Goal: Task Accomplishment & Management: Manage account settings

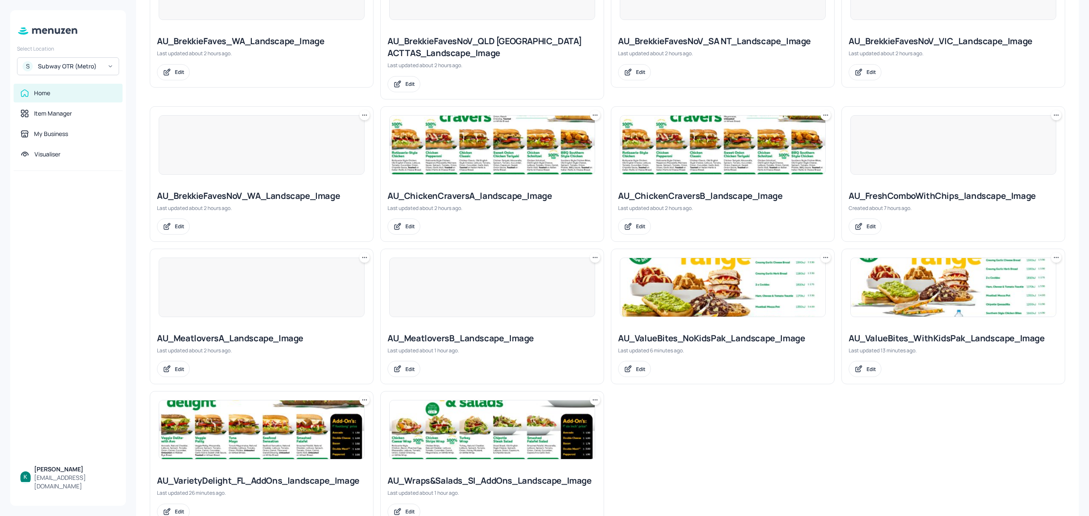
scroll to position [453, 0]
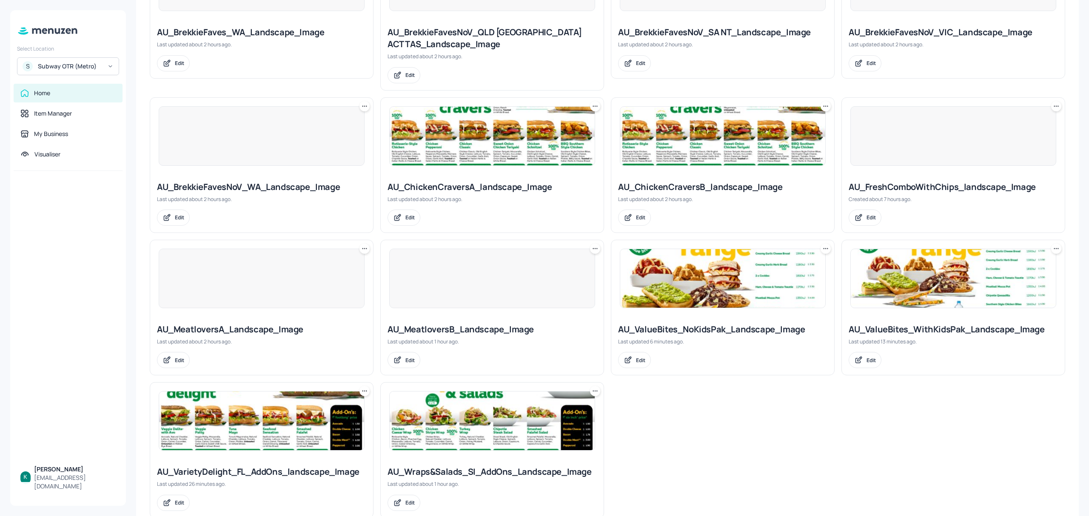
click at [462, 187] on div "AU_ChickenCraversA_landscape_Image" at bounding box center [492, 187] width 209 height 12
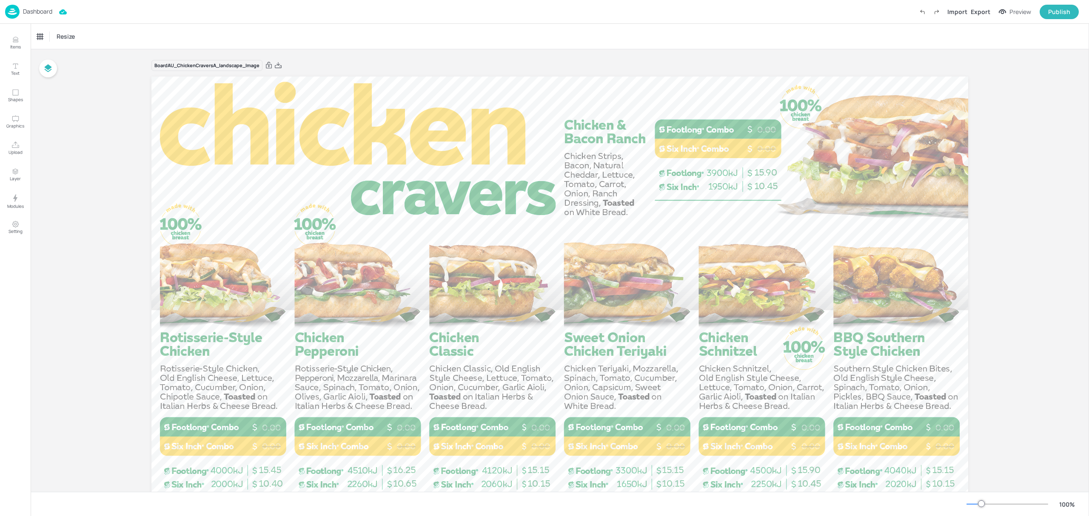
click at [41, 10] on p "Dashboard" at bounding box center [37, 12] width 29 height 6
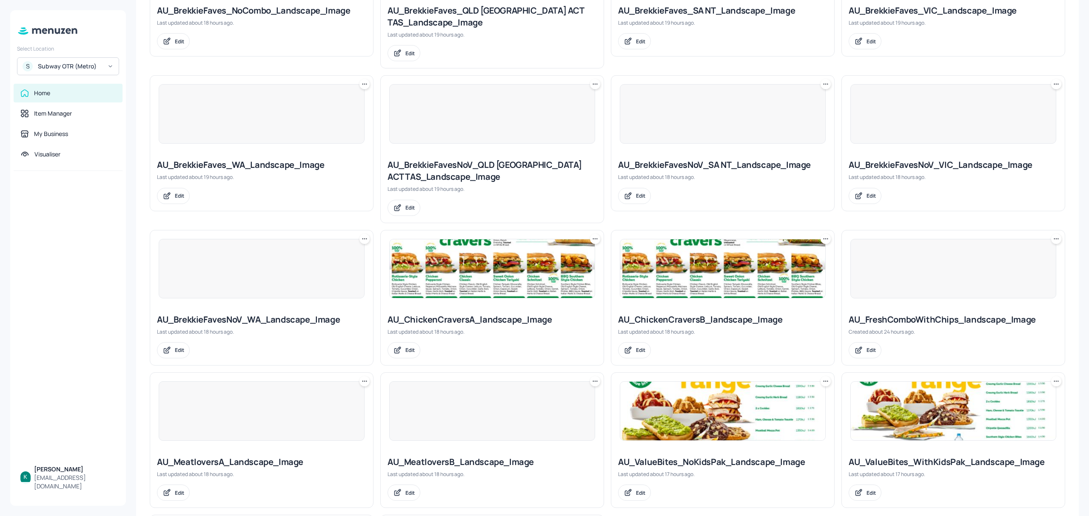
scroll to position [308, 0]
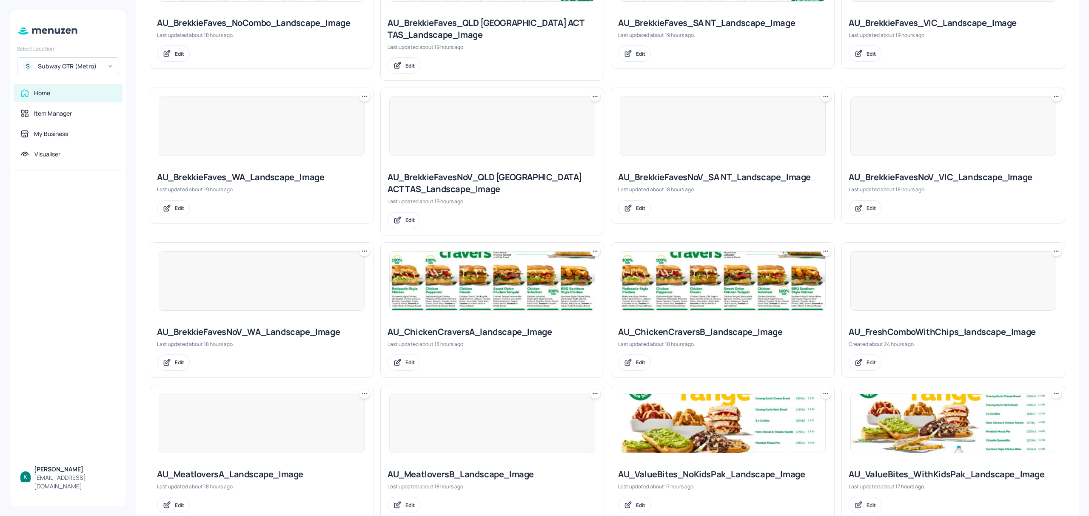
click at [512, 333] on div "AU_ChickenCraversA_landscape_Image" at bounding box center [492, 332] width 209 height 12
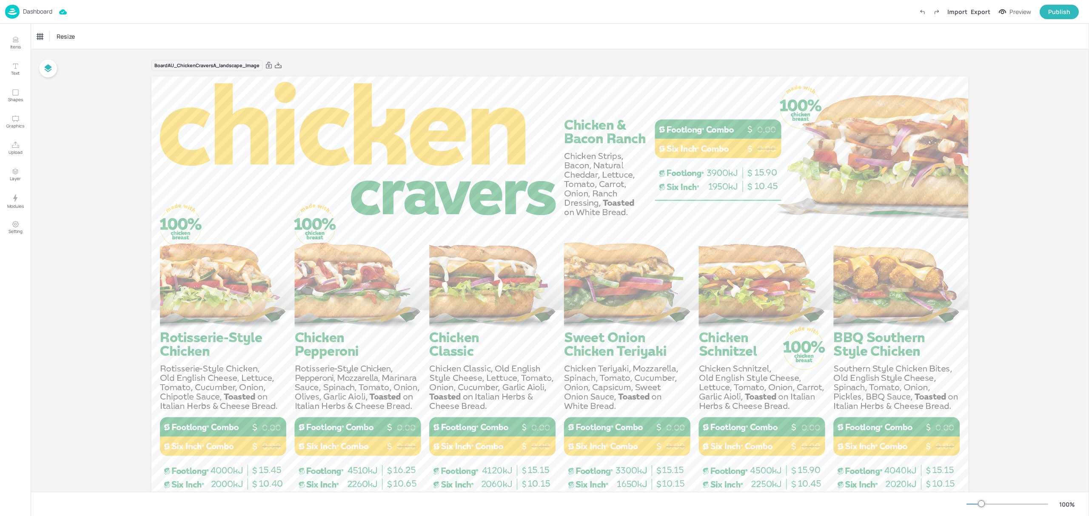
click at [418, 38] on div "Resize" at bounding box center [560, 36] width 1058 height 25
click at [32, 5] on div "Dashboard" at bounding box center [28, 12] width 47 height 14
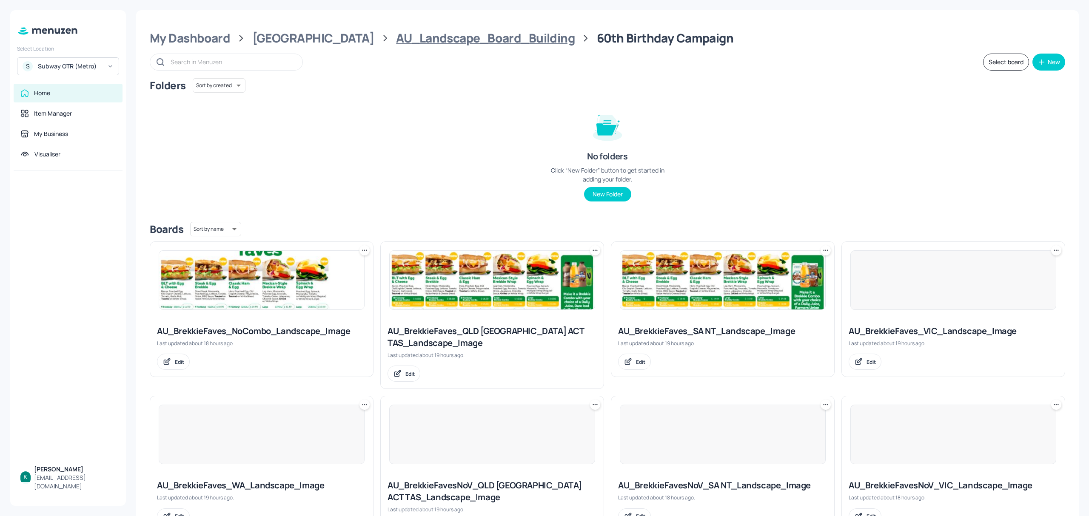
click at [462, 33] on div "AU_Landscape_Board_Building" at bounding box center [485, 38] width 179 height 15
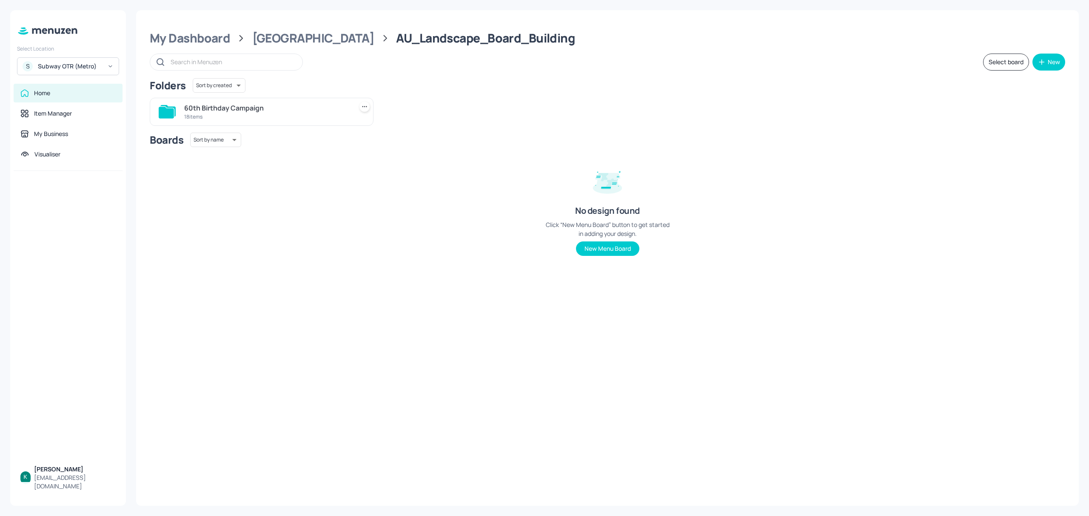
click at [254, 106] on div "60th Birthday Campaign" at bounding box center [266, 108] width 165 height 10
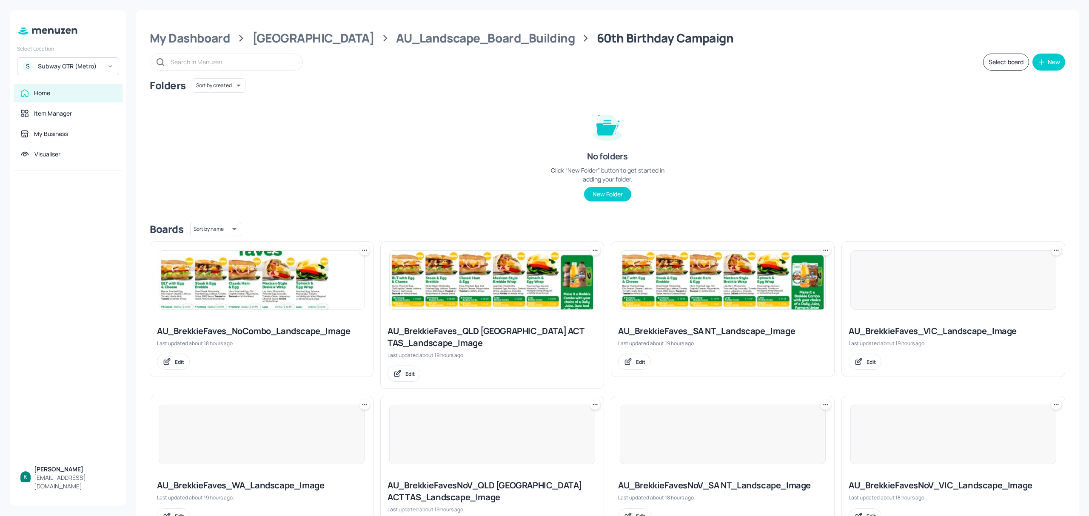
click at [254, 106] on div "Folders Sort by created id ​ No folders Click “New Folder” button to get starte…" at bounding box center [607, 146] width 915 height 137
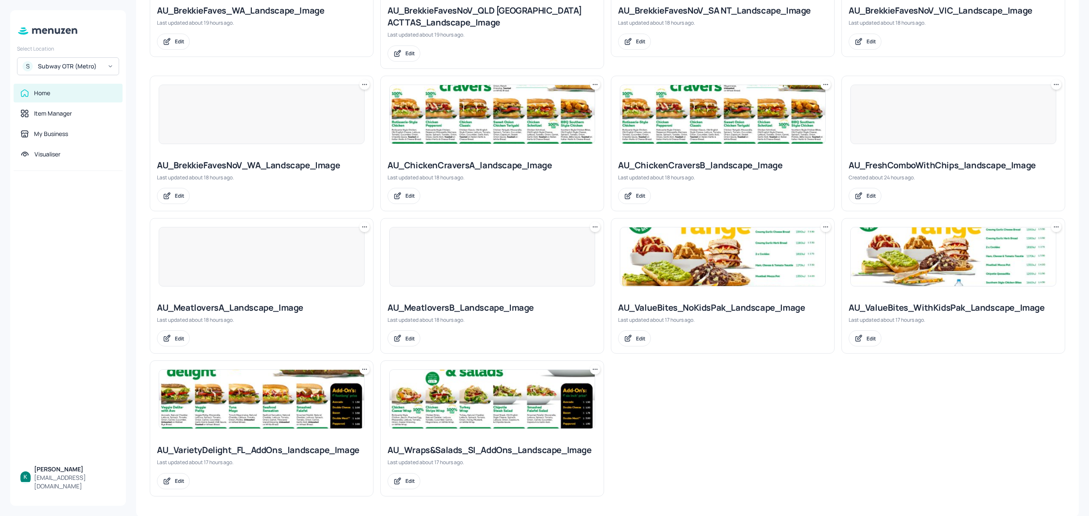
scroll to position [479, 0]
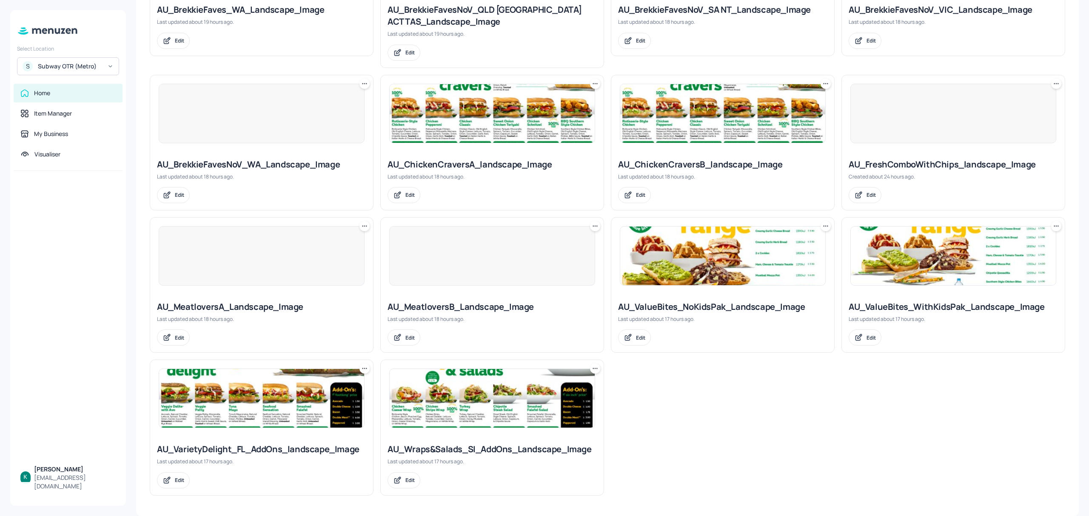
click at [480, 163] on div "AU_ChickenCraversA_landscape_Image" at bounding box center [492, 165] width 209 height 12
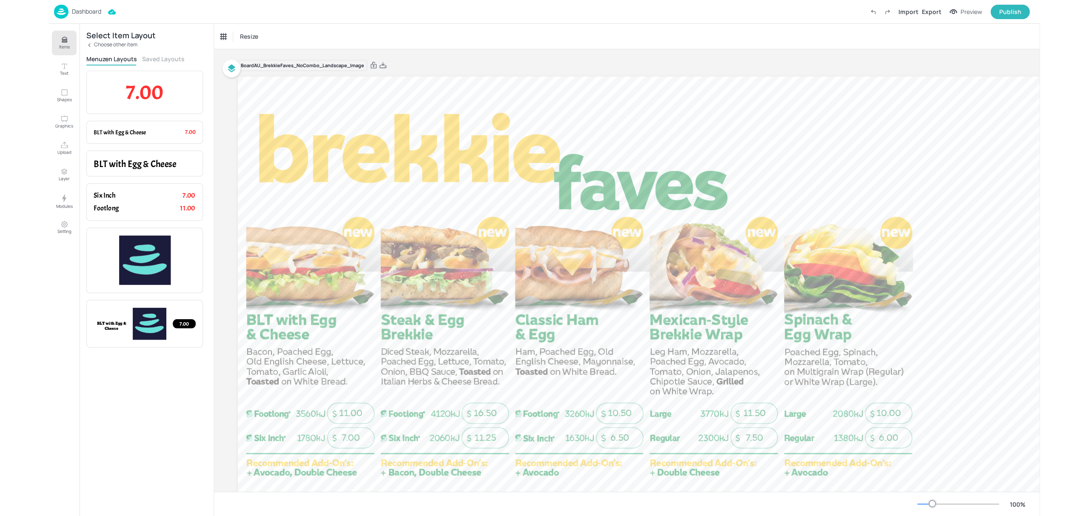
scroll to position [11, 0]
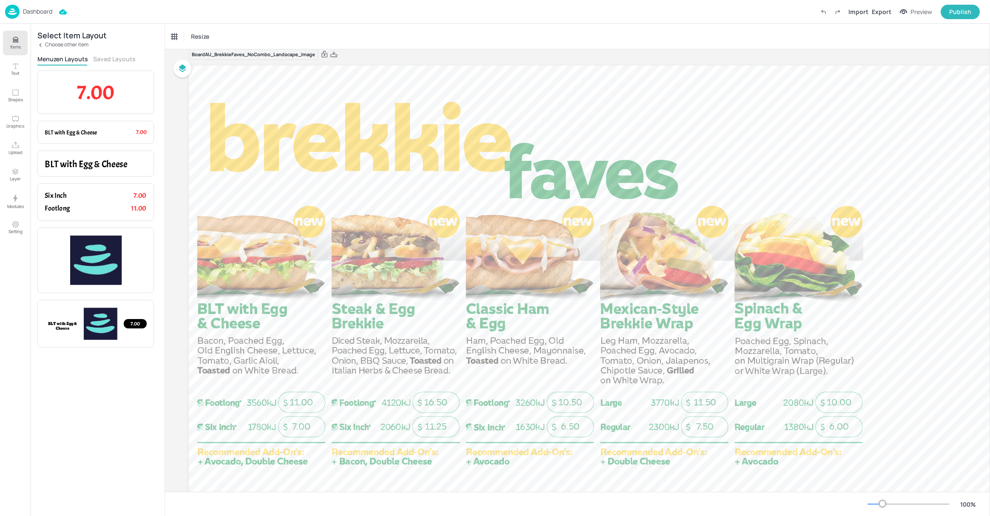
click at [29, 12] on p "Dashboard" at bounding box center [37, 12] width 29 height 6
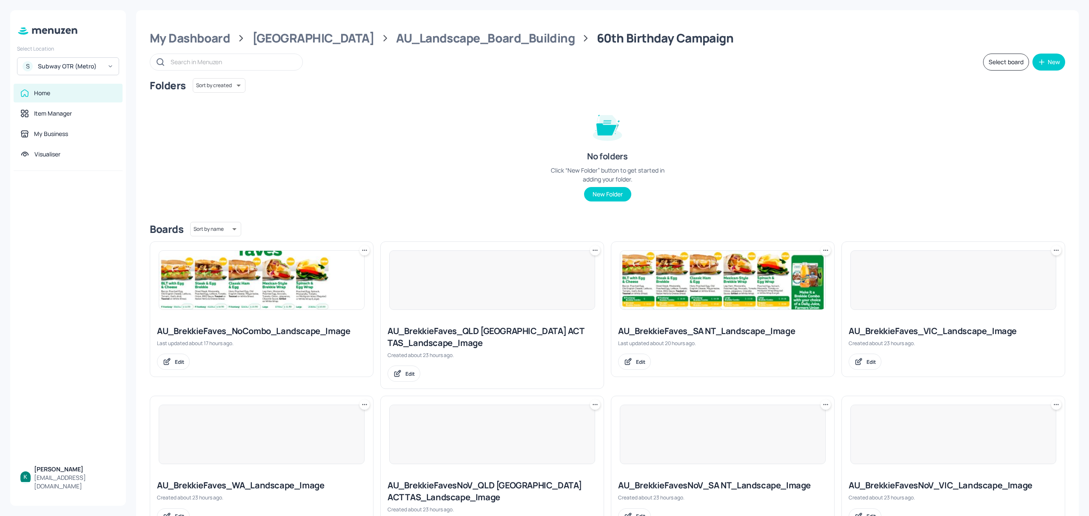
click at [111, 68] on icon at bounding box center [110, 66] width 6 height 6
click at [101, 180] on div "See All" at bounding box center [68, 179] width 94 height 6
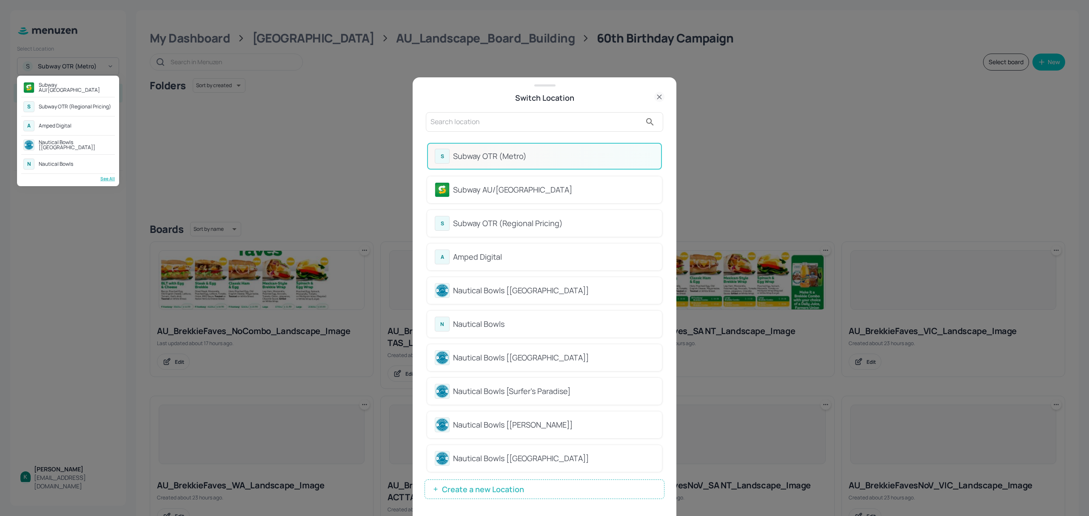
click at [516, 123] on div at bounding box center [544, 258] width 1089 height 516
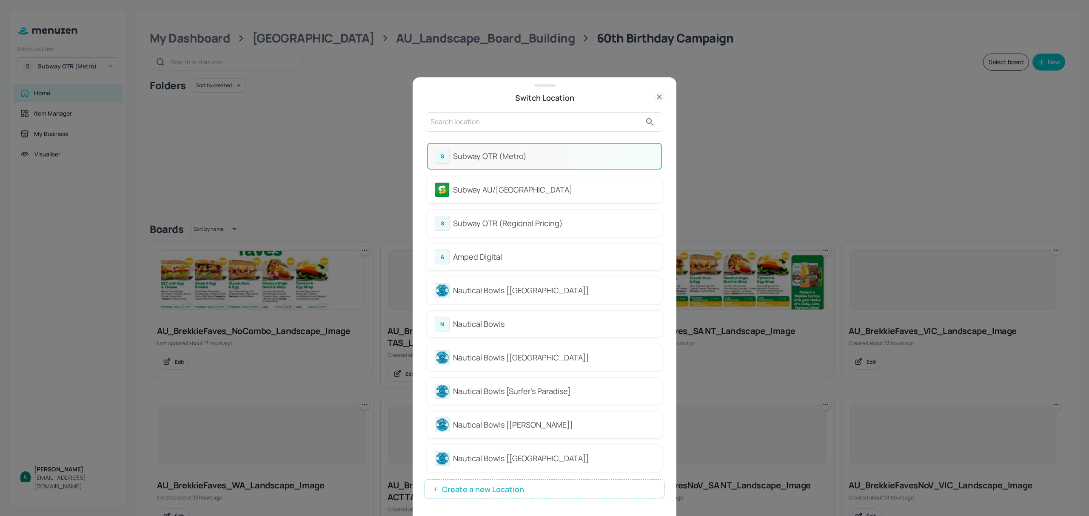
click at [550, 494] on button "Create a new Location" at bounding box center [545, 490] width 240 height 20
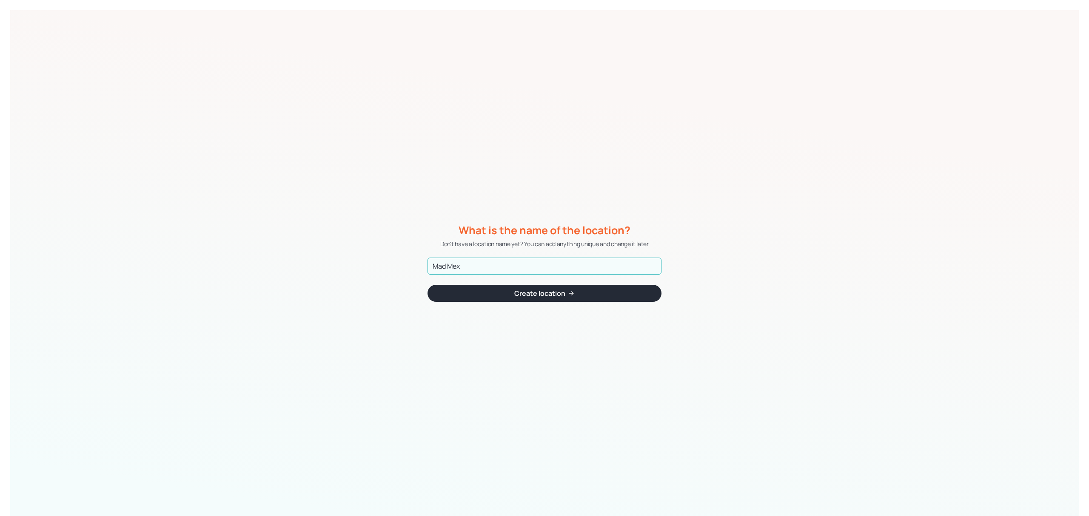
type input "Mad Mex"
click at [570, 288] on button "Create location" at bounding box center [545, 293] width 234 height 17
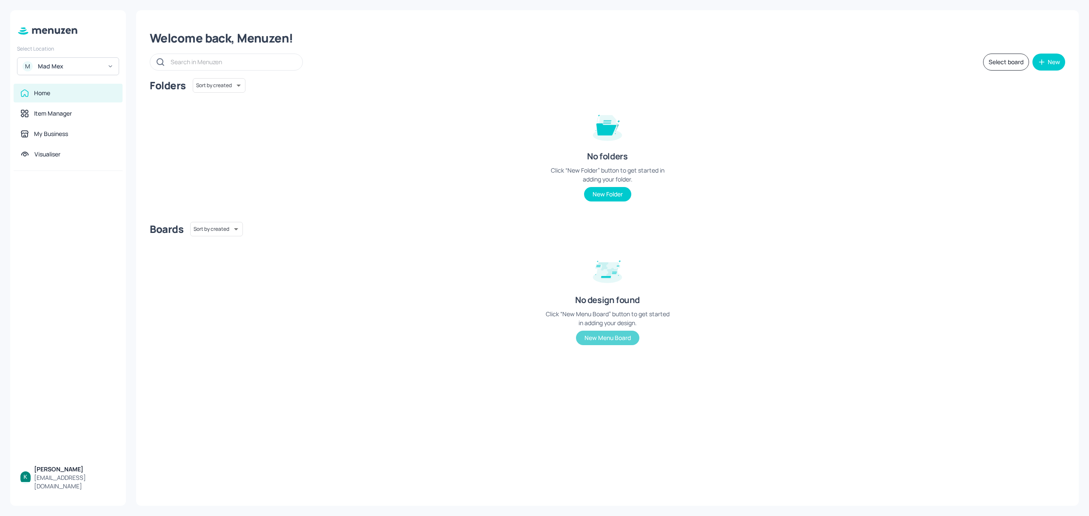
click at [608, 339] on button "New Menu Board" at bounding box center [607, 338] width 63 height 14
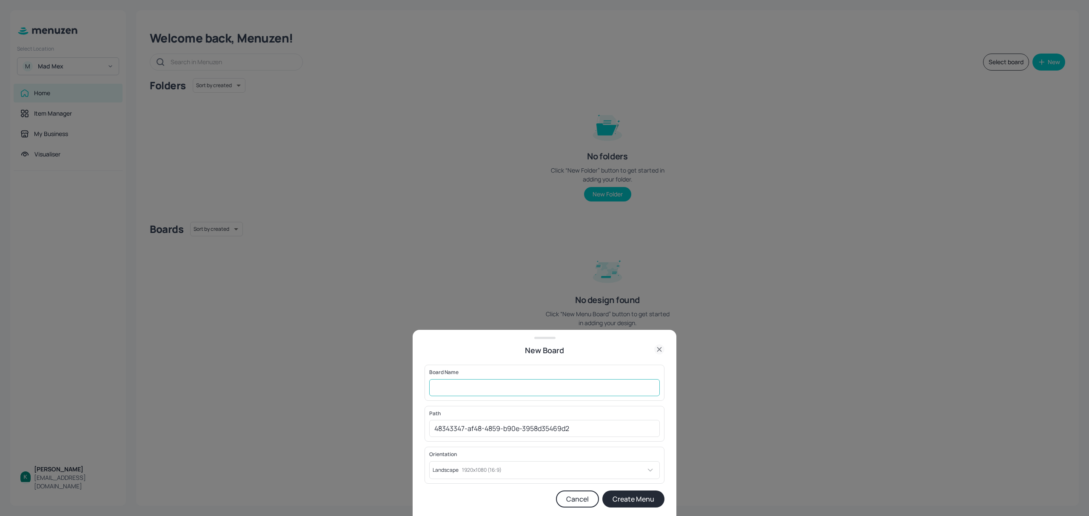
click at [485, 387] on input "text" at bounding box center [544, 387] width 231 height 17
click at [493, 386] on input "Screen1" at bounding box center [544, 387] width 231 height 17
type input "Screen2"
click at [645, 500] on button "Create Menu" at bounding box center [633, 499] width 62 height 17
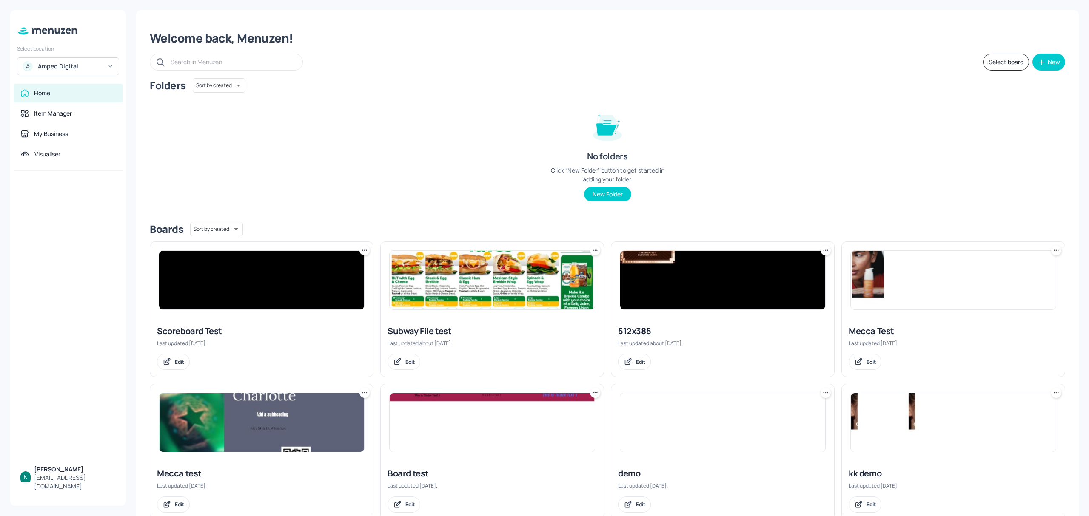
click at [77, 64] on div "Amped Digital" at bounding box center [70, 66] width 64 height 9
click at [66, 121] on div "Subway AU/[GEOGRAPHIC_DATA]" at bounding box center [68, 125] width 94 height 15
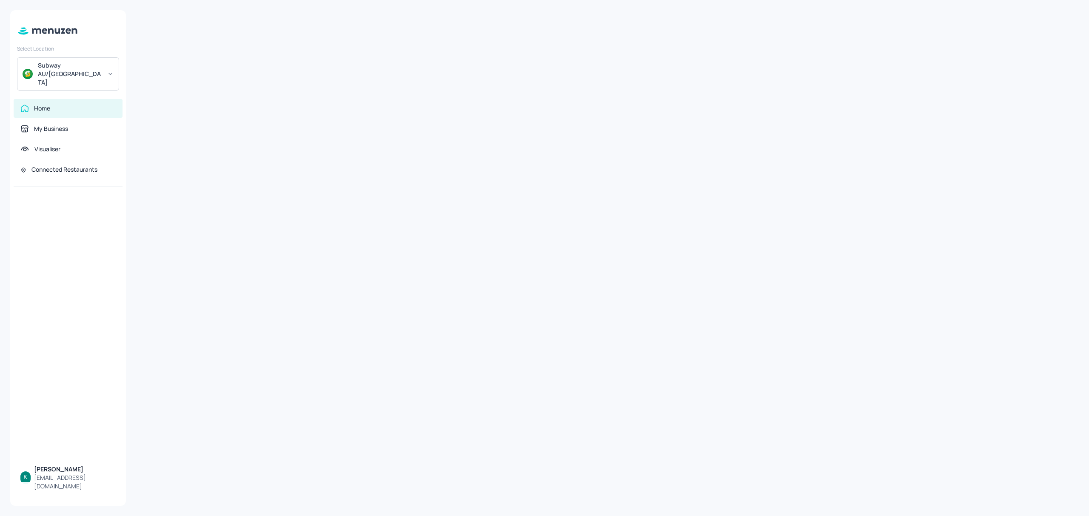
click at [89, 69] on div "Subway AU/[GEOGRAPHIC_DATA]" at bounding box center [70, 74] width 64 height 26
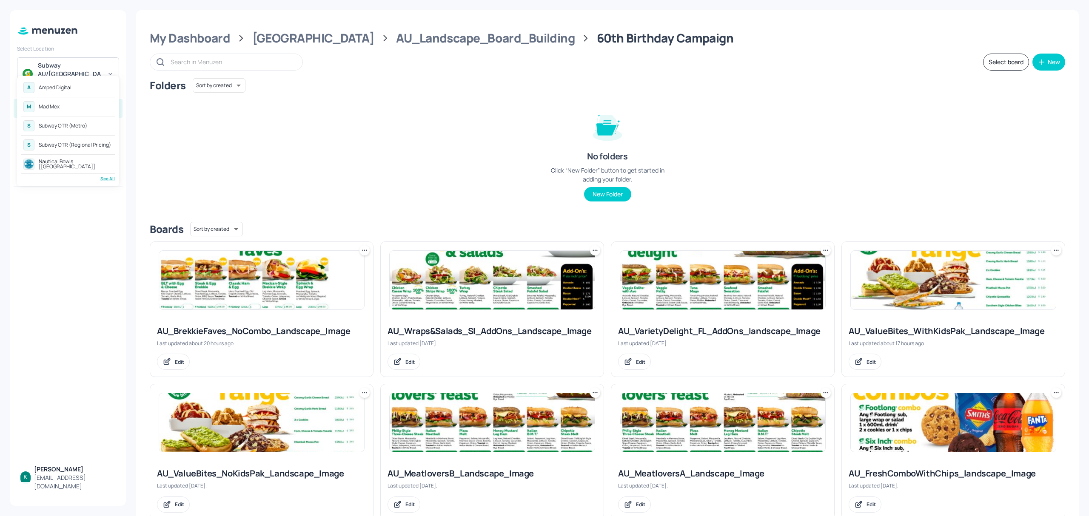
click at [109, 68] on div at bounding box center [544, 258] width 1089 height 516
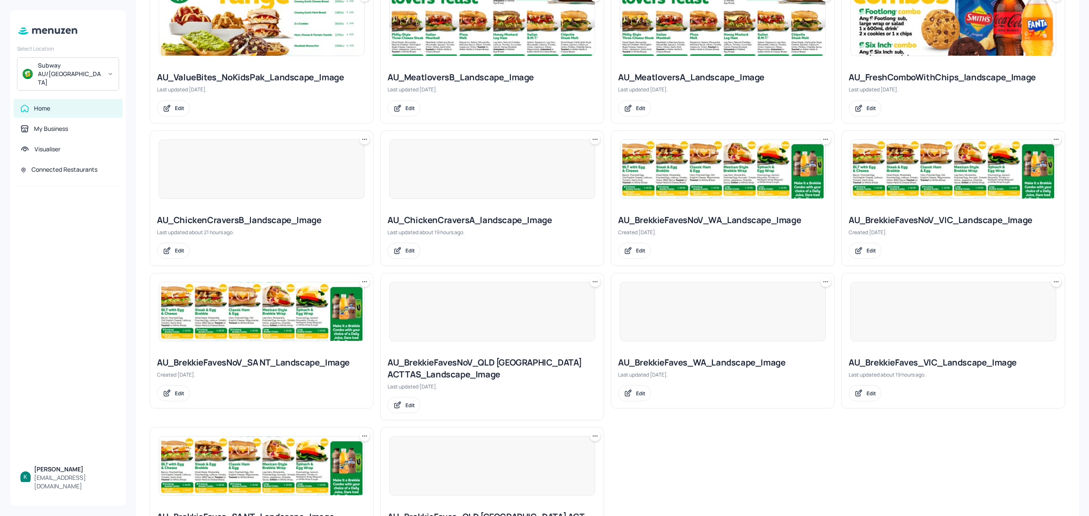
scroll to position [397, 0]
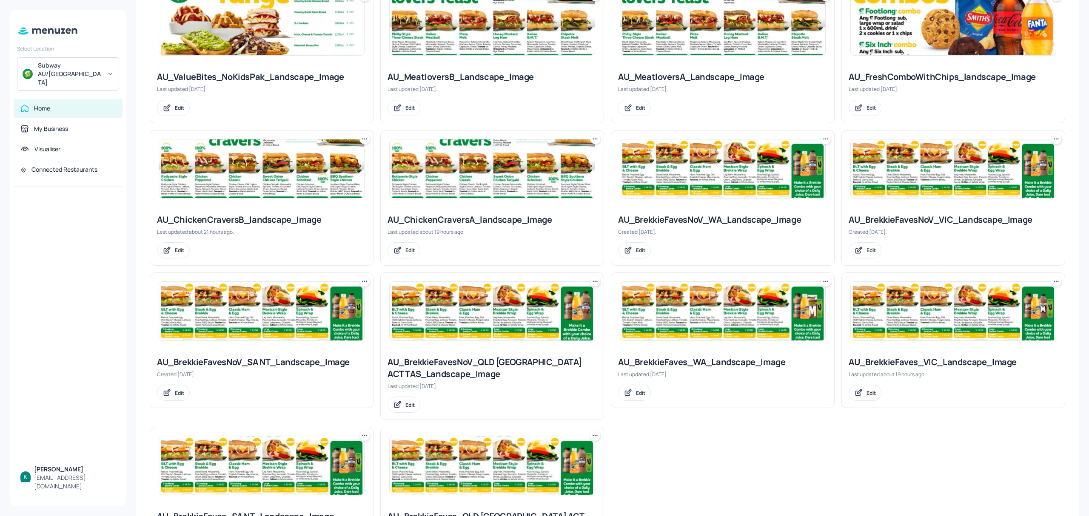
click at [506, 222] on div "AU_ChickenCraversA_landscape_Image" at bounding box center [492, 220] width 209 height 12
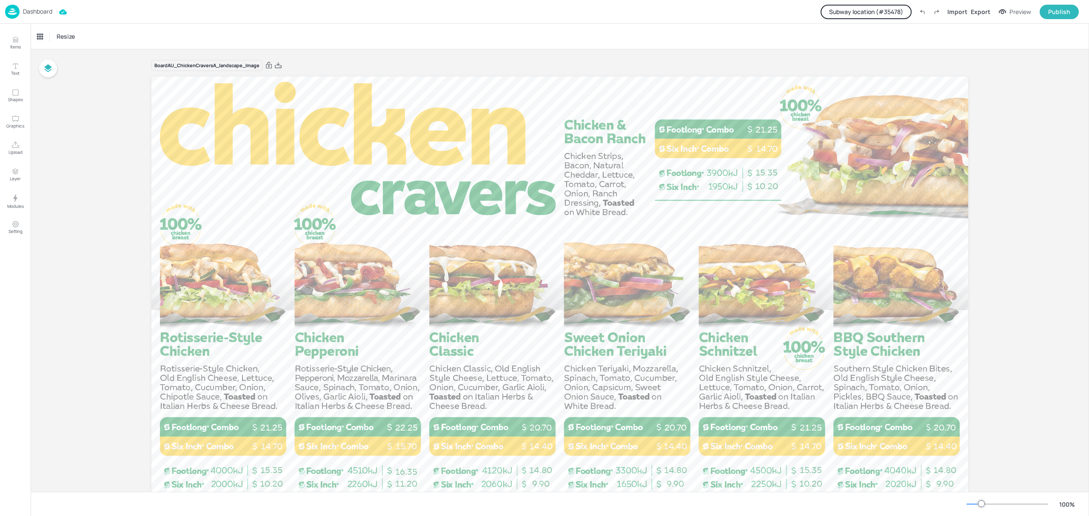
click at [869, 11] on button "Subway location (# 35478 )" at bounding box center [866, 12] width 91 height 14
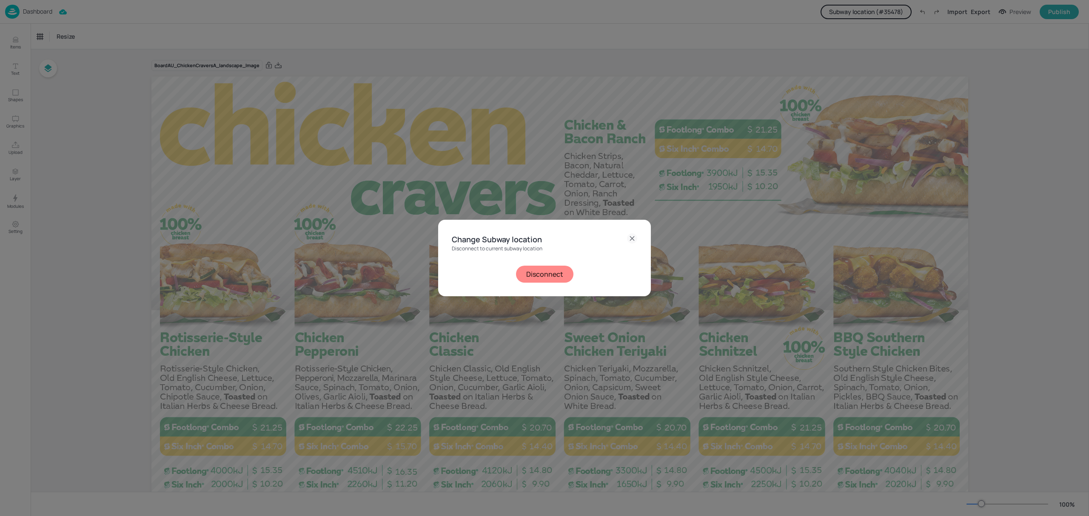
click at [561, 273] on button "Disconnect" at bounding box center [544, 274] width 57 height 17
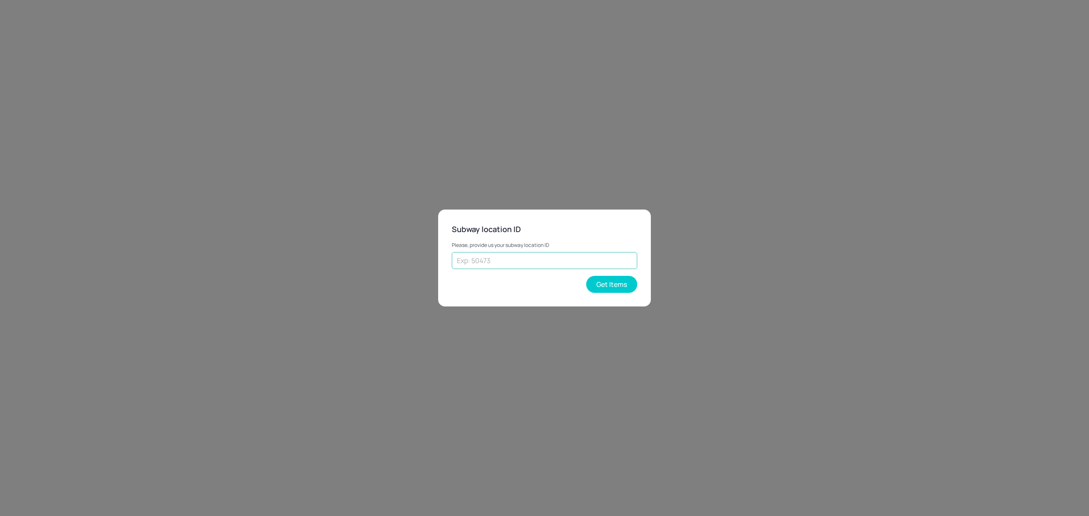
click at [539, 260] on input "text" at bounding box center [544, 260] width 185 height 17
type input "25102"
click at [602, 286] on button "Get Items" at bounding box center [611, 284] width 51 height 17
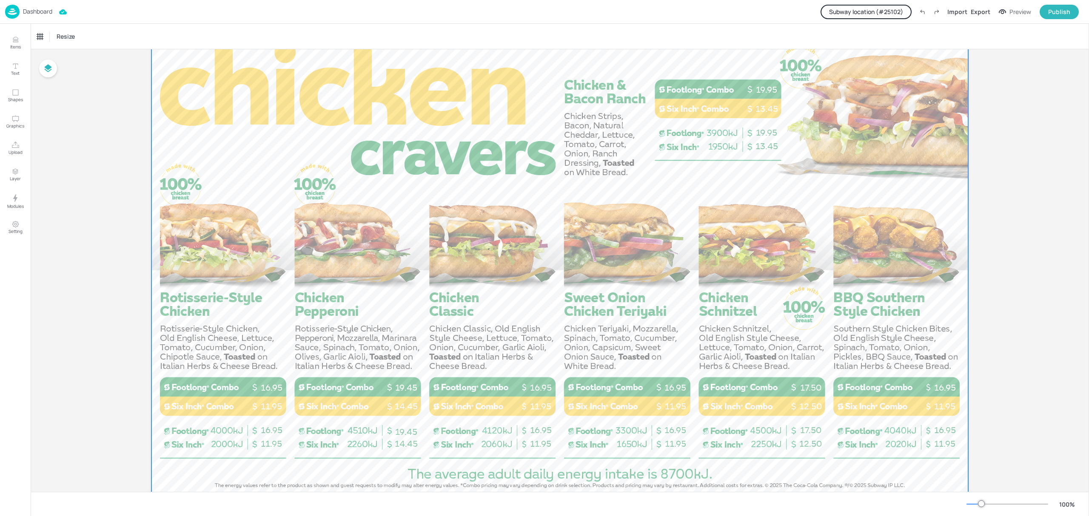
scroll to position [57, 0]
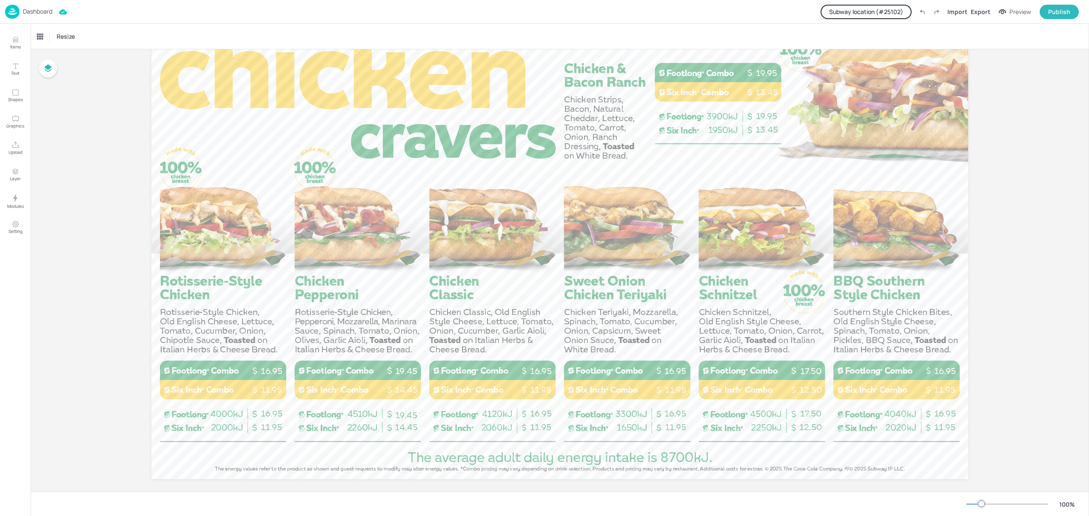
click at [898, 9] on button "Subway location (# 25102 )" at bounding box center [866, 12] width 91 height 14
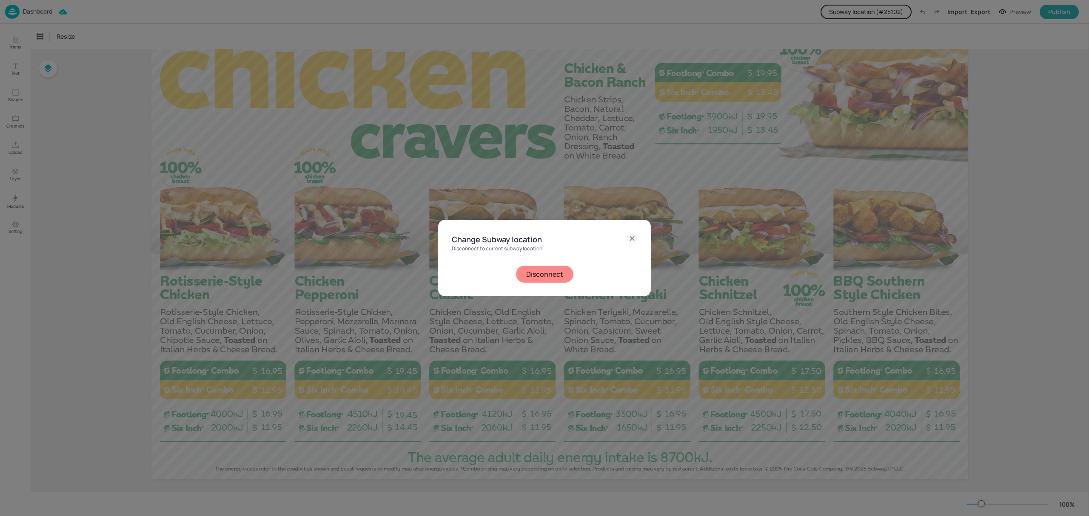
click at [531, 269] on button "Disconnect" at bounding box center [544, 274] width 57 height 17
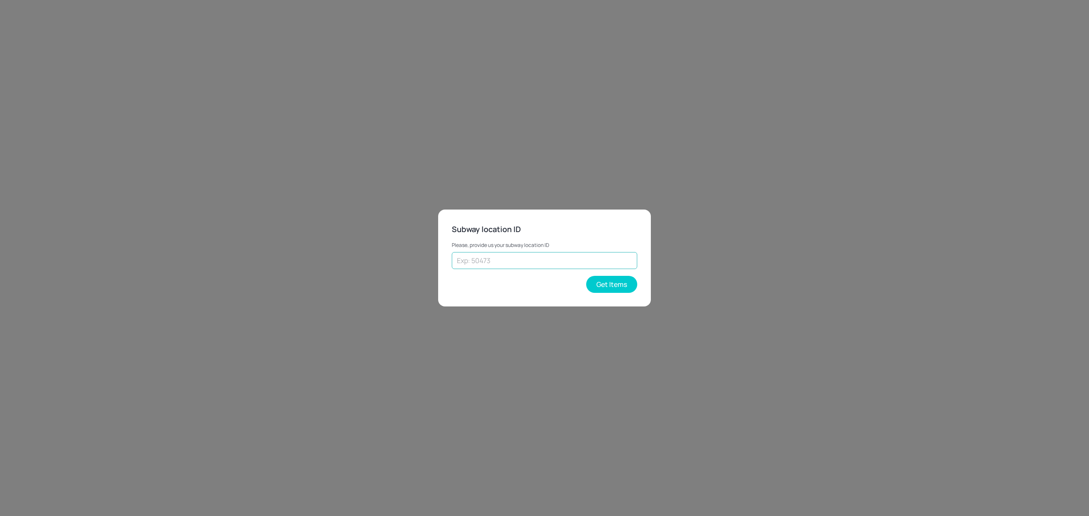
click at [528, 261] on input "text" at bounding box center [544, 260] width 185 height 17
click at [567, 263] on input "text" at bounding box center [544, 260] width 185 height 17
type input "35478"
click at [619, 288] on button "Get Items" at bounding box center [611, 284] width 51 height 17
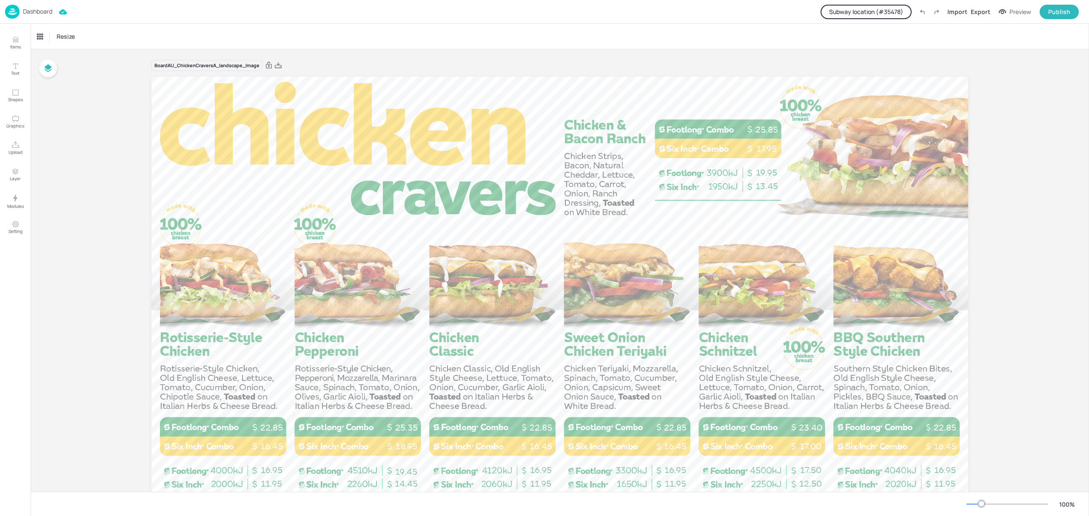
drag, startPoint x: 278, startPoint y: 63, endPoint x: 627, endPoint y: 160, distance: 362.1
click at [278, 63] on icon at bounding box center [278, 65] width 8 height 9
click at [892, 10] on button "Subway location (# 35478 )" at bounding box center [866, 12] width 91 height 14
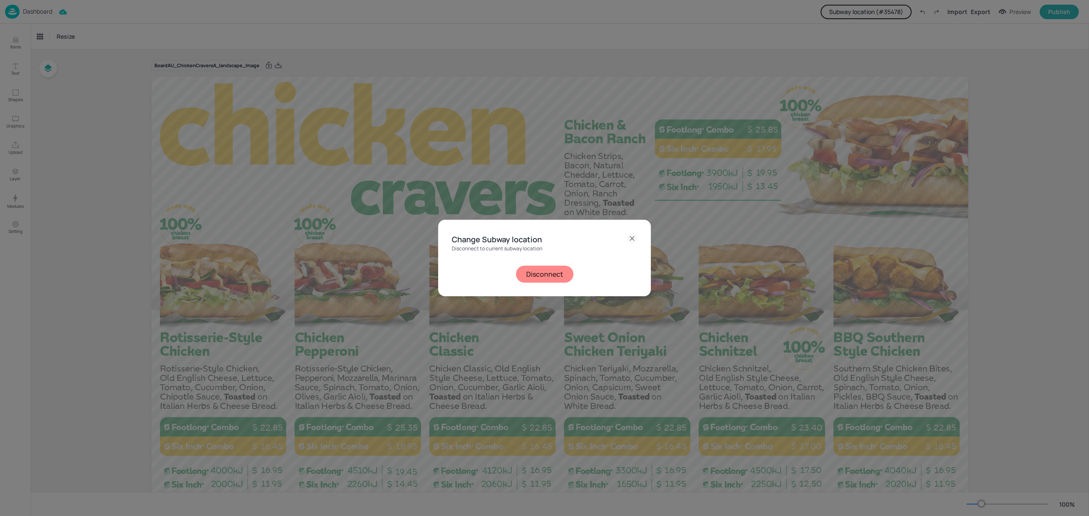
click at [555, 271] on button "Disconnect" at bounding box center [544, 274] width 57 height 17
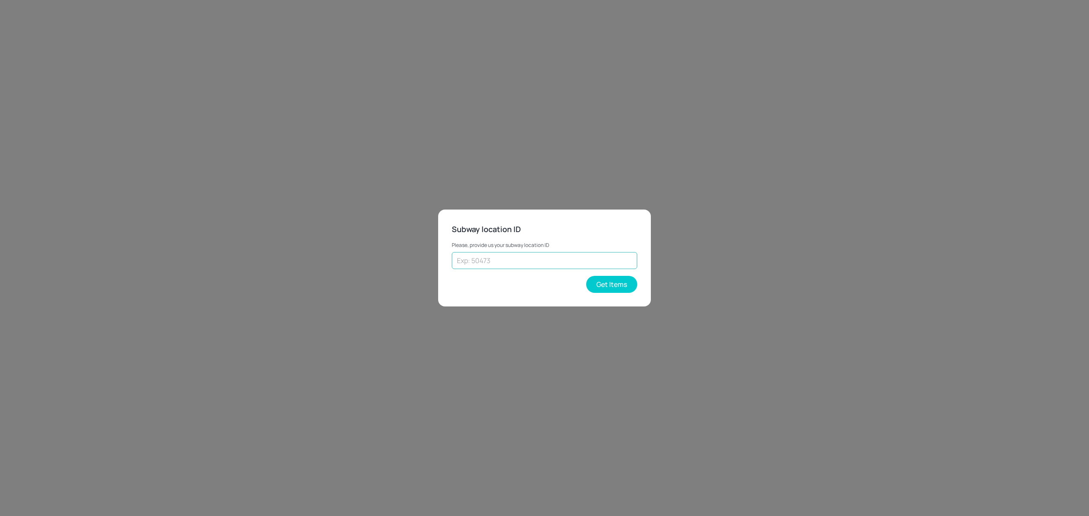
click at [545, 262] on input "text" at bounding box center [544, 260] width 185 height 17
click at [519, 256] on input "text" at bounding box center [544, 260] width 185 height 17
type input "41480"
click at [605, 283] on button "Get Items" at bounding box center [611, 284] width 51 height 17
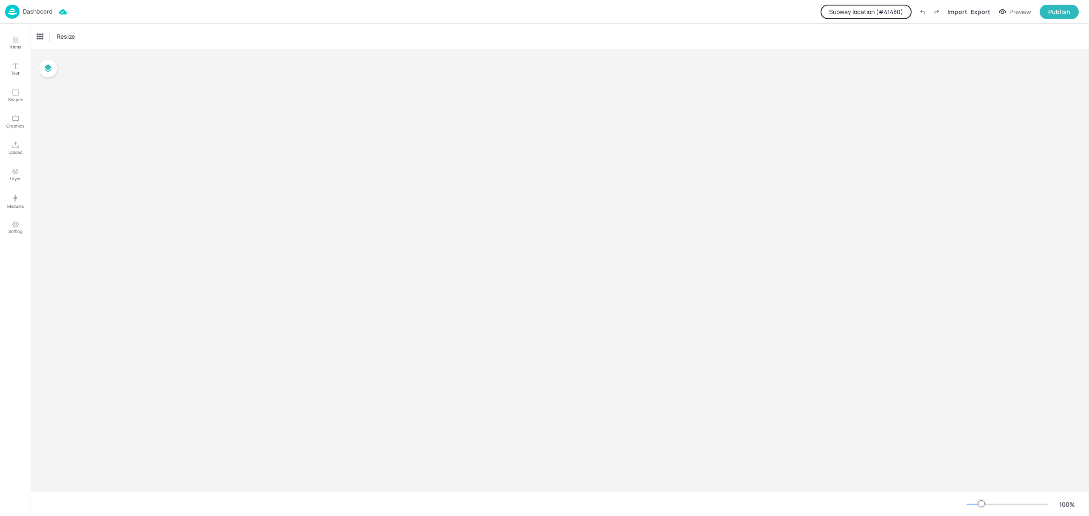
type input "$NZD - [GEOGRAPHIC_DATA]"
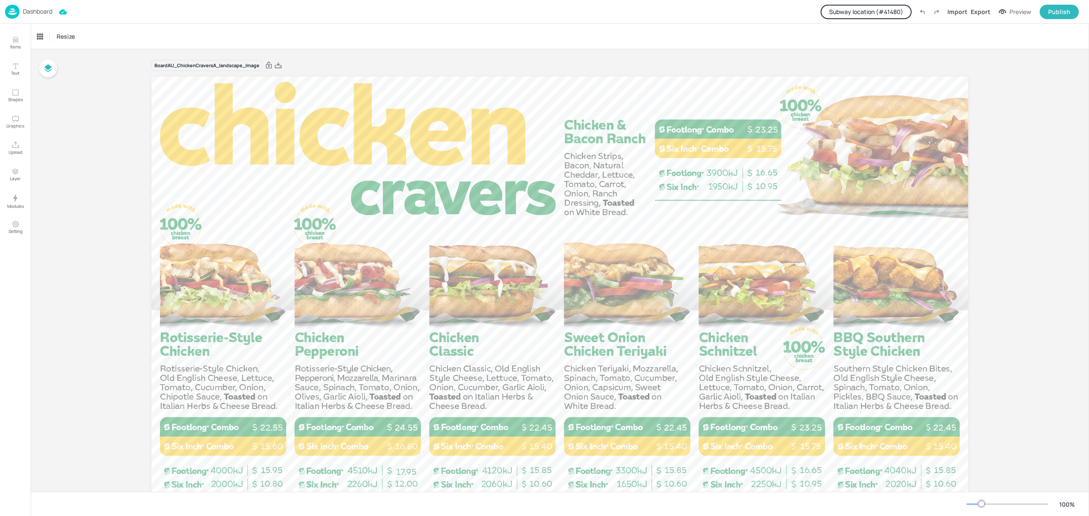
click at [884, 11] on button "Subway location (# 41480 )" at bounding box center [866, 12] width 91 height 14
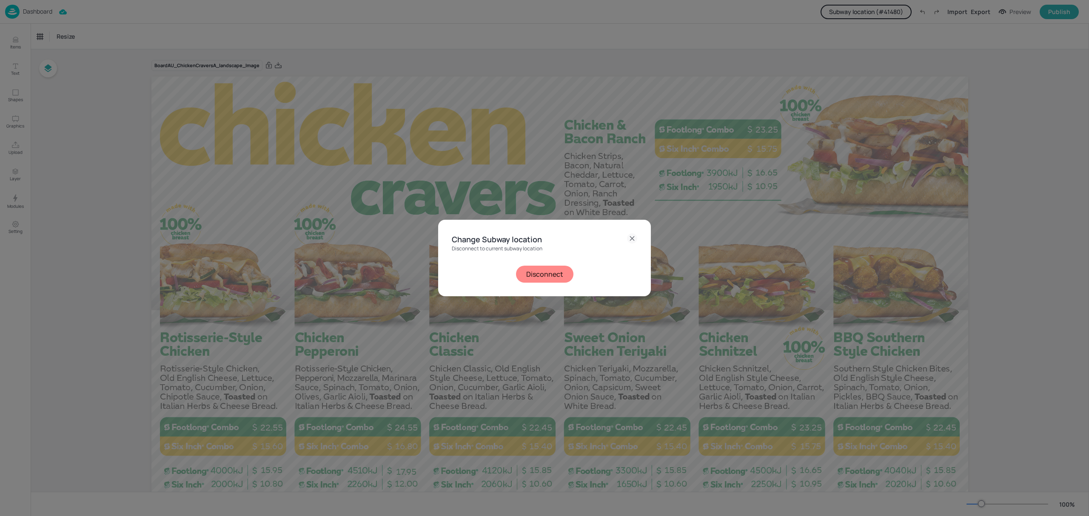
click at [545, 279] on button "Disconnect" at bounding box center [544, 274] width 57 height 17
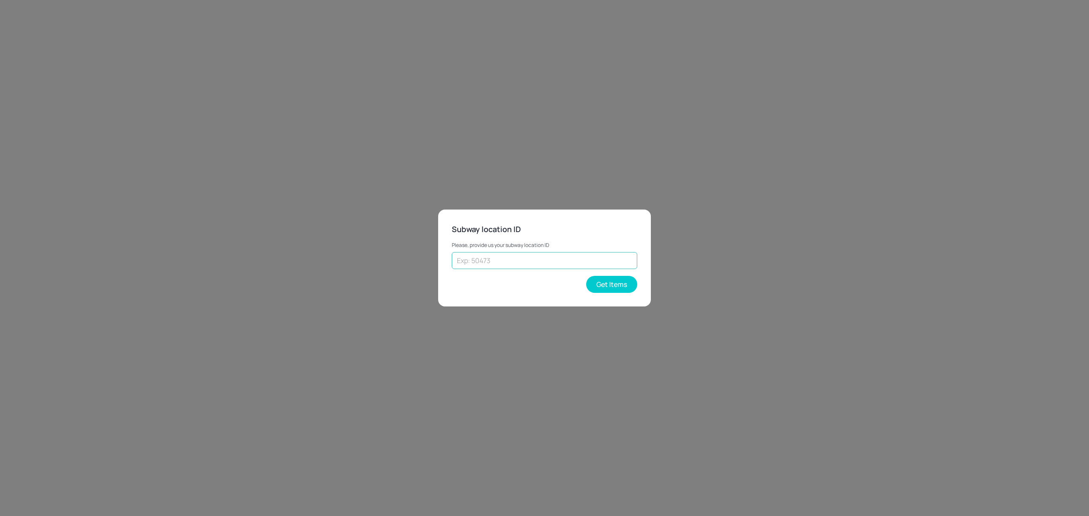
click at [503, 256] on input "text" at bounding box center [544, 260] width 185 height 17
type input "43262"
click at [604, 287] on button "Get Items" at bounding box center [611, 284] width 51 height 17
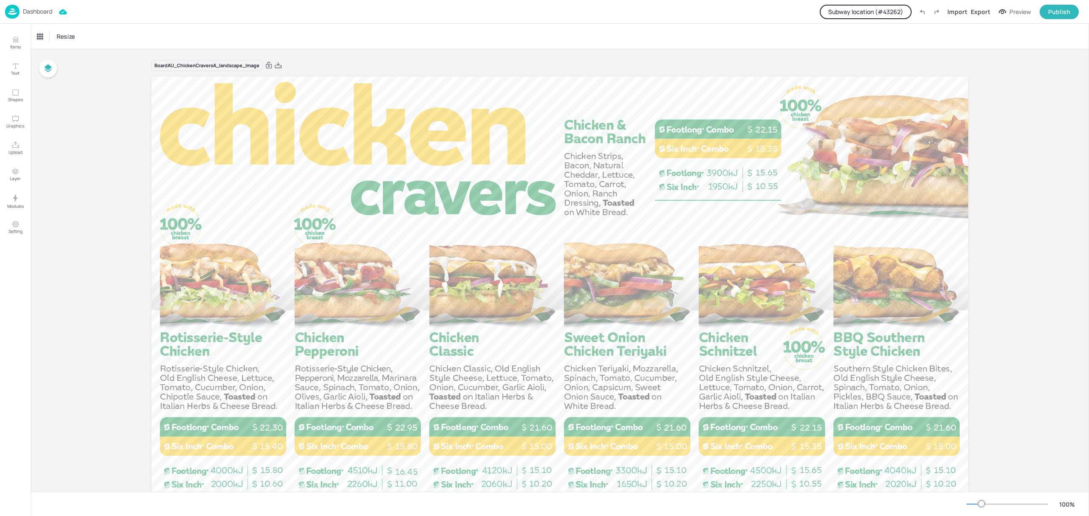
drag, startPoint x: 275, startPoint y: 66, endPoint x: 841, endPoint y: 276, distance: 603.8
click at [275, 66] on icon at bounding box center [278, 65] width 8 height 9
click at [536, 38] on div "Resize" at bounding box center [560, 36] width 1058 height 25
click at [860, 12] on button "Subway location (# 43262 )" at bounding box center [866, 12] width 92 height 14
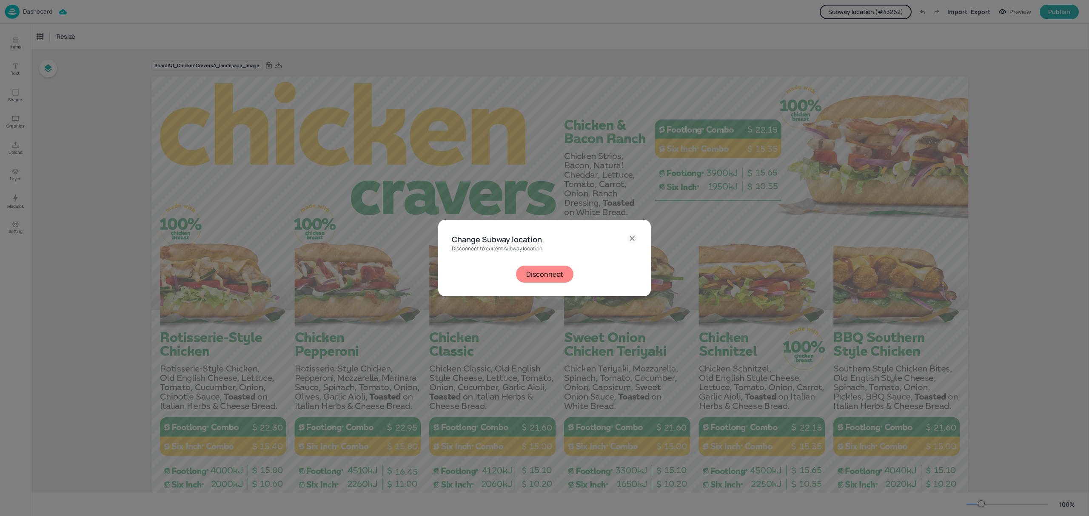
click at [550, 279] on button "Disconnect" at bounding box center [544, 274] width 57 height 17
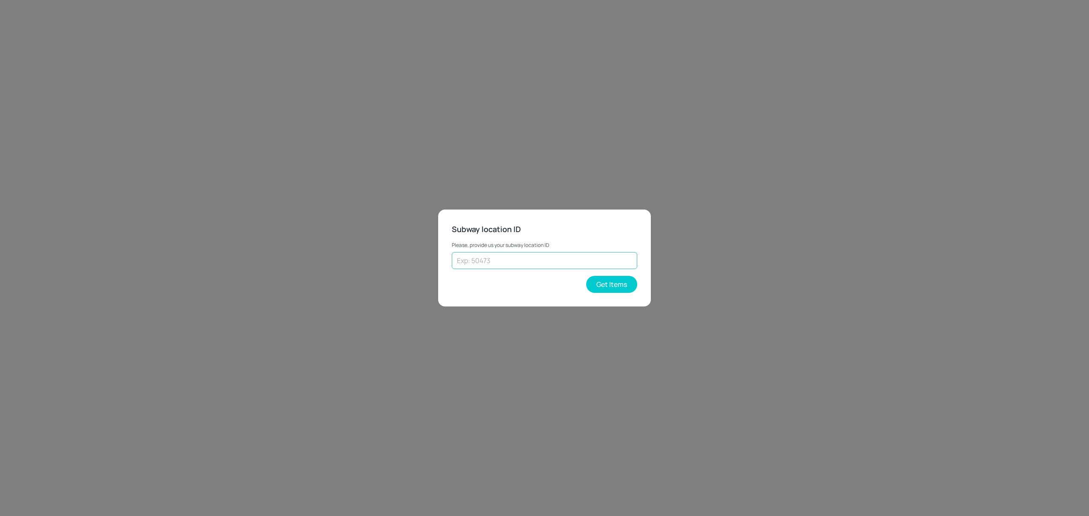
click at [509, 262] on input "text" at bounding box center [544, 260] width 185 height 17
type input "45443"
click at [613, 283] on button "Get Items" at bounding box center [611, 284] width 51 height 17
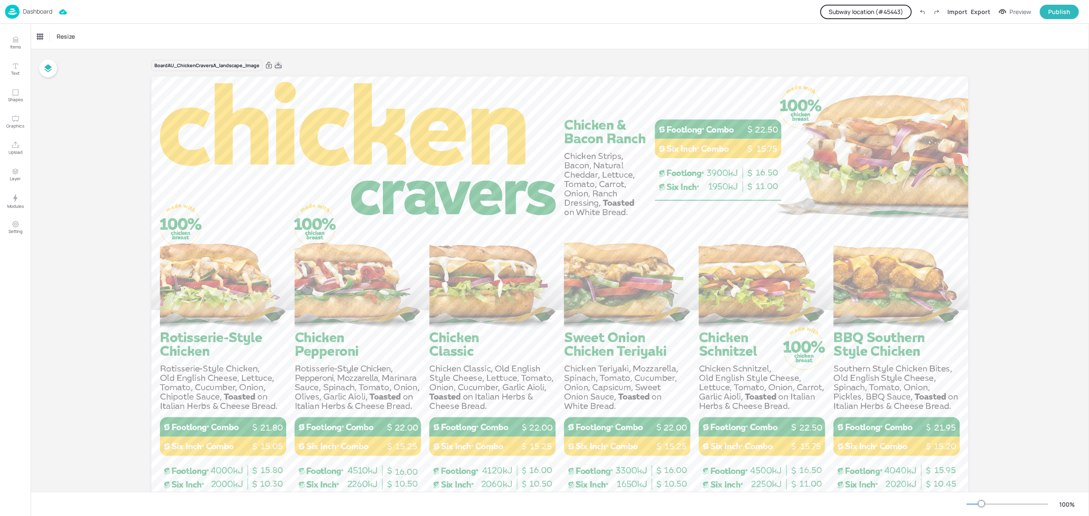
click at [277, 68] on icon at bounding box center [278, 65] width 8 height 9
click at [878, 13] on button "Subway location (# 45443 )" at bounding box center [865, 12] width 91 height 14
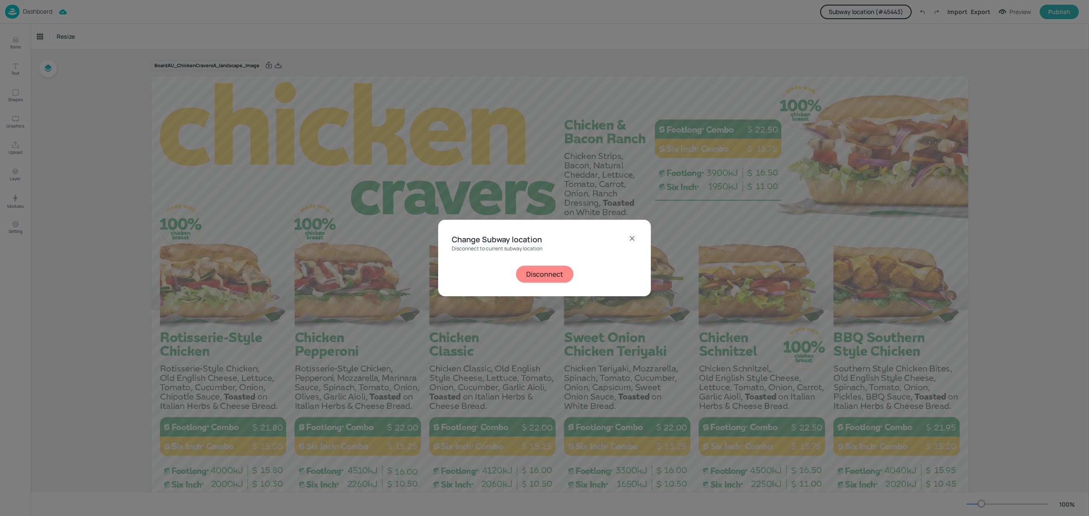
click at [536, 283] on div "Change Subway location Disconnect to current subway location Disconnect" at bounding box center [544, 258] width 213 height 76
click at [528, 276] on button "Disconnect" at bounding box center [544, 274] width 57 height 17
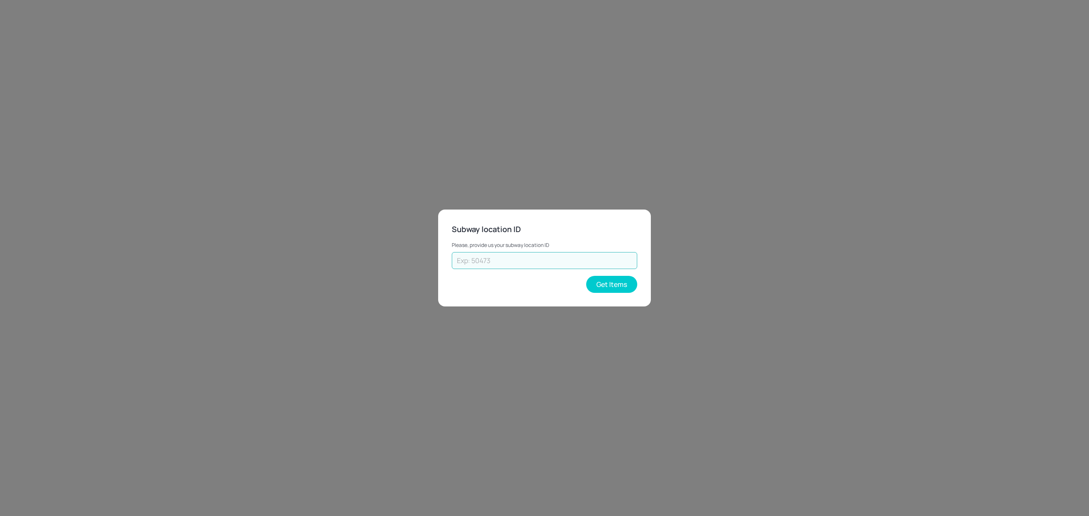
click at [505, 258] on input "text" at bounding box center [544, 260] width 185 height 17
type input "35478"
click at [604, 281] on button "Get Items" at bounding box center [611, 284] width 51 height 17
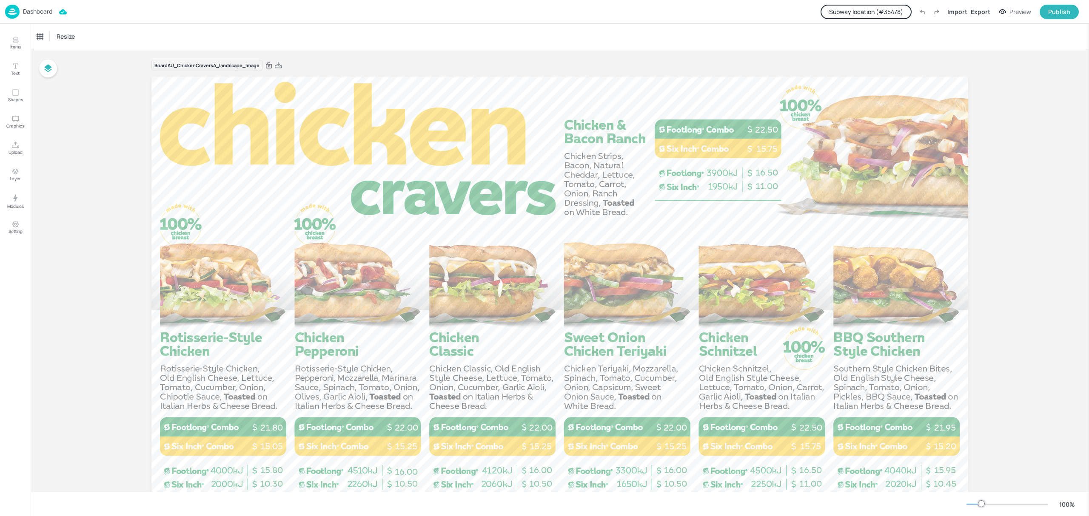
click at [864, 7] on button "Subway location (# 35478 )" at bounding box center [866, 12] width 91 height 14
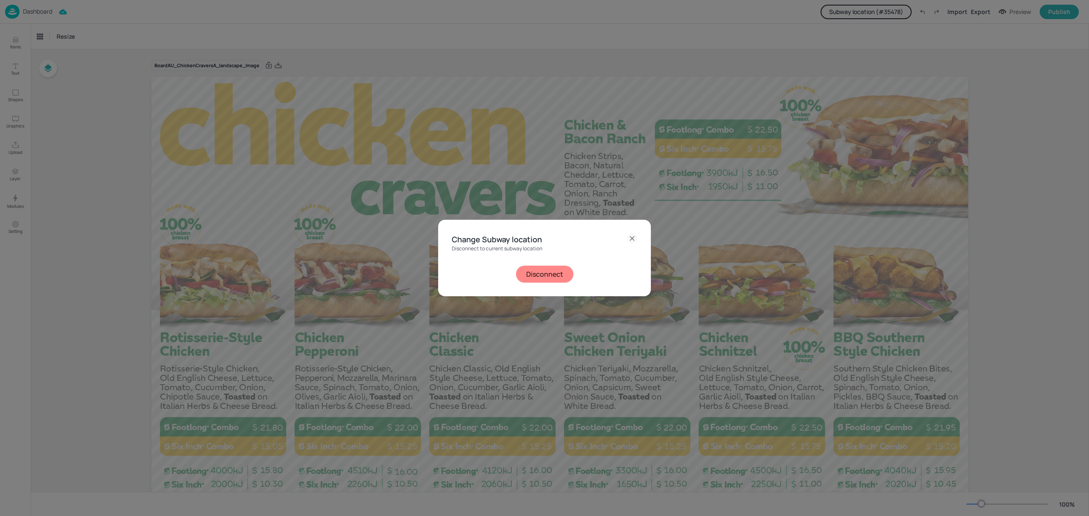
click at [559, 274] on button "Disconnect" at bounding box center [544, 274] width 57 height 17
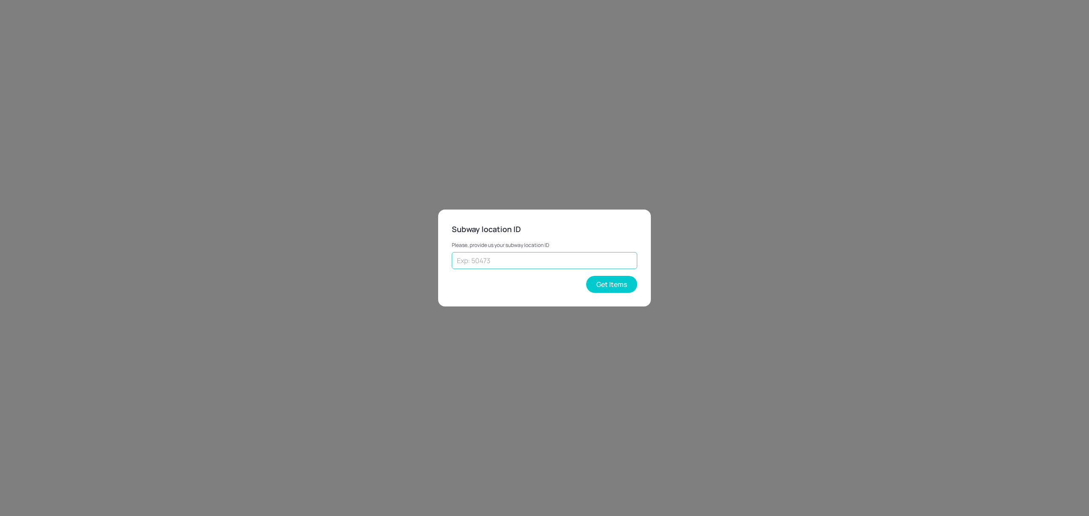
click at [553, 266] on input "text" at bounding box center [544, 260] width 185 height 17
type input "41480"
click at [621, 290] on button "Get Items" at bounding box center [611, 284] width 51 height 17
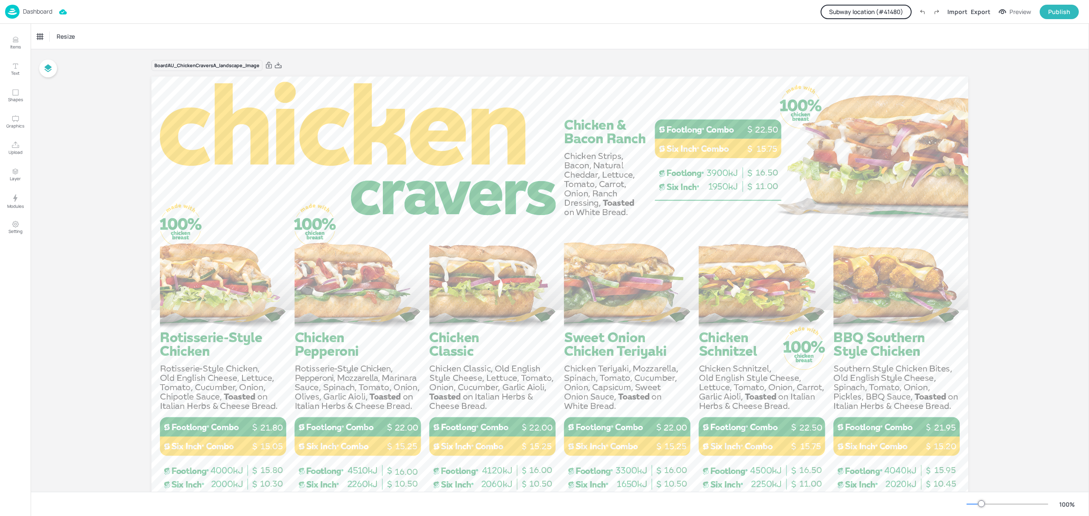
drag, startPoint x: 279, startPoint y: 63, endPoint x: 295, endPoint y: 4, distance: 61.2
click at [279, 63] on icon at bounding box center [278, 65] width 8 height 9
click at [890, 9] on button "Subway location (# 41480 )" at bounding box center [866, 12] width 91 height 14
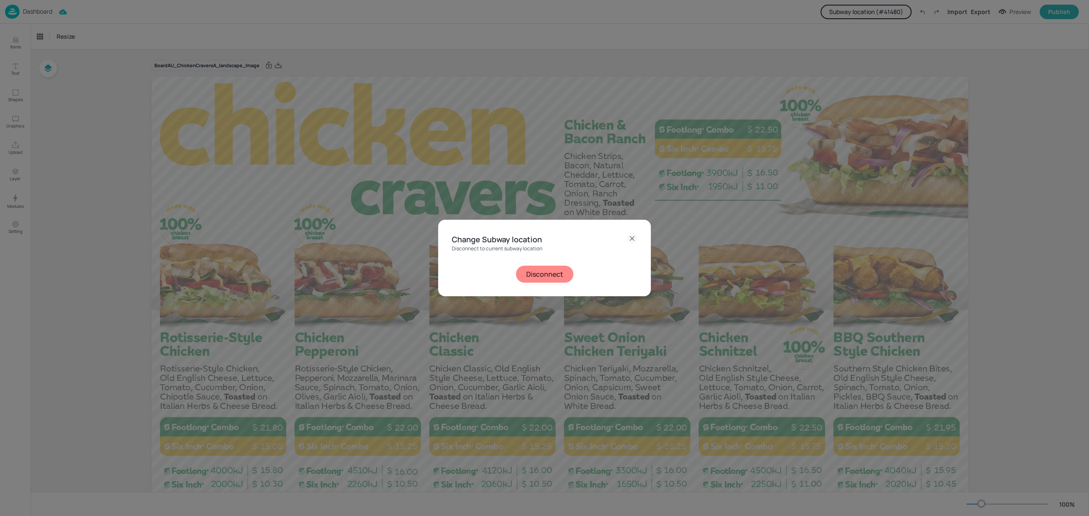
click at [533, 273] on button "Disconnect" at bounding box center [544, 274] width 57 height 17
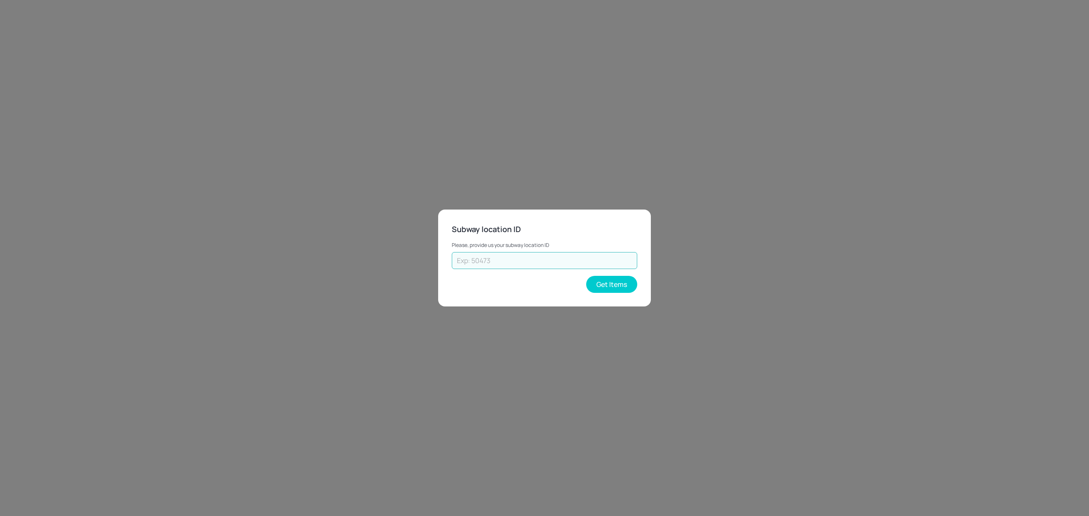
click at [586, 259] on input "text" at bounding box center [544, 260] width 185 height 17
type input "43262"
click at [603, 286] on button "Get Items" at bounding box center [611, 284] width 51 height 17
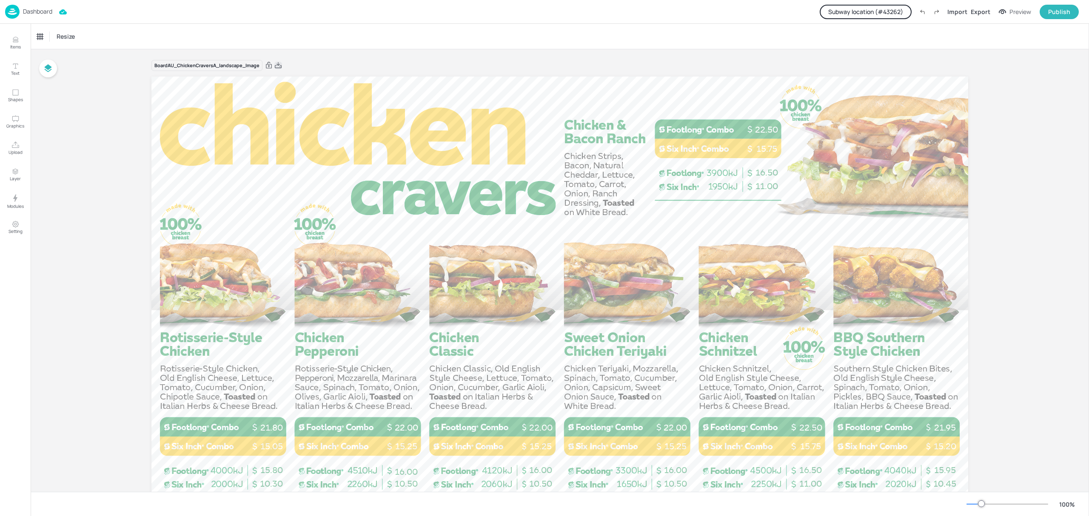
click at [280, 65] on icon at bounding box center [278, 65] width 8 height 9
click at [860, 9] on button "Subway location (# 43262 )" at bounding box center [866, 12] width 92 height 14
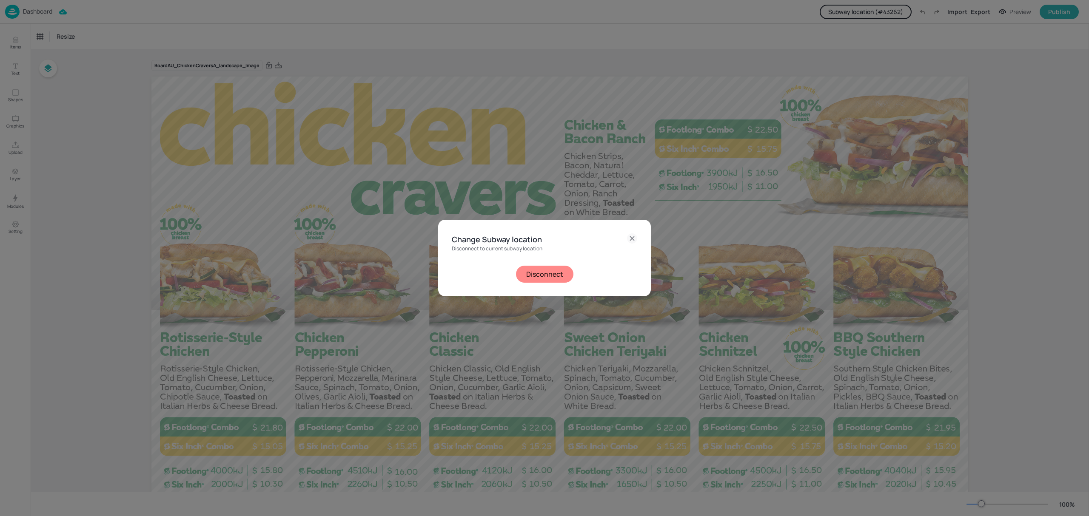
click at [551, 279] on button "Disconnect" at bounding box center [544, 274] width 57 height 17
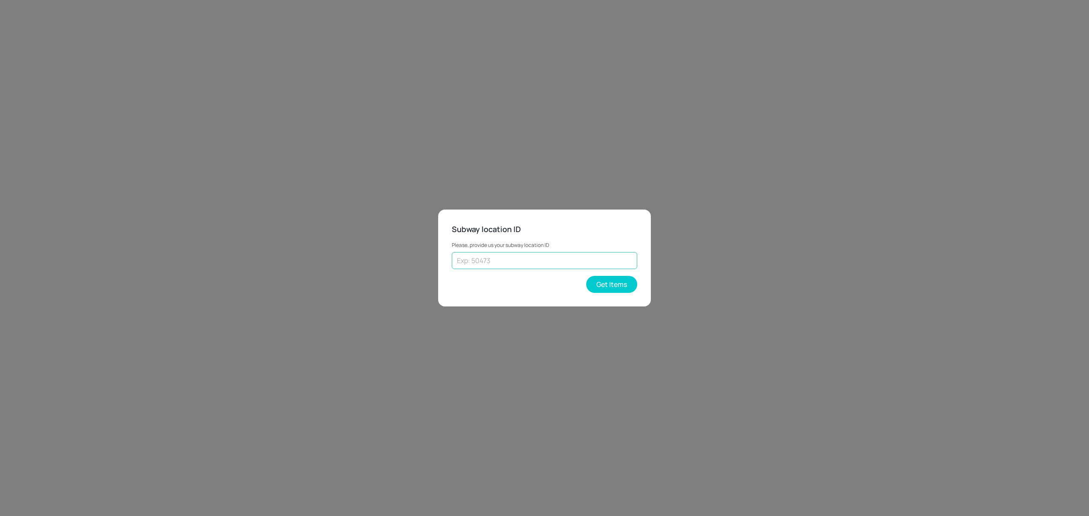
click at [543, 265] on input "text" at bounding box center [544, 260] width 185 height 17
type input "45443"
click at [613, 284] on button "Get Items" at bounding box center [611, 284] width 51 height 17
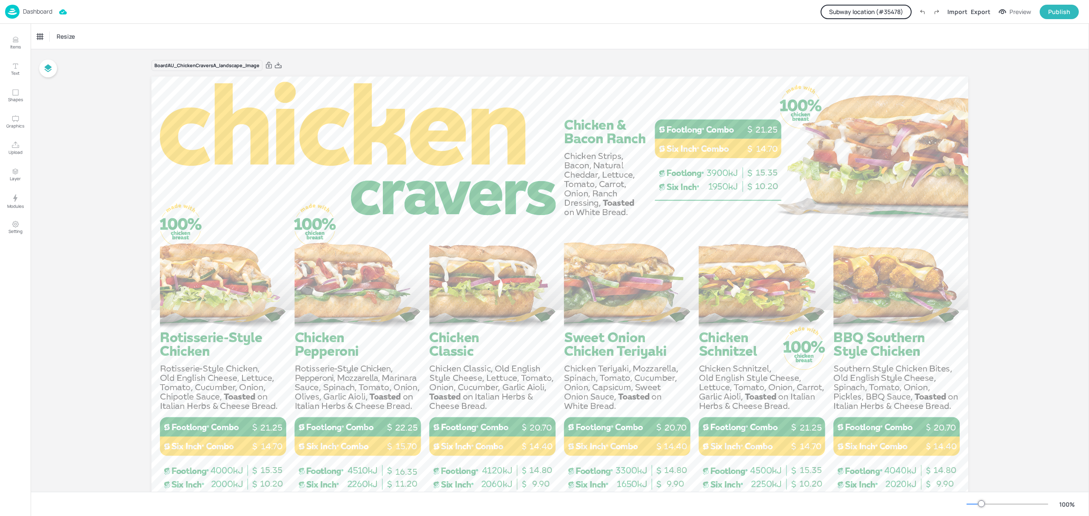
drag, startPoint x: 279, startPoint y: 65, endPoint x: 630, endPoint y: 172, distance: 366.4
click at [279, 65] on icon at bounding box center [278, 65] width 7 height 6
click at [46, 11] on p "Dashboard" at bounding box center [37, 12] width 29 height 6
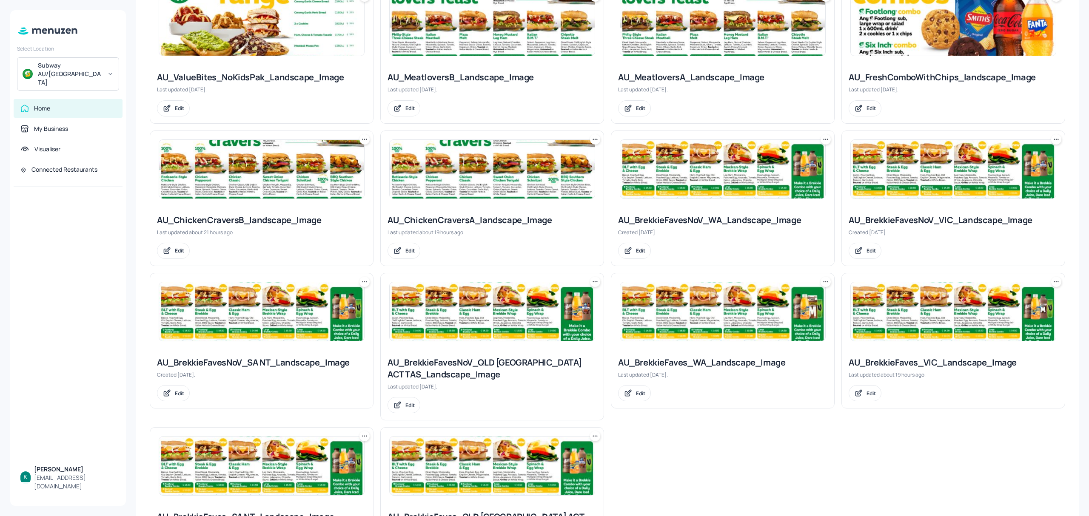
scroll to position [397, 0]
click at [279, 219] on div "AU_ChickenCraversB_landscape_Image" at bounding box center [261, 220] width 209 height 12
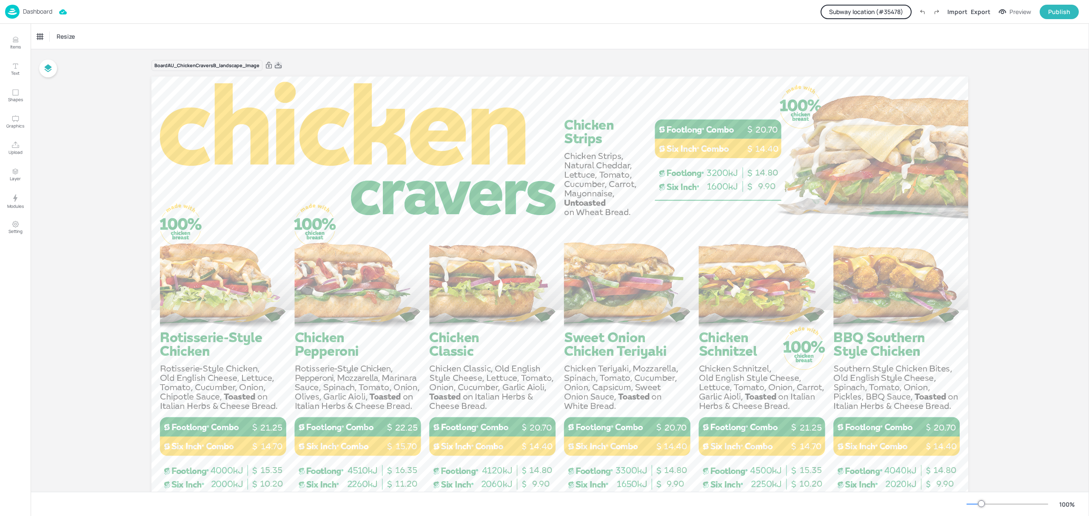
click at [281, 67] on icon at bounding box center [278, 65] width 7 height 6
click at [868, 9] on button "Subway location (# 35478 )" at bounding box center [866, 12] width 91 height 14
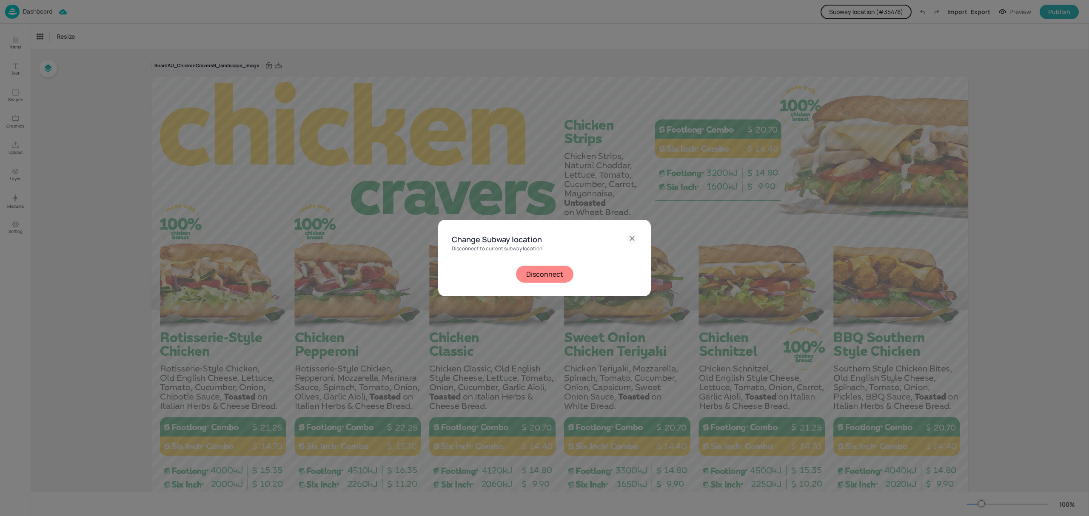
click at [550, 277] on button "Disconnect" at bounding box center [544, 274] width 57 height 17
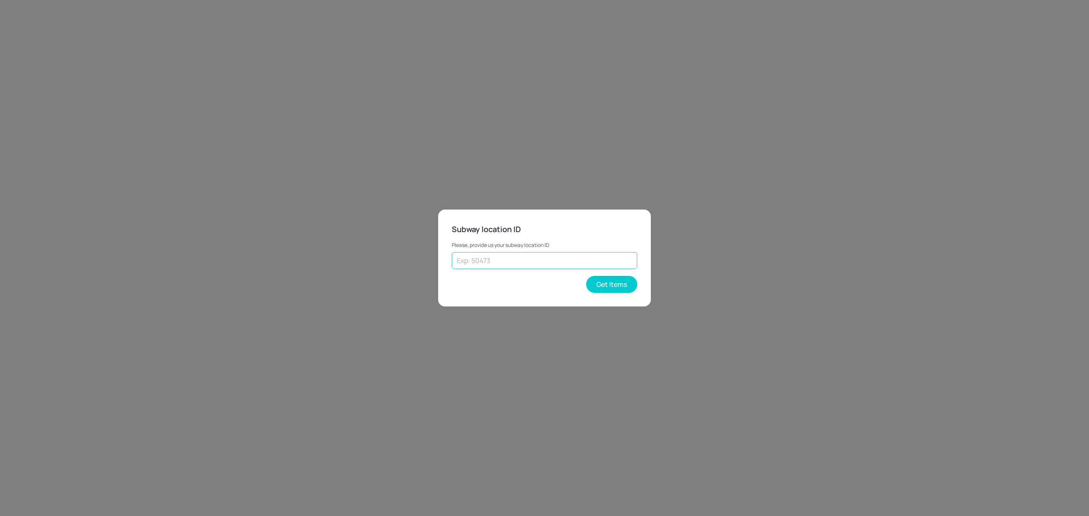
click at [548, 262] on input "text" at bounding box center [544, 260] width 185 height 17
type input "41480"
click at [620, 286] on button "Get Items" at bounding box center [611, 284] width 51 height 17
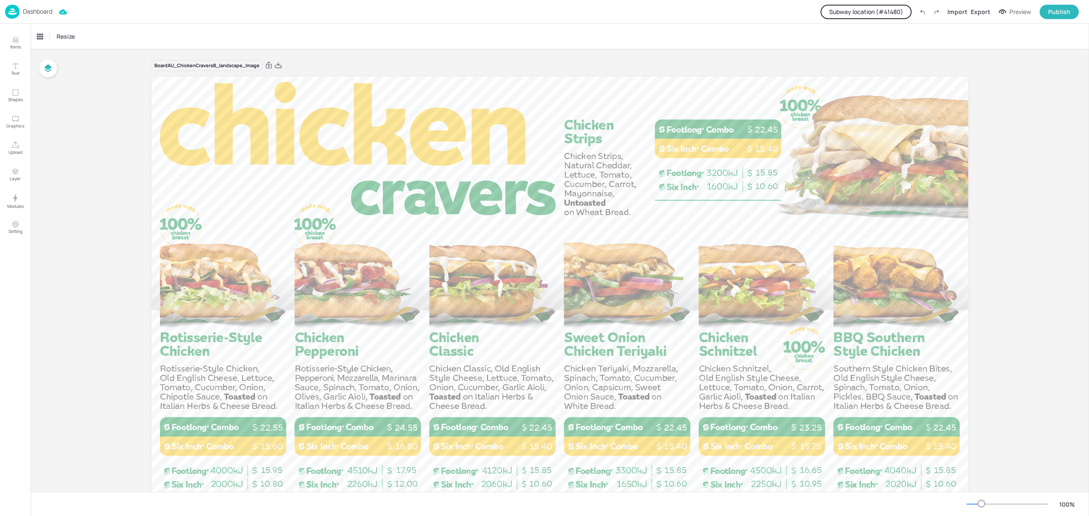
drag, startPoint x: 277, startPoint y: 68, endPoint x: 363, endPoint y: 11, distance: 103.1
click at [277, 68] on icon at bounding box center [278, 65] width 7 height 6
click at [890, 12] on button "Subway location (# 41480 )" at bounding box center [866, 12] width 91 height 14
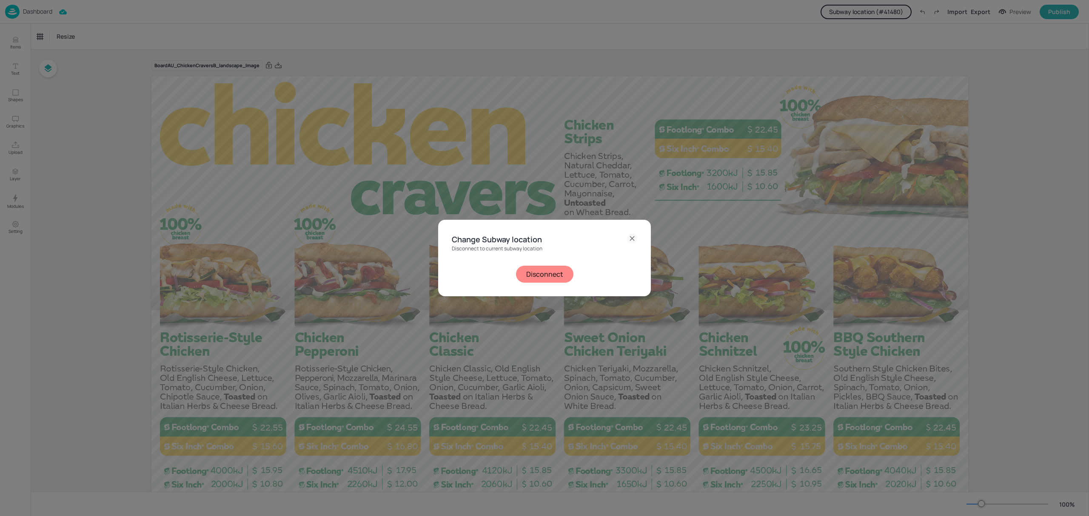
click at [539, 271] on button "Disconnect" at bounding box center [544, 274] width 57 height 17
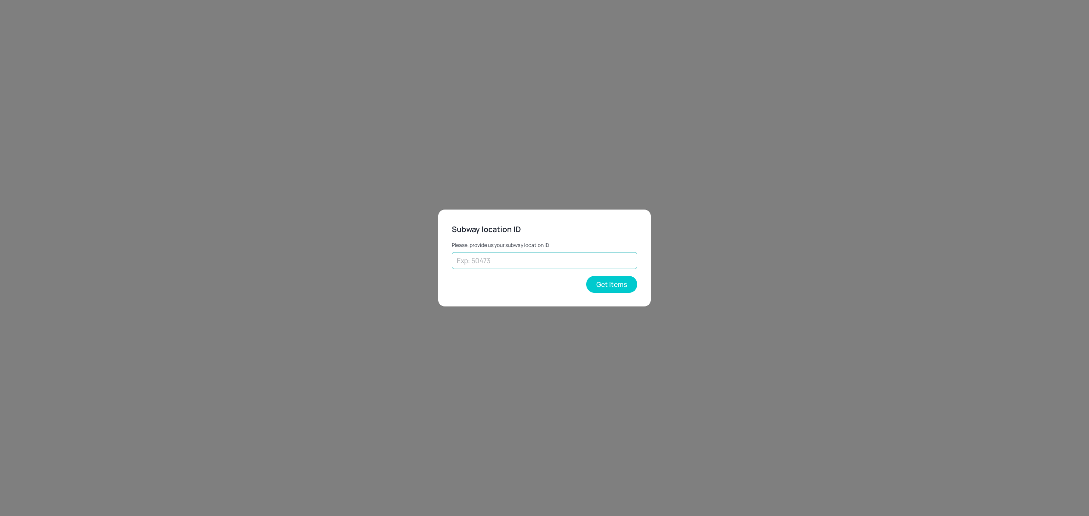
click at [531, 261] on input "text" at bounding box center [544, 260] width 185 height 17
type input "43262"
click at [618, 281] on button "Get Items" at bounding box center [611, 284] width 51 height 17
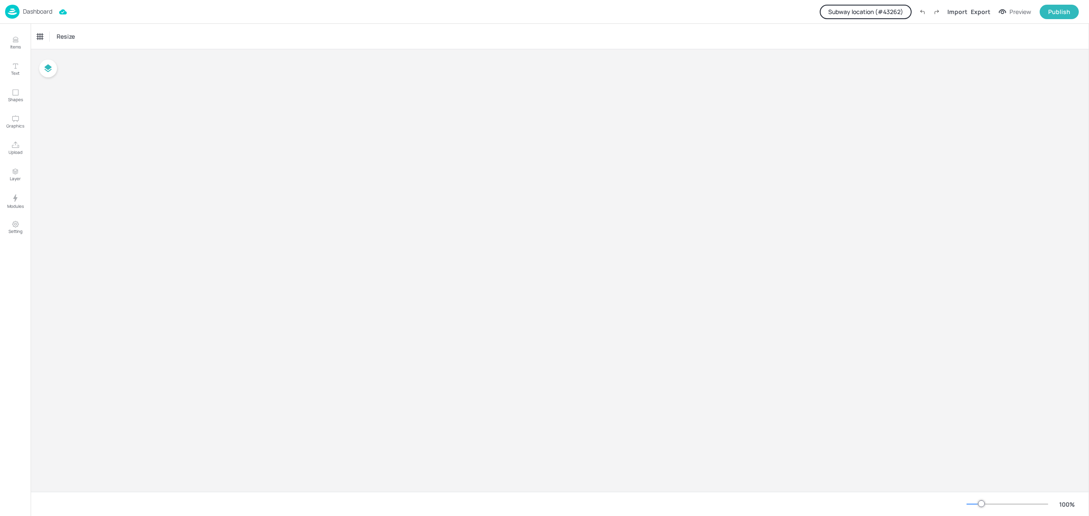
type input "$NZD - [GEOGRAPHIC_DATA]"
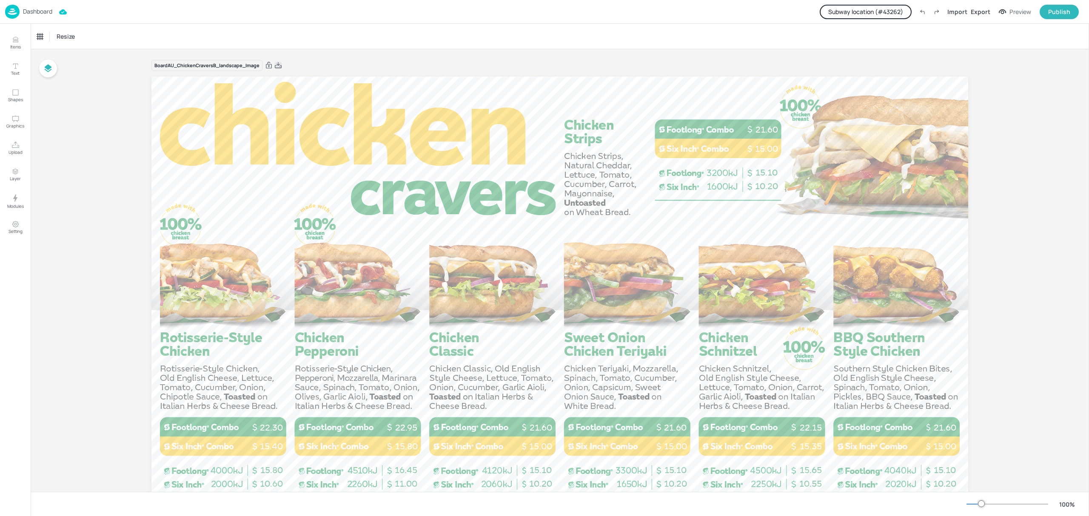
click at [281, 66] on icon at bounding box center [278, 65] width 8 height 9
click at [887, 9] on button "Subway location (# 43262 )" at bounding box center [866, 12] width 92 height 14
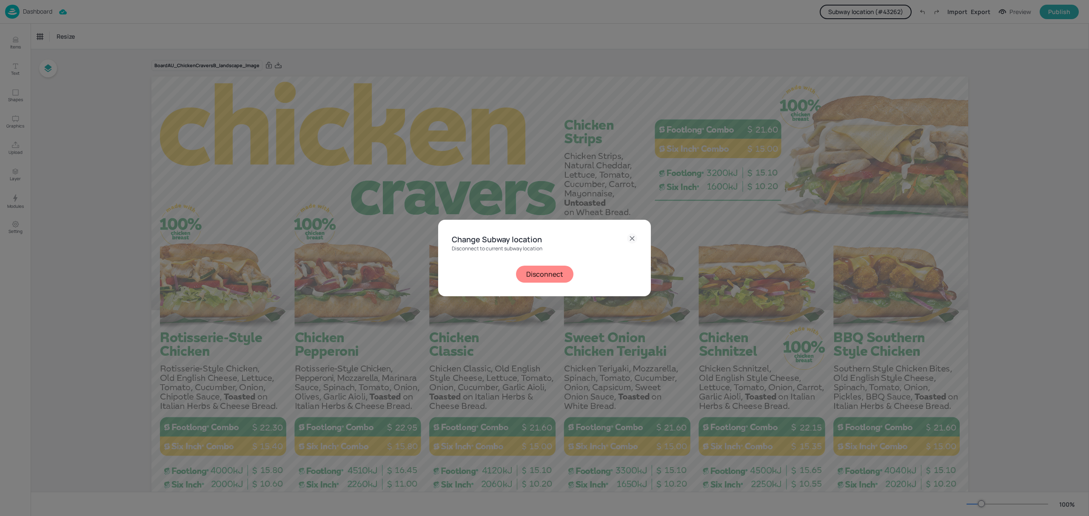
click at [530, 277] on button "Disconnect" at bounding box center [544, 274] width 57 height 17
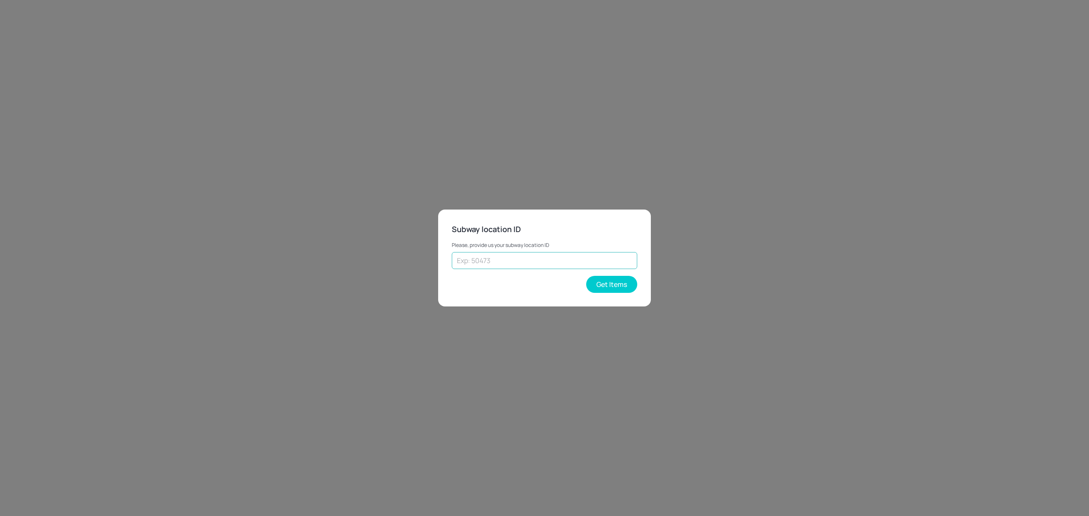
click at [518, 261] on input "text" at bounding box center [544, 260] width 185 height 17
type input "45443"
click at [613, 285] on button "Get Items" at bounding box center [611, 284] width 51 height 17
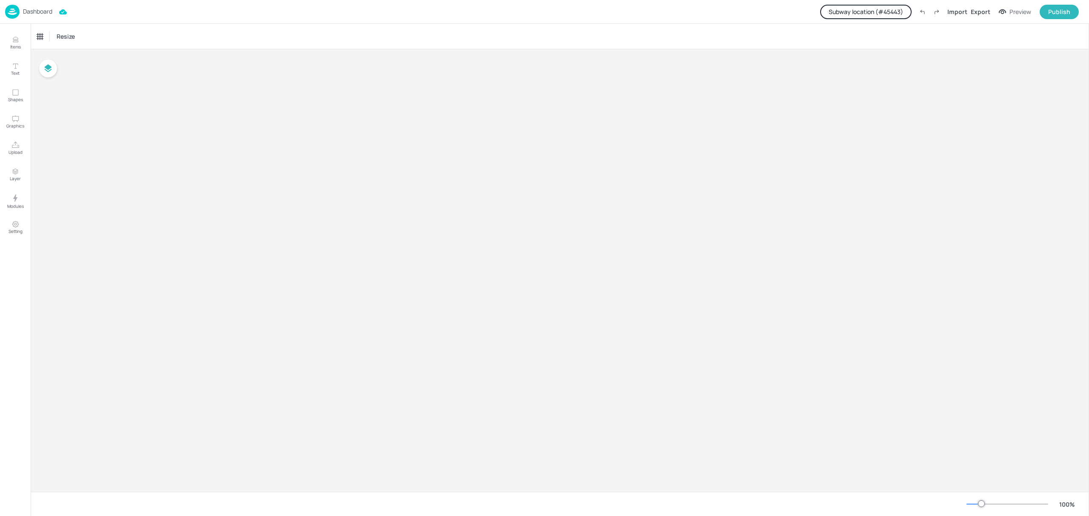
type input "$NZD - [GEOGRAPHIC_DATA]"
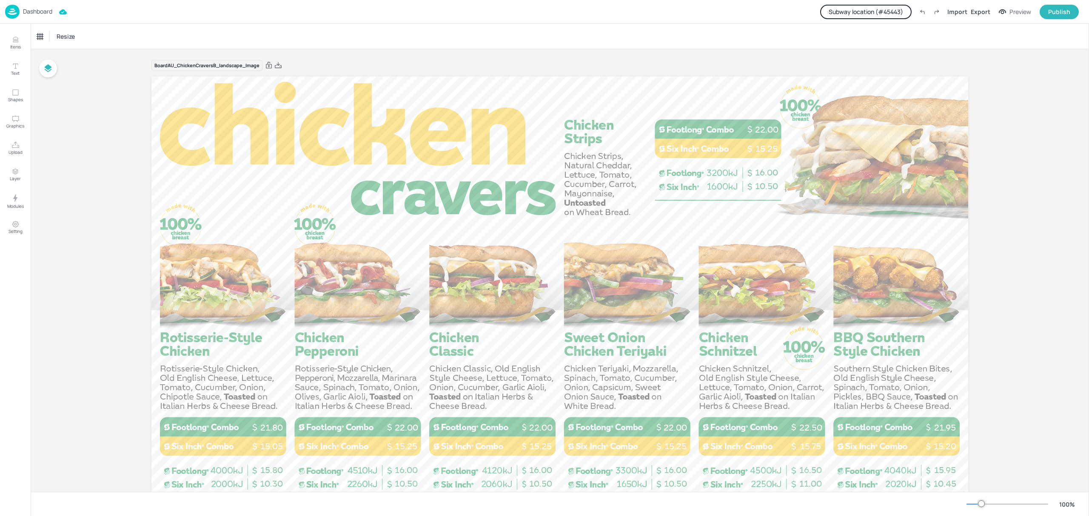
click at [861, 12] on button "Subway location (# 45443 )" at bounding box center [865, 12] width 91 height 14
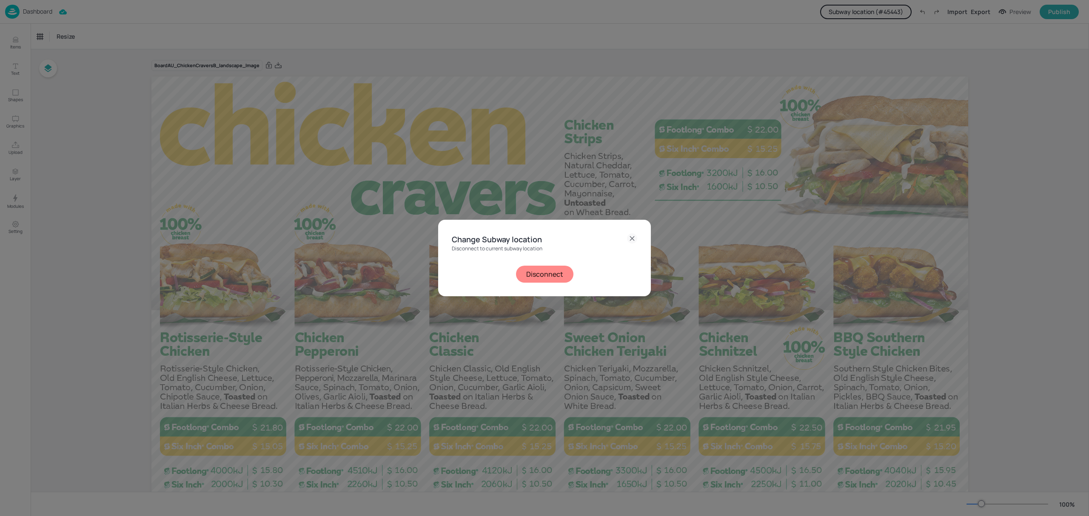
click at [542, 276] on button "Disconnect" at bounding box center [544, 274] width 57 height 17
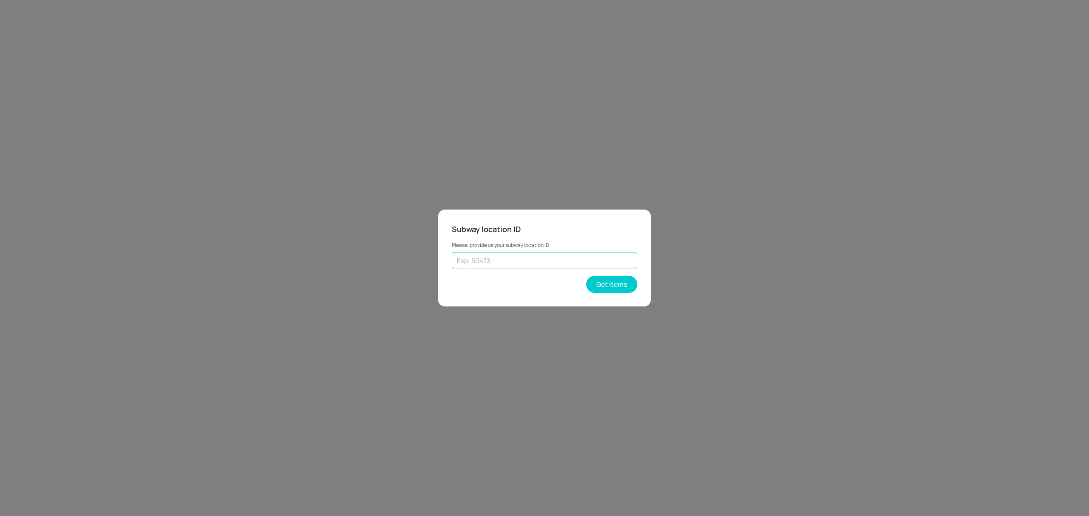
click at [543, 265] on input "text" at bounding box center [544, 260] width 185 height 17
type input "35478"
click at [606, 276] on button "Get Items" at bounding box center [611, 284] width 51 height 17
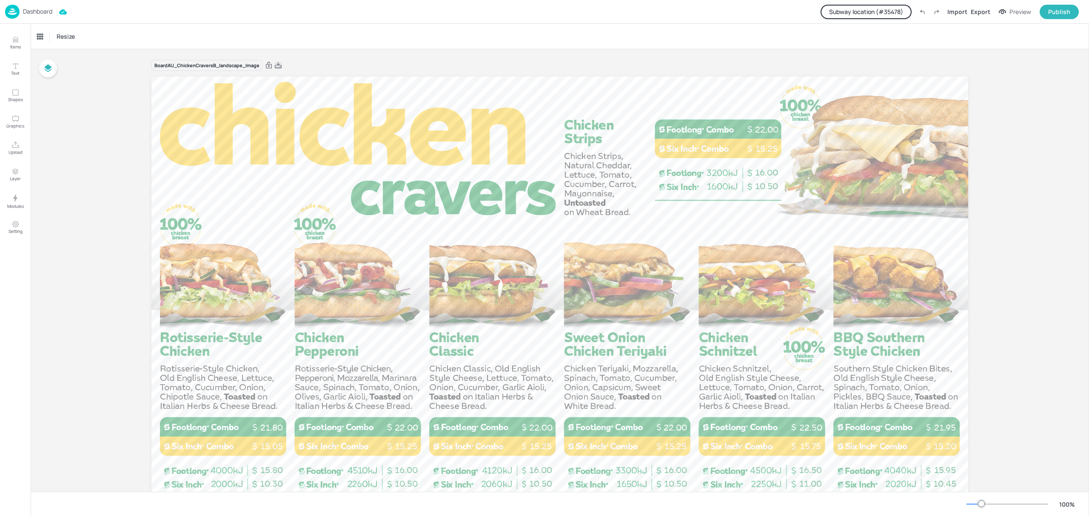
click at [279, 66] on icon at bounding box center [278, 65] width 8 height 9
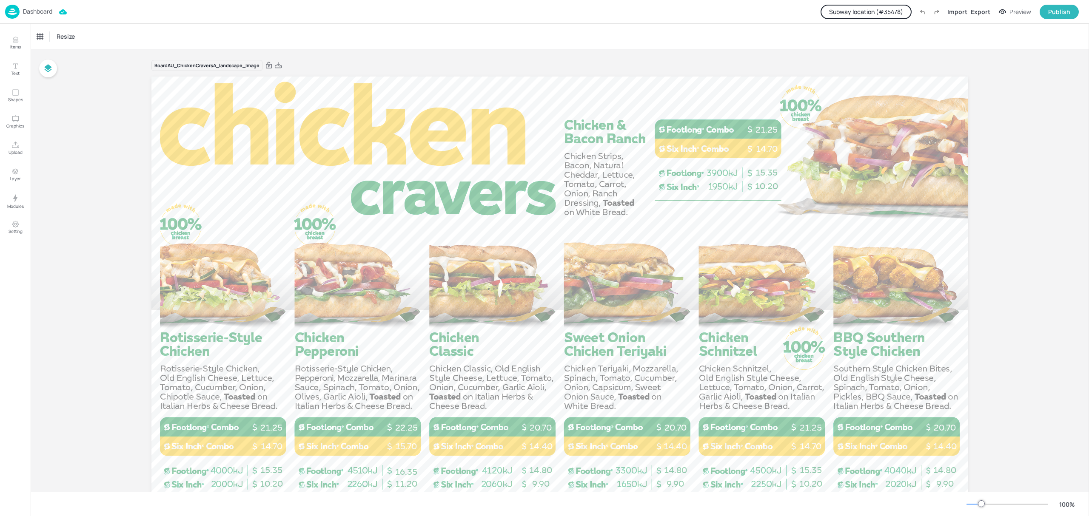
click at [31, 12] on p "Dashboard" at bounding box center [37, 12] width 29 height 6
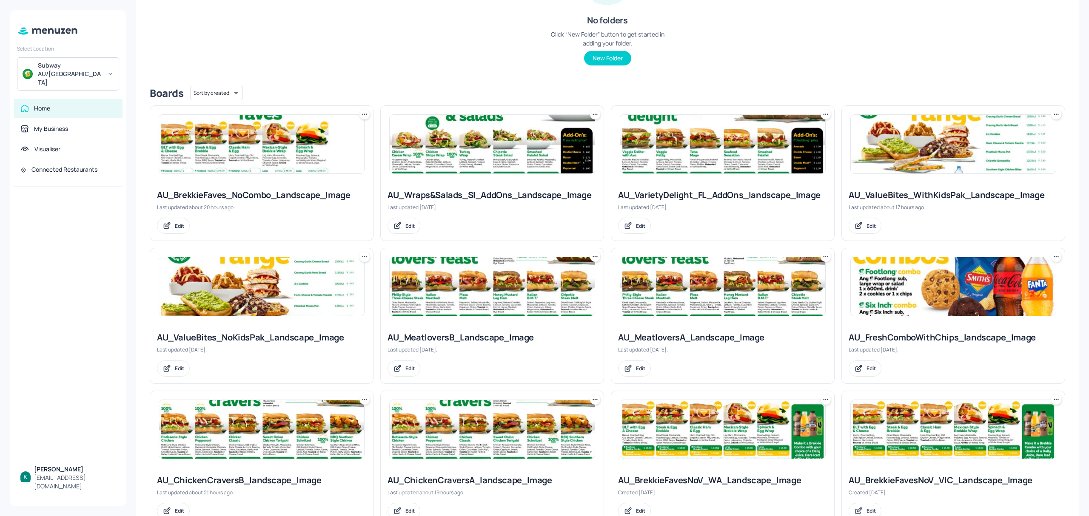
scroll to position [170, 0]
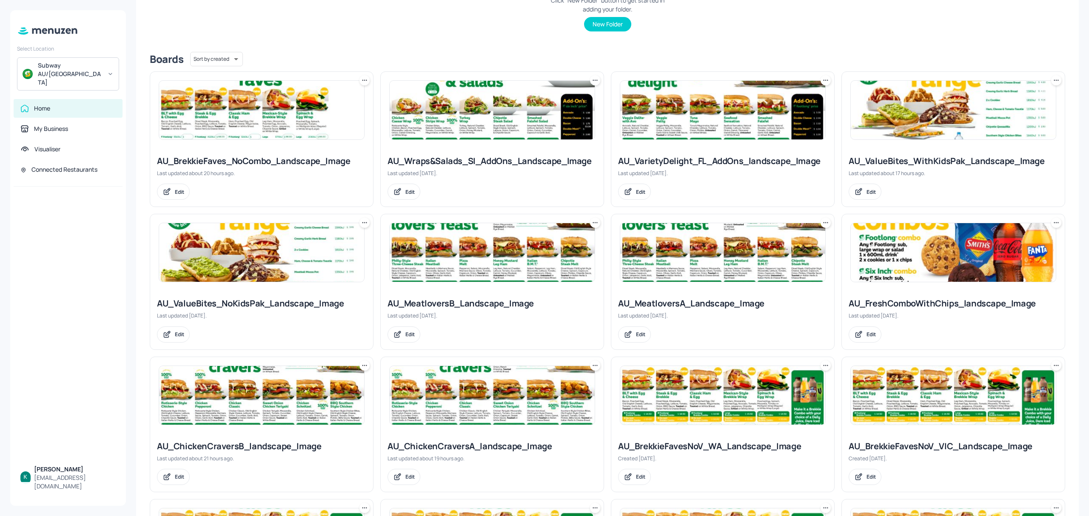
click at [681, 299] on div "AU_MeatloversA_Landscape_Image" at bounding box center [722, 304] width 209 height 12
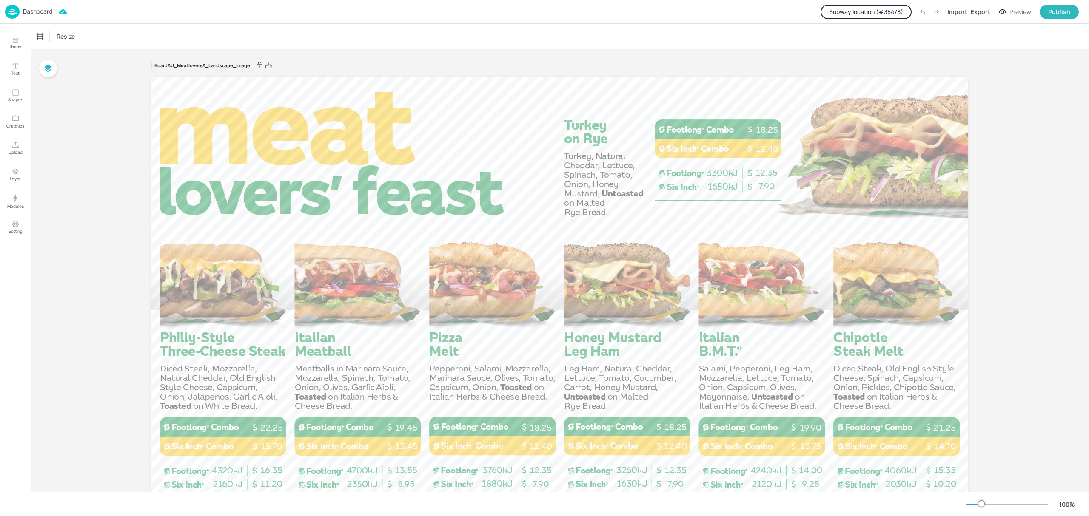
drag, startPoint x: 269, startPoint y: 65, endPoint x: 525, endPoint y: 244, distance: 312.4
click at [269, 65] on icon at bounding box center [268, 65] width 7 height 6
click at [865, 11] on button "Subway location (# 35478 )" at bounding box center [866, 12] width 91 height 14
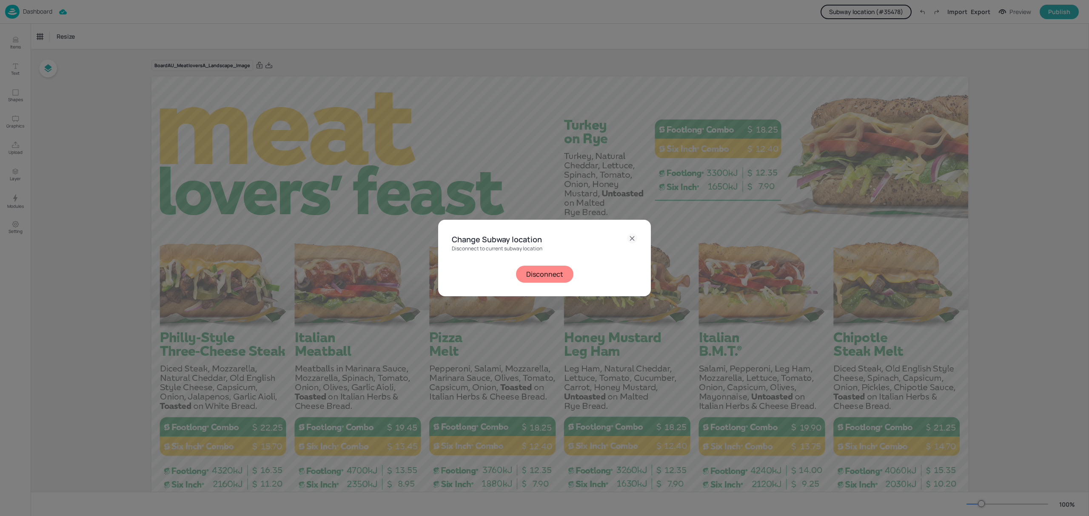
click at [553, 268] on button "Disconnect" at bounding box center [544, 274] width 57 height 17
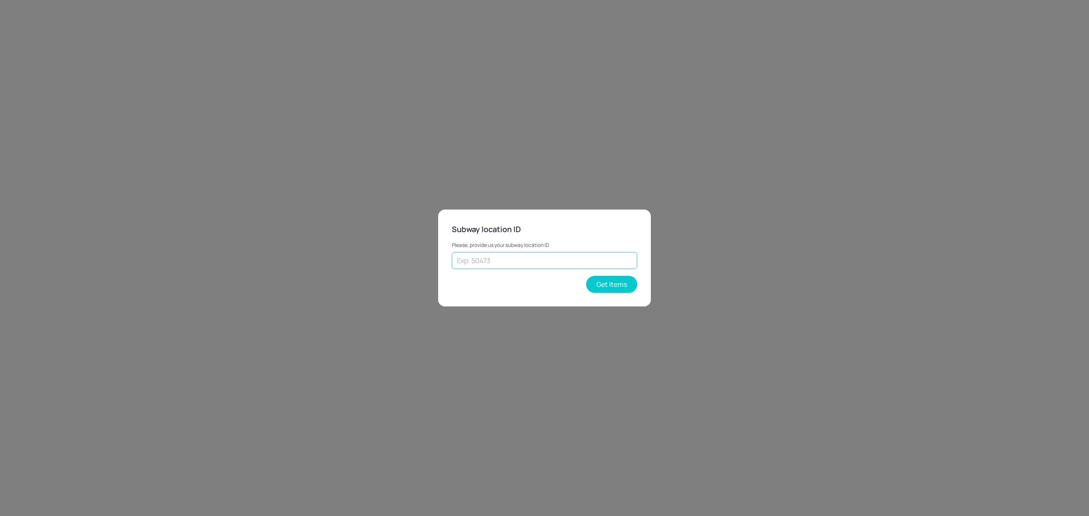
click at [527, 254] on input "text" at bounding box center [544, 260] width 185 height 17
type input "41480"
click at [605, 287] on button "Get Items" at bounding box center [611, 284] width 51 height 17
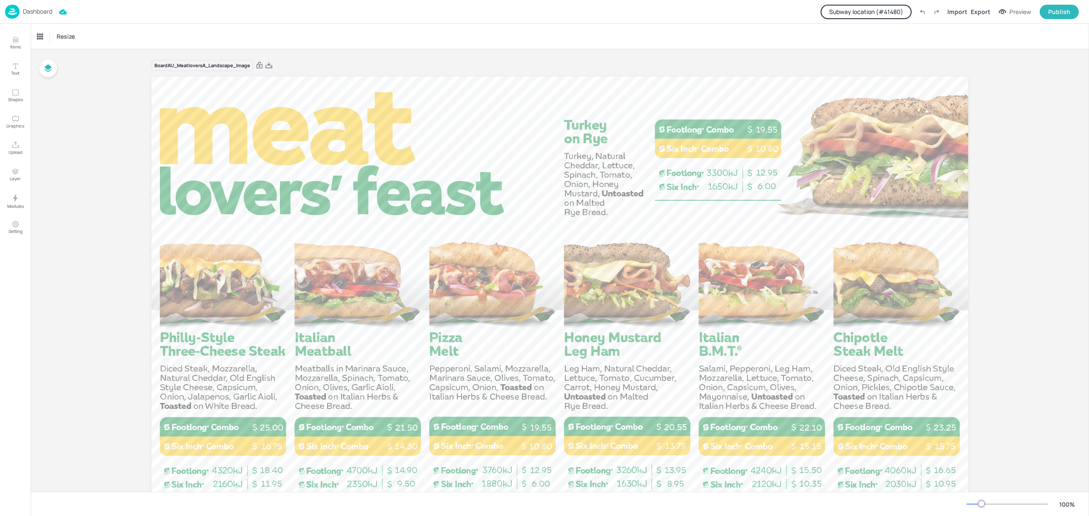
click at [868, 11] on button "Subway location (# 41480 )" at bounding box center [866, 12] width 91 height 14
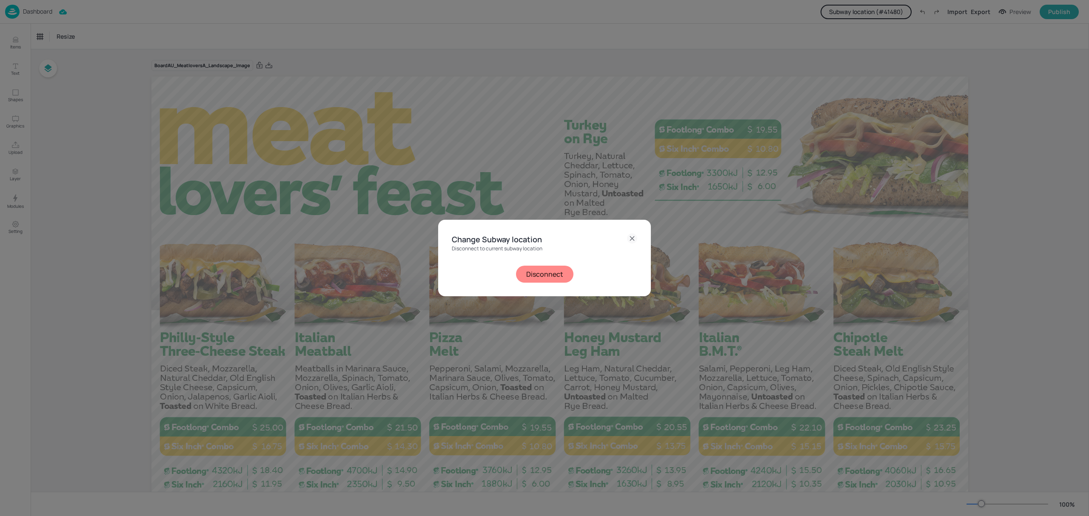
click at [551, 276] on button "Disconnect" at bounding box center [544, 274] width 57 height 17
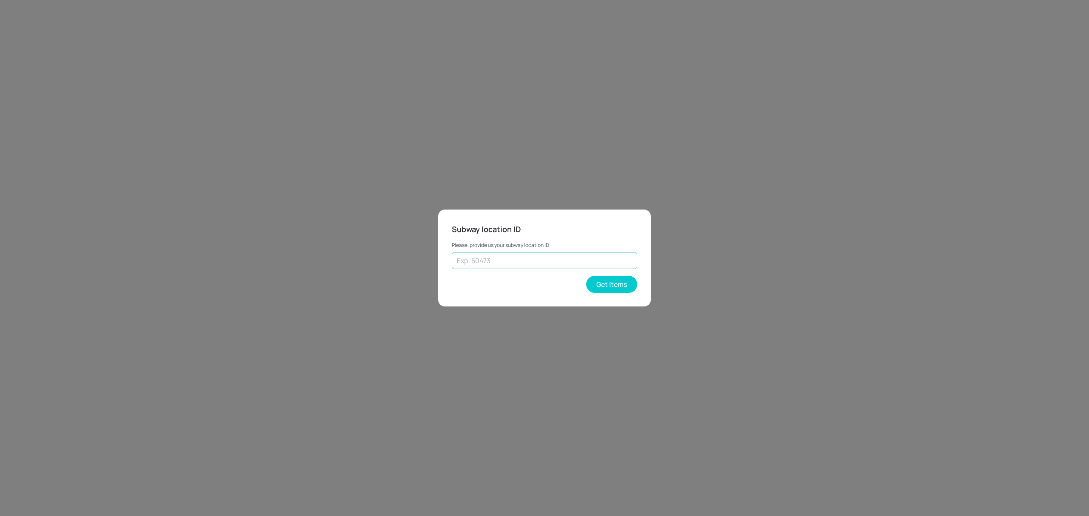
click at [509, 259] on input "text" at bounding box center [544, 260] width 185 height 17
type input "43262"
click at [631, 282] on button "Get Items" at bounding box center [611, 284] width 51 height 17
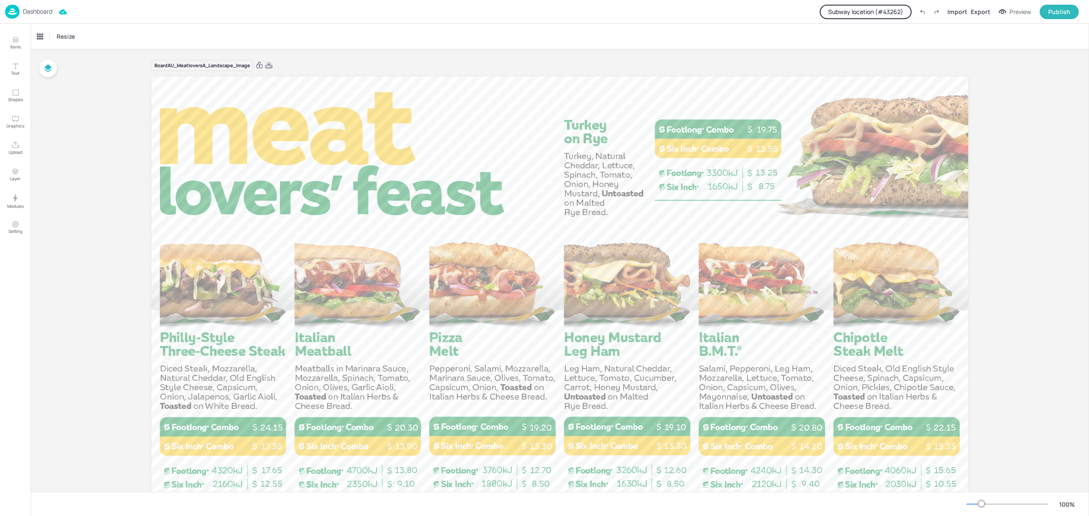
click at [269, 63] on icon at bounding box center [268, 65] width 7 height 6
click at [886, 14] on button "Subway location (# 43262 )" at bounding box center [866, 12] width 92 height 14
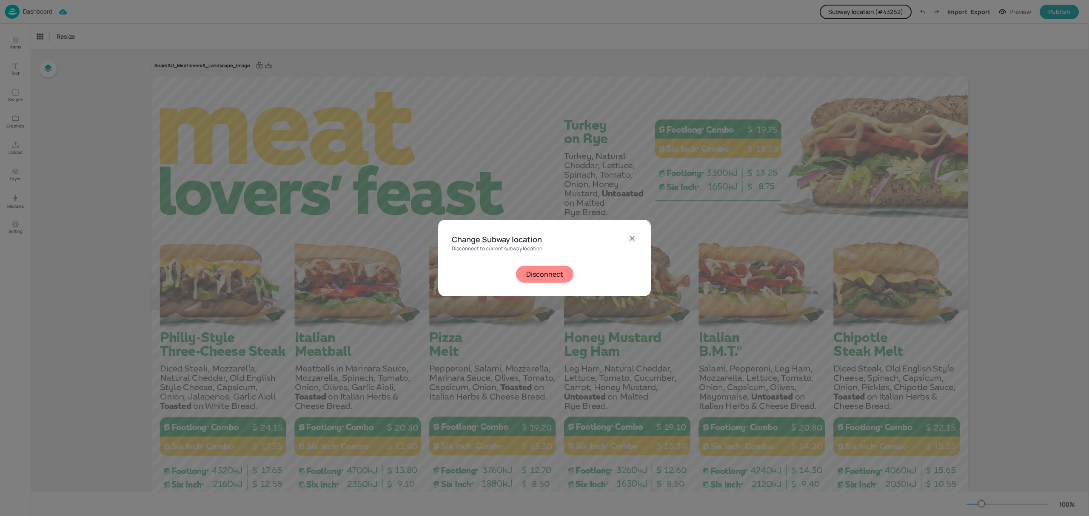
click at [557, 276] on button "Disconnect" at bounding box center [544, 274] width 57 height 17
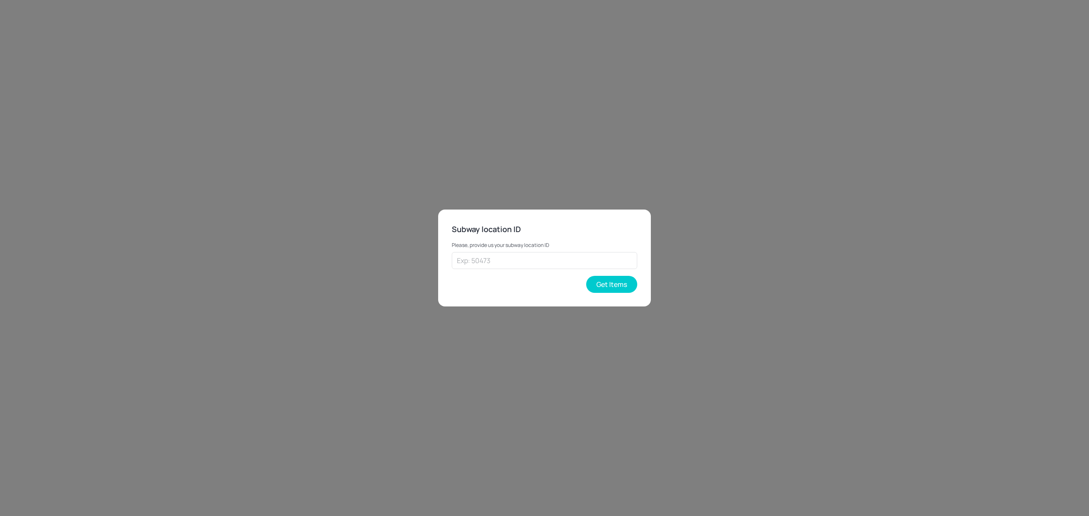
click at [556, 248] on p "Please, provide us your subway location ID" at bounding box center [544, 245] width 185 height 6
click at [562, 259] on input "text" at bounding box center [544, 260] width 185 height 17
type input "45443"
click at [603, 285] on button "Get Items" at bounding box center [611, 284] width 51 height 17
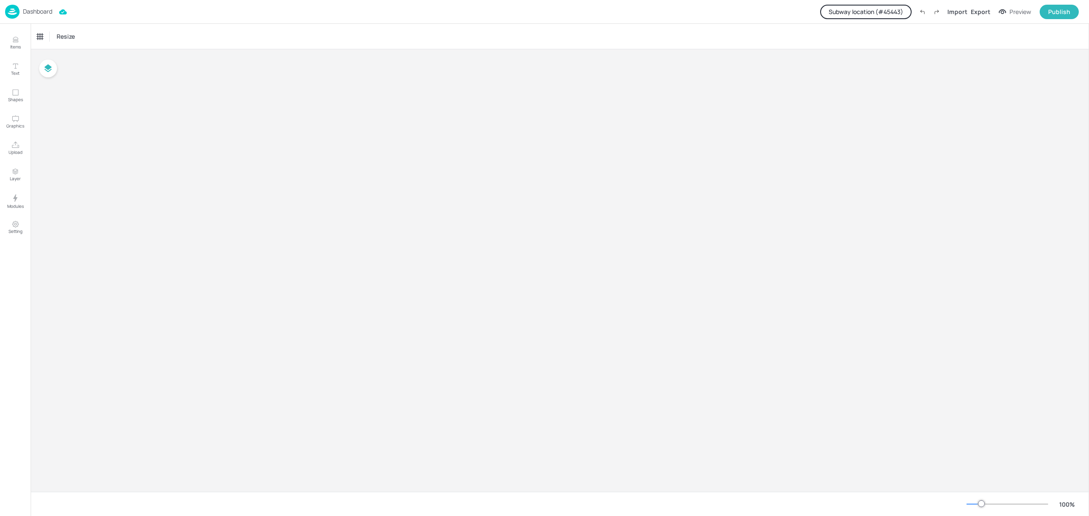
type input "$NZD - [GEOGRAPHIC_DATA]"
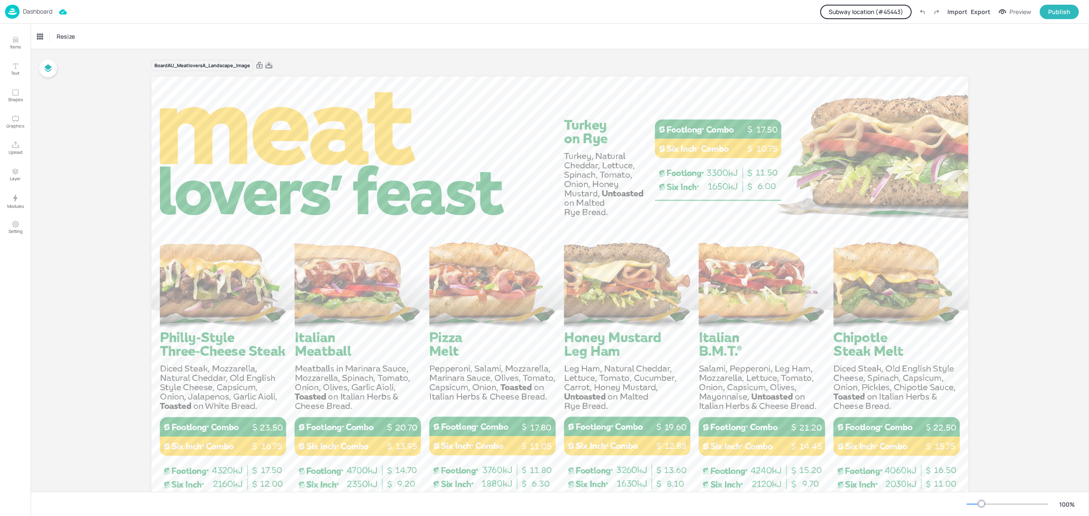
click at [269, 64] on icon at bounding box center [268, 65] width 7 height 6
click at [866, 9] on button "Subway location (# 45443 )" at bounding box center [865, 12] width 91 height 14
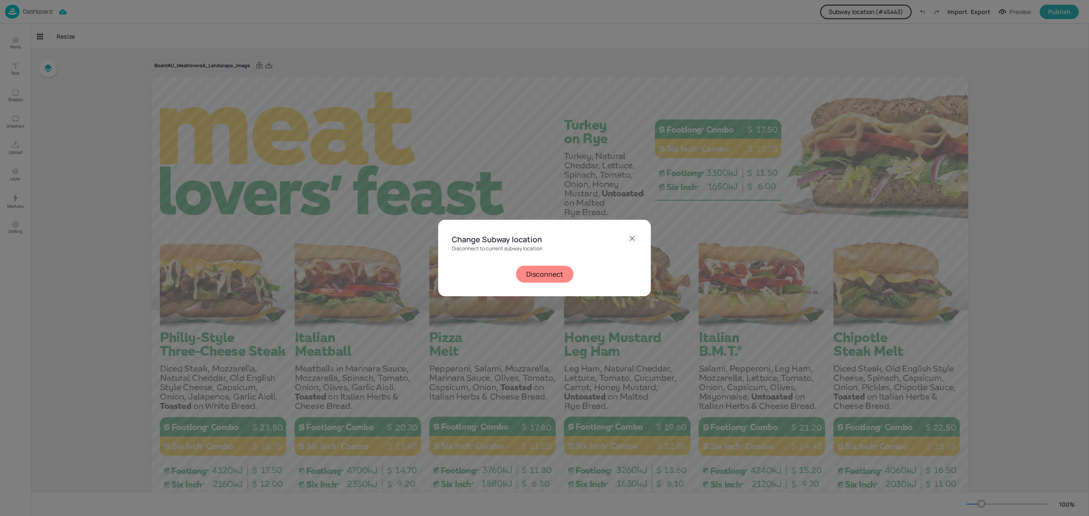
click at [549, 276] on button "Disconnect" at bounding box center [544, 274] width 57 height 17
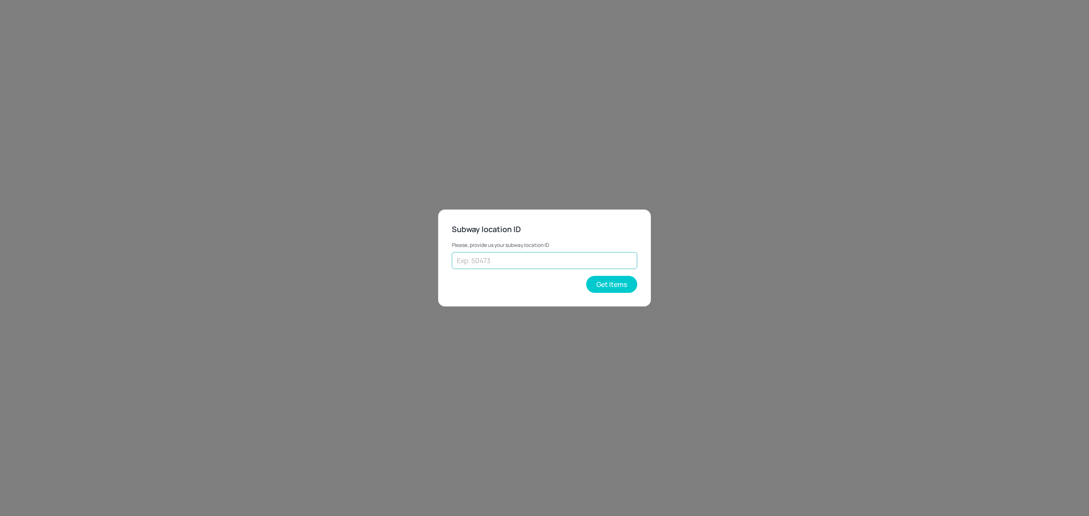
click at [547, 262] on input "text" at bounding box center [544, 260] width 185 height 17
type input "35478"
click at [602, 282] on button "Get Items" at bounding box center [611, 284] width 51 height 17
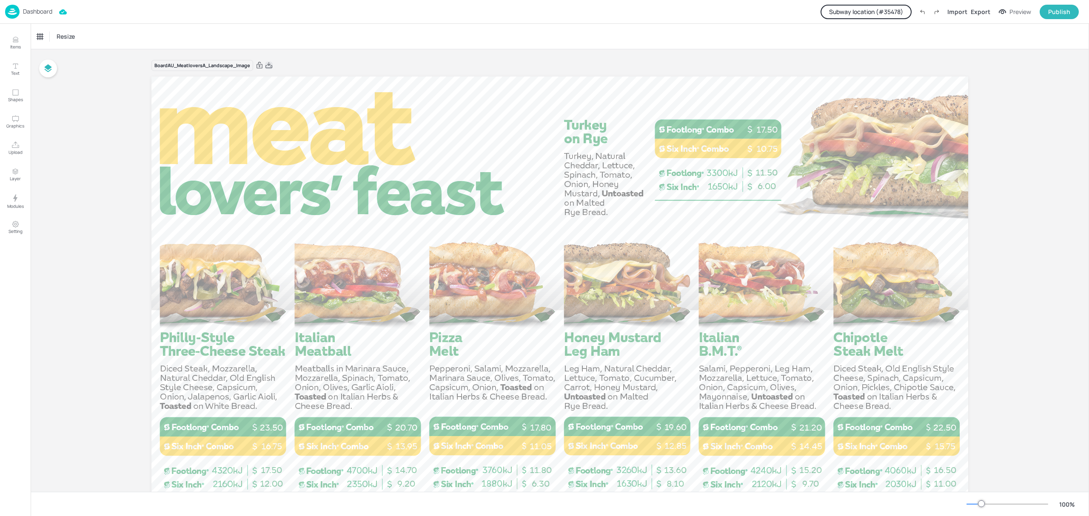
click at [268, 66] on icon at bounding box center [269, 65] width 8 height 9
click at [877, 10] on button "Subway location (# 35478 )" at bounding box center [866, 12] width 91 height 14
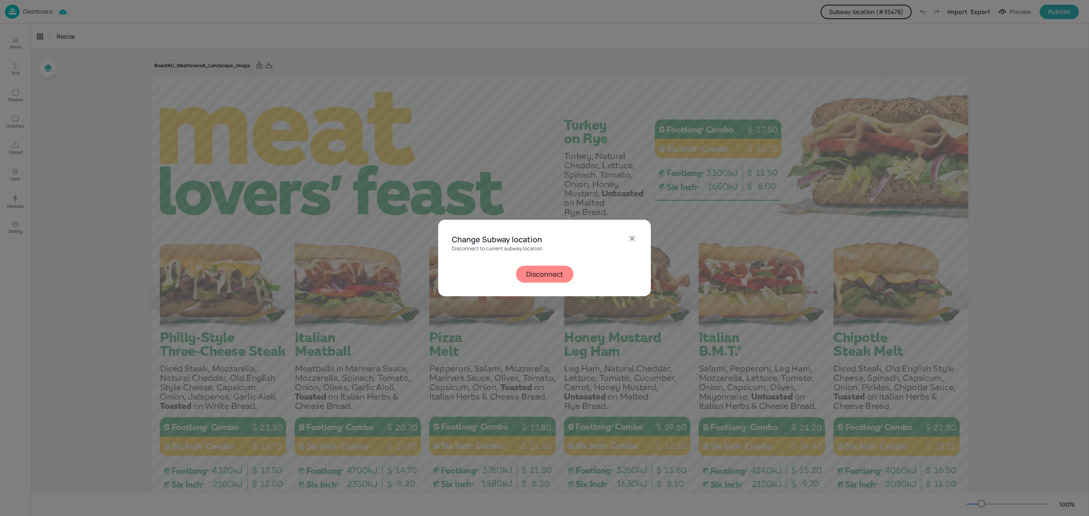
click at [528, 271] on button "Disconnect" at bounding box center [544, 274] width 57 height 17
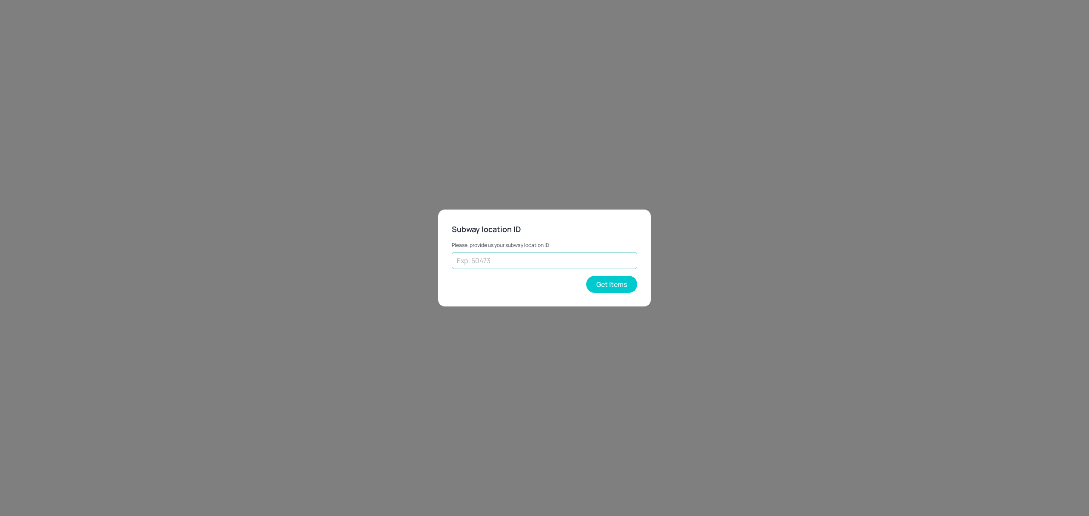
click at [527, 262] on input "text" at bounding box center [544, 260] width 185 height 17
type input "41480"
click at [618, 283] on button "Get Items" at bounding box center [611, 284] width 51 height 17
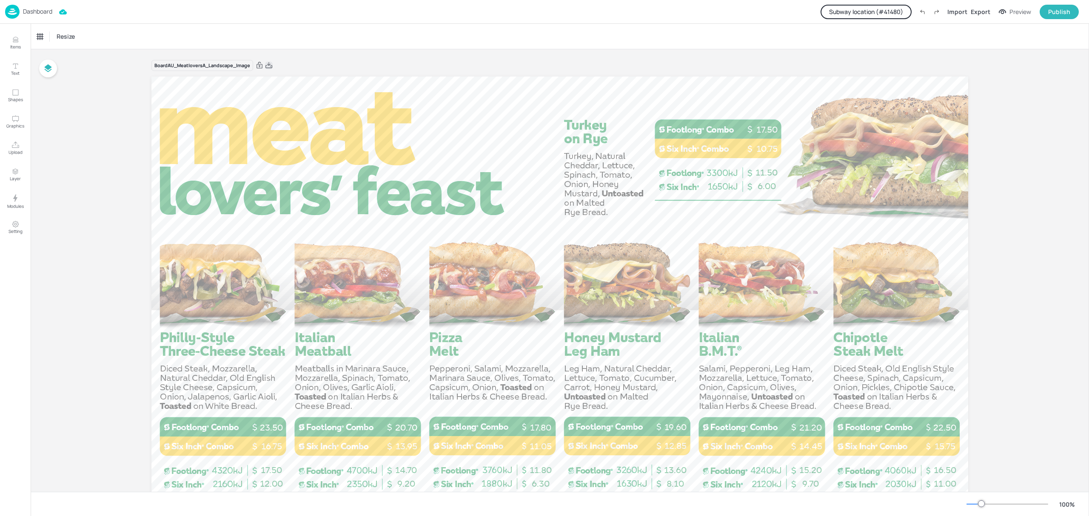
click at [268, 67] on icon at bounding box center [269, 65] width 8 height 9
click at [877, 15] on button "Subway location (# 41480 )" at bounding box center [866, 12] width 91 height 14
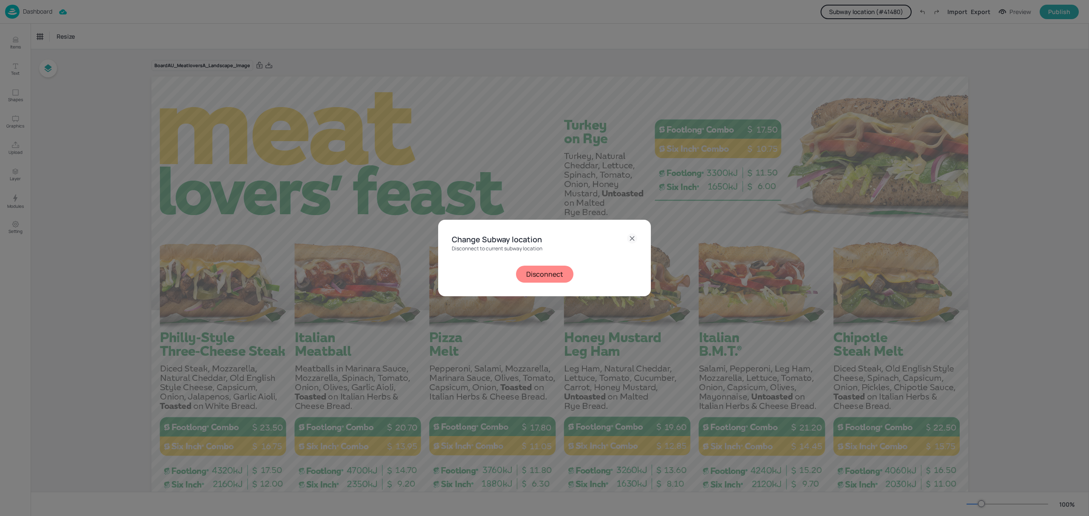
click at [557, 271] on button "Disconnect" at bounding box center [544, 274] width 57 height 17
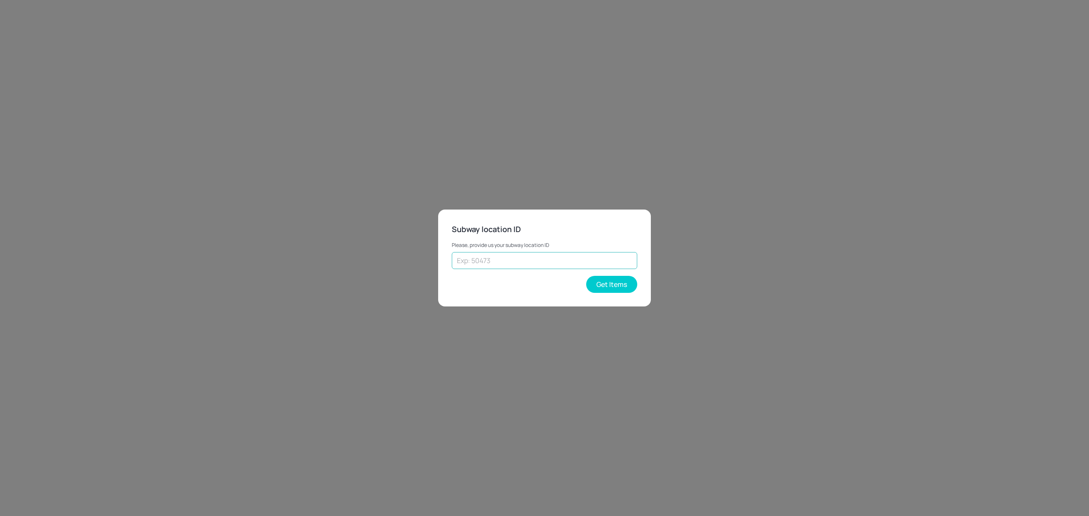
click at [546, 258] on input "text" at bounding box center [544, 260] width 185 height 17
type input "43262"
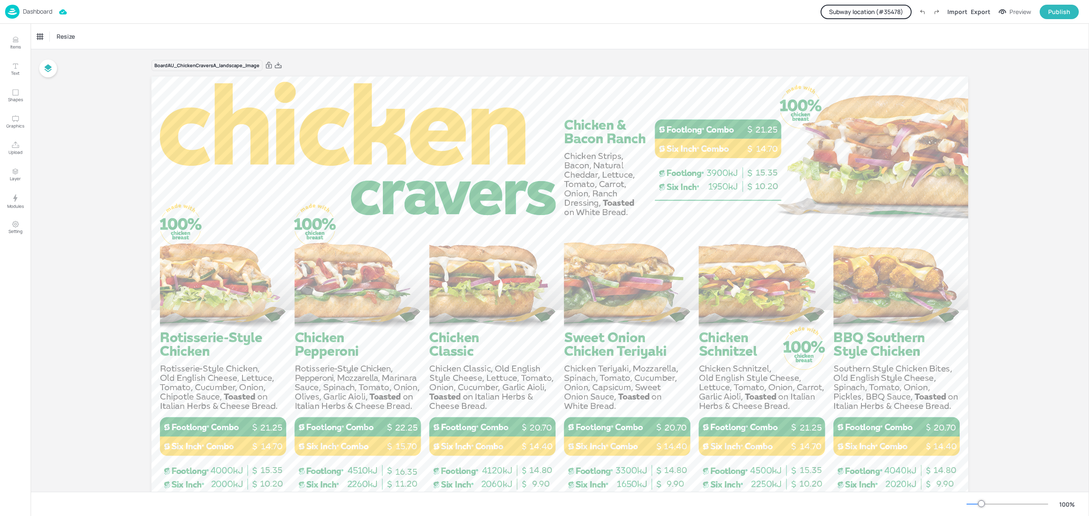
click at [45, 9] on p "Dashboard" at bounding box center [37, 12] width 29 height 6
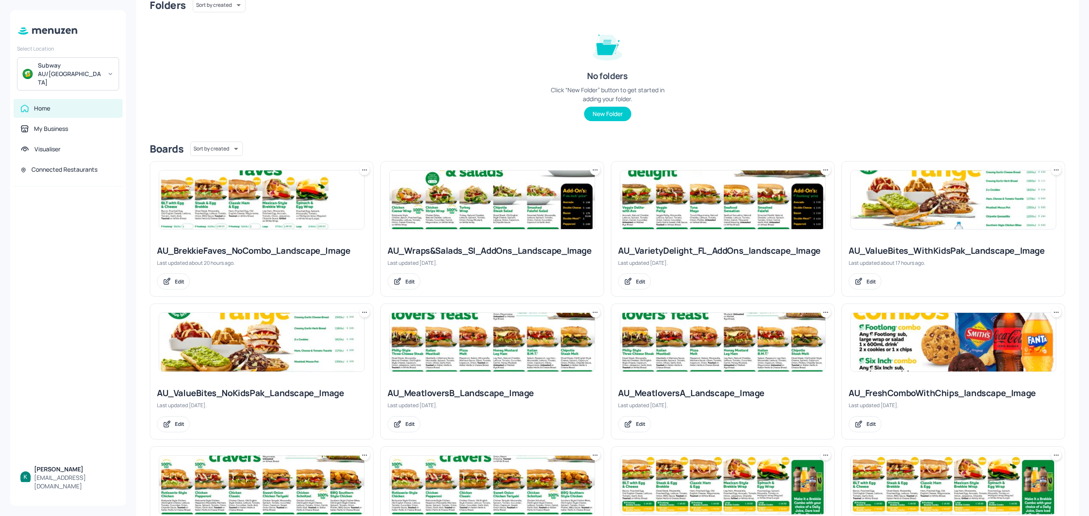
scroll to position [170, 0]
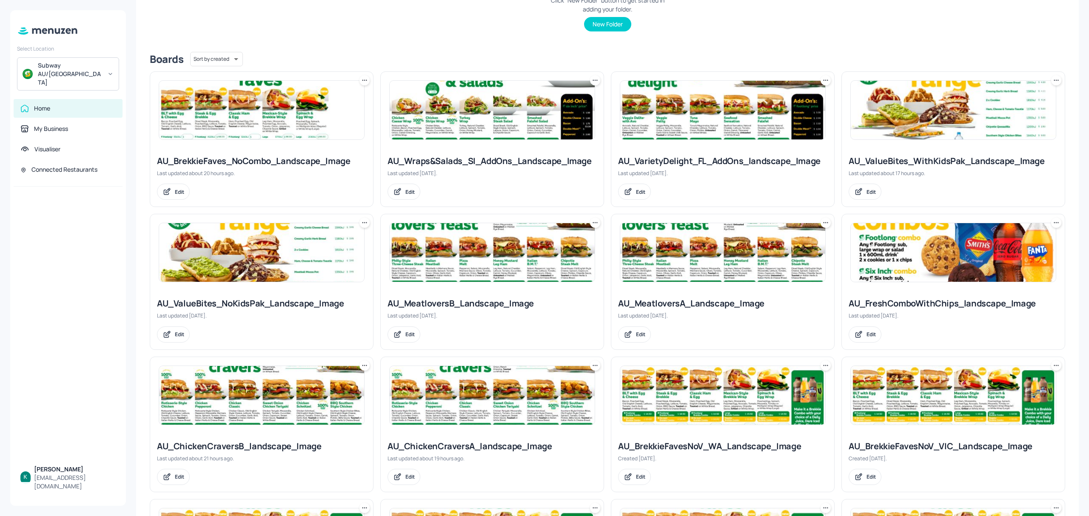
click at [487, 300] on div "AU_MeatloversB_Landscape_Image" at bounding box center [492, 304] width 209 height 12
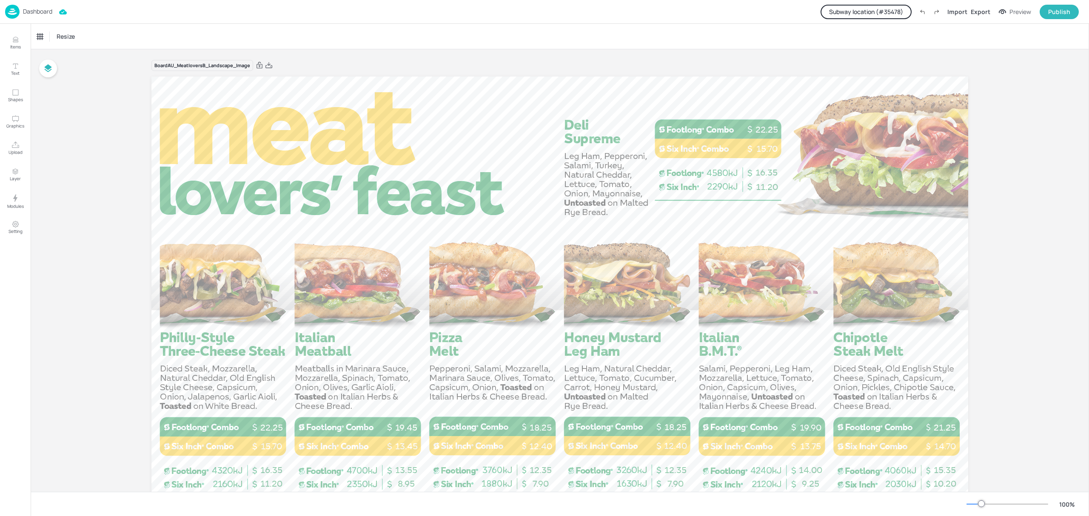
drag, startPoint x: 271, startPoint y: 66, endPoint x: 1046, endPoint y: 117, distance: 777.6
click at [271, 66] on icon at bounding box center [269, 65] width 8 height 9
click at [884, 11] on button "Subway location (# 35478 )" at bounding box center [866, 12] width 91 height 14
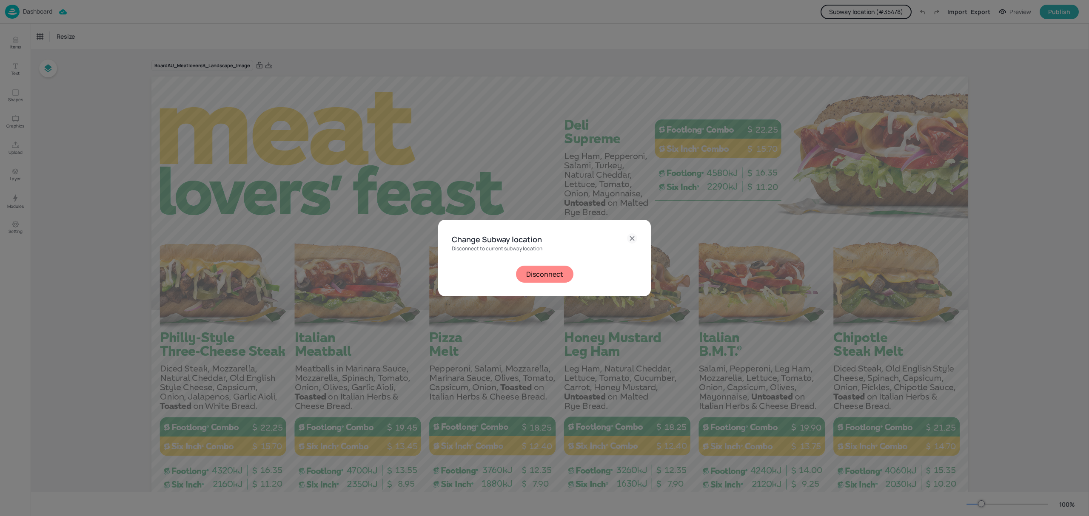
click at [562, 276] on button "Disconnect" at bounding box center [544, 274] width 57 height 17
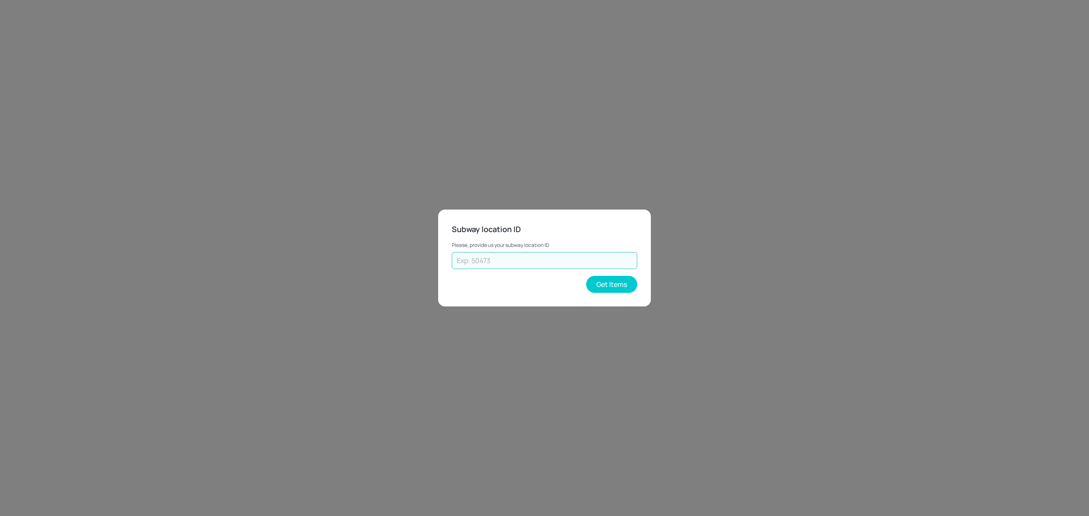
click at [559, 261] on input "text" at bounding box center [544, 260] width 185 height 17
type input "41480"
click at [604, 286] on button "Get Items" at bounding box center [611, 284] width 51 height 17
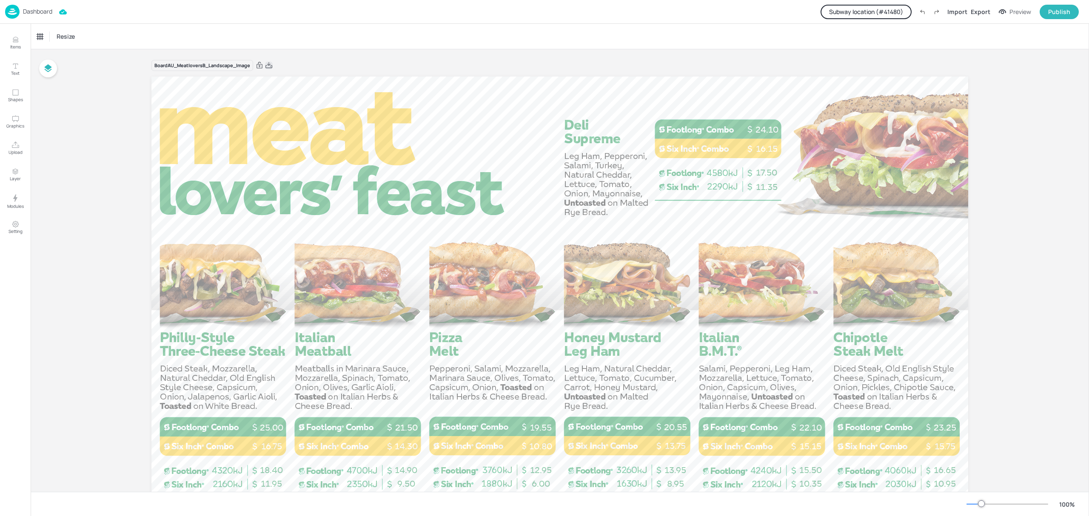
click at [271, 65] on icon at bounding box center [269, 65] width 8 height 9
click at [863, 14] on button "Subway location (# 41480 )" at bounding box center [866, 12] width 91 height 14
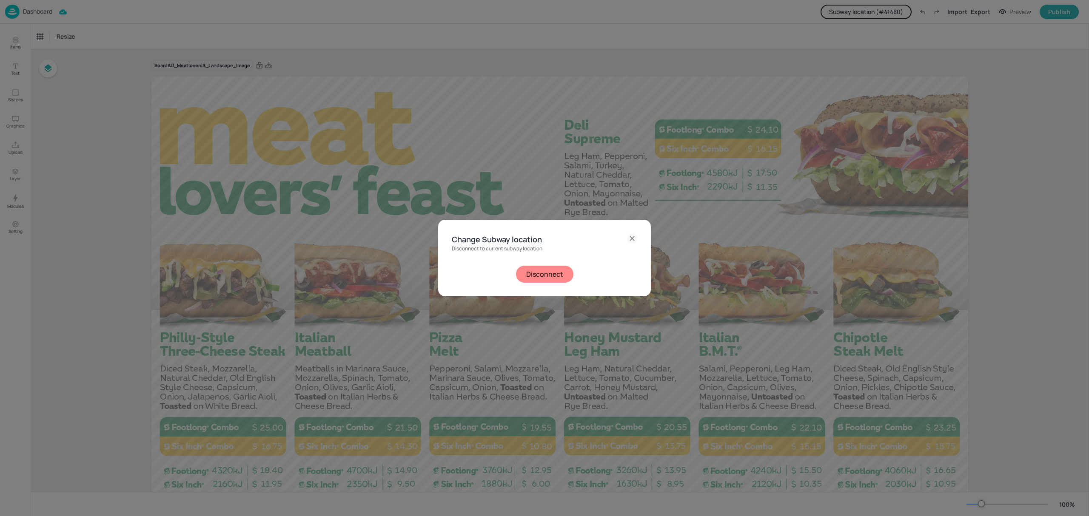
click at [559, 275] on button "Disconnect" at bounding box center [544, 274] width 57 height 17
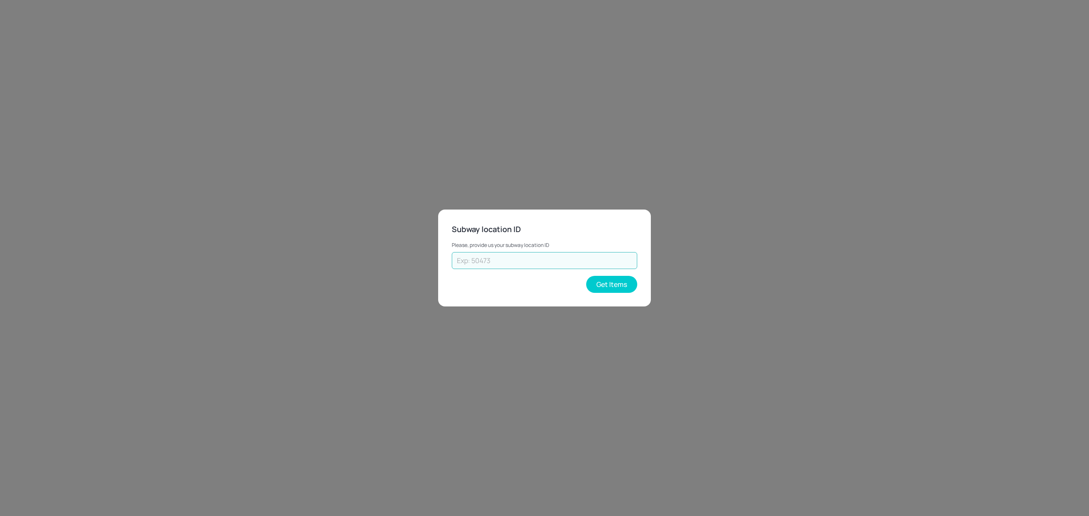
click at [554, 266] on input "text" at bounding box center [544, 260] width 185 height 17
type input "43262"
click at [619, 285] on button "Get Items" at bounding box center [611, 284] width 51 height 17
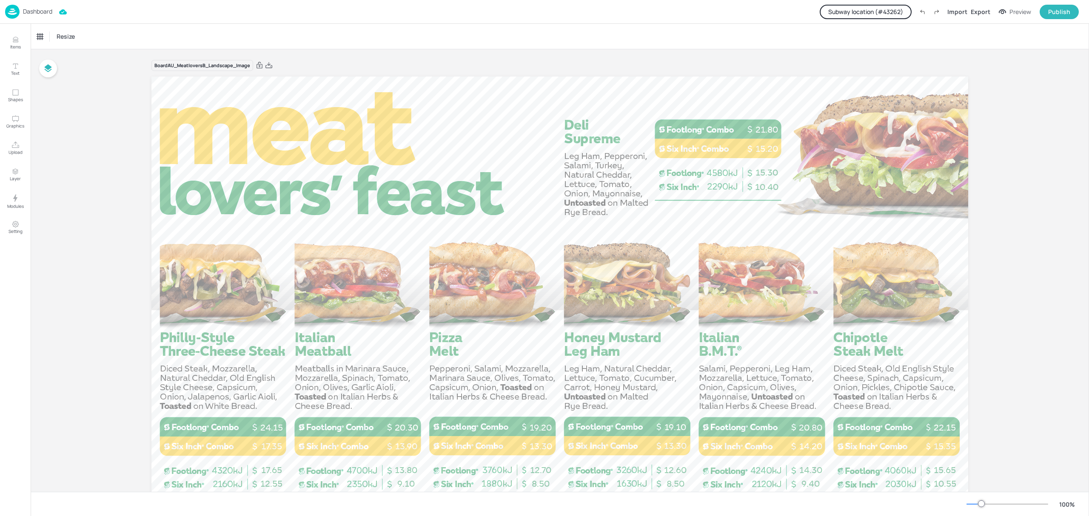
drag, startPoint x: 271, startPoint y: 65, endPoint x: 660, endPoint y: 168, distance: 403.0
click at [271, 65] on icon at bounding box center [269, 65] width 8 height 9
click at [888, 8] on button "Subway location (# 43262 )" at bounding box center [866, 12] width 92 height 14
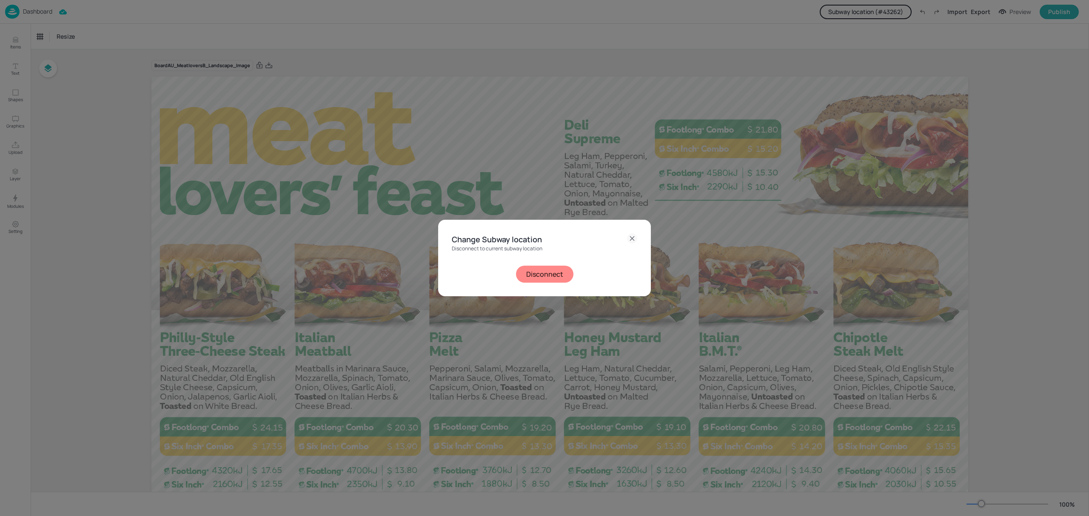
click at [525, 276] on button "Disconnect" at bounding box center [544, 274] width 57 height 17
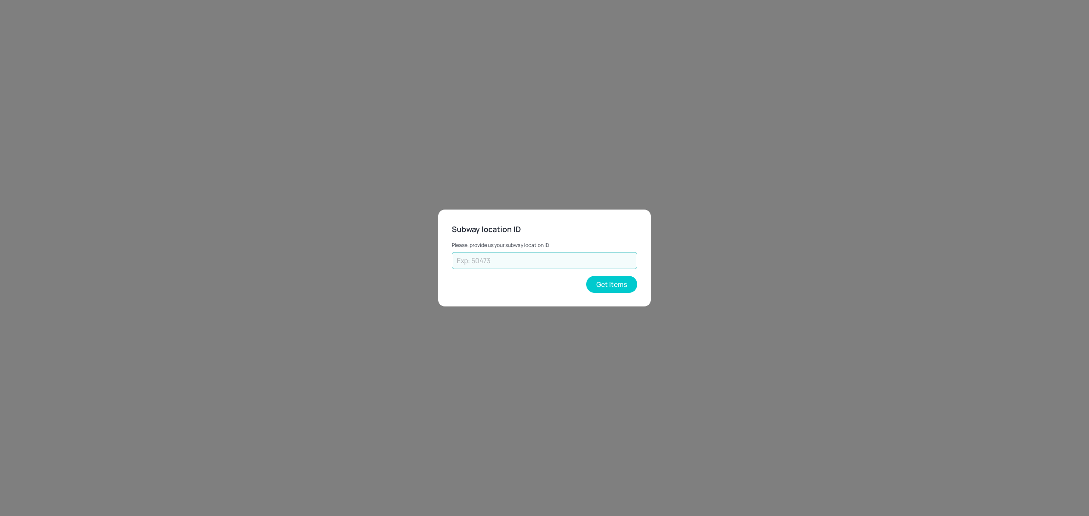
click at [527, 260] on input "text" at bounding box center [544, 260] width 185 height 17
type input "45443"
click at [621, 284] on button "Get Items" at bounding box center [611, 284] width 51 height 17
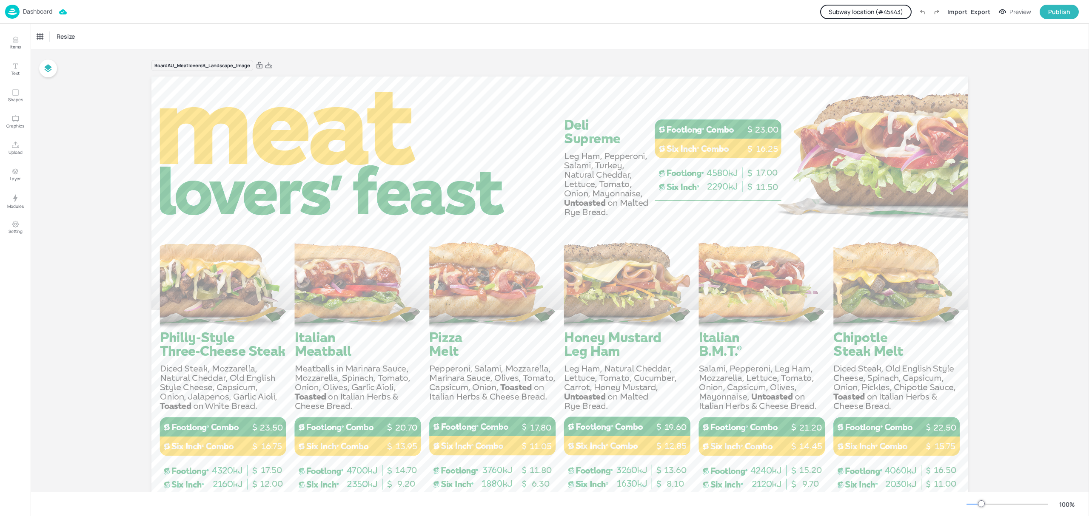
click at [850, 8] on button "Subway location (# 45443 )" at bounding box center [865, 12] width 91 height 14
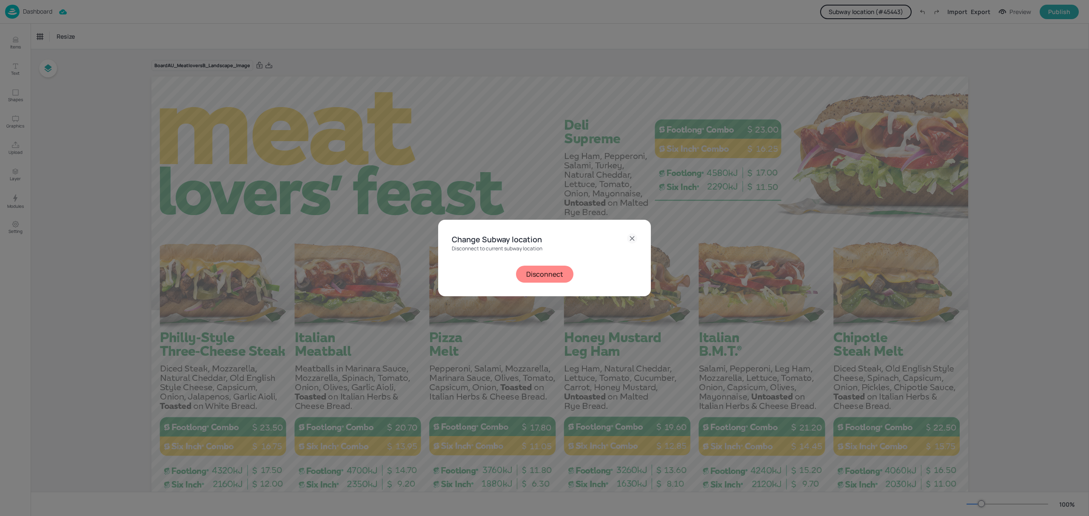
click at [546, 273] on button "Disconnect" at bounding box center [544, 274] width 57 height 17
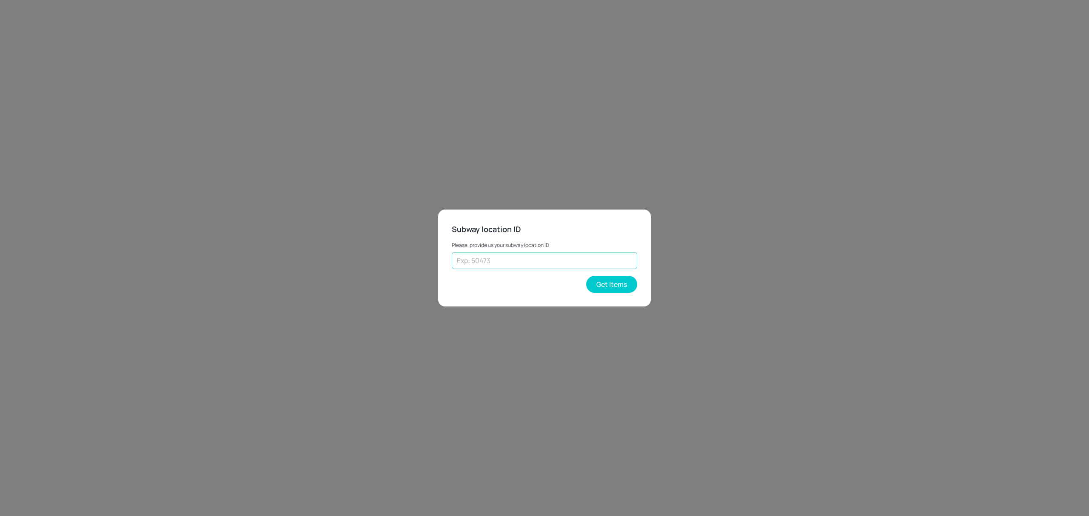
click at [536, 256] on input "text" at bounding box center [544, 260] width 185 height 17
type input "35478"
click at [600, 283] on button "Get Items" at bounding box center [611, 284] width 51 height 17
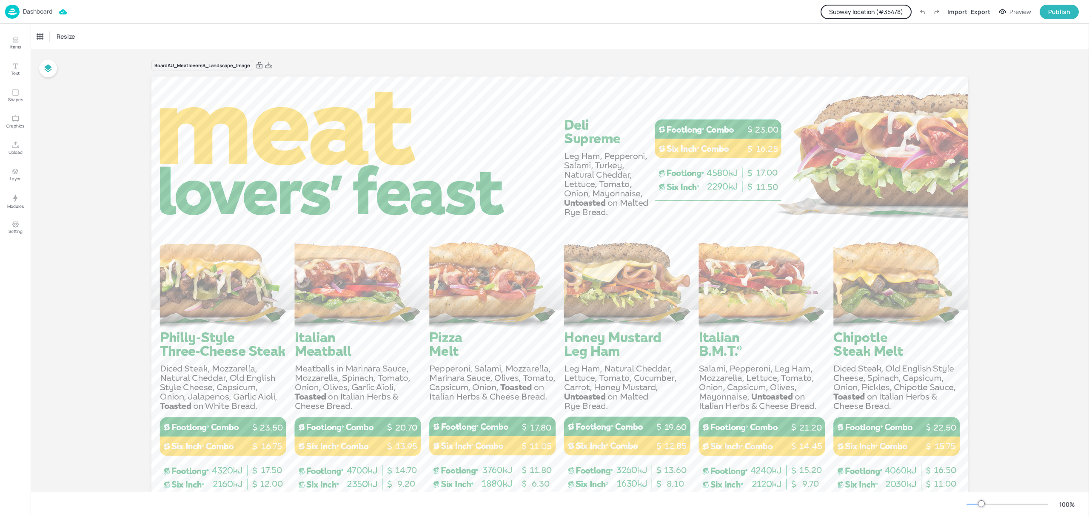
drag, startPoint x: 269, startPoint y: 65, endPoint x: 749, endPoint y: 185, distance: 494.1
click at [269, 65] on icon at bounding box center [268, 65] width 7 height 6
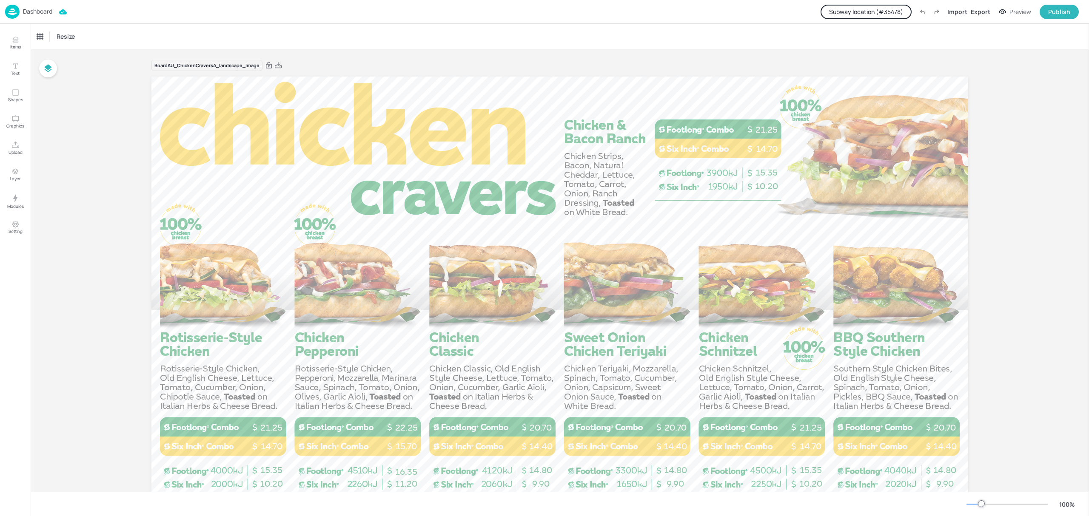
click at [45, 10] on p "Dashboard" at bounding box center [37, 12] width 29 height 6
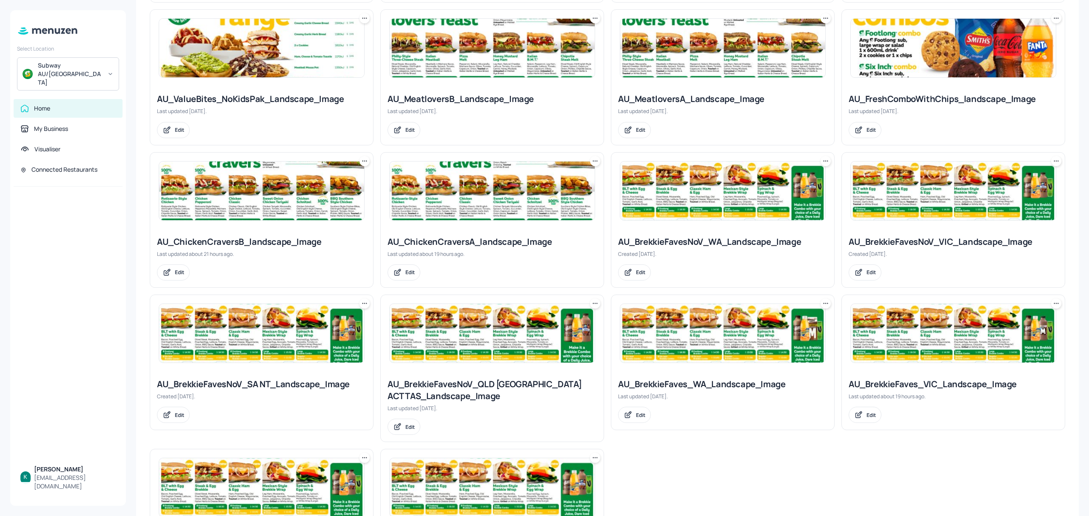
scroll to position [195, 0]
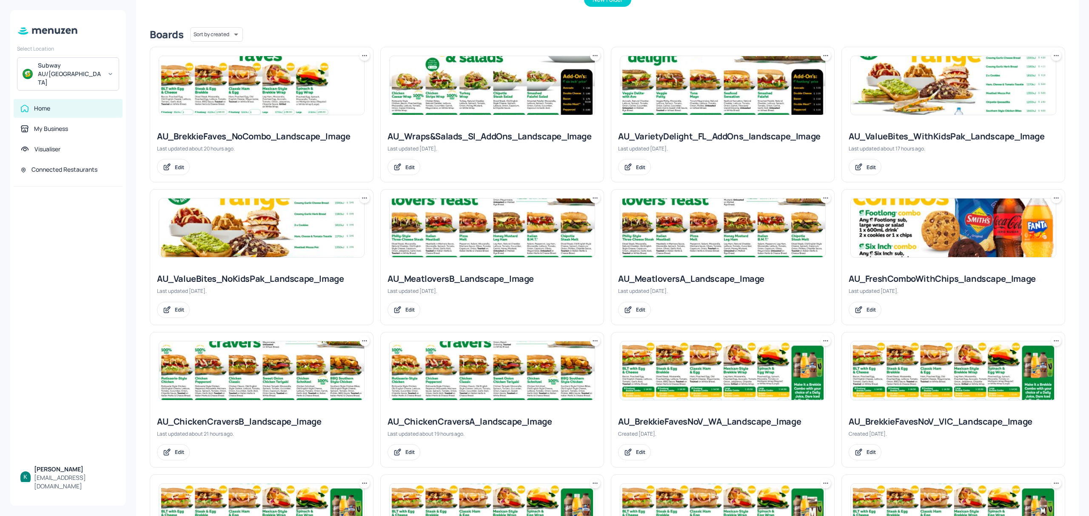
click at [691, 135] on div "AU_VarietyDelight_FL_AddOns_landscape_Image" at bounding box center [722, 137] width 209 height 12
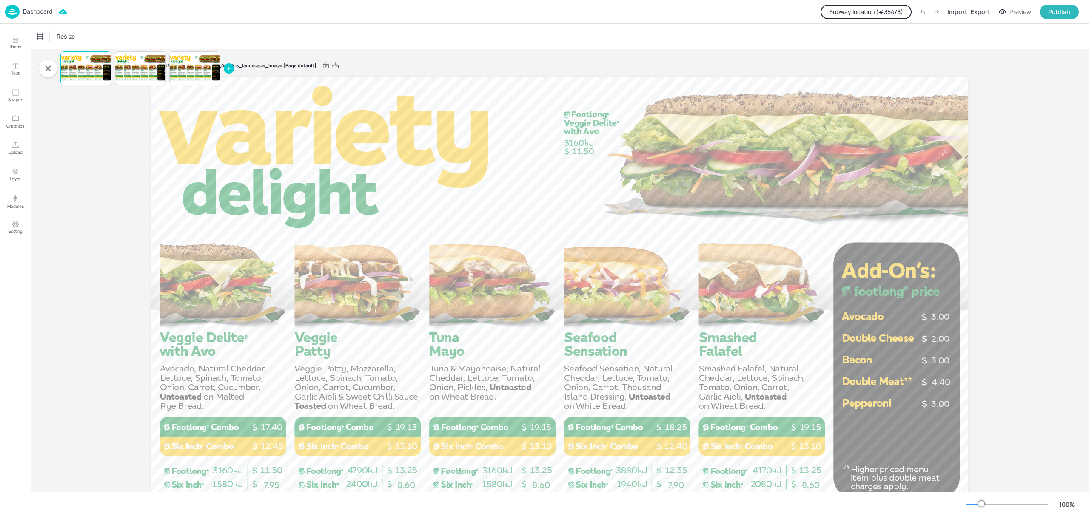
drag, startPoint x: 336, startPoint y: 64, endPoint x: 1064, endPoint y: 128, distance: 731.1
click at [336, 64] on icon at bounding box center [335, 65] width 8 height 9
click at [882, 11] on button "Subway location (# 35478 )" at bounding box center [866, 12] width 91 height 14
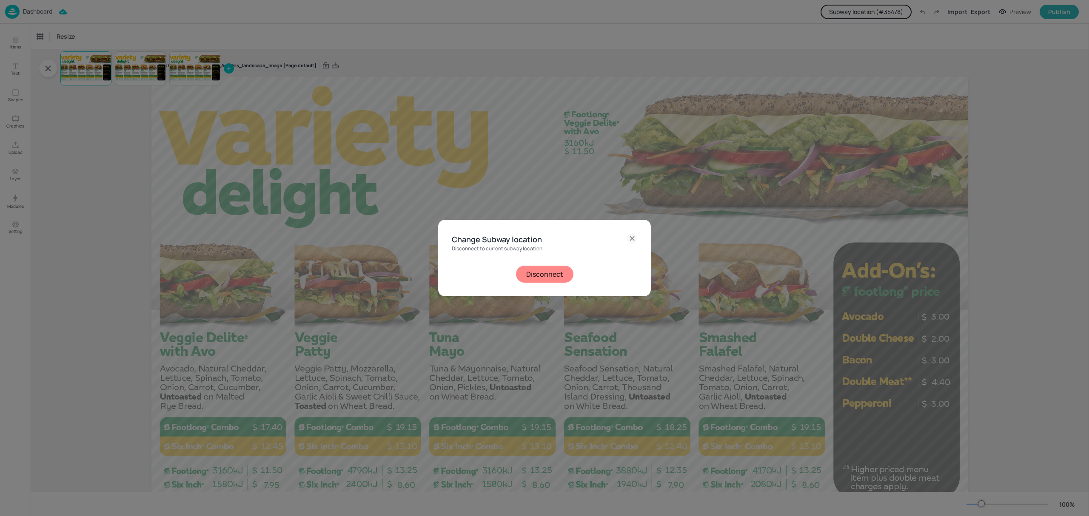
click at [538, 271] on button "Disconnect" at bounding box center [544, 274] width 57 height 17
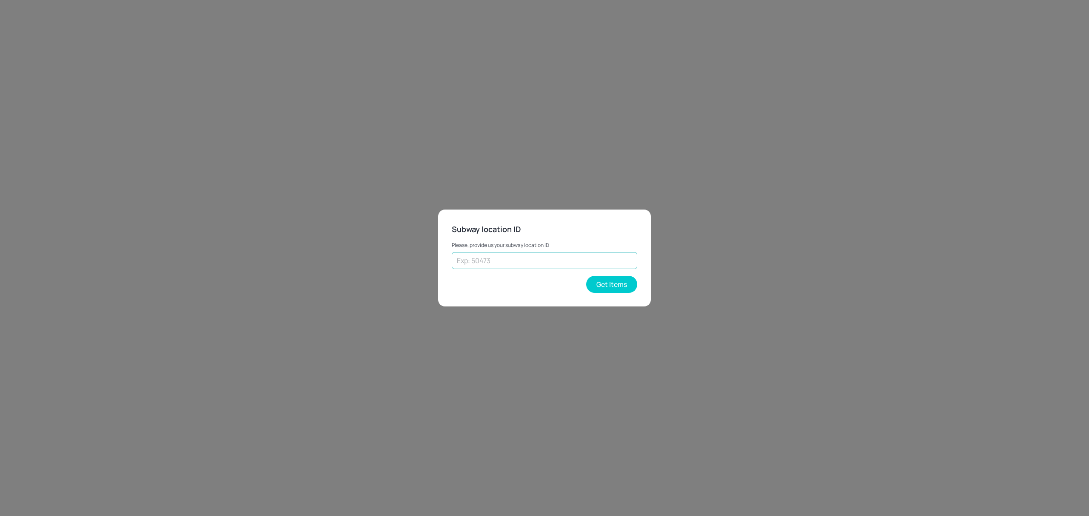
click at [516, 259] on input "text" at bounding box center [544, 260] width 185 height 17
type input "41480"
click at [618, 287] on button "Get Items" at bounding box center [611, 284] width 51 height 17
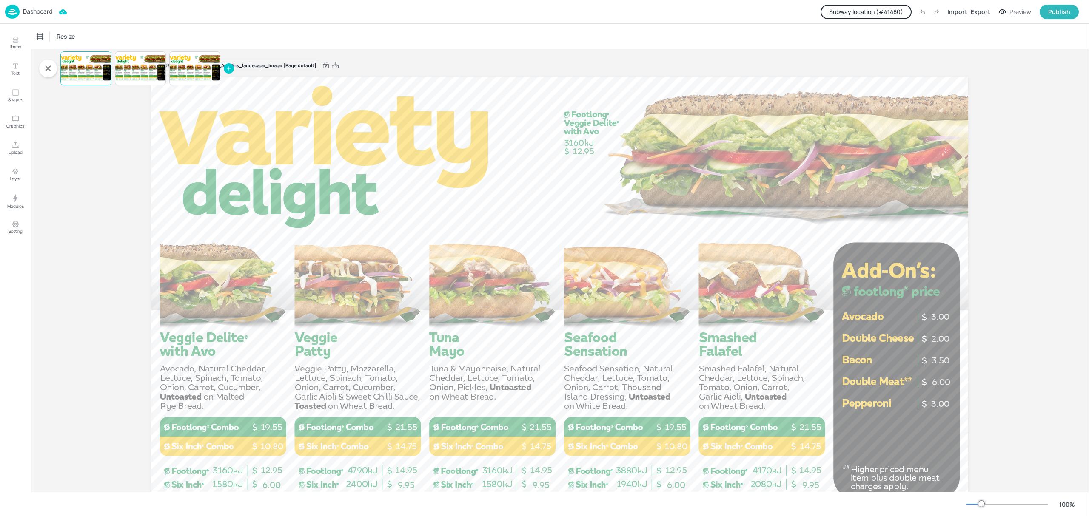
click at [858, 17] on button "Subway location (# 41480 )" at bounding box center [866, 12] width 91 height 14
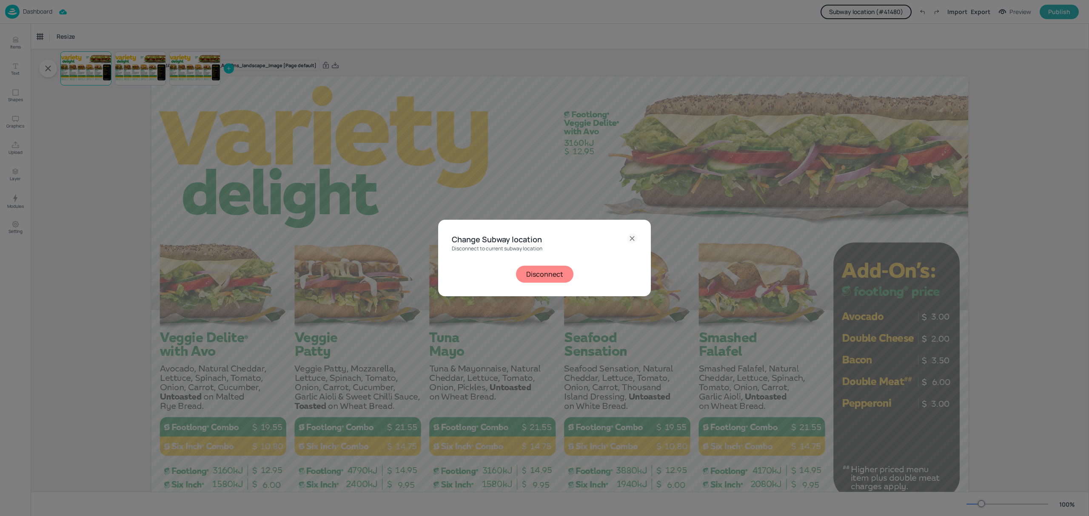
click at [555, 273] on button "Disconnect" at bounding box center [544, 274] width 57 height 17
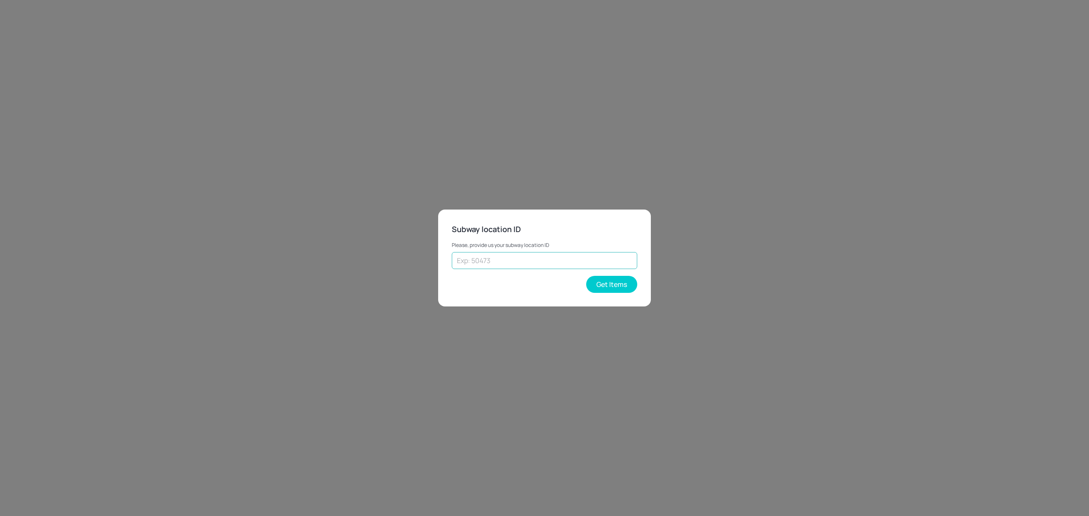
click at [547, 266] on input "text" at bounding box center [544, 260] width 185 height 17
type input "43262"
click at [602, 281] on button "Get Items" at bounding box center [611, 284] width 51 height 17
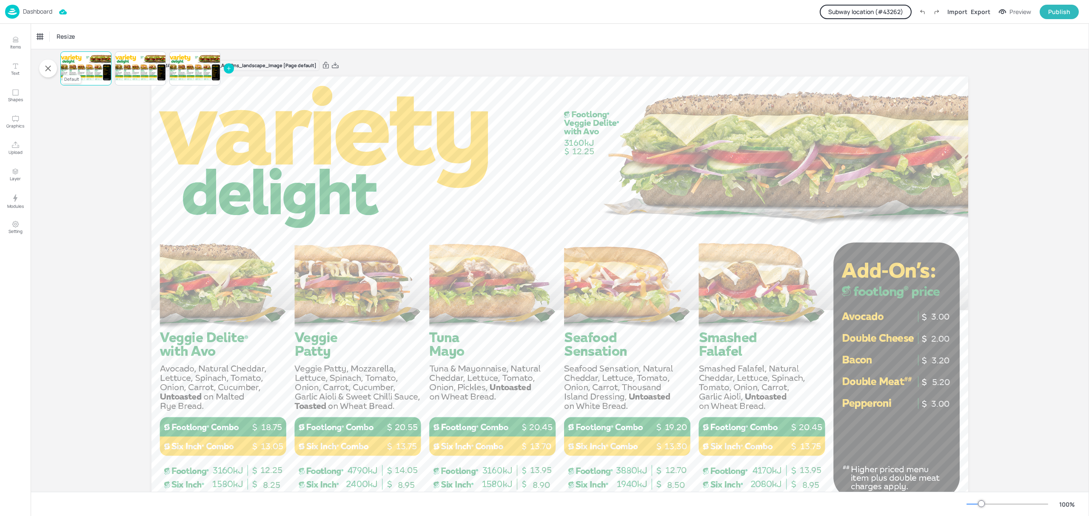
click at [86, 70] on div at bounding box center [85, 68] width 51 height 29
click at [101, 72] on div at bounding box center [85, 68] width 51 height 29
click at [336, 63] on icon at bounding box center [335, 65] width 8 height 9
click at [894, 14] on button "Subway location (# 43262 )" at bounding box center [866, 12] width 92 height 14
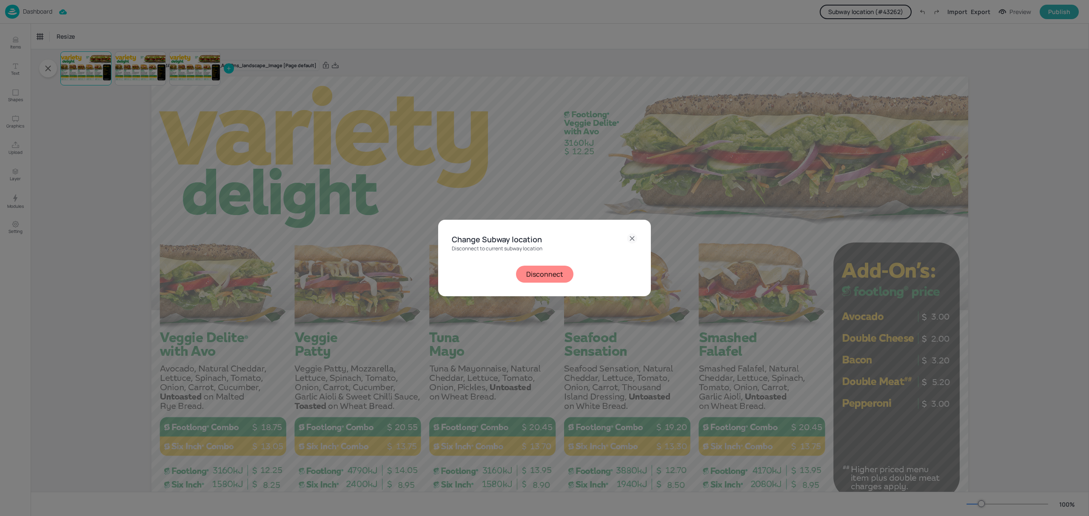
click at [542, 272] on button "Disconnect" at bounding box center [544, 274] width 57 height 17
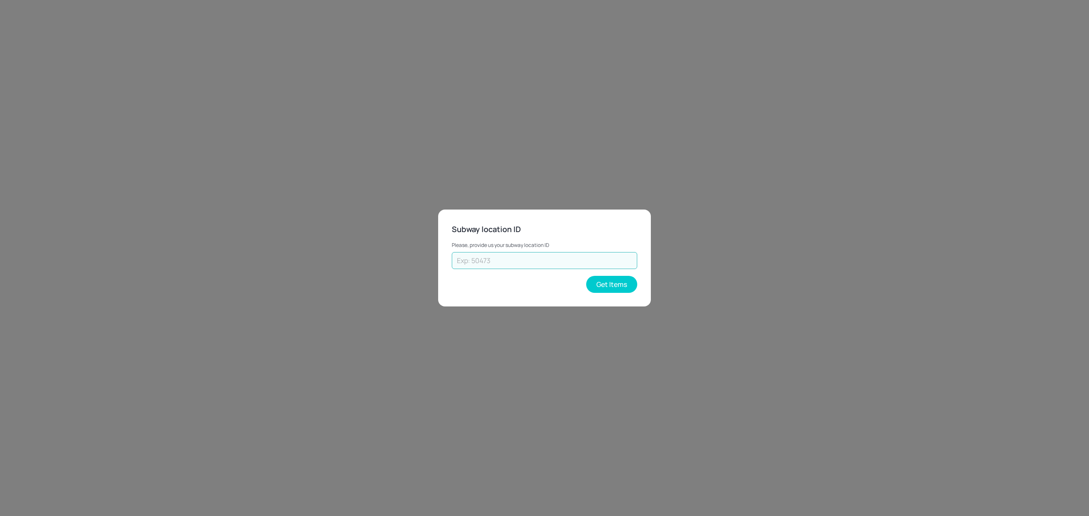
click at [539, 263] on input "text" at bounding box center [544, 260] width 185 height 17
type input "45443"
click at [618, 286] on button "Get Items" at bounding box center [611, 284] width 51 height 17
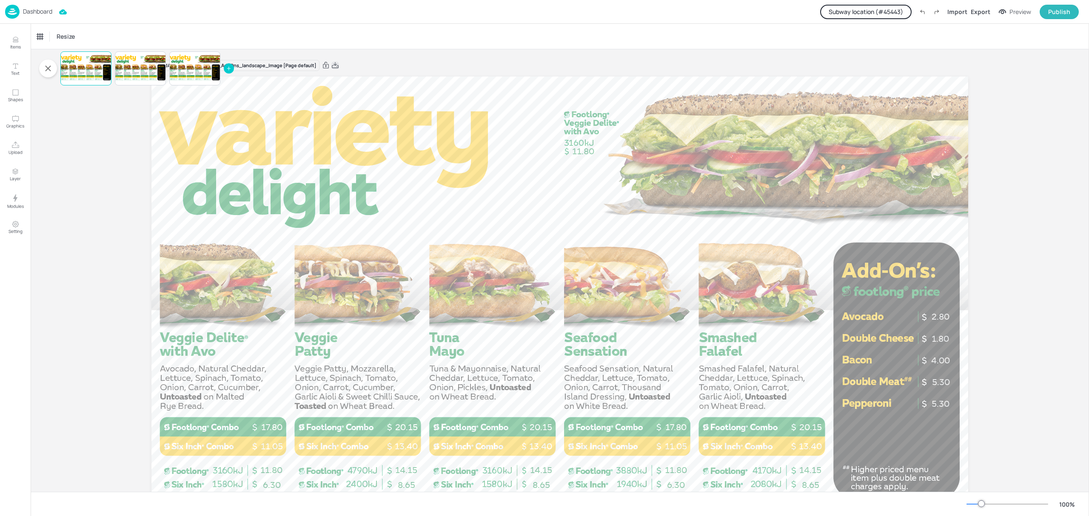
click at [336, 66] on icon at bounding box center [335, 65] width 8 height 9
click at [208, 72] on div at bounding box center [194, 68] width 51 height 29
click at [322, 65] on icon at bounding box center [321, 65] width 8 height 9
click at [36, 12] on p "Dashboard" at bounding box center [37, 12] width 29 height 6
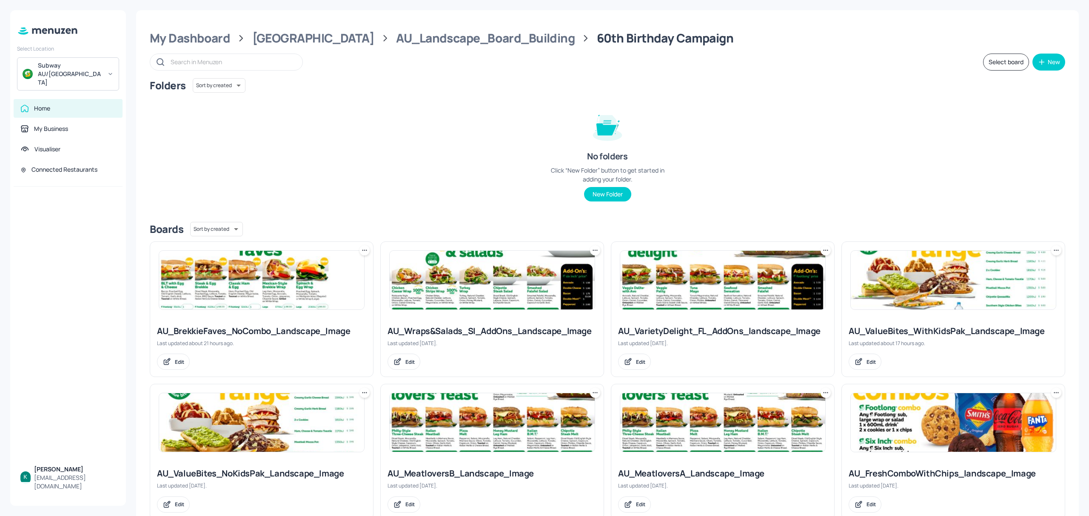
click at [511, 333] on div "AU_Wraps&Salads_SI_AddOns_Landscape_Image" at bounding box center [492, 331] width 209 height 12
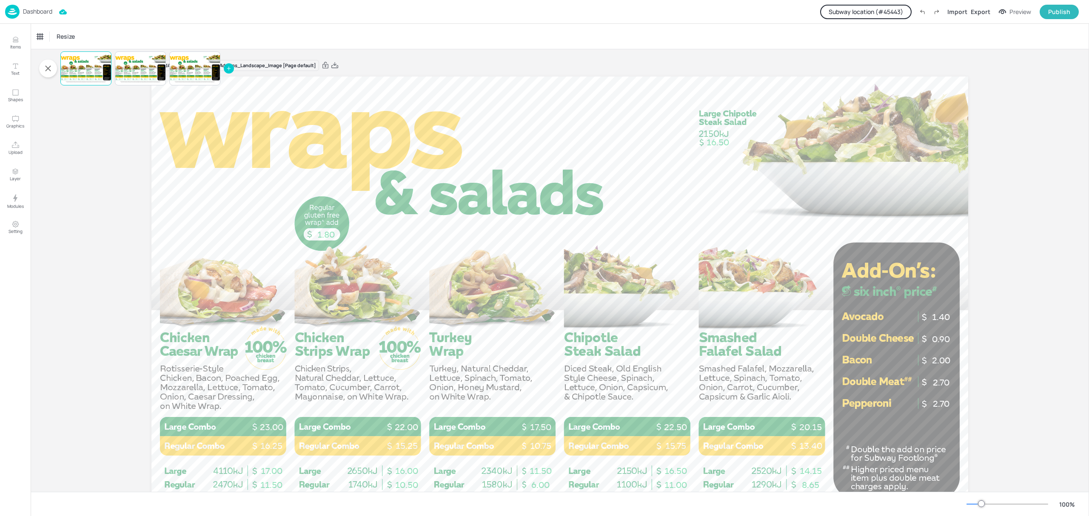
click at [864, 9] on button "Subway location (# 45443 )" at bounding box center [865, 12] width 91 height 14
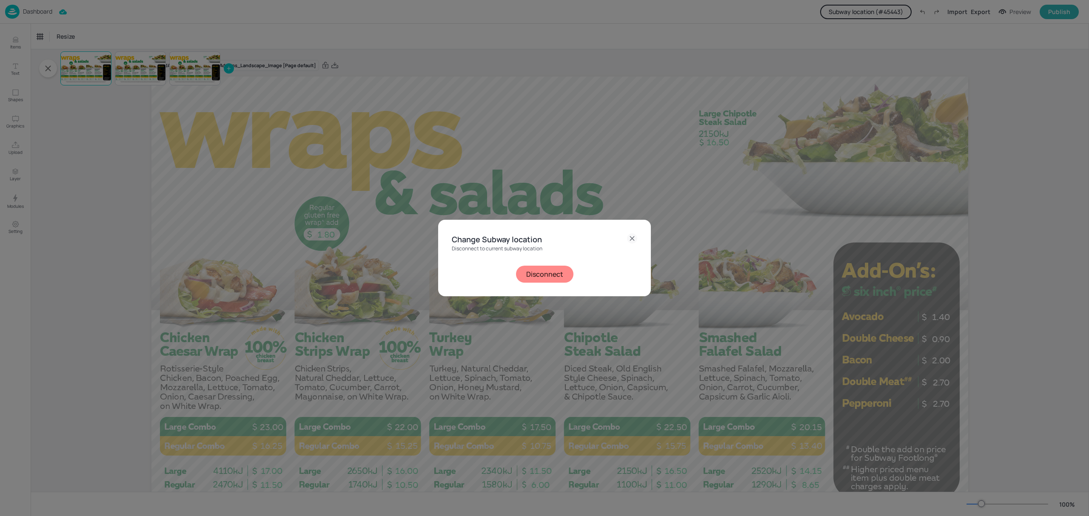
click at [549, 276] on button "Disconnect" at bounding box center [544, 274] width 57 height 17
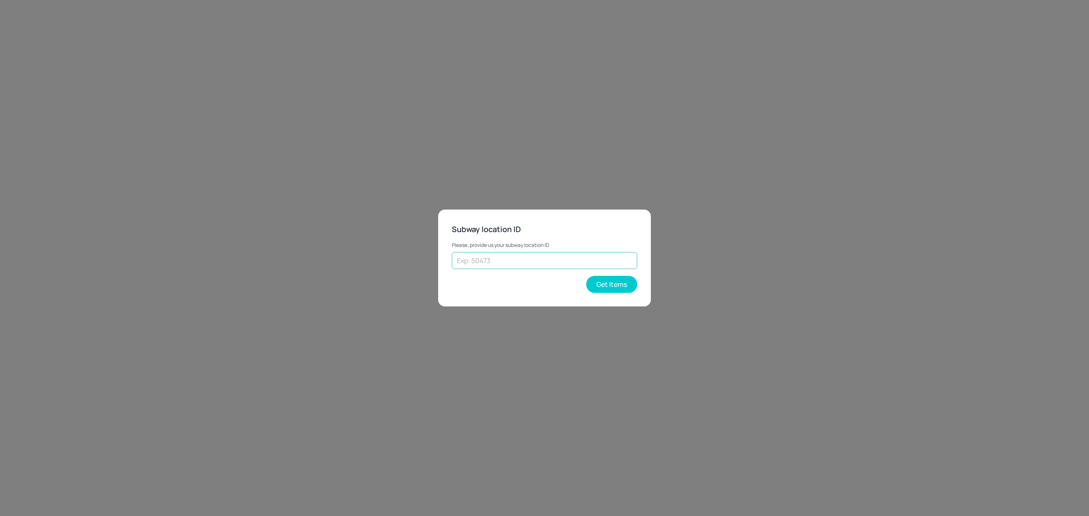
click at [493, 262] on input "text" at bounding box center [544, 260] width 185 height 17
type input "35478"
click at [613, 282] on button "Get Items" at bounding box center [611, 284] width 51 height 17
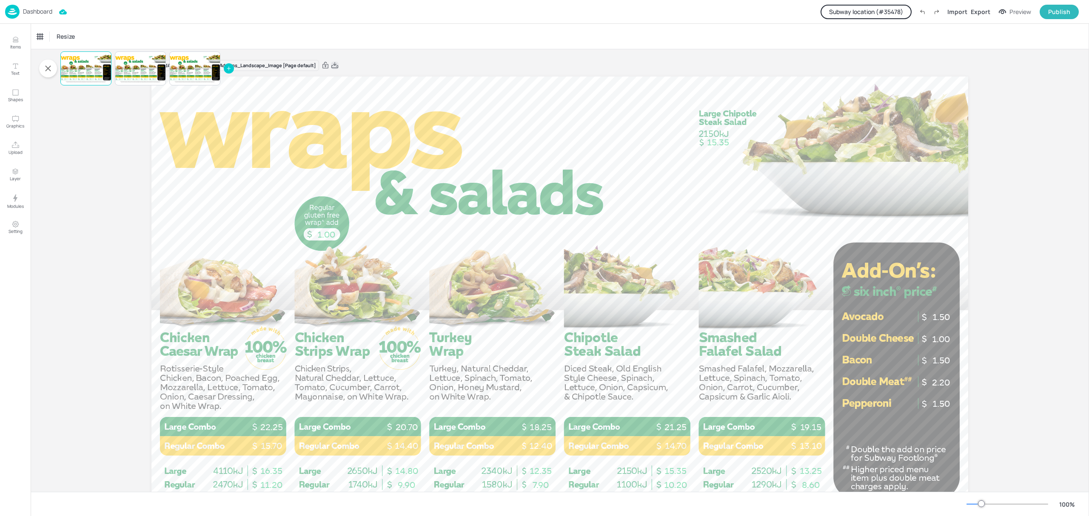
click at [336, 64] on icon at bounding box center [335, 65] width 8 height 9
click at [880, 8] on button "Subway location (# 35478 )" at bounding box center [866, 12] width 91 height 14
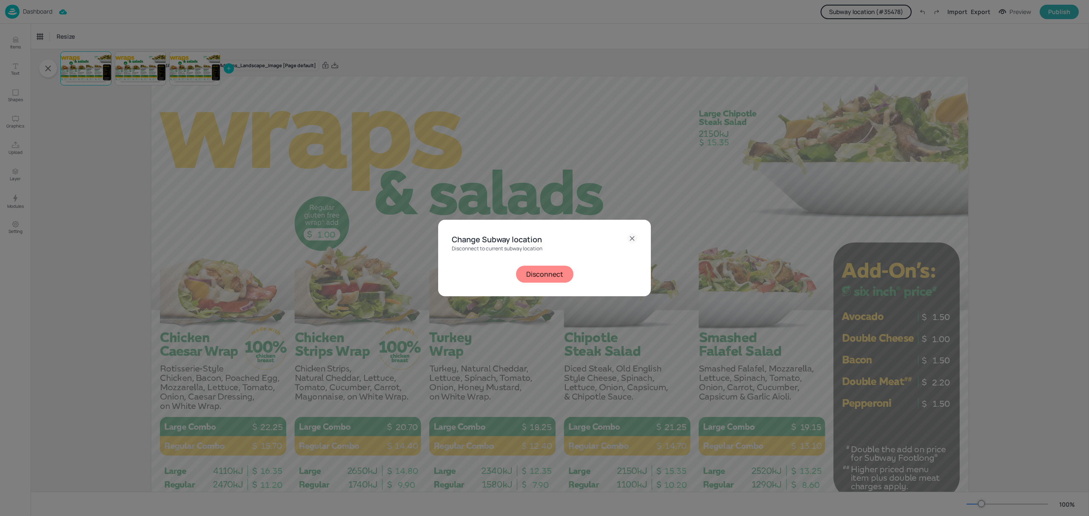
click at [551, 271] on button "Disconnect" at bounding box center [544, 274] width 57 height 17
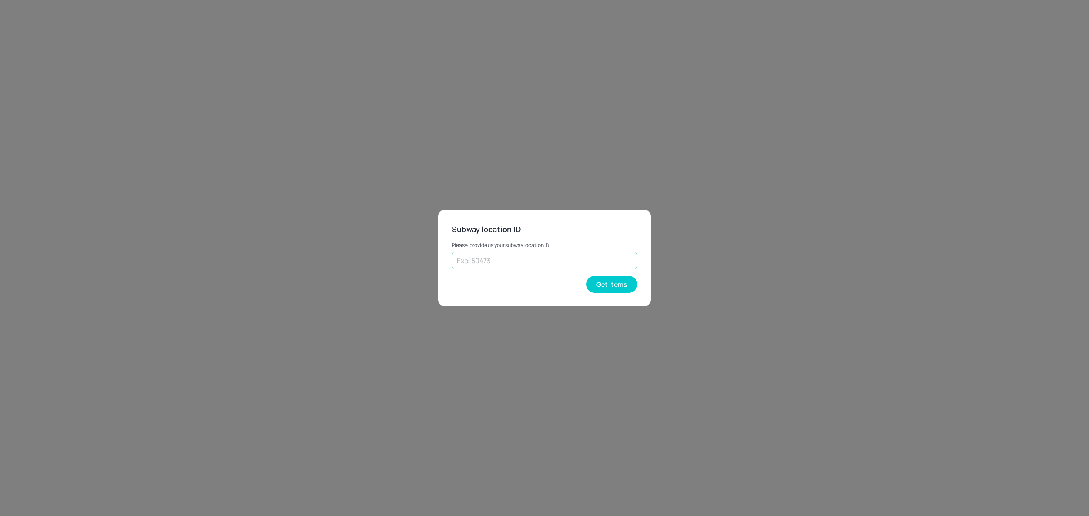
click at [547, 265] on input "text" at bounding box center [544, 260] width 185 height 17
type input "41480"
click at [616, 283] on button "Get Items" at bounding box center [611, 284] width 51 height 17
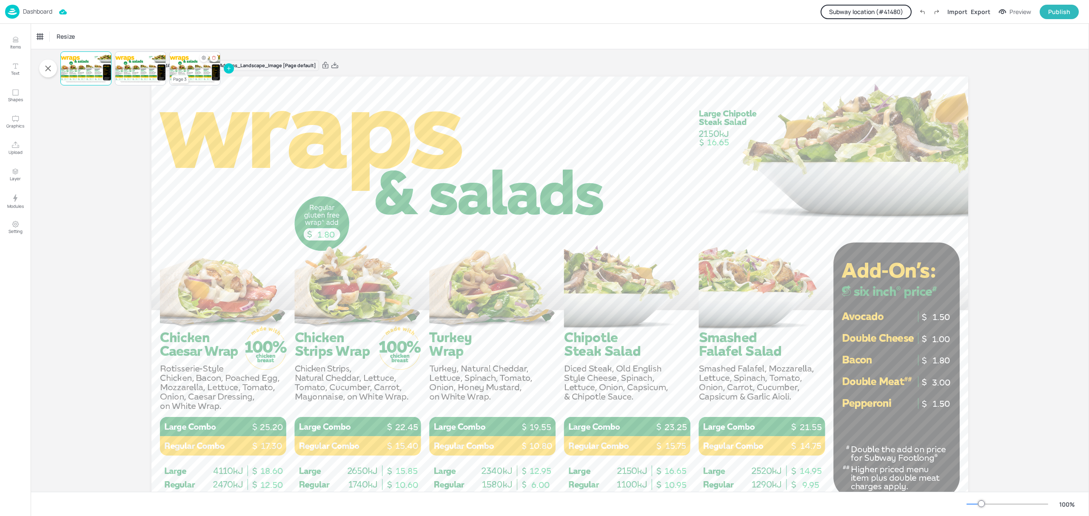
click at [198, 72] on div at bounding box center [194, 68] width 51 height 29
click at [319, 66] on icon at bounding box center [321, 65] width 8 height 9
click at [869, 9] on button "Subway location (# 41480 )" at bounding box center [866, 12] width 91 height 14
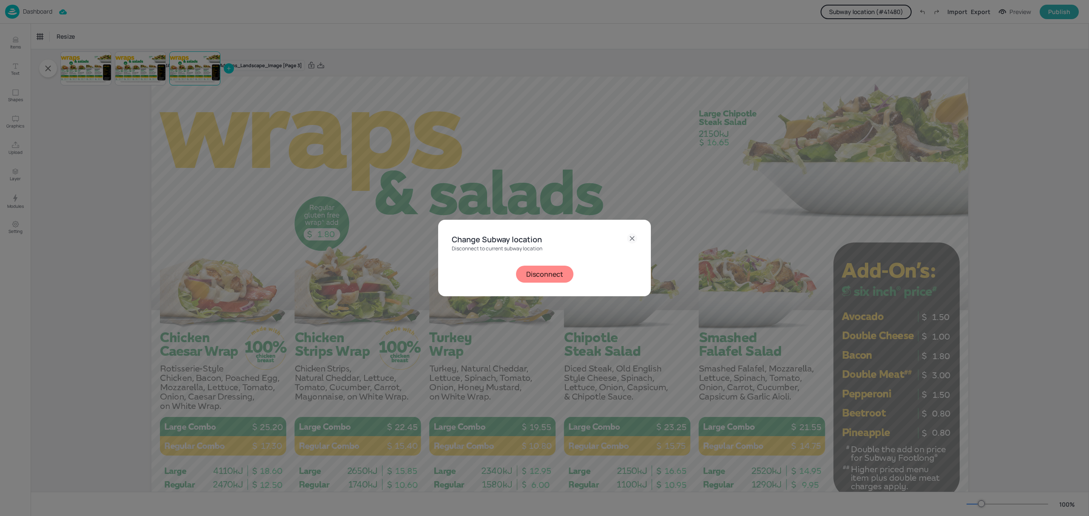
click at [561, 275] on button "Disconnect" at bounding box center [544, 274] width 57 height 17
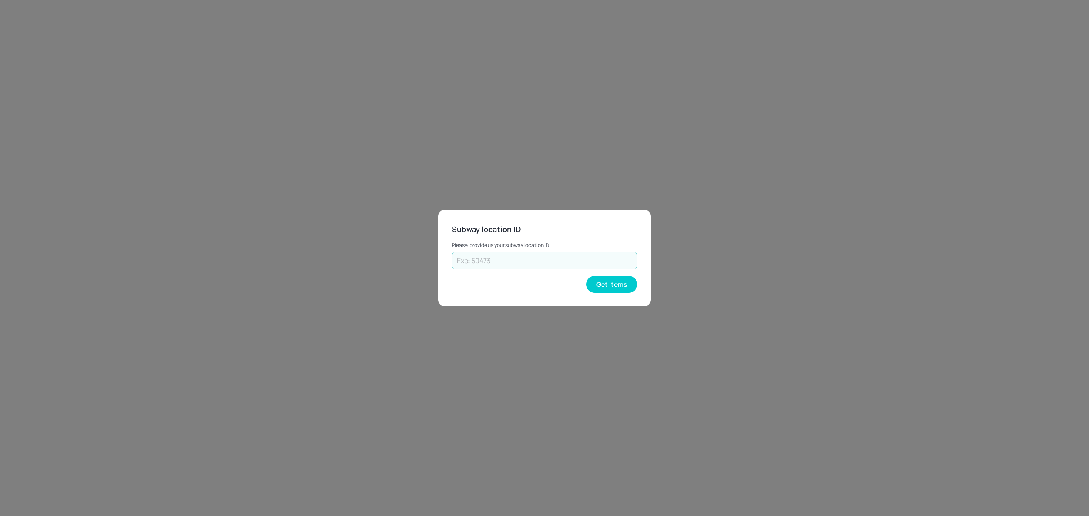
click at [555, 259] on input "text" at bounding box center [544, 260] width 185 height 17
type input "43262"
click at [627, 282] on button "Get Items" at bounding box center [611, 284] width 51 height 17
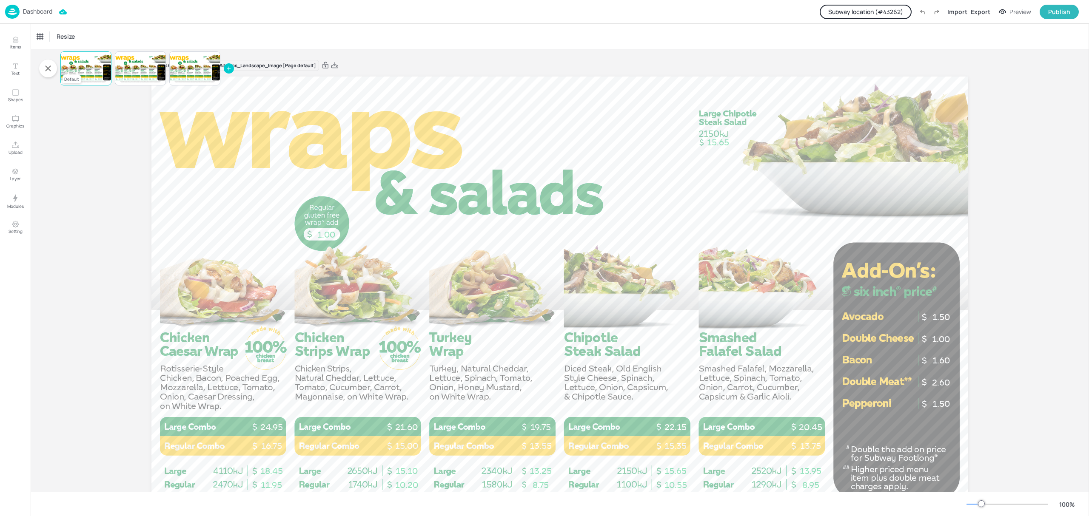
click at [91, 66] on div at bounding box center [85, 68] width 51 height 29
click at [334, 65] on icon at bounding box center [335, 65] width 8 height 9
click at [863, 11] on button "Subway location (# 43262 )" at bounding box center [866, 12] width 92 height 14
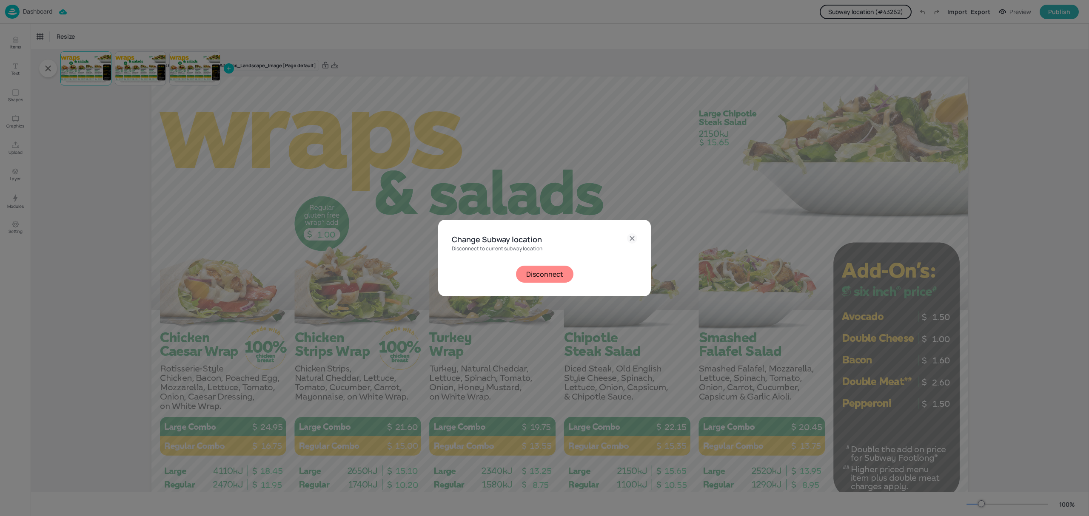
click at [543, 269] on button "Disconnect" at bounding box center [544, 274] width 57 height 17
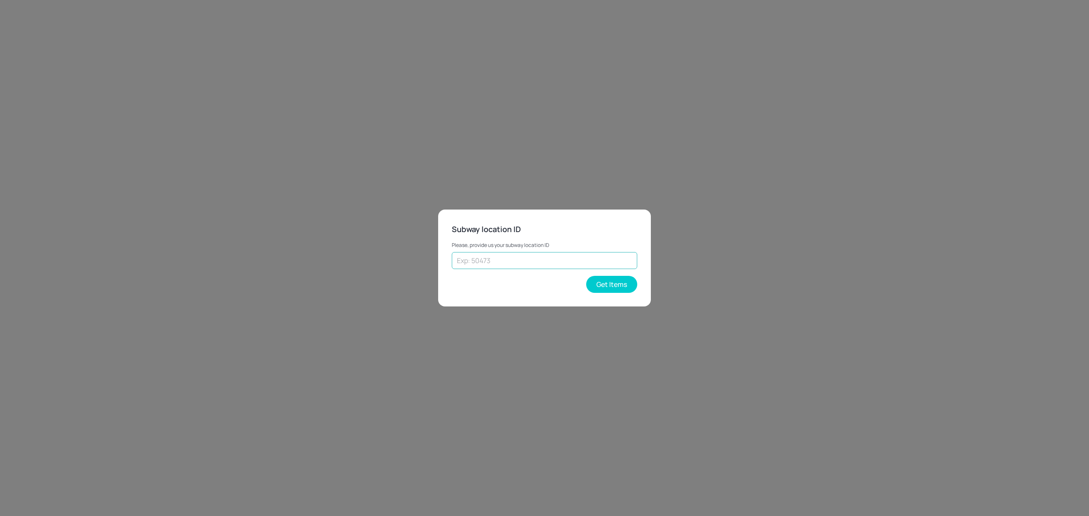
click at [545, 259] on input "text" at bounding box center [544, 260] width 185 height 17
type input "45443"
click at [611, 283] on button "Get Items" at bounding box center [611, 284] width 51 height 17
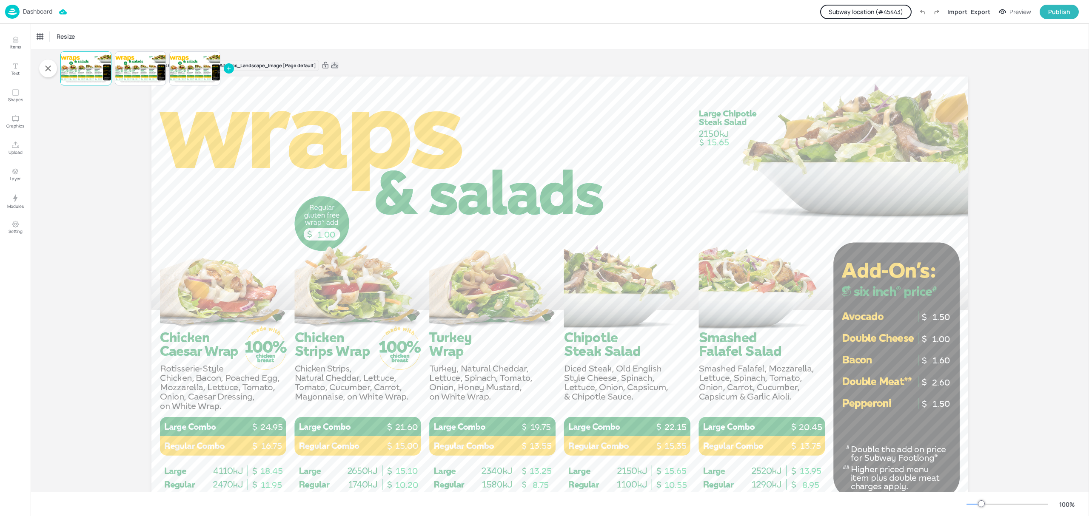
click at [335, 69] on icon at bounding box center [335, 65] width 8 height 9
click at [181, 79] on div "Page 3" at bounding box center [179, 79] width 17 height 8
click at [185, 71] on div at bounding box center [194, 68] width 51 height 29
click at [196, 75] on div at bounding box center [194, 68] width 51 height 29
click at [140, 67] on div at bounding box center [140, 68] width 51 height 29
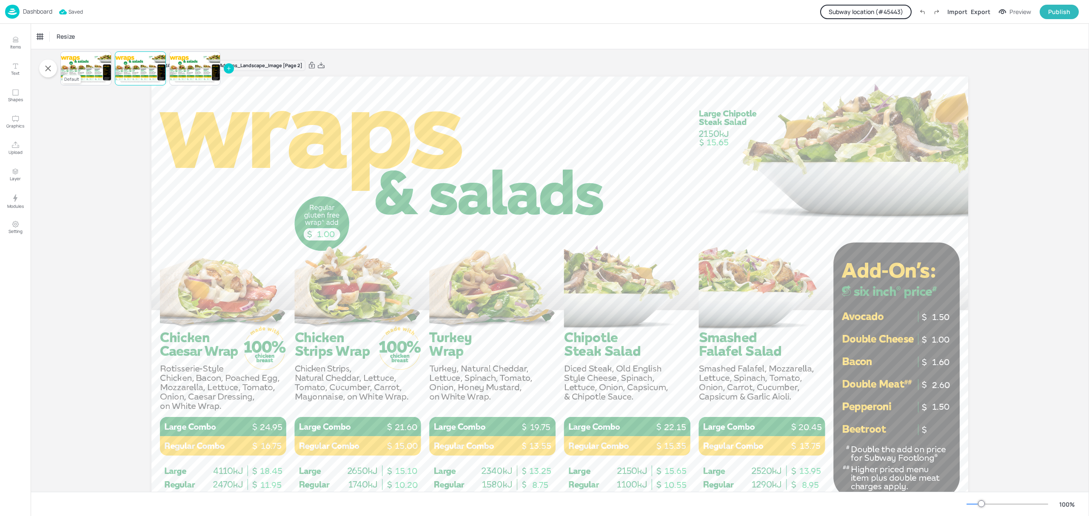
click at [79, 66] on div at bounding box center [85, 68] width 51 height 29
click at [188, 74] on div at bounding box center [194, 68] width 51 height 29
click at [96, 72] on div at bounding box center [85, 68] width 51 height 29
click at [194, 71] on div at bounding box center [194, 68] width 51 height 29
click at [143, 68] on div at bounding box center [140, 68] width 51 height 29
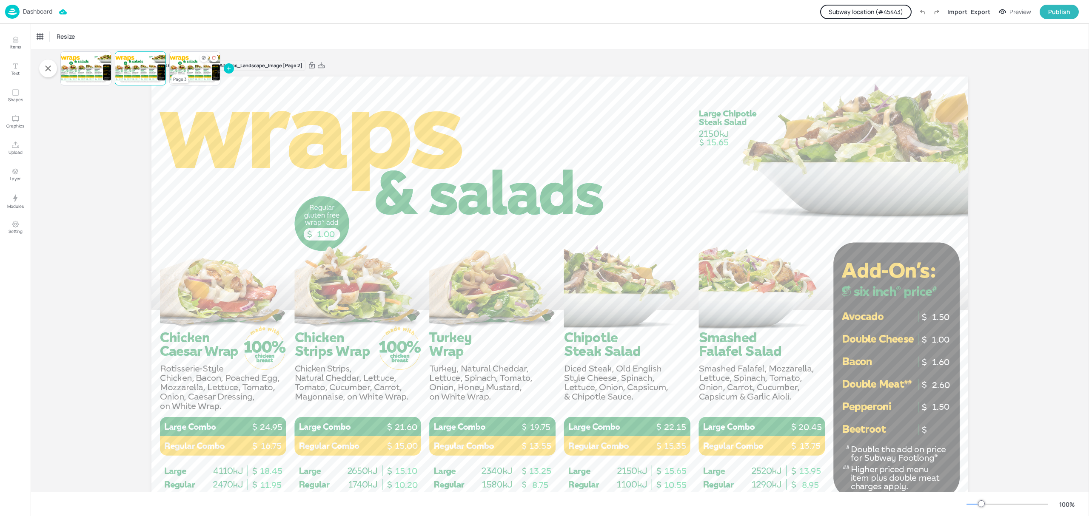
click at [198, 81] on div at bounding box center [194, 68] width 51 height 29
click at [92, 71] on div at bounding box center [85, 68] width 51 height 29
click at [191, 79] on div at bounding box center [194, 68] width 51 height 29
click at [89, 68] on div at bounding box center [85, 68] width 51 height 29
click at [148, 74] on div at bounding box center [140, 68] width 51 height 29
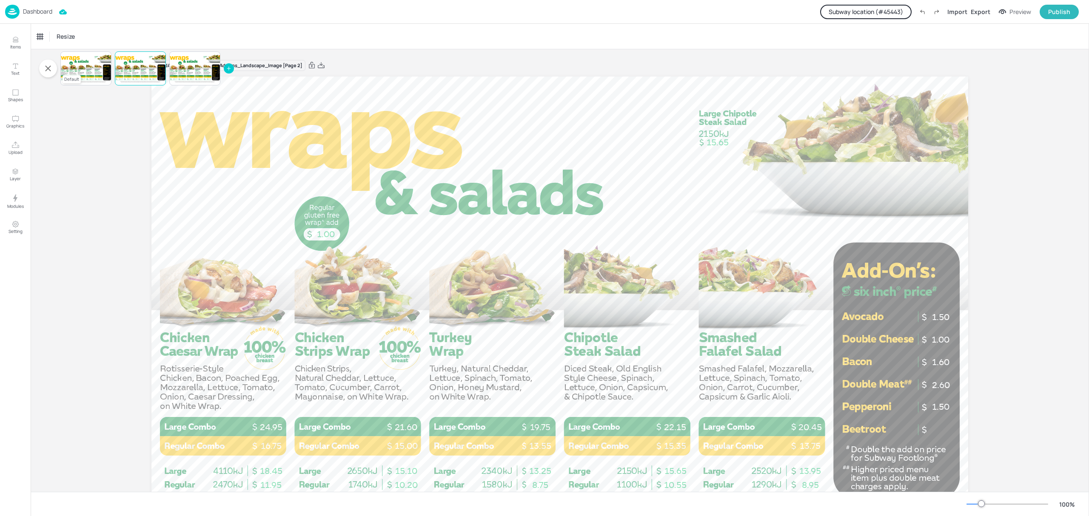
click at [84, 65] on div at bounding box center [85, 68] width 51 height 29
drag, startPoint x: 336, startPoint y: 66, endPoint x: 734, endPoint y: 139, distance: 405.3
click at [335, 66] on icon at bounding box center [335, 65] width 8 height 9
click at [46, 9] on p "Dashboard" at bounding box center [37, 12] width 29 height 6
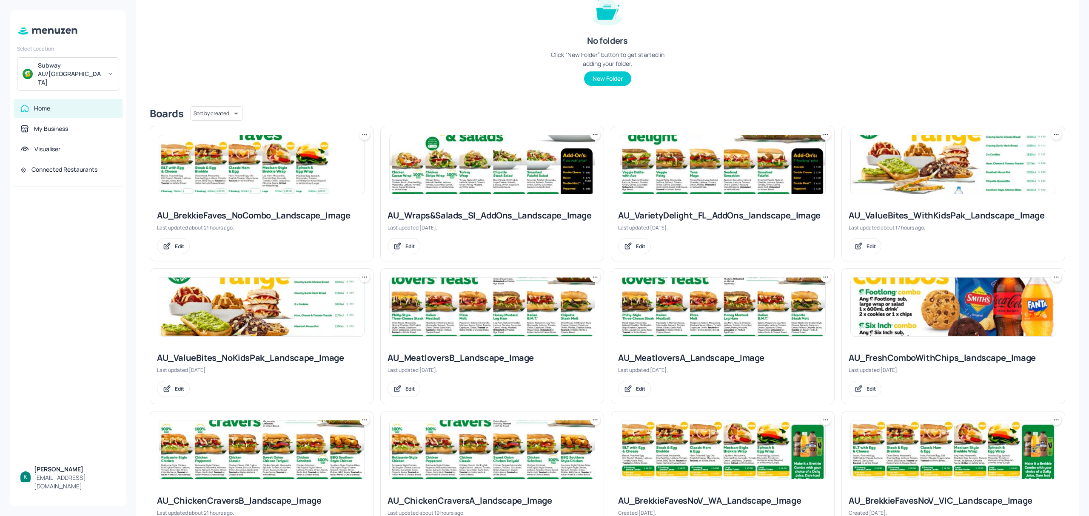
scroll to position [113, 0]
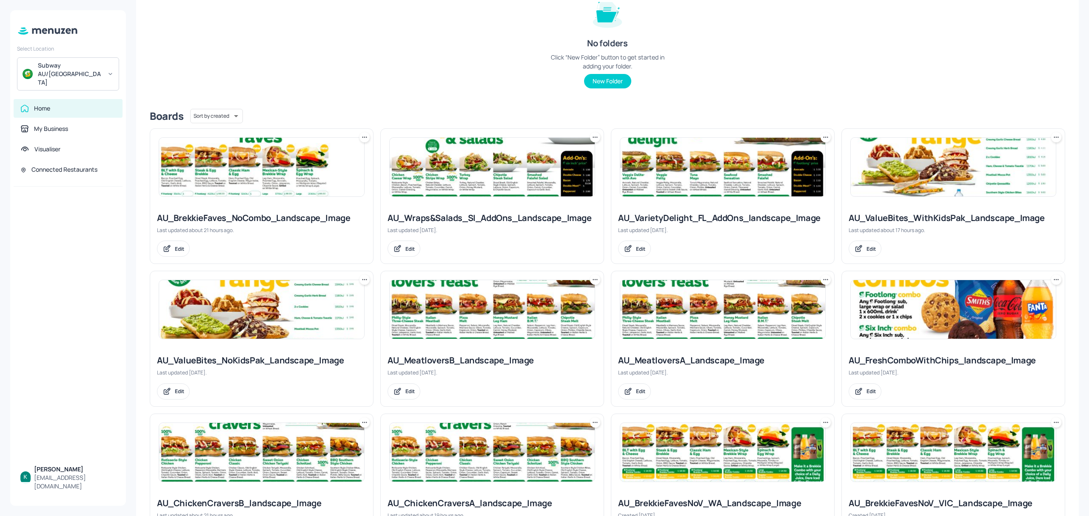
click at [946, 361] on div "AU_FreshComboWithChips_landscape_Image" at bounding box center [953, 361] width 209 height 12
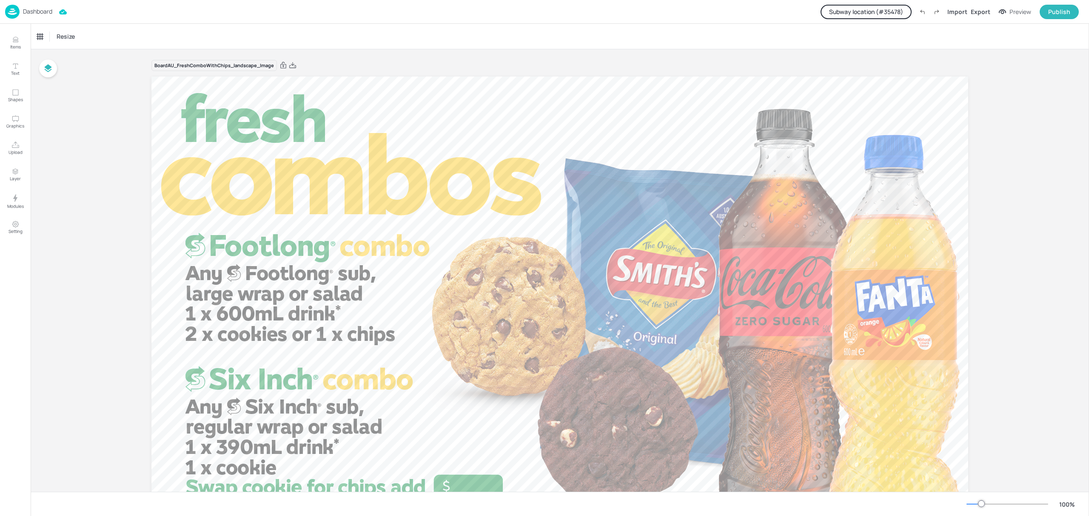
click at [838, 12] on button "Subway location (# 35478 )" at bounding box center [866, 12] width 91 height 14
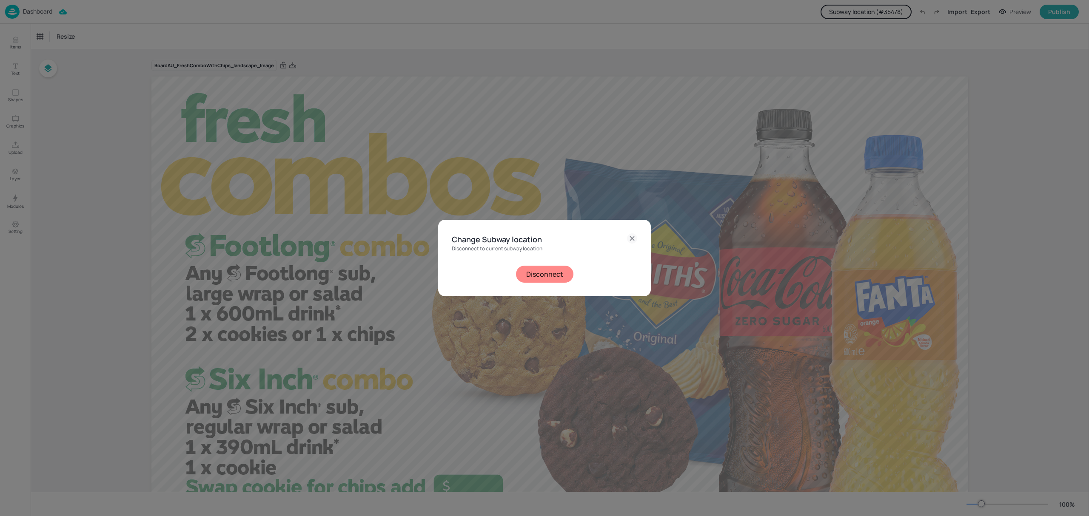
click at [552, 276] on button "Disconnect" at bounding box center [544, 274] width 57 height 17
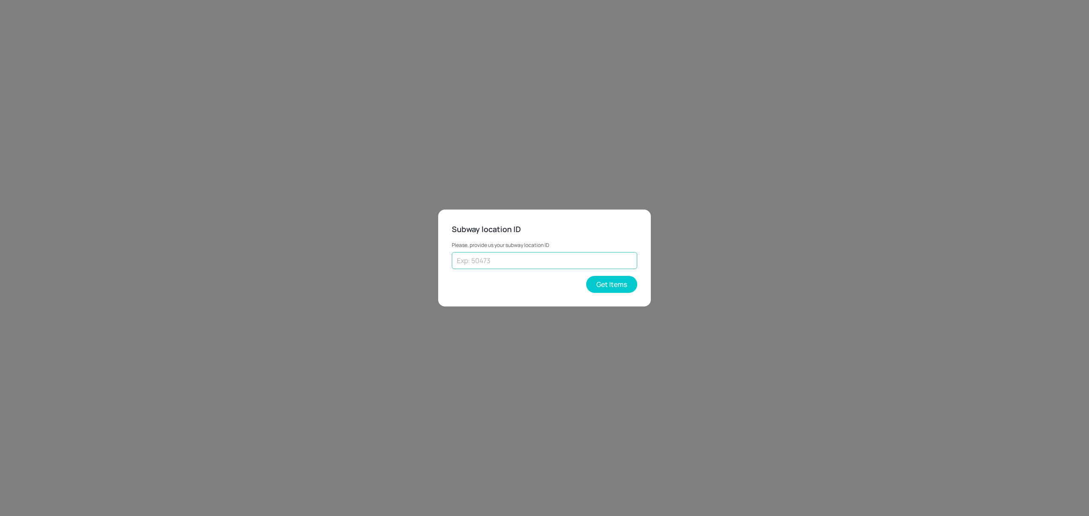
click at [523, 261] on input "text" at bounding box center [544, 260] width 185 height 17
type input "41480"
click at [606, 283] on button "Get Items" at bounding box center [611, 284] width 51 height 17
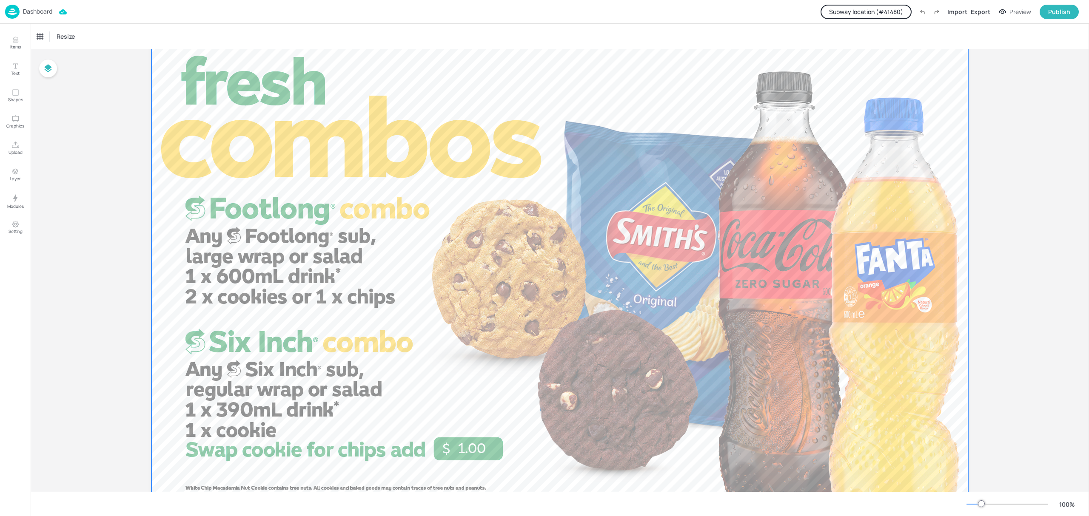
scroll to position [57, 0]
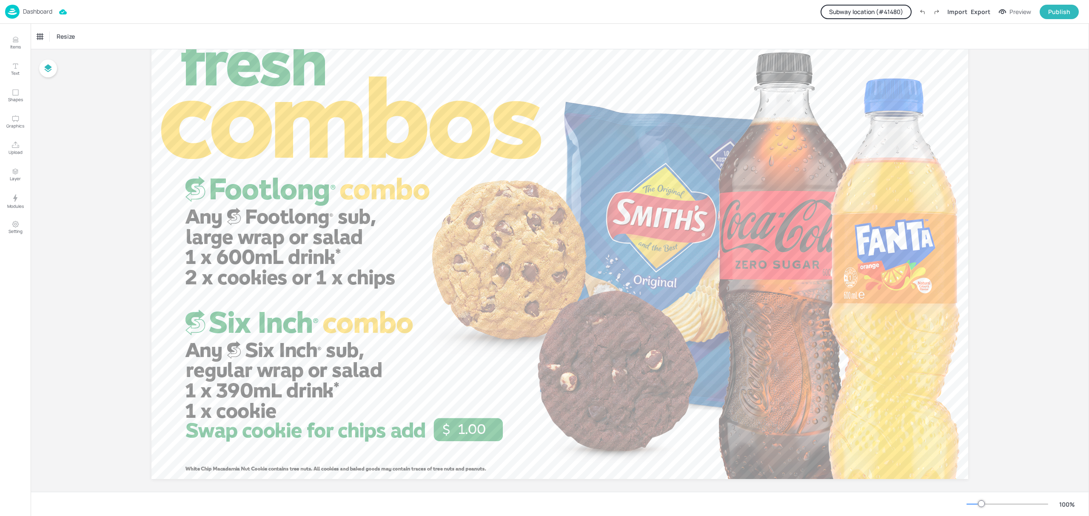
click at [833, 8] on button "Subway location (# 41480 )" at bounding box center [866, 12] width 91 height 14
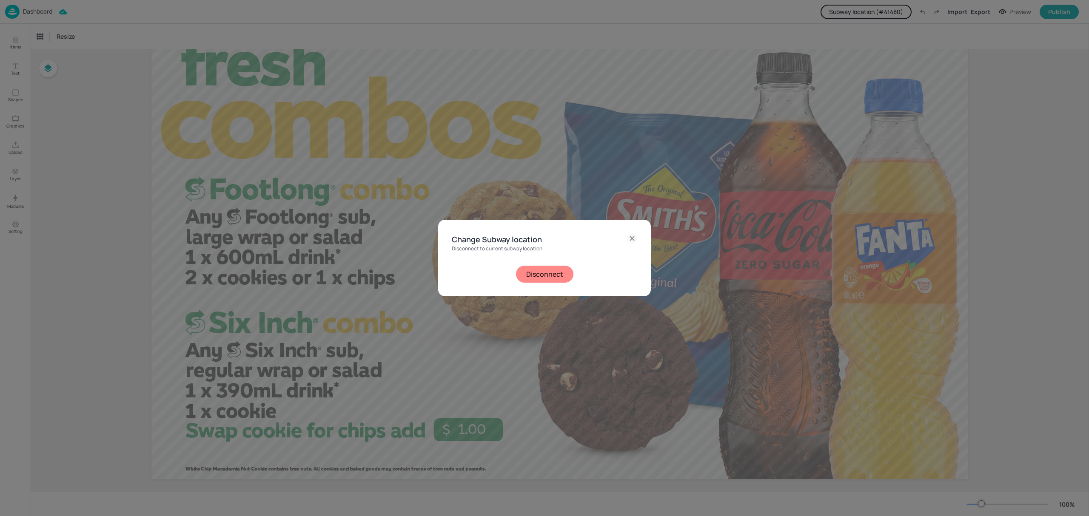
click at [526, 278] on button "Disconnect" at bounding box center [544, 274] width 57 height 17
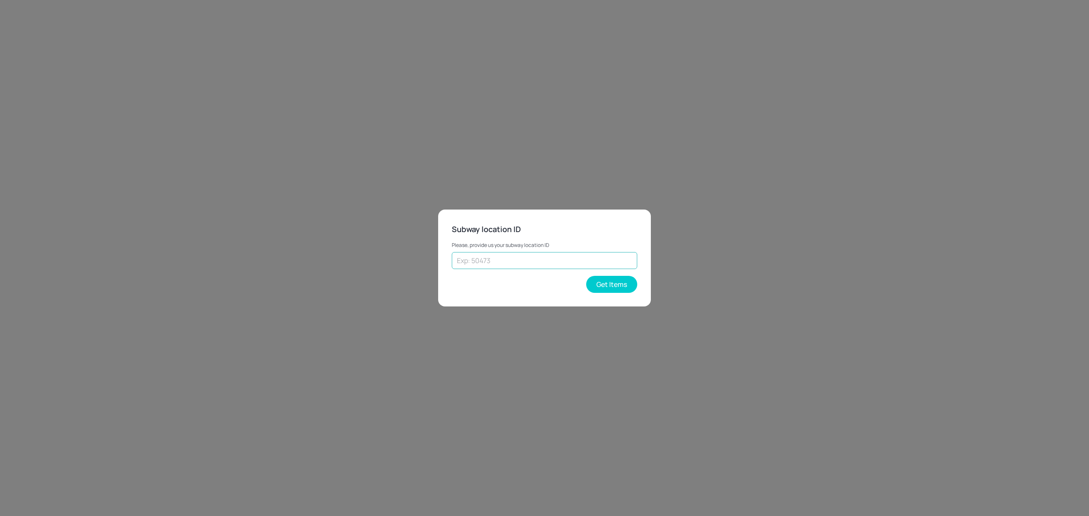
click at [543, 259] on input "text" at bounding box center [544, 260] width 185 height 17
type input "43262"
click at [603, 285] on button "Get Items" at bounding box center [611, 284] width 51 height 17
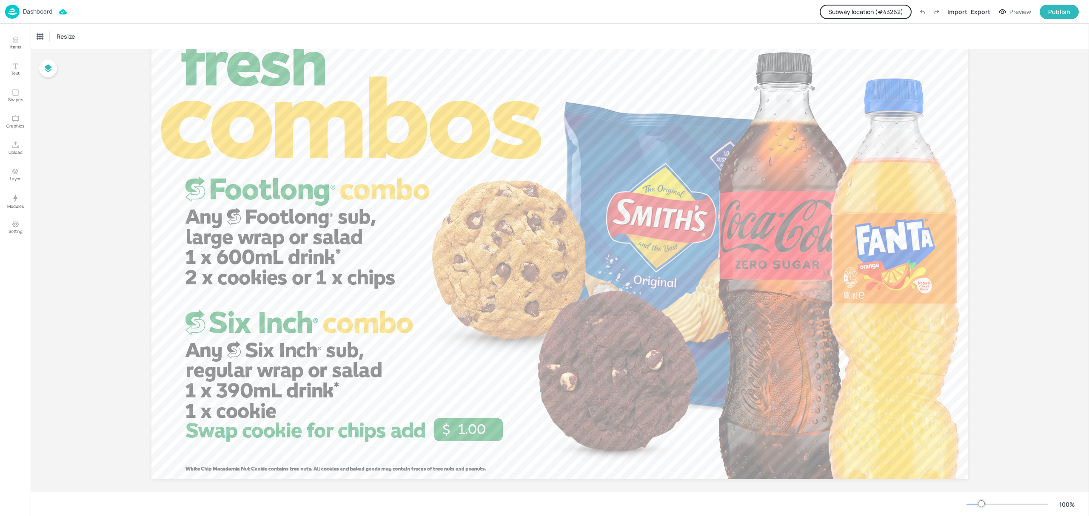
click at [864, 9] on button "Subway location (# 43262 )" at bounding box center [866, 12] width 92 height 14
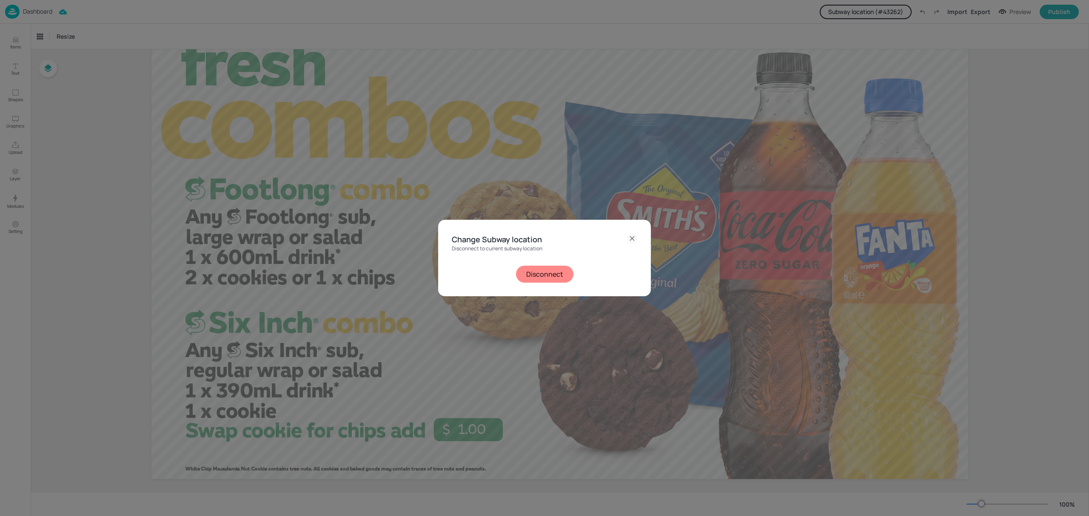
click at [533, 281] on button "Disconnect" at bounding box center [544, 274] width 57 height 17
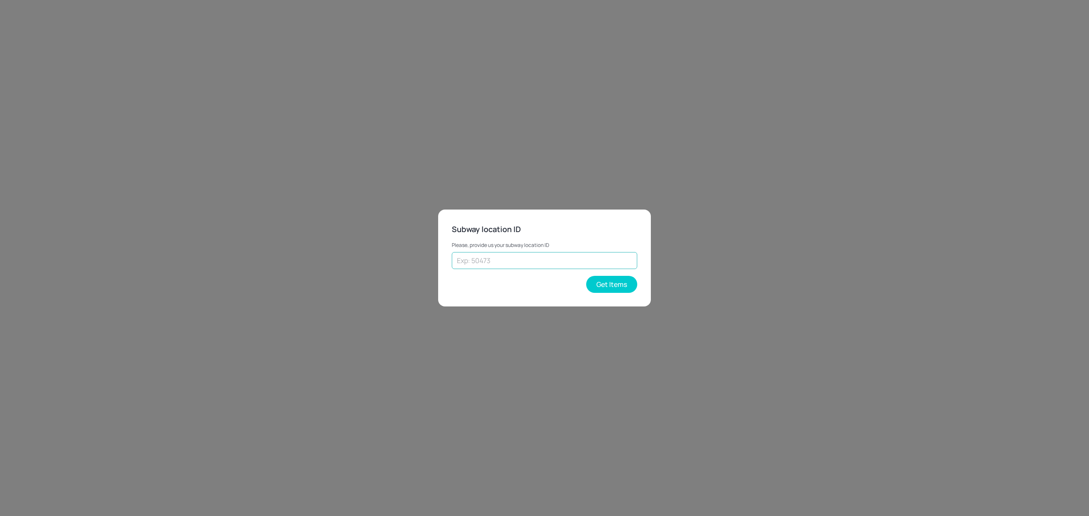
click at [497, 259] on input "text" at bounding box center [544, 260] width 185 height 17
type input "45443"
click at [607, 283] on button "Get Items" at bounding box center [611, 284] width 51 height 17
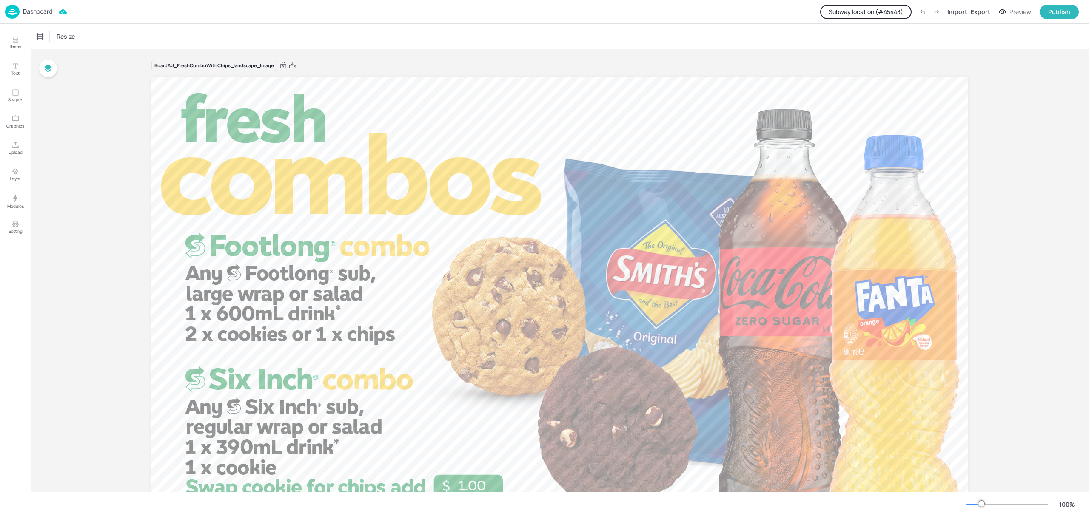
click at [846, 11] on button "Subway location (# 45443 )" at bounding box center [865, 12] width 91 height 14
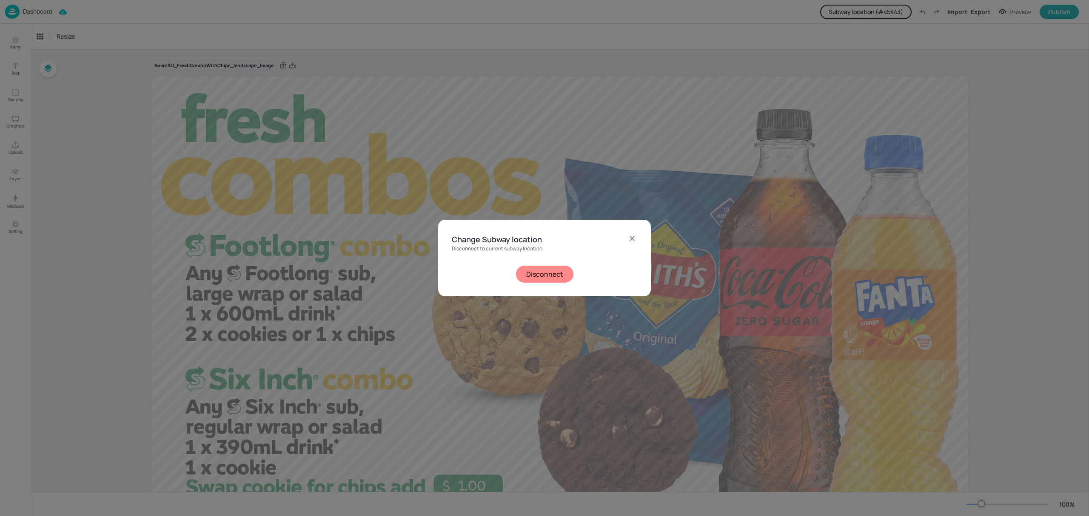
click at [531, 277] on button "Disconnect" at bounding box center [544, 274] width 57 height 17
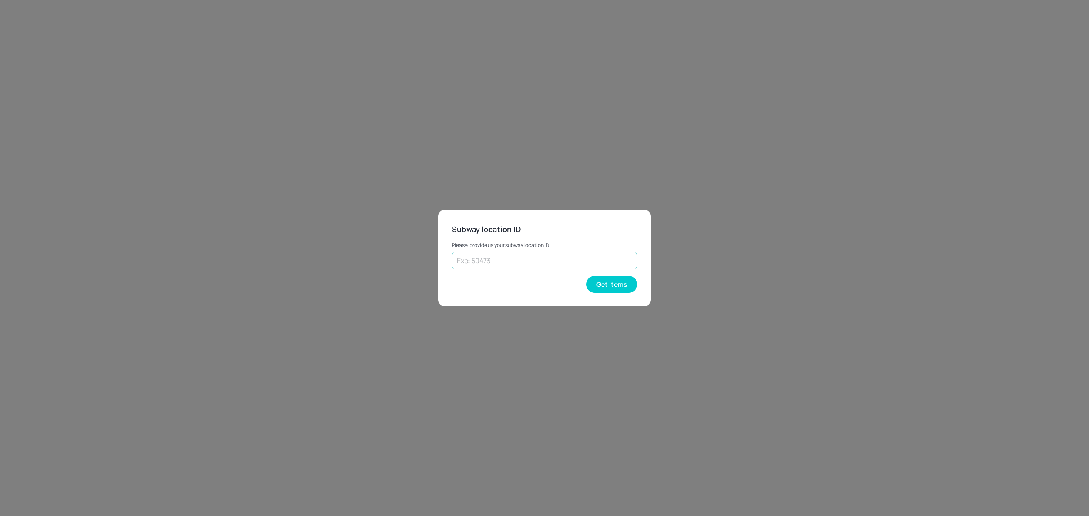
click at [511, 264] on input "text" at bounding box center [544, 260] width 185 height 17
type input "35478"
click at [617, 287] on button "Get Items" at bounding box center [611, 284] width 51 height 17
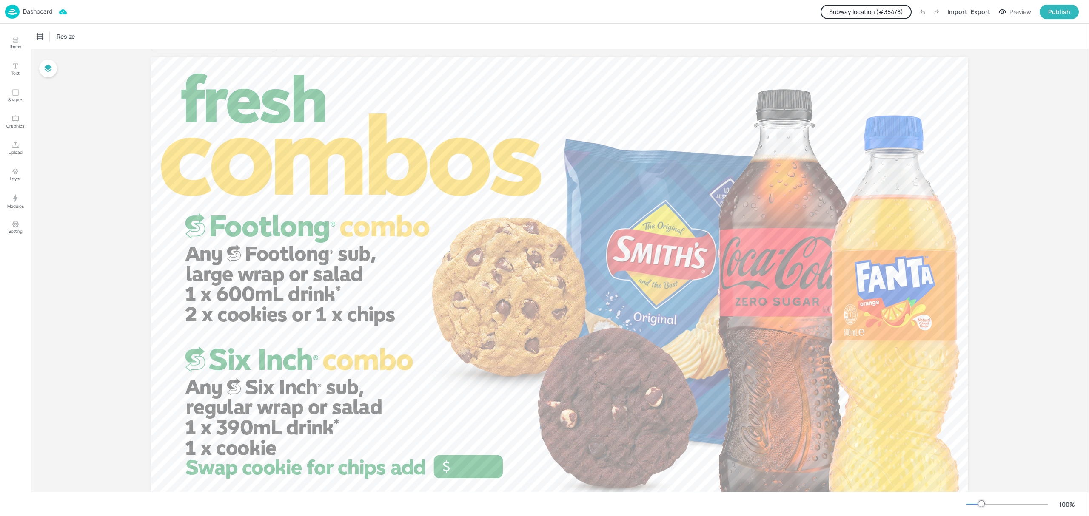
scroll to position [0, 0]
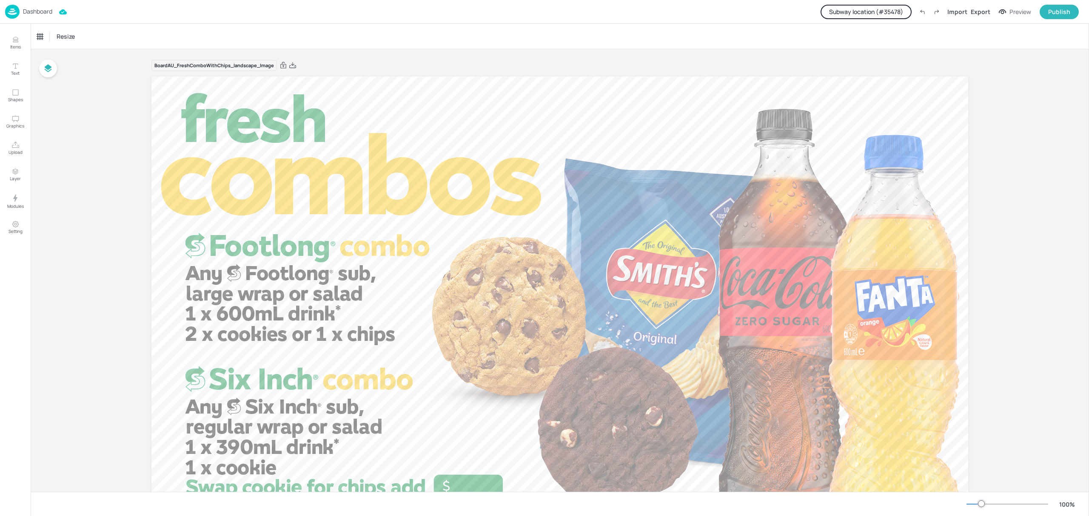
click at [32, 11] on p "Dashboard" at bounding box center [37, 12] width 29 height 6
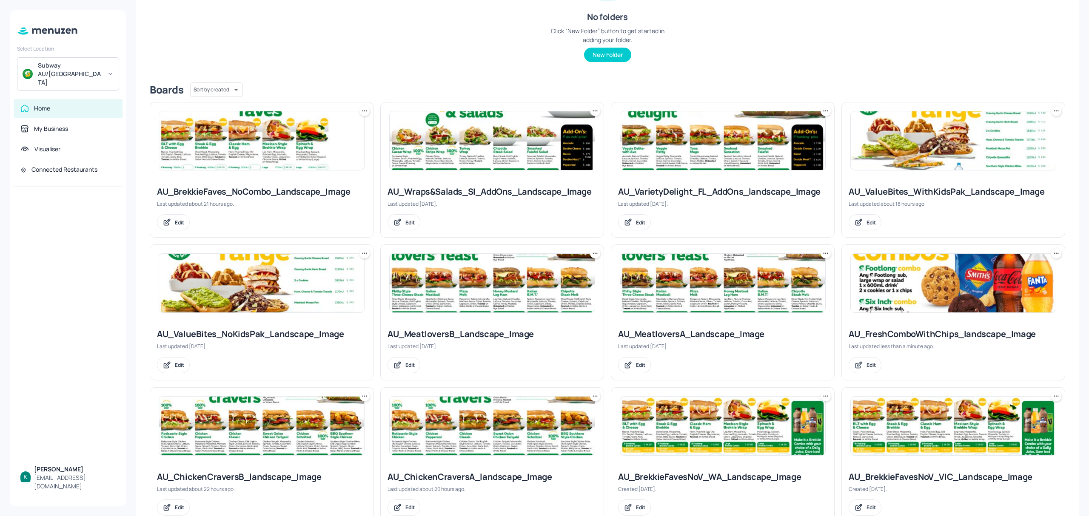
scroll to position [138, 0]
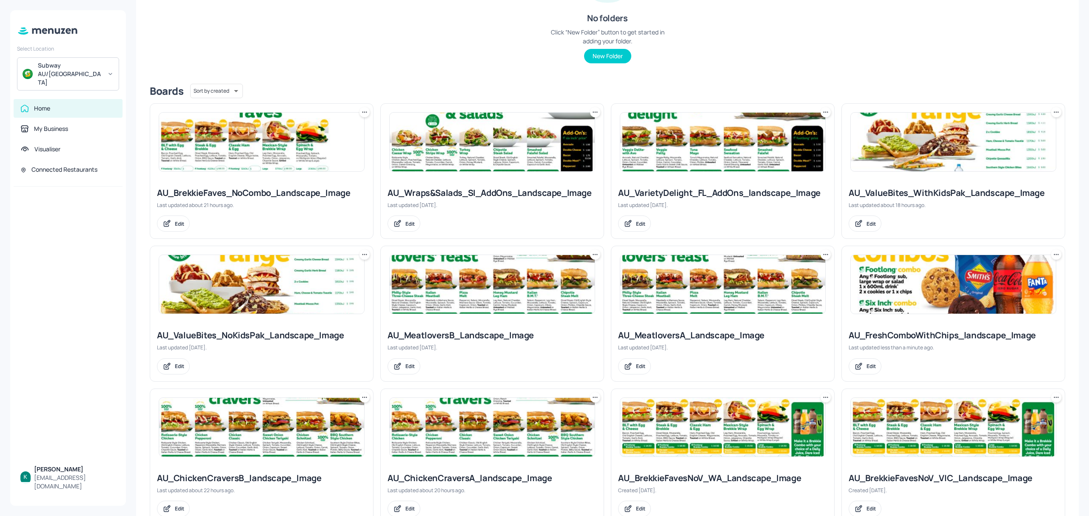
click at [939, 273] on img at bounding box center [953, 284] width 205 height 59
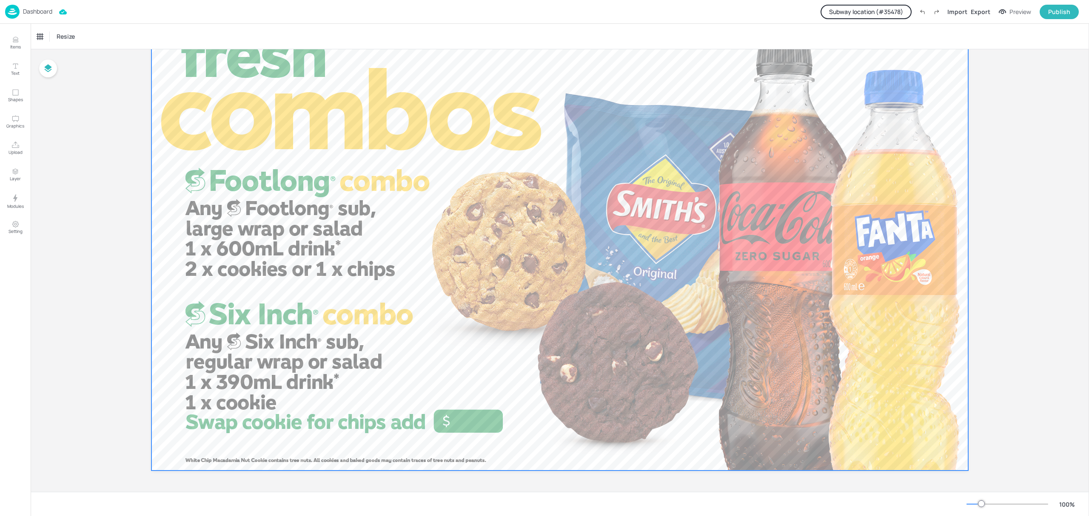
click at [471, 418] on div at bounding box center [559, 240] width 817 height 459
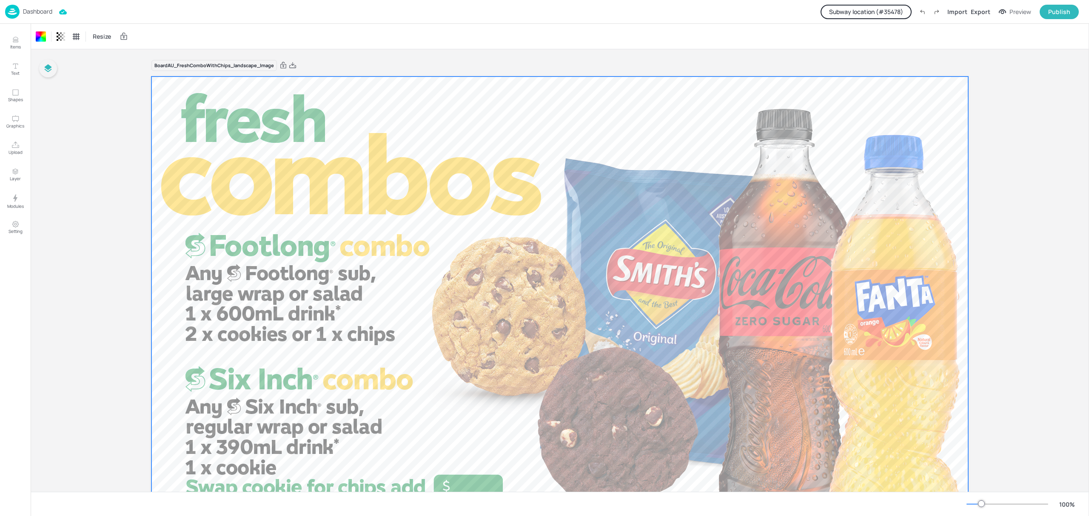
click at [50, 70] on icon "button" at bounding box center [48, 69] width 7 height 8
click at [50, 70] on icon "button" at bounding box center [48, 68] width 10 height 10
click at [44, 69] on div "Text" at bounding box center [42, 69] width 17 height 11
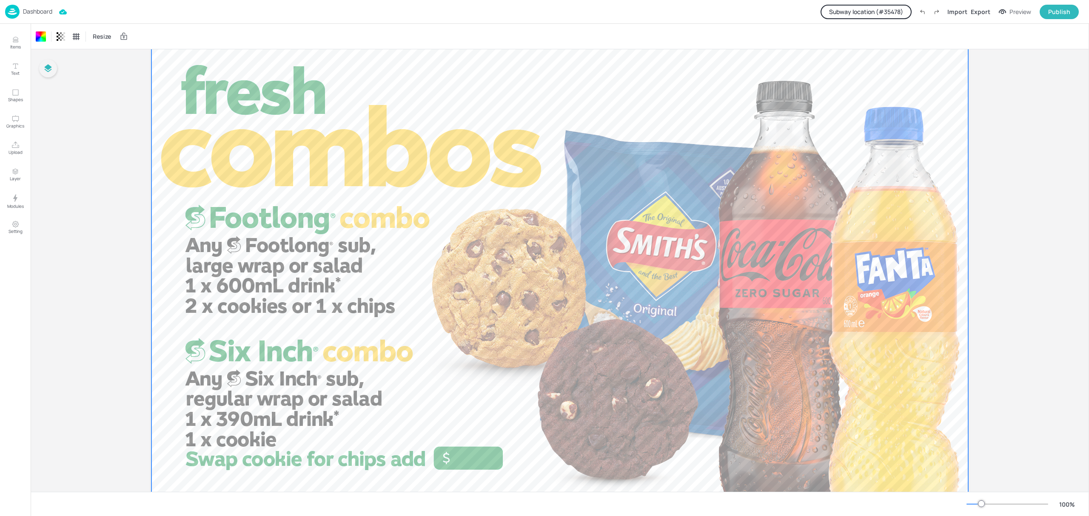
scroll to position [9, 0]
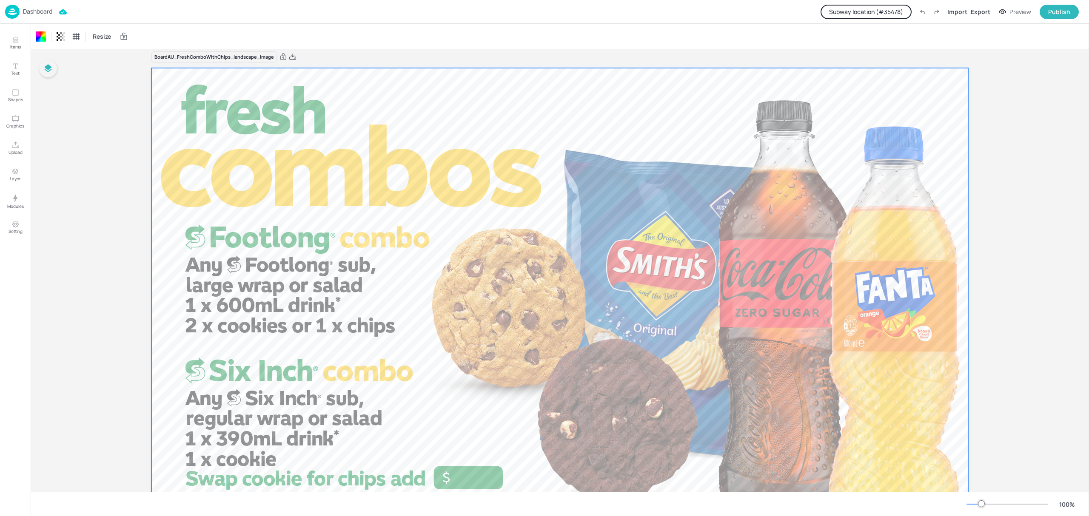
click at [845, 14] on button "Subway location (# 35478 )" at bounding box center [866, 12] width 91 height 14
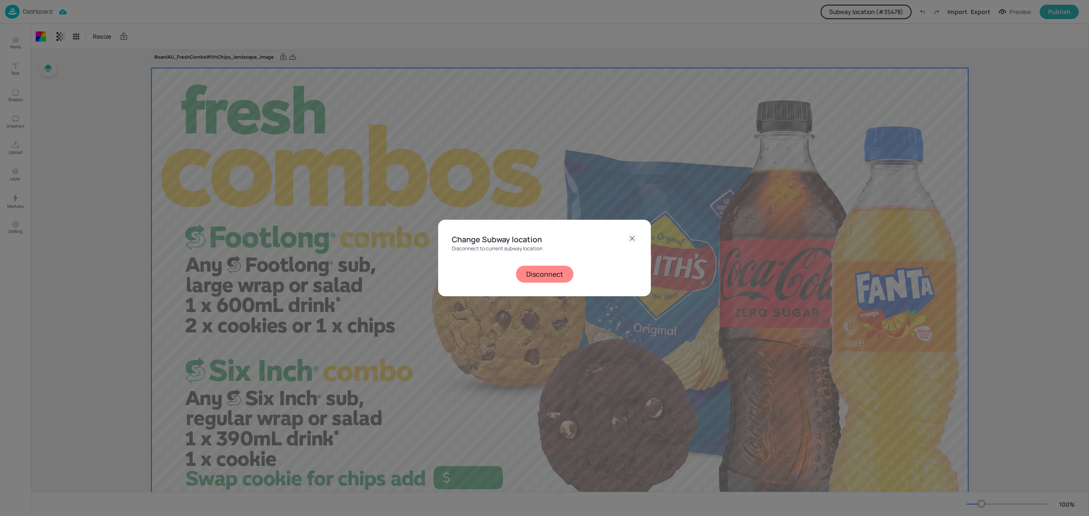
click at [536, 279] on button "Disconnect" at bounding box center [544, 274] width 57 height 17
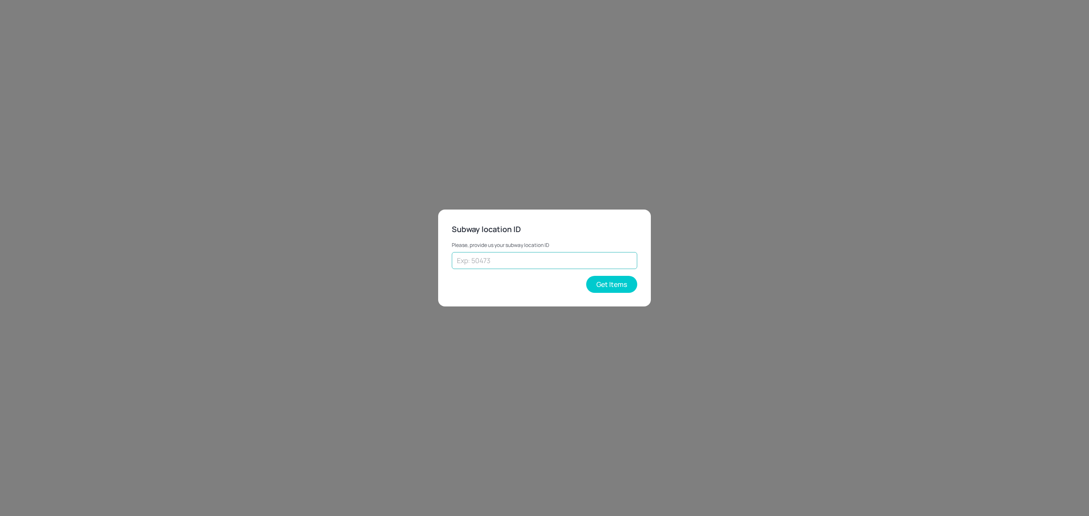
drag, startPoint x: 497, startPoint y: 261, endPoint x: 511, endPoint y: 268, distance: 15.4
click at [497, 261] on input "text" at bounding box center [544, 260] width 185 height 17
type input "41480"
click at [620, 286] on button "Get Items" at bounding box center [611, 284] width 51 height 17
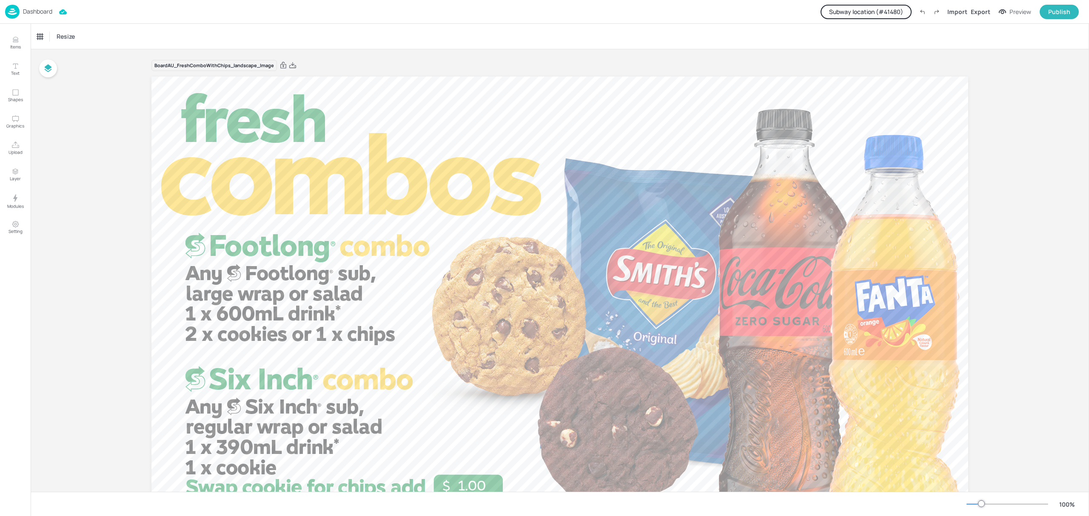
click at [852, 5] on button "Subway location (# 41480 )" at bounding box center [866, 12] width 91 height 14
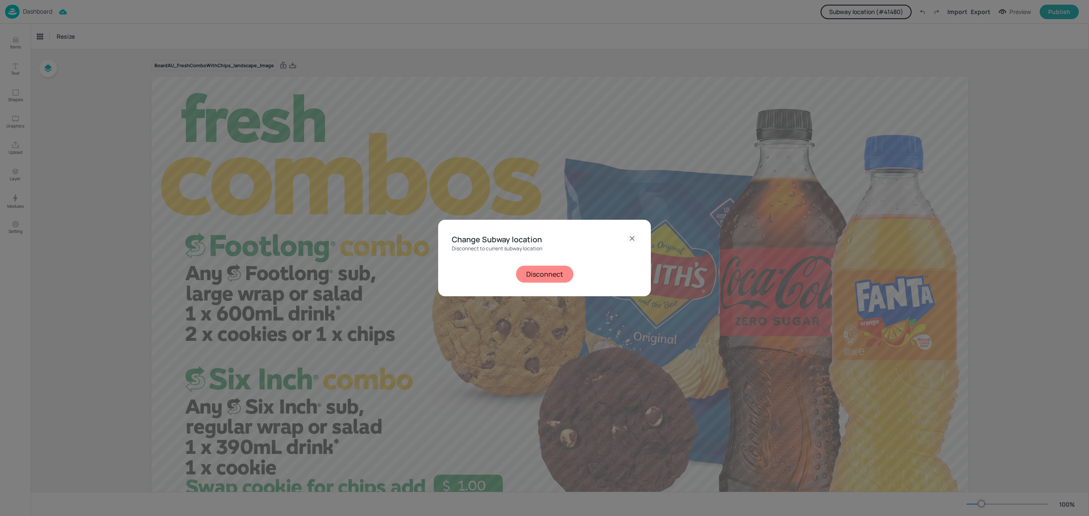
click at [536, 280] on button "Disconnect" at bounding box center [544, 274] width 57 height 17
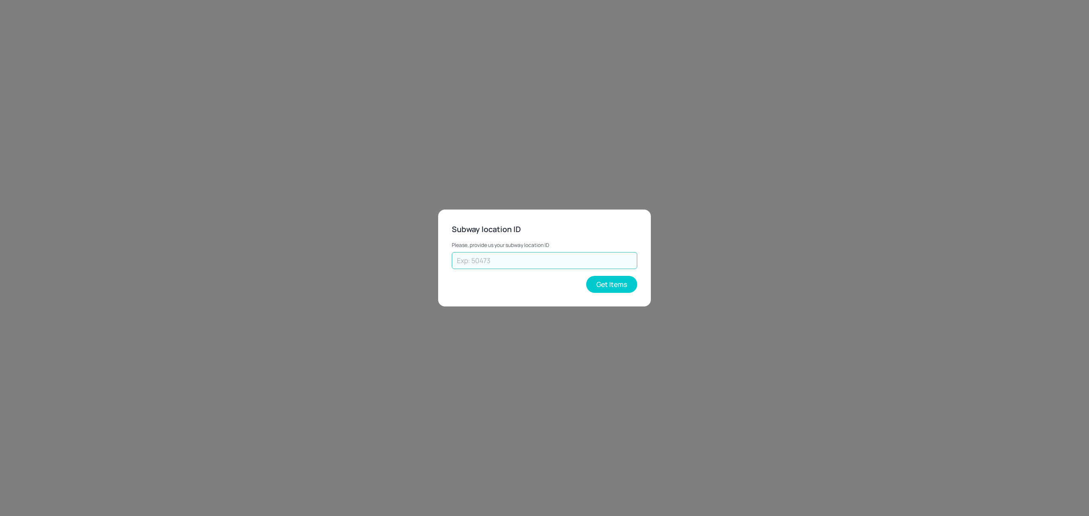
click at [532, 254] on input "text" at bounding box center [544, 260] width 185 height 17
type input "43262"
click at [619, 287] on button "Get Items" at bounding box center [611, 284] width 51 height 17
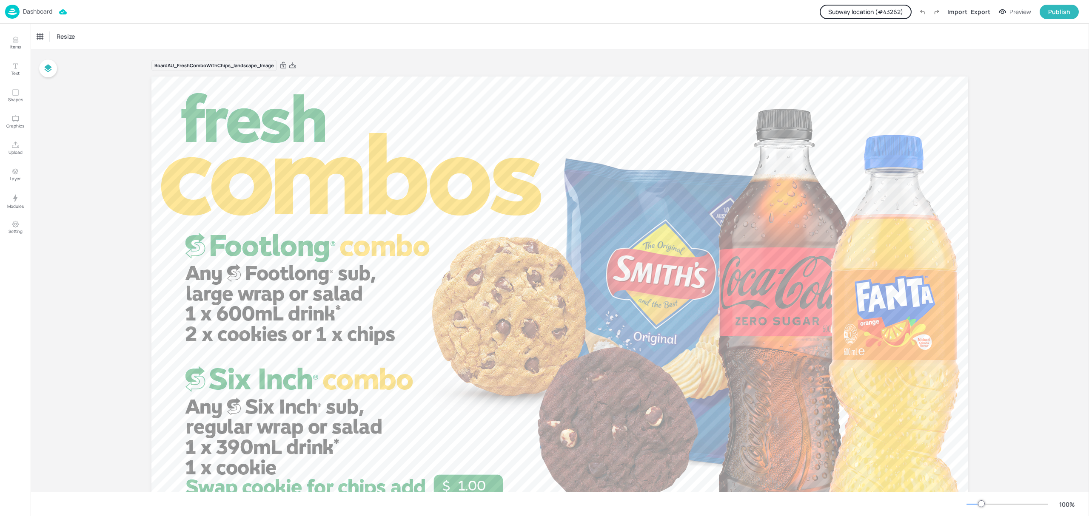
click at [851, 14] on button "Subway location (# 43262 )" at bounding box center [866, 12] width 92 height 14
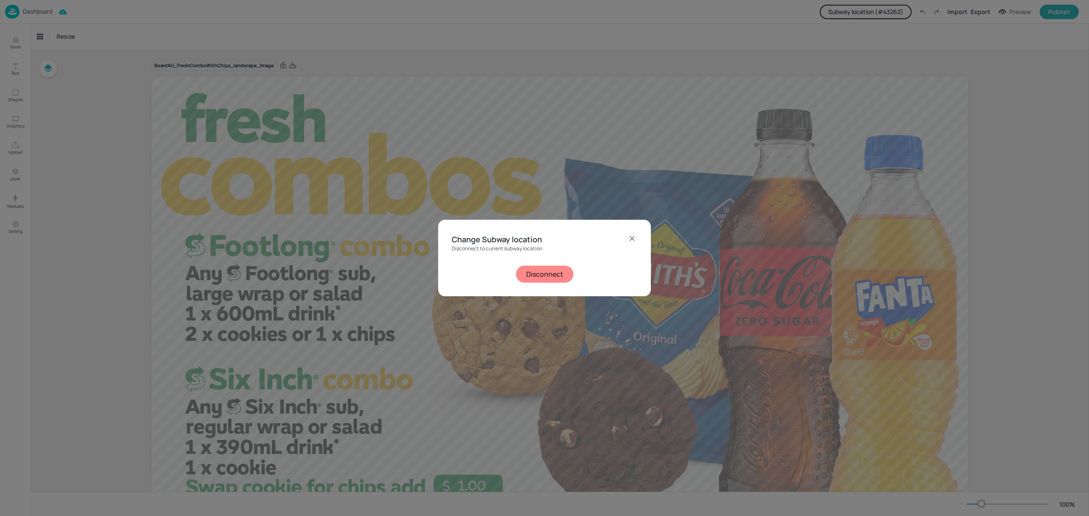
click at [545, 274] on button "Disconnect" at bounding box center [544, 274] width 57 height 17
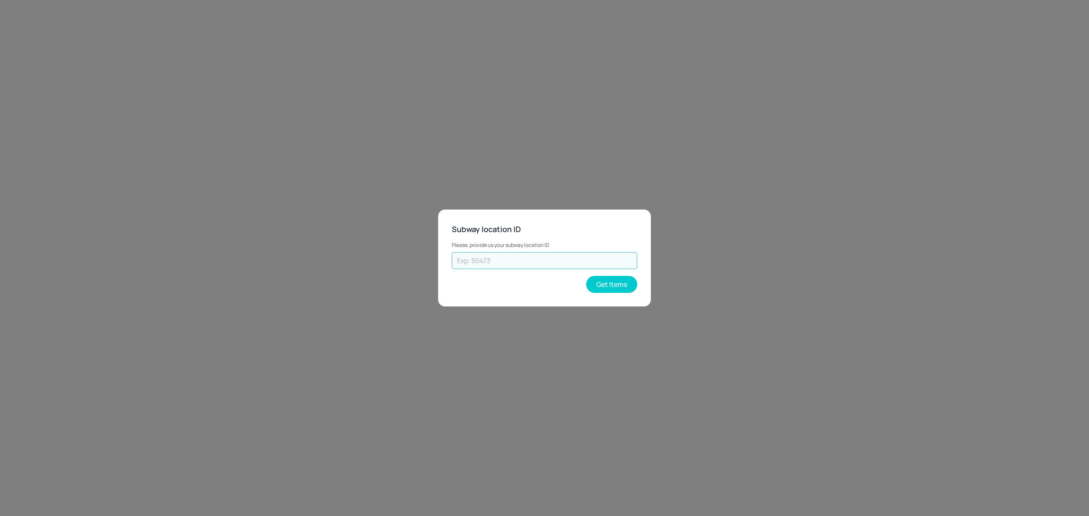
click at [533, 261] on input "text" at bounding box center [544, 260] width 185 height 17
type input "25102"
click at [587, 286] on button "Get Items" at bounding box center [611, 284] width 51 height 17
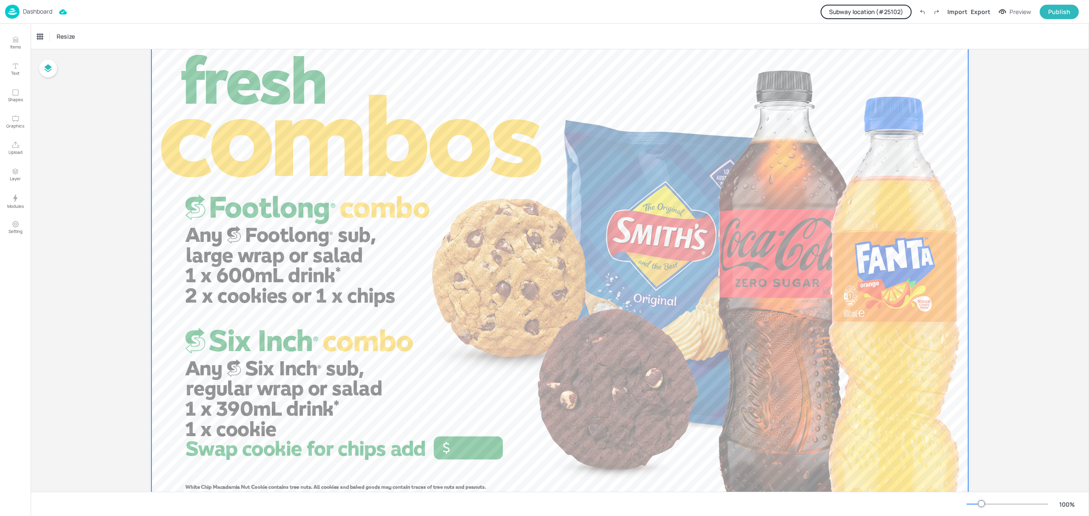
scroll to position [57, 0]
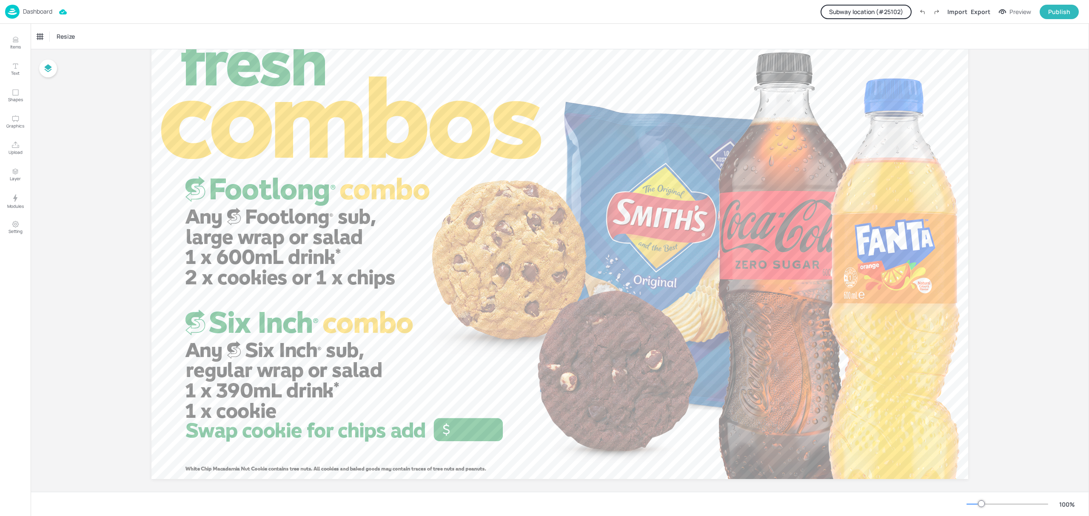
click at [46, 9] on p "Dashboard" at bounding box center [37, 12] width 29 height 6
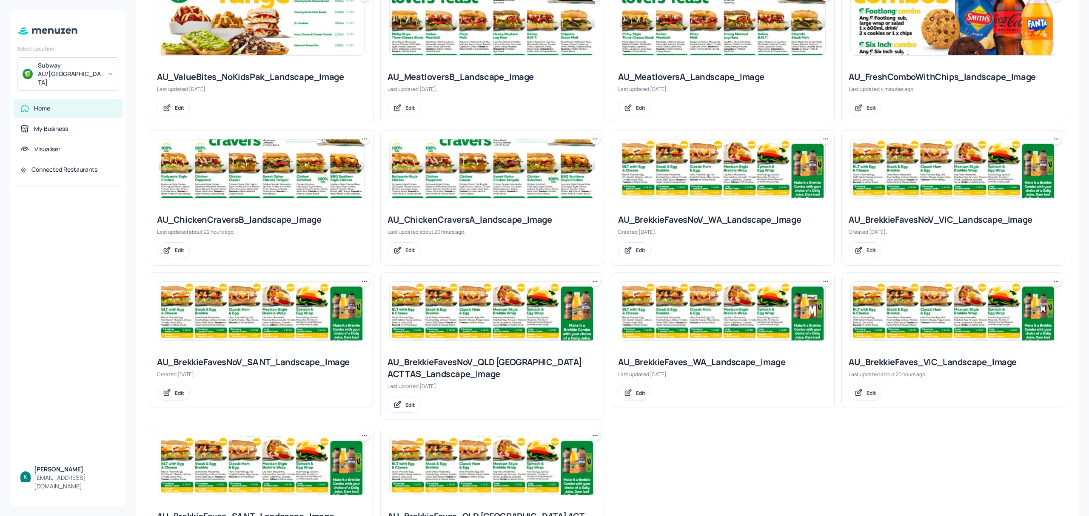
scroll to position [453, 0]
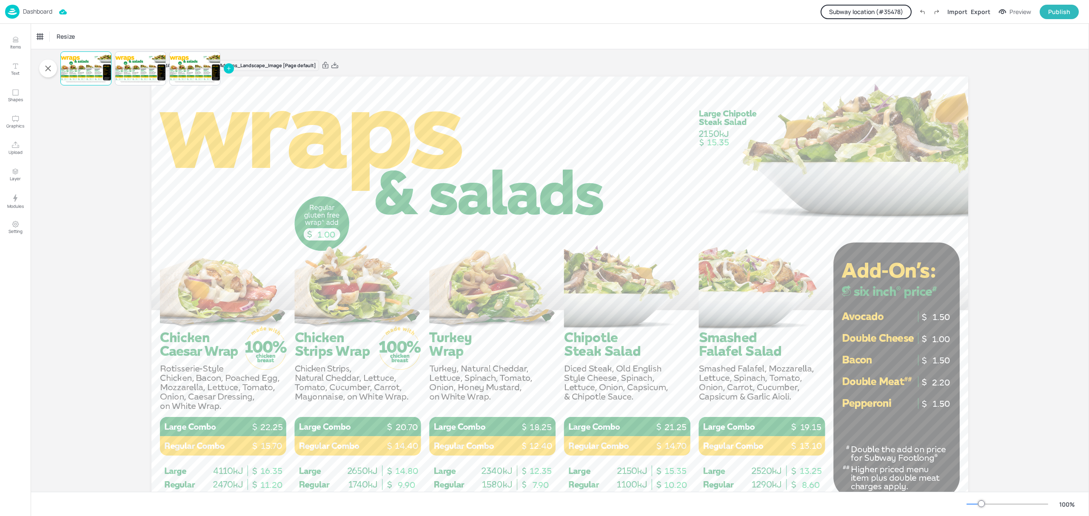
click at [34, 6] on div "Dashboard" at bounding box center [28, 12] width 47 height 14
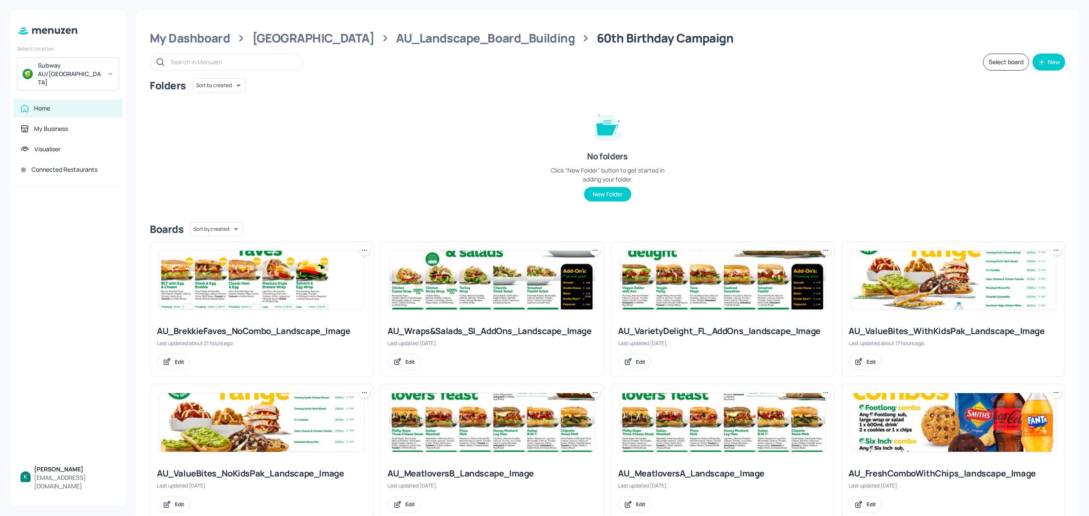
click at [950, 328] on div "AU_ValueBites_WithKidsPak_Landscape_Image" at bounding box center [953, 331] width 209 height 12
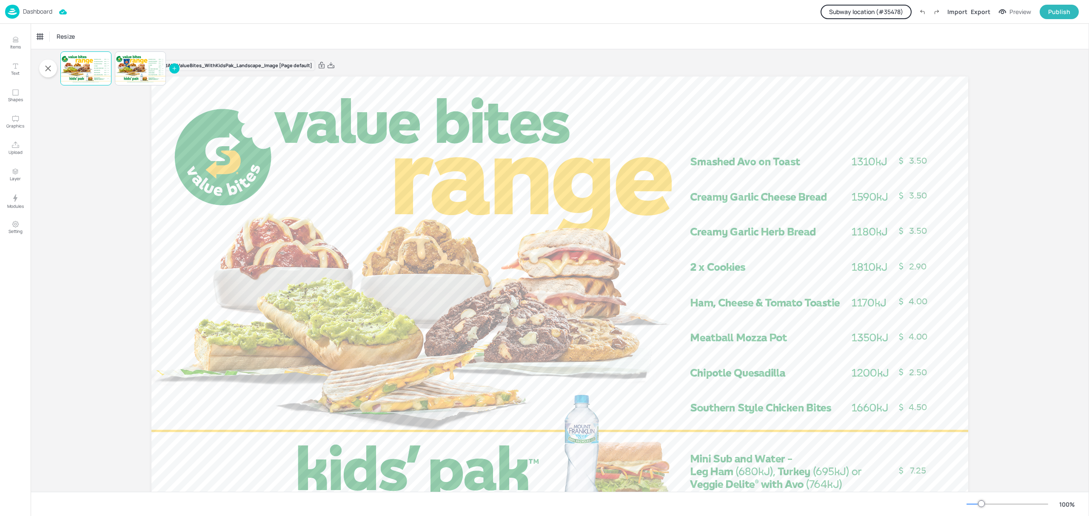
drag, startPoint x: 329, startPoint y: 64, endPoint x: 433, endPoint y: 151, distance: 135.6
click at [329, 64] on icon at bounding box center [331, 65] width 8 height 9
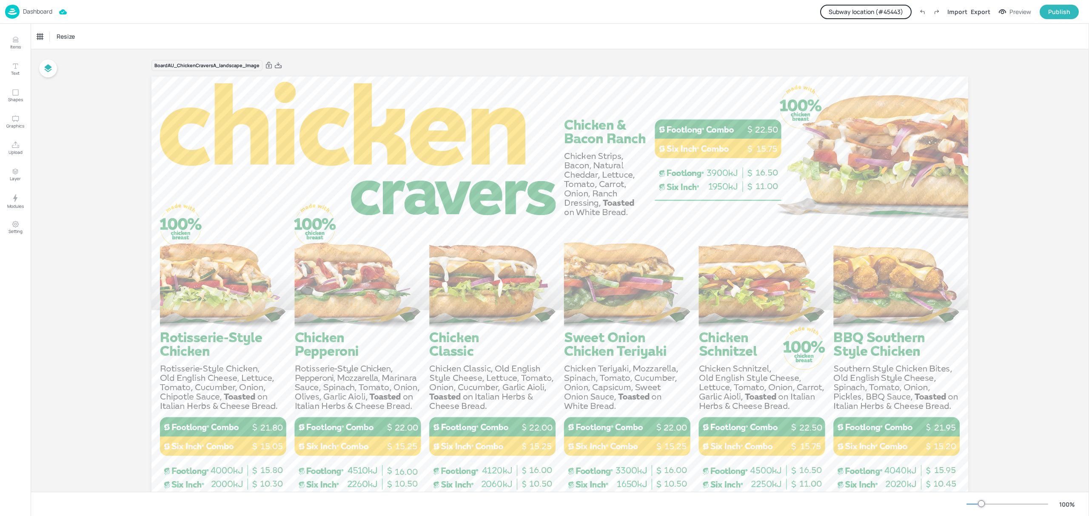
click at [863, 9] on button "Subway location (# 45443 )" at bounding box center [865, 12] width 91 height 14
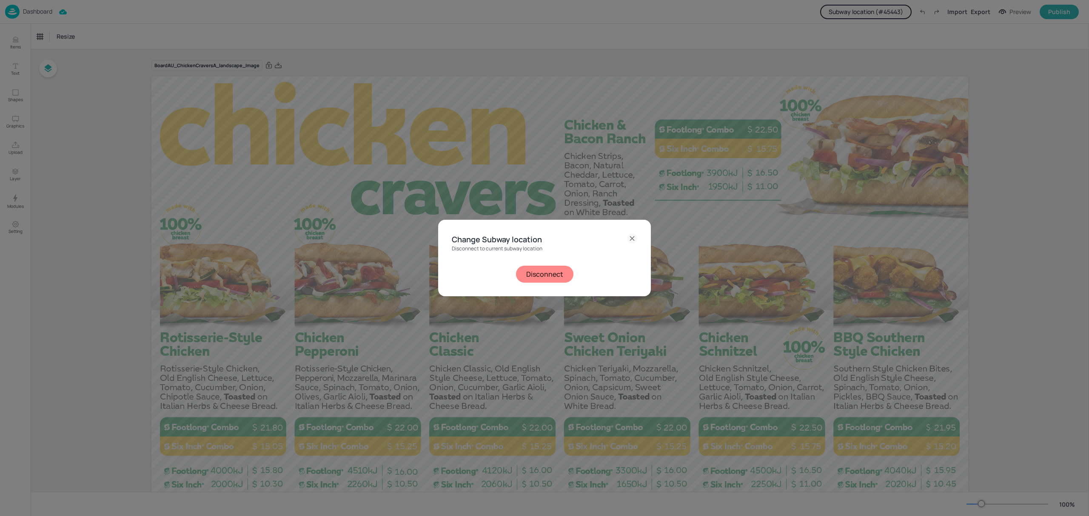
click at [542, 271] on button "Disconnect" at bounding box center [544, 274] width 57 height 17
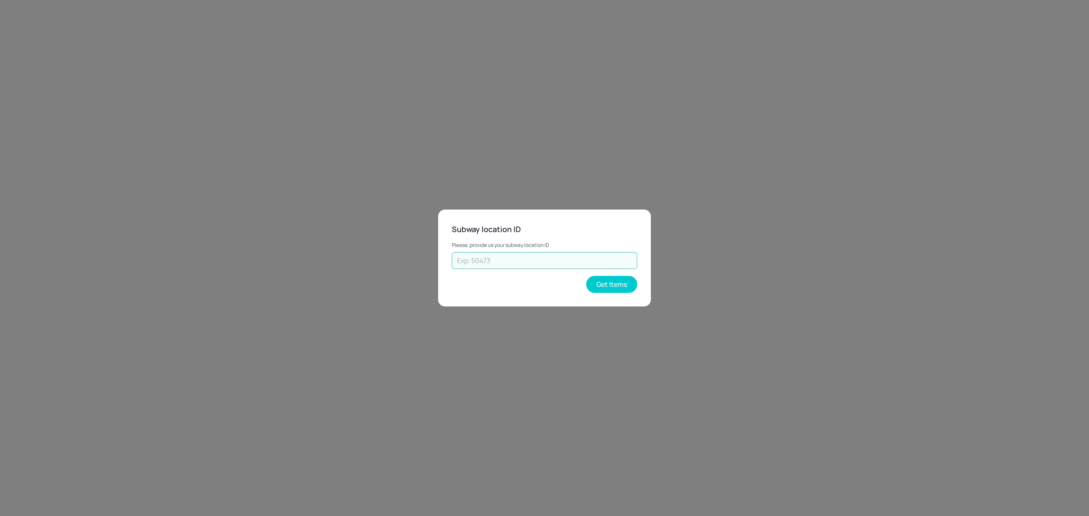
click at [533, 254] on input "text" at bounding box center [544, 260] width 185 height 17
type input "35478"
click at [601, 285] on button "Get Items" at bounding box center [611, 284] width 51 height 17
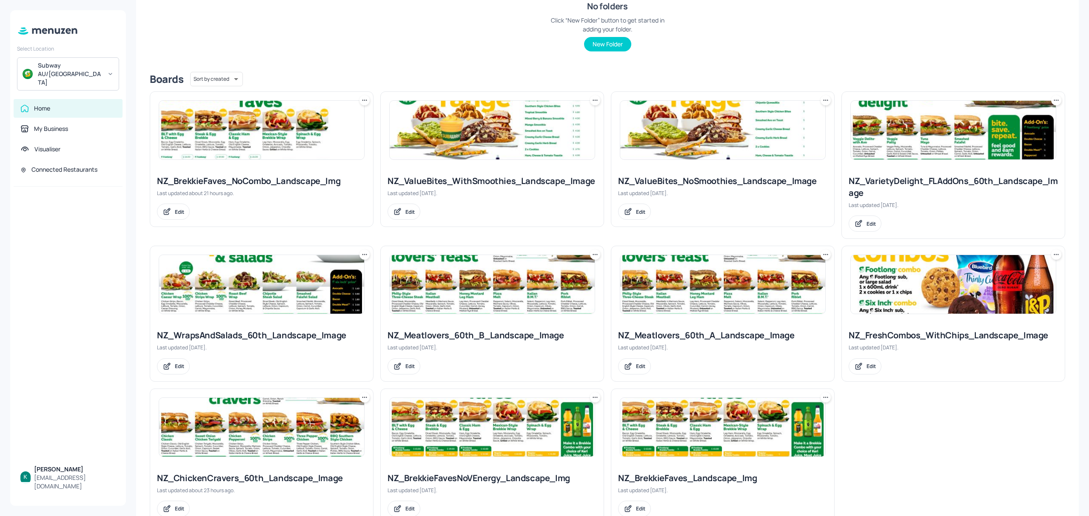
scroll to position [170, 0]
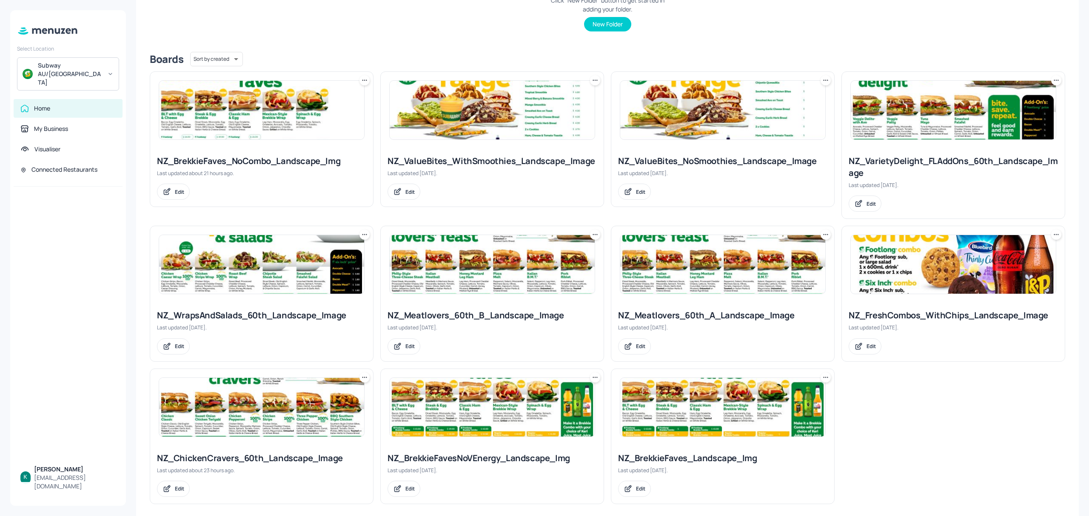
click at [727, 322] on div "NZ_Meatlovers_60th_A_Landscape_Image" at bounding box center [722, 316] width 209 height 12
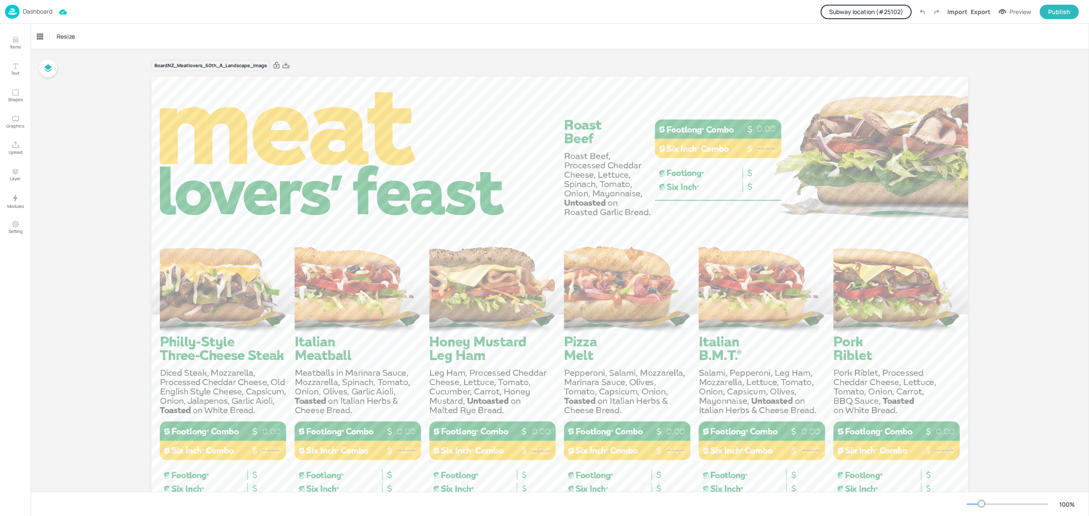
click at [861, 9] on button "Subway location (# 25102 )" at bounding box center [866, 12] width 91 height 14
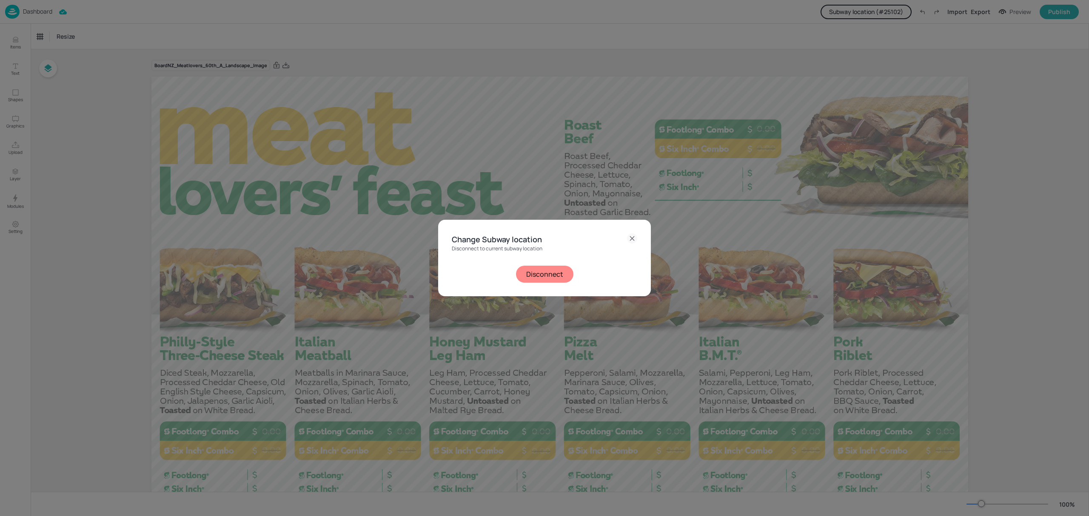
click at [559, 274] on button "Disconnect" at bounding box center [544, 274] width 57 height 17
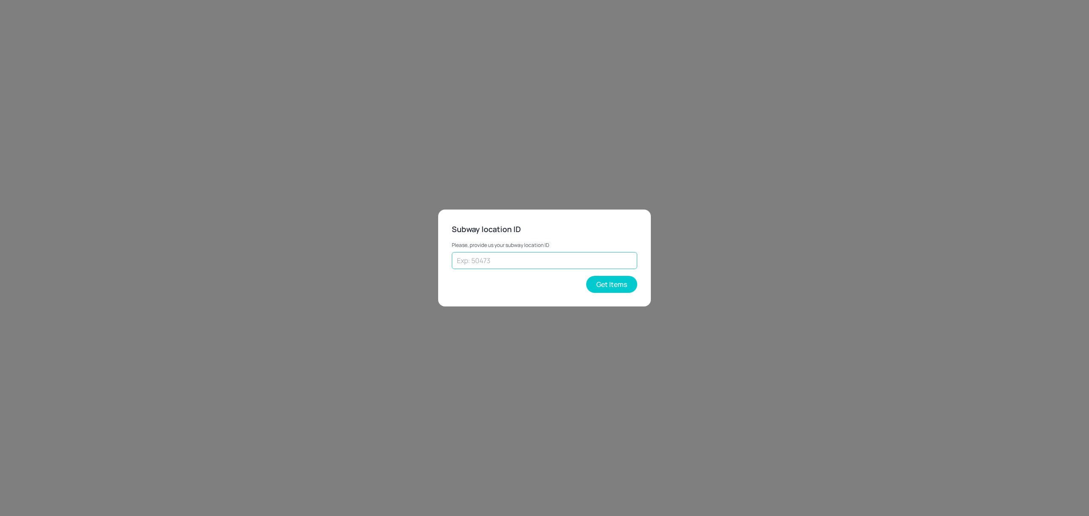
click at [528, 256] on input "text" at bounding box center [544, 260] width 185 height 17
drag, startPoint x: 513, startPoint y: 263, endPoint x: 409, endPoint y: 268, distance: 103.9
click at [409, 268] on div "Subway location ID Please, provide us your subway location ID 70308 ​ Get Items" at bounding box center [544, 258] width 1089 height 516
type input "70308"
click at [601, 288] on button "Get Items" at bounding box center [611, 284] width 51 height 17
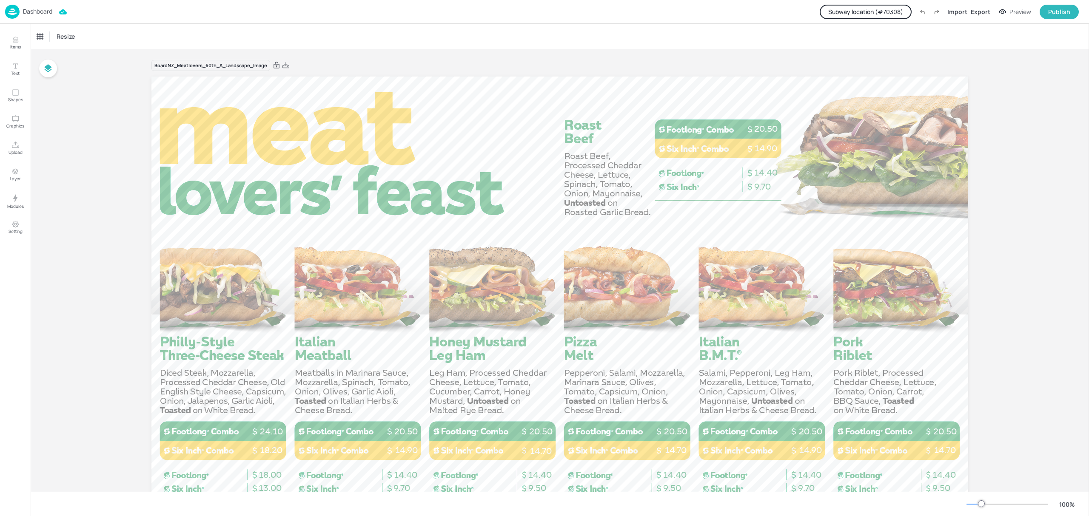
click at [888, 6] on button "Subway location (# 70308 )" at bounding box center [866, 12] width 92 height 14
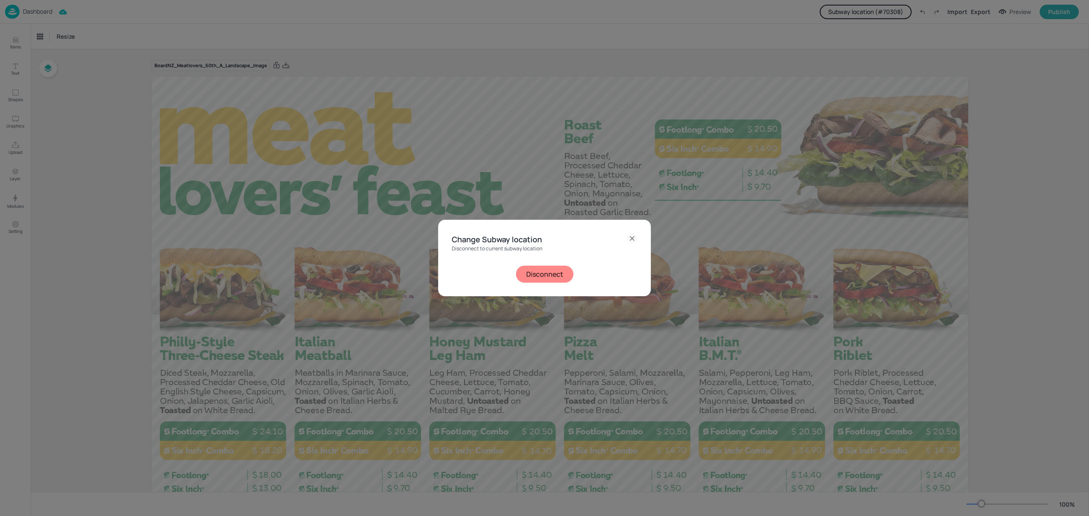
click at [550, 273] on button "Disconnect" at bounding box center [544, 274] width 57 height 17
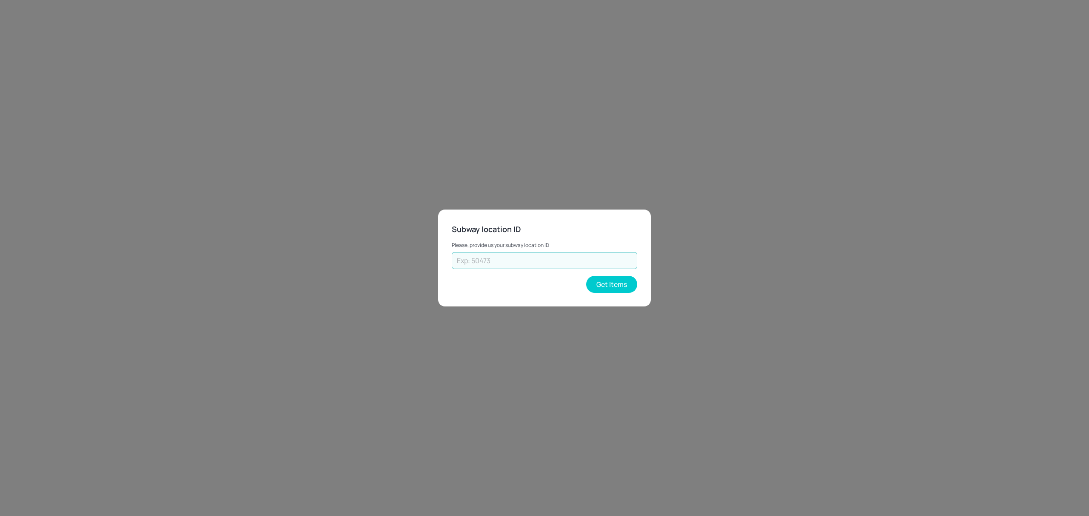
click at [527, 263] on input "text" at bounding box center [544, 260] width 185 height 17
paste input "41208"
type input "41208"
click at [603, 282] on button "Get Items" at bounding box center [611, 284] width 51 height 17
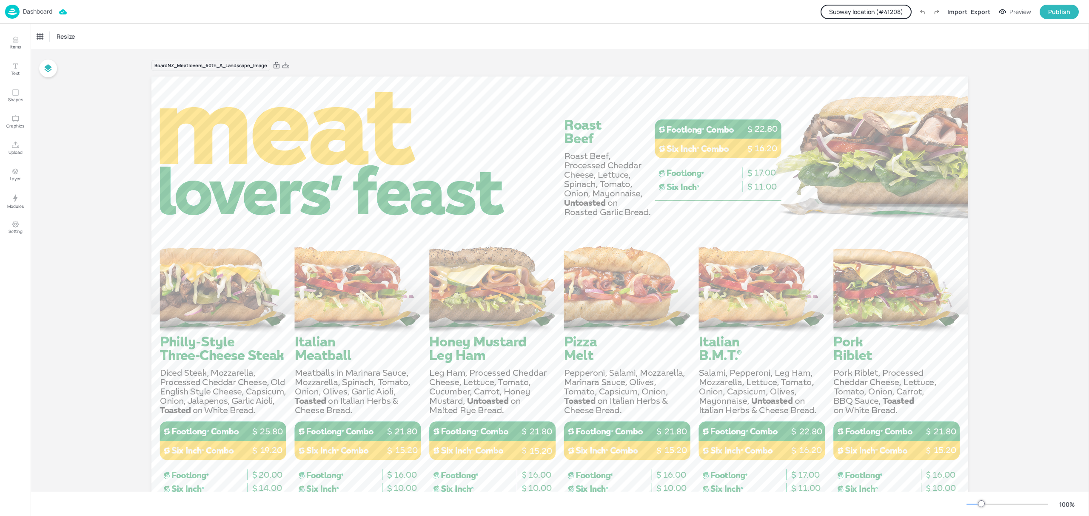
click at [868, 9] on button "Subway location (# 41208 )" at bounding box center [866, 12] width 91 height 14
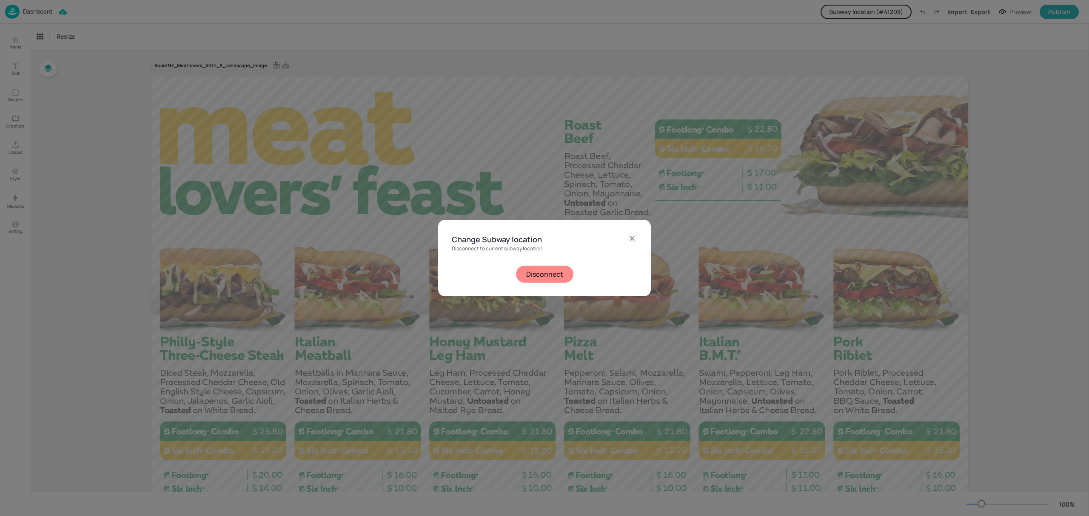
click at [537, 268] on button "Disconnect" at bounding box center [544, 274] width 57 height 17
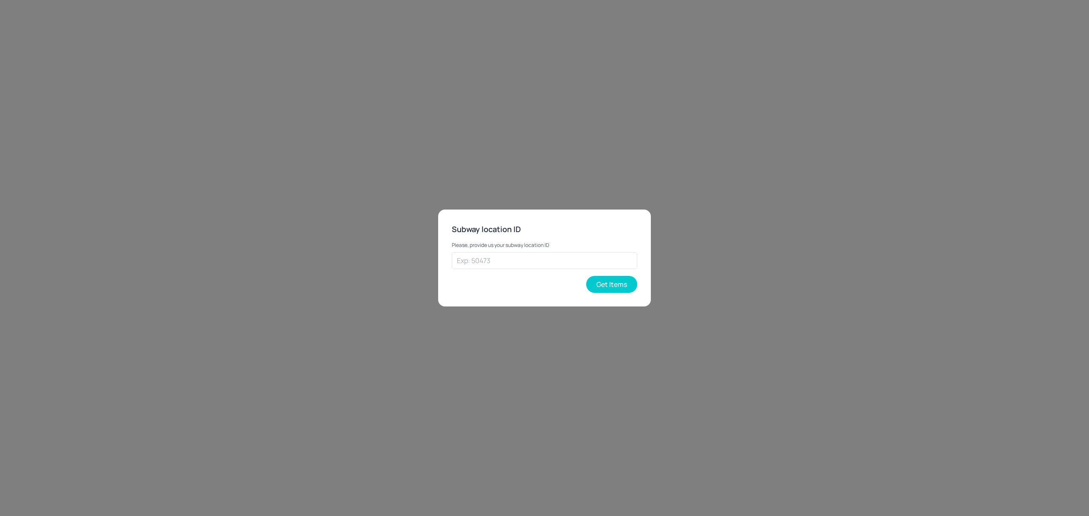
click at [535, 249] on div "Please, provide us your subway location ID ​" at bounding box center [544, 252] width 185 height 33
click at [540, 258] on input "text" at bounding box center [544, 260] width 185 height 17
drag, startPoint x: 537, startPoint y: 257, endPoint x: 437, endPoint y: 262, distance: 99.7
click at [437, 262] on div "Subway location ID Please, provide us your subway location ID 38297 ​ Get Items" at bounding box center [544, 258] width 1089 height 516
type input "38297"
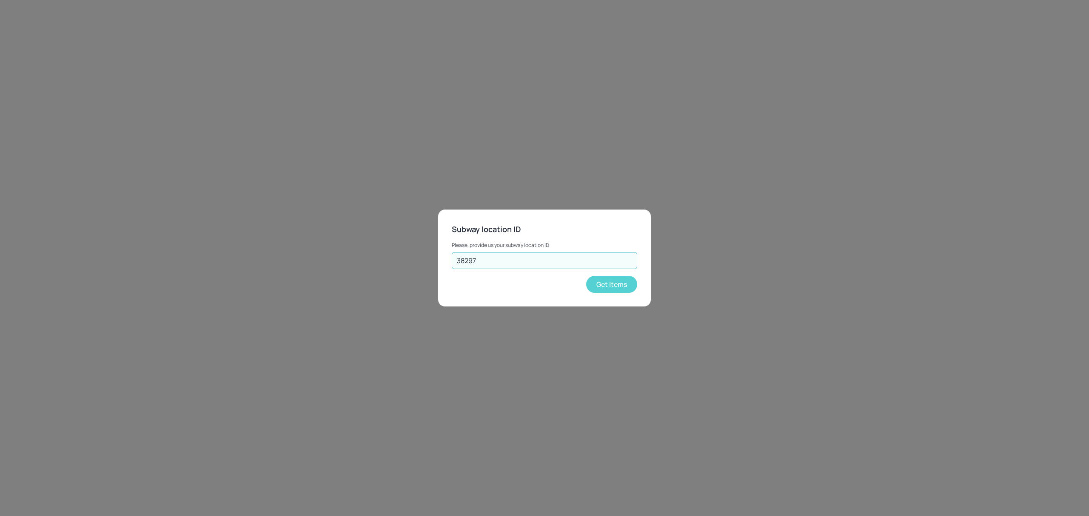
click at [624, 288] on button "Get Items" at bounding box center [611, 284] width 51 height 17
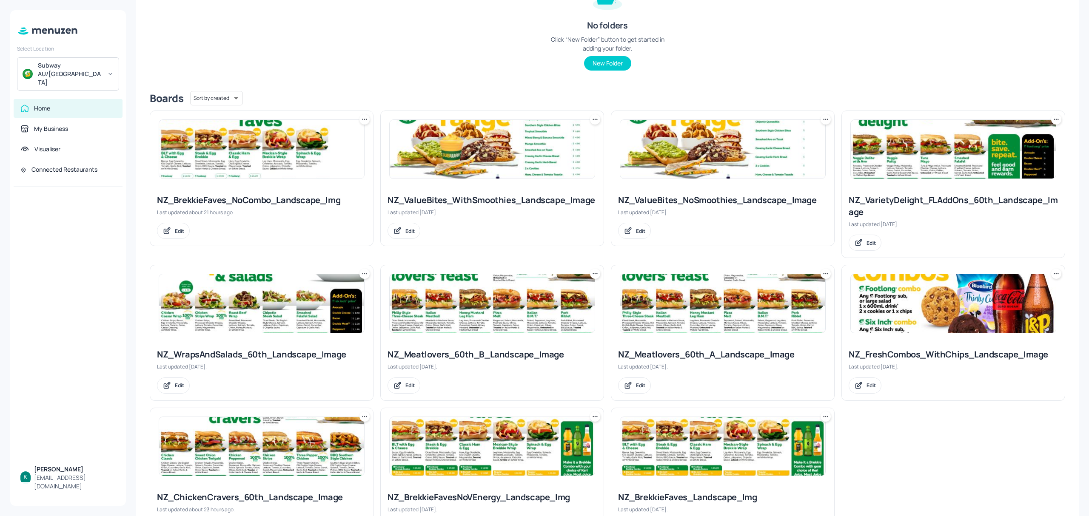
scroll to position [170, 0]
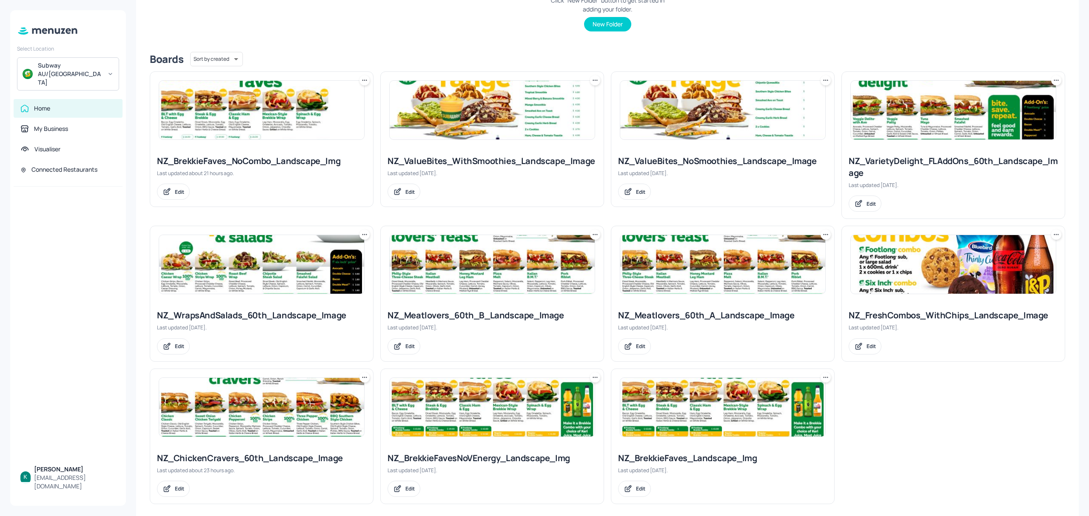
click at [491, 319] on div "NZ_Meatlovers_60th_B_Landscape_Image" at bounding box center [492, 316] width 209 height 12
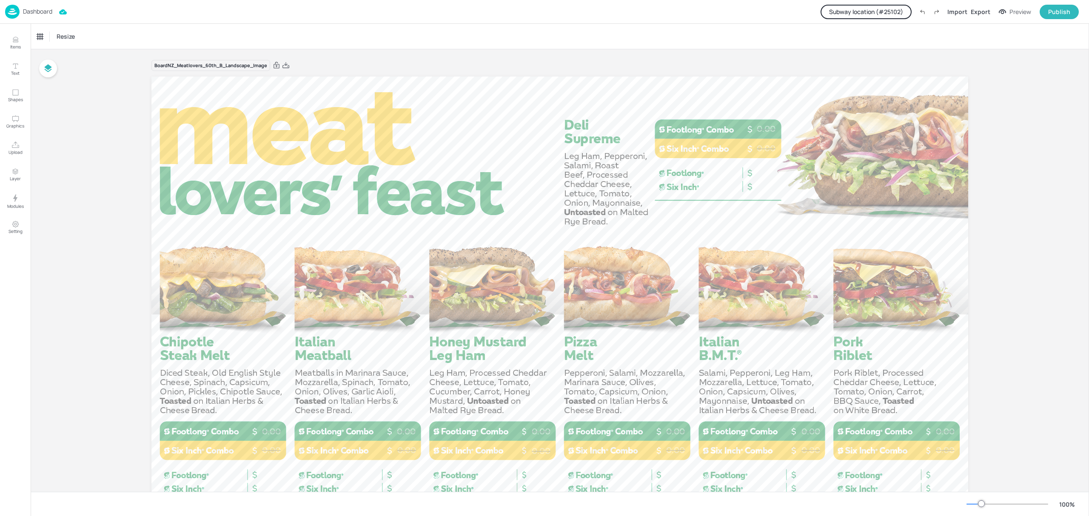
click at [876, 12] on button "Subway location (# 25102 )" at bounding box center [866, 12] width 91 height 14
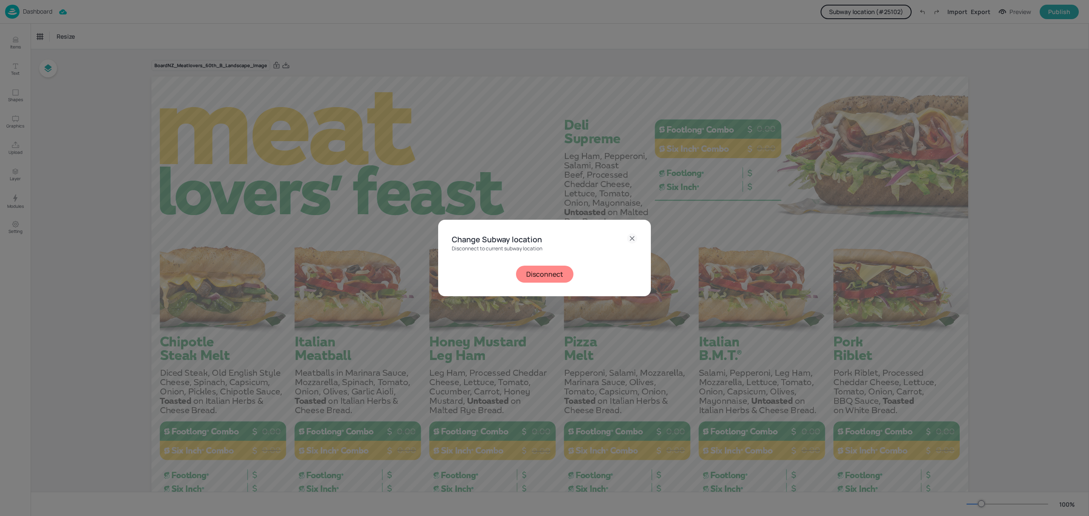
click at [550, 273] on button "Disconnect" at bounding box center [544, 274] width 57 height 17
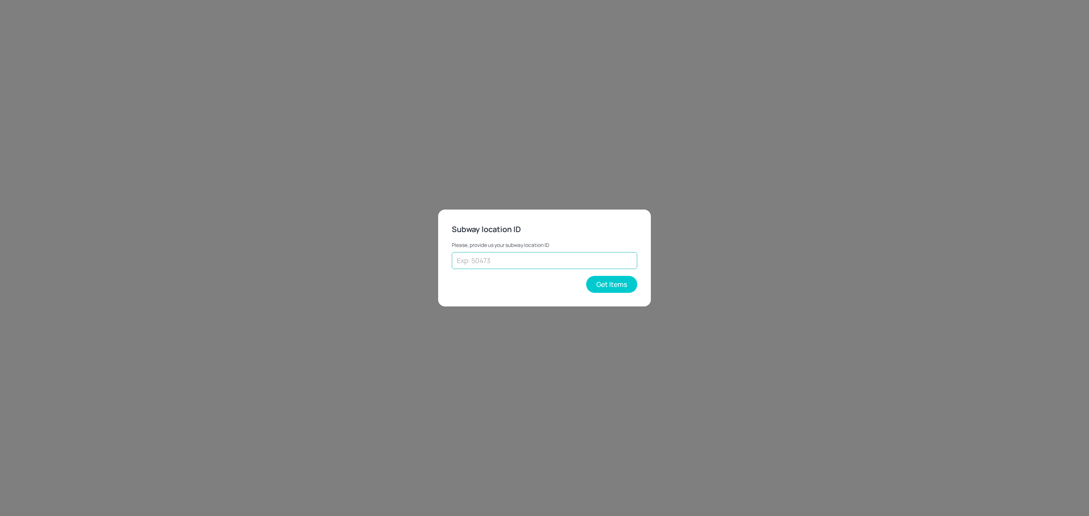
click at [546, 261] on input "text" at bounding box center [544, 260] width 185 height 17
paste input "70308"
type input "70308"
click at [599, 284] on button "Get Items" at bounding box center [611, 284] width 51 height 17
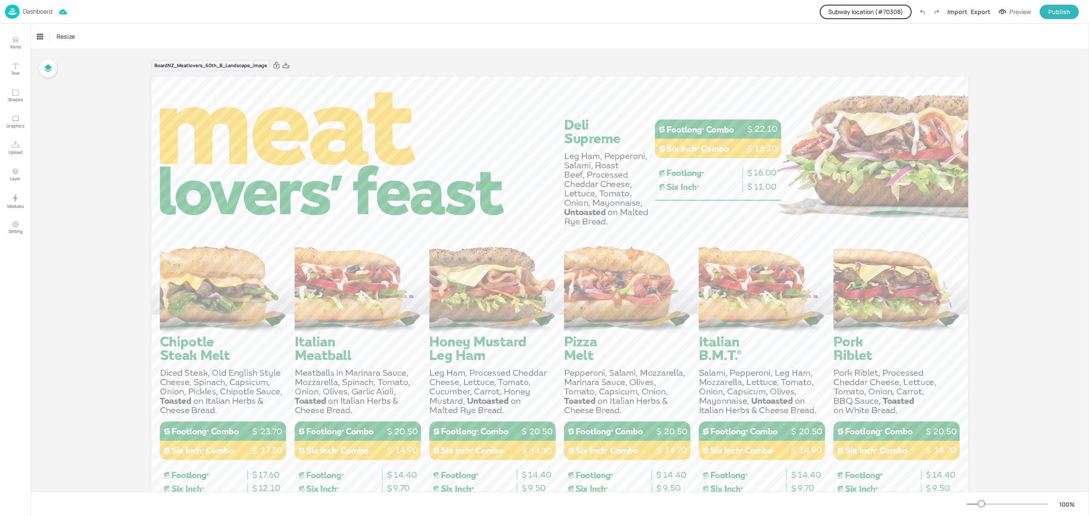
click at [882, 11] on button "Subway location (# 70308 )" at bounding box center [866, 12] width 92 height 14
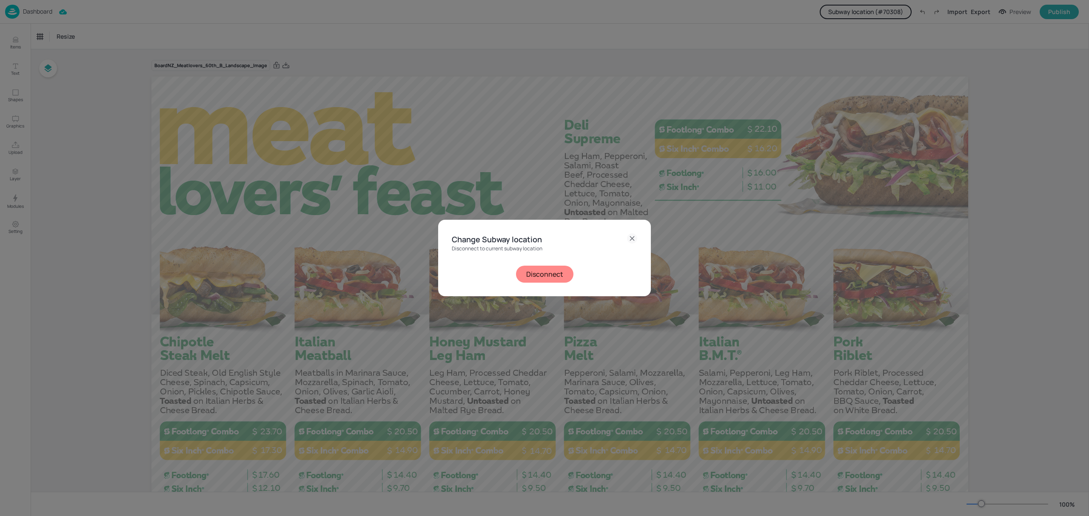
click at [540, 274] on button "Disconnect" at bounding box center [544, 274] width 57 height 17
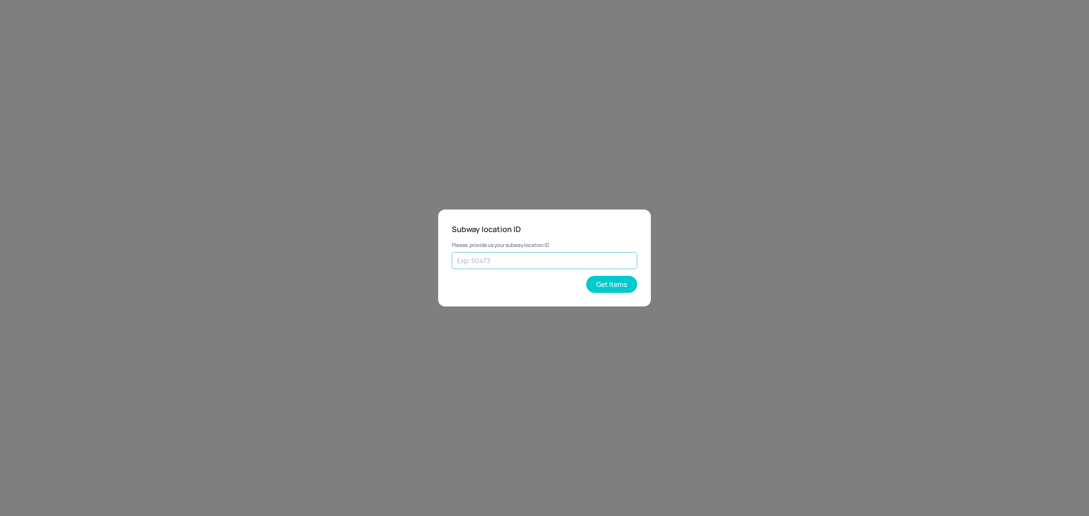
click at [487, 254] on input "text" at bounding box center [544, 260] width 185 height 17
paste input "41208"
type input "41208"
click at [602, 282] on button "Get Items" at bounding box center [611, 284] width 51 height 17
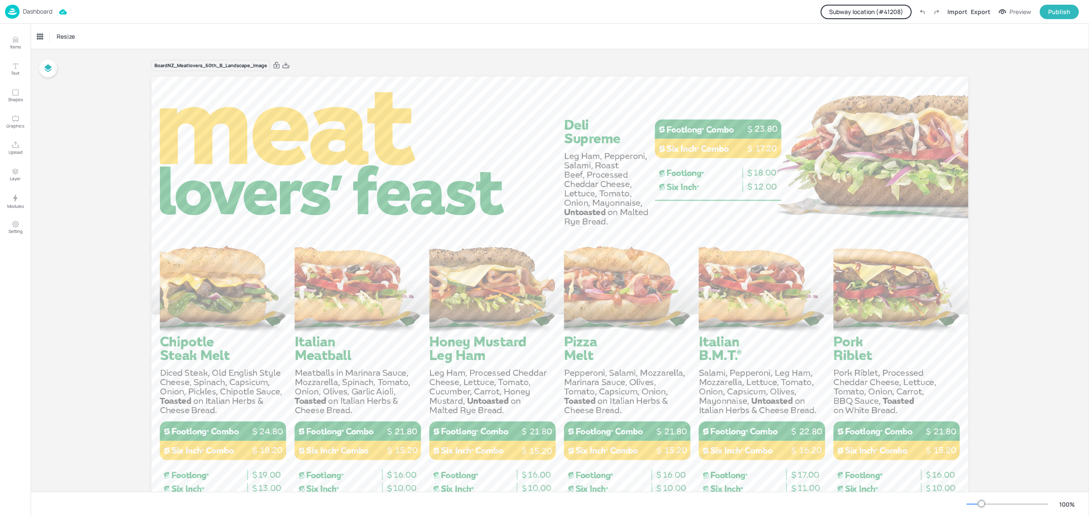
click at [850, 13] on button "Subway location (# 41208 )" at bounding box center [866, 12] width 91 height 14
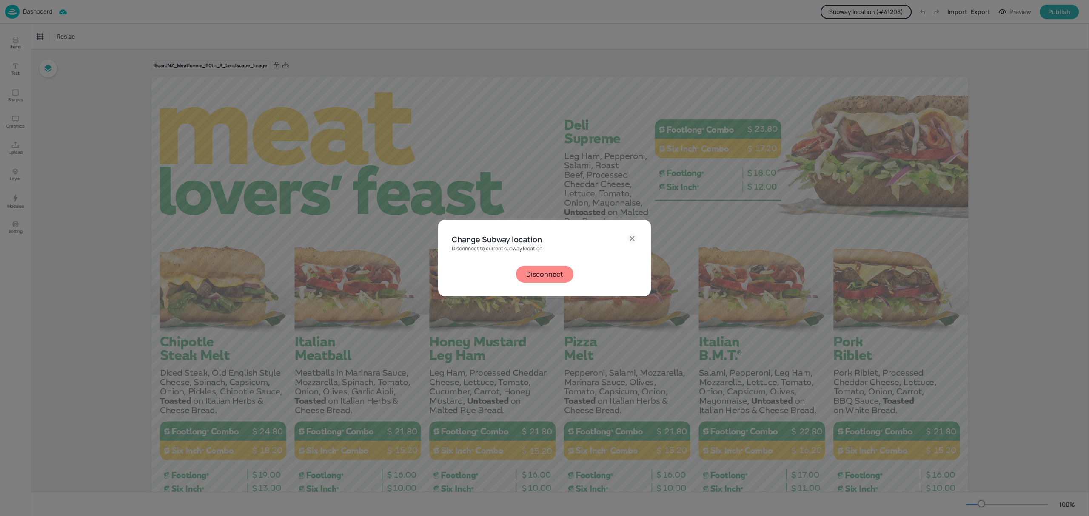
click at [546, 275] on button "Disconnect" at bounding box center [544, 274] width 57 height 17
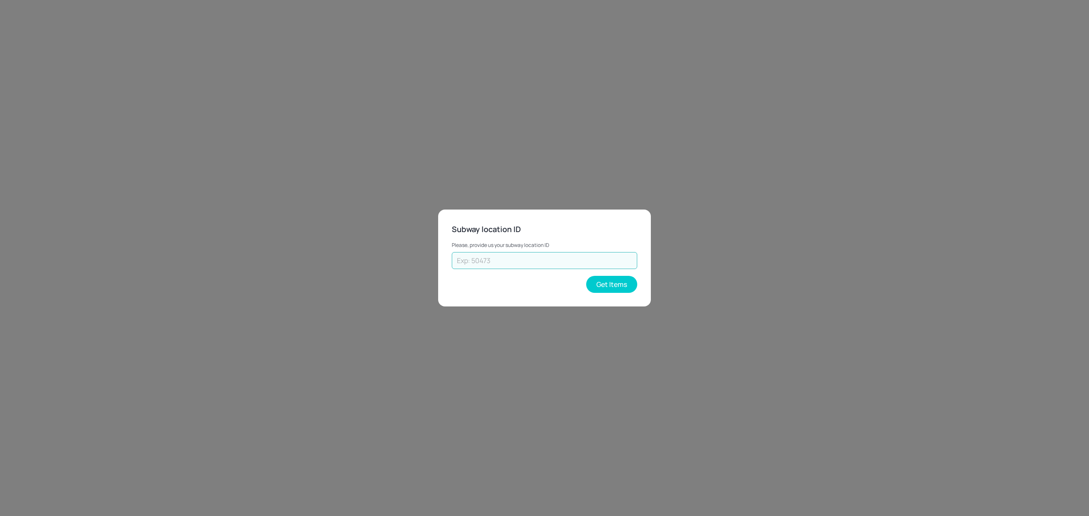
click at [502, 267] on input "text" at bounding box center [544, 260] width 185 height 17
paste input "38297"
type input "38297"
click at [604, 281] on button "Get Items" at bounding box center [611, 284] width 51 height 17
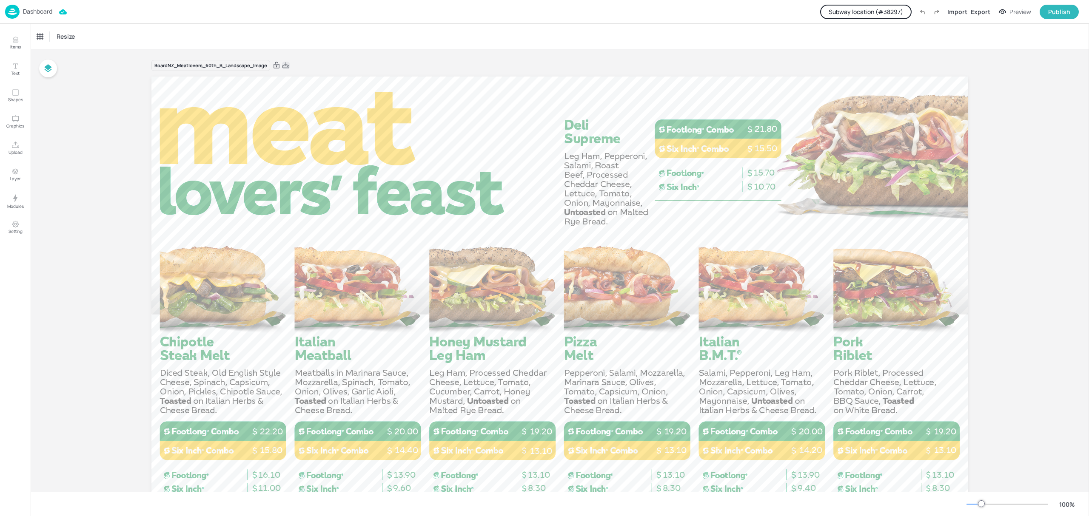
click at [286, 66] on icon at bounding box center [286, 65] width 8 height 9
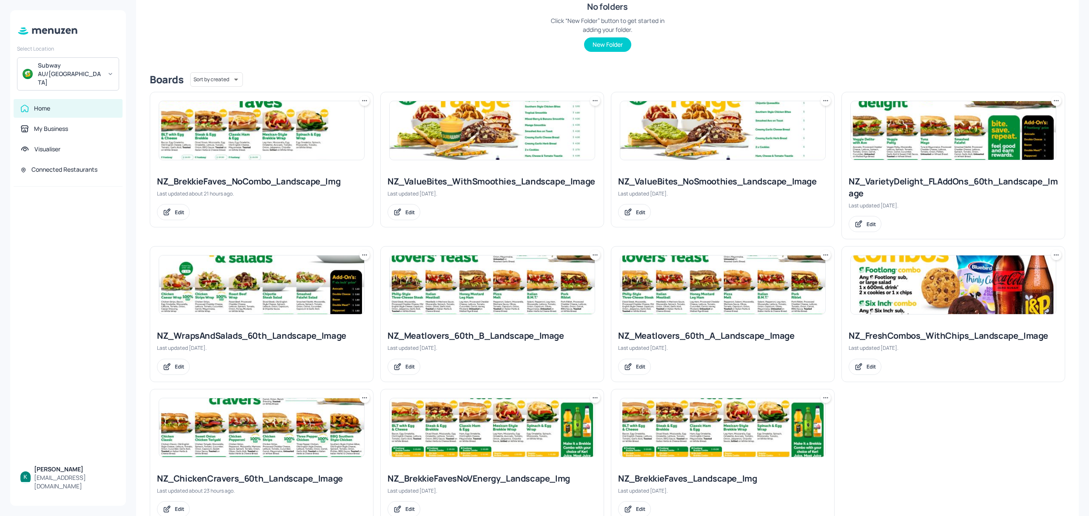
scroll to position [170, 0]
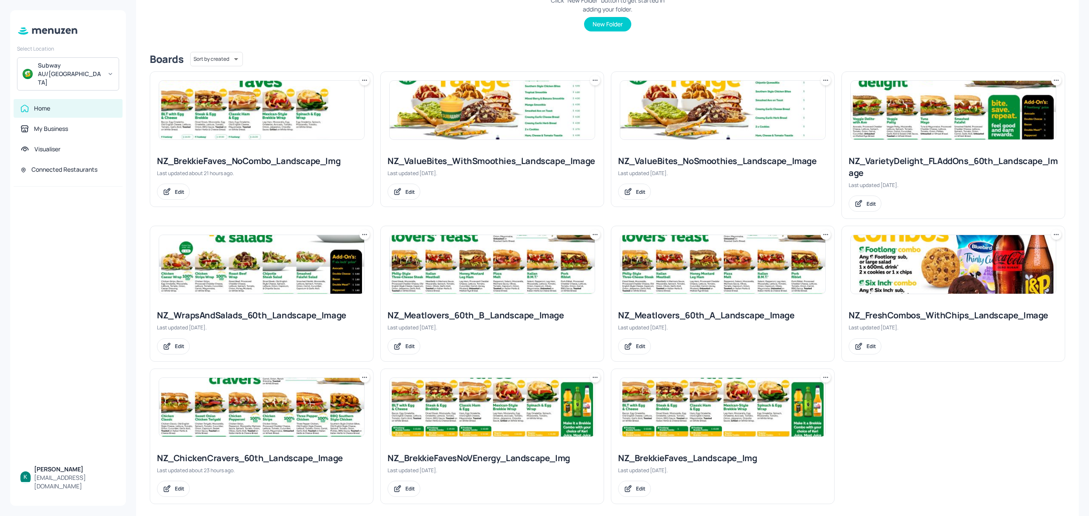
click at [936, 159] on div "NZ_VarietyDelight_FLAddOns_60th_Landscape_Image" at bounding box center [953, 167] width 209 height 24
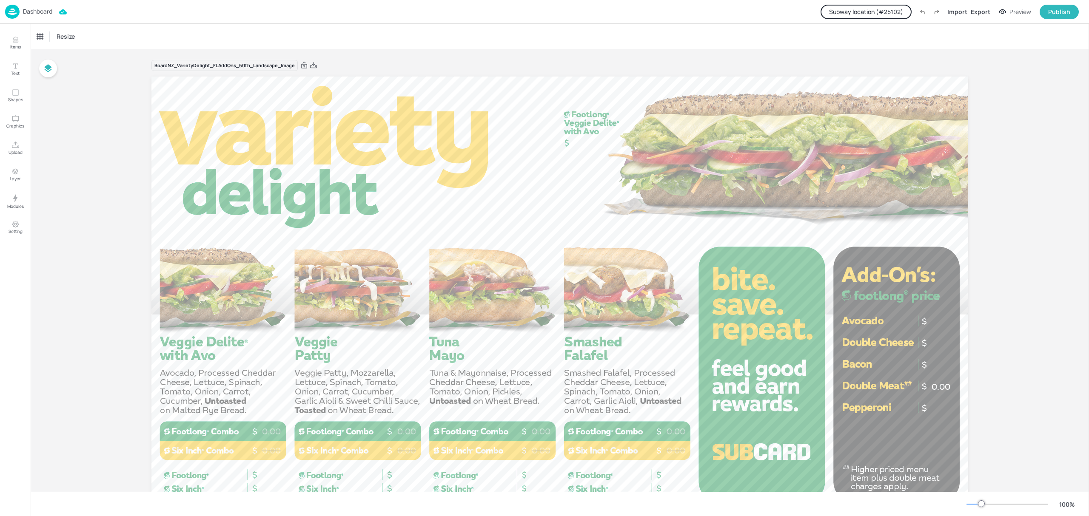
click at [873, 14] on button "Subway location (# 25102 )" at bounding box center [866, 12] width 91 height 14
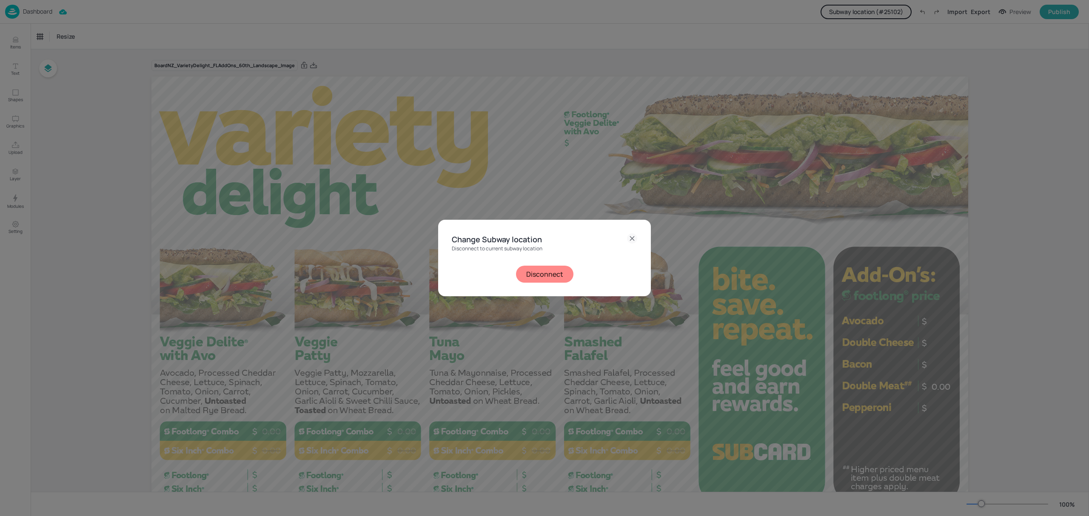
click at [559, 270] on button "Disconnect" at bounding box center [544, 274] width 57 height 17
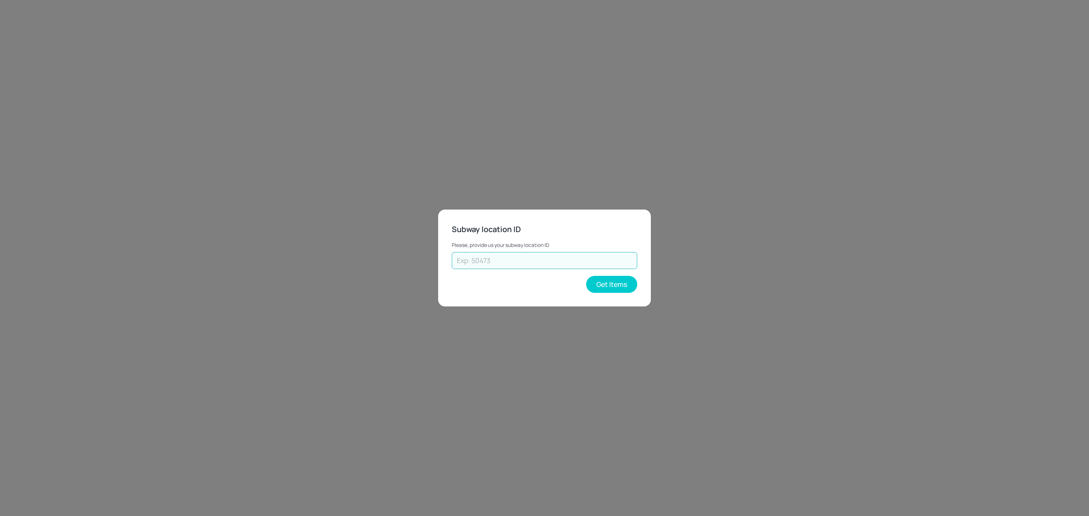
click at [511, 262] on input "text" at bounding box center [544, 260] width 185 height 17
paste input "70308"
type input "70308"
click at [609, 286] on button "Get Items" at bounding box center [611, 284] width 51 height 17
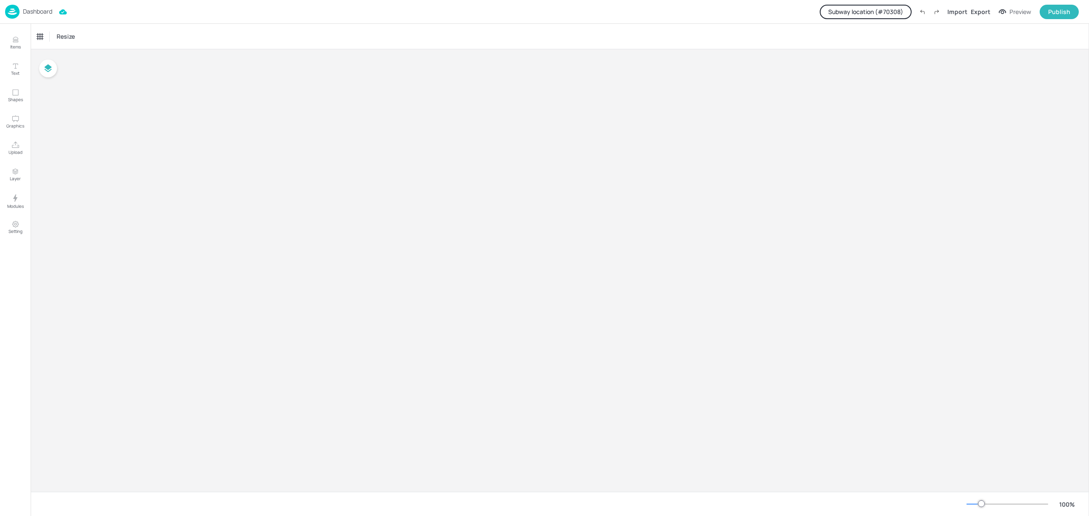
type input "$NZD - [GEOGRAPHIC_DATA]"
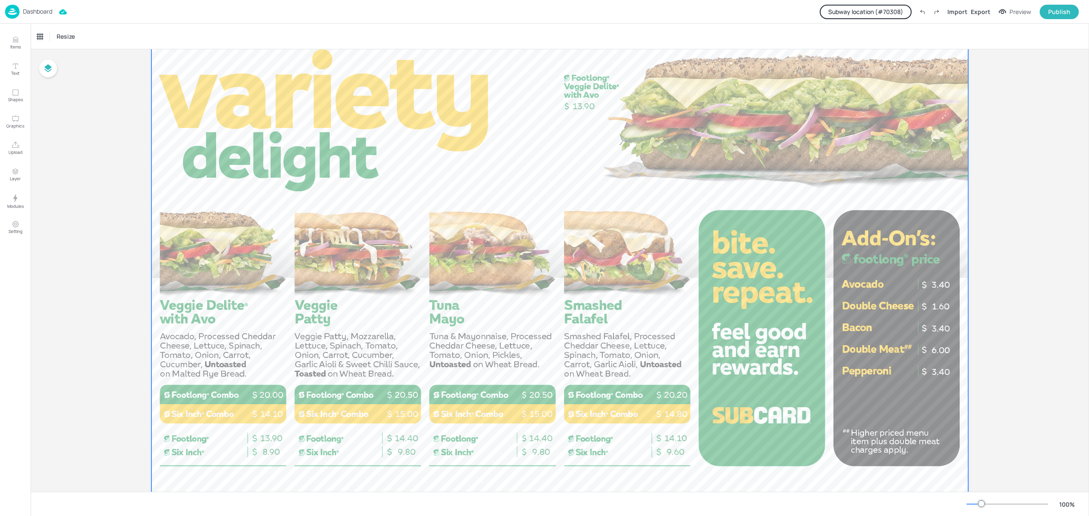
scroll to position [57, 0]
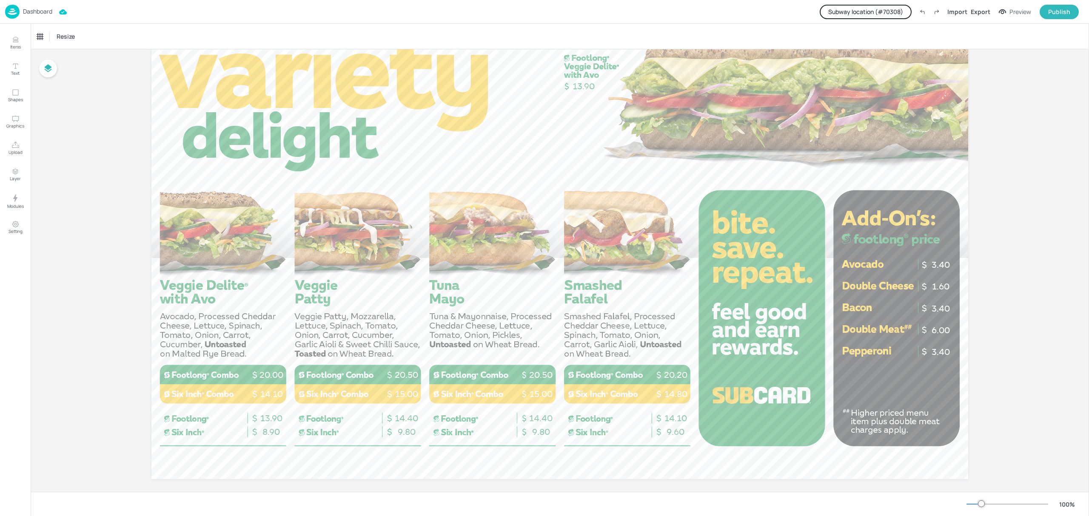
click at [887, 12] on button "Subway location (# 70308 )" at bounding box center [866, 12] width 92 height 14
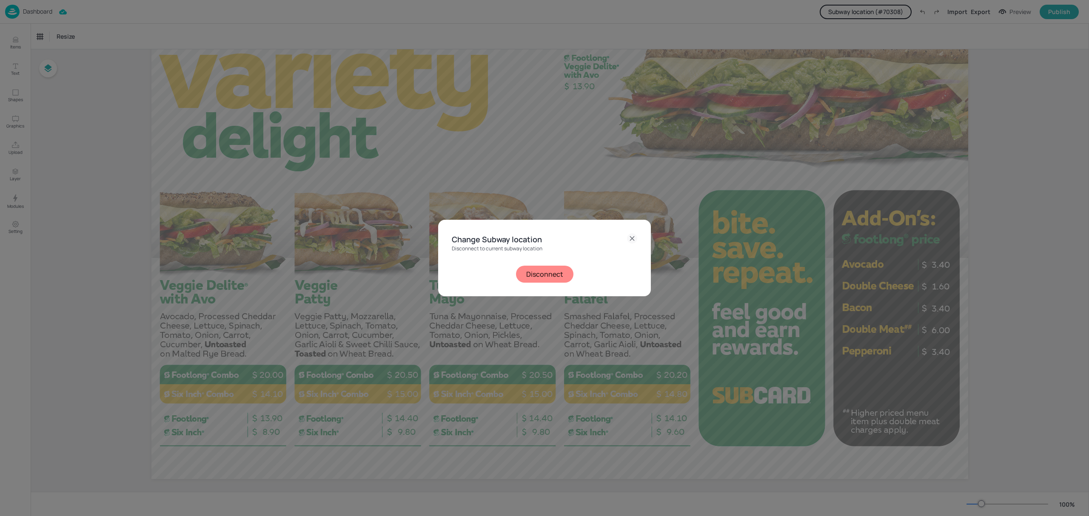
click at [554, 273] on button "Disconnect" at bounding box center [544, 274] width 57 height 17
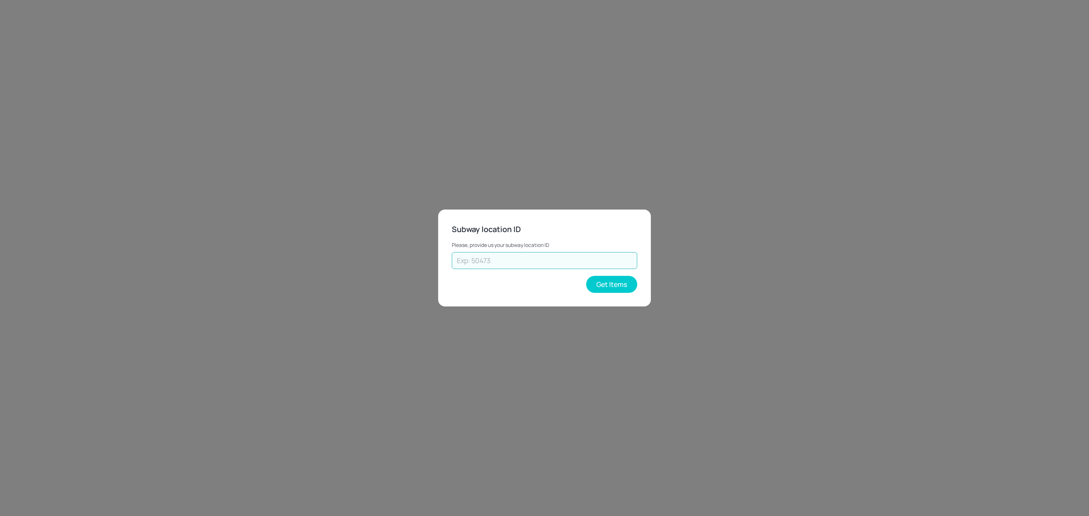
click at [505, 262] on input "text" at bounding box center [544, 260] width 185 height 17
paste input "41208"
type input "41208"
click at [620, 284] on button "Get Items" at bounding box center [611, 284] width 51 height 17
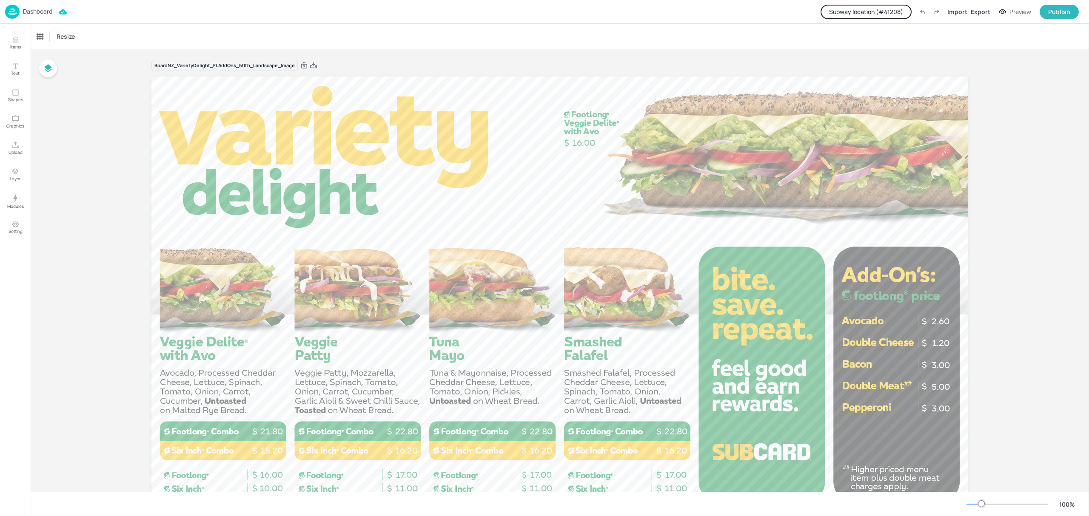
click at [887, 9] on button "Subway location (# 41208 )" at bounding box center [866, 12] width 91 height 14
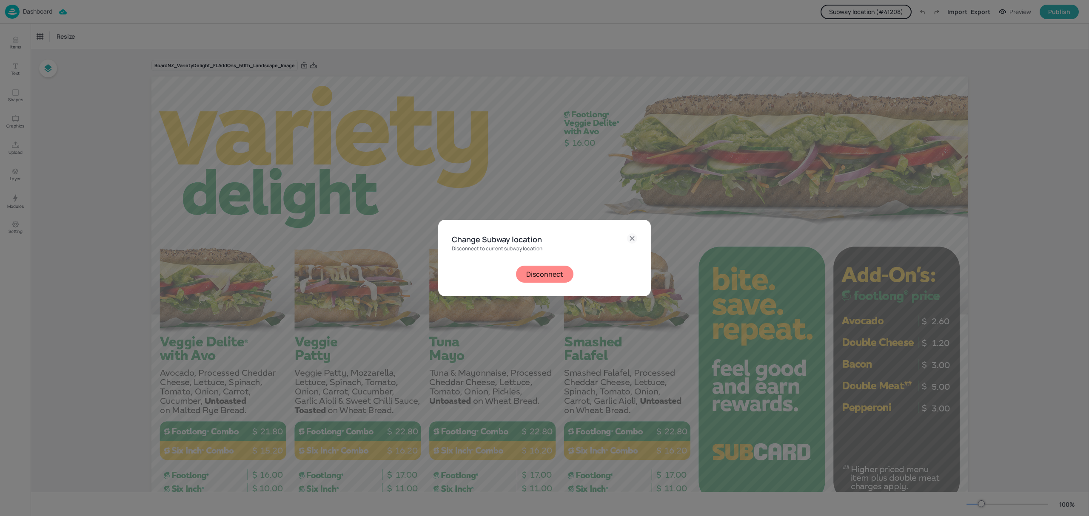
click at [529, 273] on button "Disconnect" at bounding box center [544, 274] width 57 height 17
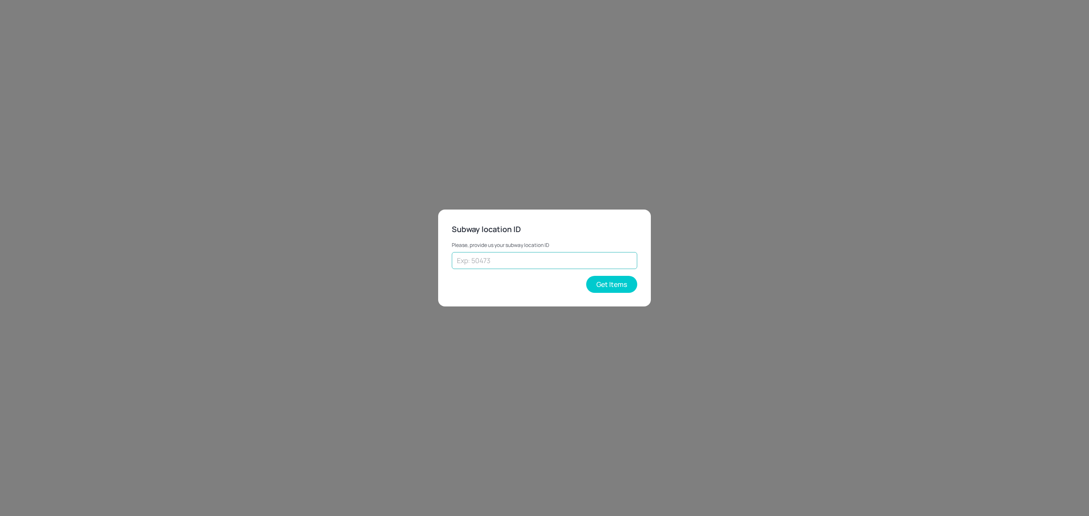
click at [481, 266] on input "text" at bounding box center [544, 260] width 185 height 17
paste input "38297"
type input "38297"
click at [618, 283] on button "Get Items" at bounding box center [611, 284] width 51 height 17
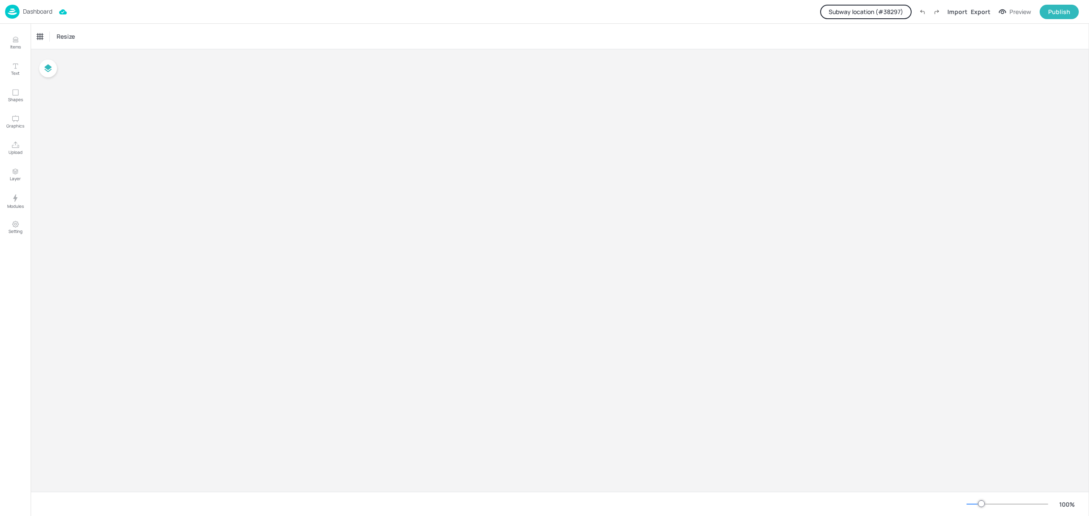
type input "$NZD - [GEOGRAPHIC_DATA]"
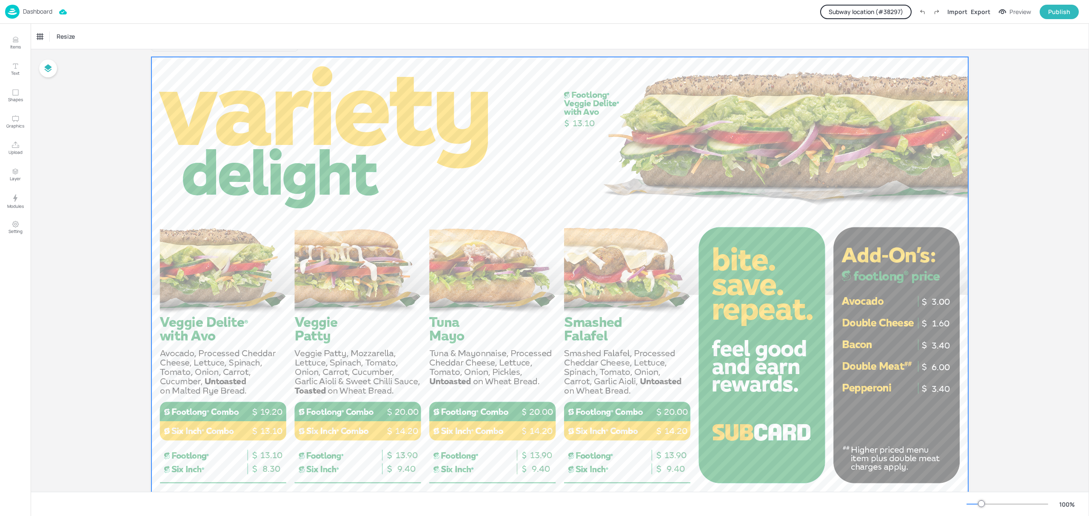
scroll to position [0, 0]
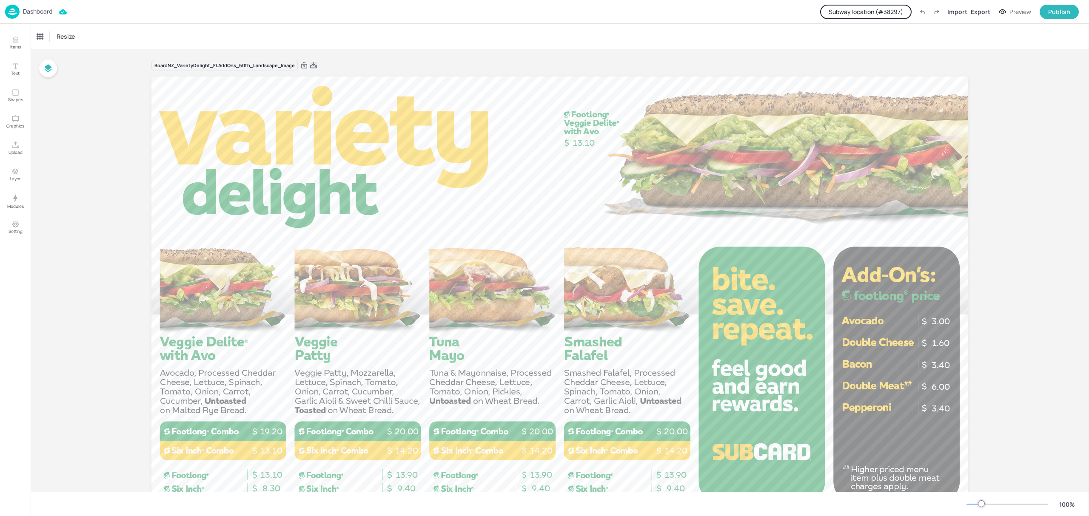
click at [312, 66] on icon at bounding box center [314, 65] width 8 height 9
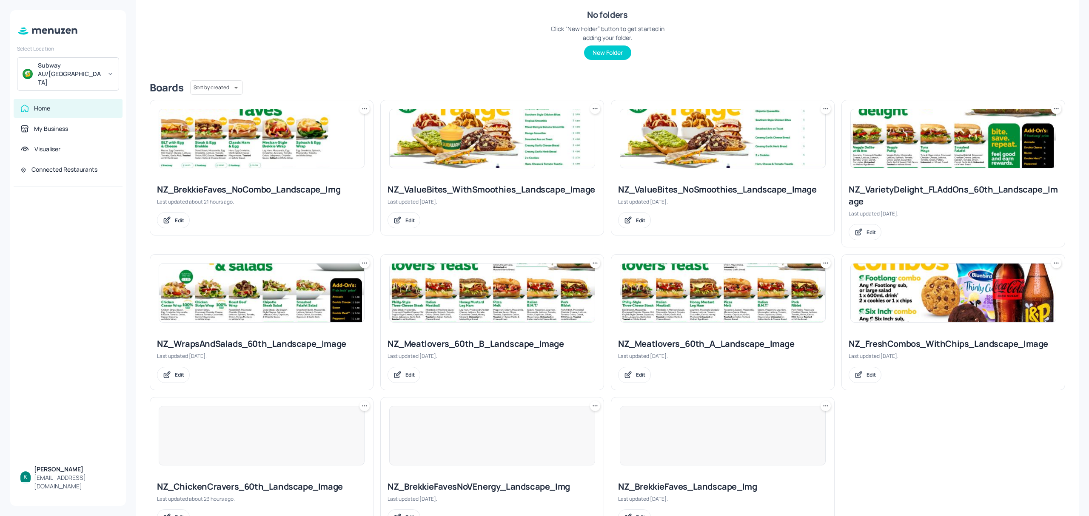
scroll to position [180, 0]
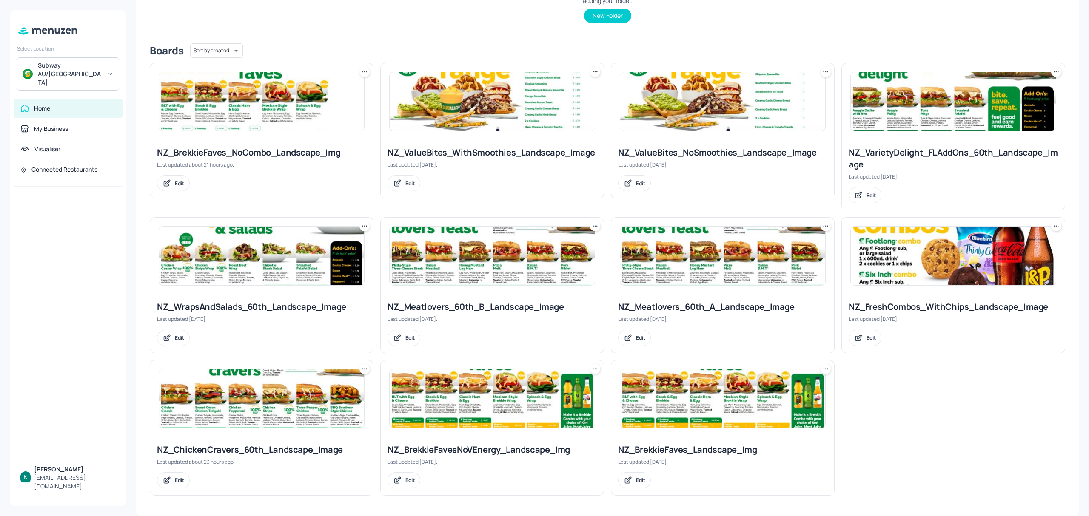
click at [226, 308] on div "NZ_WrapsAndSalads_60th_Landscape_Image" at bounding box center [261, 307] width 209 height 12
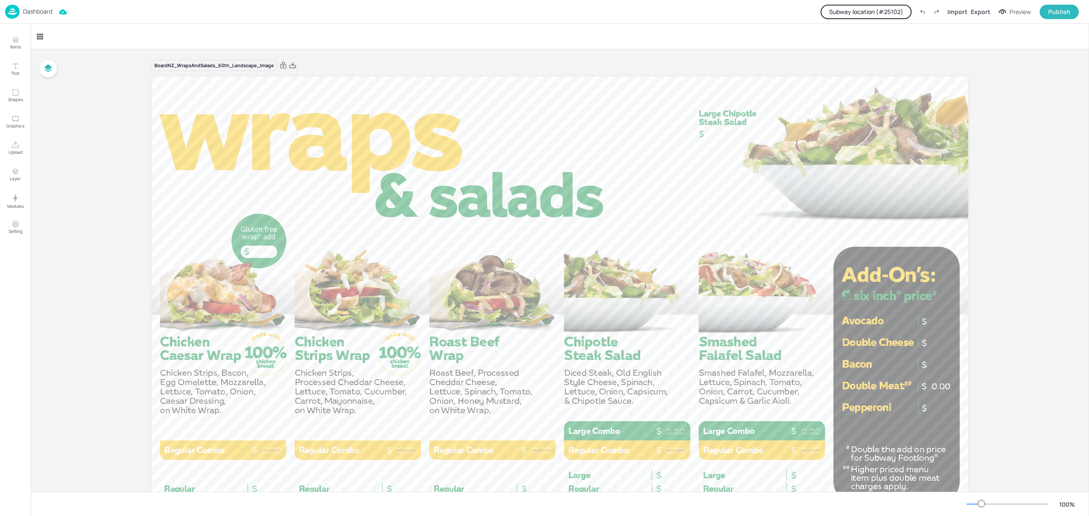
click at [884, 9] on button "Subway location (# 25102 )" at bounding box center [866, 12] width 91 height 14
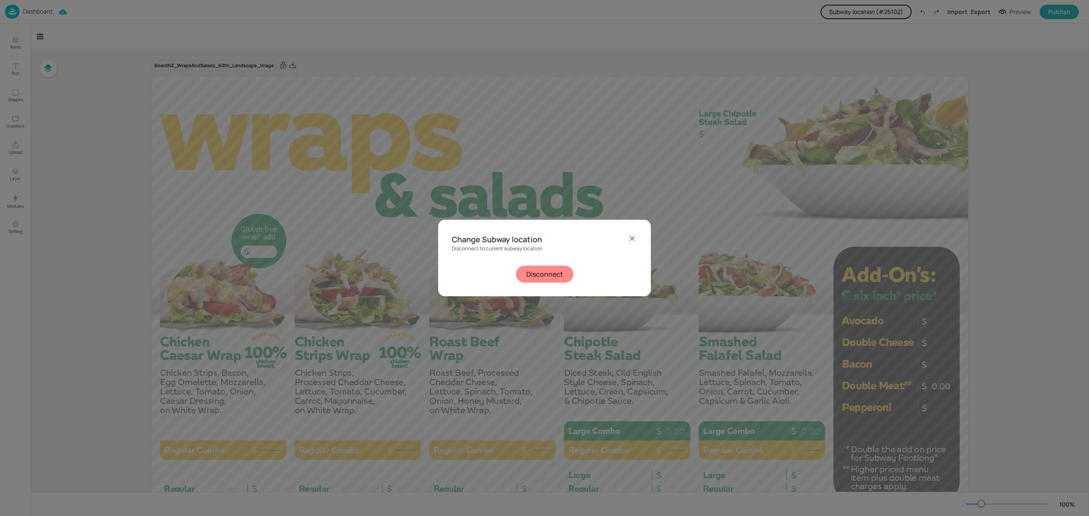
click at [545, 277] on button "Disconnect" at bounding box center [544, 274] width 57 height 17
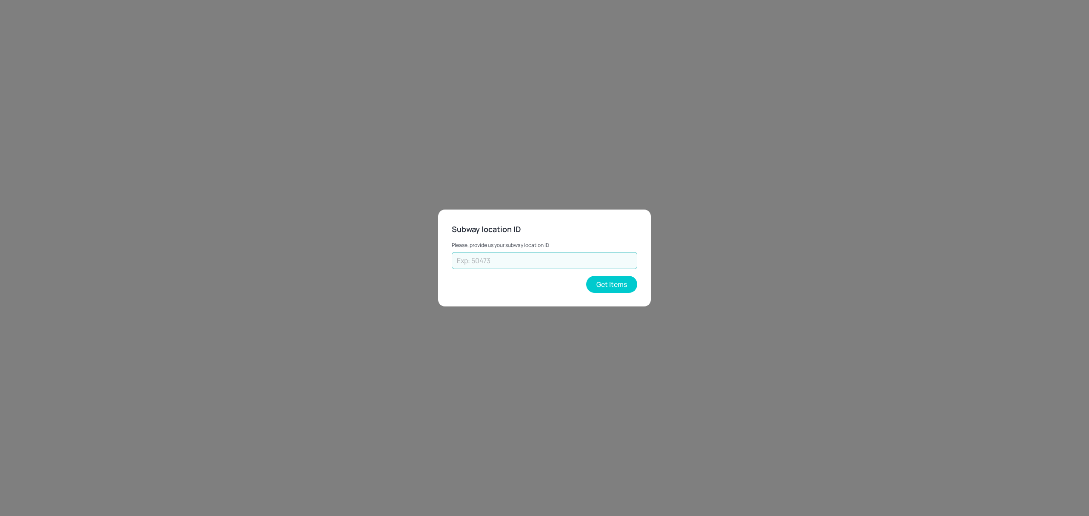
click at [501, 267] on input "text" at bounding box center [544, 260] width 185 height 17
paste input "70308"
type input "70308"
click at [615, 291] on button "Get Items" at bounding box center [611, 284] width 51 height 17
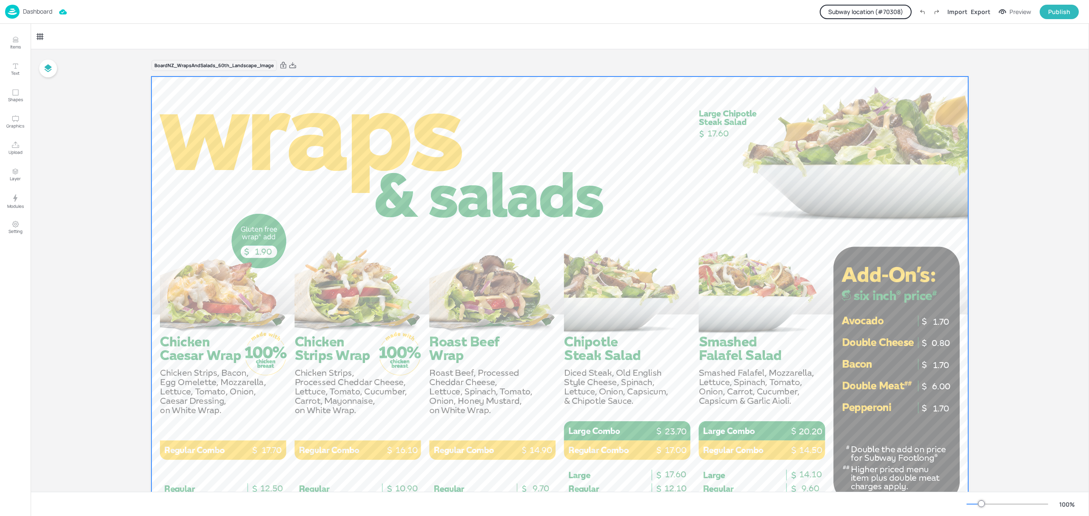
scroll to position [57, 0]
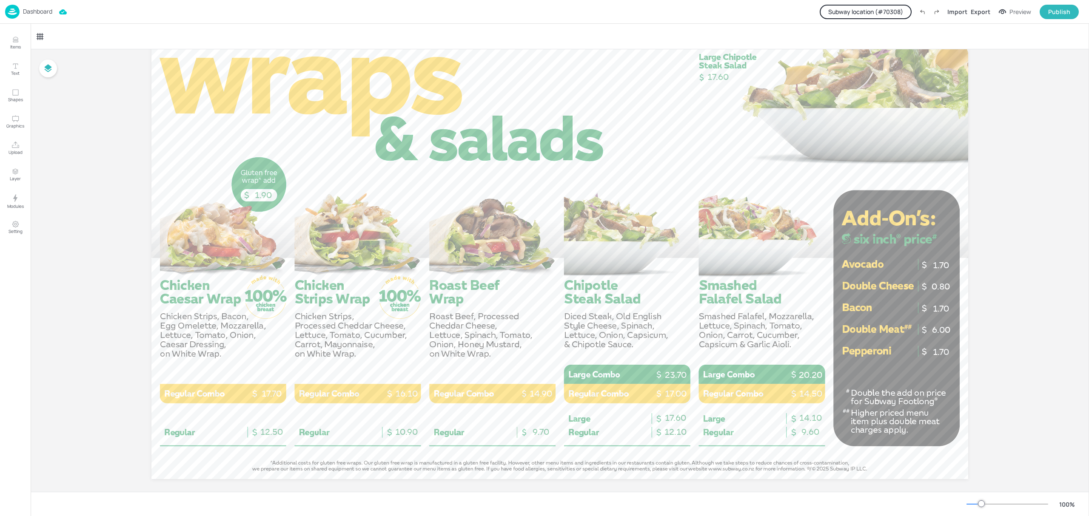
click at [888, 6] on button "Subway location (# 70308 )" at bounding box center [866, 12] width 92 height 14
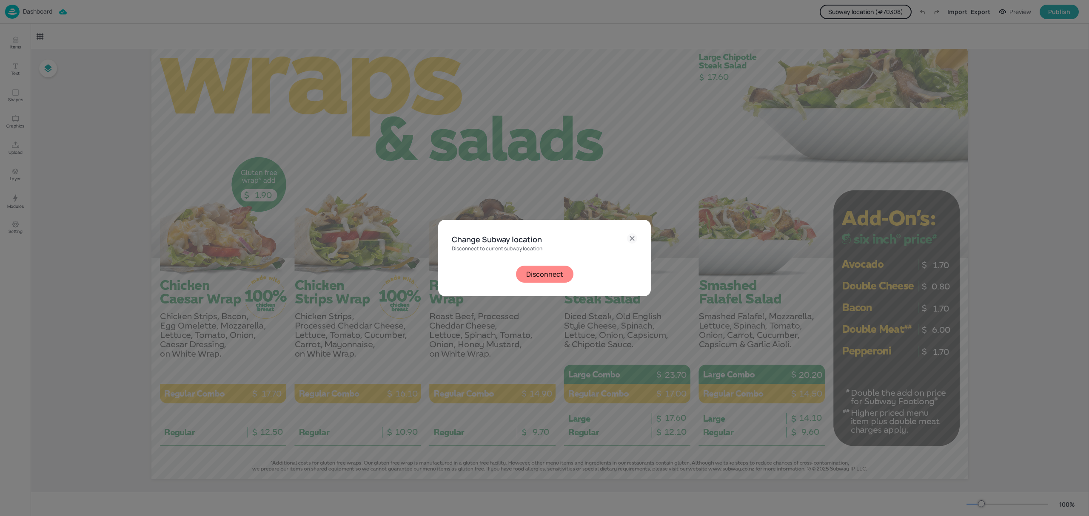
click at [555, 276] on button "Disconnect" at bounding box center [544, 274] width 57 height 17
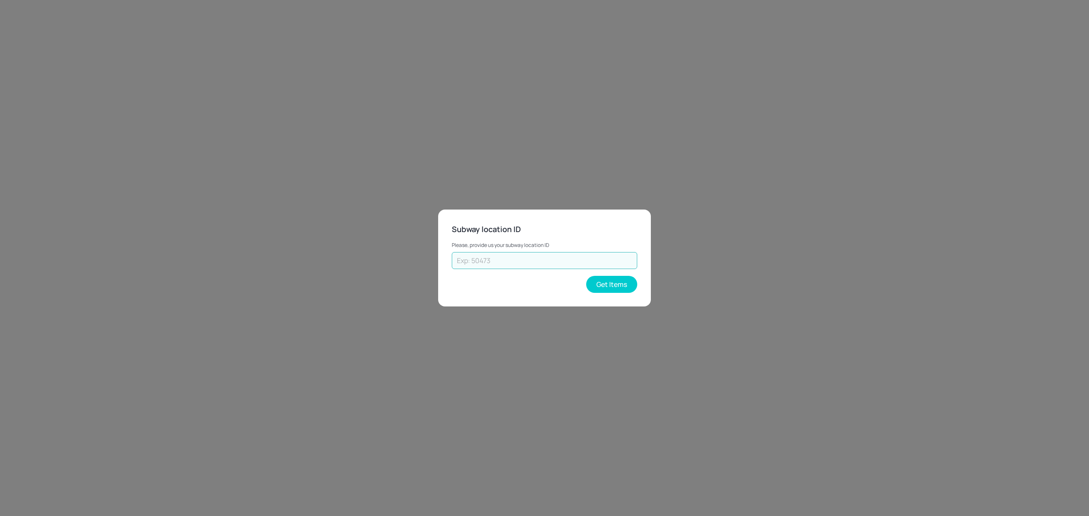
click at [480, 260] on input "text" at bounding box center [544, 260] width 185 height 17
paste input "41208"
type input "41208"
click at [613, 283] on button "Get Items" at bounding box center [611, 284] width 51 height 17
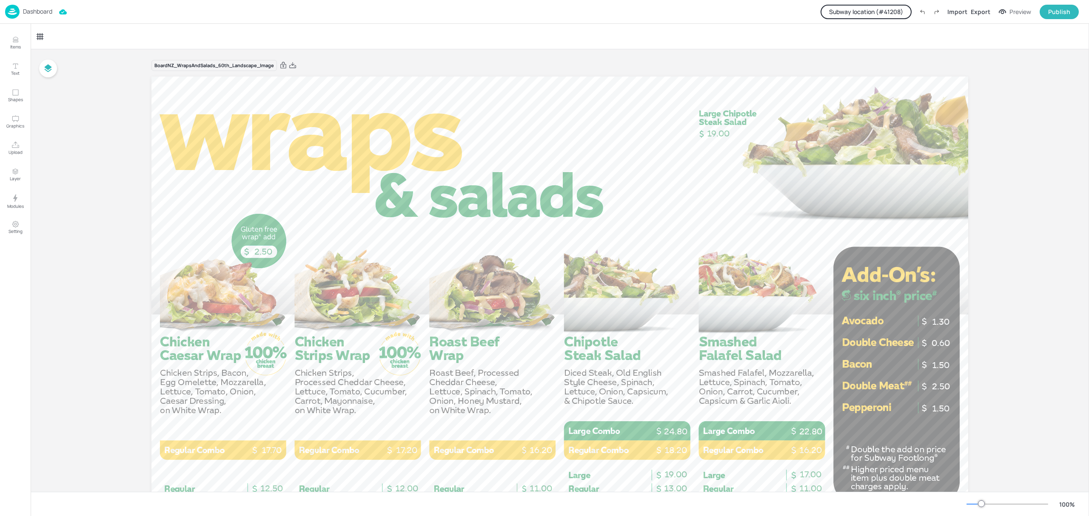
click at [854, 14] on button "Subway location (# 41208 )" at bounding box center [866, 12] width 91 height 14
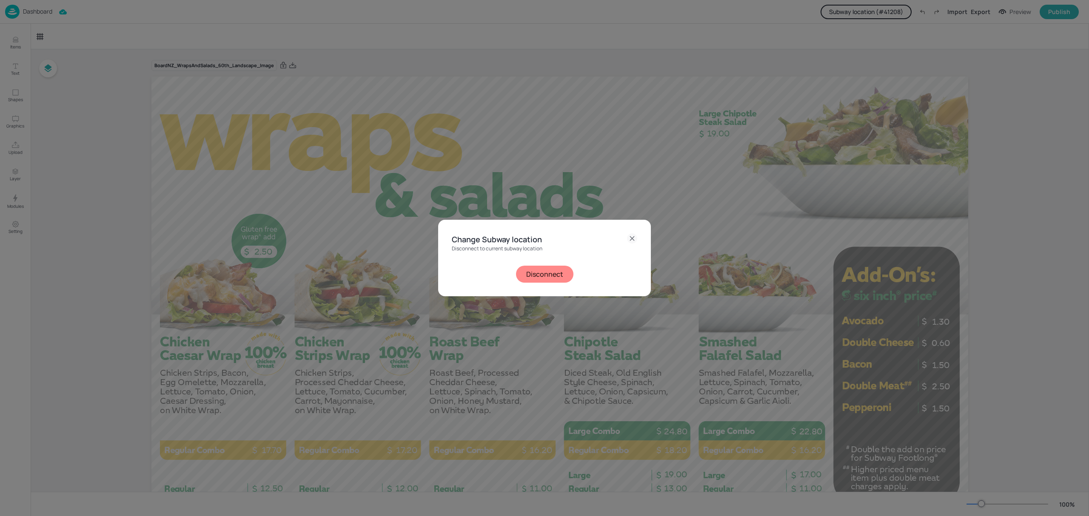
click at [528, 273] on button "Disconnect" at bounding box center [544, 274] width 57 height 17
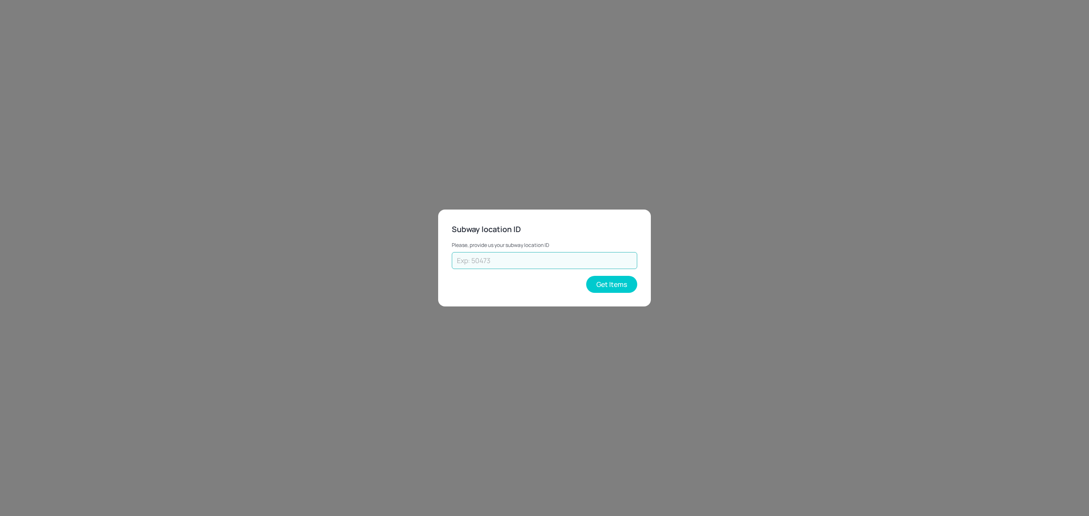
drag, startPoint x: 528, startPoint y: 273, endPoint x: 533, endPoint y: 259, distance: 15.1
click at [533, 259] on input "text" at bounding box center [544, 260] width 185 height 17
paste input "38297"
type input "38297"
click at [627, 280] on button "Get Items" at bounding box center [611, 284] width 51 height 17
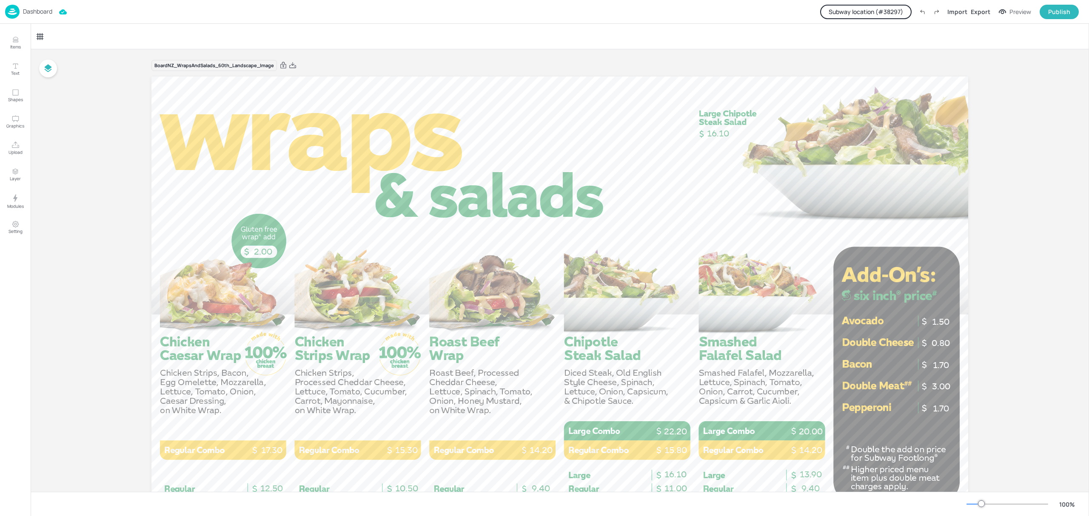
click at [832, 5] on button "Subway location (# 38297 )" at bounding box center [865, 12] width 91 height 14
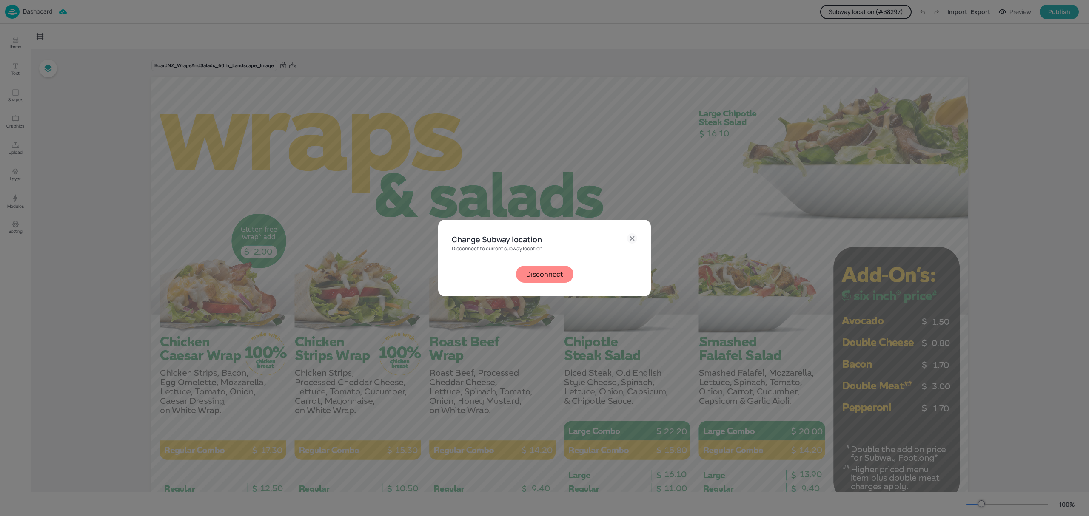
click at [553, 275] on button "Disconnect" at bounding box center [544, 274] width 57 height 17
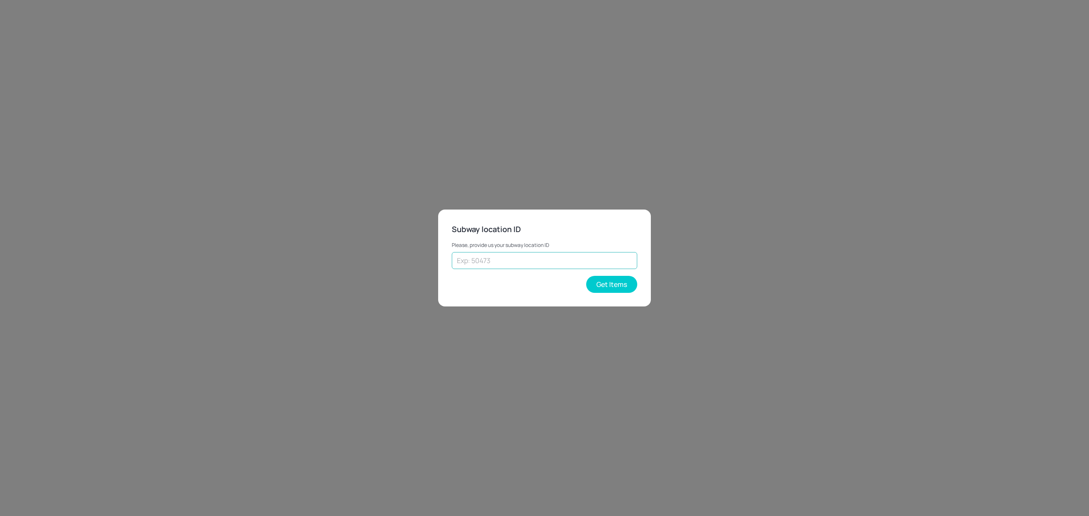
click at [571, 257] on input "text" at bounding box center [544, 260] width 185 height 17
paste input "37813"
type input "37813"
click at [620, 283] on button "Get Items" at bounding box center [611, 284] width 51 height 17
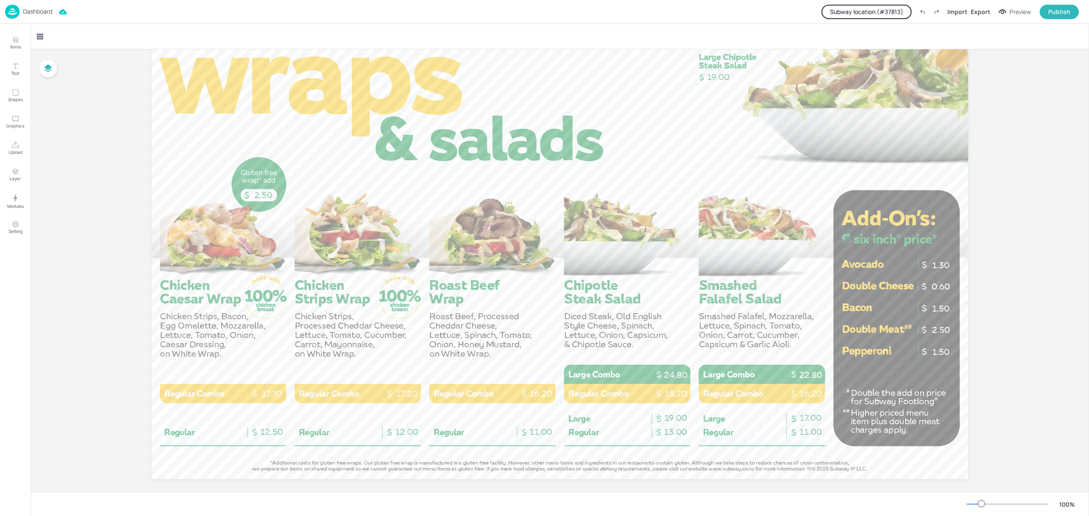
click at [866, 13] on button "Subway location (# 37813 )" at bounding box center [866, 12] width 90 height 14
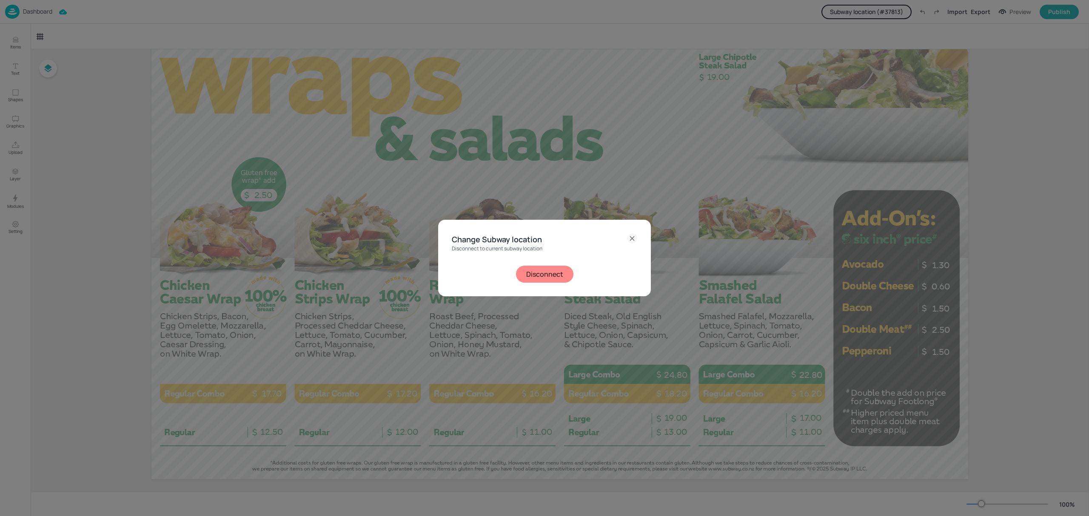
click at [538, 276] on button "Disconnect" at bounding box center [544, 274] width 57 height 17
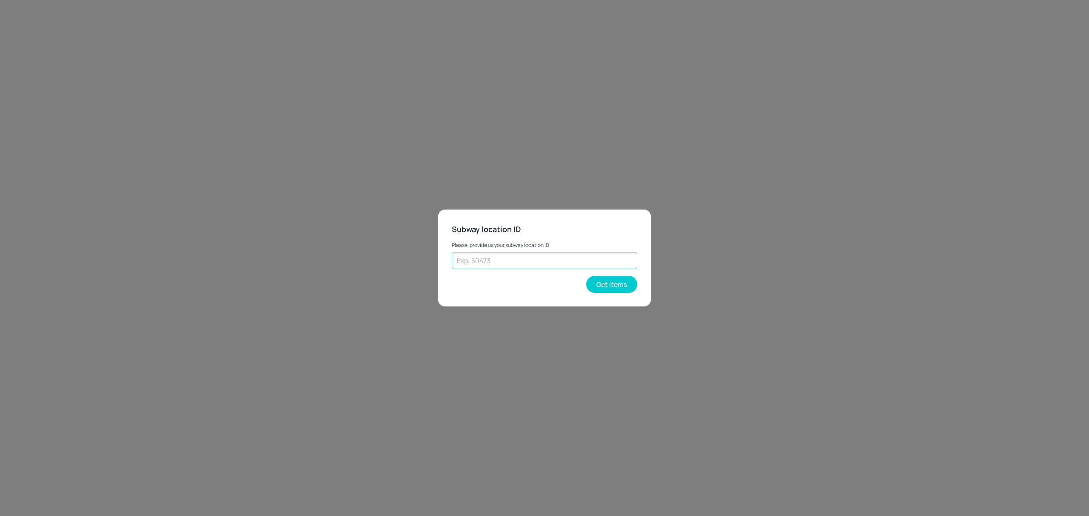
click at [540, 258] on input "text" at bounding box center [544, 260] width 185 height 17
paste input "33440"
type input "33440"
click at [612, 288] on button "Get Items" at bounding box center [611, 284] width 51 height 17
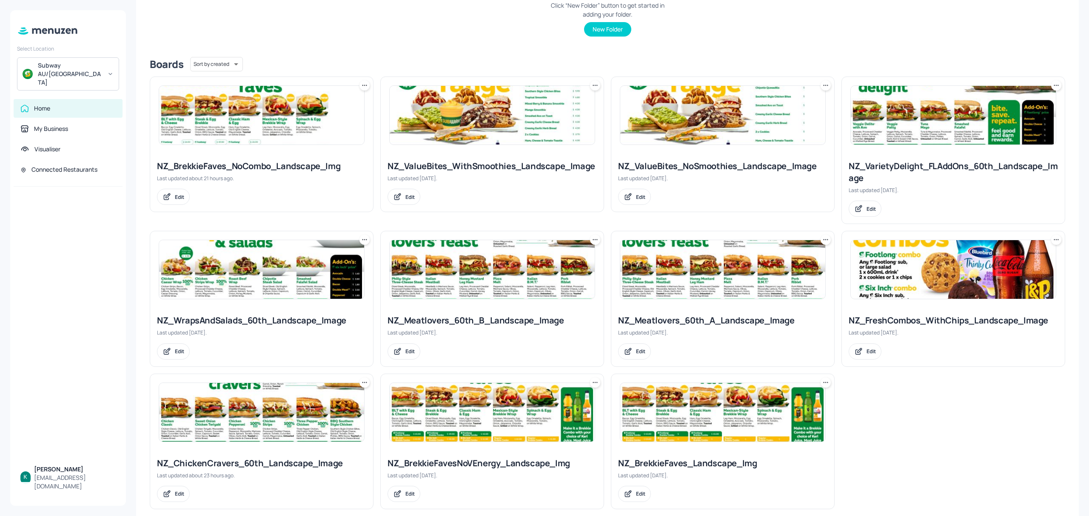
scroll to position [170, 0]
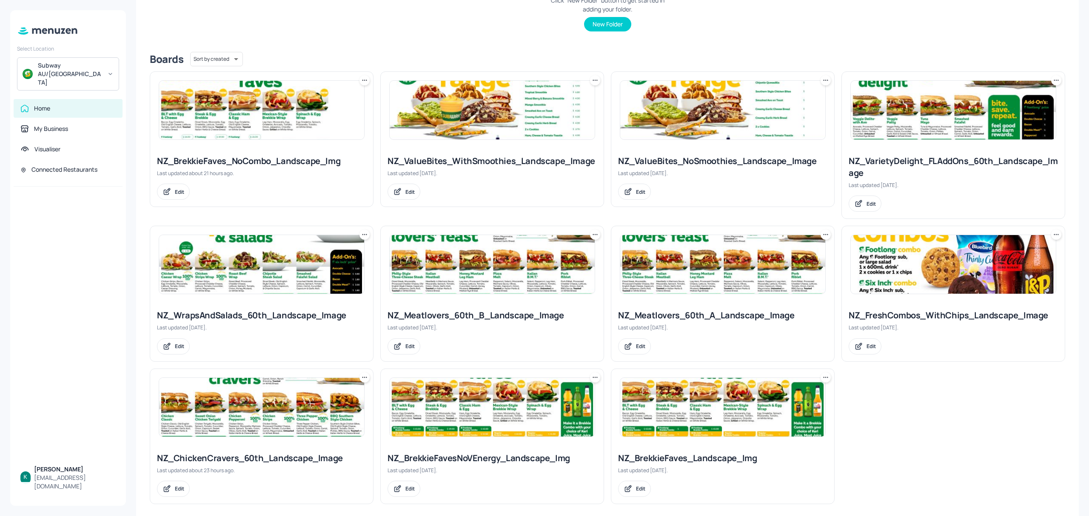
drag, startPoint x: 906, startPoint y: 316, endPoint x: 906, endPoint y: 312, distance: 4.7
click at [906, 312] on div "NZ_FreshCombos_WithChips_Landscape_Image" at bounding box center [953, 316] width 209 height 12
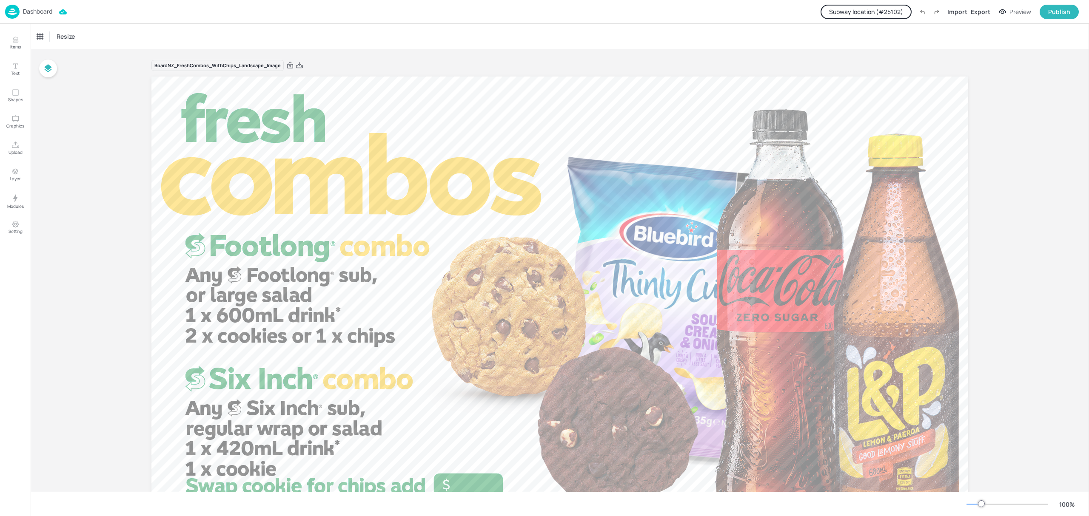
click at [865, 15] on button "Subway location (# 25102 )" at bounding box center [866, 12] width 91 height 14
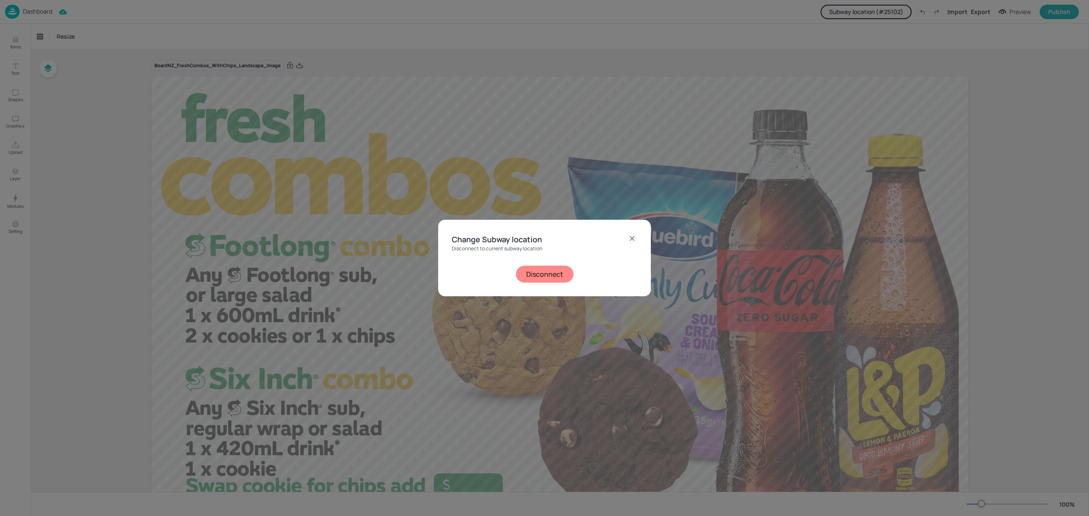
click at [542, 273] on button "Disconnect" at bounding box center [544, 274] width 57 height 17
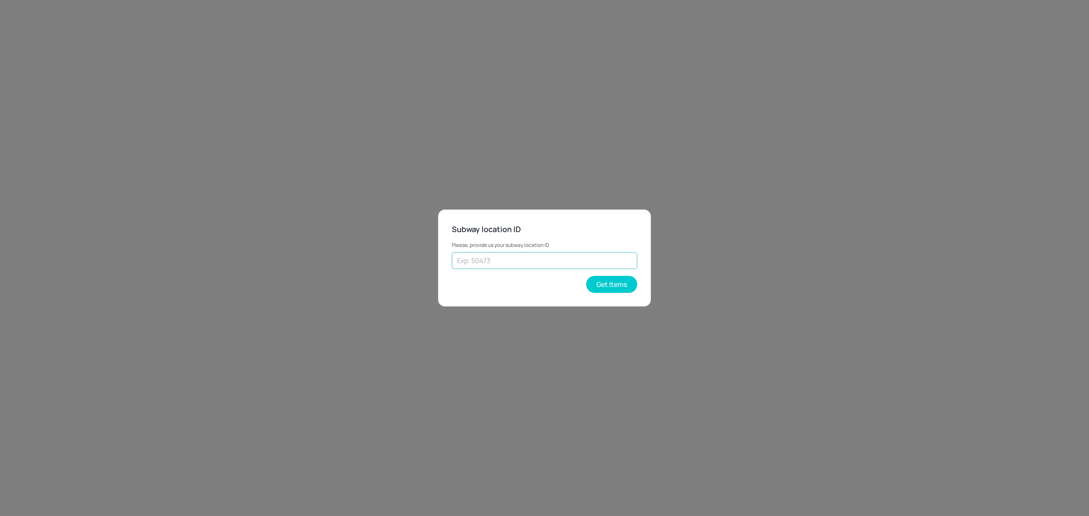
click at [526, 257] on input "text" at bounding box center [544, 260] width 185 height 17
paste input "70308"
type input "70308"
click at [618, 277] on button "Get Items" at bounding box center [611, 284] width 51 height 17
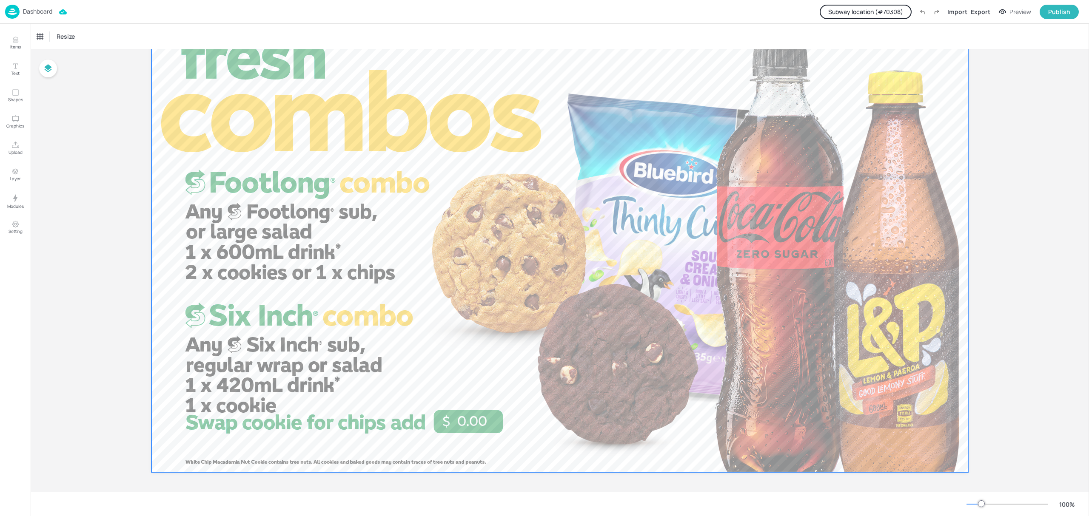
scroll to position [65, 0]
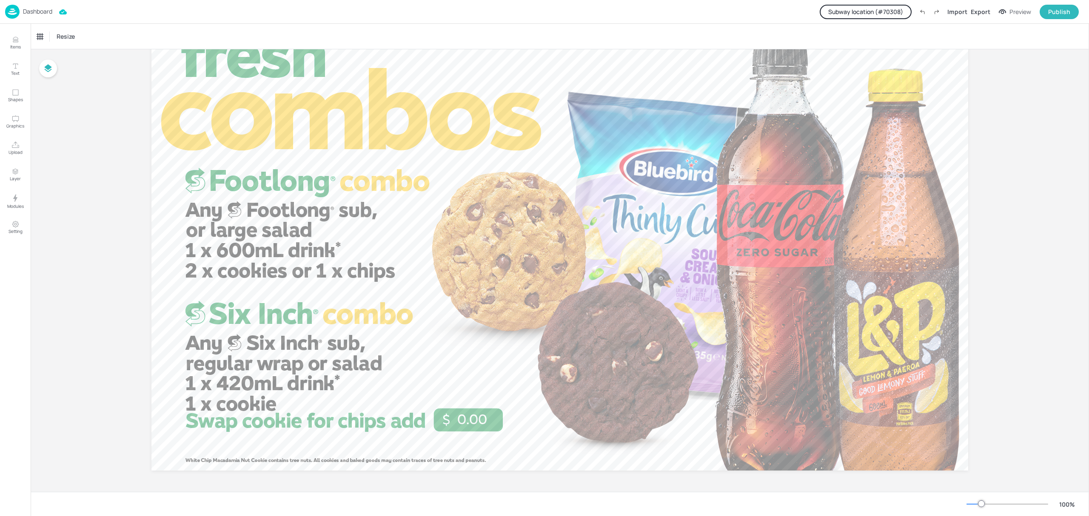
click at [876, 17] on button "Subway location (# 70308 )" at bounding box center [866, 12] width 92 height 14
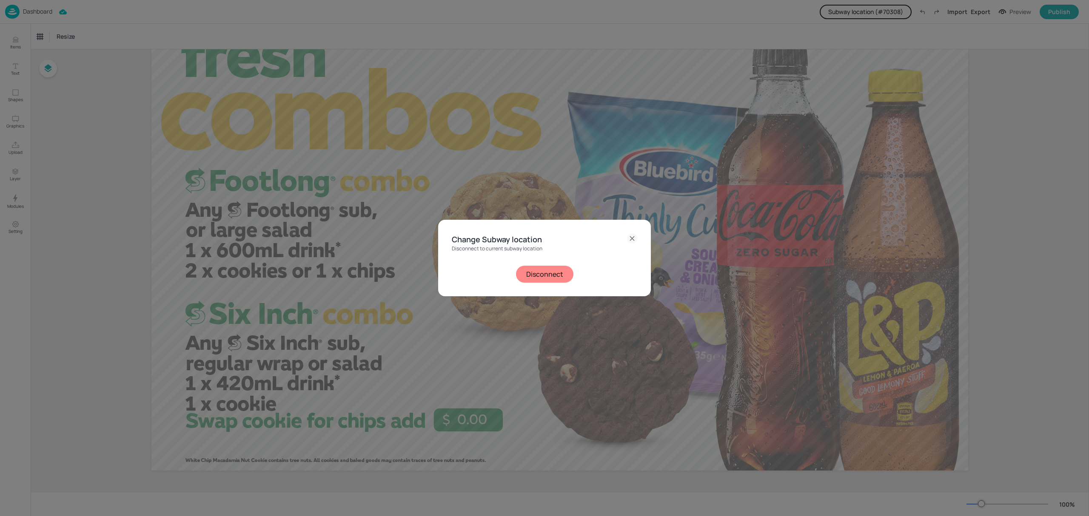
click at [520, 277] on button "Disconnect" at bounding box center [544, 274] width 57 height 17
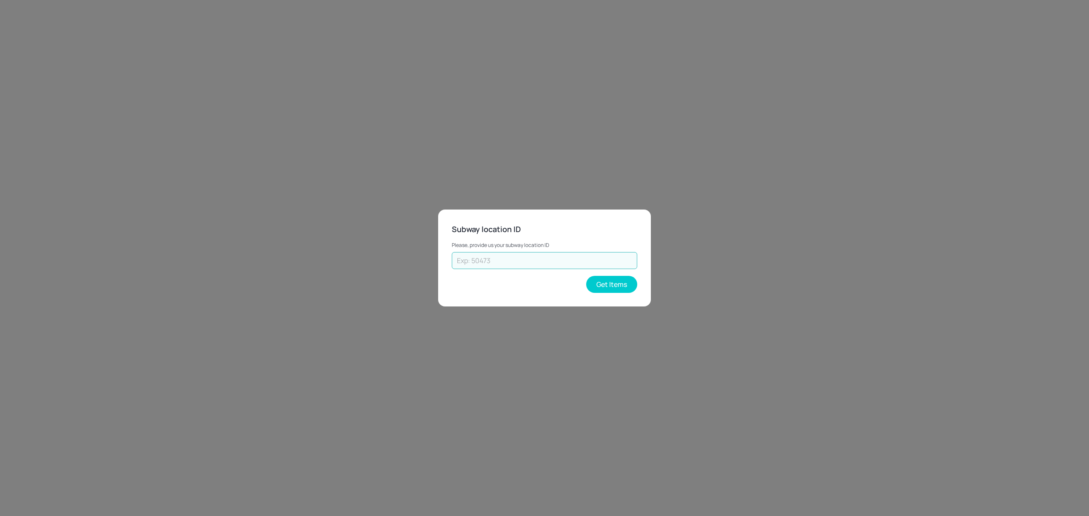
click at [492, 261] on input "text" at bounding box center [544, 260] width 185 height 17
paste input "41208"
type input "41208"
click at [614, 283] on button "Get Items" at bounding box center [611, 284] width 51 height 17
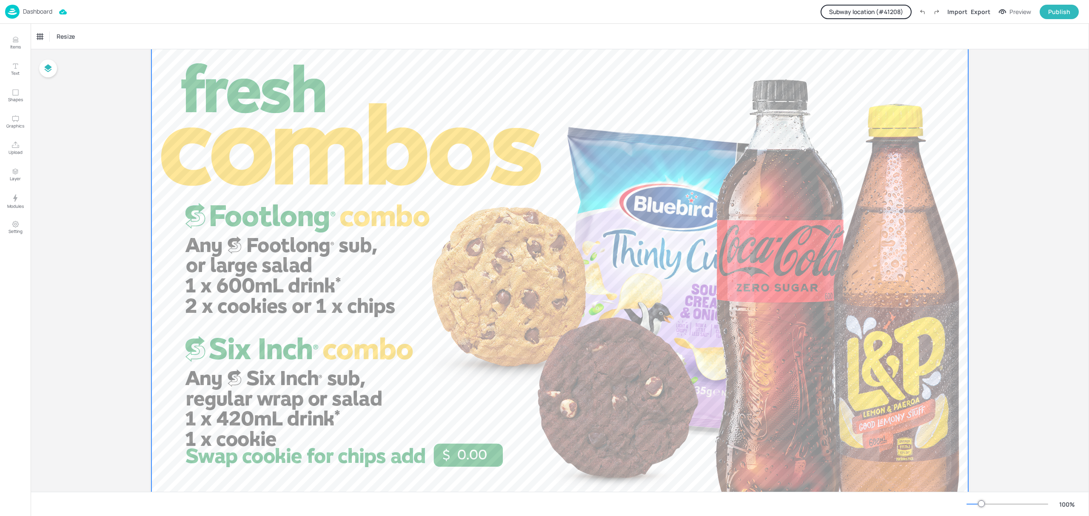
scroll to position [57, 0]
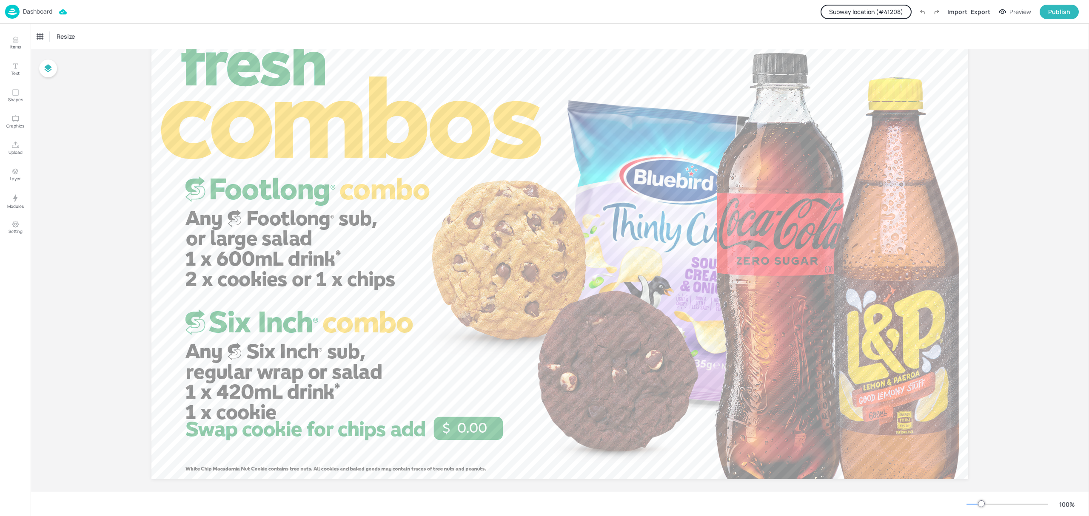
click at [879, 15] on button "Subway location (# 41208 )" at bounding box center [866, 12] width 91 height 14
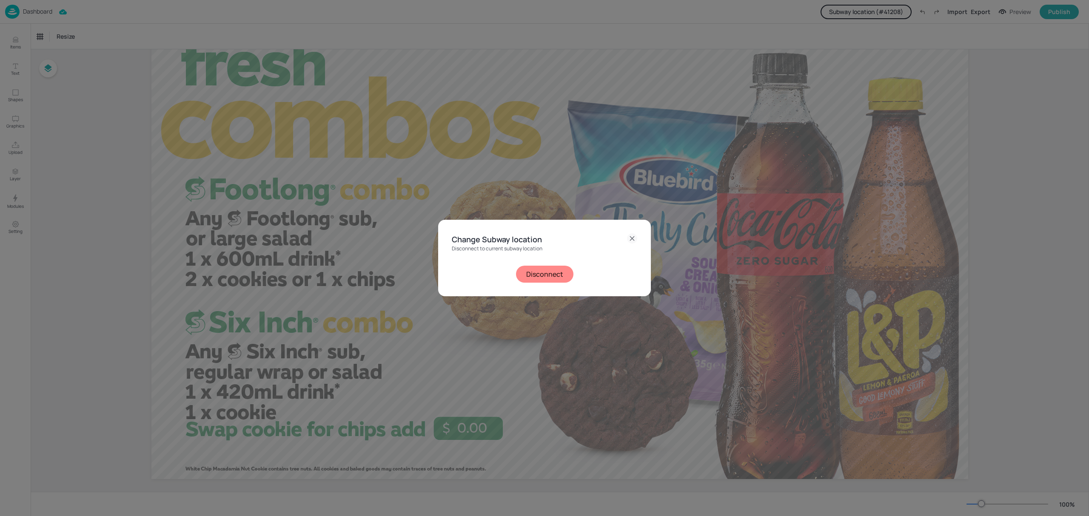
click at [553, 274] on button "Disconnect" at bounding box center [544, 274] width 57 height 17
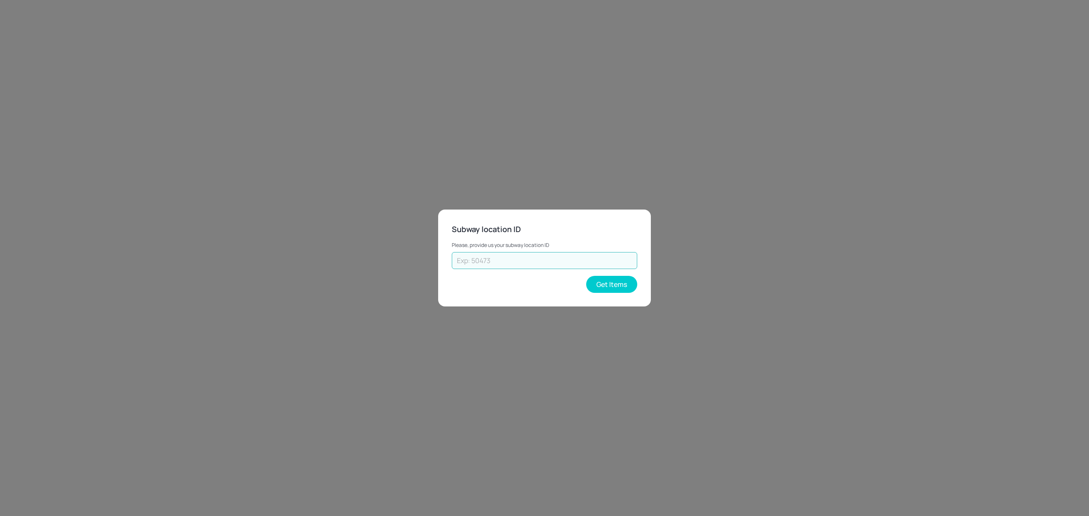
click at [556, 257] on input "text" at bounding box center [544, 260] width 185 height 17
paste input "38297"
type input "38297"
click at [608, 285] on button "Get Items" at bounding box center [611, 284] width 51 height 17
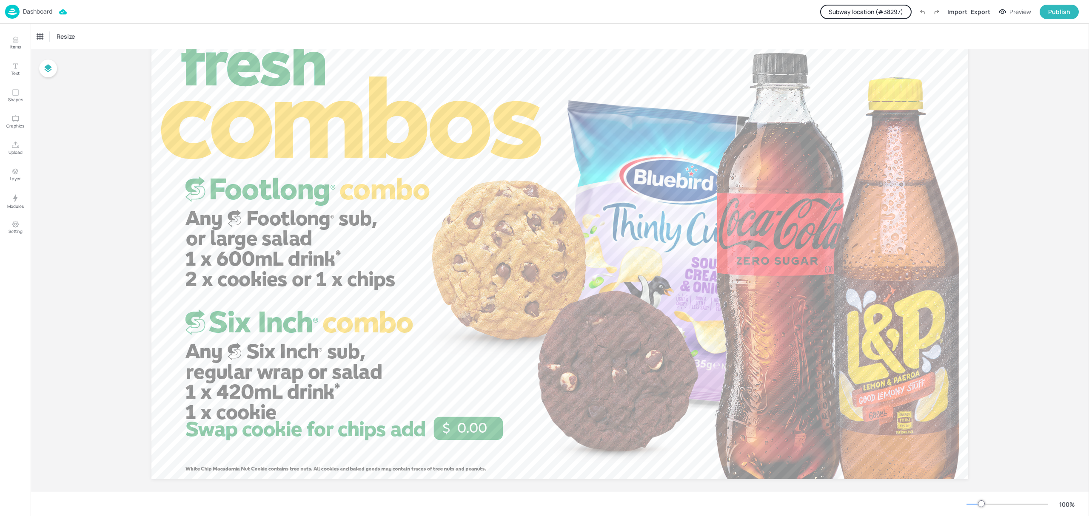
click at [827, 14] on button "Subway location (# 38297 )" at bounding box center [865, 12] width 91 height 14
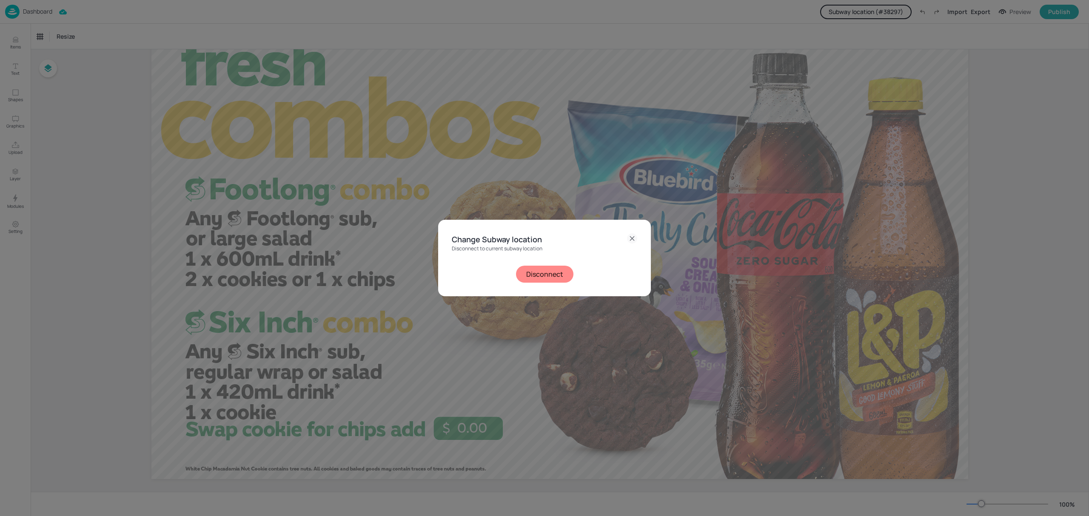
click at [545, 274] on button "Disconnect" at bounding box center [544, 274] width 57 height 17
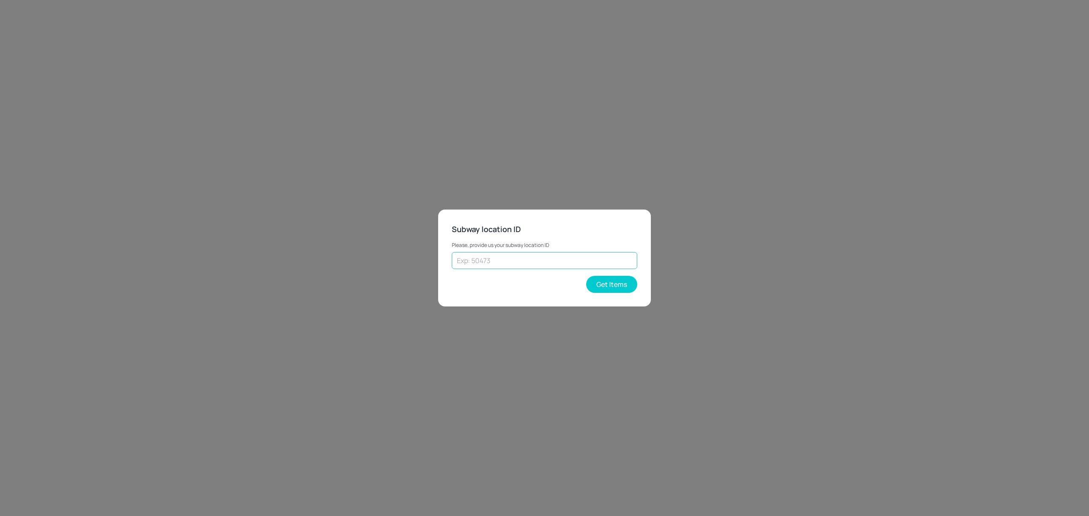
click at [539, 266] on input "text" at bounding box center [544, 260] width 185 height 17
paste input "37813"
type input "37813"
click at [602, 282] on button "Get Items" at bounding box center [611, 284] width 51 height 17
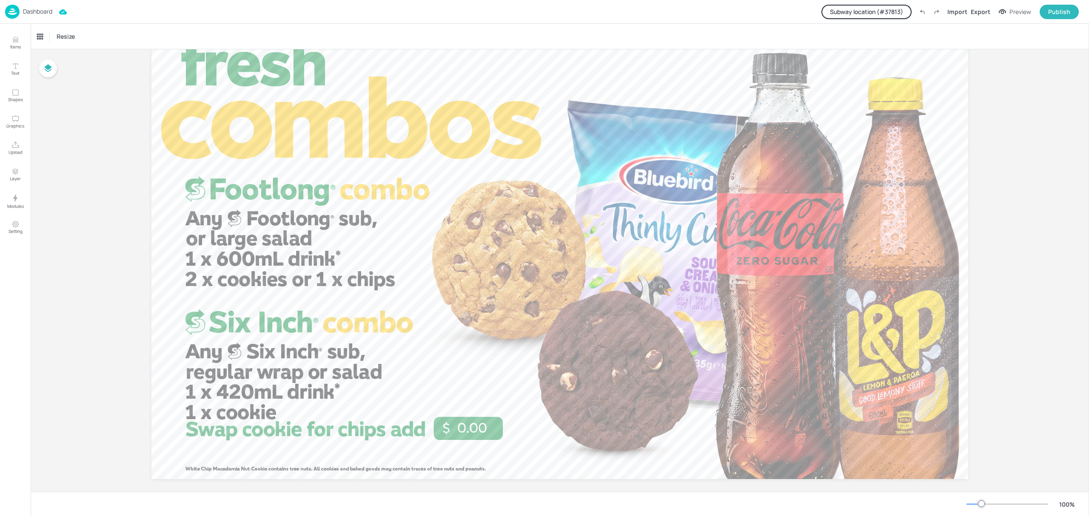
click at [881, 8] on button "Subway location (# 37813 )" at bounding box center [866, 12] width 90 height 14
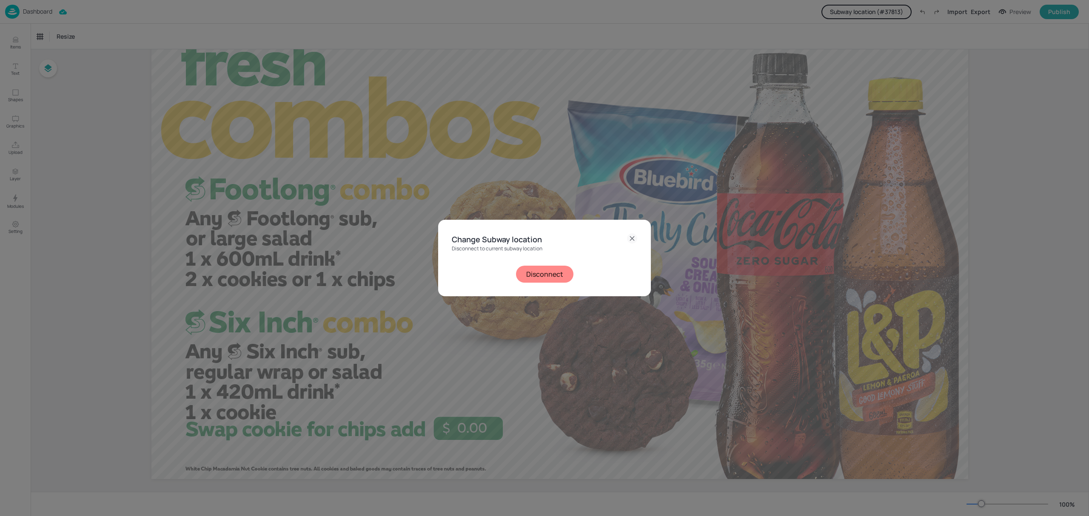
click at [532, 269] on button "Disconnect" at bounding box center [544, 274] width 57 height 17
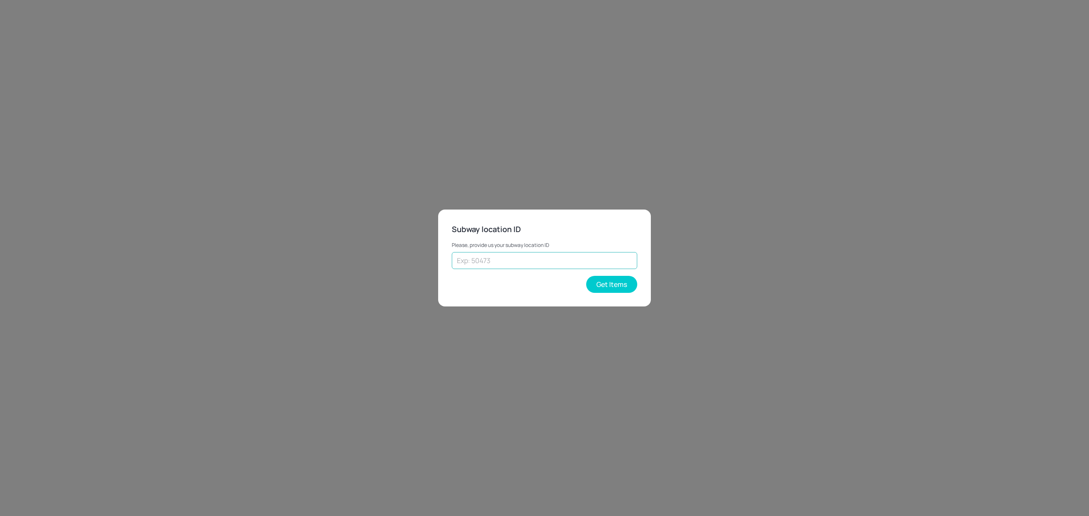
click at [521, 261] on input "text" at bounding box center [544, 260] width 185 height 17
paste input "33440"
type input "33440"
click at [612, 282] on button "Get Items" at bounding box center [611, 284] width 51 height 17
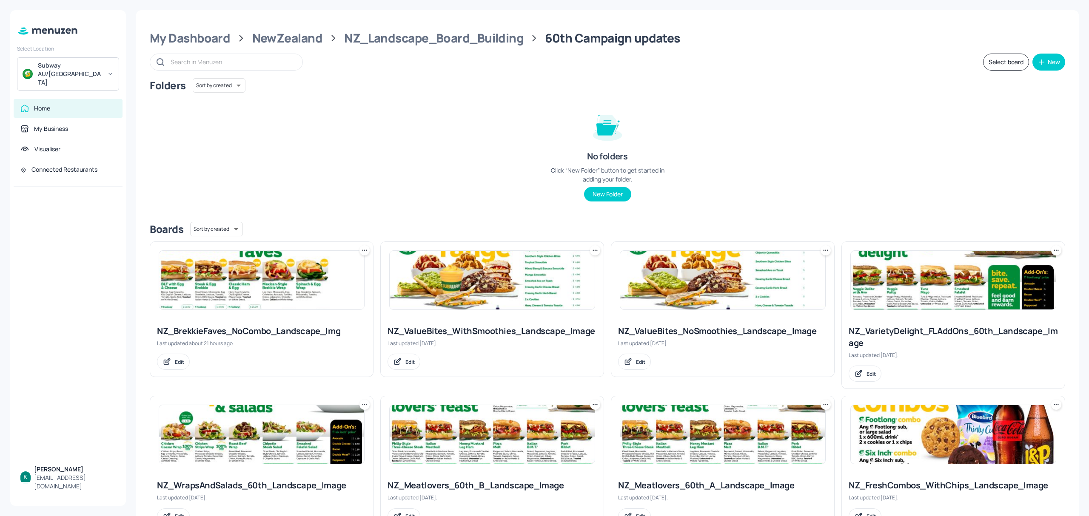
click at [526, 328] on div "NZ_ValueBites_WithSmoothies_Landscape_Image" at bounding box center [492, 331] width 209 height 12
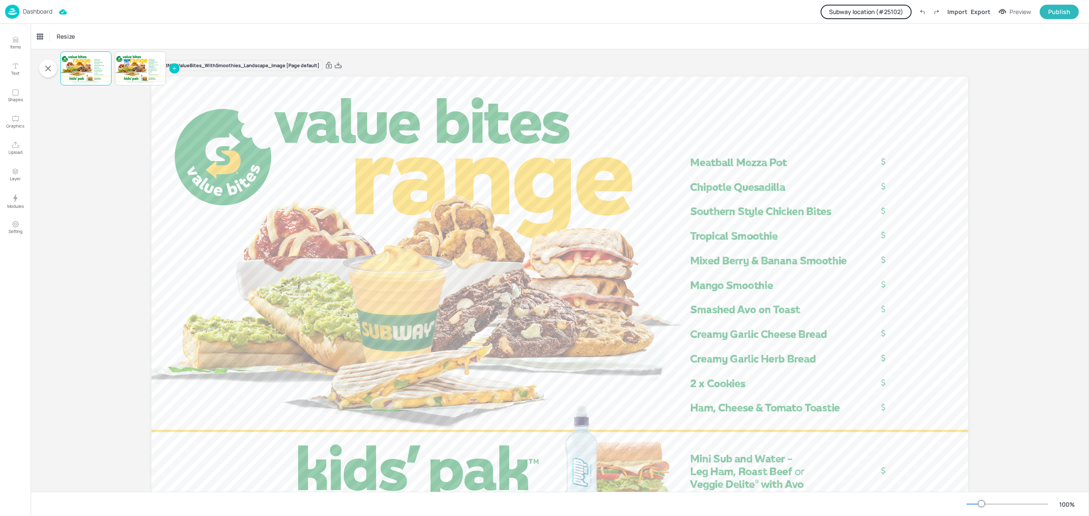
click at [836, 5] on button "Subway location (# 25102 )" at bounding box center [866, 12] width 91 height 14
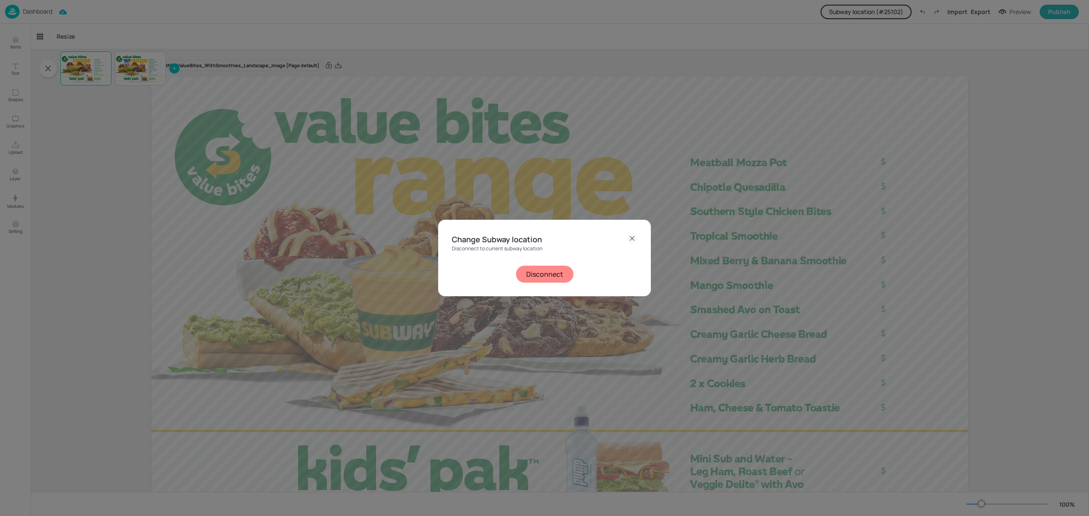
click at [530, 275] on button "Disconnect" at bounding box center [544, 274] width 57 height 17
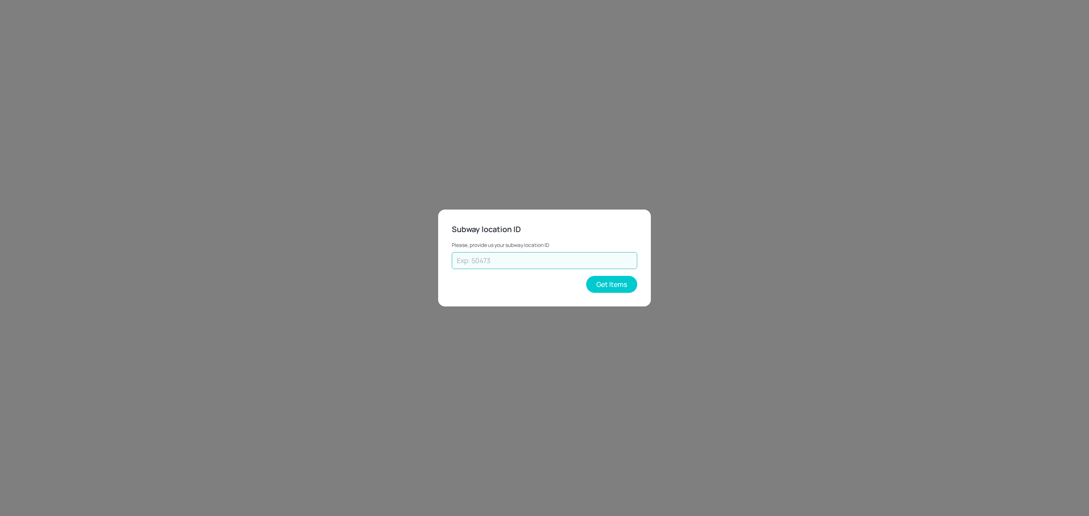
click at [524, 257] on input "text" at bounding box center [544, 260] width 185 height 17
paste input "70308"
type input "70308"
click at [606, 282] on button "Get Items" at bounding box center [611, 284] width 51 height 17
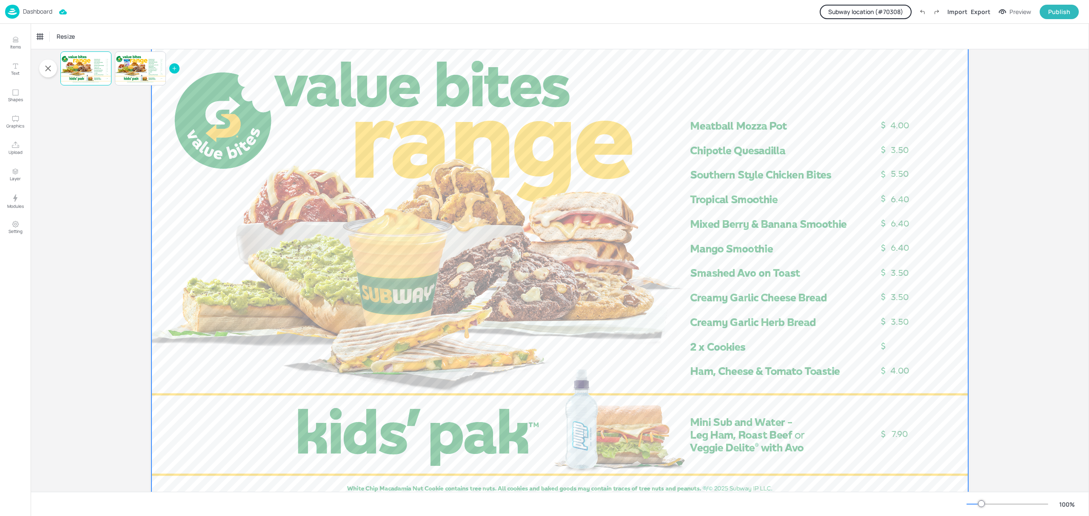
scroll to position [57, 0]
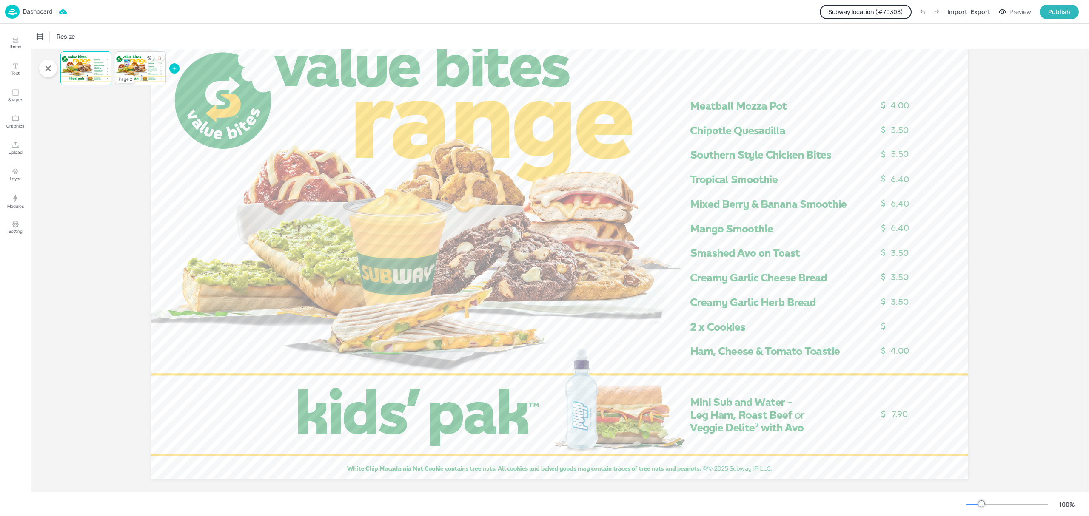
drag, startPoint x: 145, startPoint y: 68, endPoint x: 140, endPoint y: 65, distance: 5.2
click at [145, 68] on div at bounding box center [140, 68] width 51 height 29
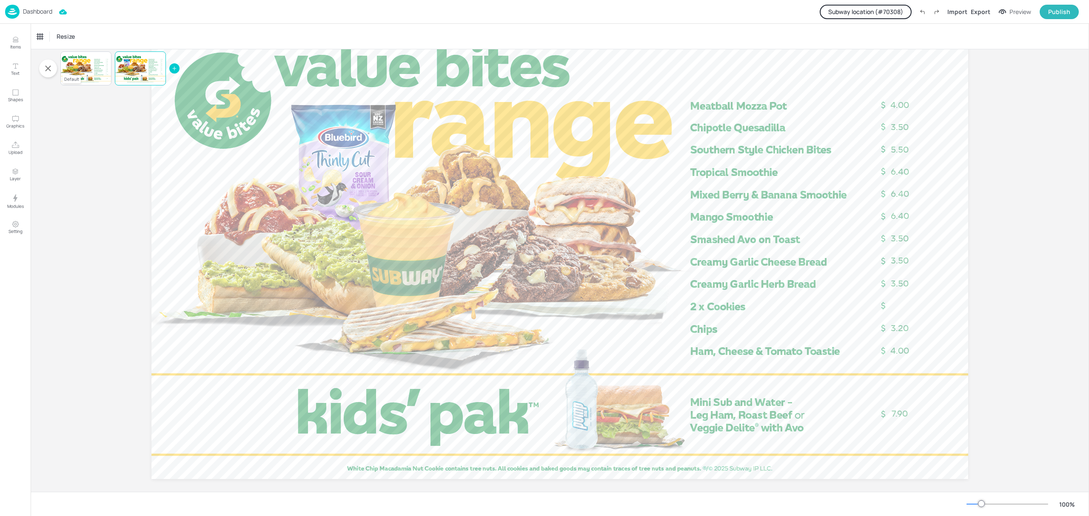
click at [90, 68] on div at bounding box center [85, 68] width 51 height 29
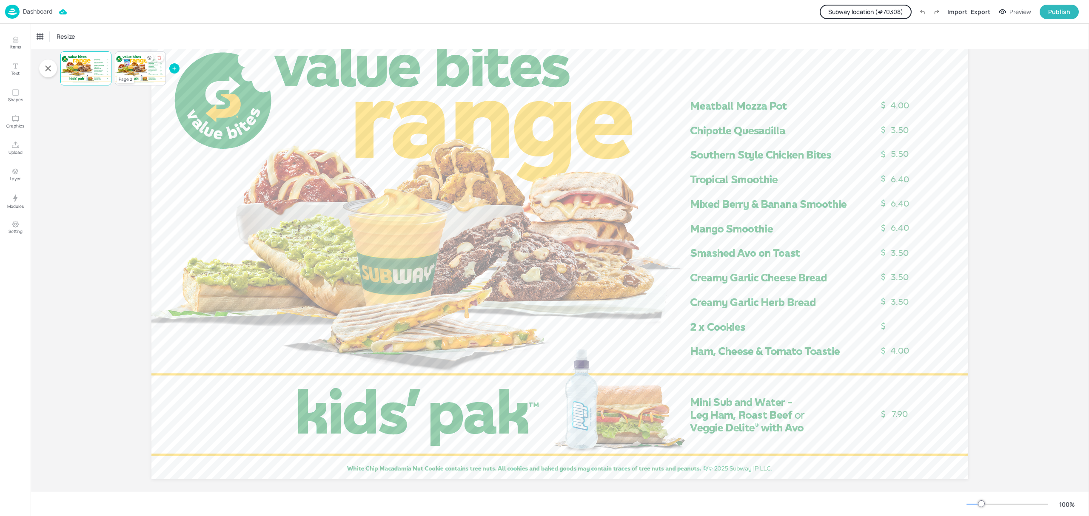
click at [144, 77] on div at bounding box center [140, 68] width 51 height 29
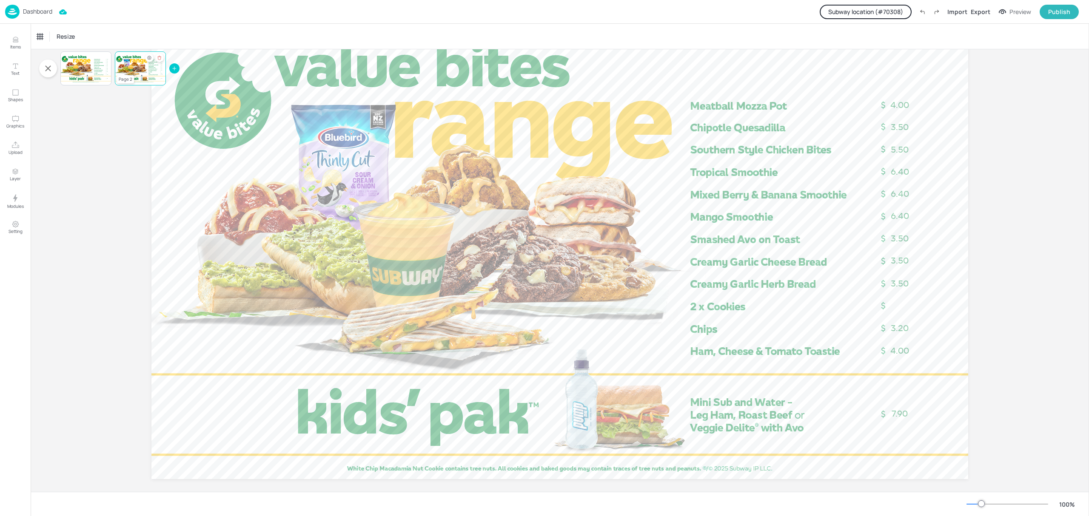
click at [144, 77] on div at bounding box center [140, 68] width 51 height 29
click at [832, 12] on button "Subway location (# 70308 )" at bounding box center [866, 12] width 92 height 14
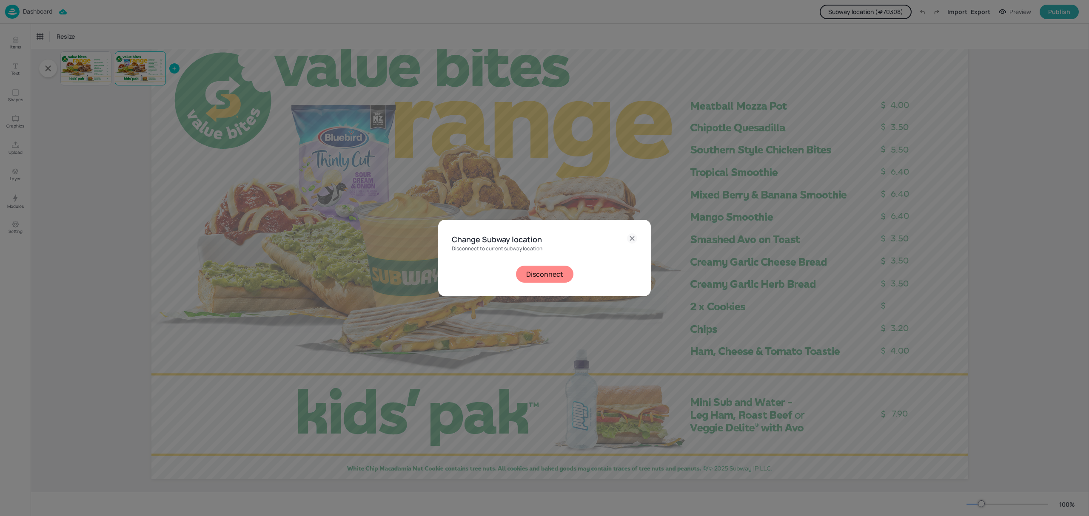
click at [537, 272] on button "Disconnect" at bounding box center [544, 274] width 57 height 17
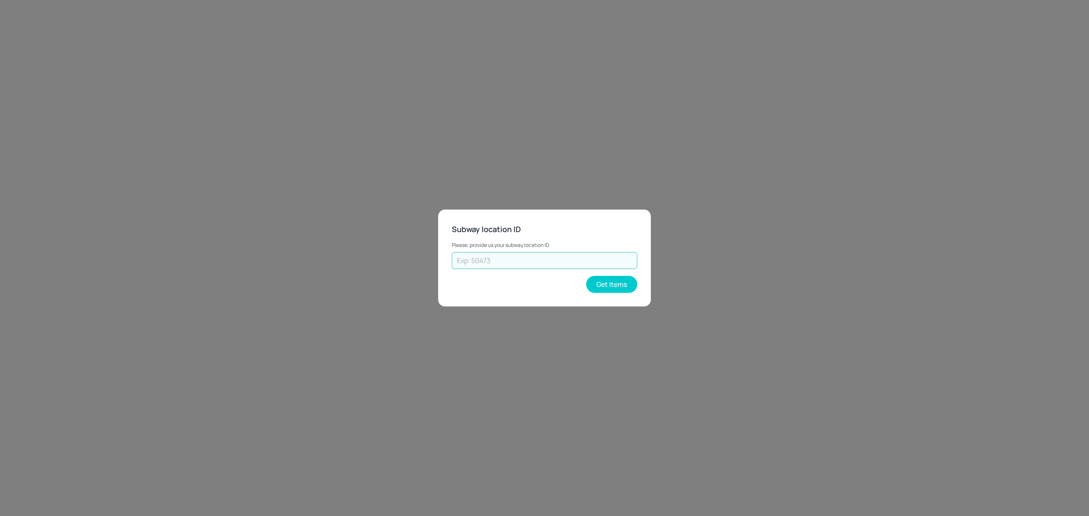
click at [496, 261] on input "text" at bounding box center [544, 260] width 185 height 17
paste input "41208"
type input "41208"
click at [614, 287] on button "Get Items" at bounding box center [611, 284] width 51 height 17
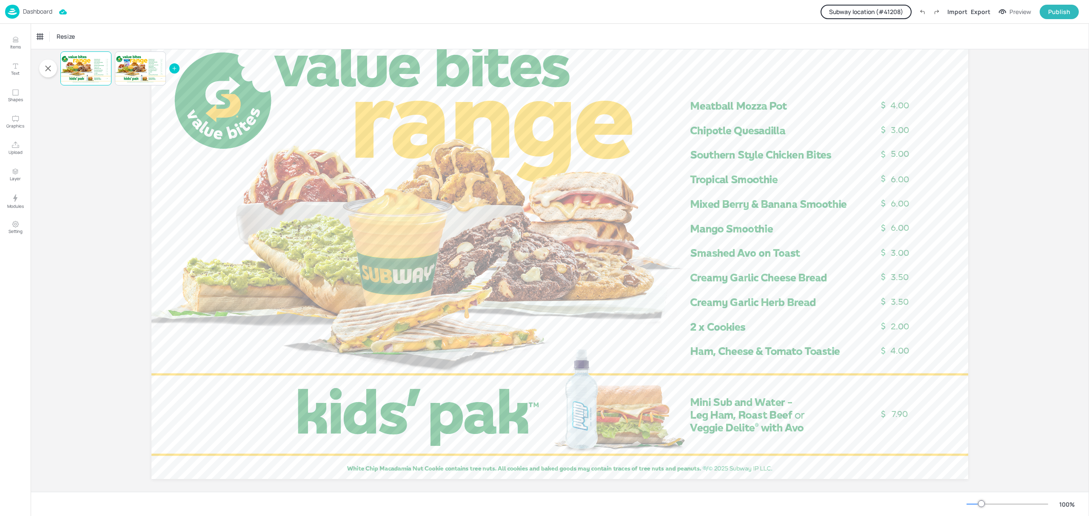
click at [876, 9] on button "Subway location (# 41208 )" at bounding box center [866, 12] width 91 height 14
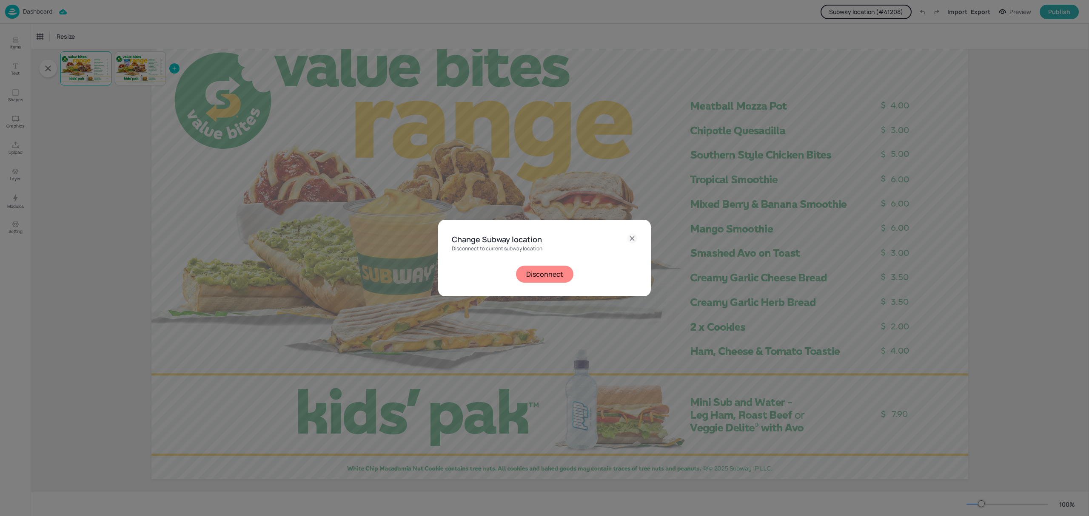
click at [558, 279] on button "Disconnect" at bounding box center [544, 274] width 57 height 17
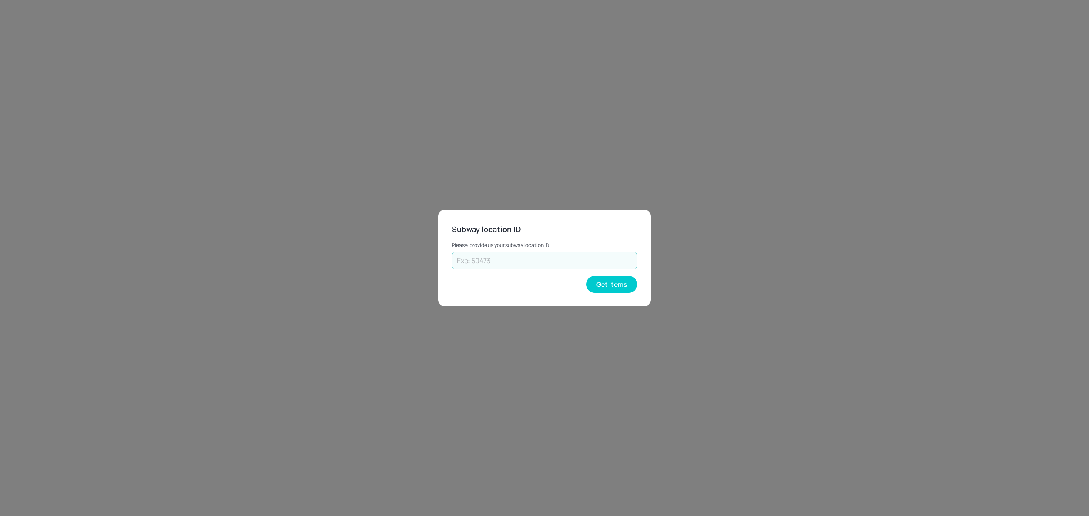
click at [559, 263] on input "text" at bounding box center [544, 260] width 185 height 17
paste input "38297"
type input "38297"
click at [601, 284] on button "Get Items" at bounding box center [611, 284] width 51 height 17
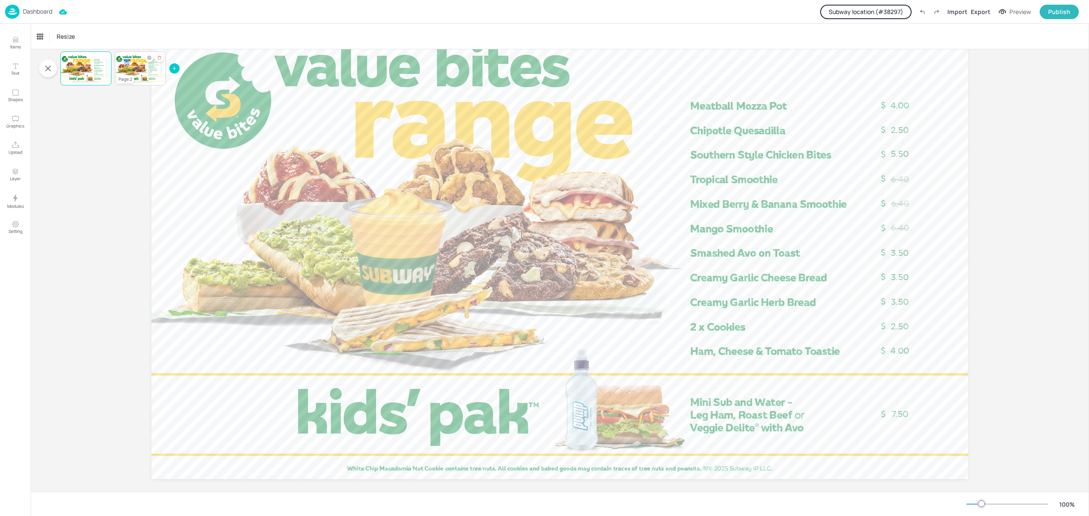
click at [152, 71] on div at bounding box center [140, 68] width 51 height 29
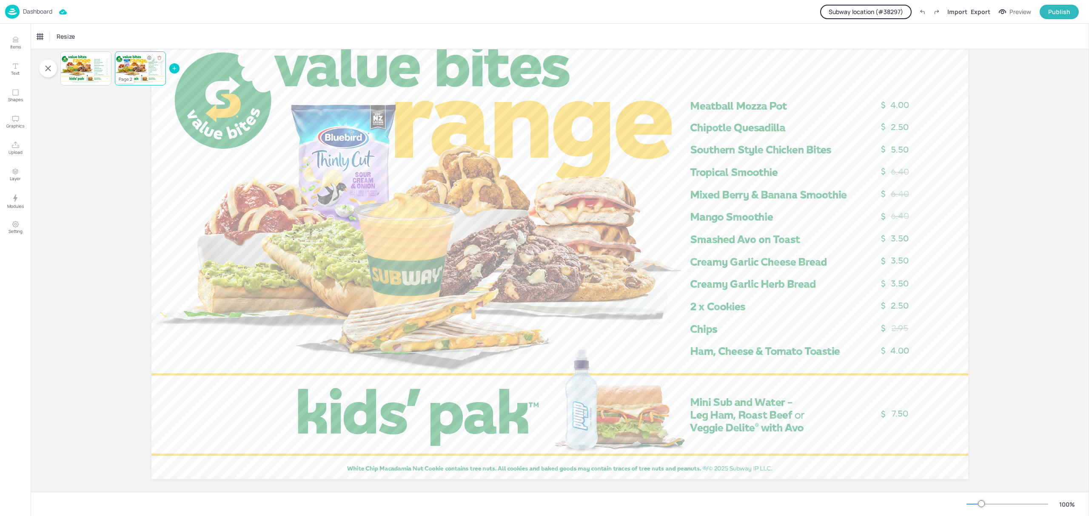
click at [147, 70] on div at bounding box center [140, 68] width 51 height 29
click at [84, 68] on div at bounding box center [85, 68] width 51 height 29
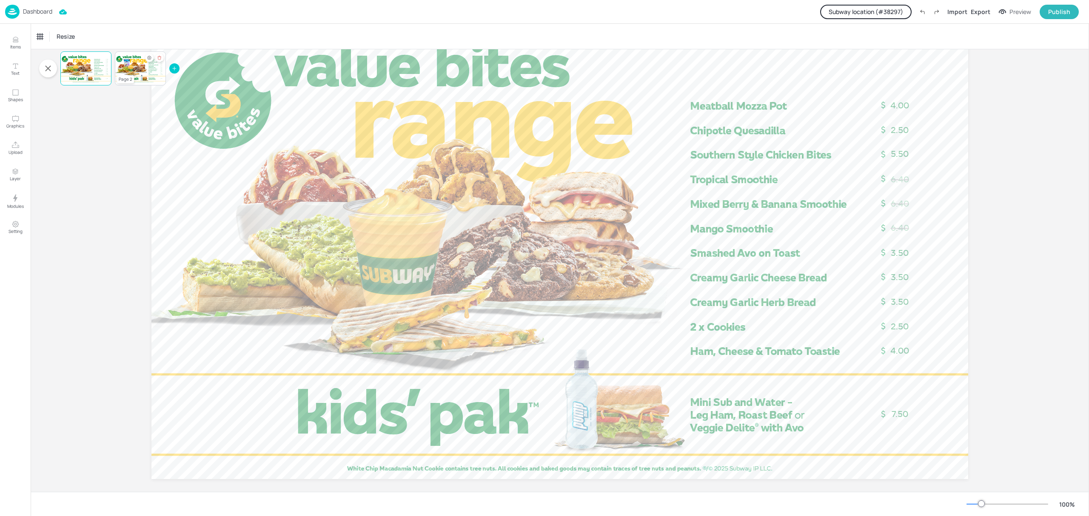
click at [135, 73] on div at bounding box center [140, 68] width 51 height 29
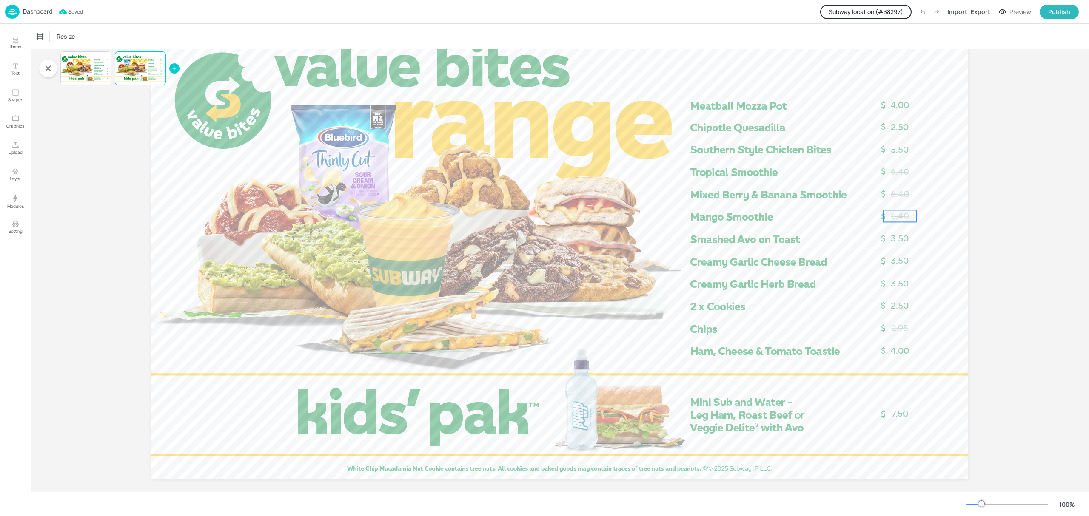
click at [893, 220] on span "6.40" at bounding box center [900, 216] width 18 height 10
click at [1030, 179] on div "Board NZ_ValueBites_WithSmoothies_Landscape_Image [Page 2] 6.40 6.40 6.40 7.50 …" at bounding box center [560, 247] width 1058 height 508
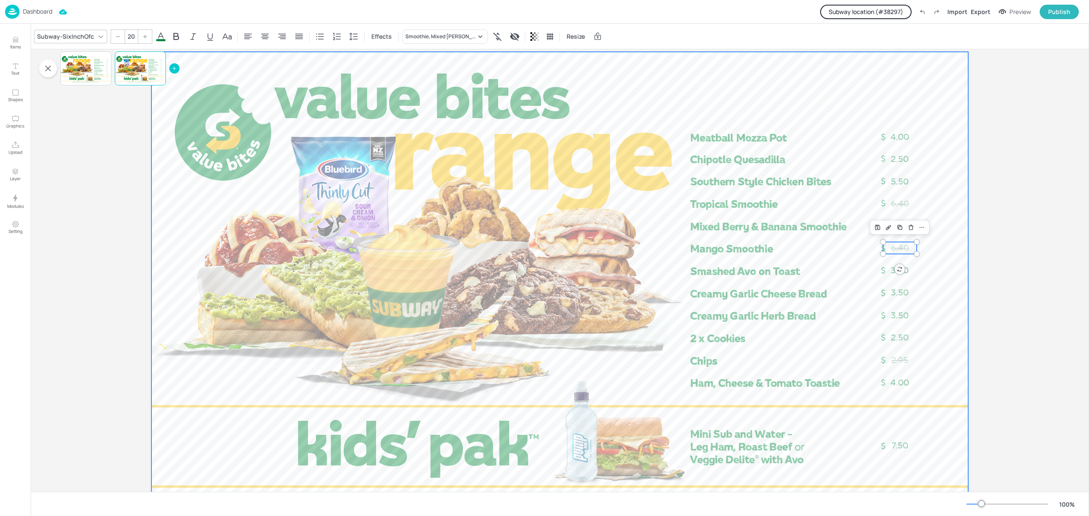
scroll to position [0, 0]
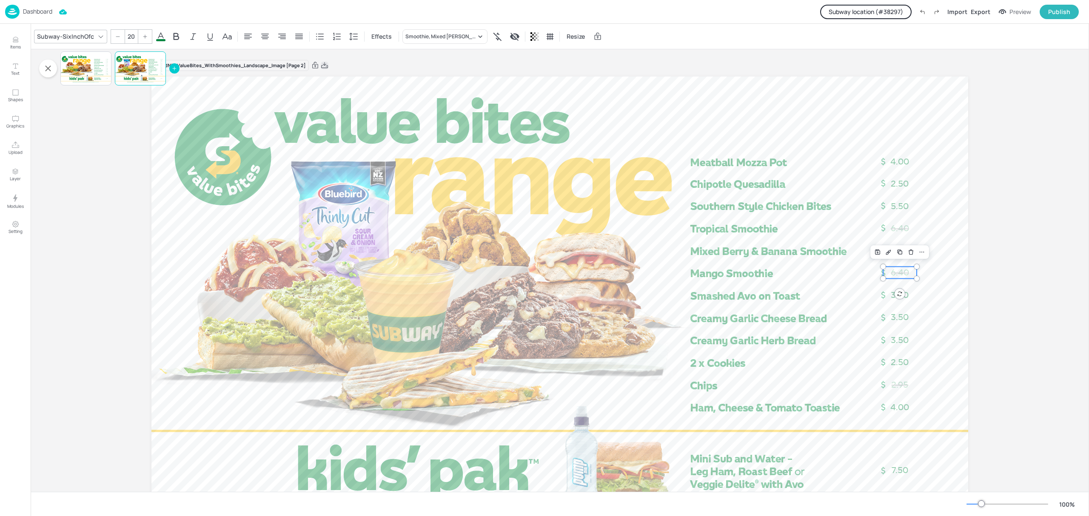
click at [324, 66] on icon at bounding box center [325, 65] width 8 height 9
drag, startPoint x: 834, startPoint y: 14, endPoint x: 598, endPoint y: 228, distance: 318.9
click at [820, 23] on div "Dashboard Subway location (# 38297 ) Import Export Preview Publish" at bounding box center [544, 12] width 1089 height 24
click at [842, 13] on button "Subway location (# 38297 )" at bounding box center [865, 12] width 91 height 14
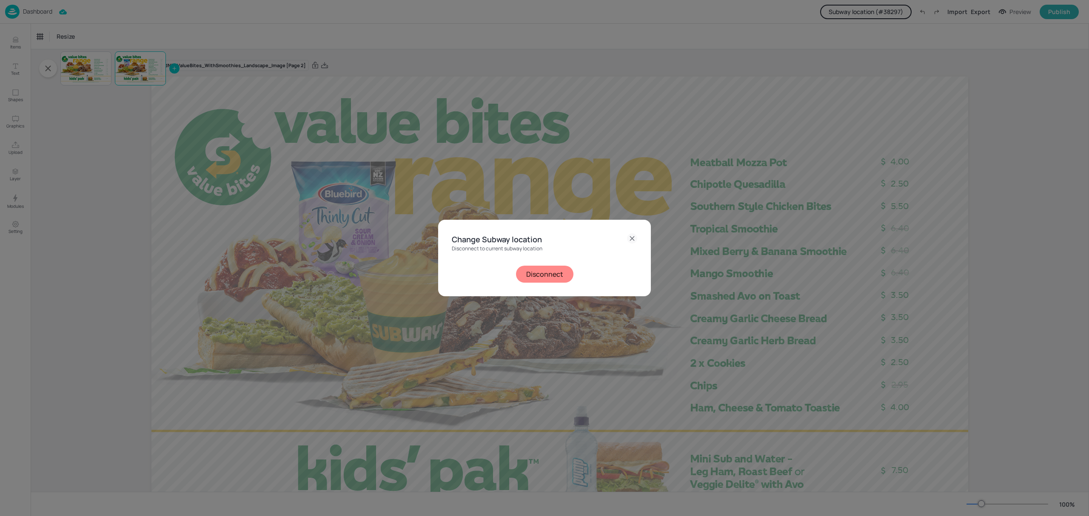
click at [545, 269] on button "Disconnect" at bounding box center [544, 274] width 57 height 17
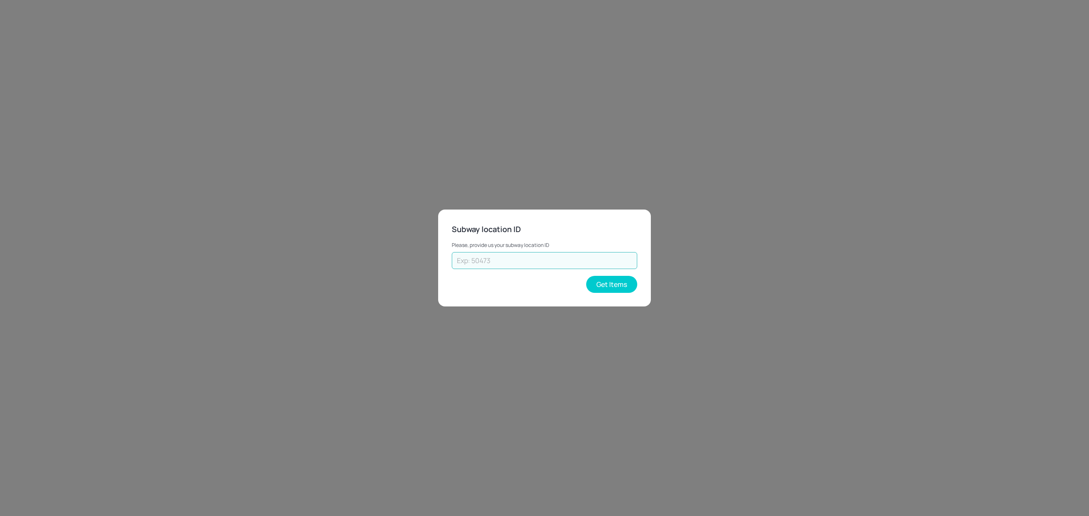
click at [536, 259] on input "text" at bounding box center [544, 260] width 185 height 17
paste input "37813"
type input "37813"
click at [618, 288] on button "Get Items" at bounding box center [611, 284] width 51 height 17
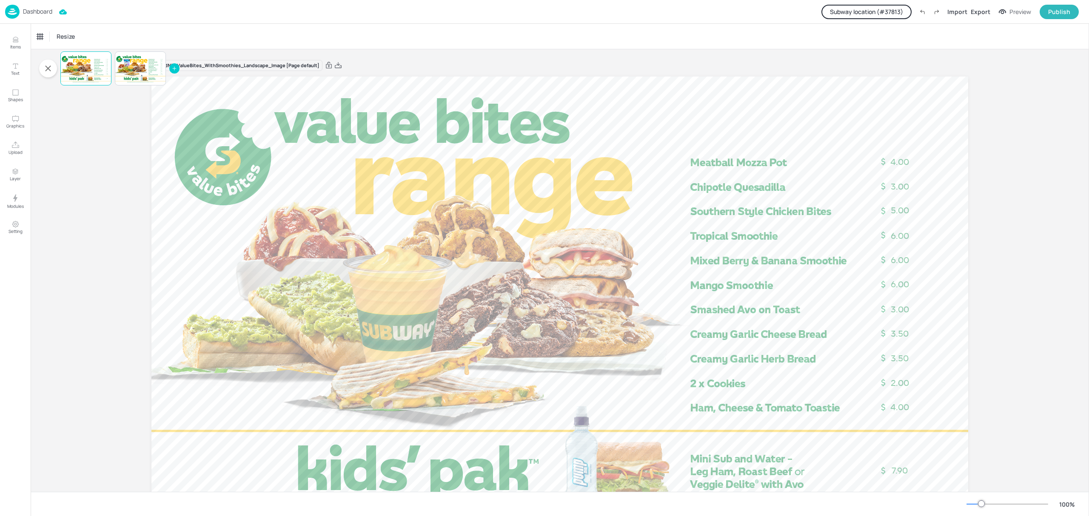
click at [856, 14] on button "Subway location (# 37813 )" at bounding box center [866, 12] width 90 height 14
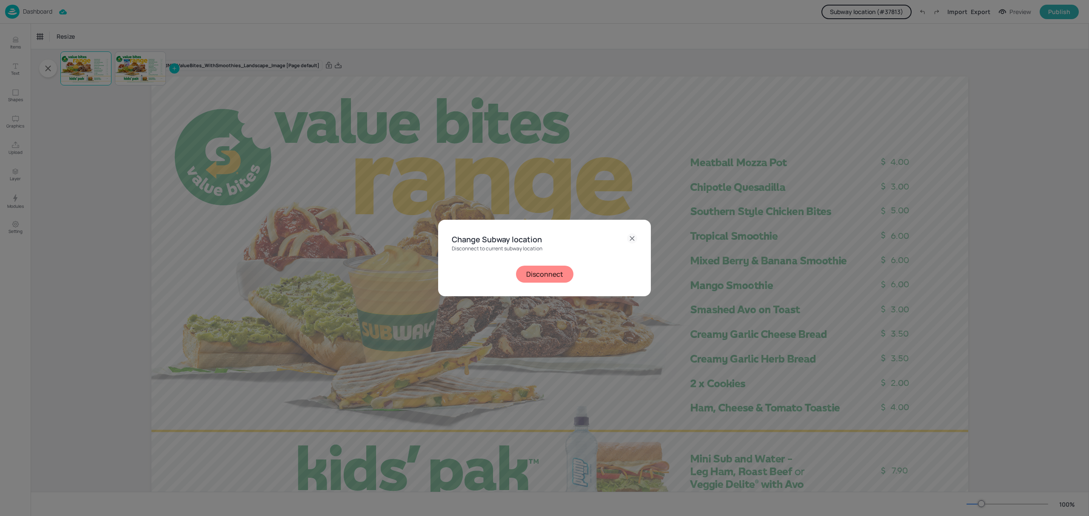
click at [540, 271] on button "Disconnect" at bounding box center [544, 274] width 57 height 17
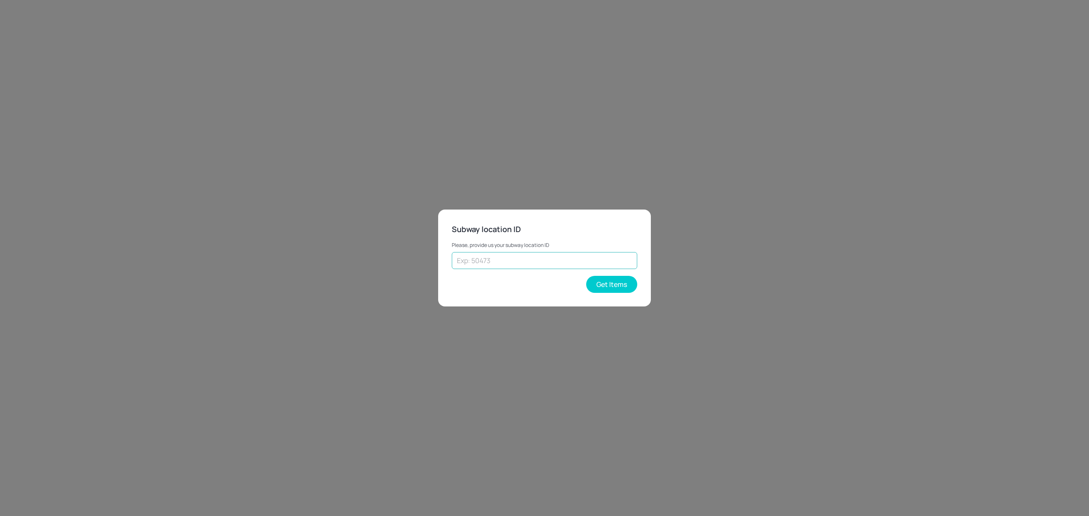
click at [533, 263] on input "text" at bounding box center [544, 260] width 185 height 17
paste input "33440"
type input "33440"
click at [612, 282] on button "Get Items" at bounding box center [611, 284] width 51 height 17
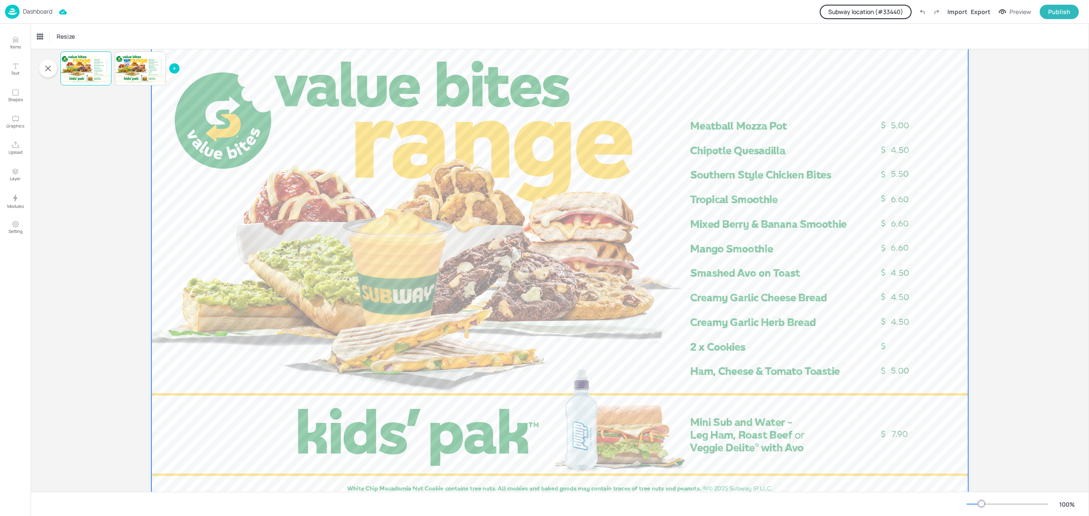
scroll to position [57, 0]
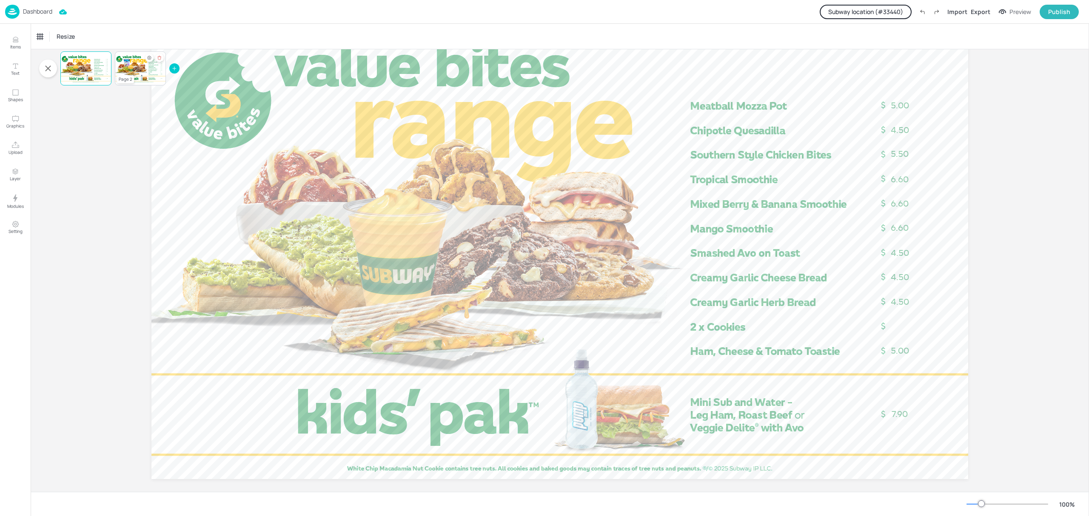
click at [140, 71] on div at bounding box center [140, 68] width 51 height 29
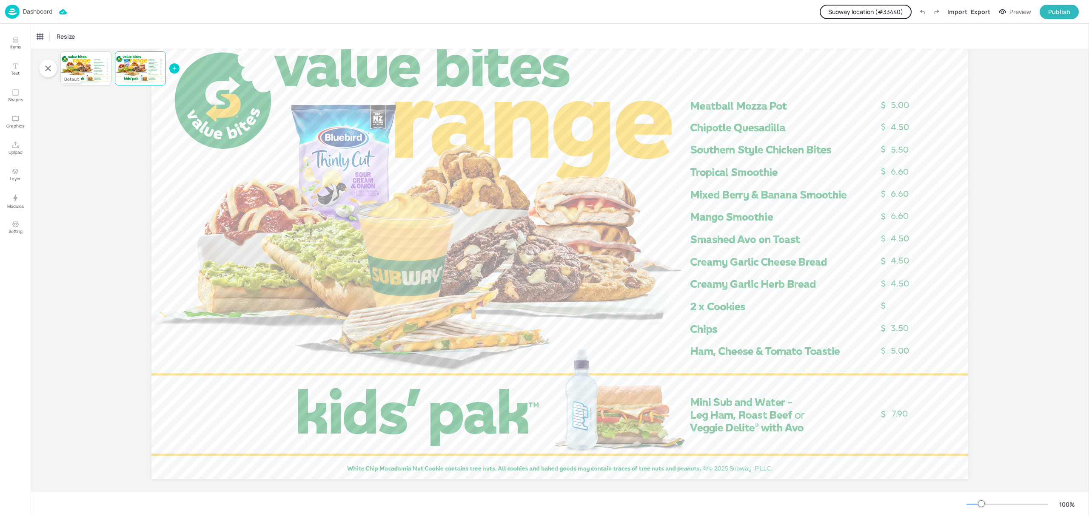
click at [99, 66] on div at bounding box center [85, 68] width 51 height 29
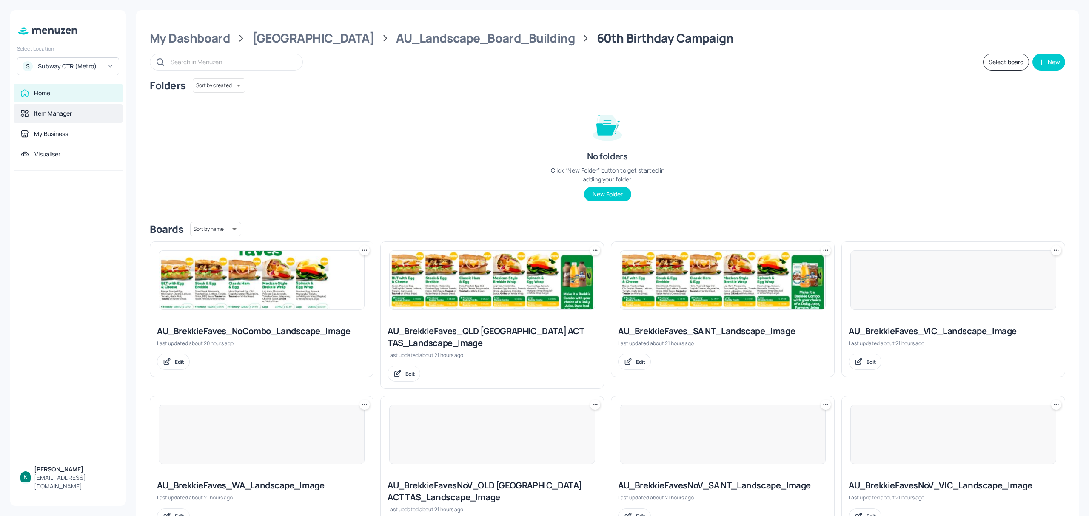
click at [60, 111] on div "Item Manager" at bounding box center [53, 113] width 38 height 9
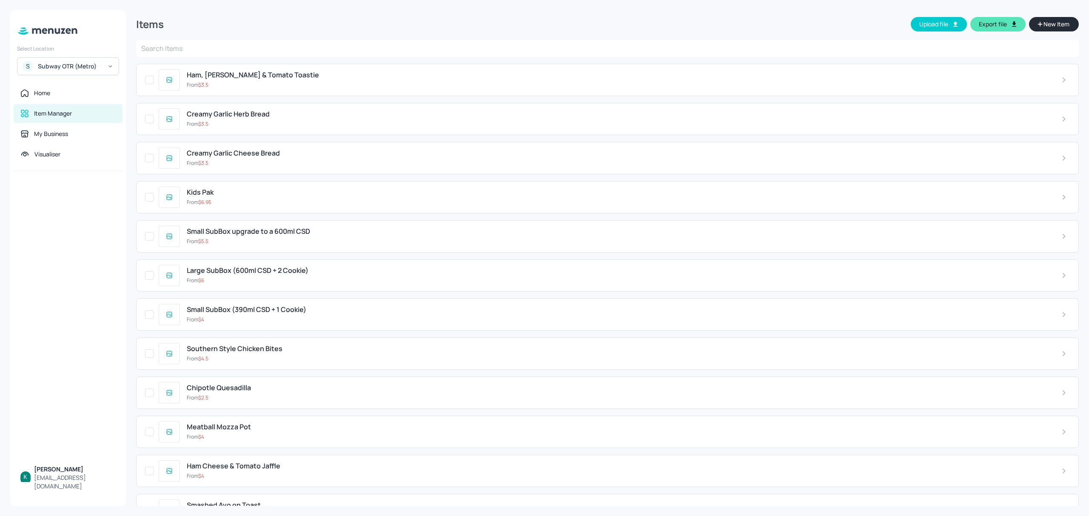
click at [188, 50] on input "text" at bounding box center [607, 48] width 943 height 17
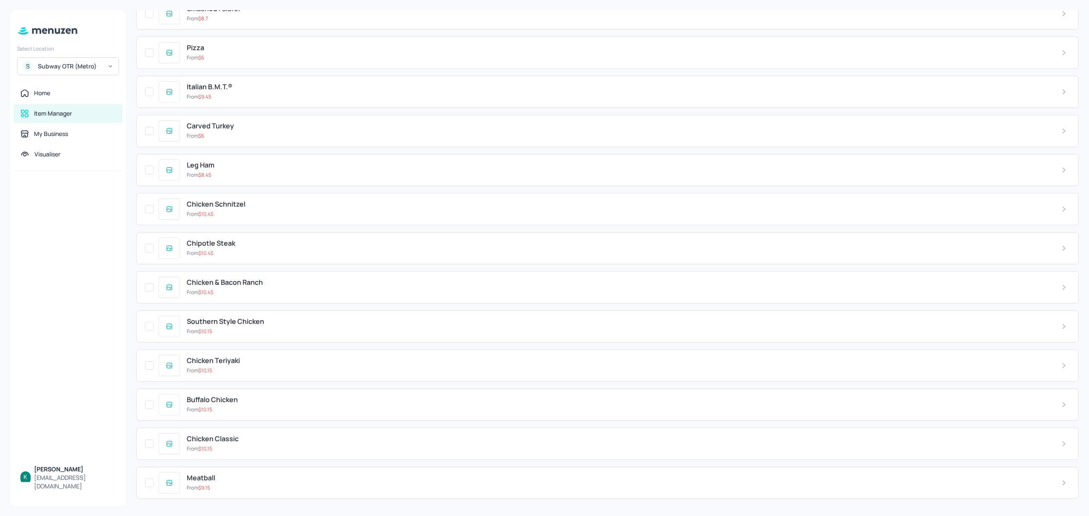
scroll to position [2711, 0]
click at [80, 67] on div "Subway OTR (Metro)" at bounding box center [70, 66] width 64 height 9
click at [72, 145] on div "Subway OTR (Regional Pricing)" at bounding box center [75, 145] width 72 height 5
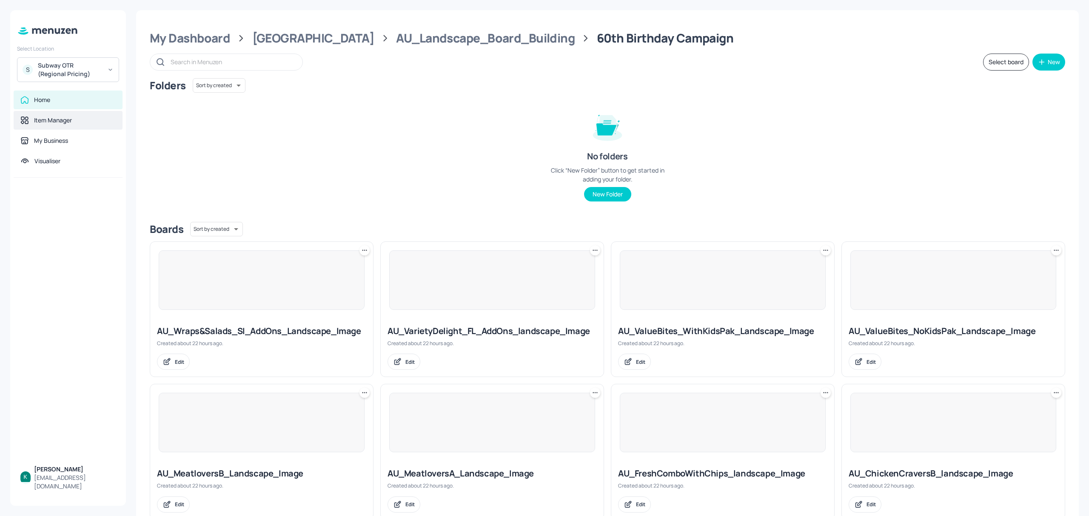
click at [69, 124] on div "Item Manager" at bounding box center [53, 120] width 38 height 9
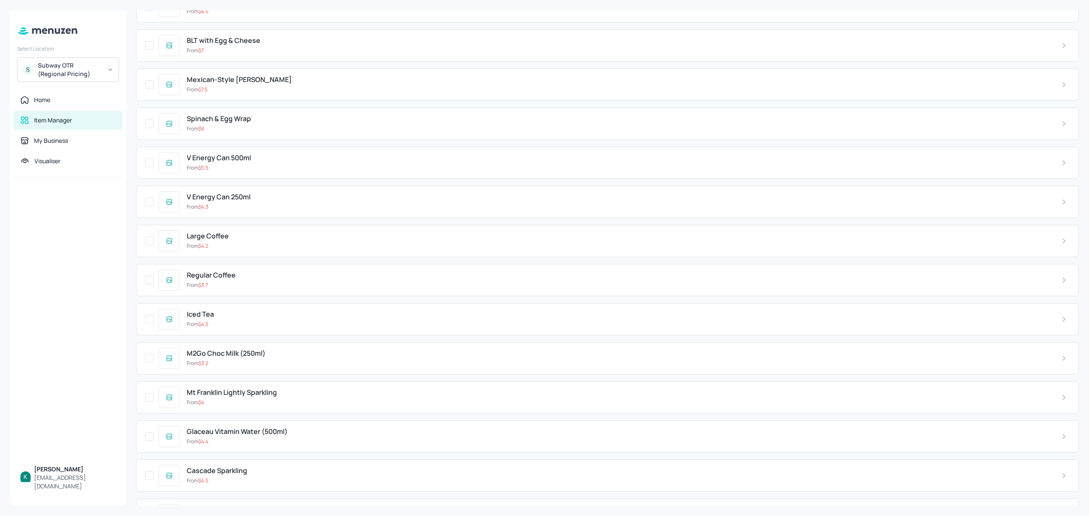
scroll to position [1361, 0]
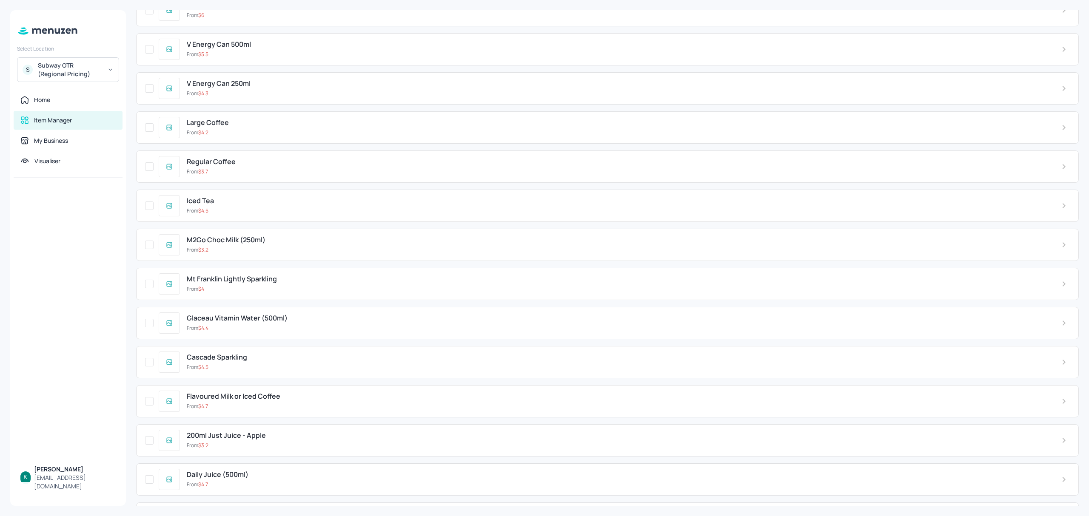
click at [84, 73] on div "Subway OTR (Regional Pricing)" at bounding box center [70, 69] width 64 height 17
click at [78, 96] on div "Subway OTR (Metro)" at bounding box center [63, 94] width 48 height 5
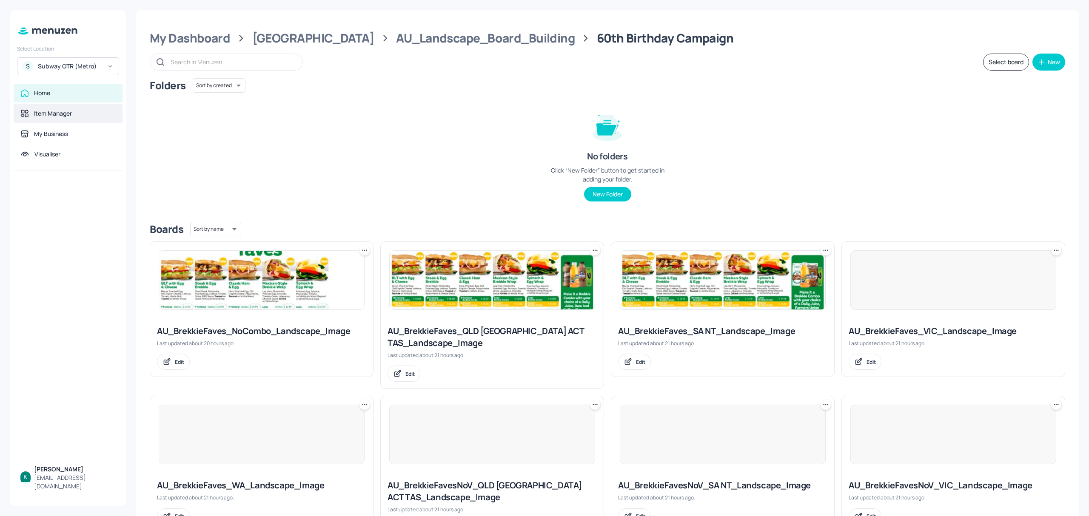
click at [71, 117] on div "Item Manager" at bounding box center [53, 113] width 38 height 9
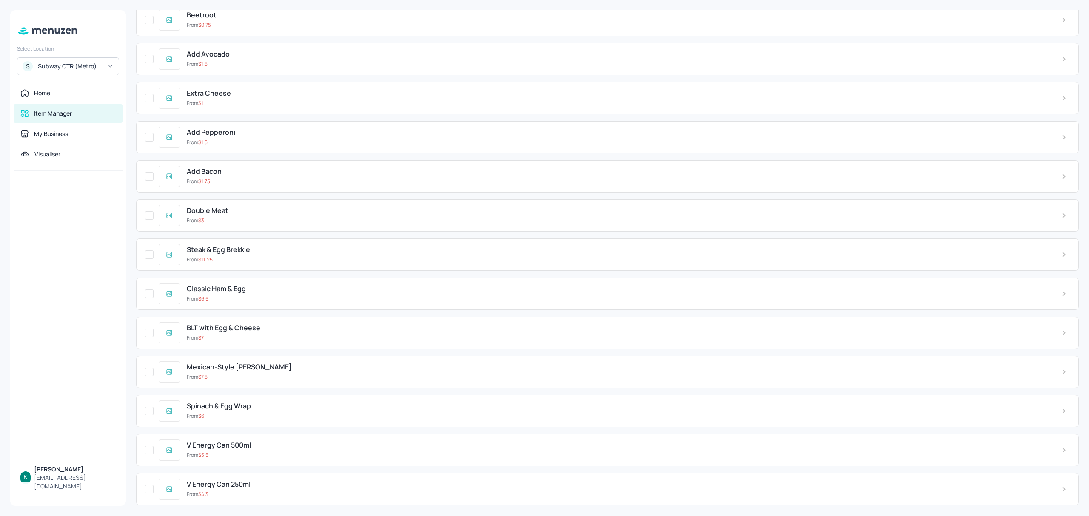
scroll to position [1134, 0]
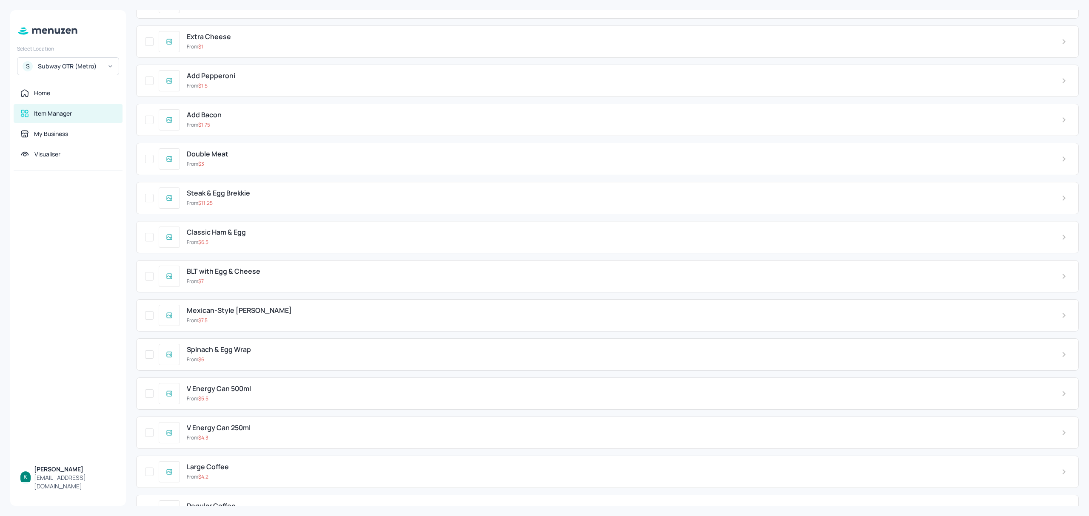
click at [264, 246] on div "Classic Ham & Egg From $ 6.5" at bounding box center [617, 236] width 875 height 17
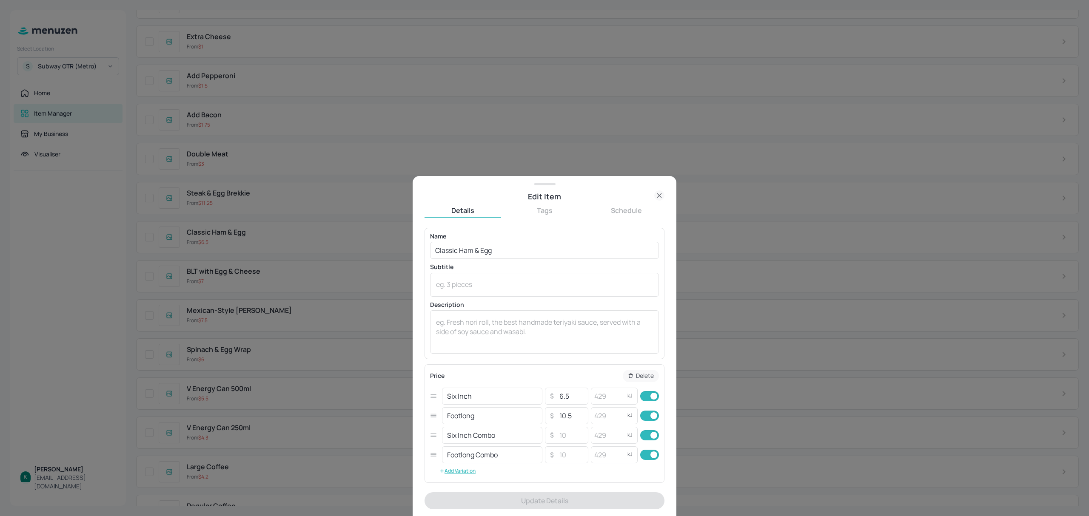
click at [659, 199] on icon at bounding box center [659, 196] width 10 height 10
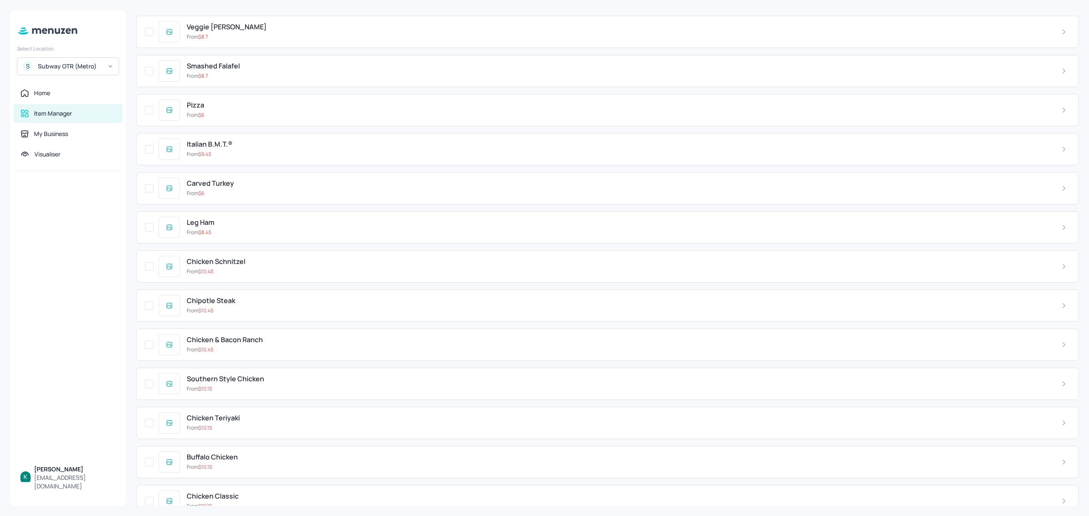
scroll to position [2711, 0]
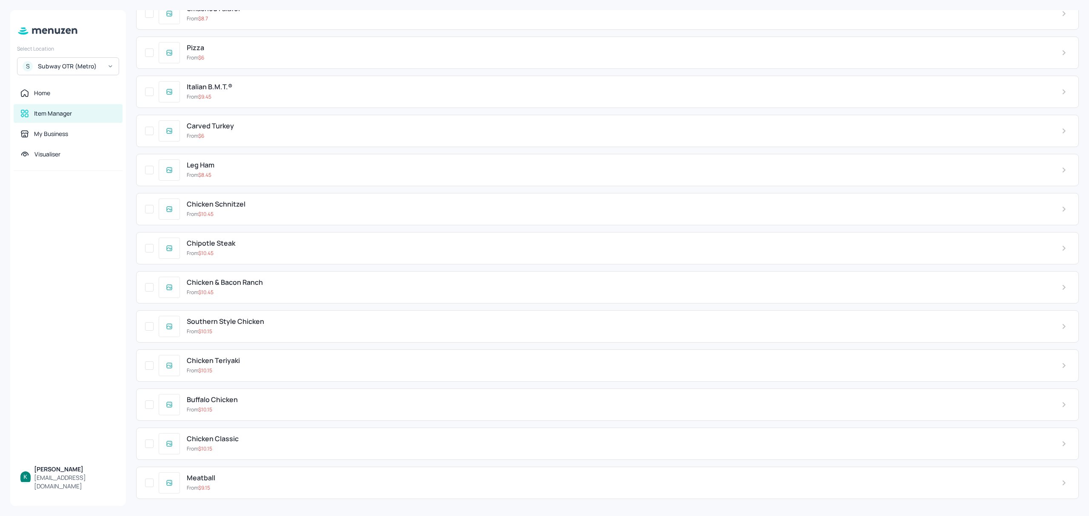
click at [256, 485] on div "From $ 9.15" at bounding box center [617, 489] width 861 height 8
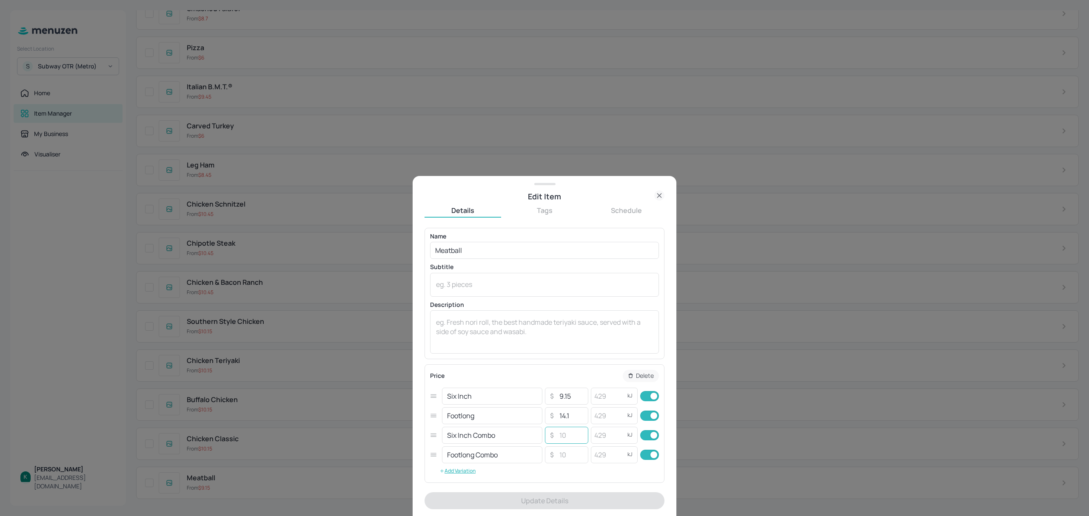
click at [568, 431] on input "number" at bounding box center [571, 435] width 30 height 17
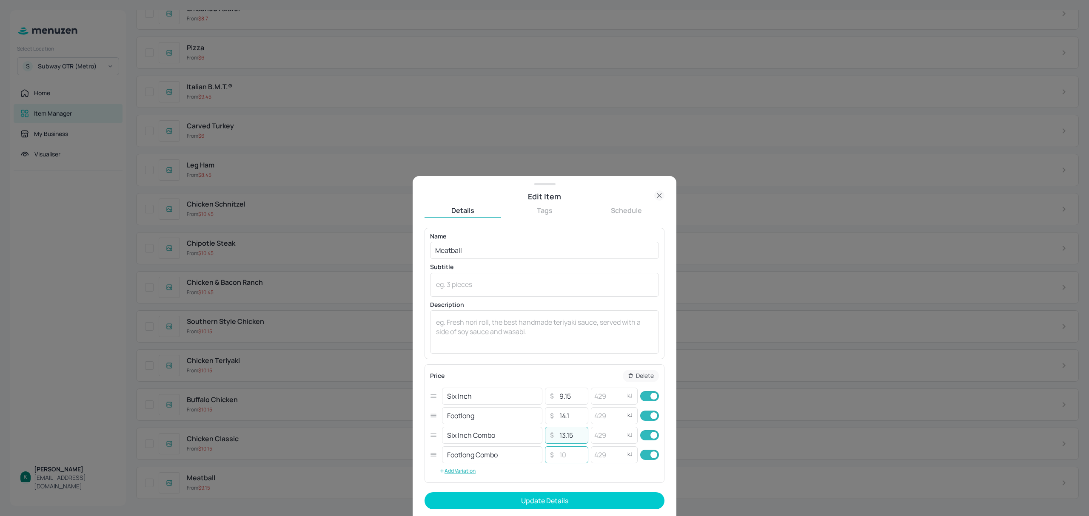
type input "13.15"
click at [560, 460] on input "number" at bounding box center [571, 455] width 30 height 17
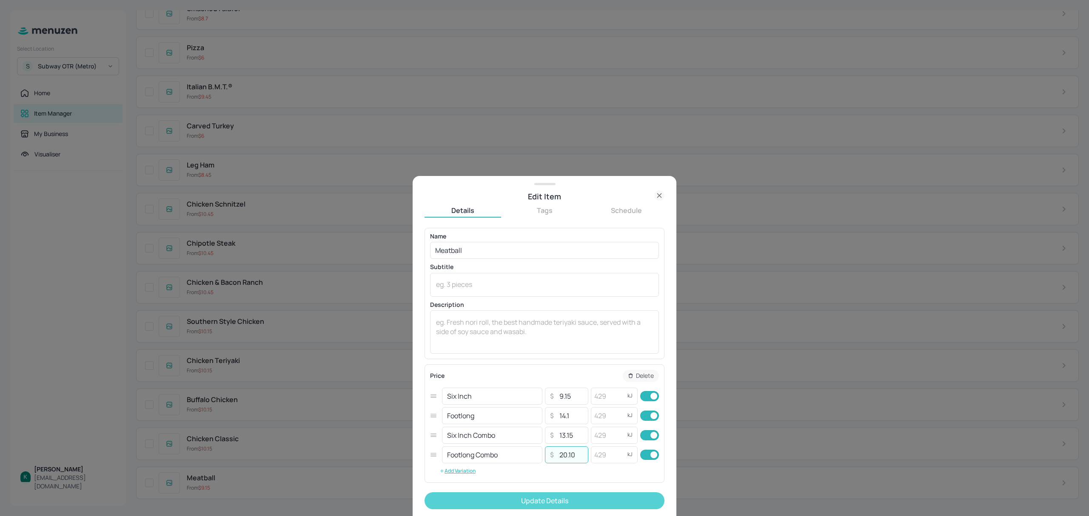
type input "20.10"
click at [582, 499] on button "Update Details" at bounding box center [545, 501] width 240 height 17
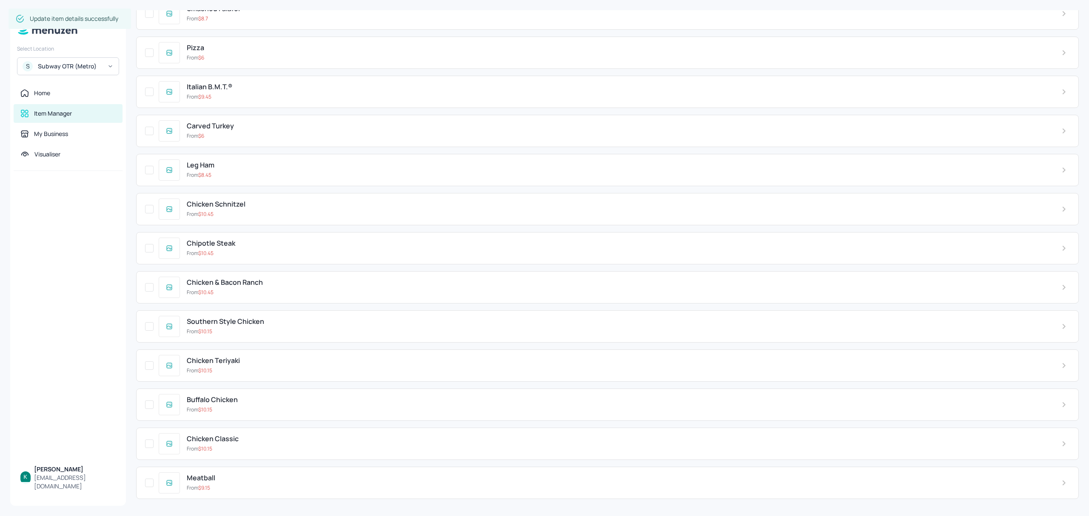
click at [262, 439] on div "Chicken Classic" at bounding box center [617, 439] width 861 height 8
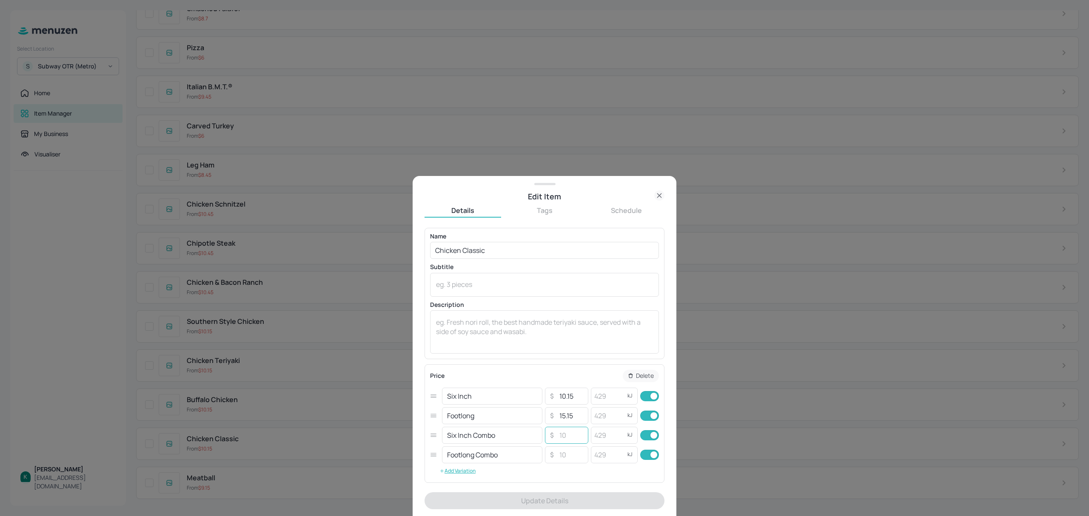
click at [572, 436] on input "number" at bounding box center [571, 435] width 30 height 17
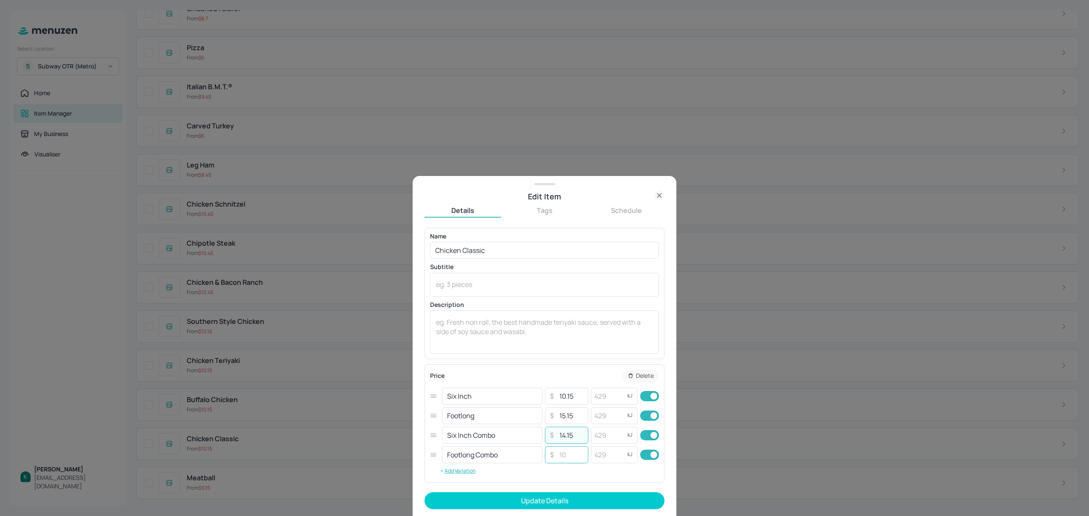
type input "14.15"
click at [569, 455] on input "number" at bounding box center [571, 455] width 30 height 17
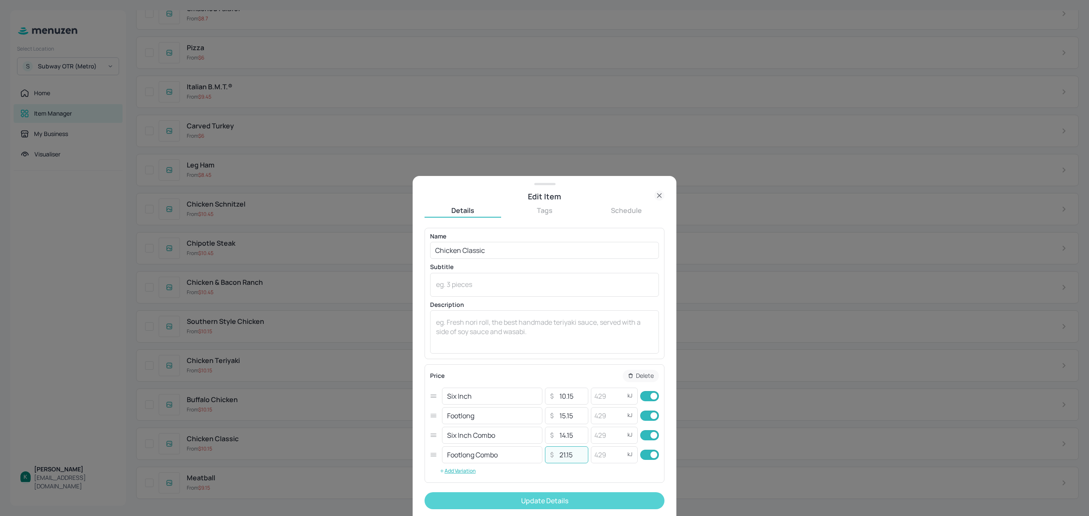
type input "21.15"
click at [627, 498] on button "Update Details" at bounding box center [545, 501] width 240 height 17
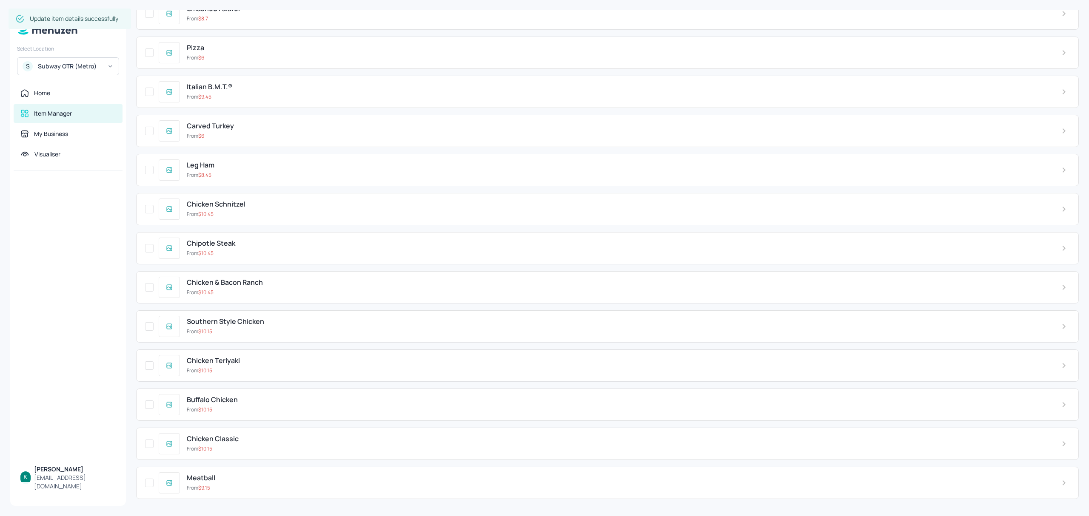
click at [230, 406] on div "From $ 10.15" at bounding box center [617, 410] width 861 height 8
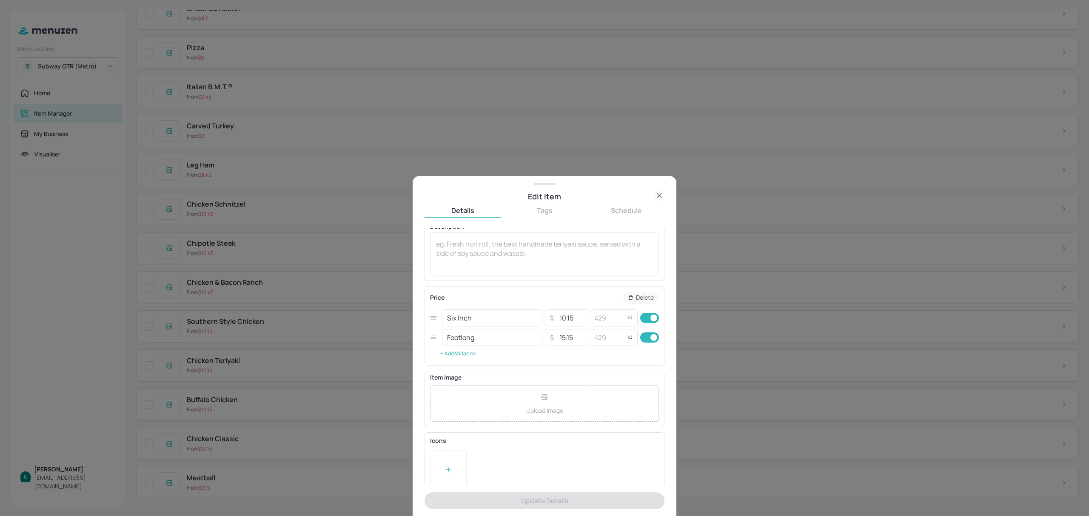
scroll to position [89, 0]
click at [659, 198] on icon at bounding box center [659, 196] width 10 height 10
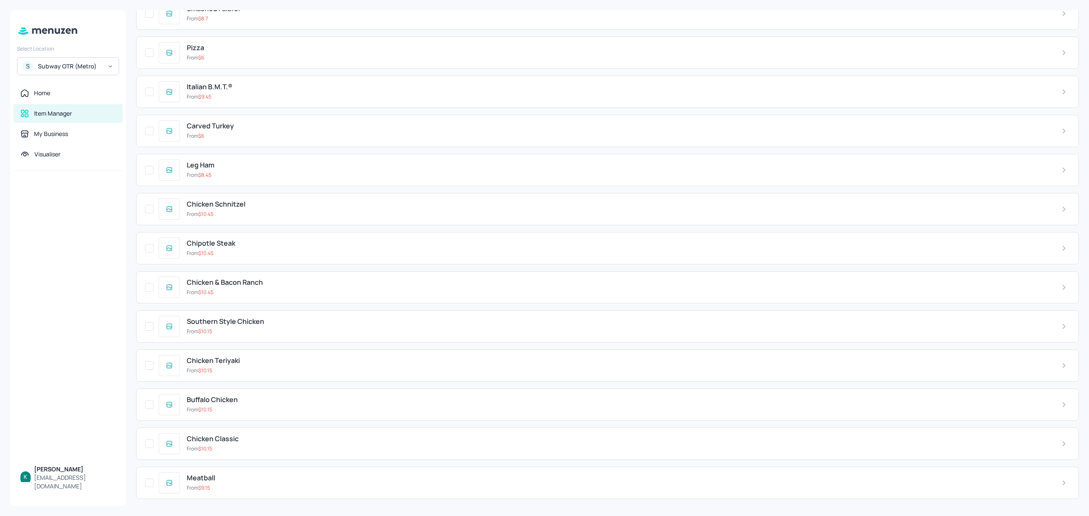
click at [277, 364] on div "Chicken Teriyaki" at bounding box center [617, 361] width 861 height 8
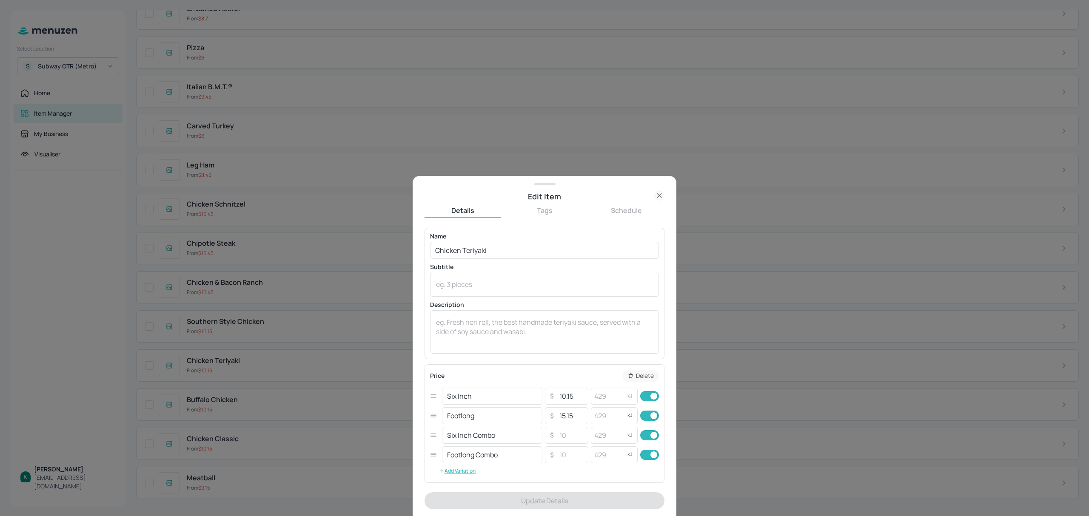
click at [661, 196] on icon at bounding box center [659, 196] width 10 height 10
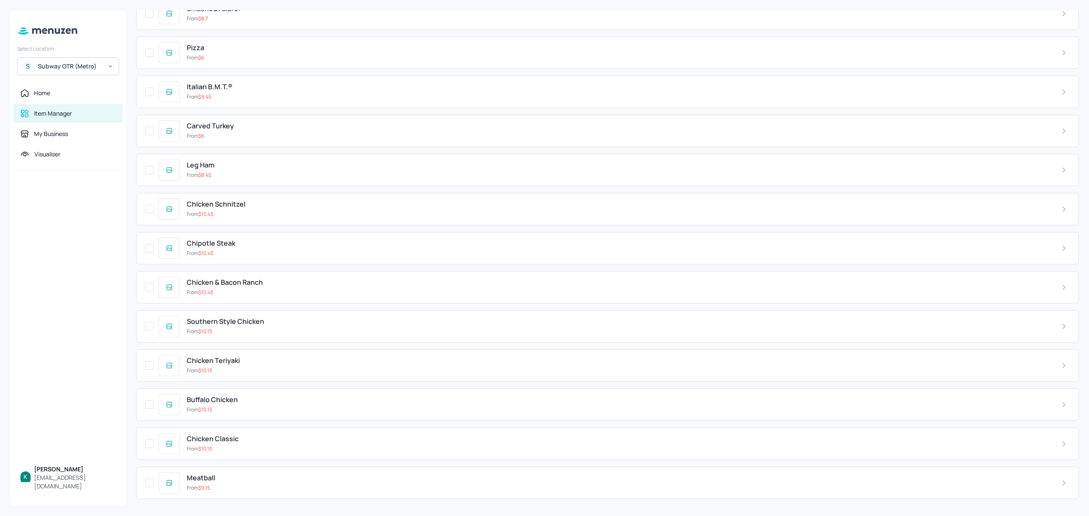
click at [281, 399] on div "Buffalo Chicken" at bounding box center [617, 400] width 861 height 8
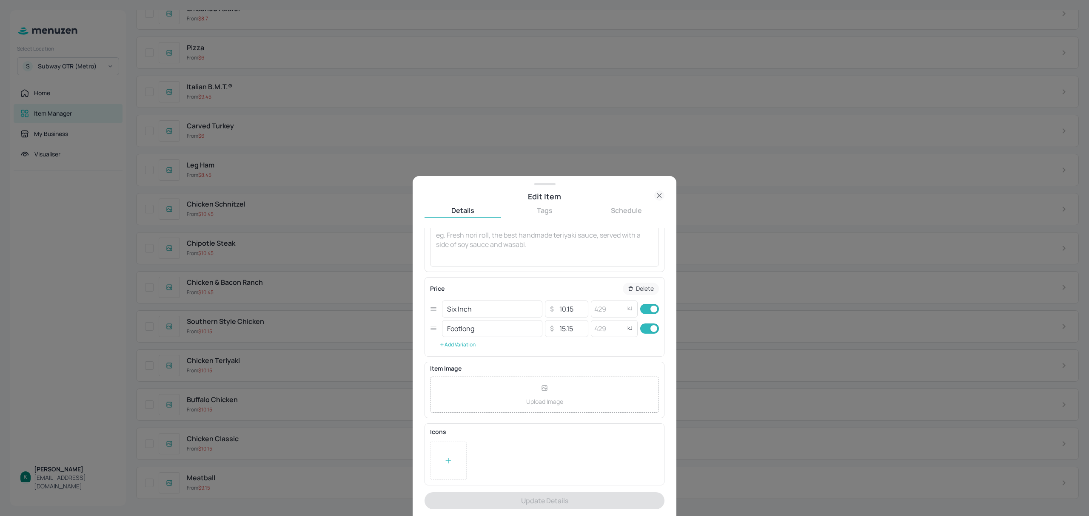
click at [661, 193] on icon at bounding box center [659, 196] width 10 height 10
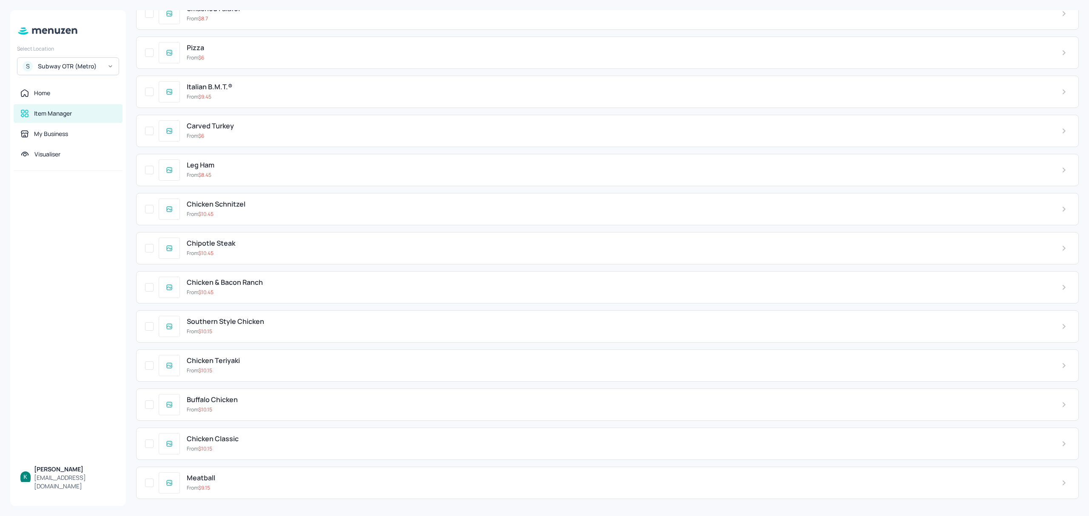
click at [285, 368] on div "From $ 10.15" at bounding box center [617, 371] width 861 height 8
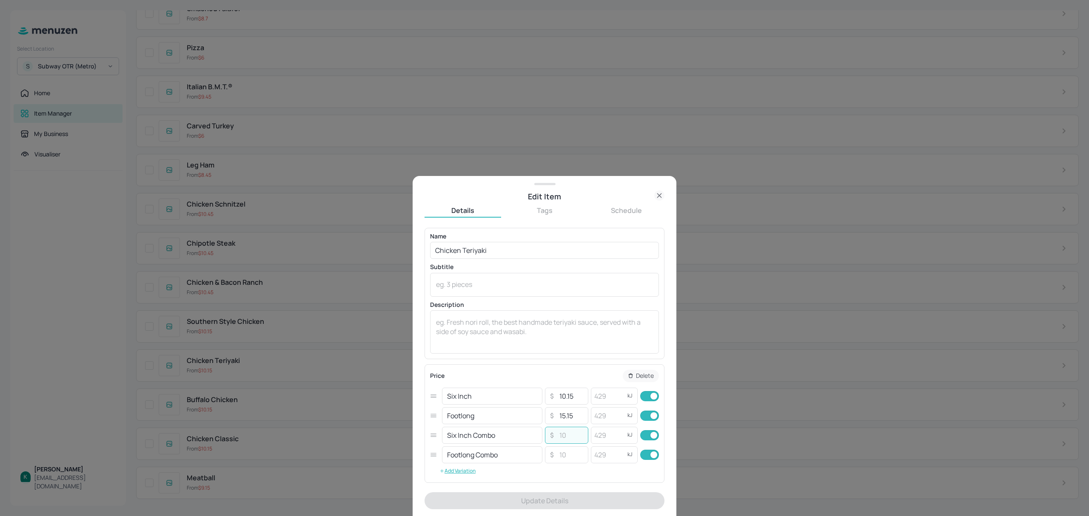
click at [573, 431] on input "number" at bounding box center [571, 435] width 30 height 17
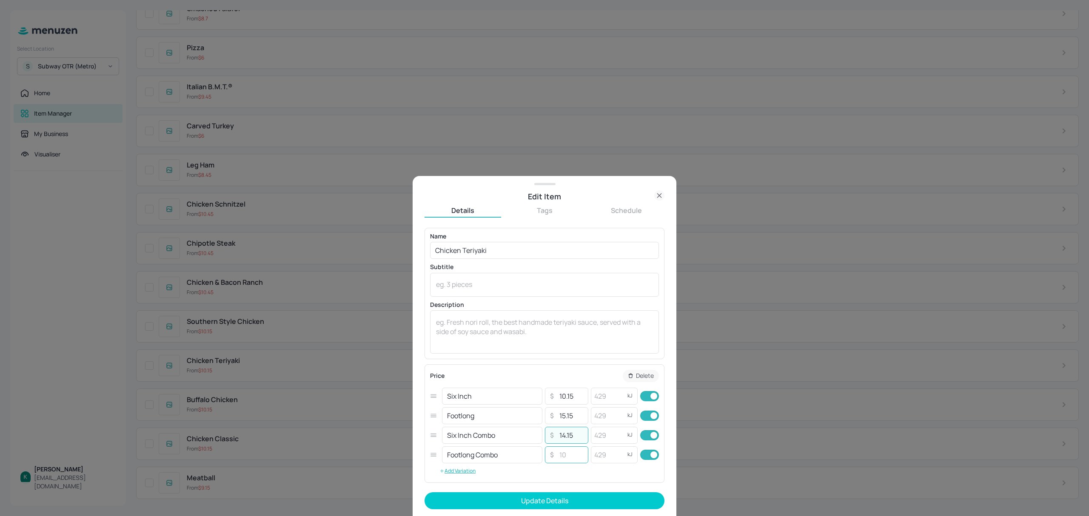
type input "14.15"
click at [567, 456] on input "number" at bounding box center [571, 455] width 30 height 17
click at [562, 456] on input "21.15" at bounding box center [571, 455] width 30 height 17
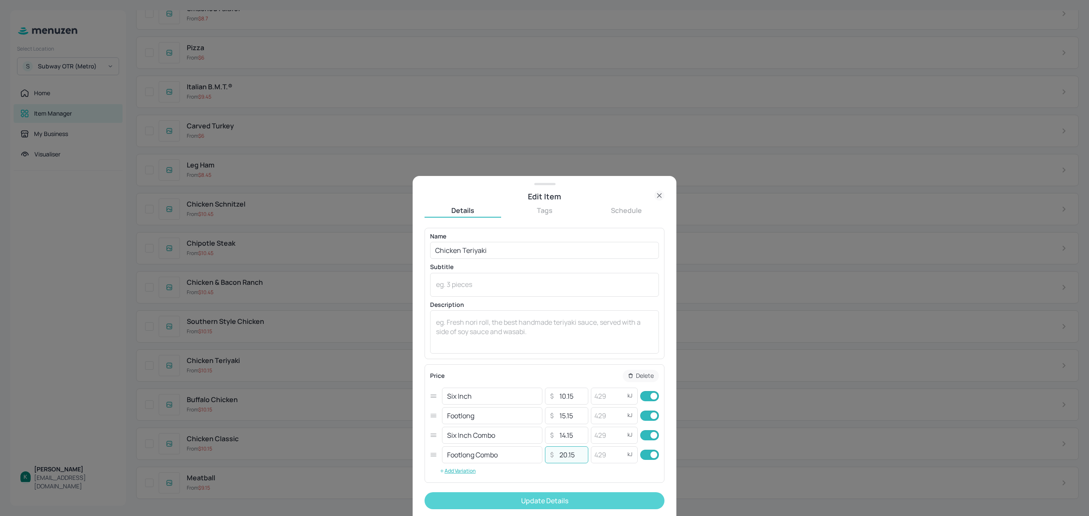
type input "20.15"
click at [593, 505] on button "Update Details" at bounding box center [545, 501] width 240 height 17
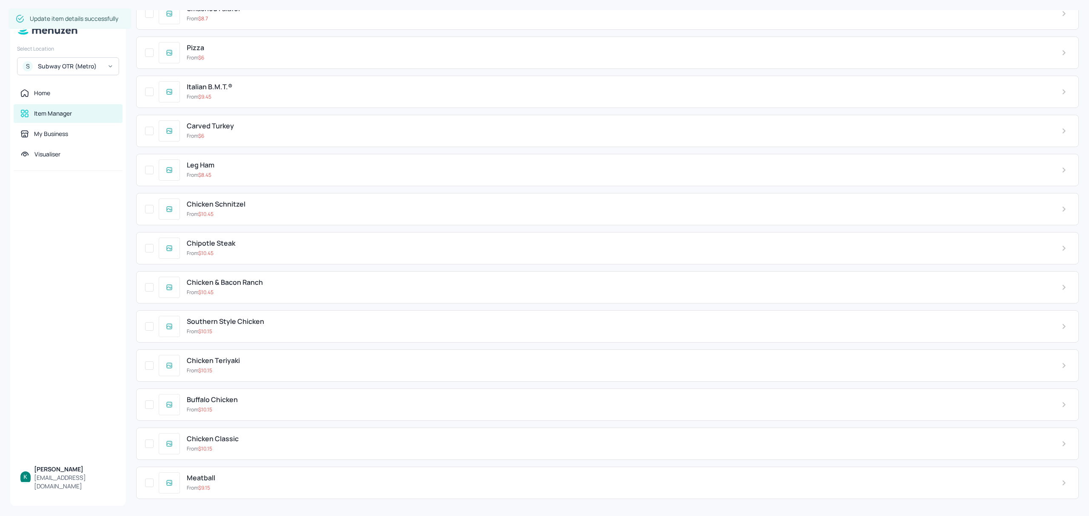
click at [314, 443] on div "Chicken Classic From $ 10.15" at bounding box center [617, 443] width 875 height 17
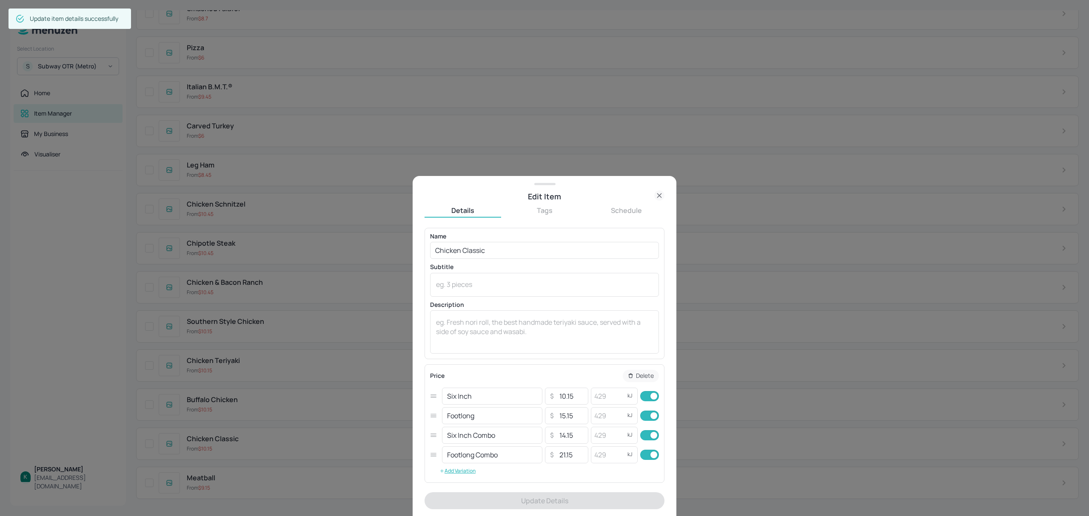
click at [660, 198] on icon at bounding box center [659, 196] width 10 height 10
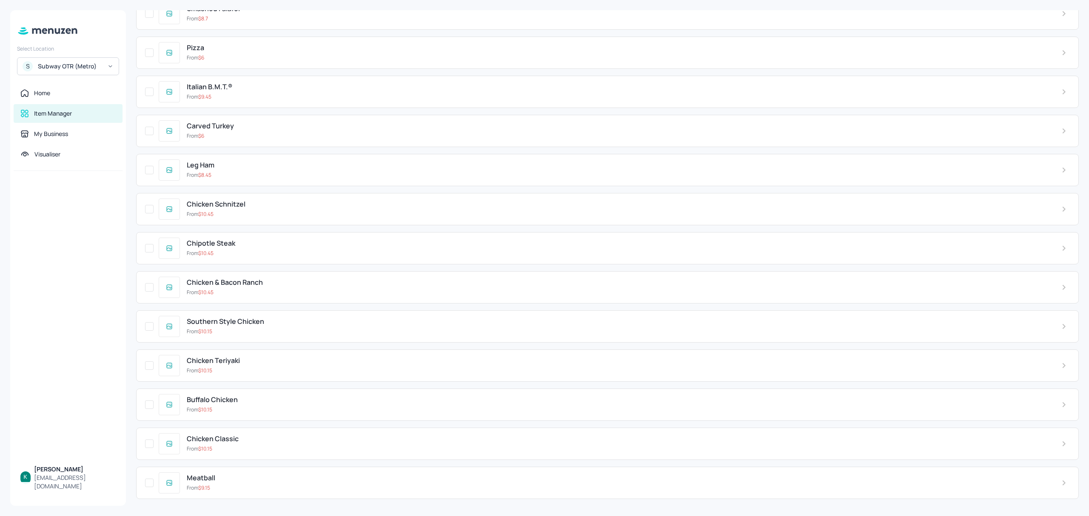
click at [260, 364] on div "Chicken Teriyaki" at bounding box center [617, 361] width 861 height 8
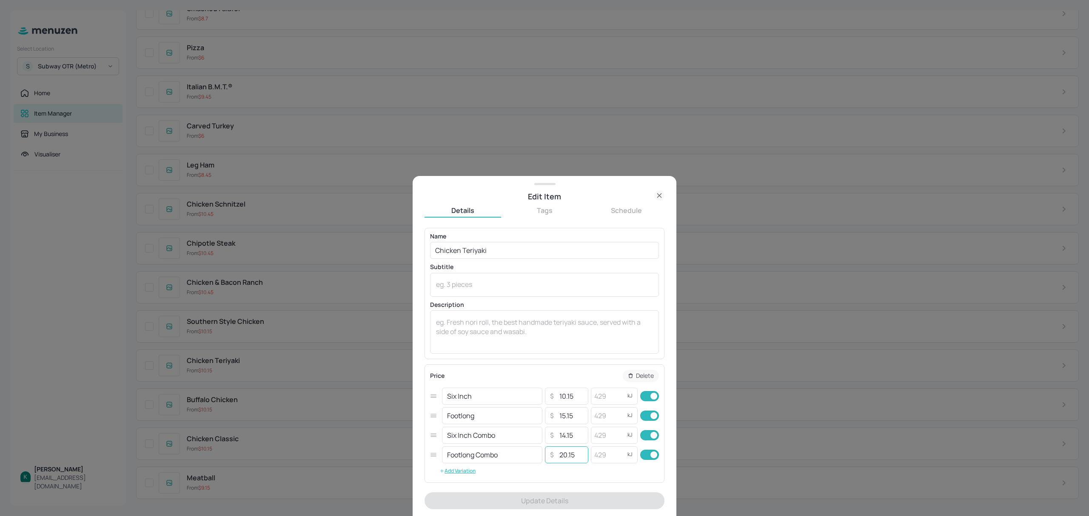
click at [564, 455] on input "20.15" at bounding box center [571, 455] width 30 height 17
type input "21.15"
click at [600, 502] on button "Update Details" at bounding box center [545, 501] width 240 height 17
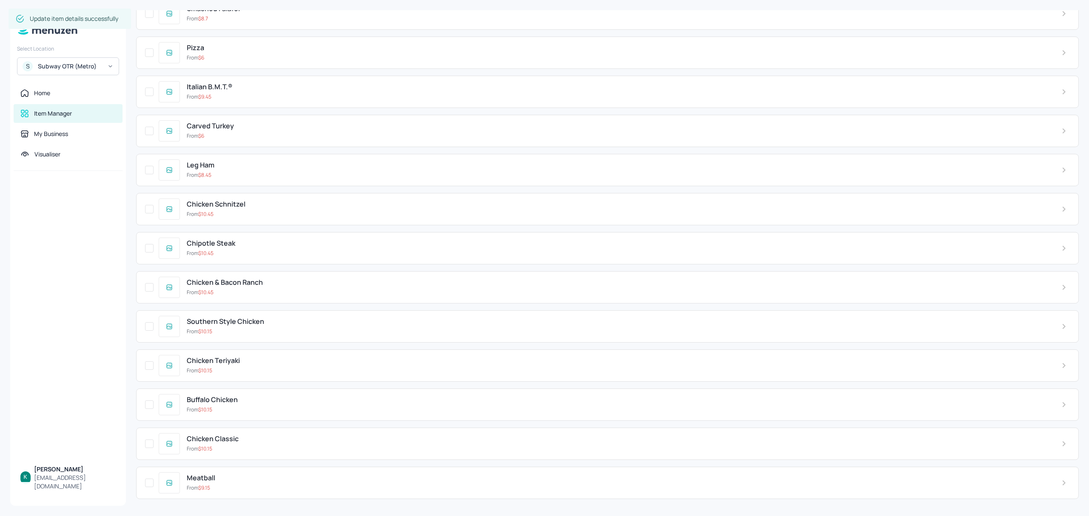
click at [247, 360] on div "Chicken Teriyaki" at bounding box center [617, 361] width 861 height 8
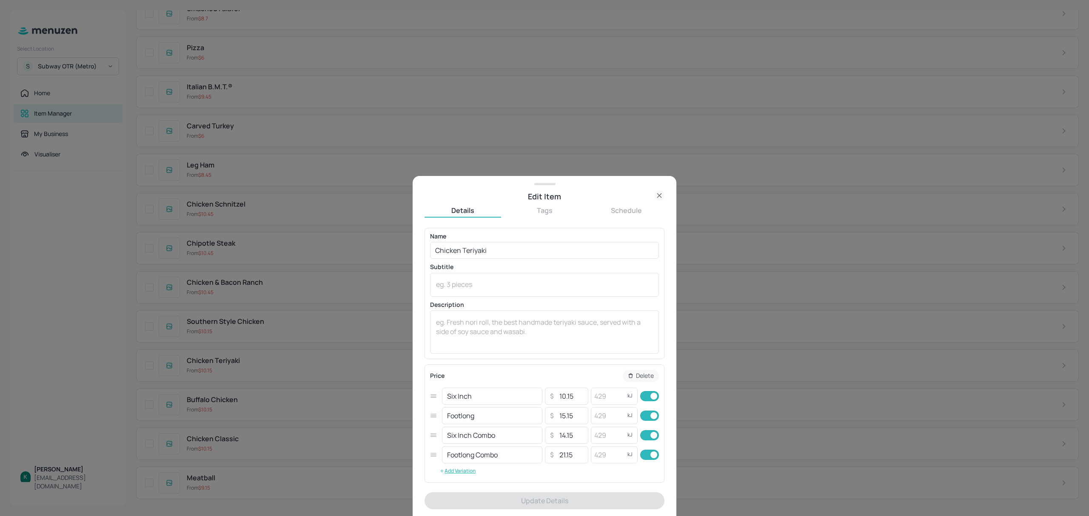
click at [656, 196] on icon at bounding box center [659, 196] width 10 height 10
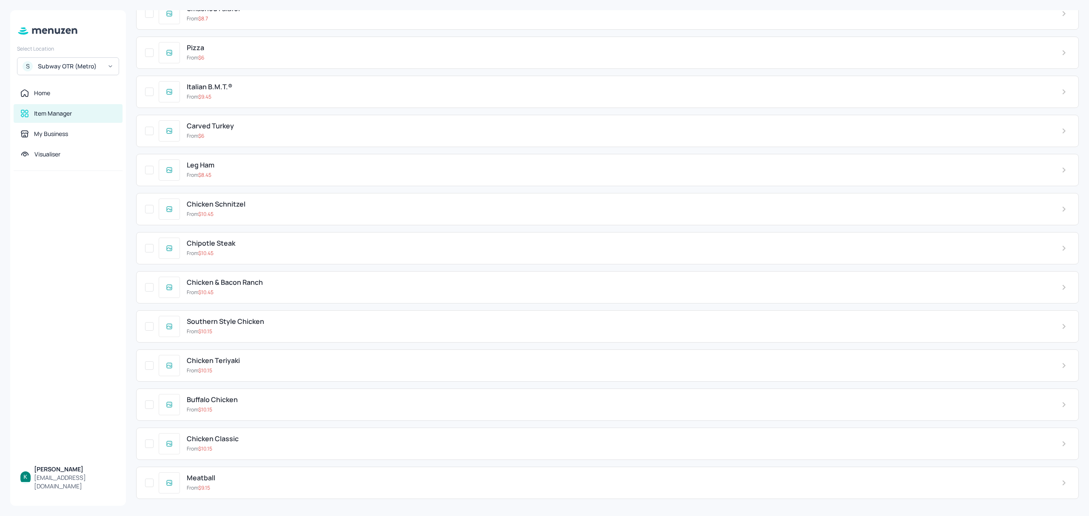
click at [255, 314] on div "Southern Style Chicken From $ 10.15" at bounding box center [607, 327] width 943 height 32
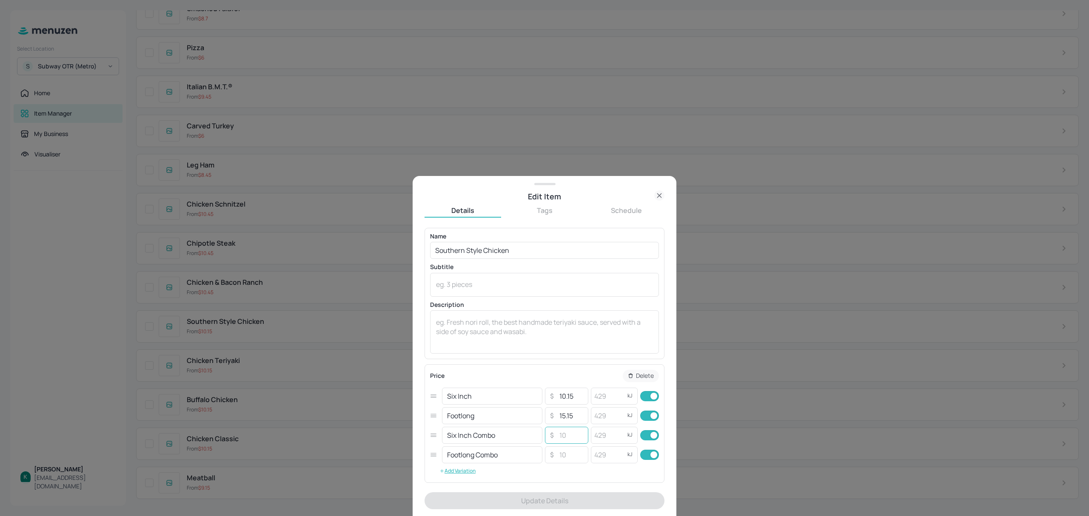
click at [567, 436] on input "number" at bounding box center [571, 435] width 30 height 17
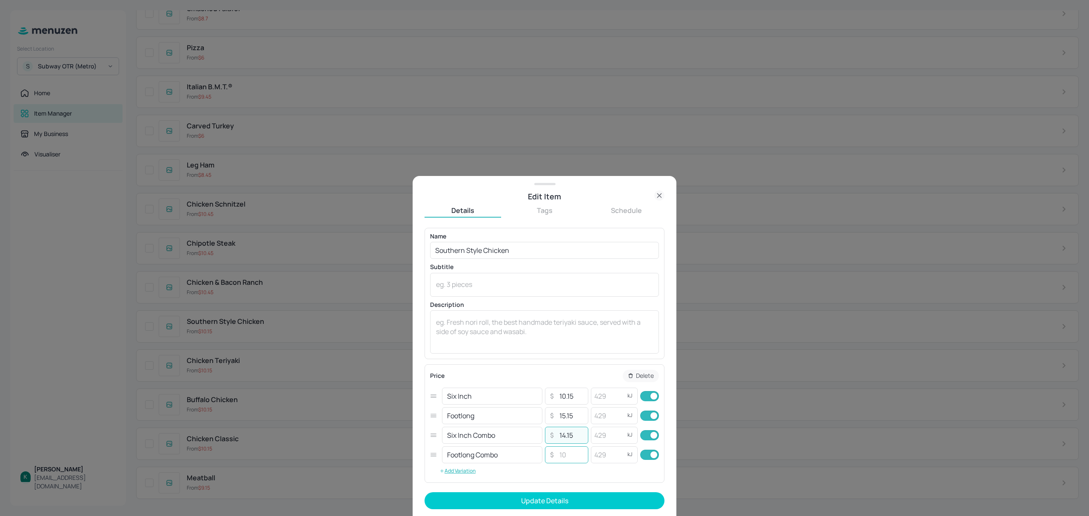
type input "14.15"
click at [560, 458] on input "number" at bounding box center [571, 455] width 30 height 17
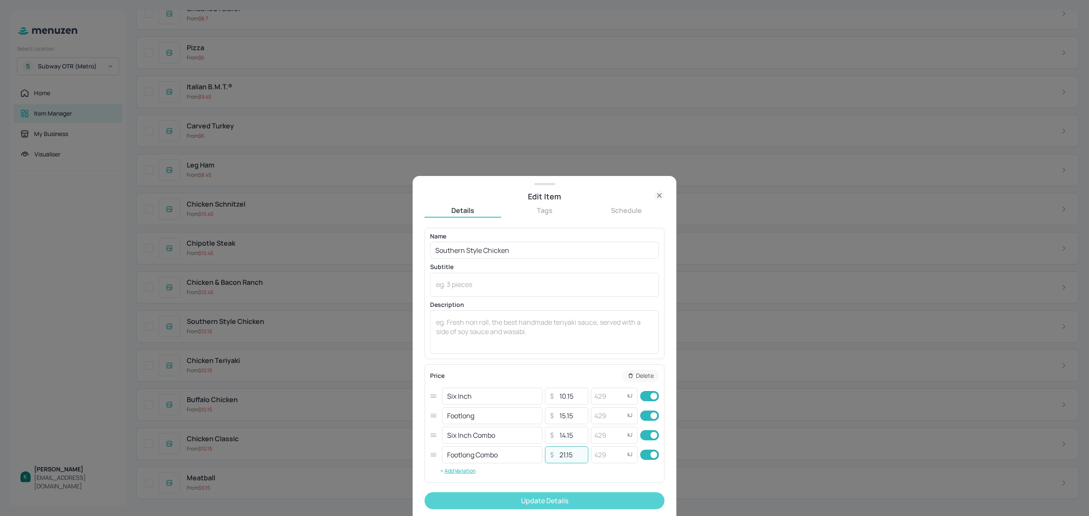
type input "21.15"
click at [589, 502] on button "Update Details" at bounding box center [545, 501] width 240 height 17
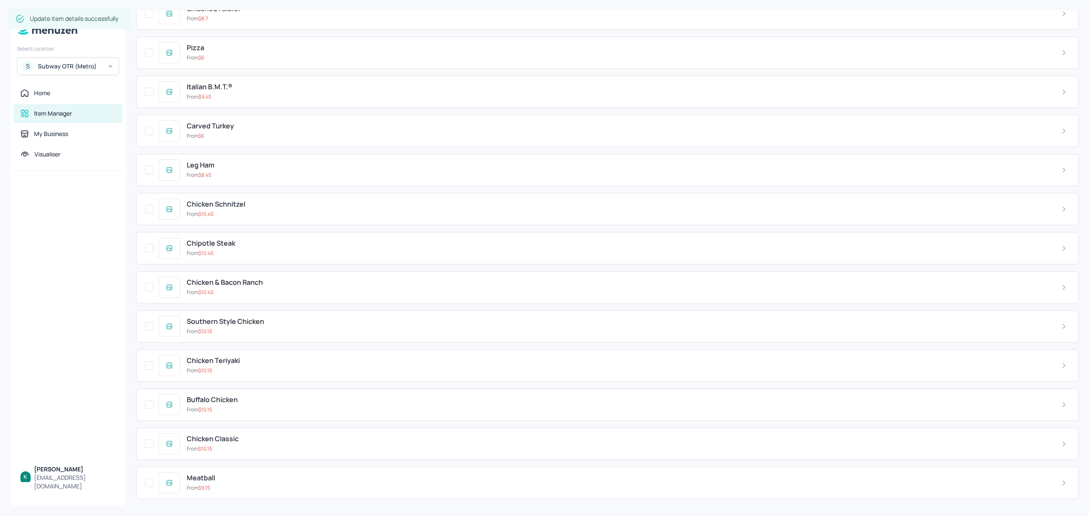
click at [252, 289] on div "From $ 10.45" at bounding box center [617, 293] width 861 height 8
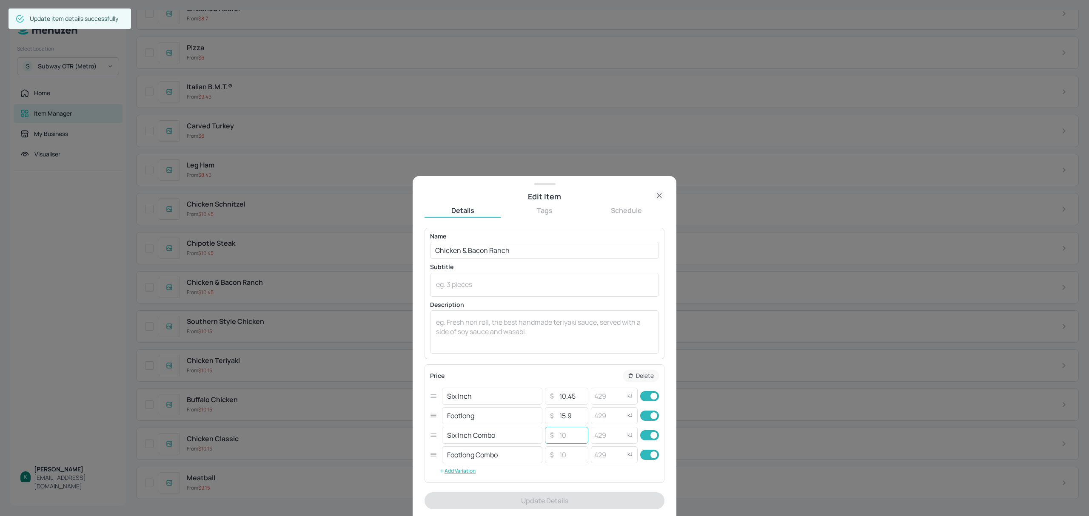
click at [563, 439] on input "number" at bounding box center [571, 435] width 30 height 17
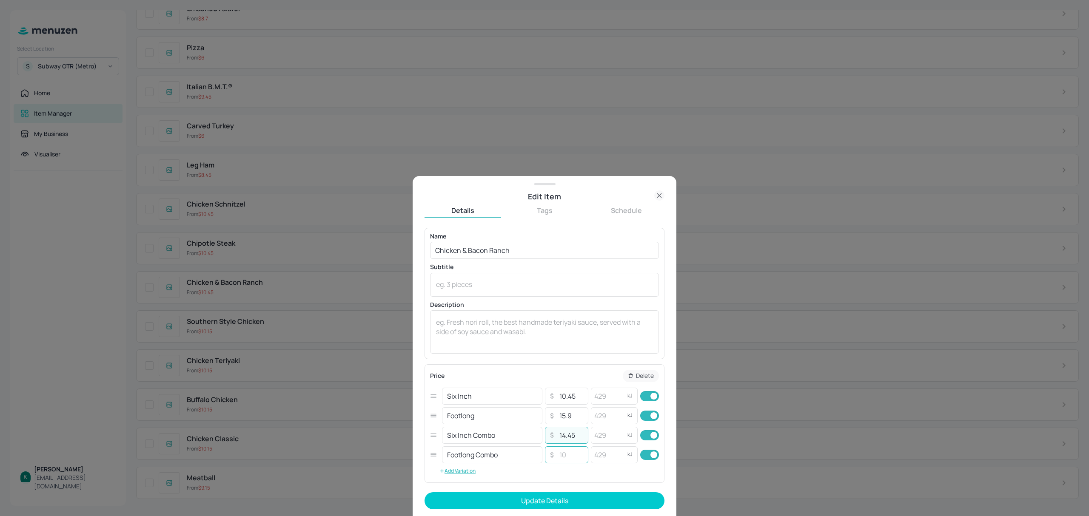
type input "14.45"
click at [570, 458] on input "number" at bounding box center [571, 455] width 30 height 17
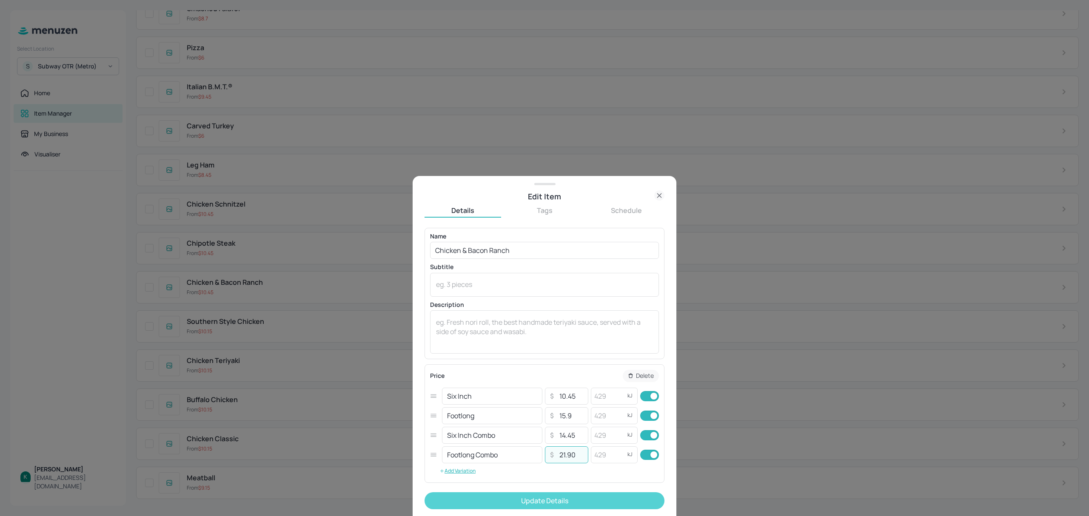
type input "21.90"
click at [575, 502] on button "Update Details" at bounding box center [545, 501] width 240 height 17
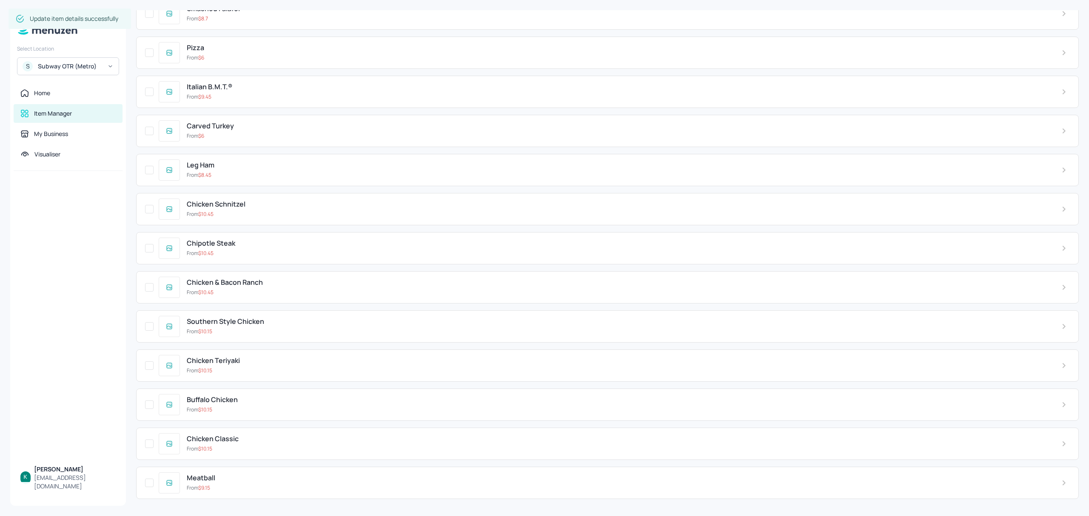
click at [240, 325] on div "Southern Style Chicken From $ 10.15" at bounding box center [617, 326] width 875 height 17
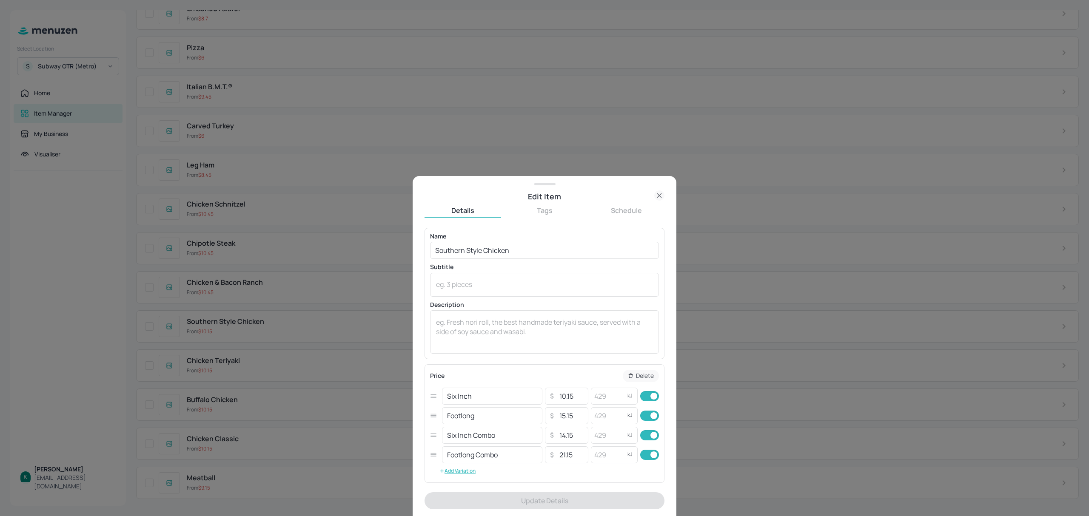
click at [658, 194] on icon at bounding box center [659, 196] width 10 height 10
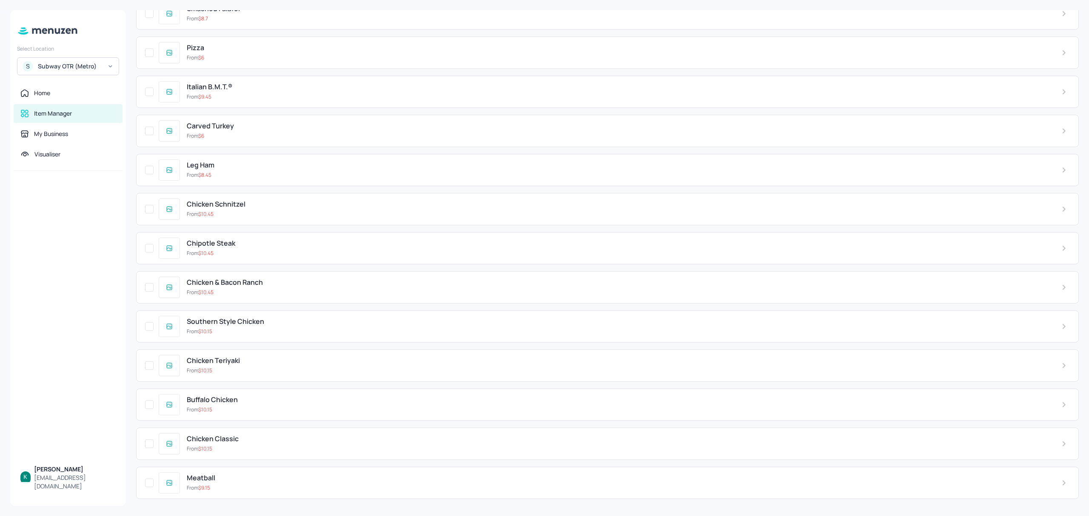
click at [276, 289] on div "From $ 10.45" at bounding box center [617, 293] width 861 height 8
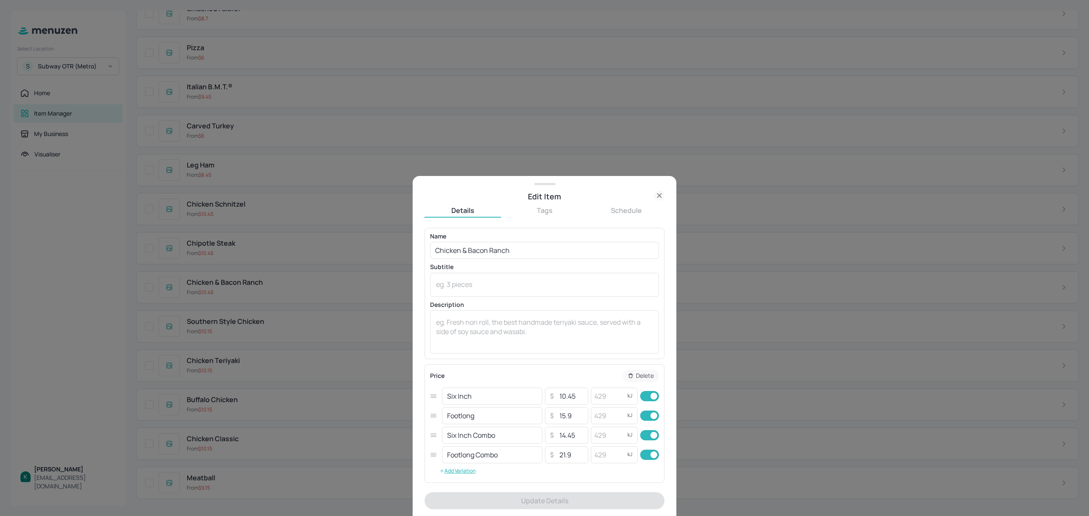
click at [657, 195] on icon at bounding box center [659, 196] width 10 height 10
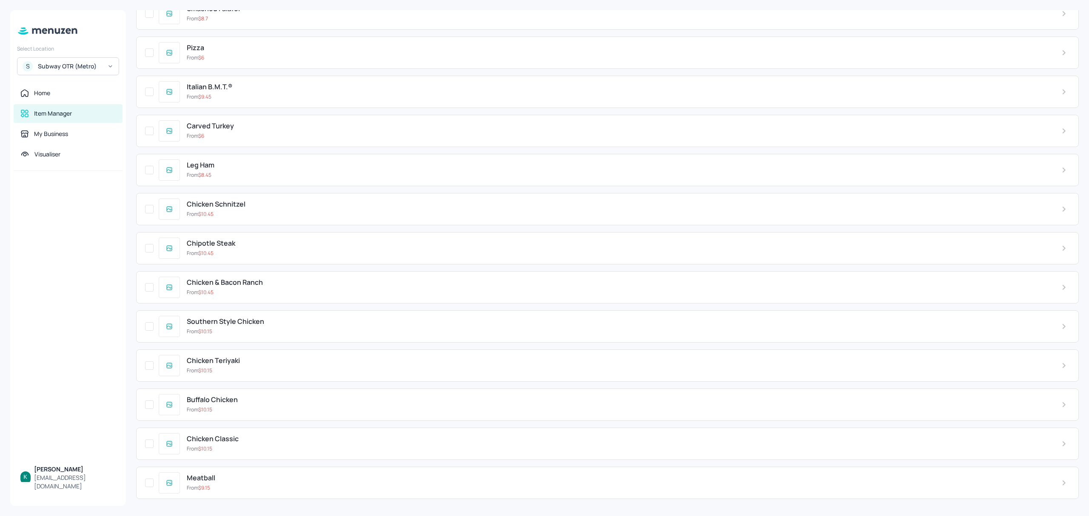
click at [290, 247] on div "Chipotle Steak From $ 10.45" at bounding box center [617, 247] width 875 height 17
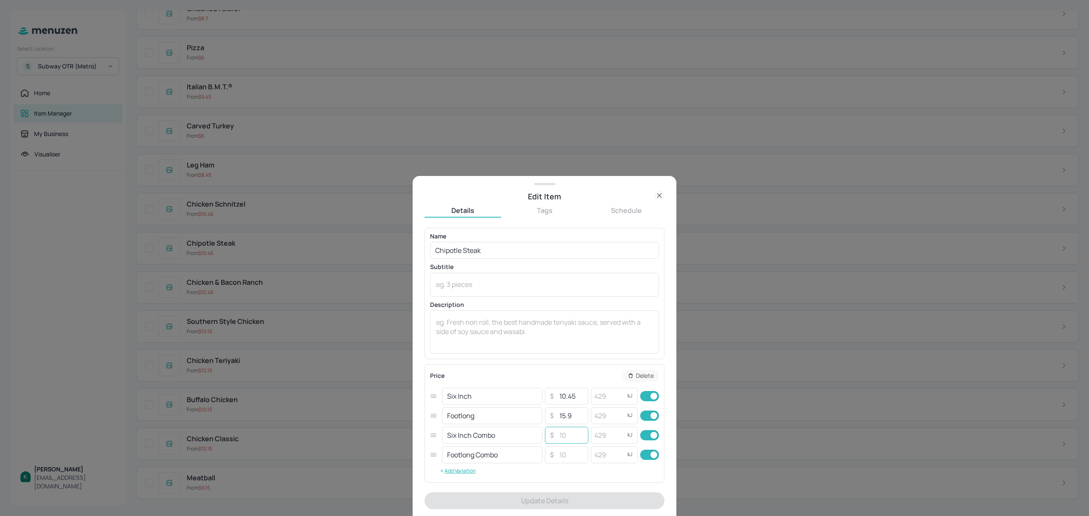
click at [560, 439] on input "number" at bounding box center [571, 435] width 30 height 17
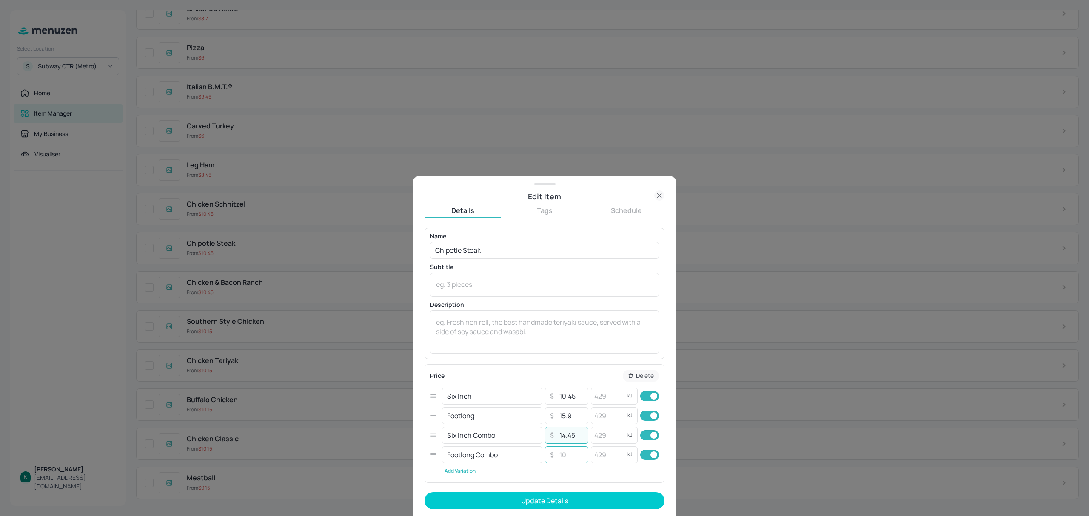
type input "14.45"
click at [565, 459] on input "number" at bounding box center [571, 455] width 30 height 17
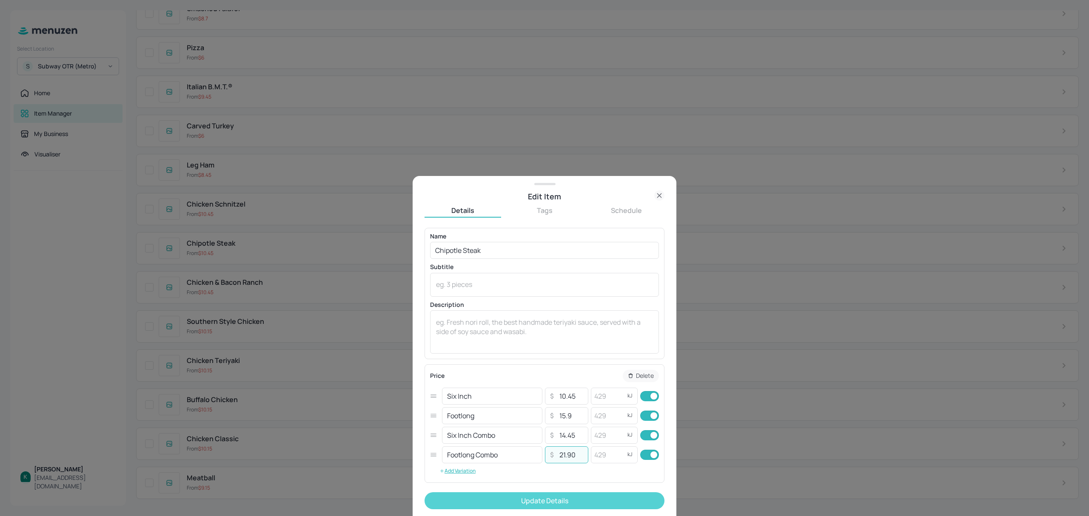
type input "21.90"
click at [561, 501] on button "Update Details" at bounding box center [545, 501] width 240 height 17
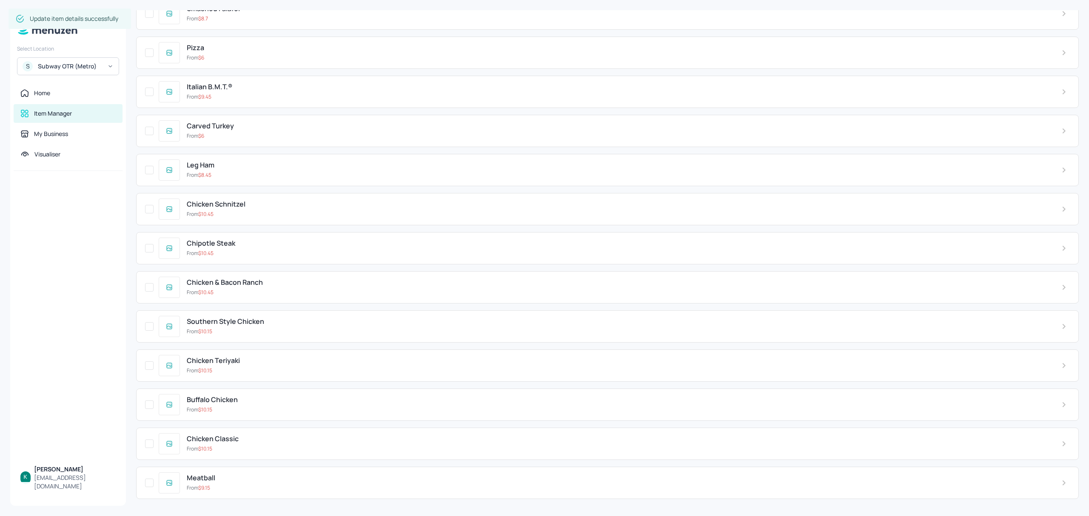
click at [256, 203] on div "Chicken Schnitzel" at bounding box center [617, 204] width 861 height 8
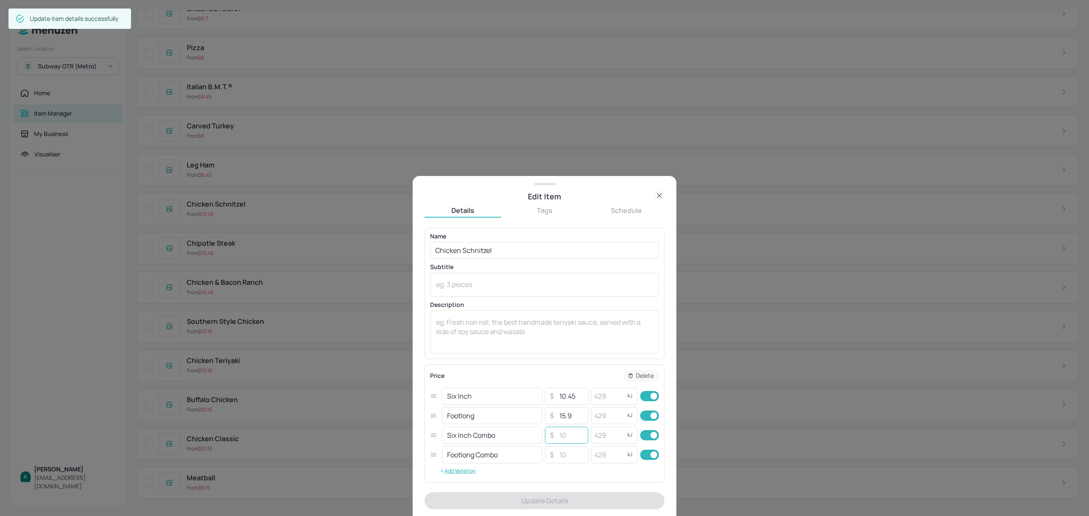
click at [556, 437] on input "number" at bounding box center [571, 435] width 30 height 17
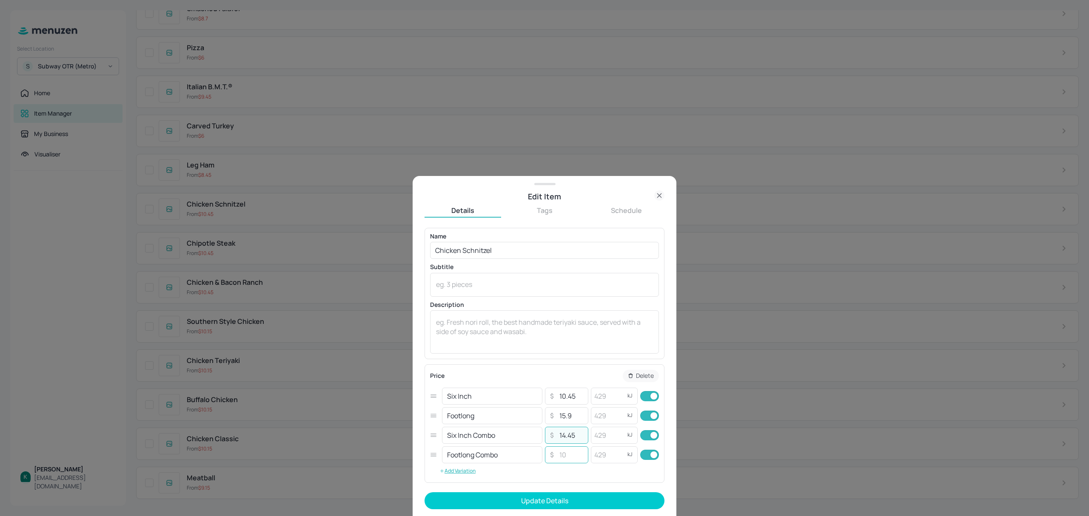
type input "14.45"
click at [563, 458] on input "number" at bounding box center [571, 455] width 30 height 17
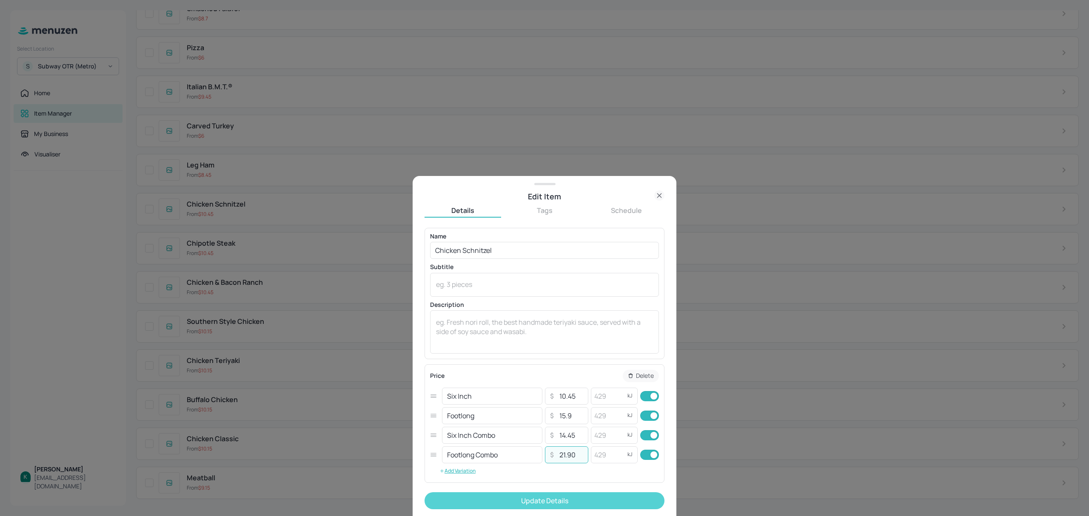
type input "21.90"
click at [569, 499] on button "Update Details" at bounding box center [545, 501] width 240 height 17
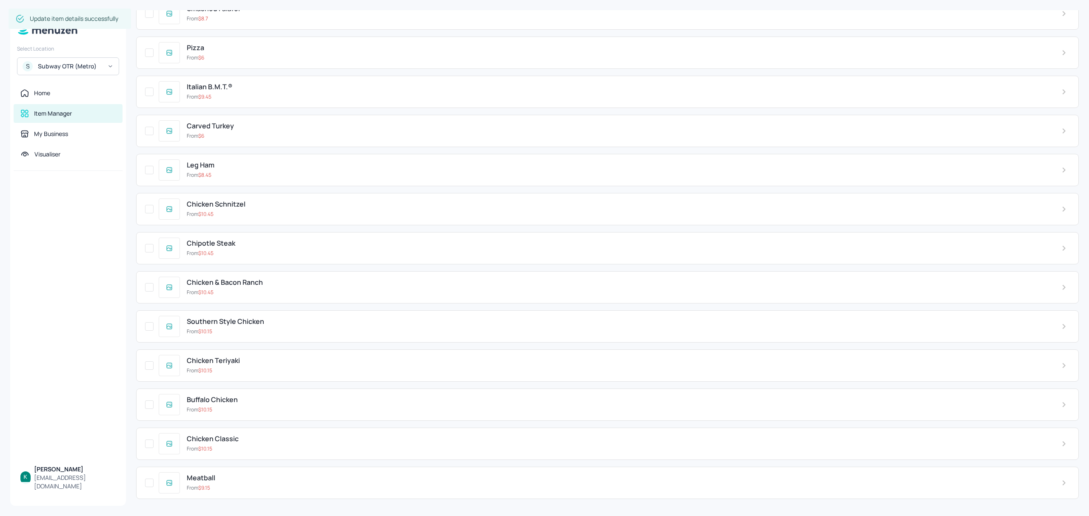
click at [264, 239] on div "Chipotle Steak" at bounding box center [617, 243] width 861 height 8
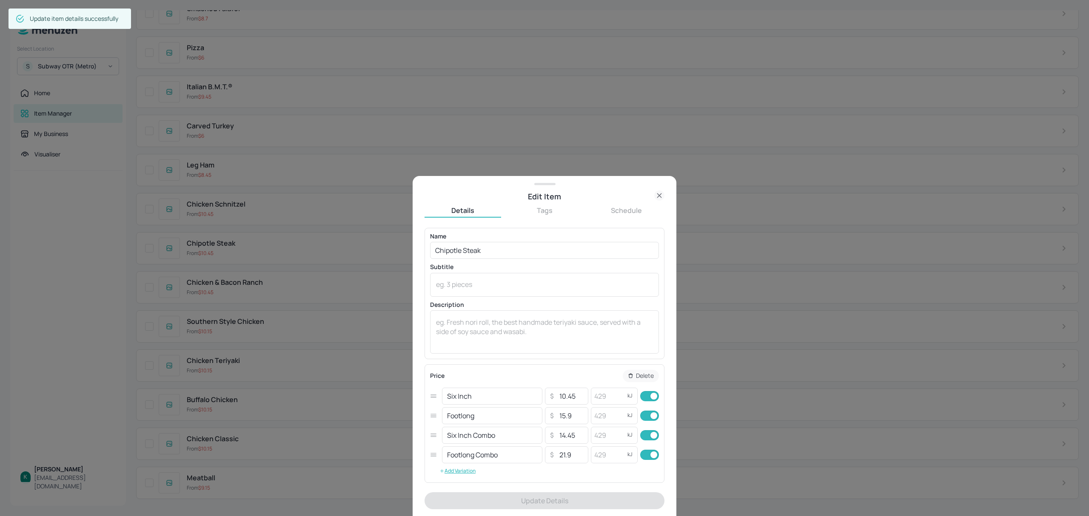
click at [659, 196] on icon at bounding box center [659, 196] width 10 height 10
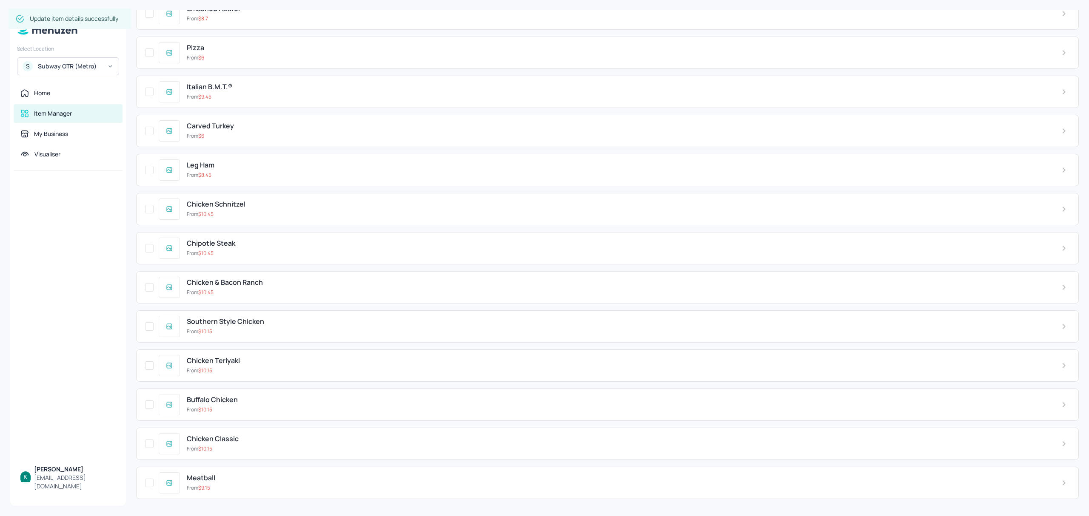
click at [248, 211] on div "From $ 10.45" at bounding box center [617, 215] width 861 height 8
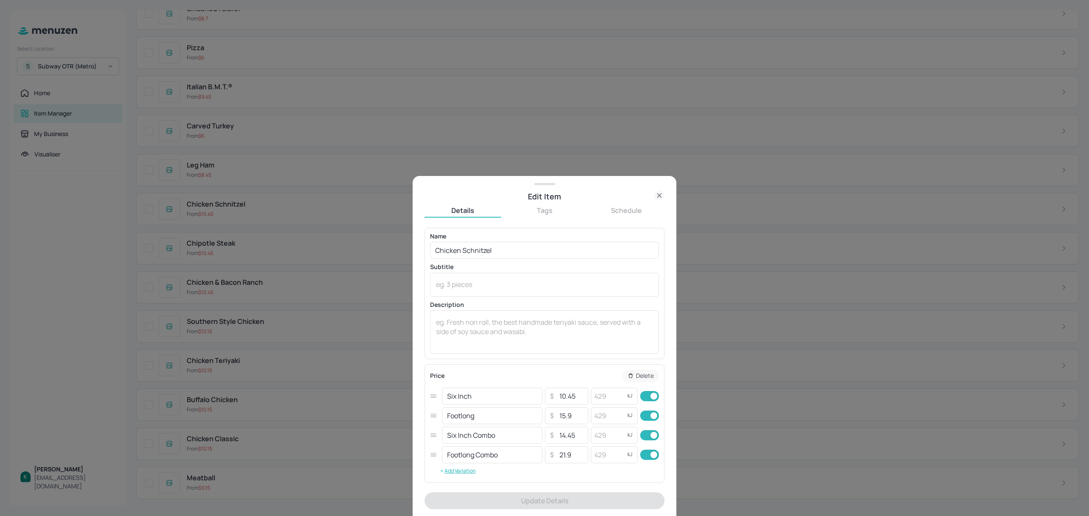
click at [656, 194] on icon at bounding box center [659, 196] width 10 height 10
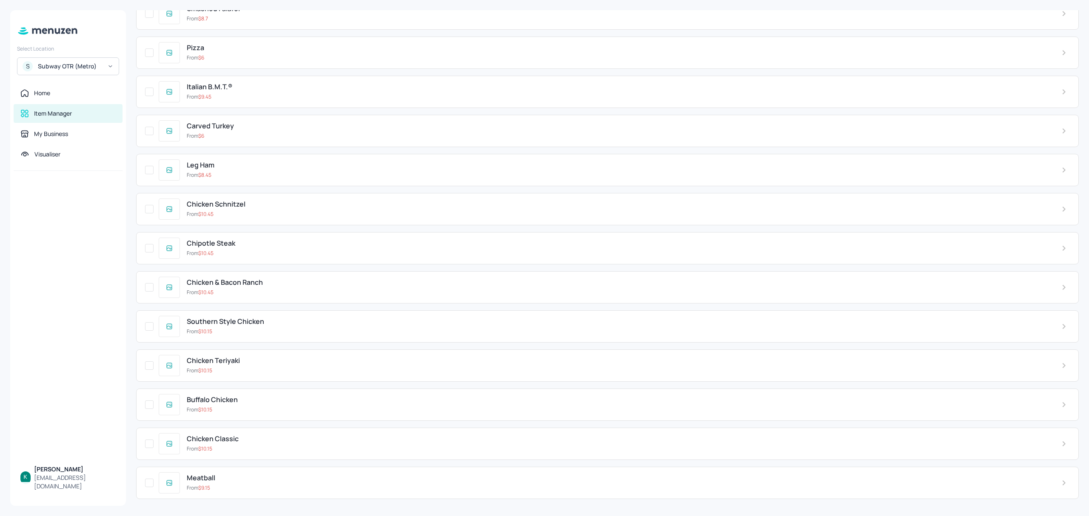
click at [240, 168] on div "Leg Ham From $ 8.45" at bounding box center [617, 169] width 875 height 17
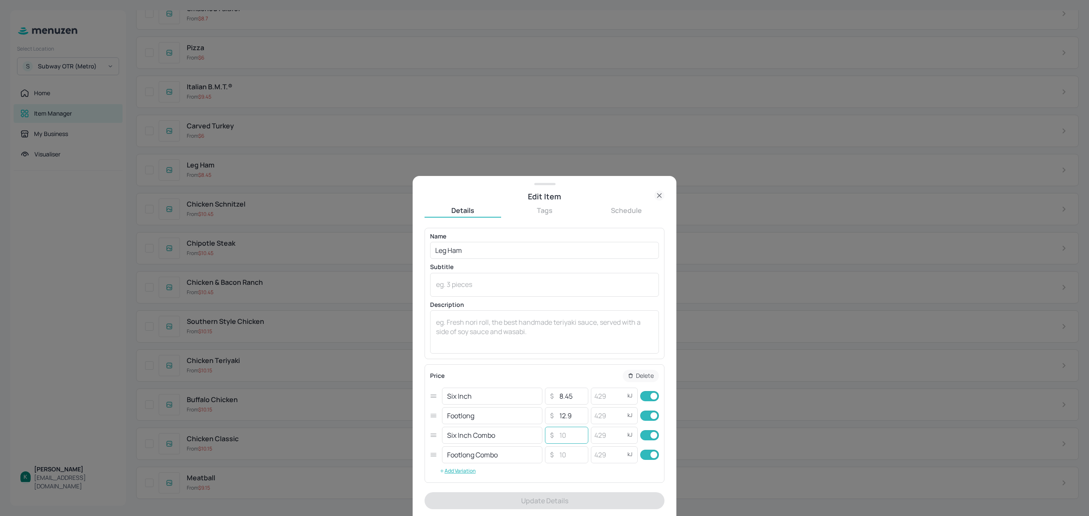
click at [566, 441] on input "number" at bounding box center [571, 435] width 30 height 17
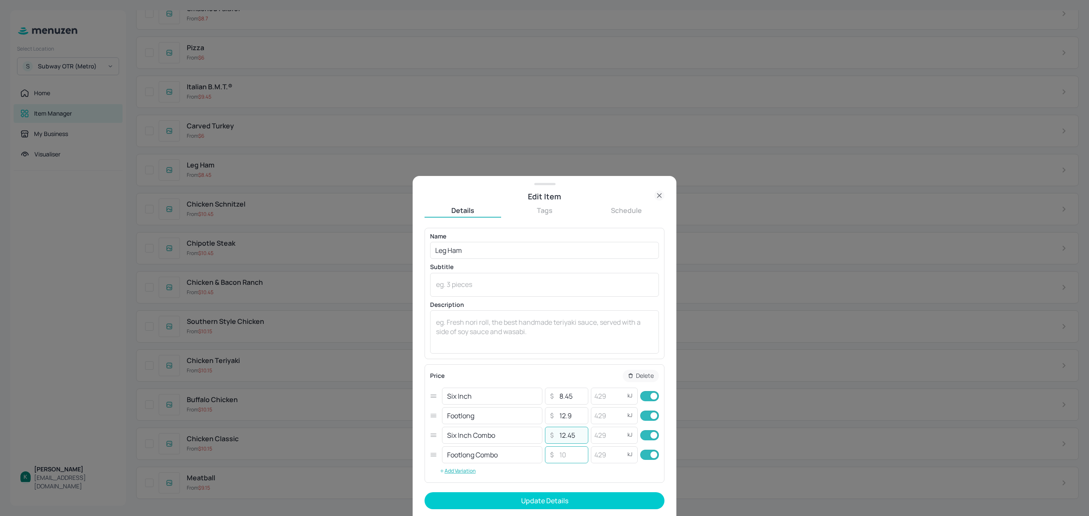
type input "12.45"
click at [573, 459] on input "number" at bounding box center [571, 455] width 30 height 17
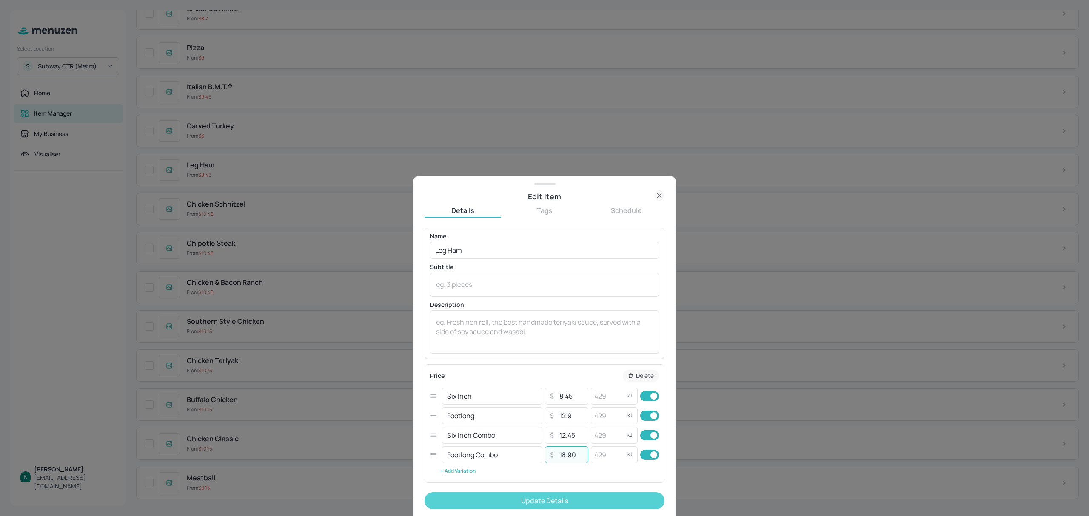
type input "18.90"
click at [582, 503] on button "Update Details" at bounding box center [545, 501] width 240 height 17
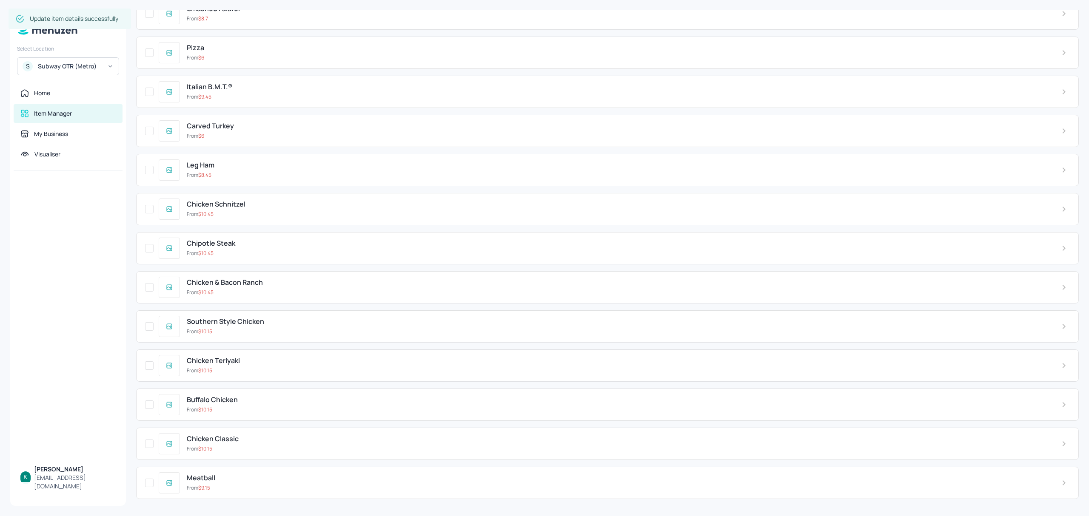
click at [263, 133] on div "From $ 6" at bounding box center [617, 136] width 861 height 8
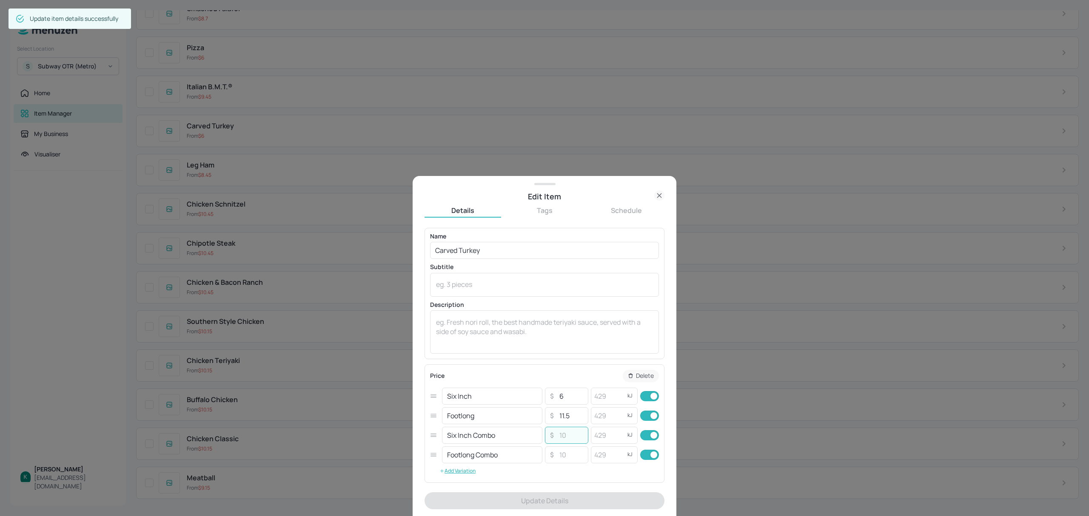
click at [567, 439] on input "number" at bounding box center [571, 435] width 30 height 17
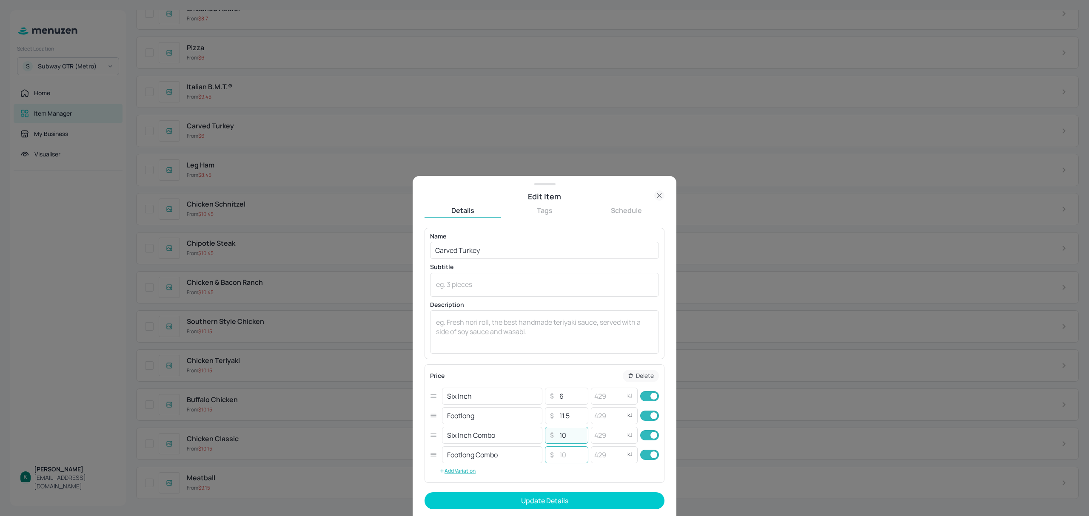
type input "10"
click at [563, 453] on input "number" at bounding box center [571, 455] width 30 height 17
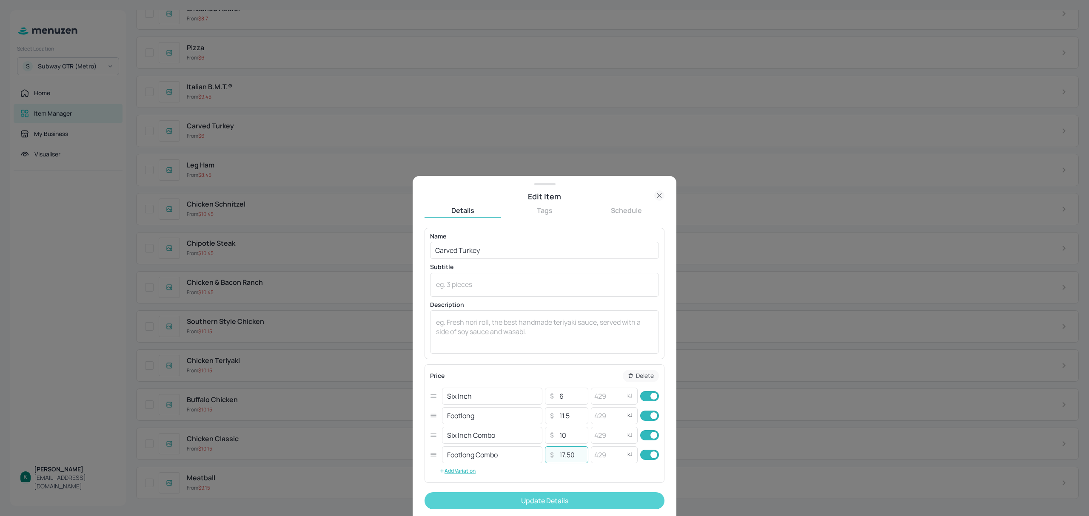
type input "17.50"
click at [579, 500] on button "Update Details" at bounding box center [545, 501] width 240 height 17
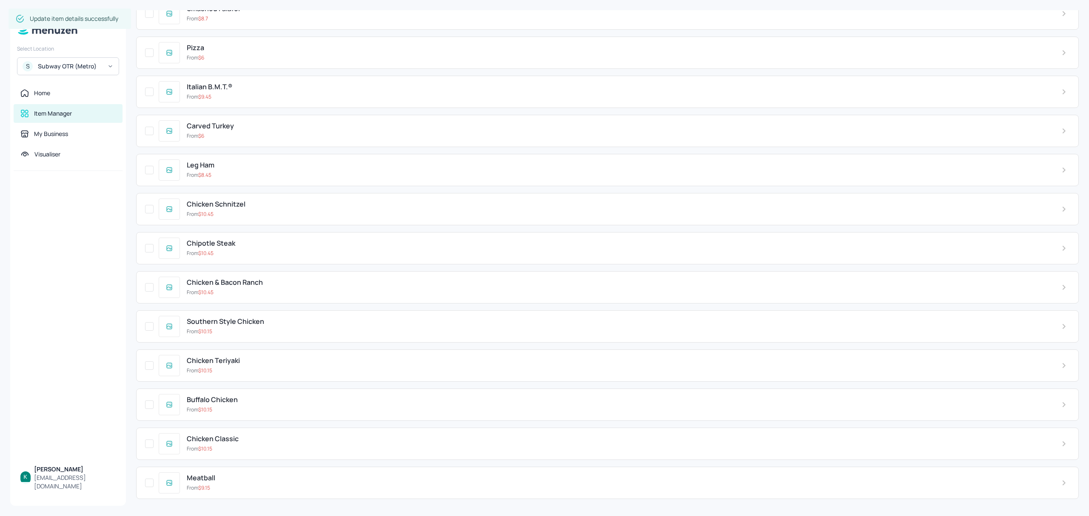
click at [247, 126] on div "Carved Turkey" at bounding box center [617, 126] width 861 height 8
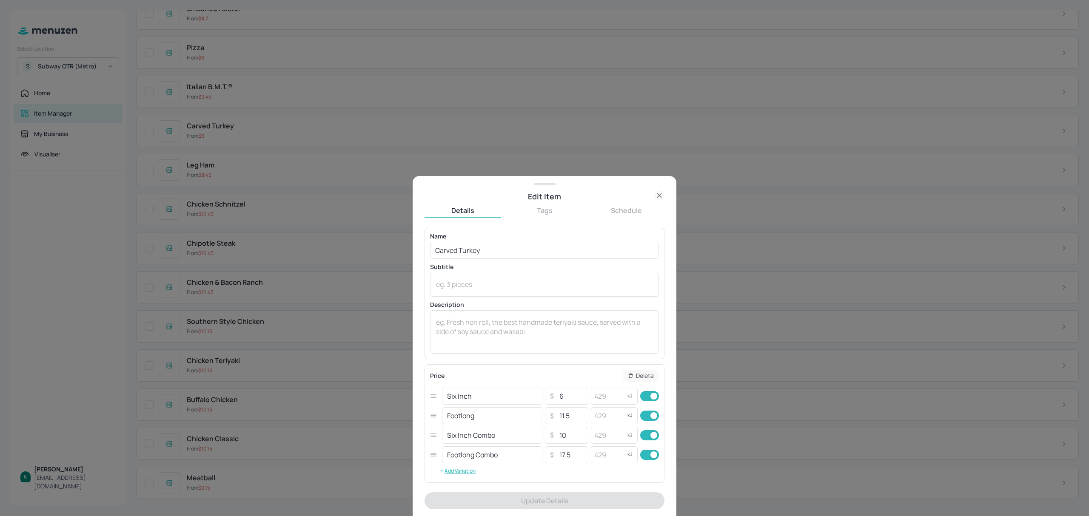
click at [660, 194] on icon at bounding box center [659, 196] width 10 height 10
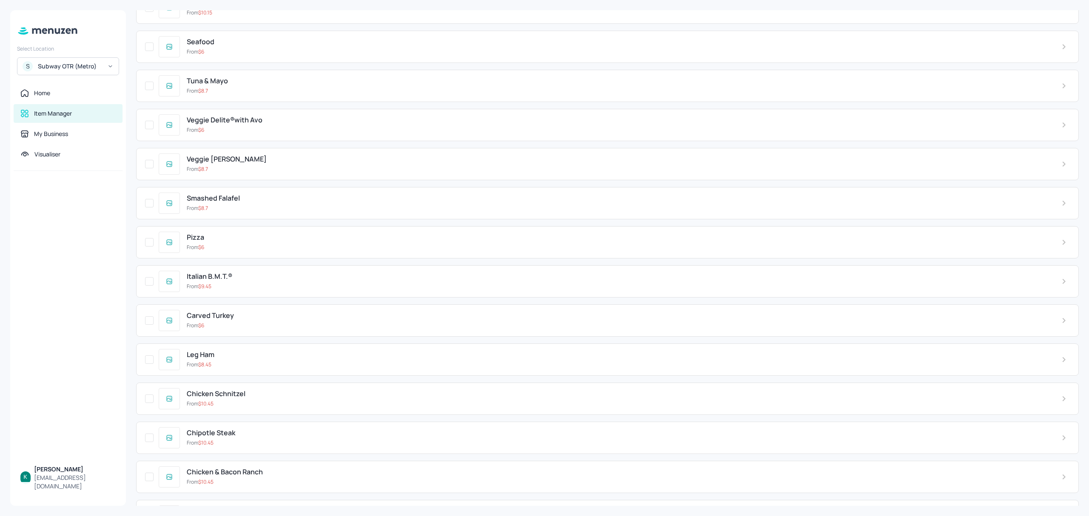
scroll to position [2484, 0]
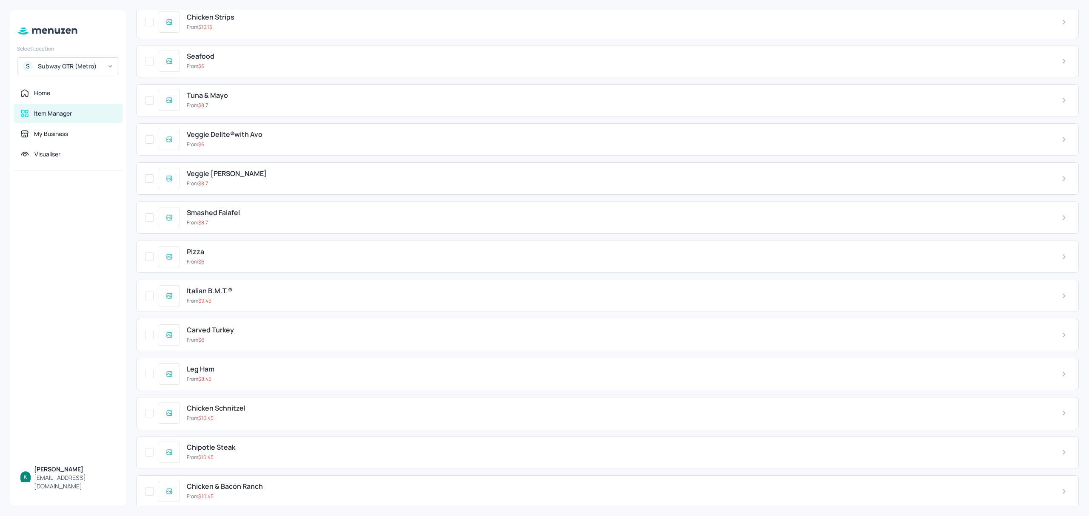
click at [258, 305] on div "From $ 9.45" at bounding box center [617, 301] width 861 height 8
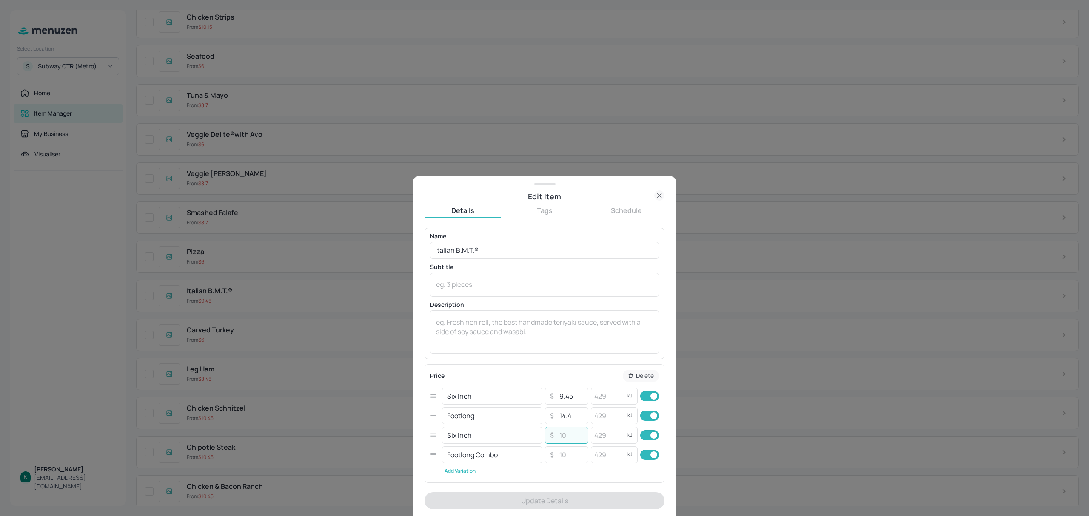
click at [574, 438] on input "number" at bounding box center [571, 435] width 30 height 17
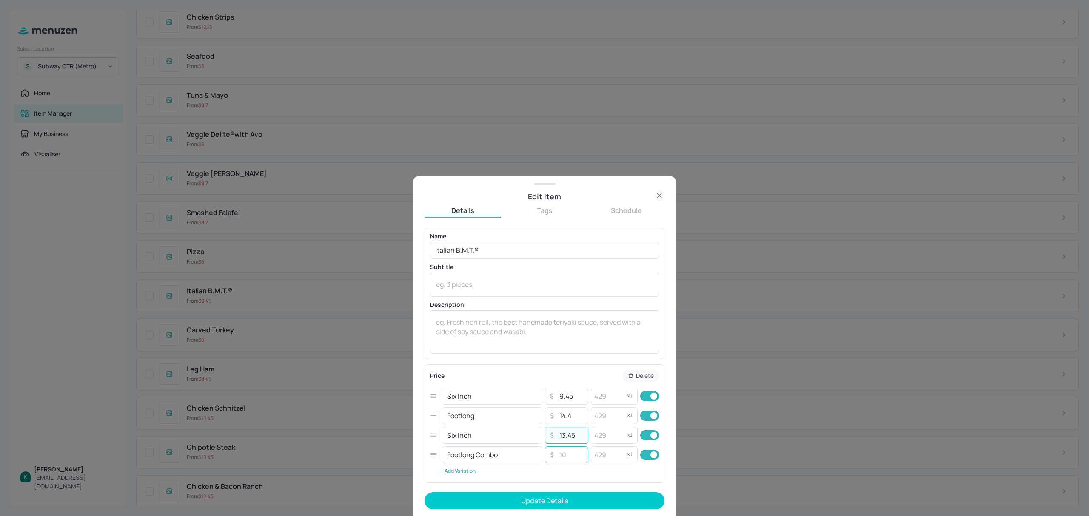
type input "13.45"
click at [567, 455] on input "number" at bounding box center [571, 455] width 30 height 17
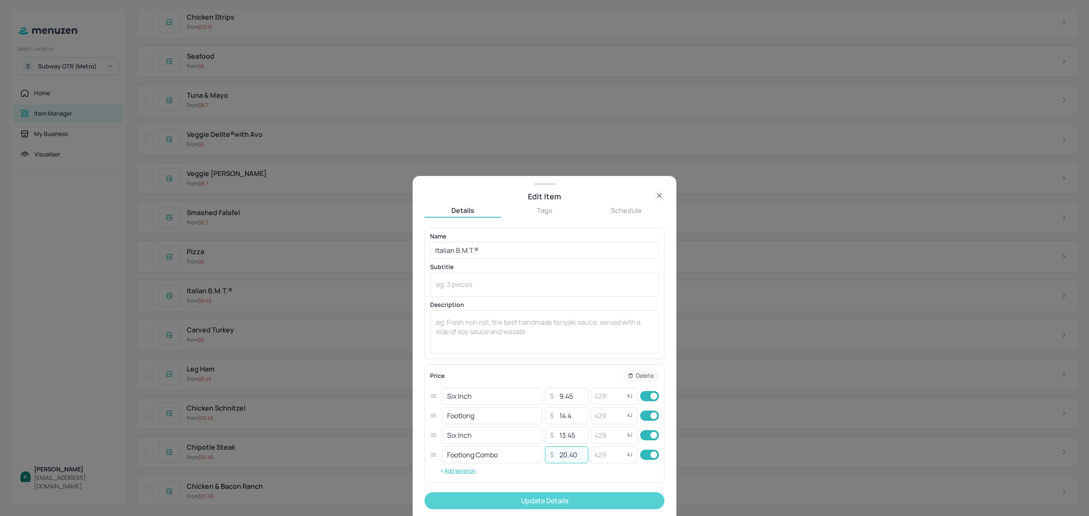
type input "20.40"
click at [606, 500] on button "Update Details" at bounding box center [545, 501] width 240 height 17
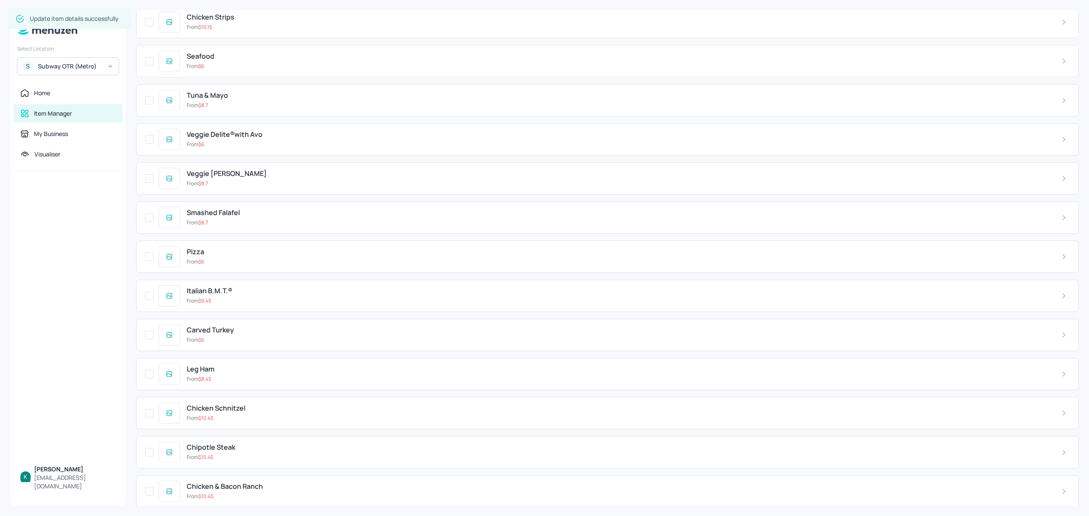
click at [226, 266] on div "From $ 6" at bounding box center [617, 262] width 861 height 8
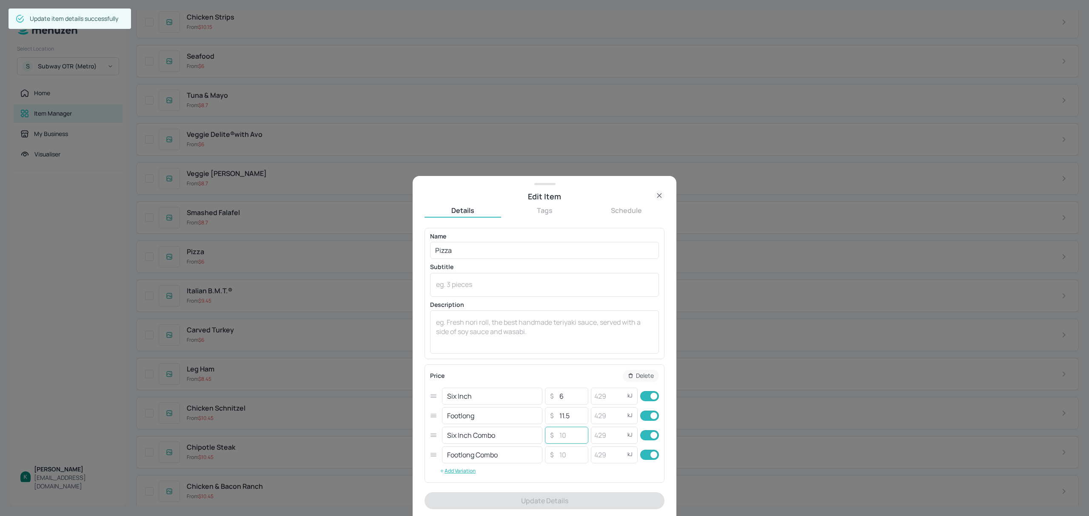
click at [564, 439] on input "number" at bounding box center [571, 435] width 30 height 17
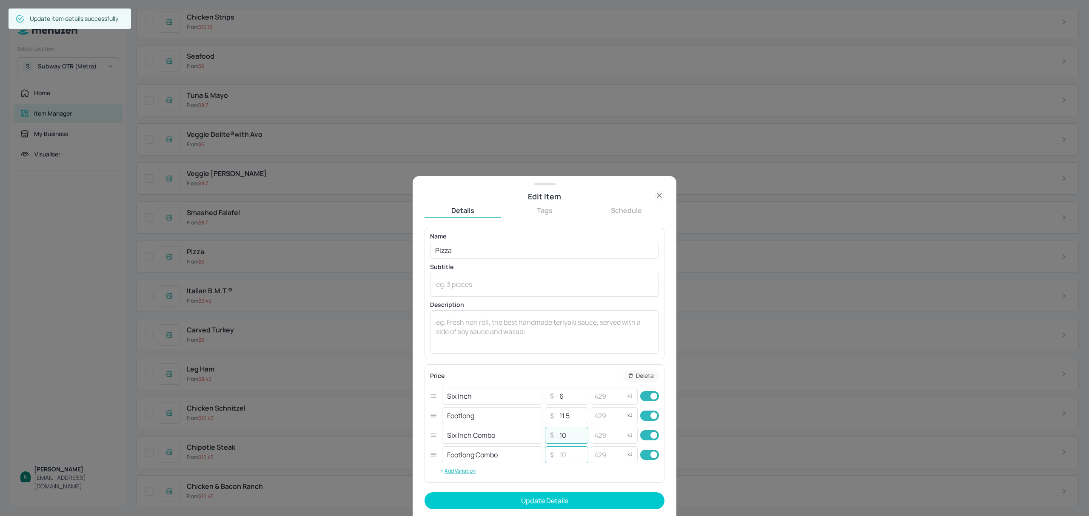
type input "10"
click at [570, 460] on input "number" at bounding box center [571, 455] width 30 height 17
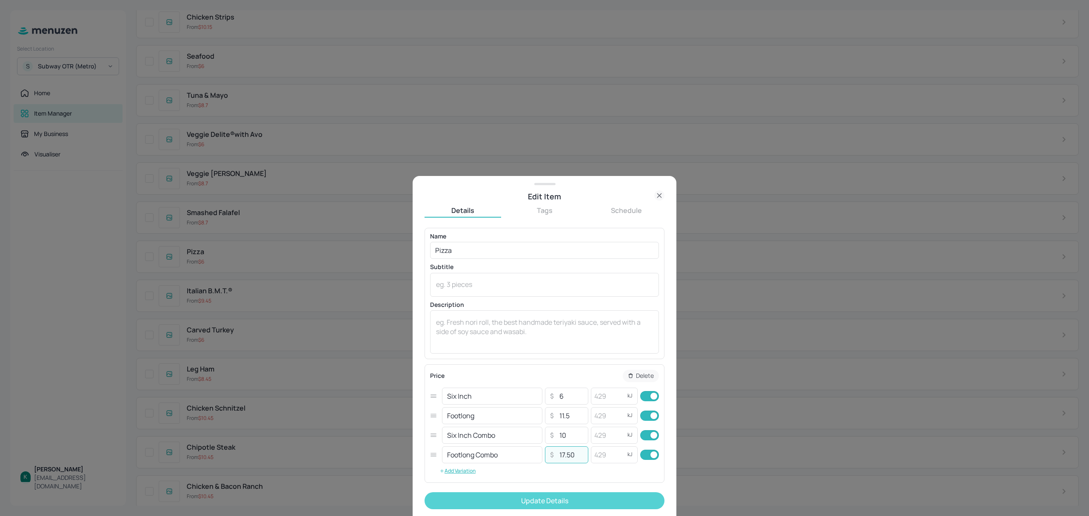
type input "17.50"
click at [580, 501] on button "Update Details" at bounding box center [545, 501] width 240 height 17
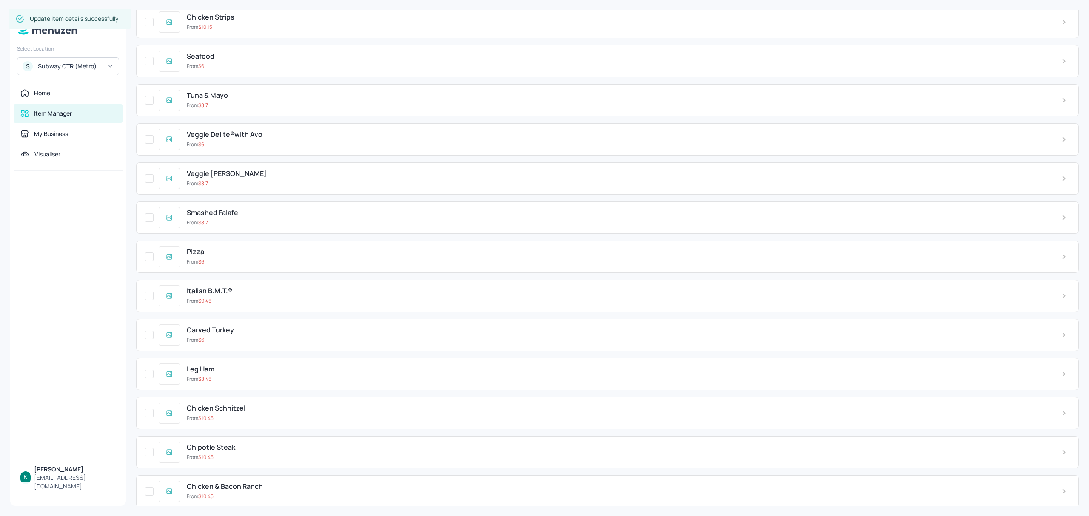
click at [276, 227] on div "From $ 8.7" at bounding box center [617, 223] width 861 height 8
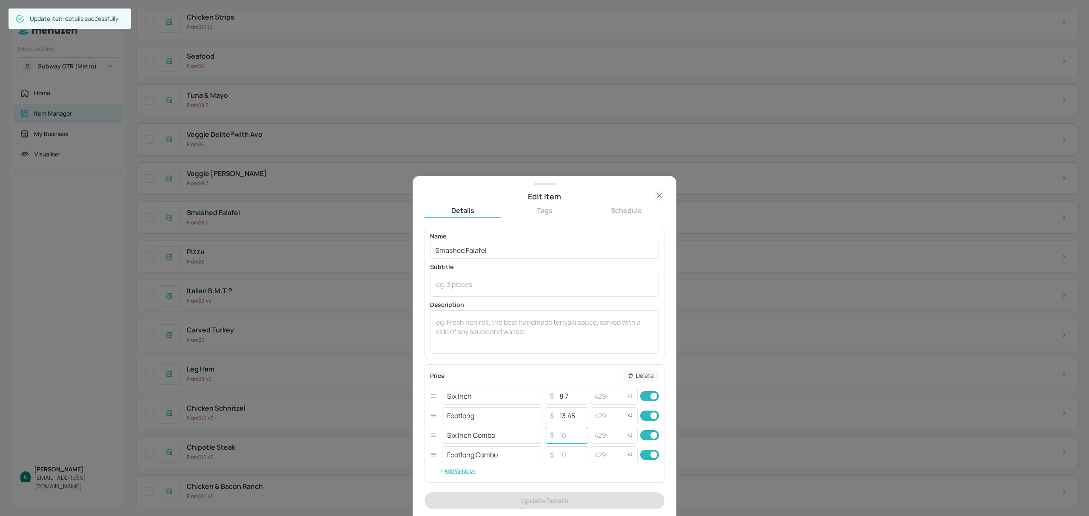
click at [565, 440] on input "number" at bounding box center [571, 435] width 30 height 17
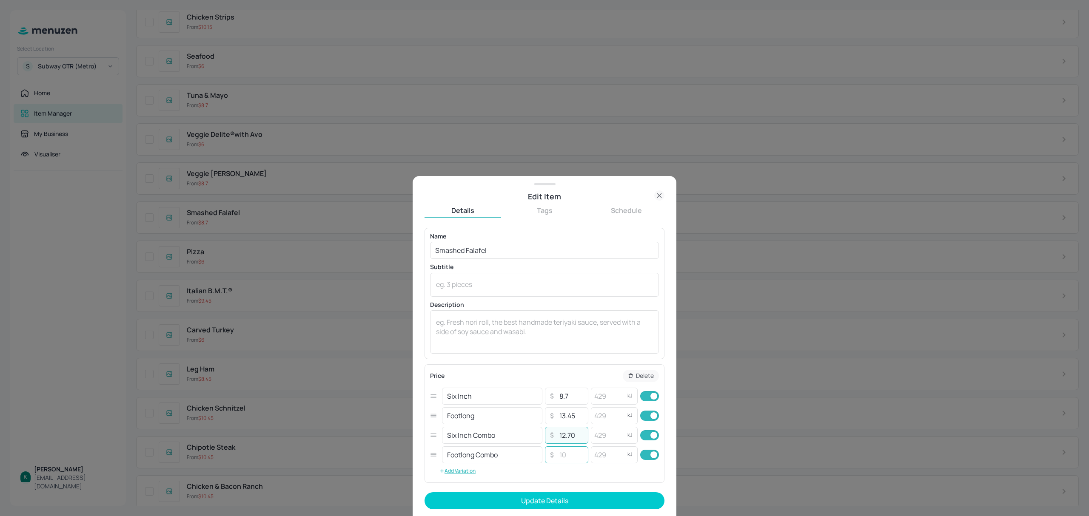
type input "12.70"
click at [567, 456] on input "number" at bounding box center [571, 455] width 30 height 17
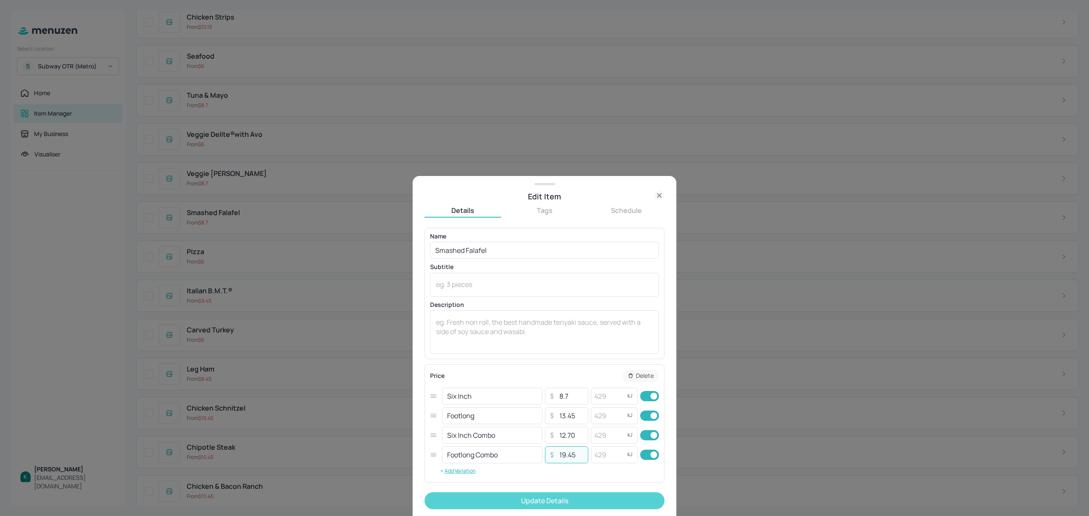
type input "19.45"
click at [567, 501] on button "Update Details" at bounding box center [545, 501] width 240 height 17
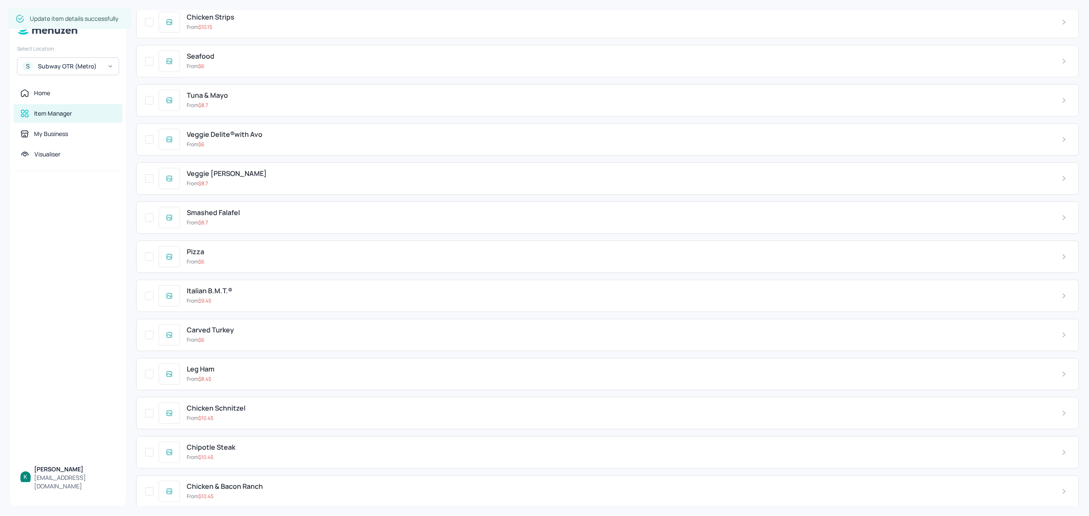
click at [268, 188] on div "From $ 8.7" at bounding box center [617, 184] width 861 height 8
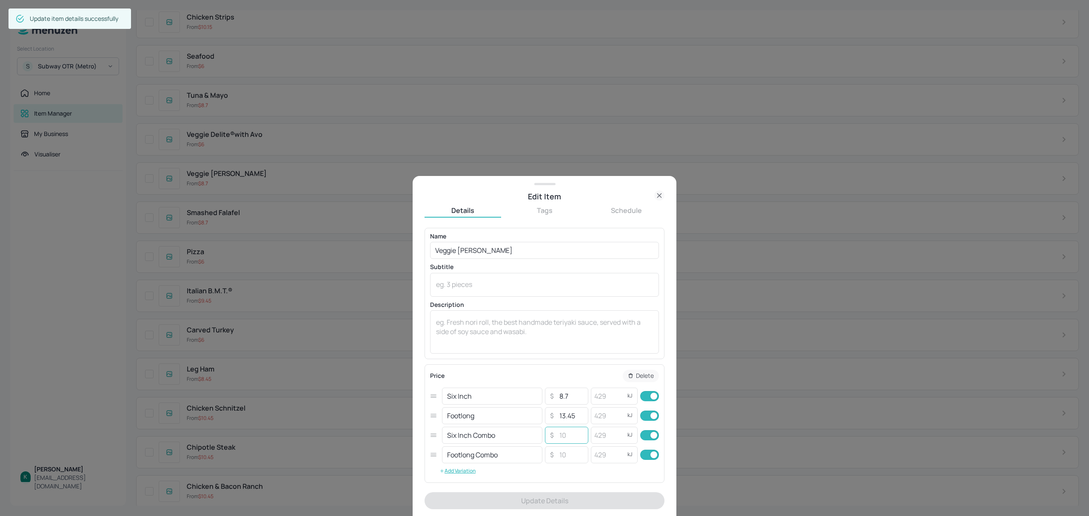
click at [571, 433] on input "number" at bounding box center [571, 435] width 30 height 17
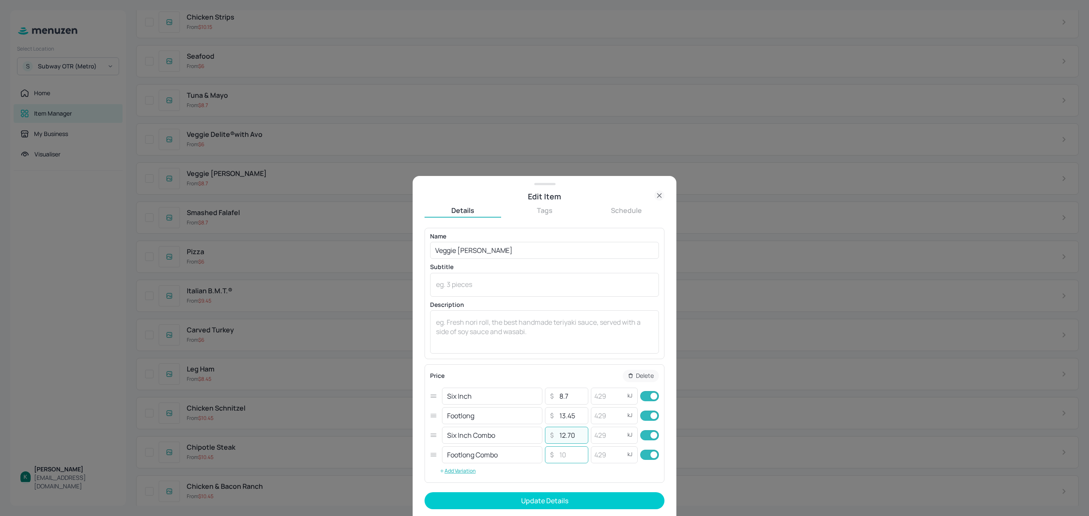
type input "12.70"
click at [569, 460] on input "number" at bounding box center [571, 455] width 30 height 17
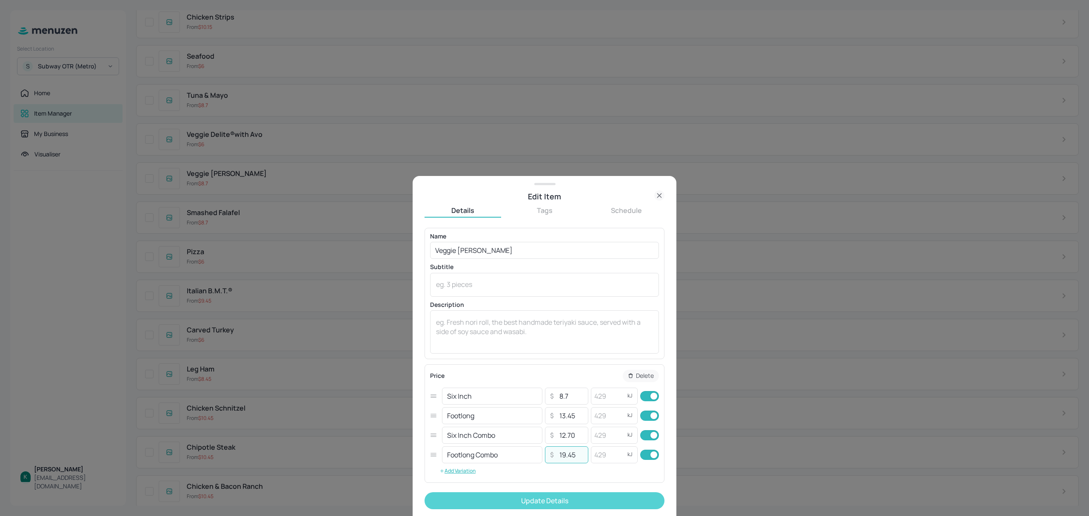
type input "19.45"
click at [579, 504] on button "Update Details" at bounding box center [545, 501] width 240 height 17
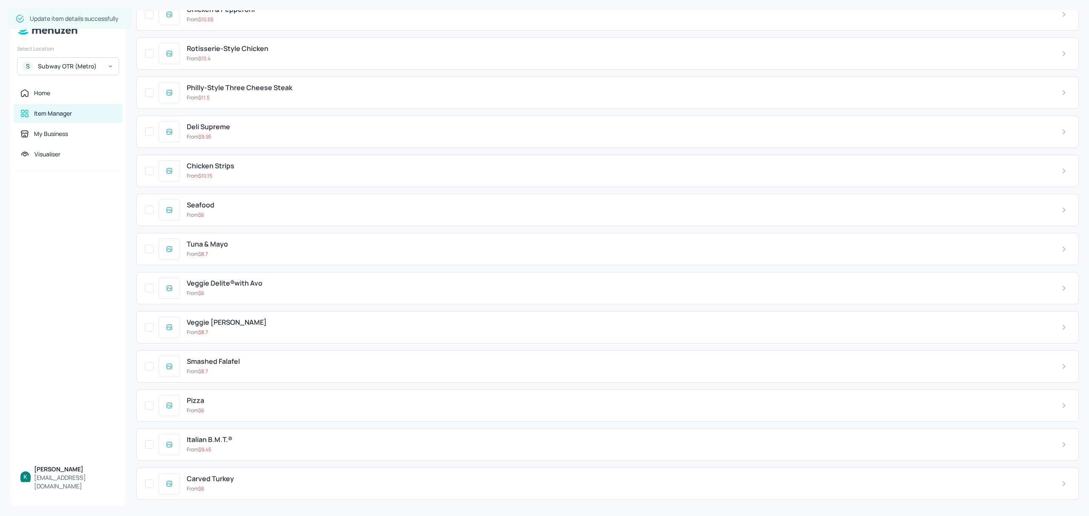
scroll to position [2314, 0]
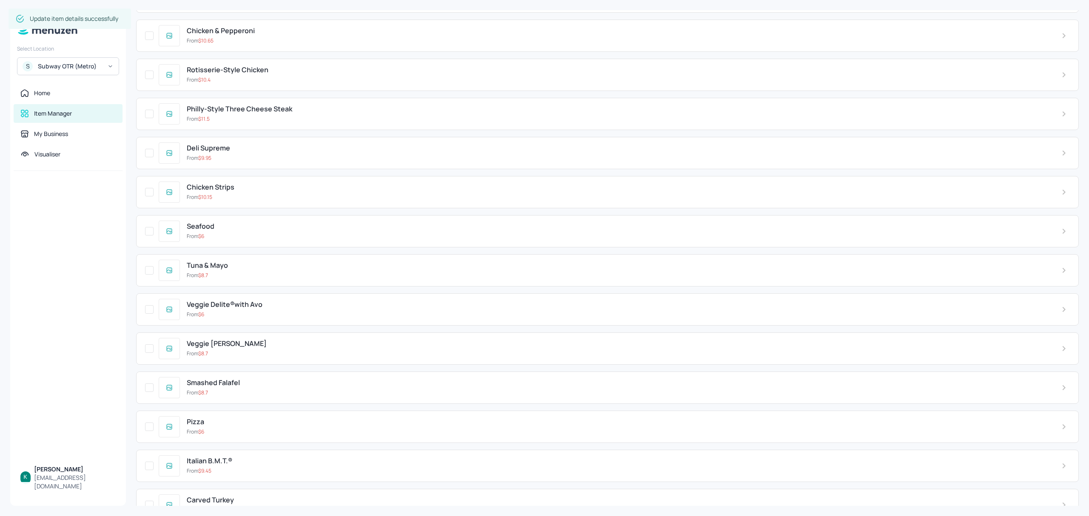
click at [279, 319] on div "From $ 6" at bounding box center [617, 315] width 861 height 8
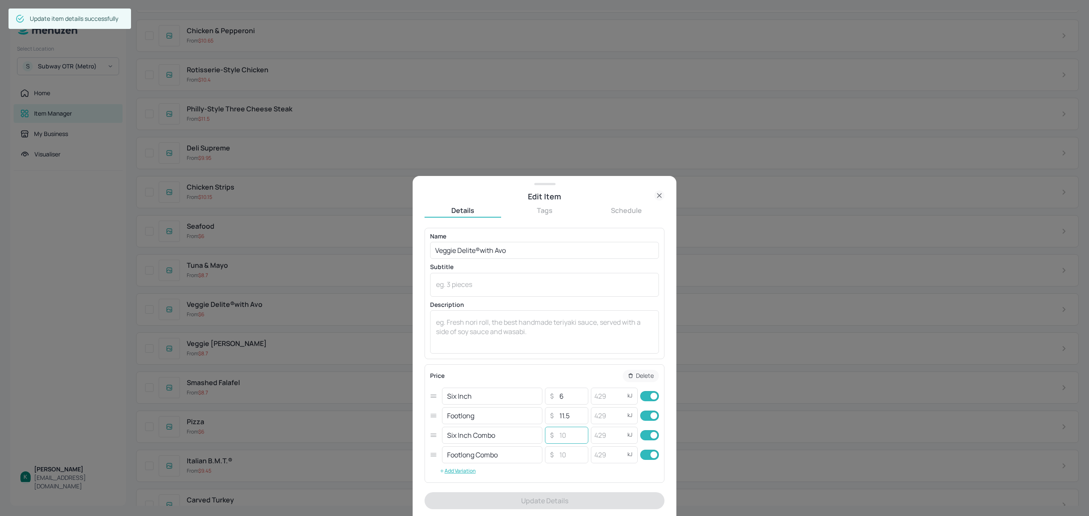
click at [566, 435] on input "number" at bounding box center [571, 435] width 30 height 17
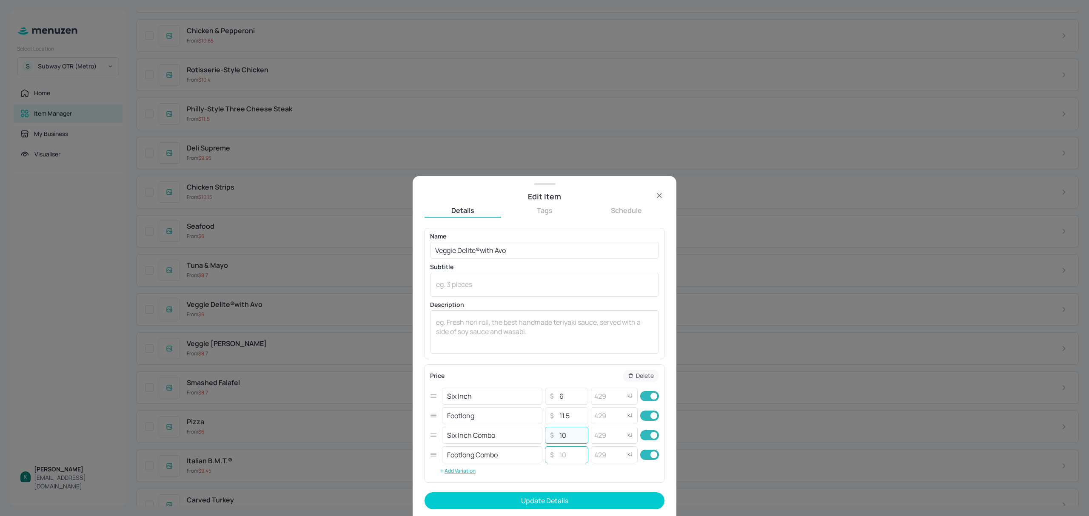
type input "10"
click at [566, 459] on input "number" at bounding box center [571, 455] width 30 height 17
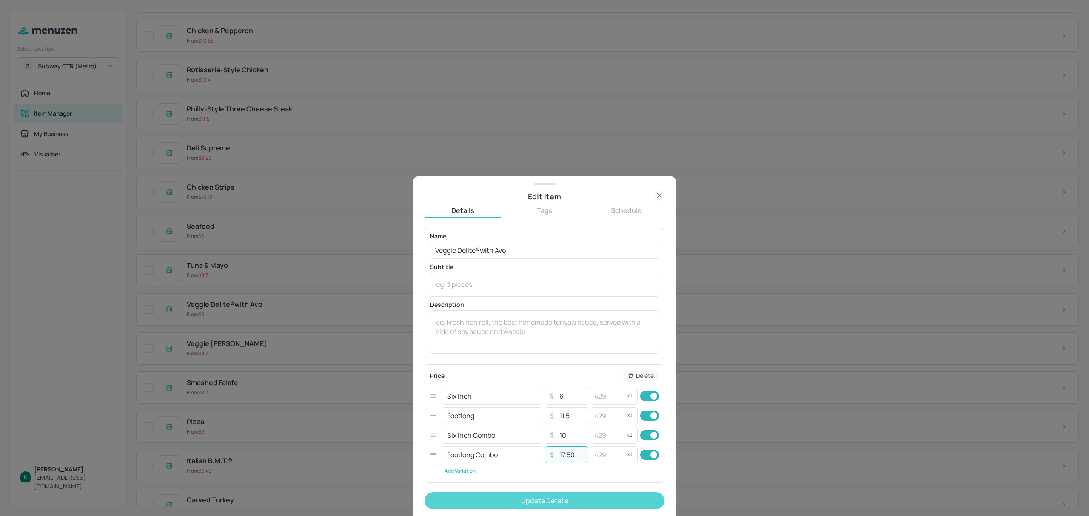
type input "17.50"
click at [591, 501] on button "Update Details" at bounding box center [545, 501] width 240 height 17
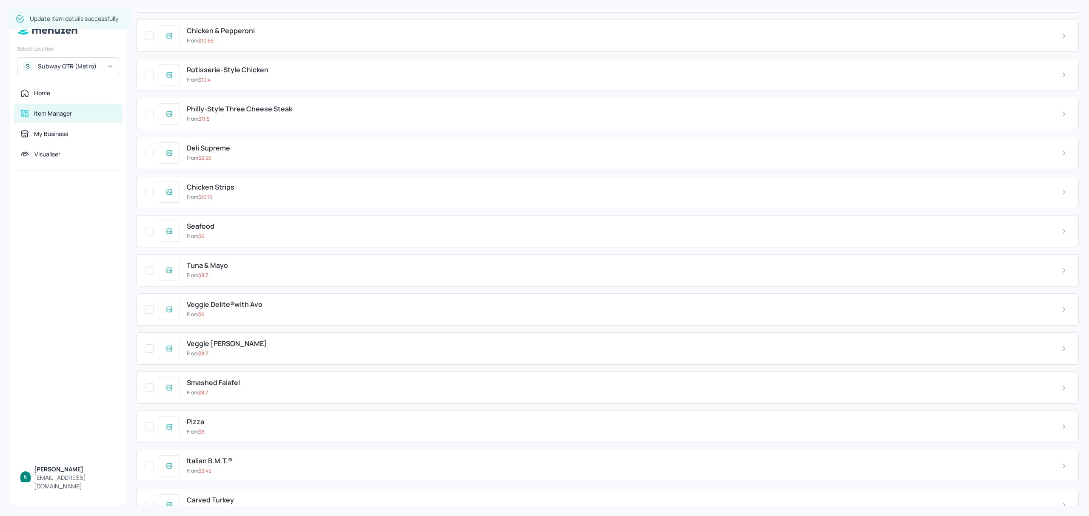
click at [252, 279] on div "From $ 8.7" at bounding box center [617, 276] width 861 height 8
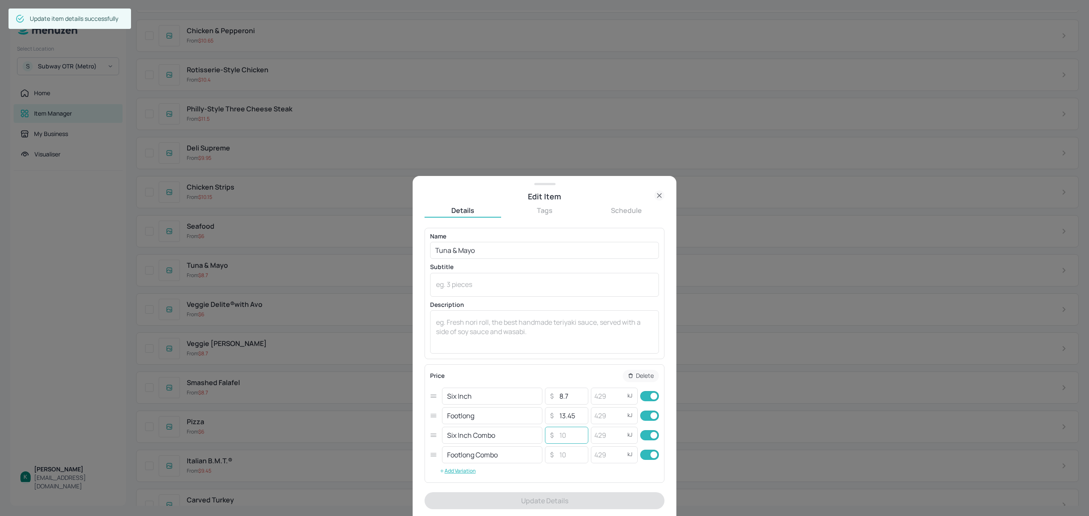
click at [570, 432] on input "number" at bounding box center [571, 435] width 30 height 17
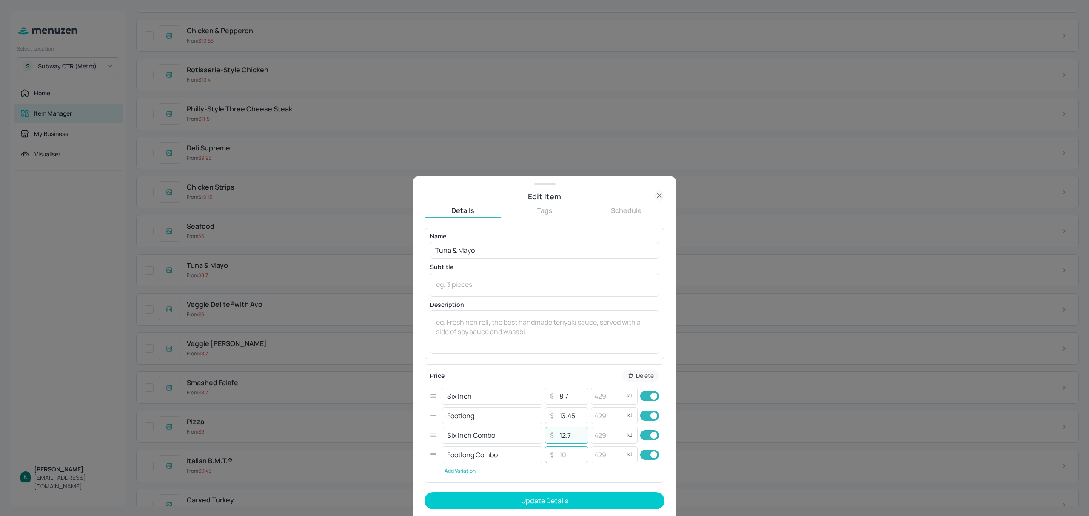
type input "12.7"
click at [564, 456] on input "number" at bounding box center [571, 455] width 30 height 17
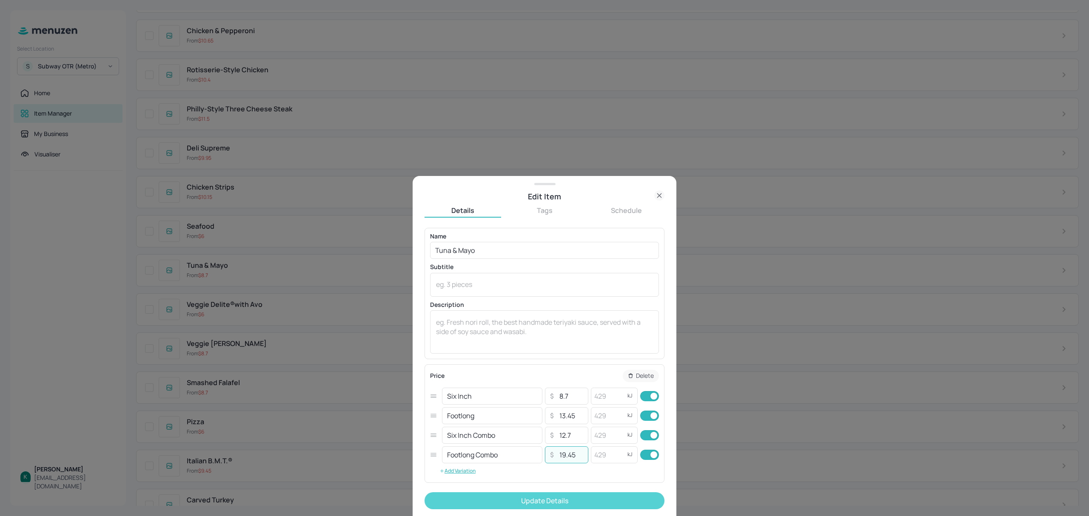
type input "19.45"
click at [591, 501] on button "Update Details" at bounding box center [545, 501] width 240 height 17
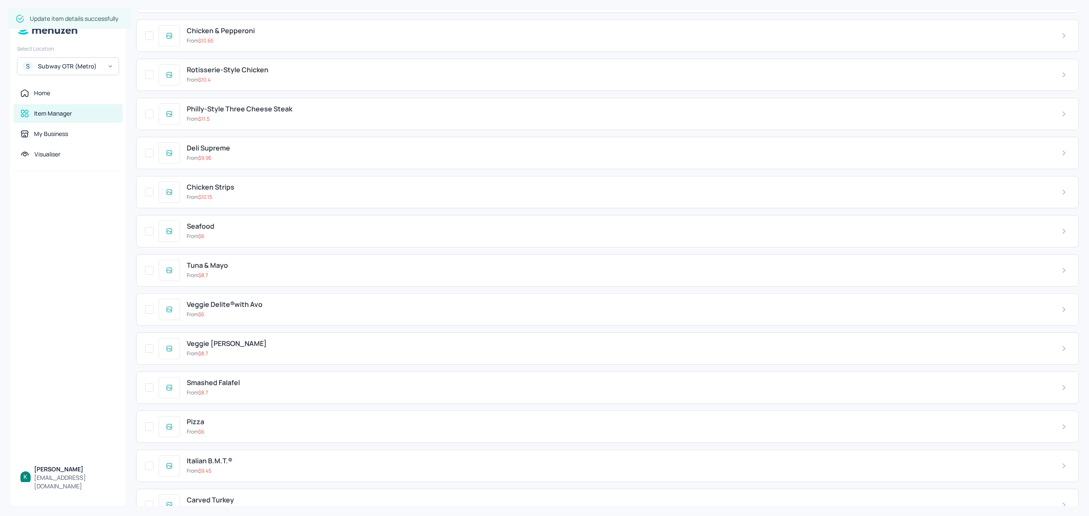
scroll to position [2257, 0]
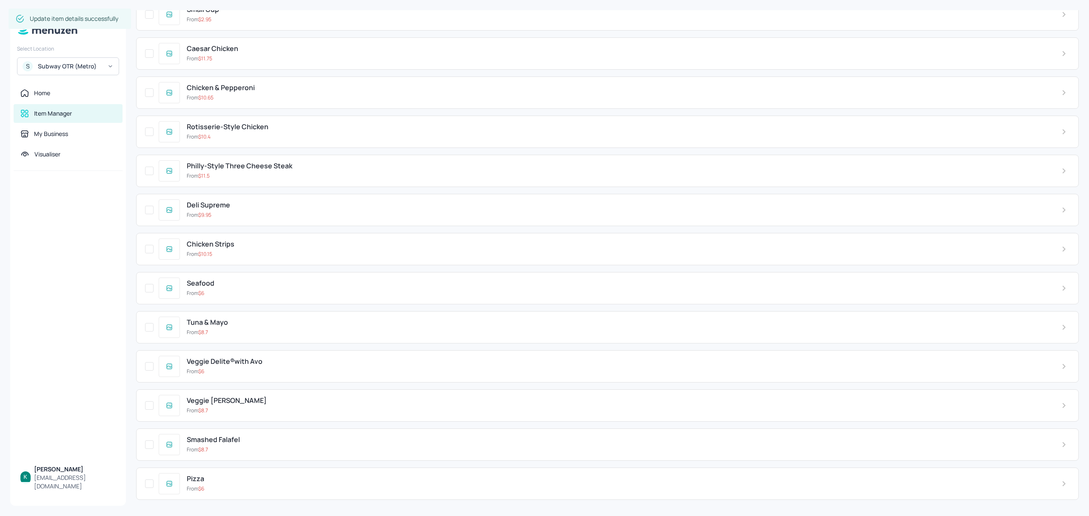
click at [242, 327] on div "Tuna & Mayo" at bounding box center [617, 323] width 861 height 8
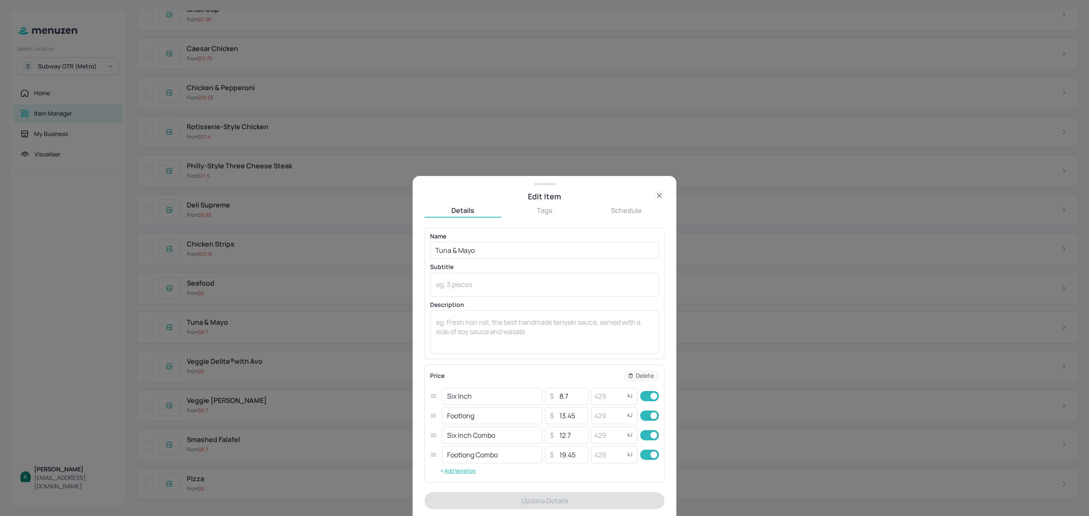
click at [657, 196] on icon at bounding box center [659, 196] width 10 height 10
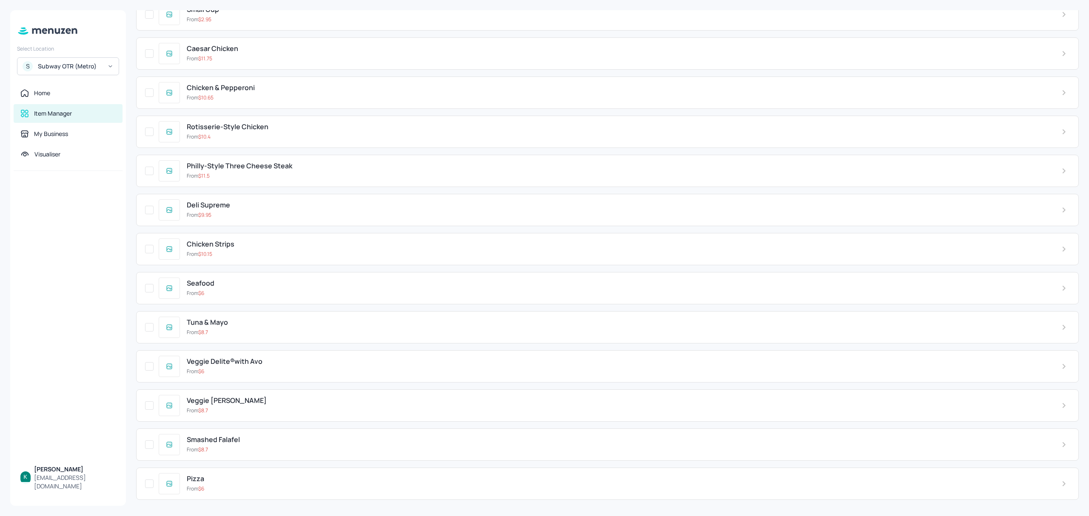
click at [256, 297] on div "From $ 6" at bounding box center [617, 294] width 861 height 8
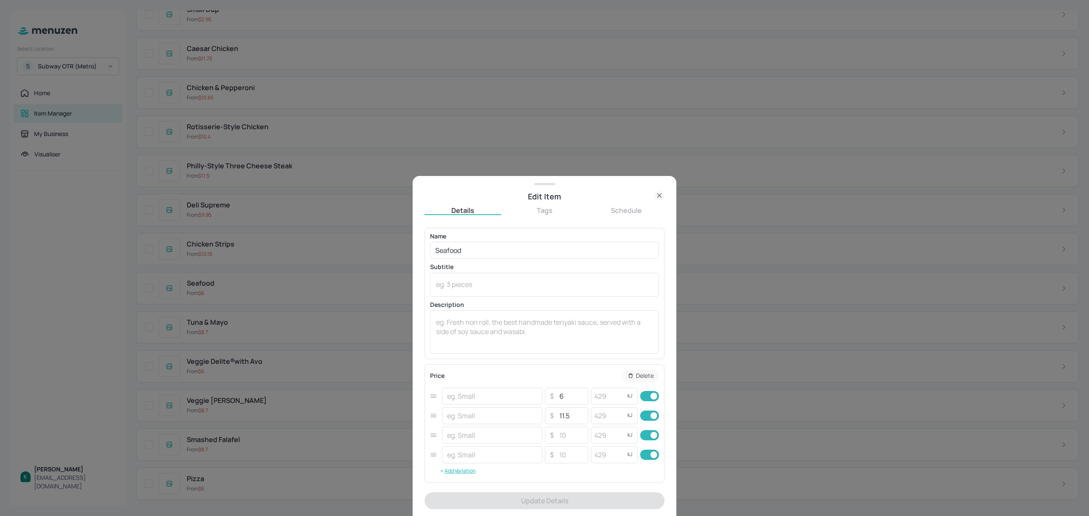
type input "Six Inch"
type input "Footlong"
type input "Six Inch Combo"
type input "Footlong Combo"
click at [570, 434] on input "number" at bounding box center [571, 435] width 30 height 17
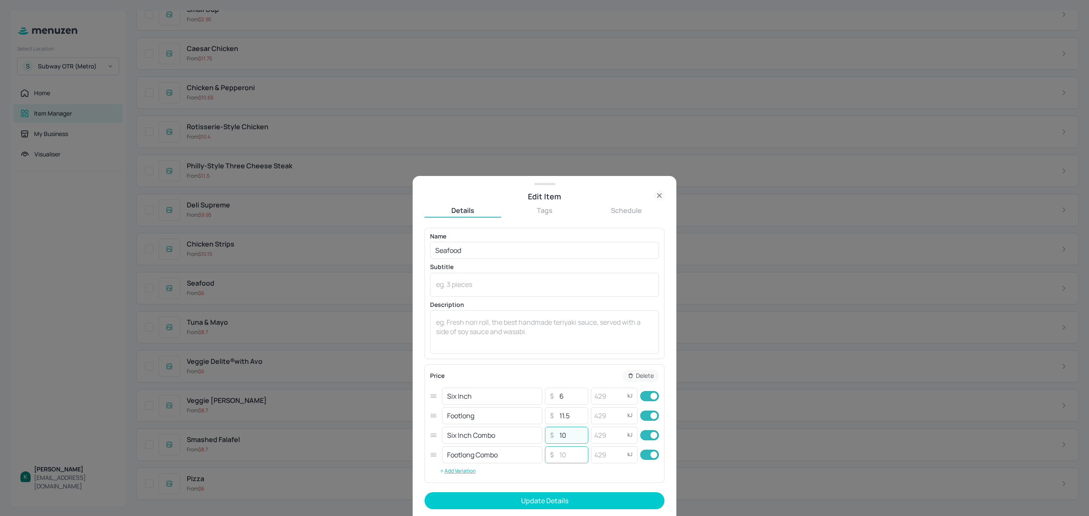
type input "10"
click at [565, 456] on input "number" at bounding box center [571, 455] width 30 height 17
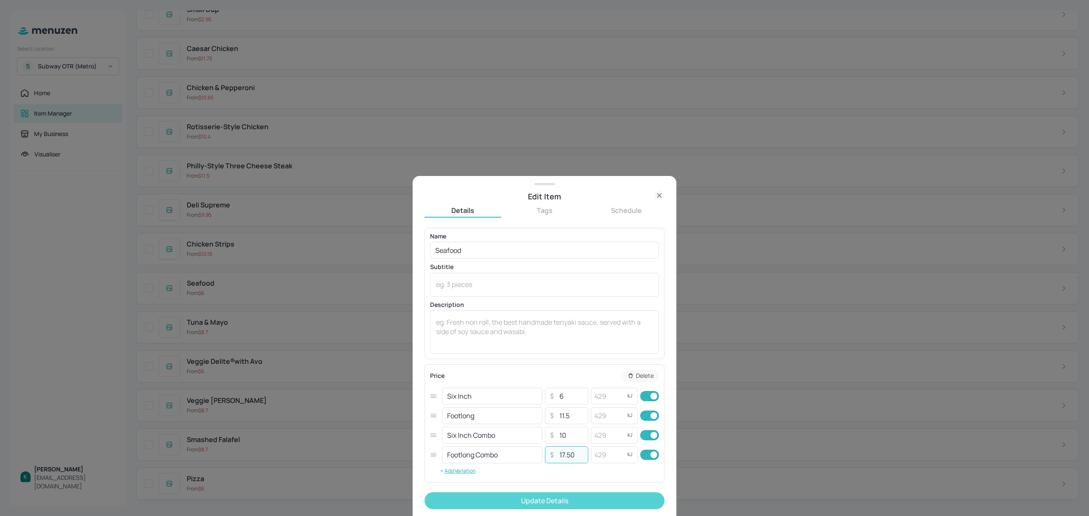
type input "17.50"
click at [583, 502] on button "Update Details" at bounding box center [545, 501] width 240 height 17
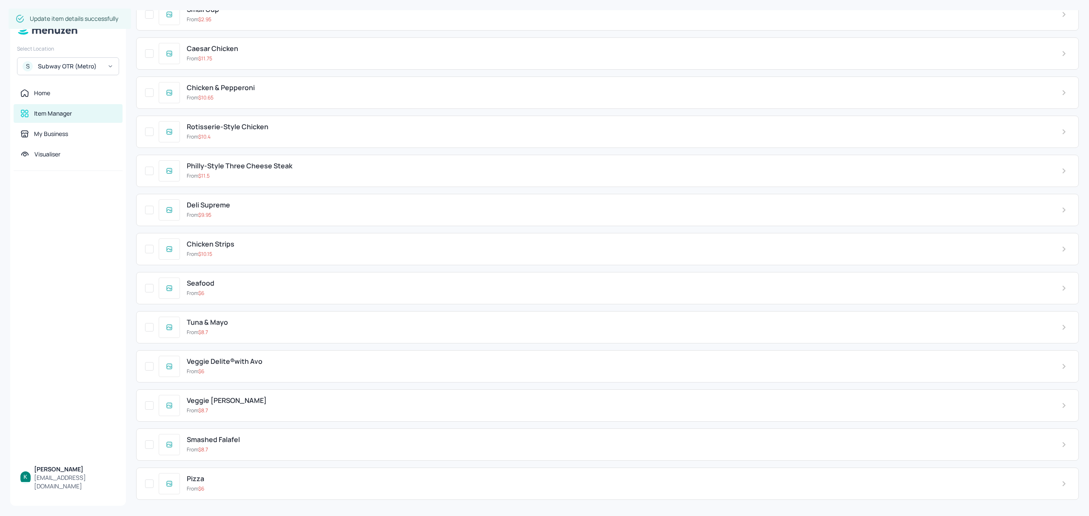
click at [231, 219] on div "From $ 9.95" at bounding box center [617, 215] width 861 height 8
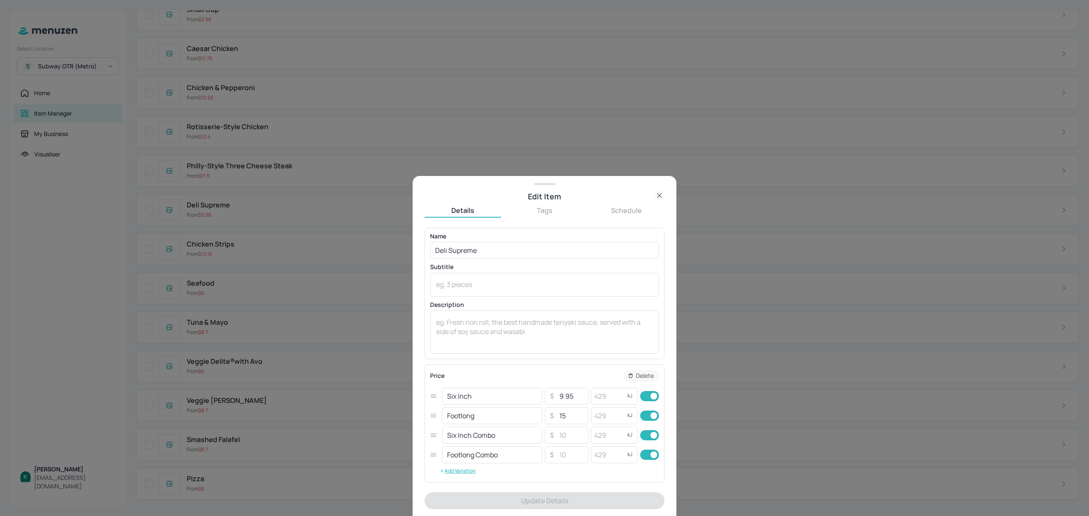
click at [659, 195] on icon at bounding box center [659, 196] width 10 height 10
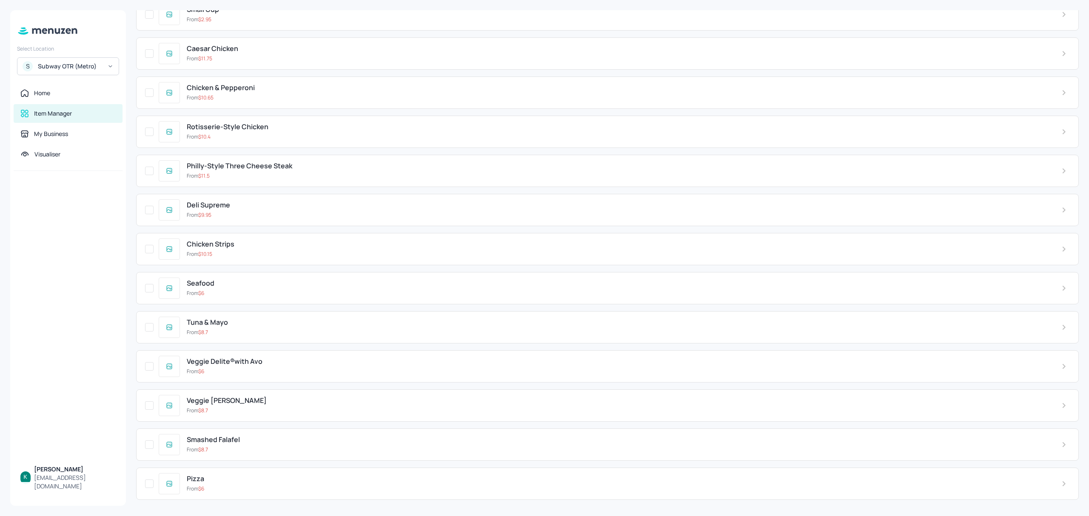
click at [246, 327] on div "Tuna & Mayo" at bounding box center [617, 323] width 861 height 8
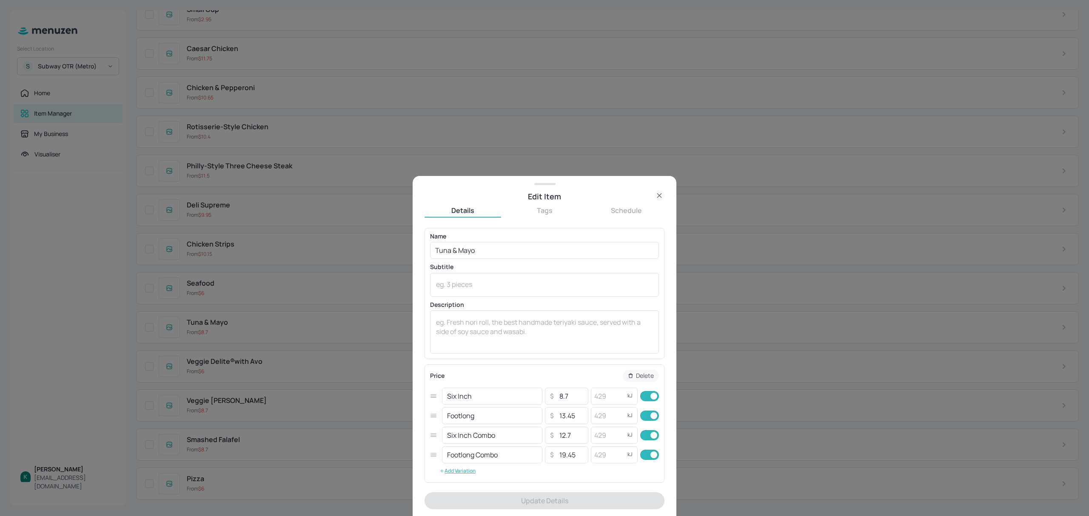
click at [659, 195] on icon at bounding box center [659, 196] width 10 height 10
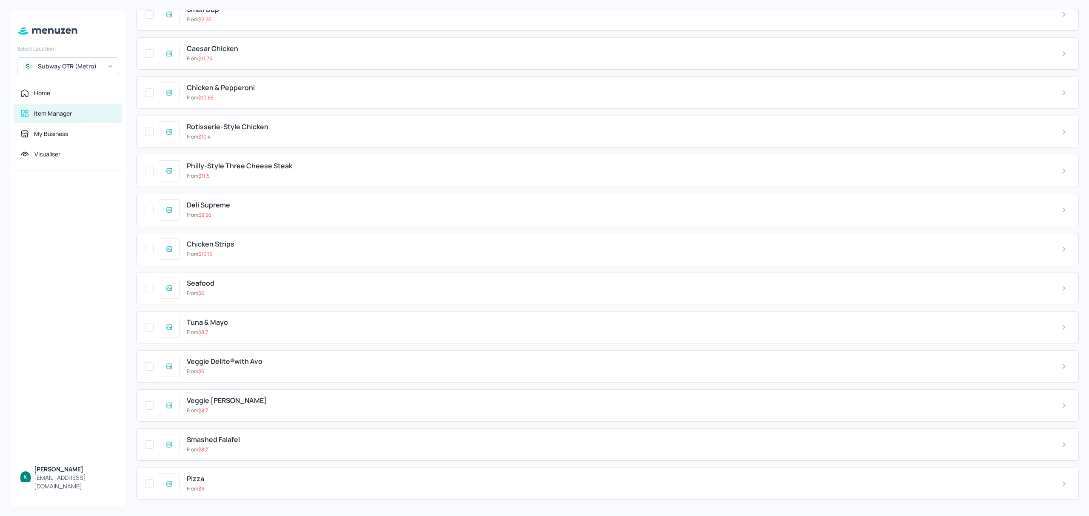
click at [234, 297] on div "From $ 6" at bounding box center [617, 294] width 861 height 8
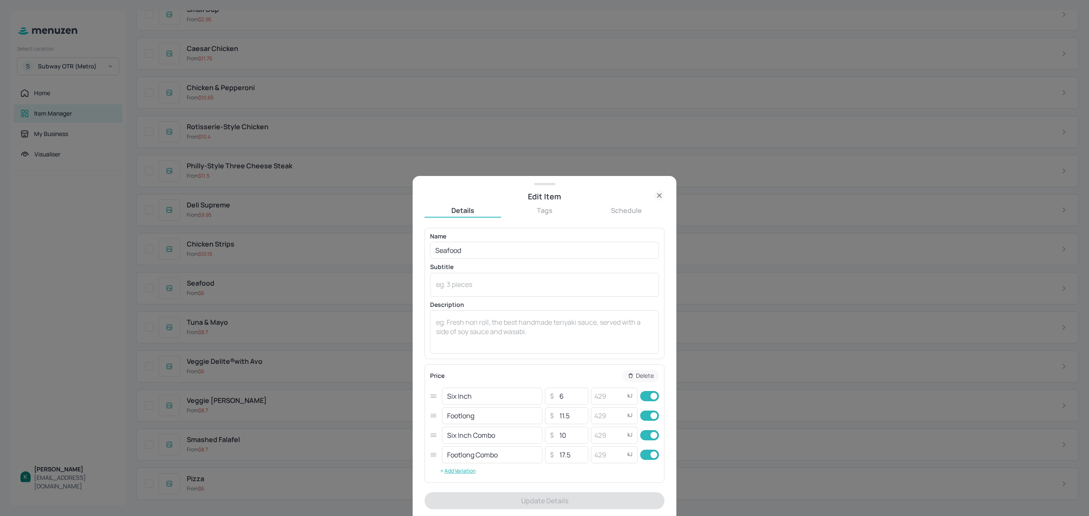
click at [658, 195] on icon at bounding box center [659, 196] width 10 height 10
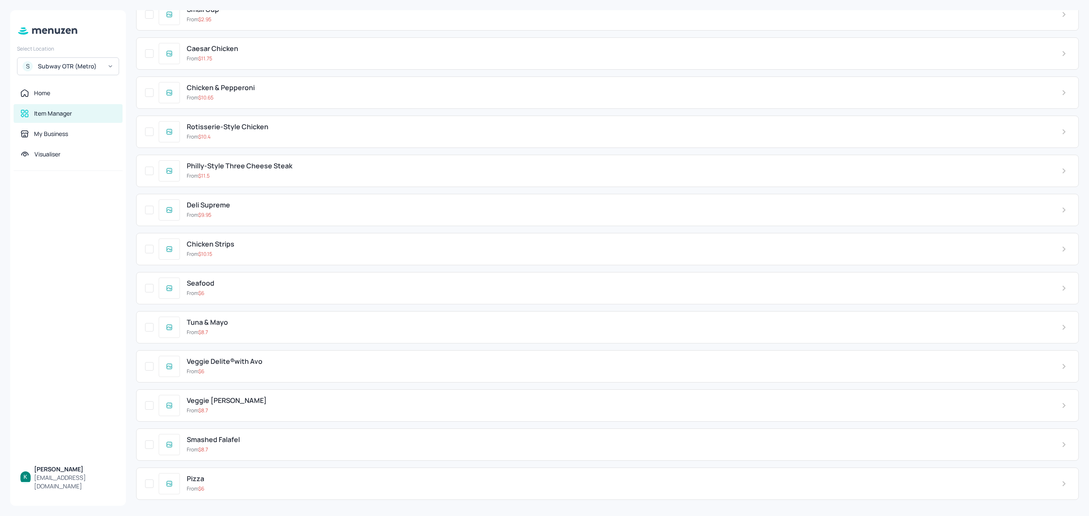
click at [260, 248] on div "Chicken Strips" at bounding box center [617, 244] width 861 height 8
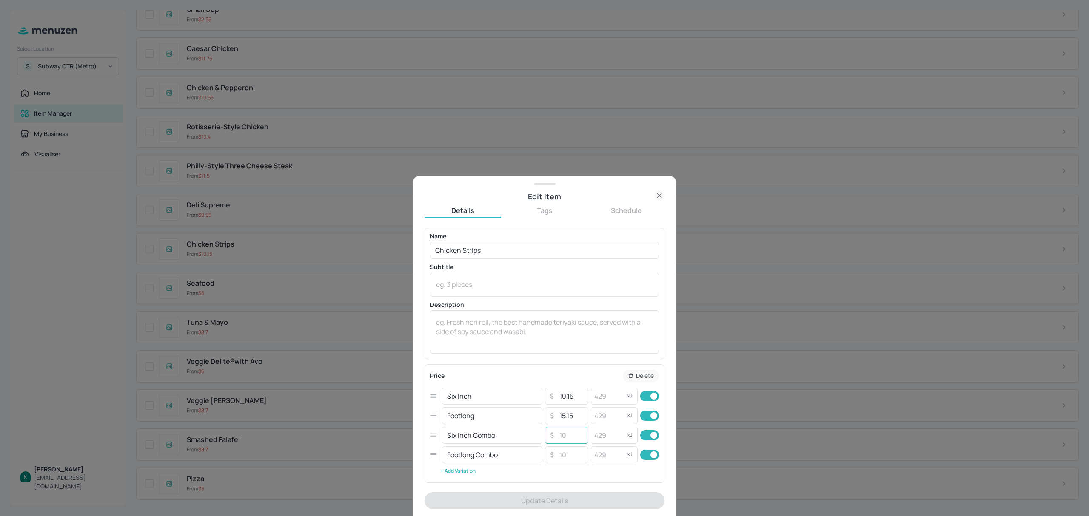
click at [569, 441] on input "number" at bounding box center [571, 435] width 30 height 17
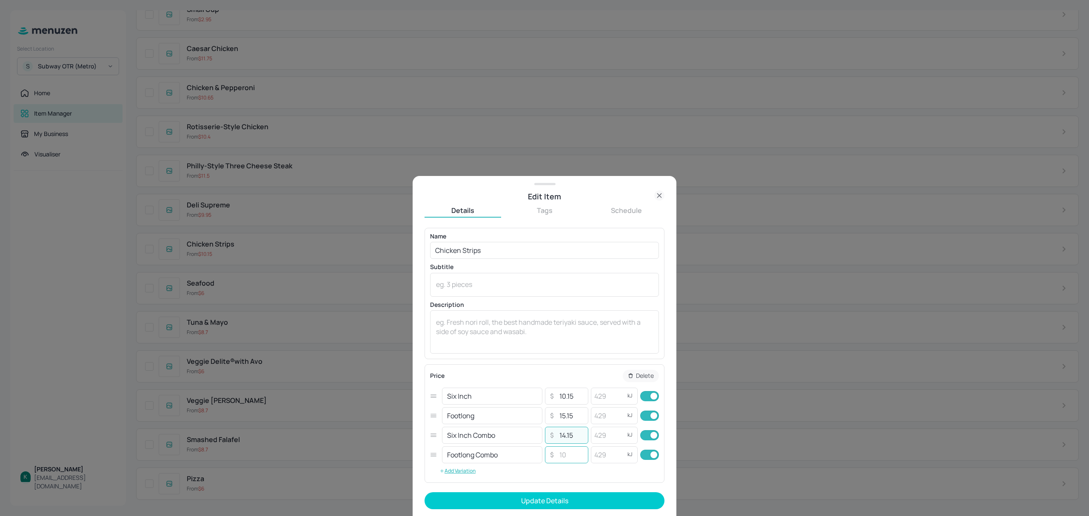
type input "14.15"
click at [568, 456] on input "number" at bounding box center [571, 455] width 30 height 17
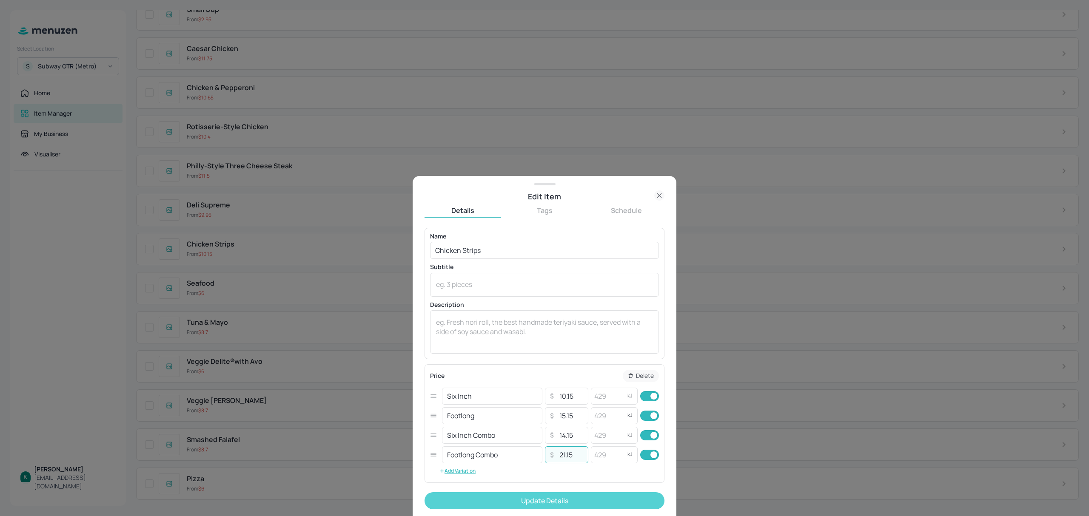
type input "21.15"
click at [579, 497] on button "Update Details" at bounding box center [545, 501] width 240 height 17
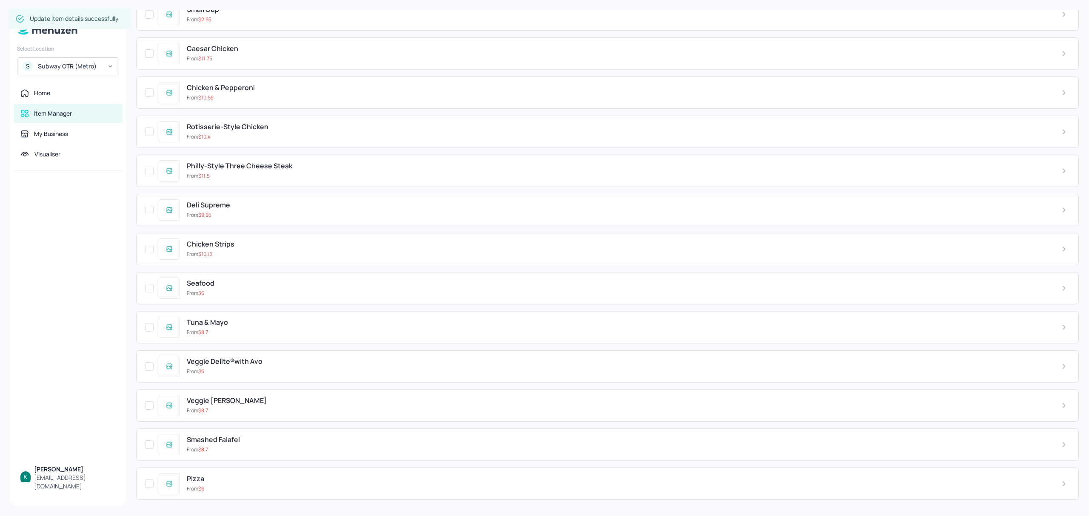
click at [281, 219] on div "From $ 9.95" at bounding box center [617, 215] width 861 height 8
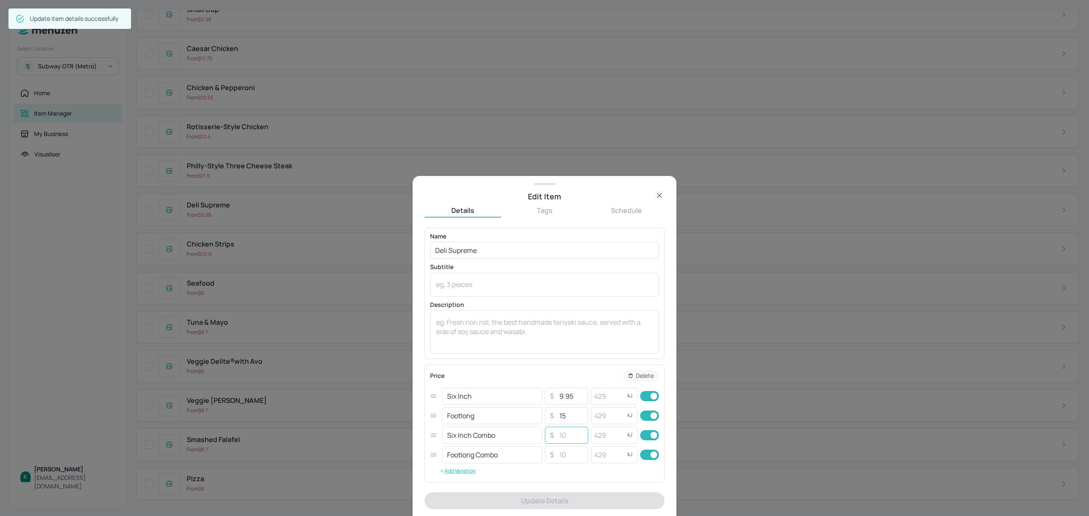
click at [562, 434] on input "number" at bounding box center [571, 435] width 30 height 17
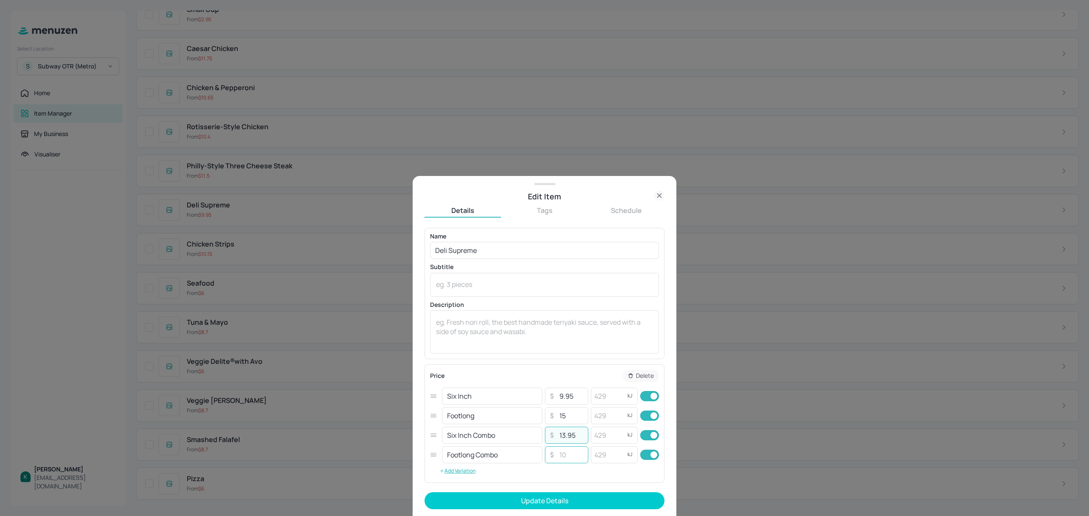
type input "13.95"
click at [565, 458] on input "number" at bounding box center [571, 455] width 30 height 17
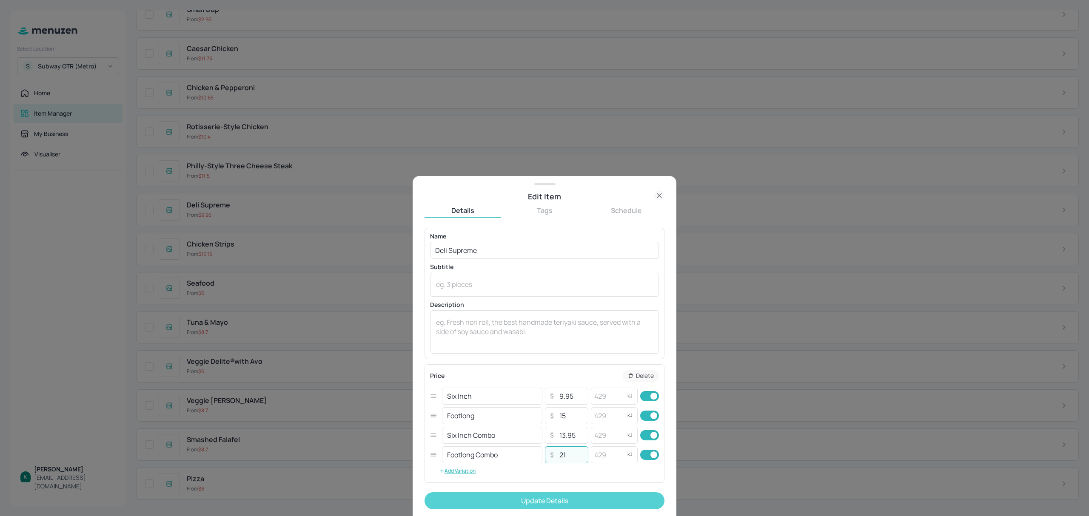
type input "21"
click at [605, 501] on button "Update Details" at bounding box center [545, 501] width 240 height 17
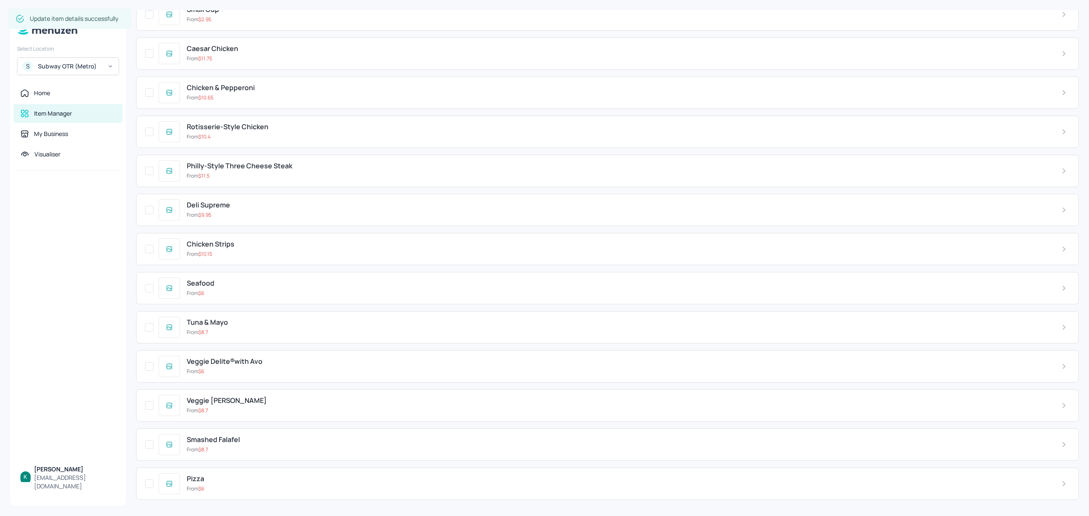
click at [272, 170] on span "Philly-Style Three Cheese Steak" at bounding box center [239, 166] width 105 height 8
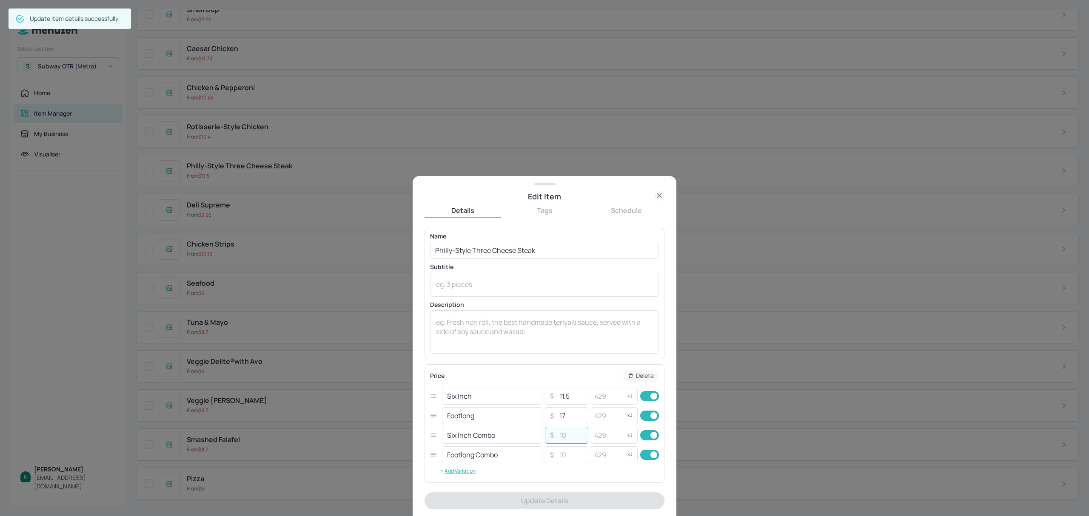
click at [569, 438] on input "number" at bounding box center [571, 435] width 30 height 17
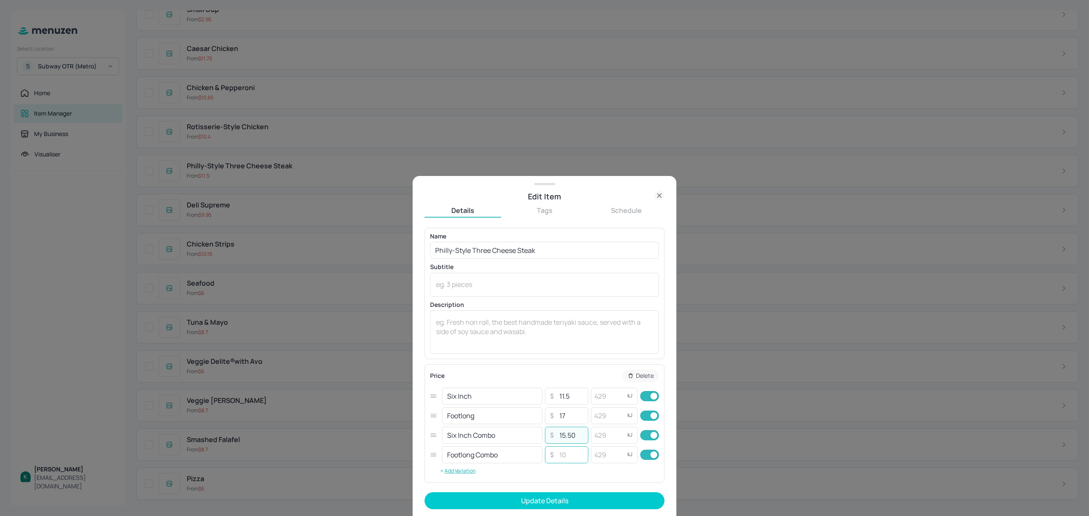
type input "15.50"
click at [562, 455] on input "number" at bounding box center [571, 455] width 30 height 17
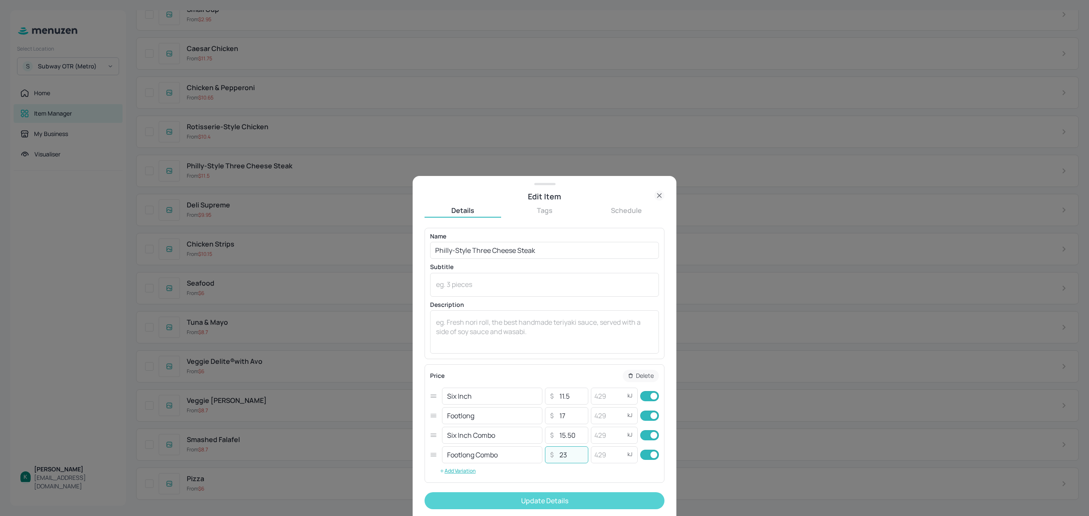
type input "23"
click at [576, 502] on button "Update Details" at bounding box center [545, 501] width 240 height 17
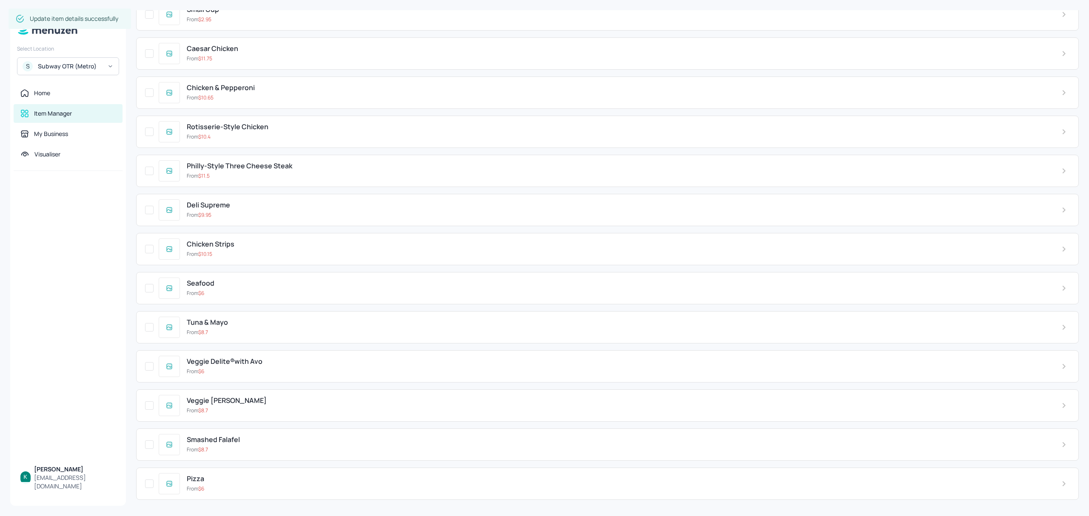
click at [269, 131] on div "Rotisserie-Style Chicken" at bounding box center [617, 127] width 861 height 8
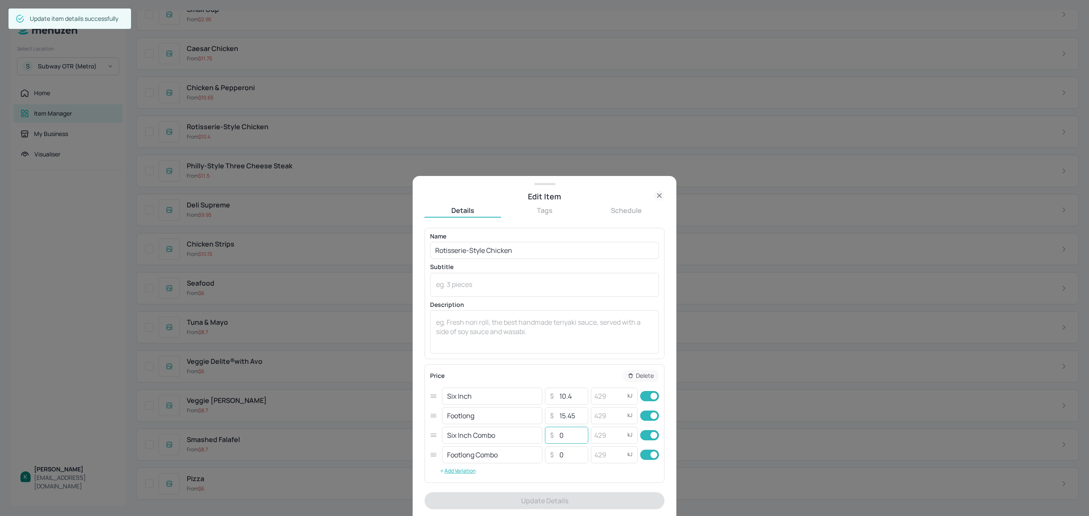
click at [572, 436] on input "0" at bounding box center [571, 435] width 30 height 17
drag, startPoint x: 572, startPoint y: 436, endPoint x: 564, endPoint y: 439, distance: 8.6
click at [564, 439] on input "0" at bounding box center [571, 435] width 30 height 17
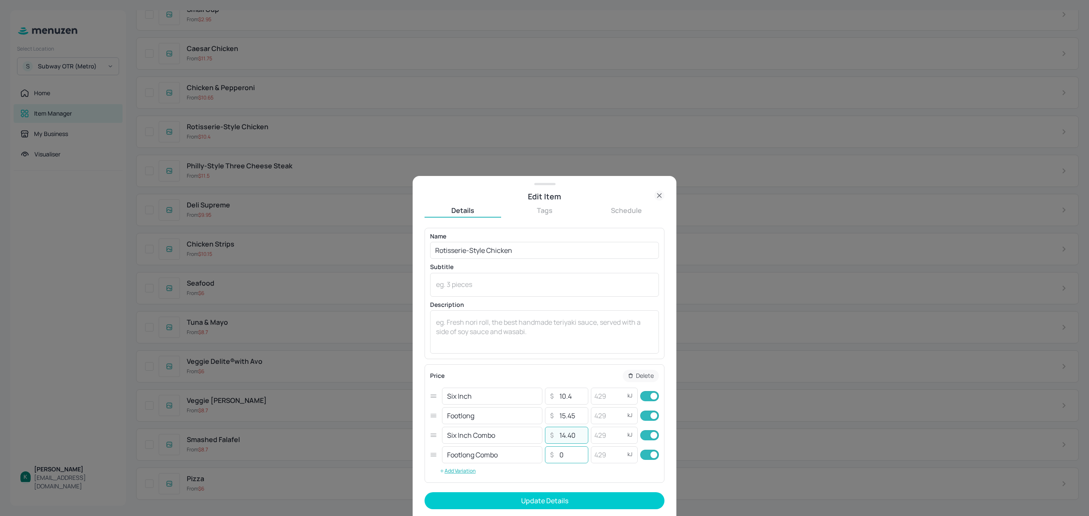
type input "14.40"
drag, startPoint x: 568, startPoint y: 458, endPoint x: 554, endPoint y: 459, distance: 14.6
click at [556, 459] on input "0" at bounding box center [571, 455] width 30 height 17
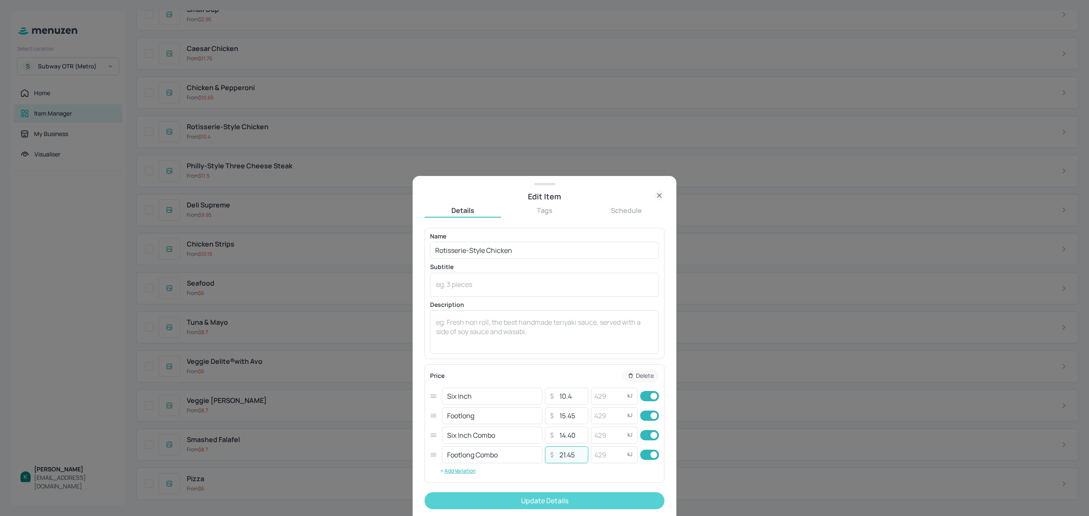
type input "21.45"
click at [587, 503] on button "Update Details" at bounding box center [545, 501] width 240 height 17
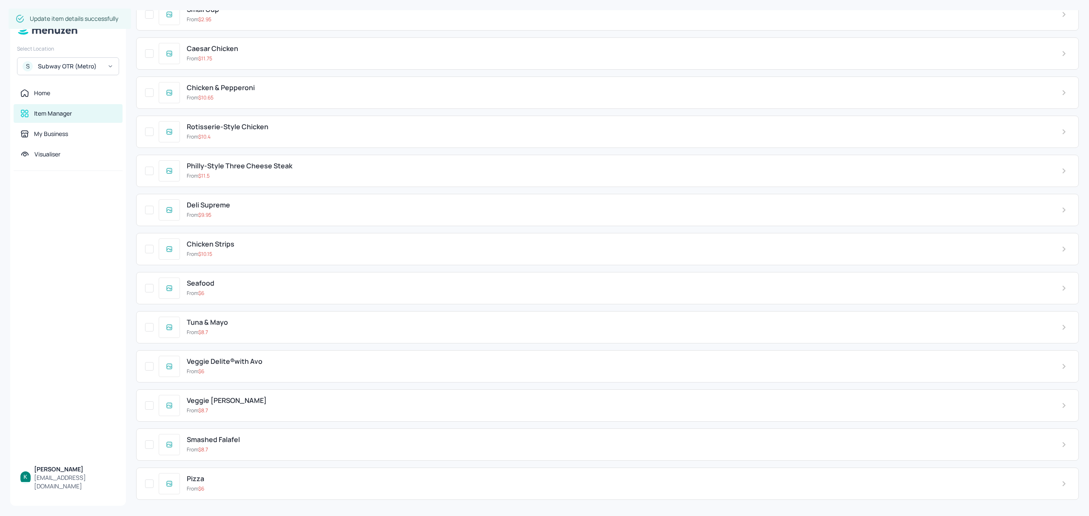
click at [239, 180] on div "From $ 11.5" at bounding box center [617, 176] width 861 height 8
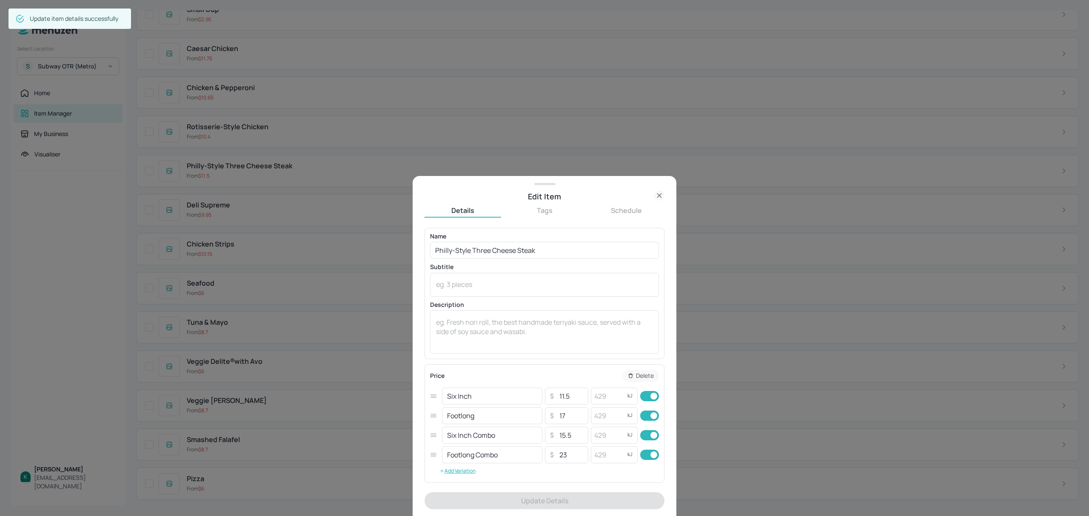
click at [662, 193] on icon at bounding box center [659, 196] width 10 height 10
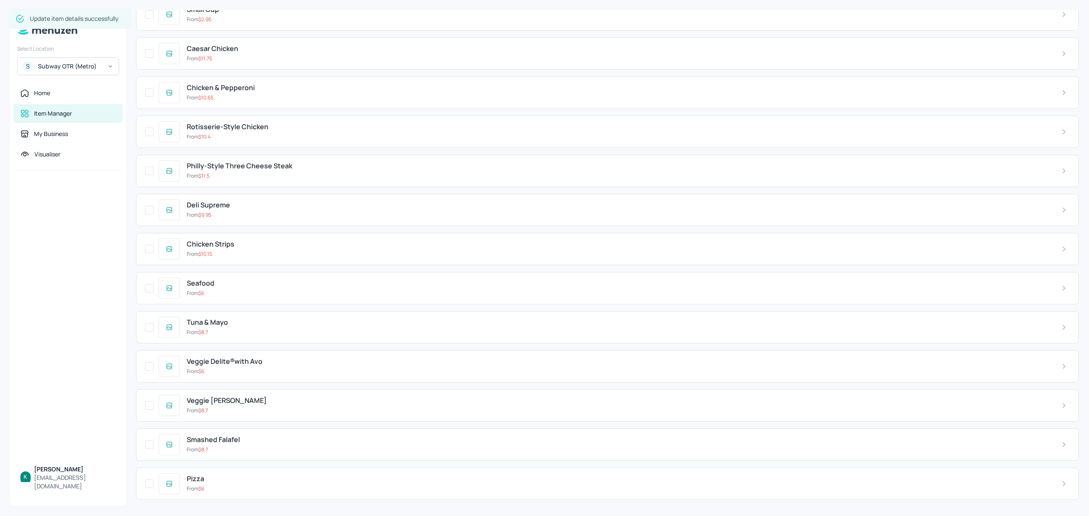
click at [253, 131] on span "Rotisserie-Style Chicken" at bounding box center [228, 127] width 82 height 8
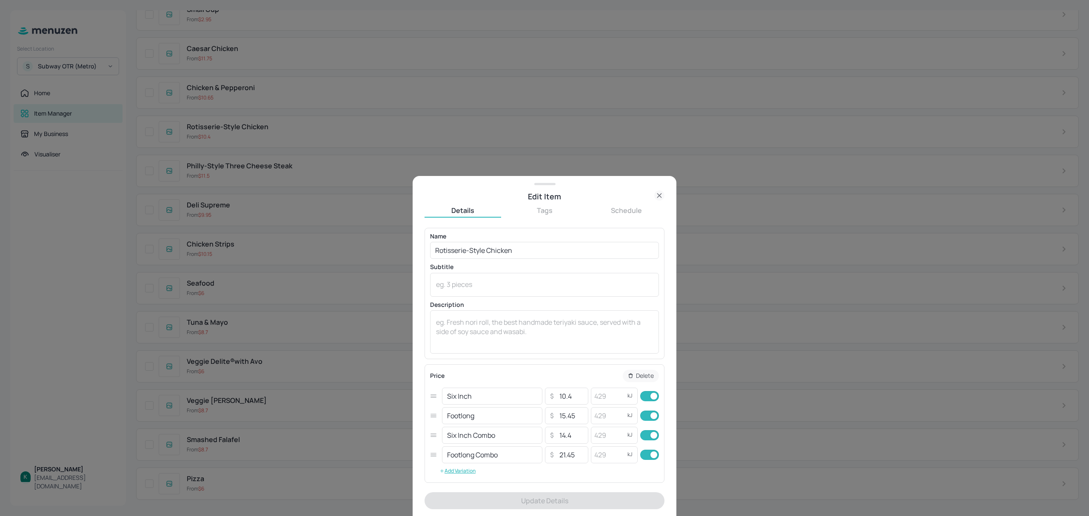
click at [659, 193] on icon at bounding box center [659, 196] width 10 height 10
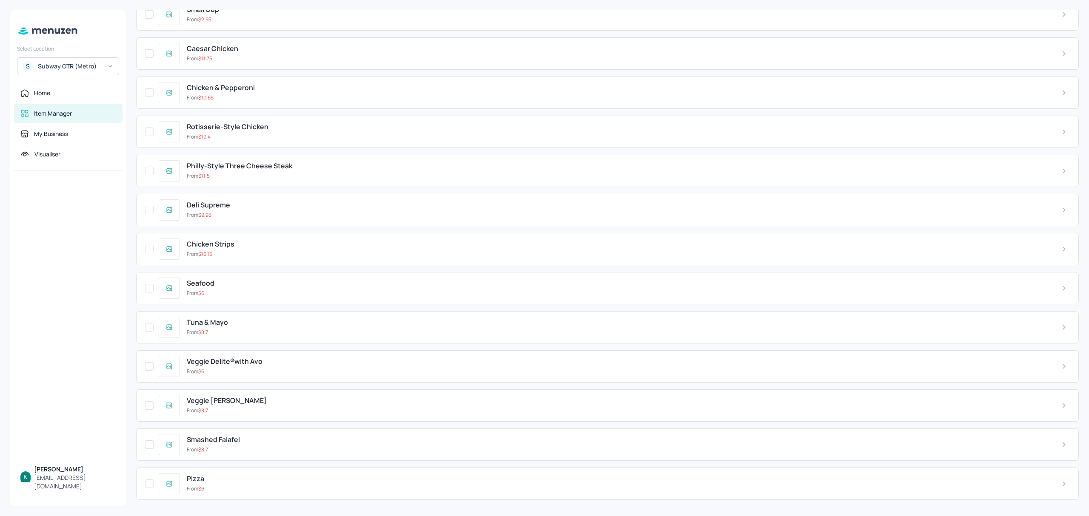
click at [285, 102] on div "From $ 10.65" at bounding box center [617, 98] width 861 height 8
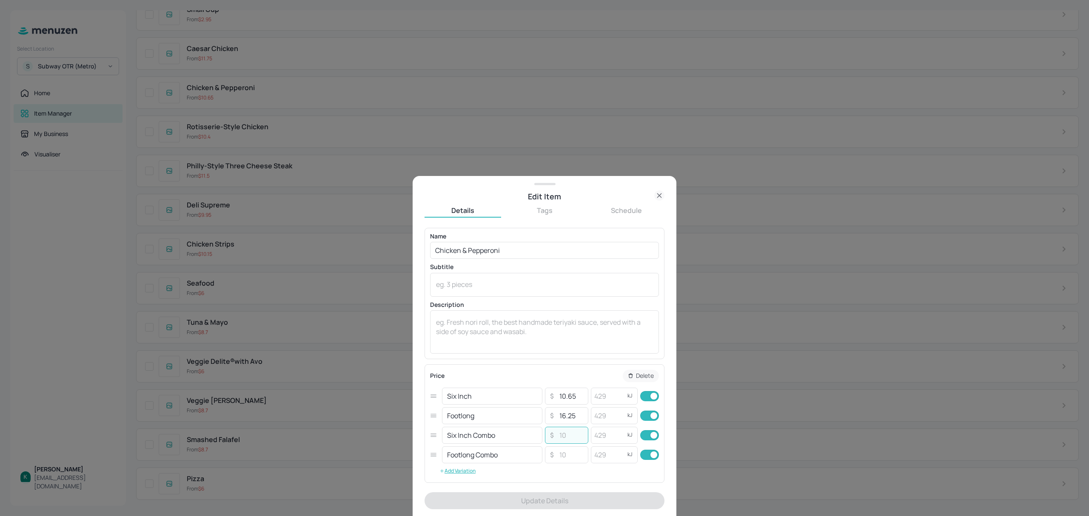
click at [567, 434] on input "number" at bounding box center [571, 435] width 30 height 17
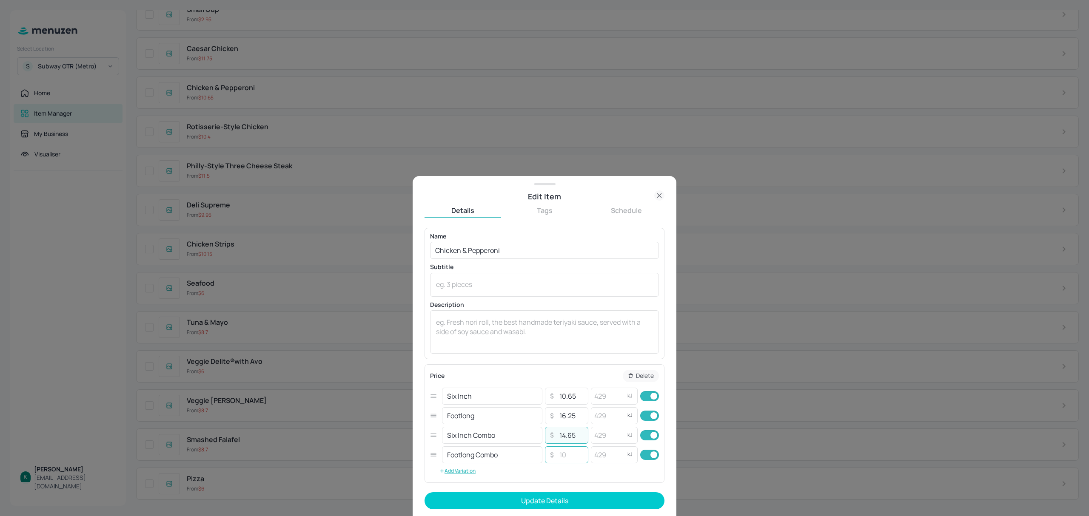
type input "14.65"
click at [568, 458] on input "number" at bounding box center [571, 455] width 30 height 17
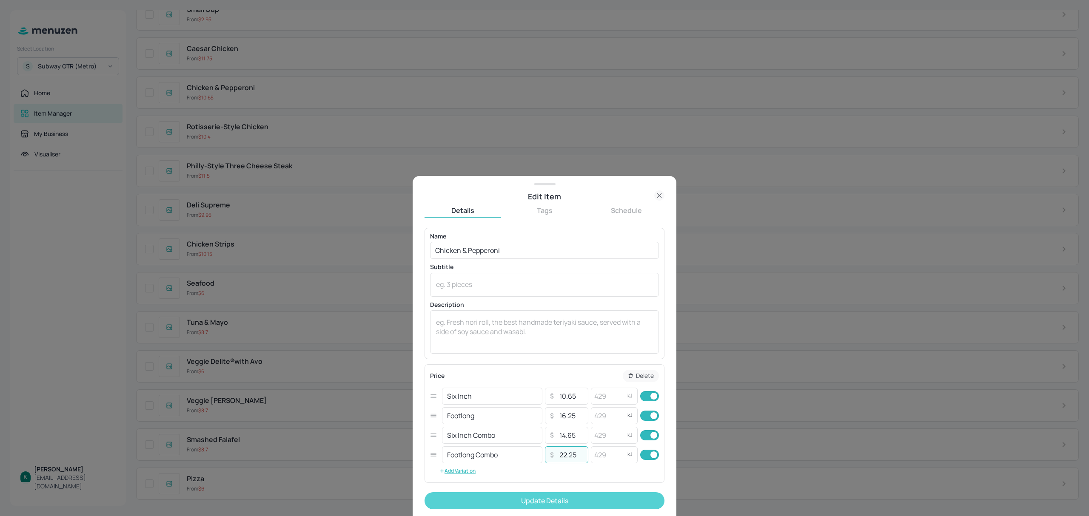
type input "22.25"
click at [583, 503] on button "Update Details" at bounding box center [545, 501] width 240 height 17
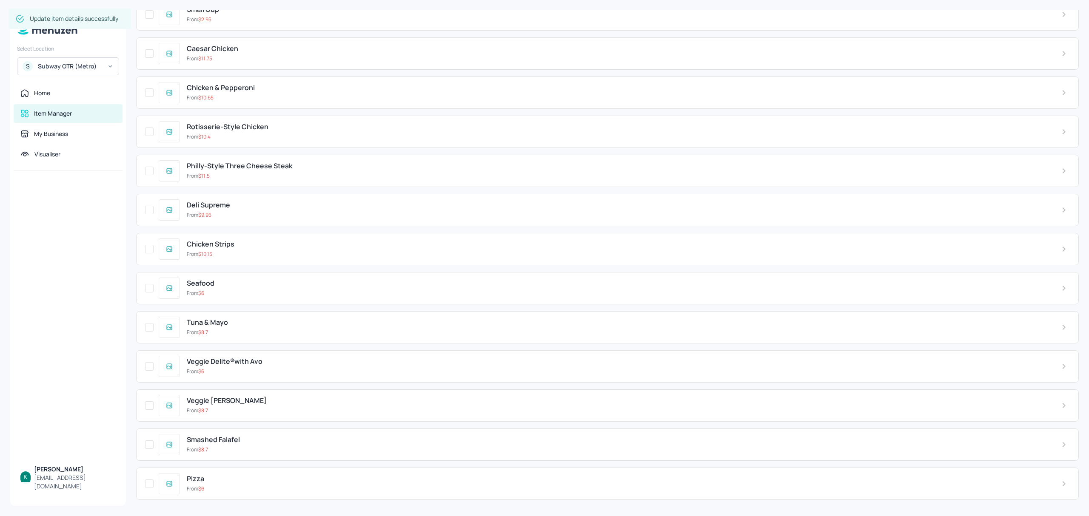
click at [225, 63] on div "From $ 11.75" at bounding box center [617, 59] width 861 height 8
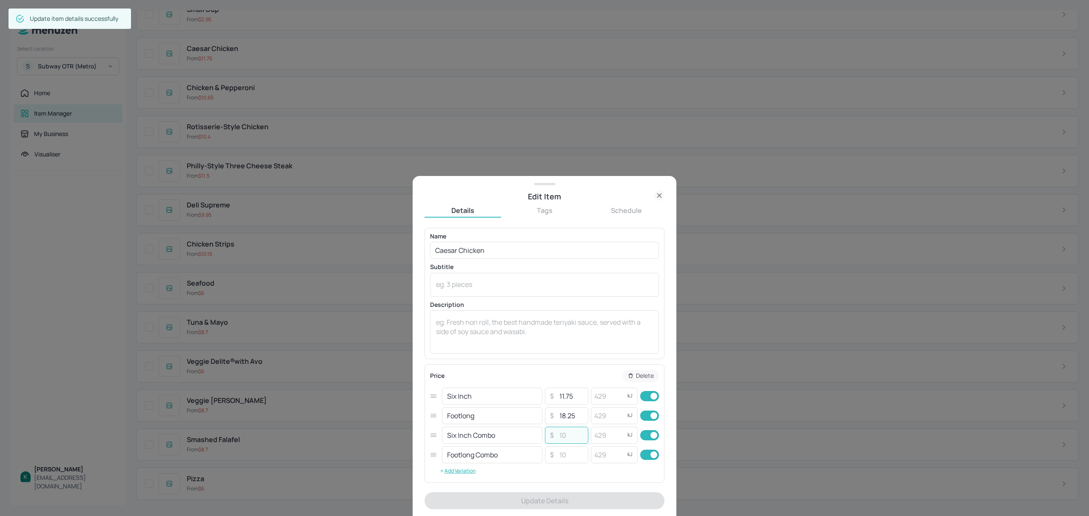
click at [570, 440] on input "number" at bounding box center [571, 435] width 30 height 17
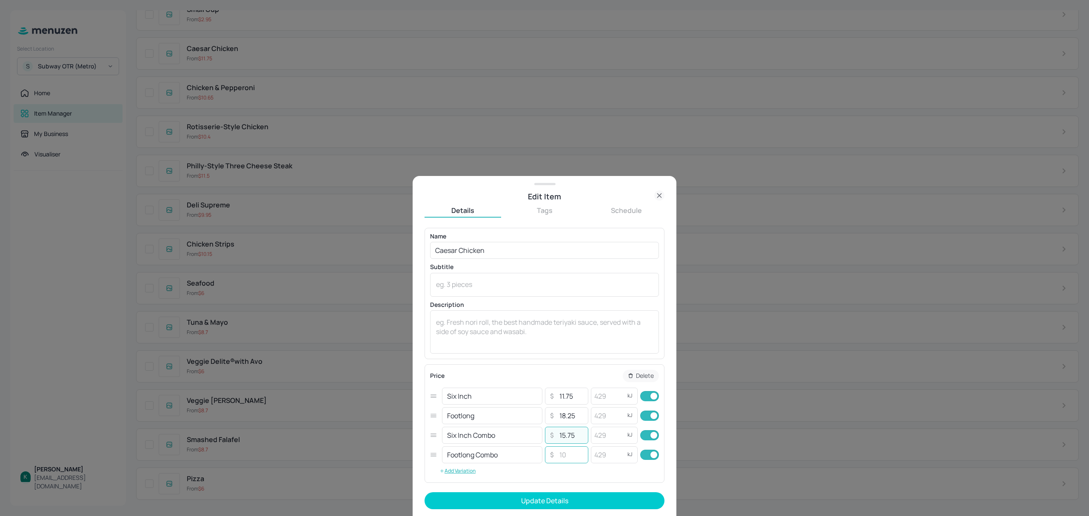
type input "15.75"
click at [563, 456] on input "number" at bounding box center [571, 455] width 30 height 17
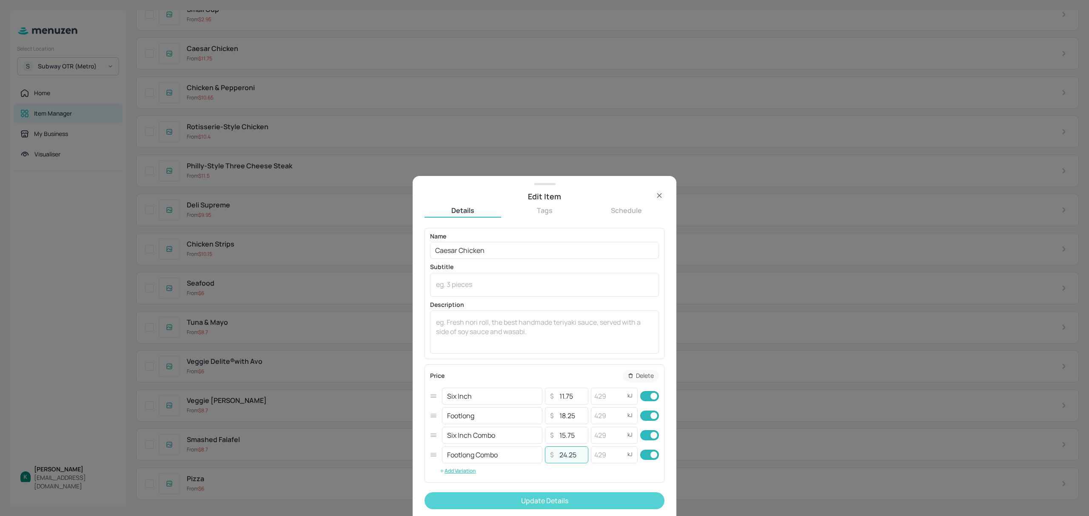
type input "24.25"
click at [606, 501] on button "Update Details" at bounding box center [545, 501] width 240 height 17
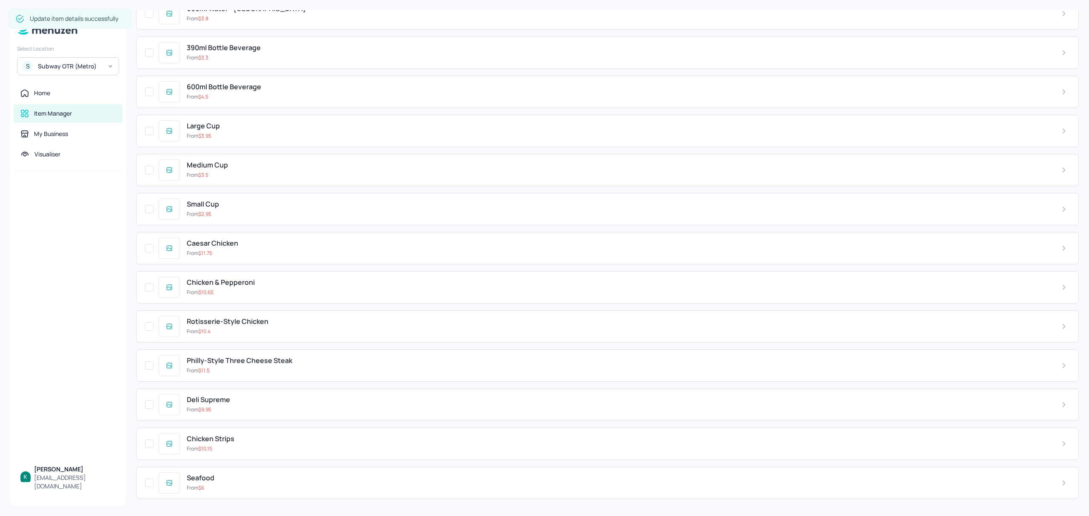
scroll to position [2030, 0]
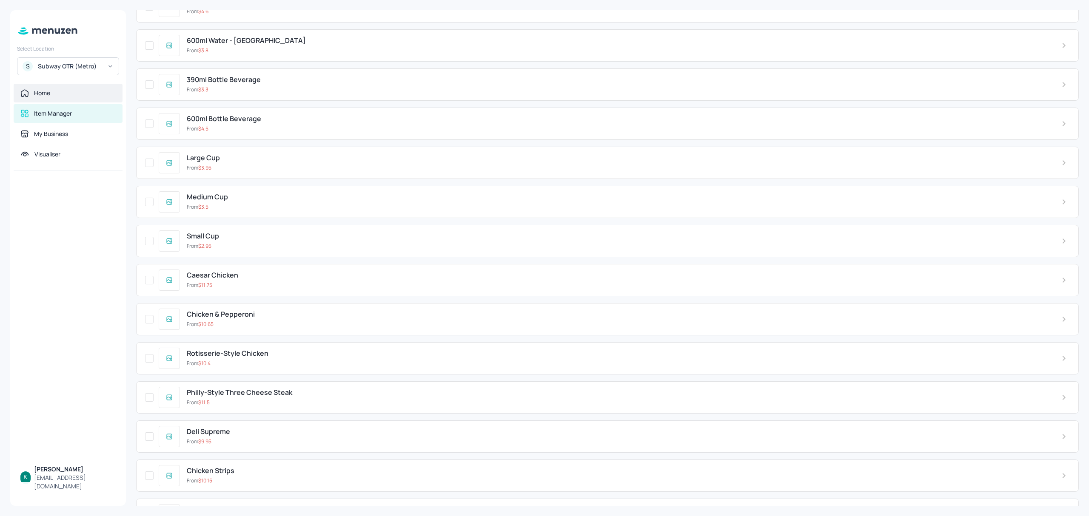
click at [68, 100] on div "Home" at bounding box center [68, 93] width 109 height 19
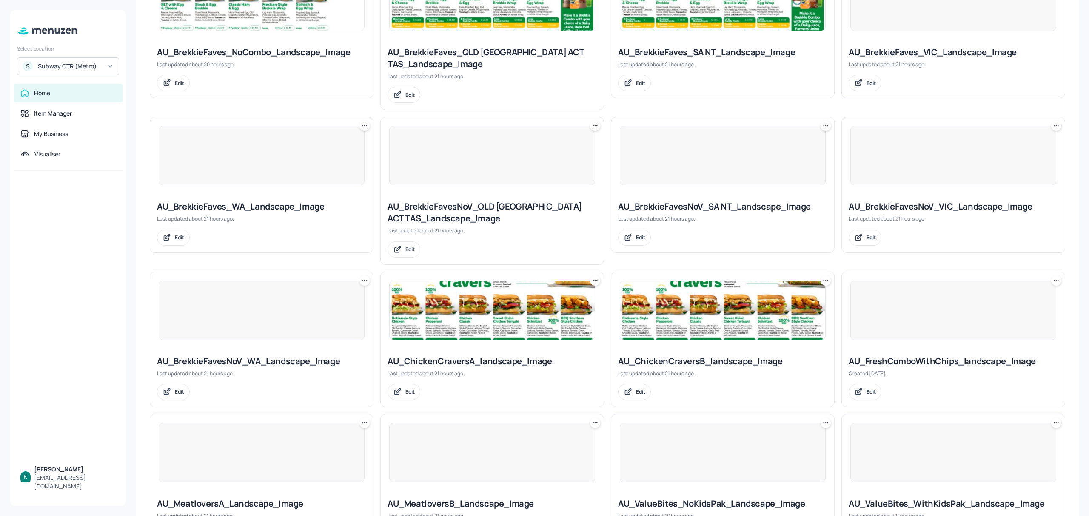
scroll to position [283, 0]
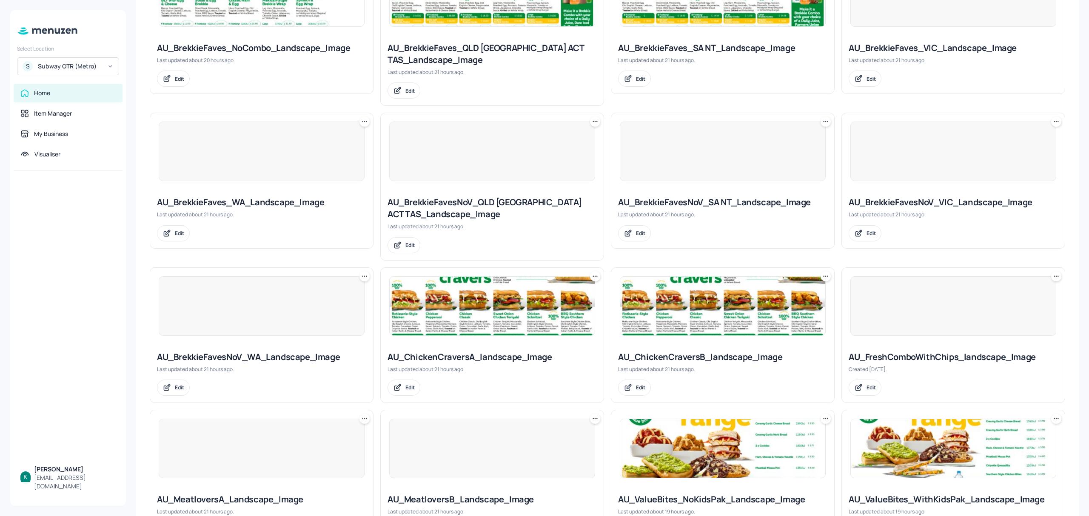
click at [513, 310] on img at bounding box center [492, 306] width 205 height 59
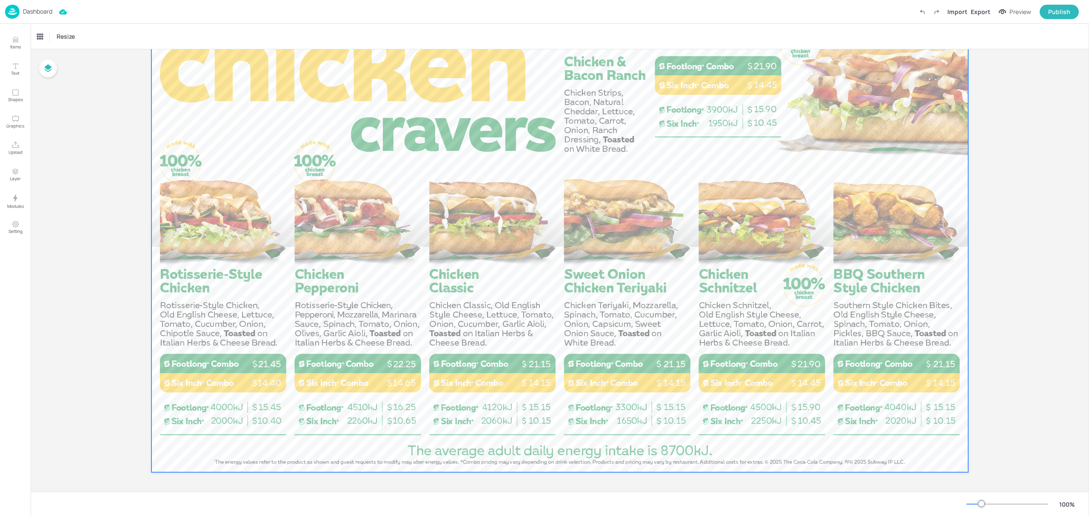
scroll to position [65, 0]
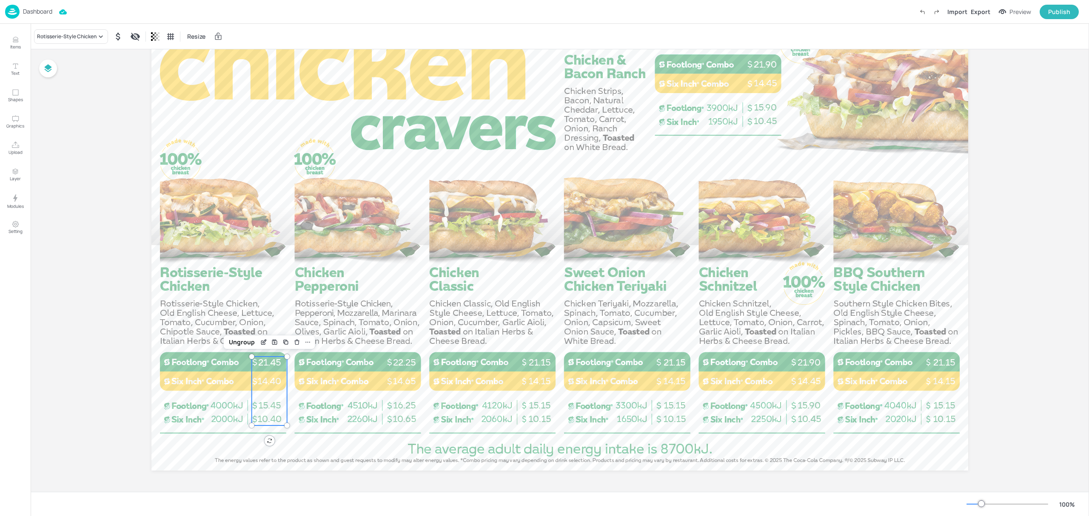
click at [268, 362] on span "21.45" at bounding box center [269, 362] width 23 height 11
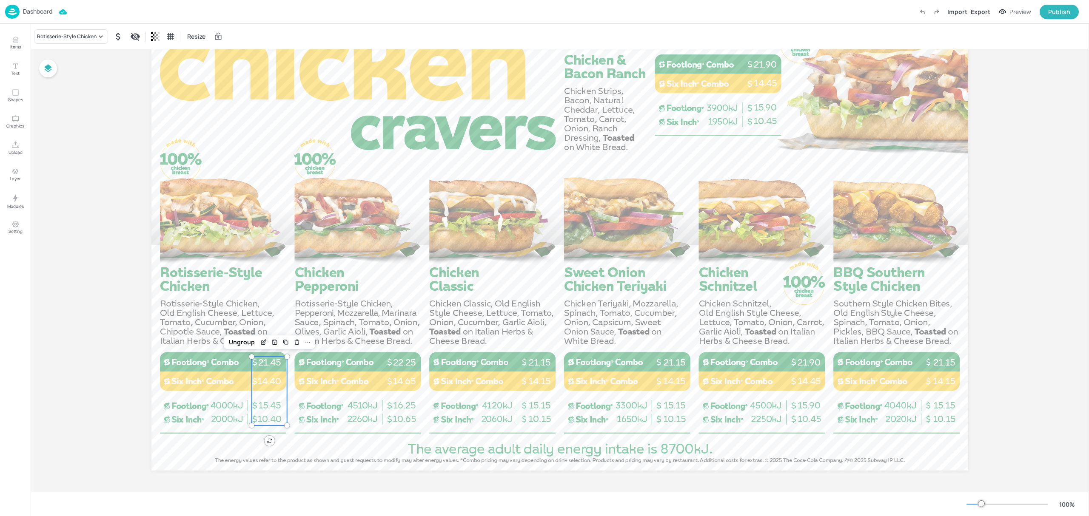
click at [268, 362] on span "21.45" at bounding box center [269, 362] width 23 height 11
click at [113, 354] on div "Board AU_ChickenCraversA_landscape_Image 10.40 15.45 14.40 21.45 10.65 16.25 14…" at bounding box center [560, 238] width 1058 height 508
click at [66, 308] on div "Board AU_ChickenCraversA_landscape_Image 10.40 15.45 14.40 21.45 10.65 16.25 14…" at bounding box center [560, 238] width 1058 height 508
click at [47, 13] on p "Dashboard" at bounding box center [37, 12] width 29 height 6
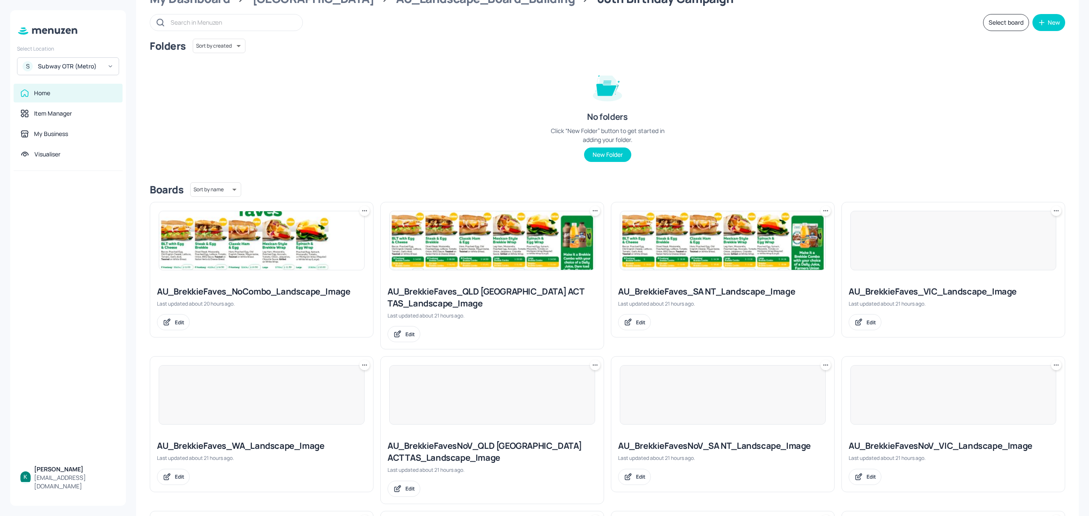
scroll to position [57, 0]
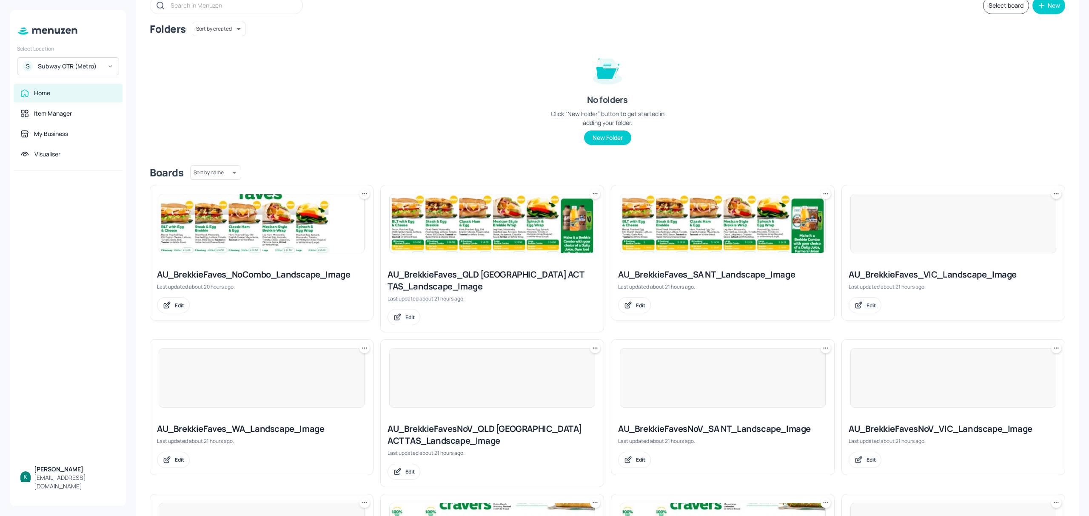
click at [282, 244] on img at bounding box center [261, 223] width 205 height 59
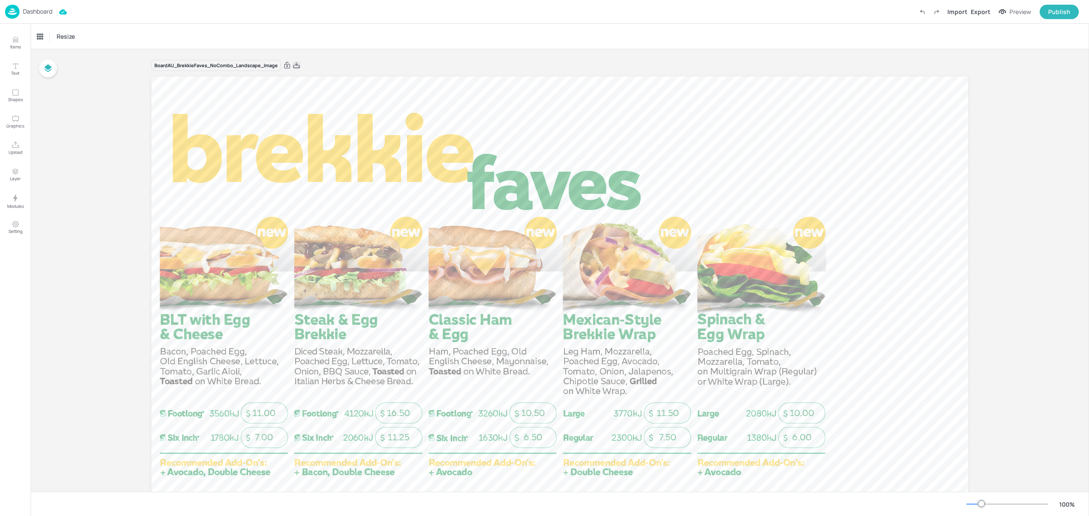
click at [294, 67] on icon at bounding box center [297, 65] width 8 height 9
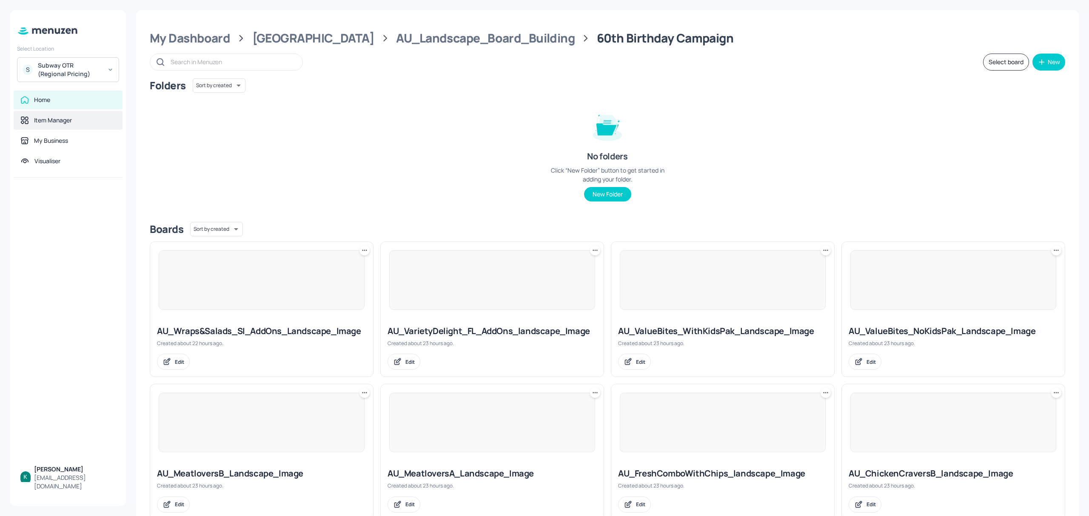
click at [67, 117] on div "Item Manager" at bounding box center [53, 120] width 38 height 9
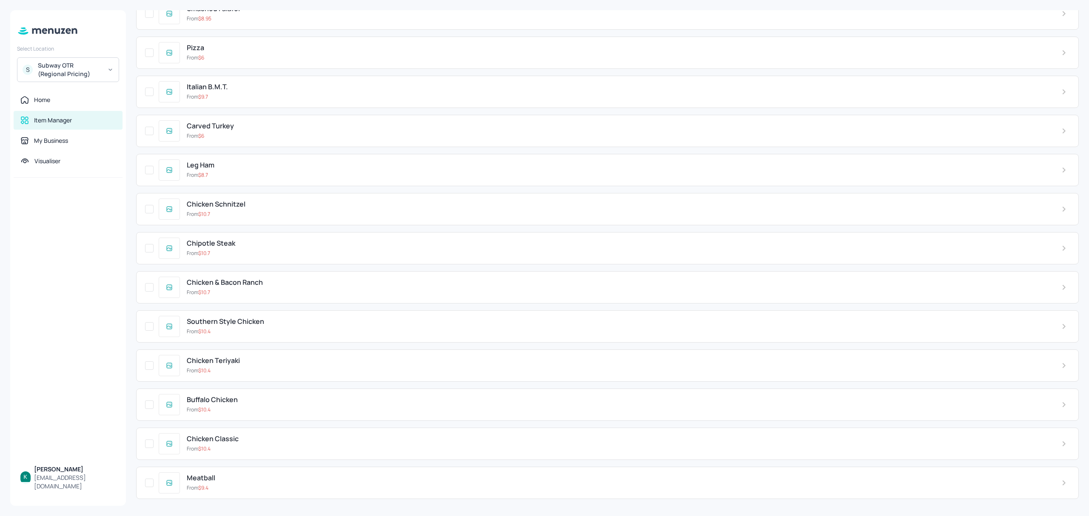
scroll to position [2592, 0]
click at [250, 485] on div "From $ 9.4" at bounding box center [617, 489] width 861 height 8
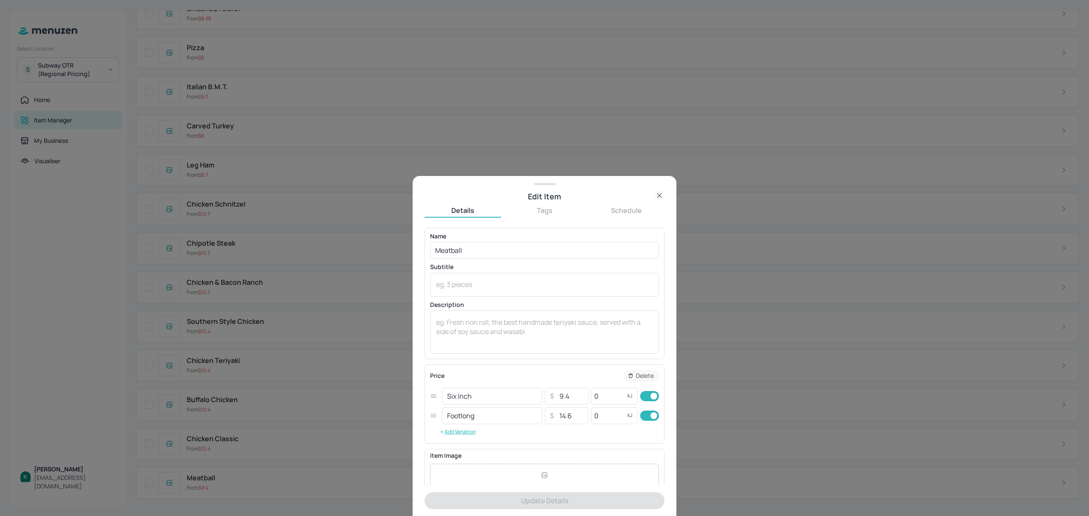
drag, startPoint x: 662, startPoint y: 197, endPoint x: 605, endPoint y: 242, distance: 73.0
click at [662, 197] on icon at bounding box center [659, 196] width 10 height 10
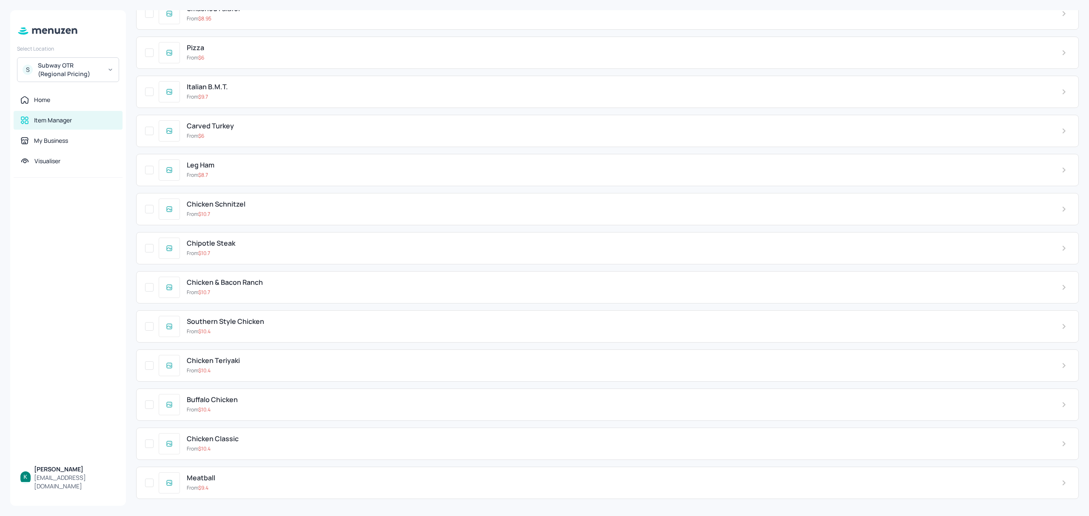
click at [301, 445] on div "From $ 10.4" at bounding box center [617, 449] width 861 height 8
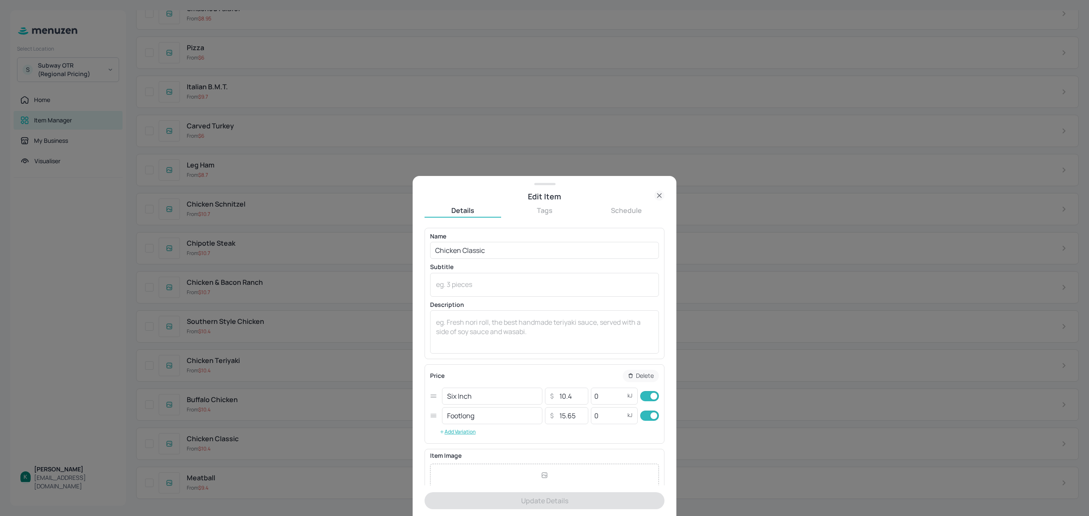
click at [660, 194] on icon at bounding box center [659, 196] width 10 height 10
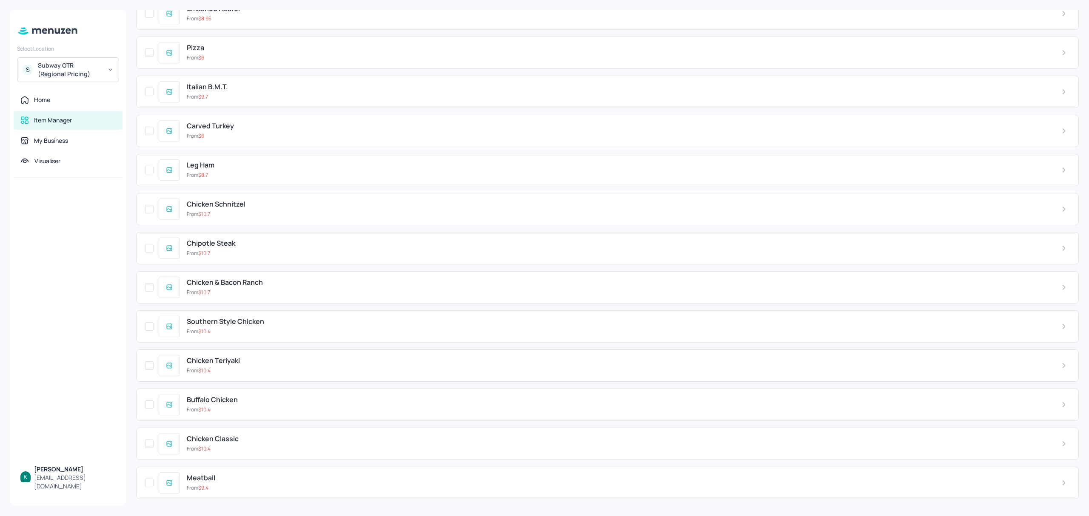
click at [314, 399] on div "Buffalo Chicken" at bounding box center [617, 400] width 861 height 8
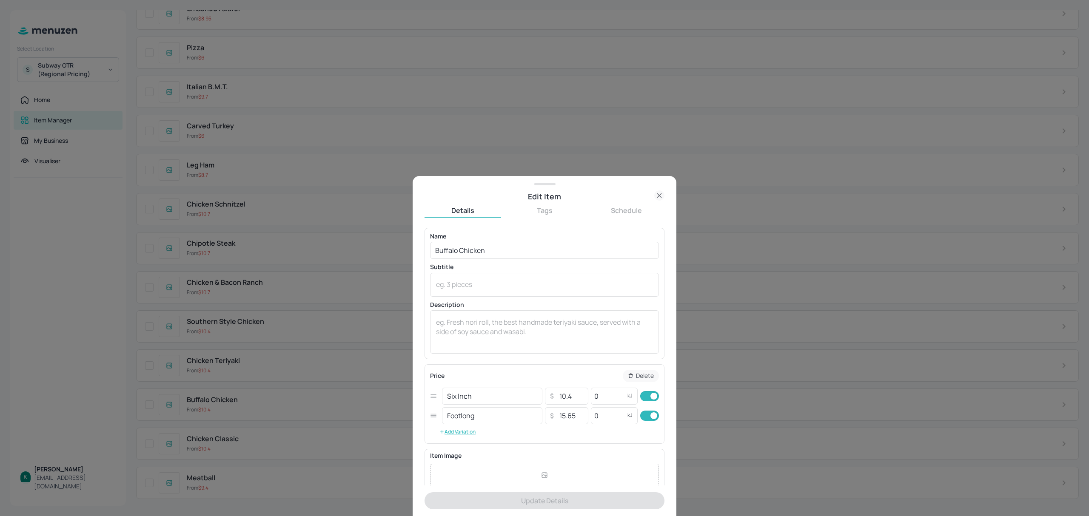
click at [659, 194] on icon at bounding box center [659, 196] width 10 height 10
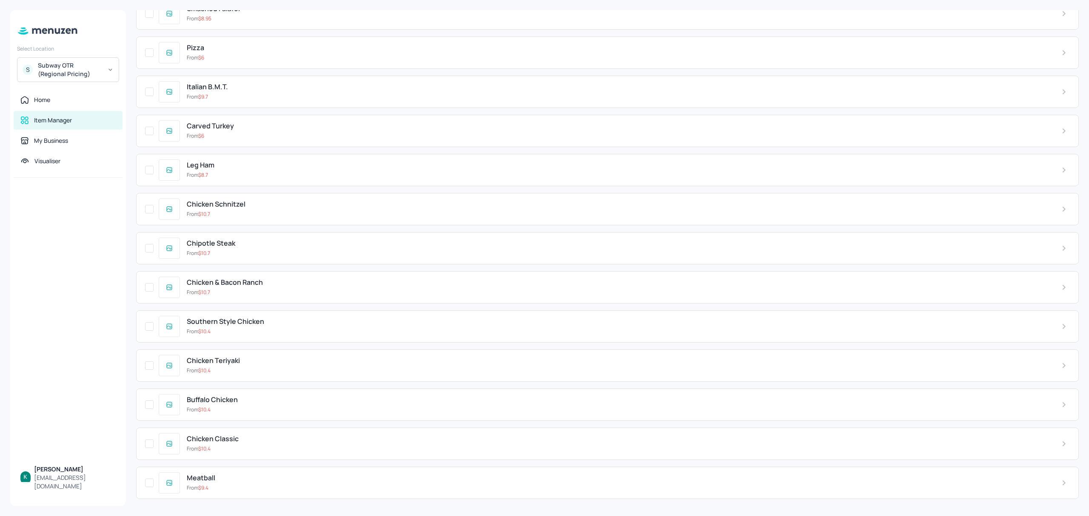
click at [261, 371] on div "From $ 10.4" at bounding box center [617, 371] width 861 height 8
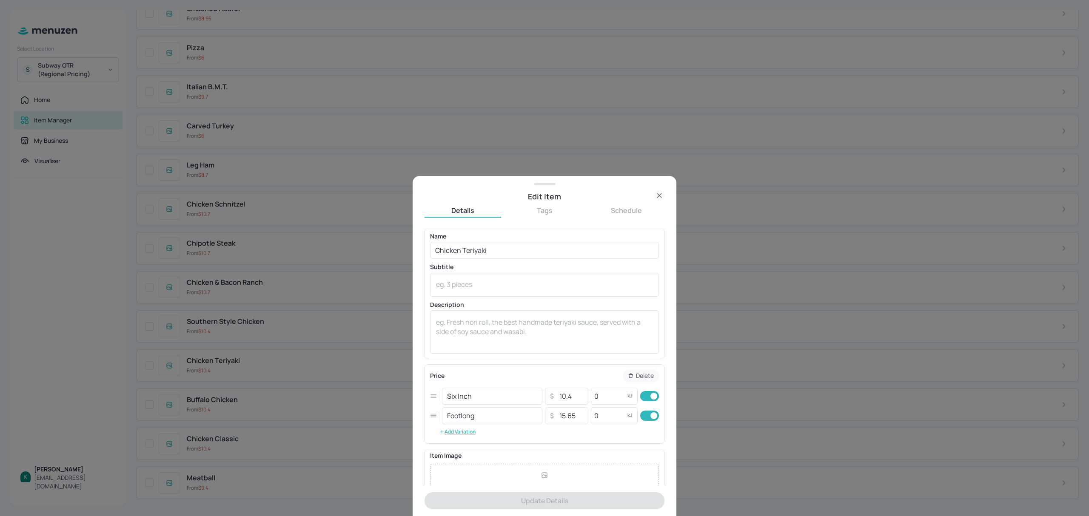
click at [659, 198] on icon at bounding box center [659, 196] width 10 height 10
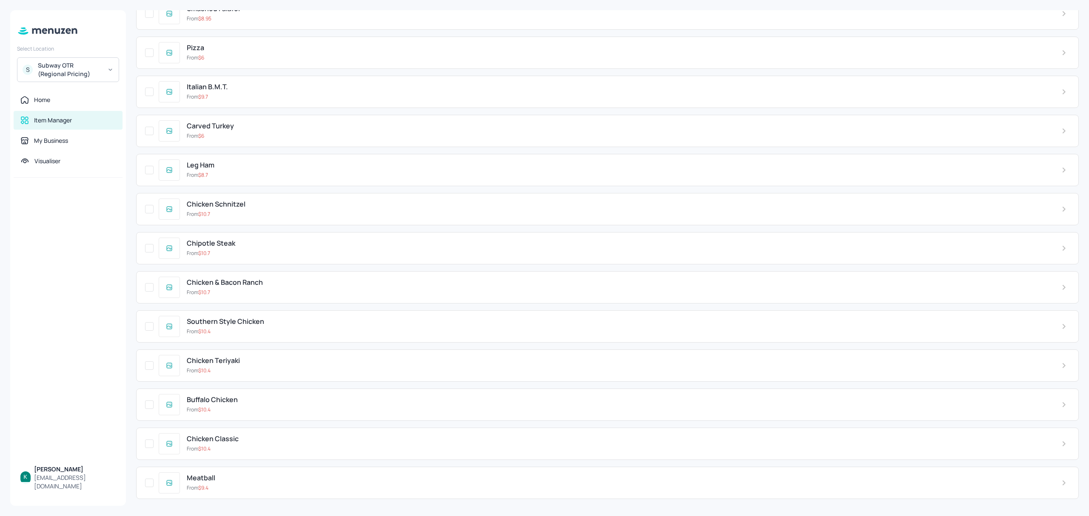
click at [270, 363] on div "Chicken Teriyaki" at bounding box center [617, 361] width 861 height 8
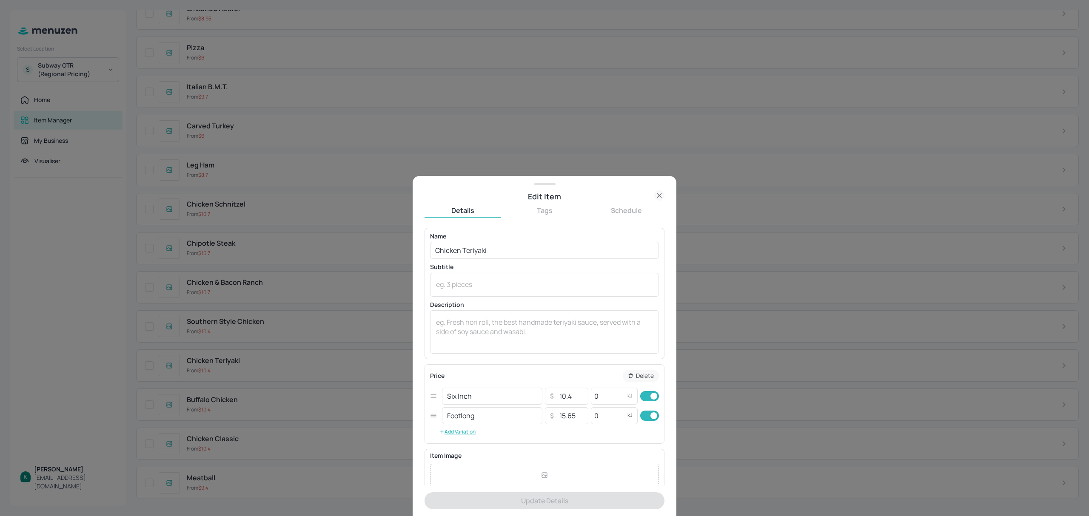
click at [659, 192] on icon at bounding box center [659, 196] width 10 height 10
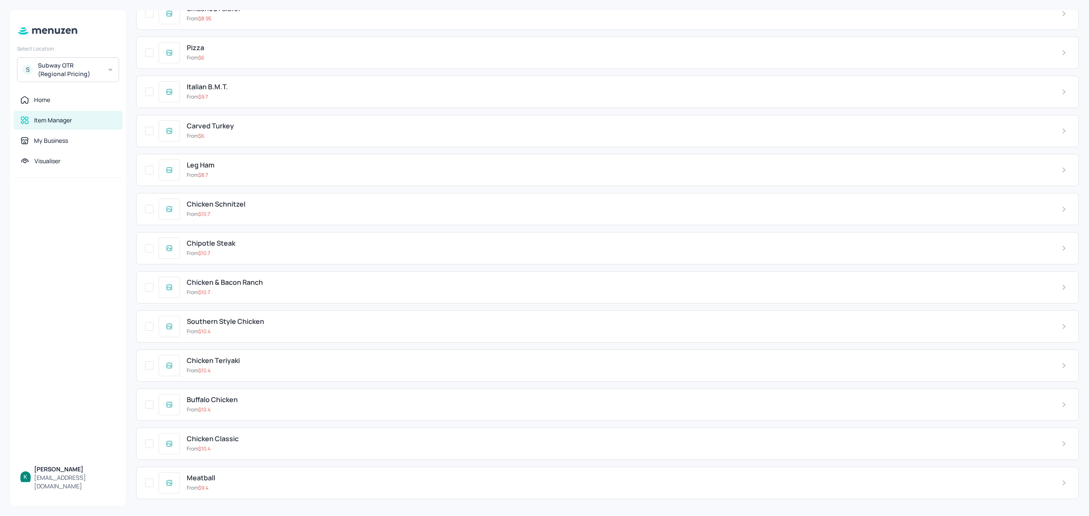
click at [291, 363] on div "Chicken Teriyaki" at bounding box center [617, 361] width 861 height 8
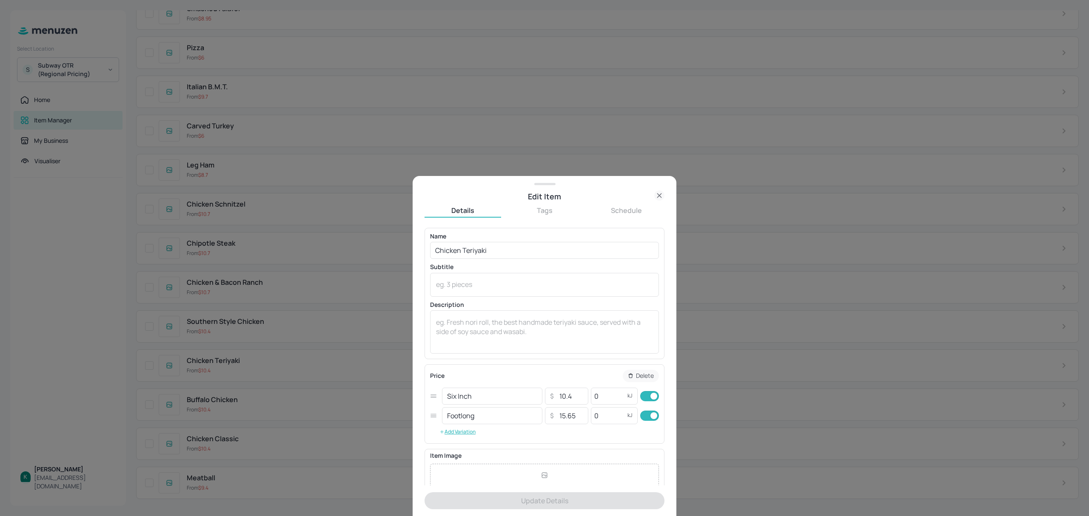
click at [657, 194] on icon at bounding box center [659, 196] width 4 height 4
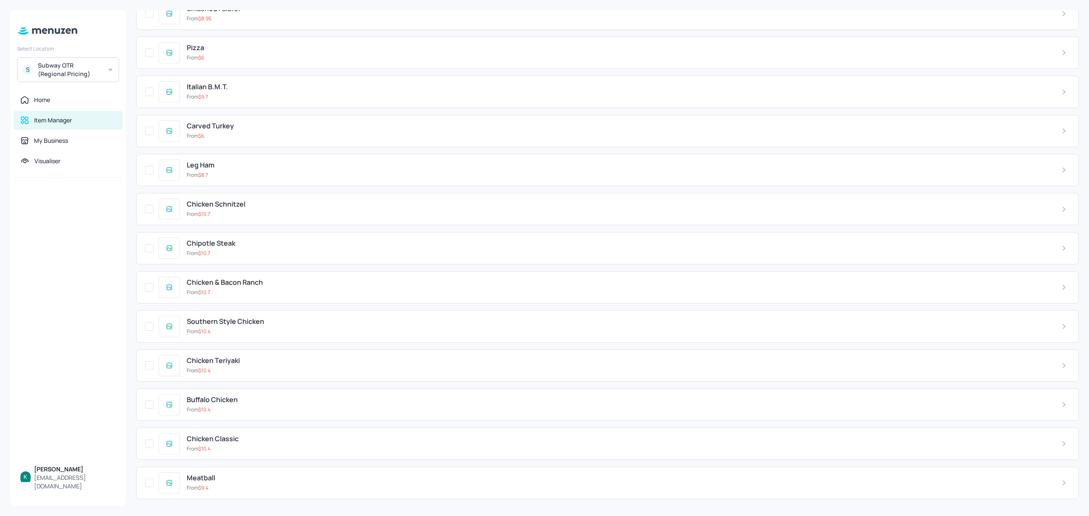
click at [307, 318] on div "Southern Style Chicken" at bounding box center [617, 322] width 861 height 8
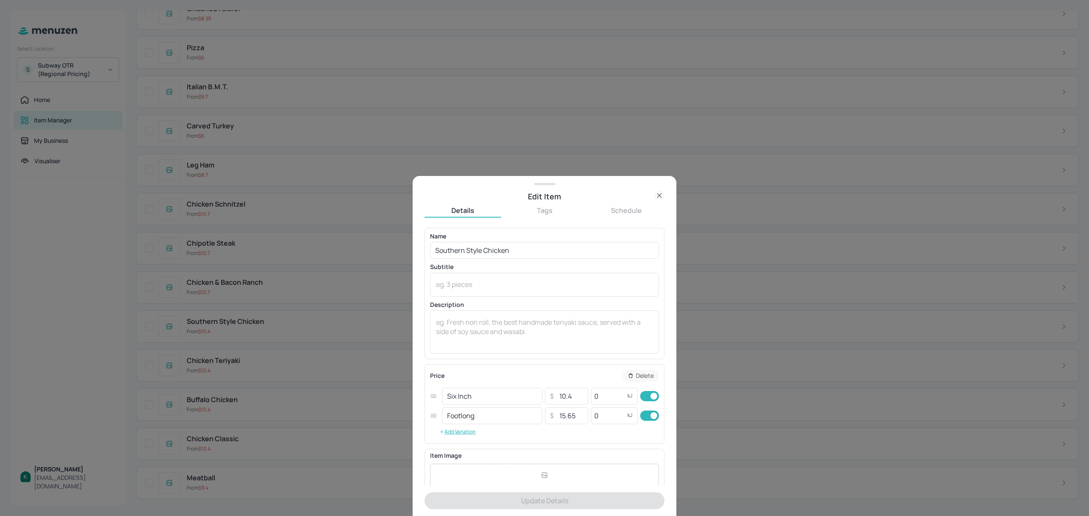
click at [659, 194] on icon at bounding box center [659, 196] width 10 height 10
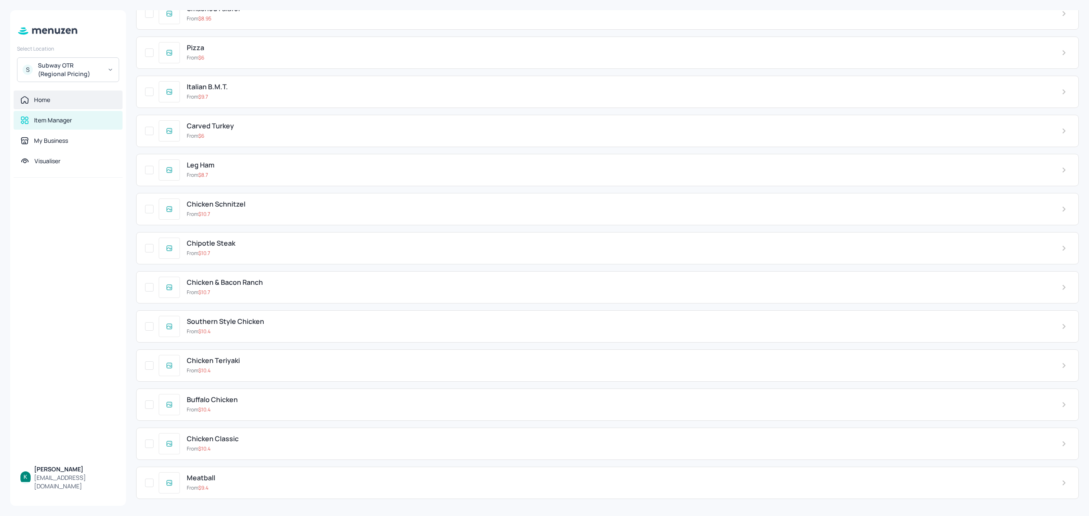
click at [73, 101] on div "Home" at bounding box center [67, 100] width 95 height 9
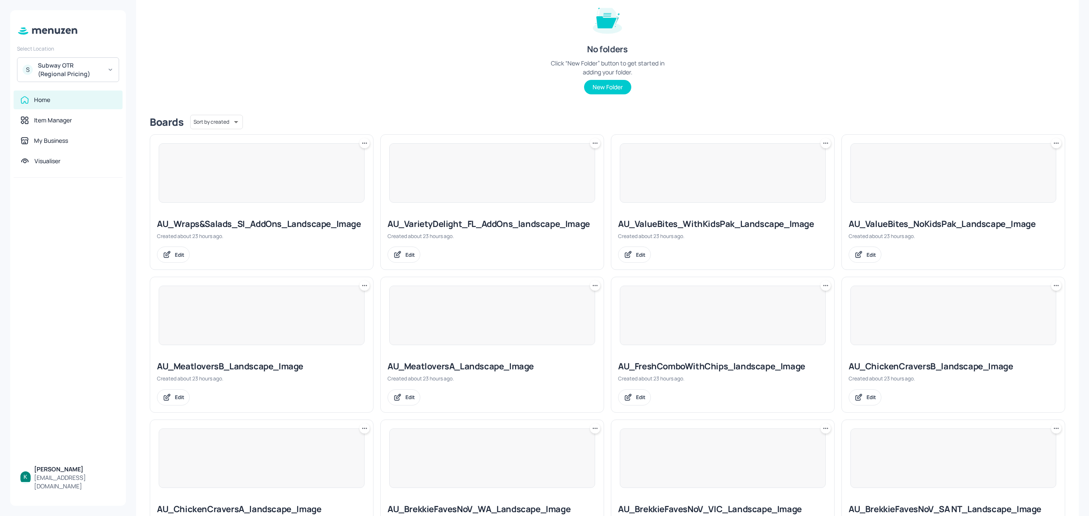
scroll to position [113, 0]
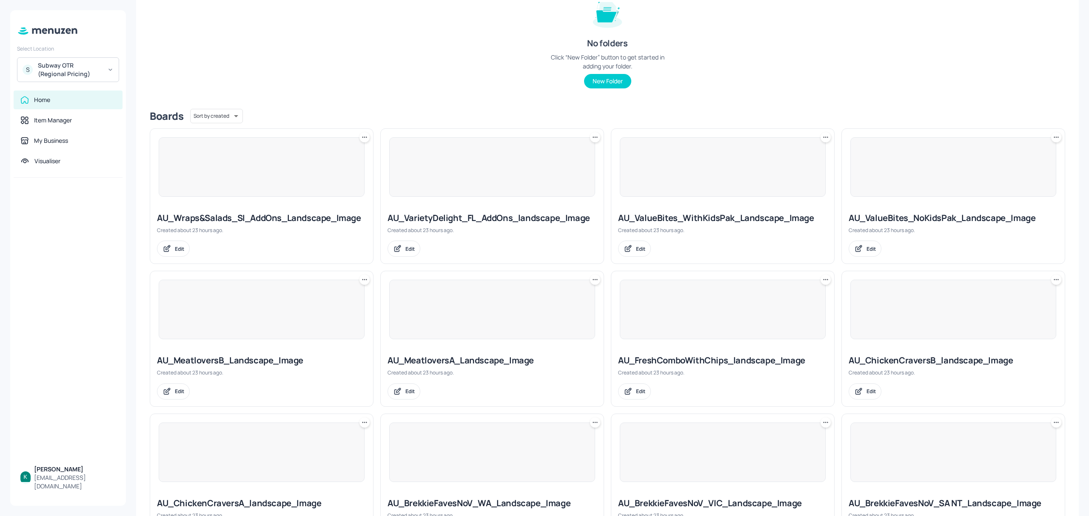
click at [488, 364] on div "AU_MeatloversA_Landscape_Image" at bounding box center [492, 361] width 209 height 12
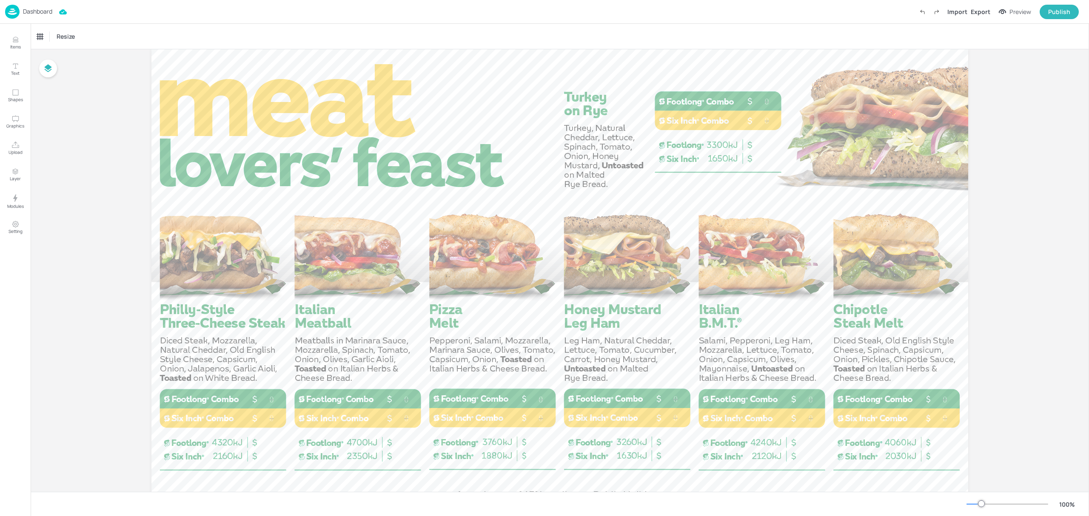
scroll to position [9, 0]
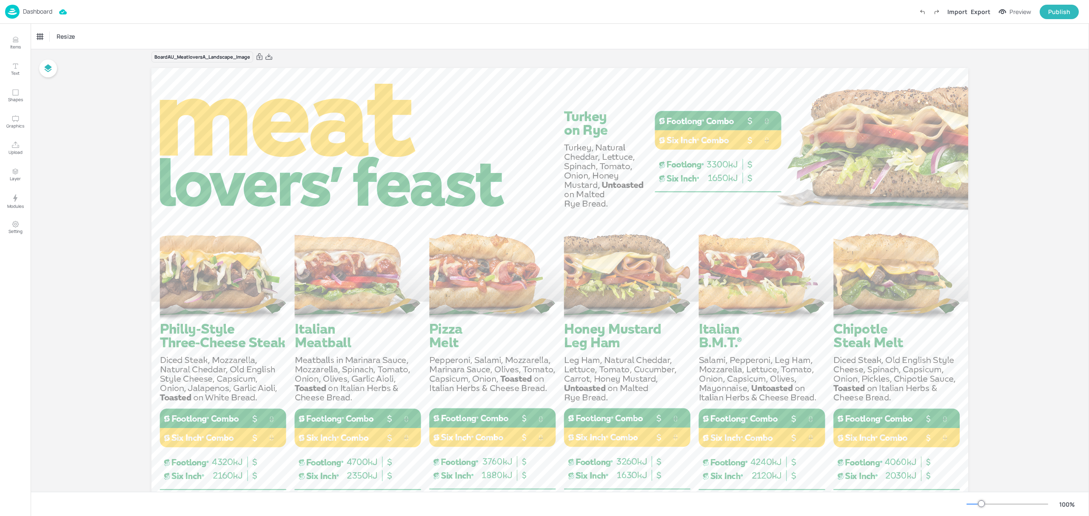
click at [29, 6] on div "Dashboard" at bounding box center [28, 12] width 47 height 14
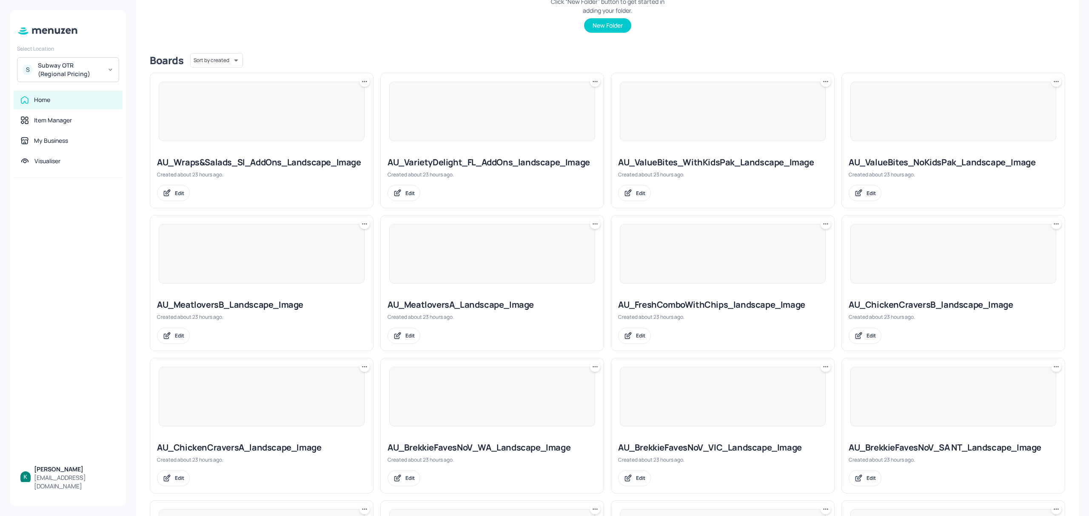
scroll to position [170, 0]
click at [450, 156] on div "AU_VarietyDelight_FL_AddOns_landscape_Image" at bounding box center [492, 161] width 209 height 12
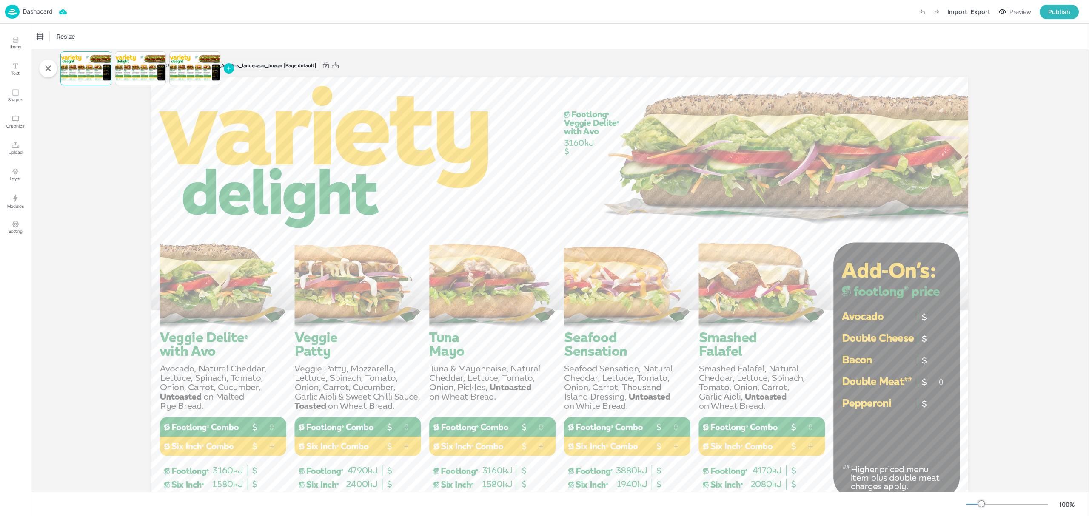
click at [35, 12] on p "Dashboard" at bounding box center [37, 12] width 29 height 6
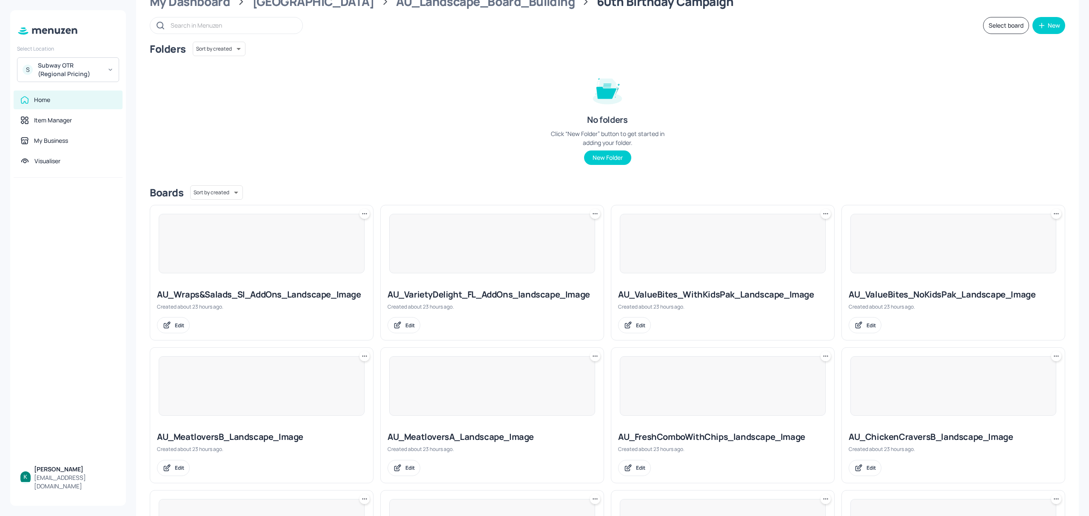
scroll to position [57, 0]
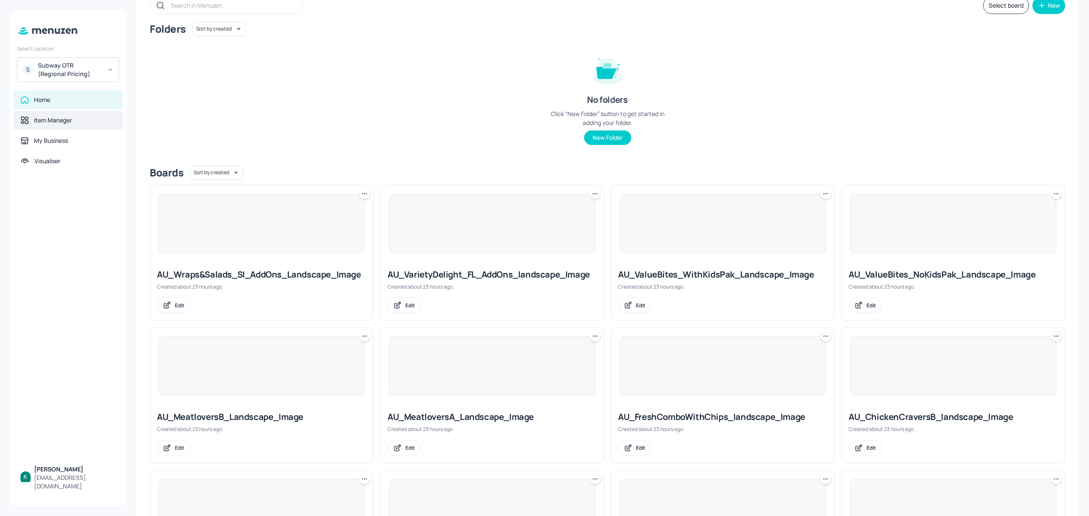
click at [55, 120] on div "Item Manager" at bounding box center [53, 120] width 38 height 9
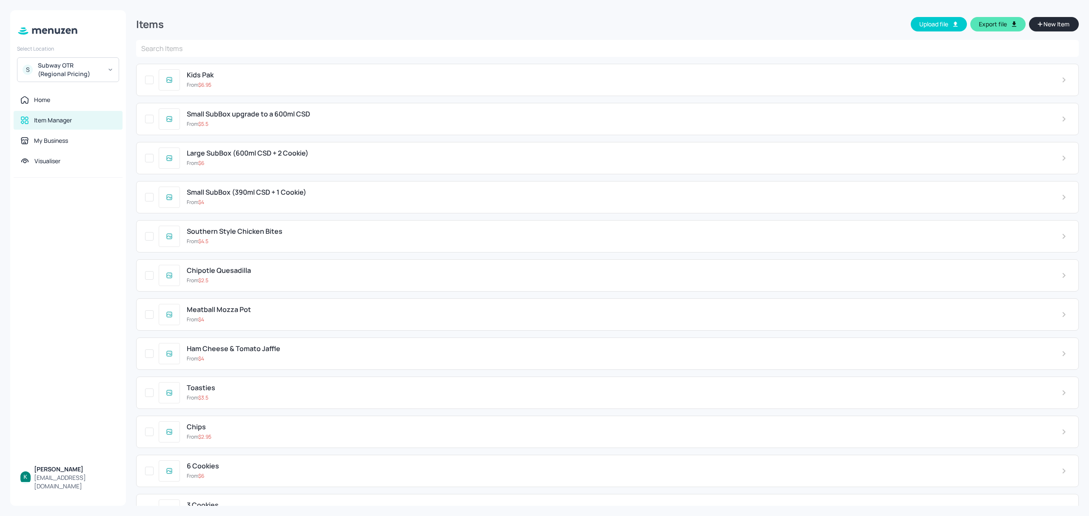
click at [995, 82] on div "From $ 6.95" at bounding box center [617, 85] width 861 height 8
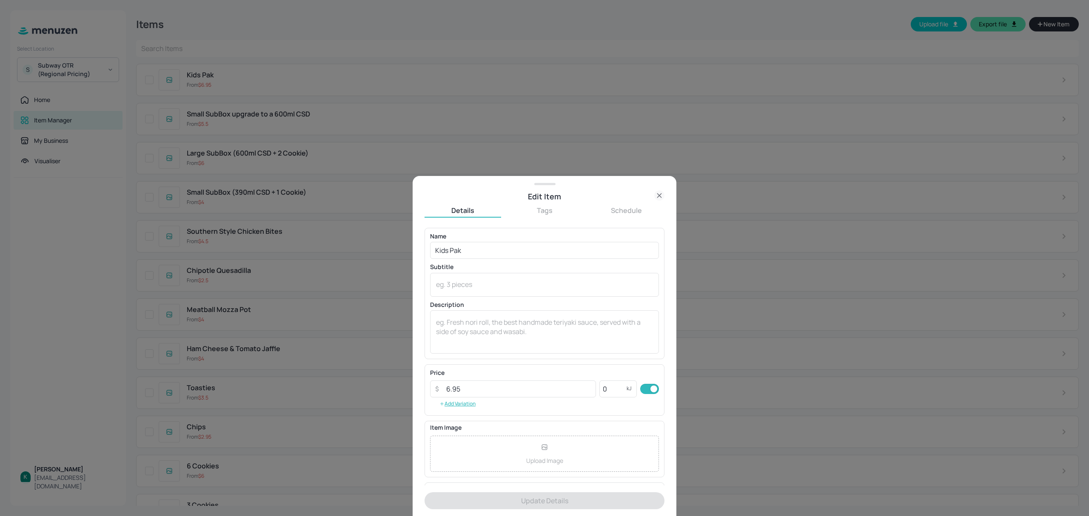
click at [660, 195] on icon at bounding box center [659, 196] width 4 height 4
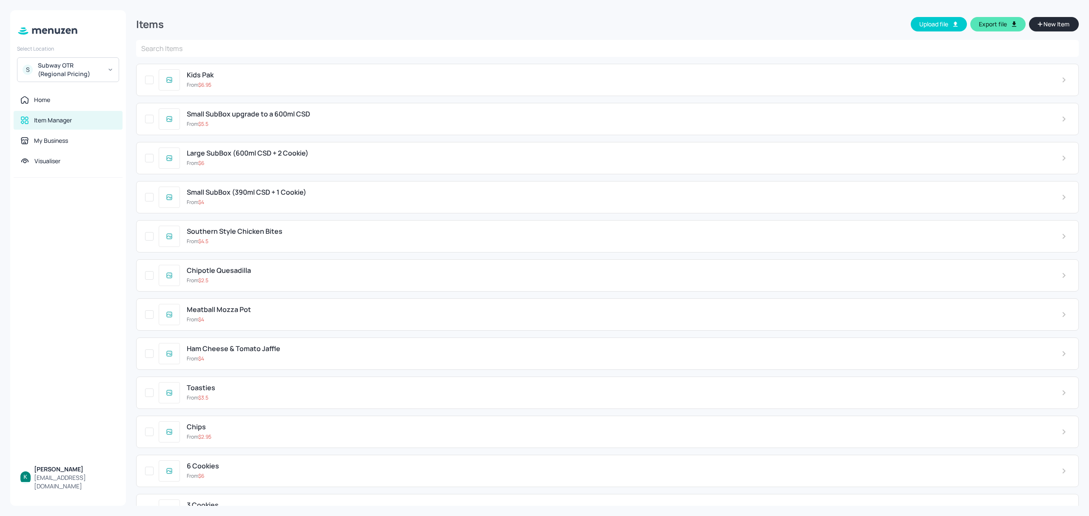
click at [335, 80] on div "Kids Pak From $ 6.95" at bounding box center [617, 79] width 875 height 17
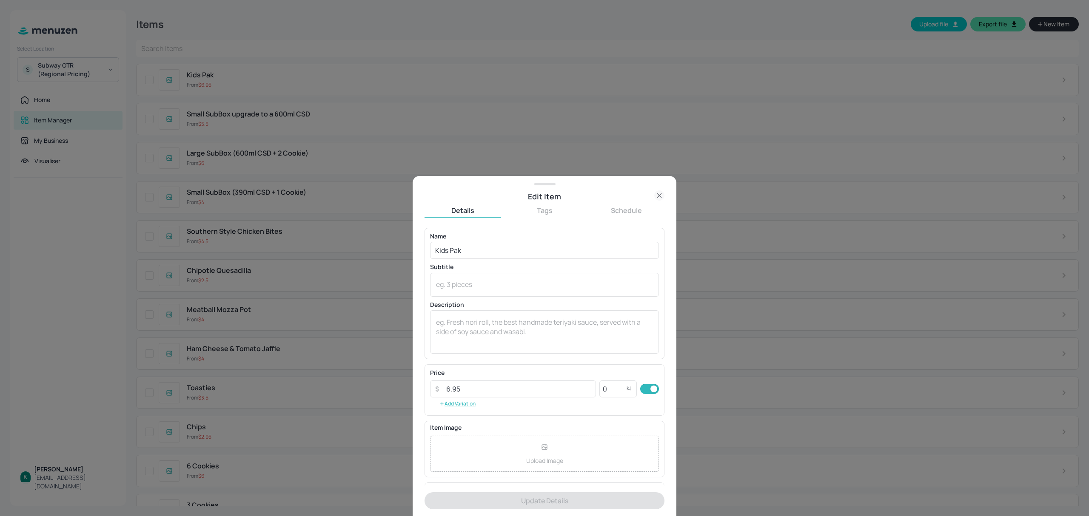
click at [661, 194] on icon at bounding box center [659, 196] width 4 height 4
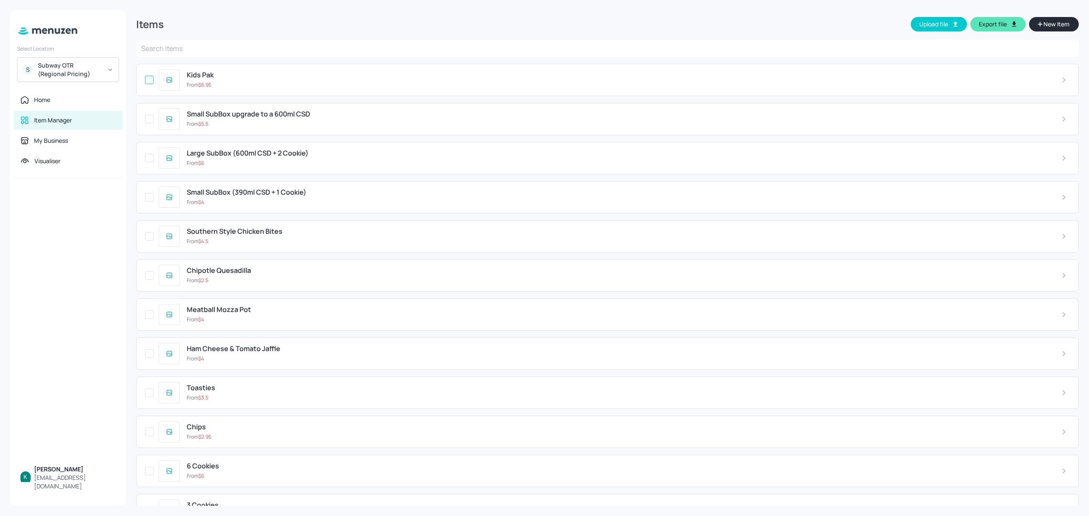
click at [148, 77] on input "checkbox" at bounding box center [149, 79] width 15 height 15
drag, startPoint x: 152, startPoint y: 118, endPoint x: 148, endPoint y: 133, distance: 14.9
click at [151, 119] on input "checkbox" at bounding box center [149, 118] width 15 height 15
checkbox input "true"
drag, startPoint x: 150, startPoint y: 157, endPoint x: 150, endPoint y: 166, distance: 9.4
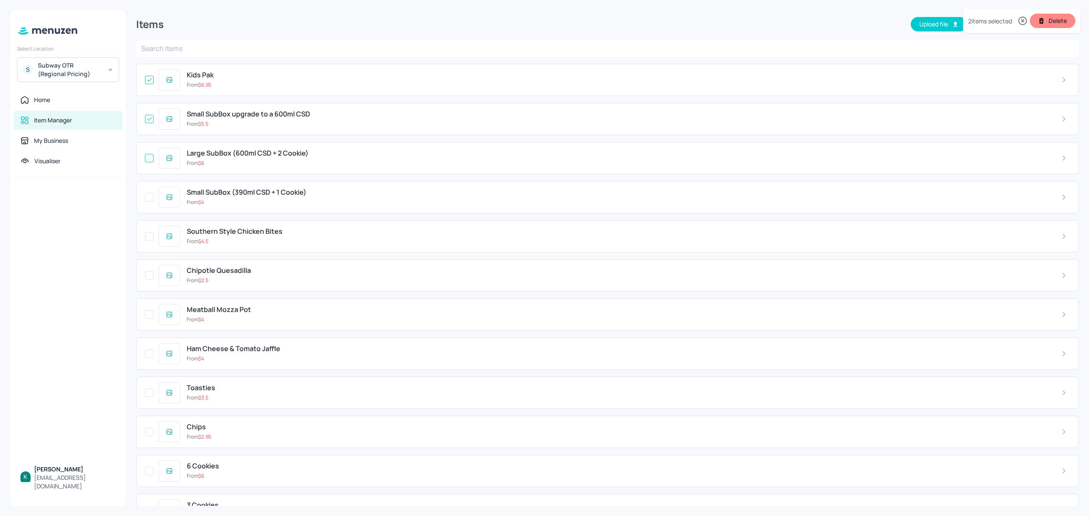
click at [150, 163] on input "checkbox" at bounding box center [149, 158] width 15 height 15
checkbox input "true"
drag, startPoint x: 149, startPoint y: 202, endPoint x: 148, endPoint y: 209, distance: 6.9
click at [148, 209] on div "Small SubBox (390ml CSD + 1 Cookie) From $ 4" at bounding box center [607, 197] width 943 height 32
checkbox input "true"
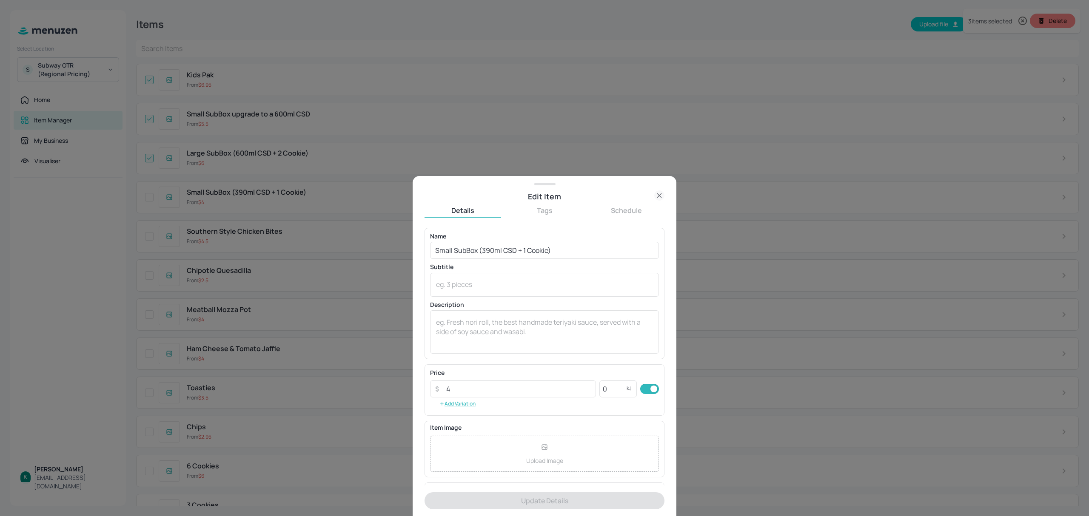
click at [661, 197] on icon at bounding box center [659, 196] width 10 height 10
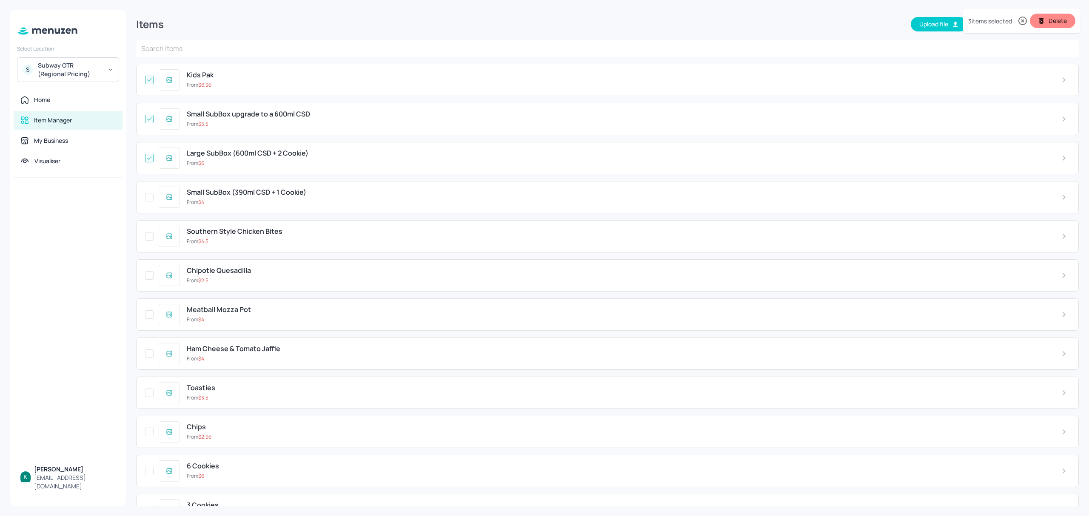
drag, startPoint x: 151, startPoint y: 200, endPoint x: 151, endPoint y: 208, distance: 8.1
click at [151, 208] on div "Small SubBox (390ml CSD + 1 Cookie) From $ 4" at bounding box center [607, 197] width 943 height 32
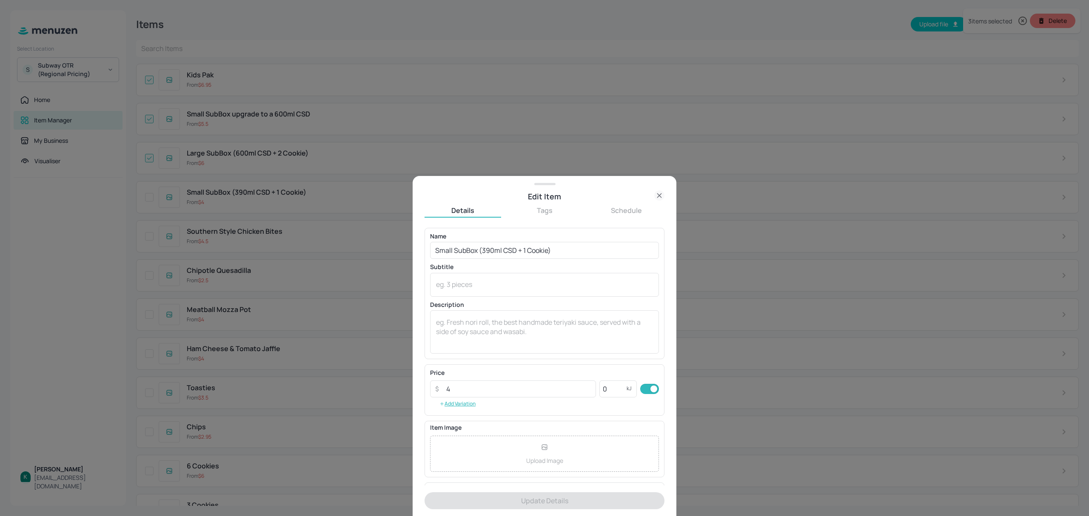
click at [659, 194] on icon at bounding box center [659, 196] width 10 height 10
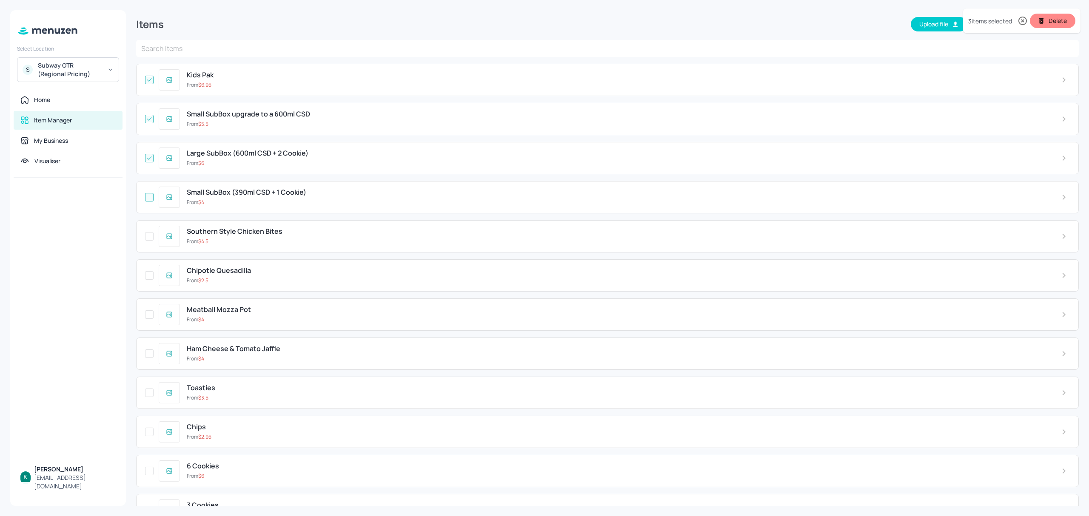
click at [150, 198] on input "checkbox" at bounding box center [149, 197] width 15 height 15
click at [150, 237] on input "checkbox" at bounding box center [149, 236] width 15 height 15
checkbox input "true"
click at [150, 274] on input "checkbox" at bounding box center [149, 275] width 15 height 15
checkbox input "true"
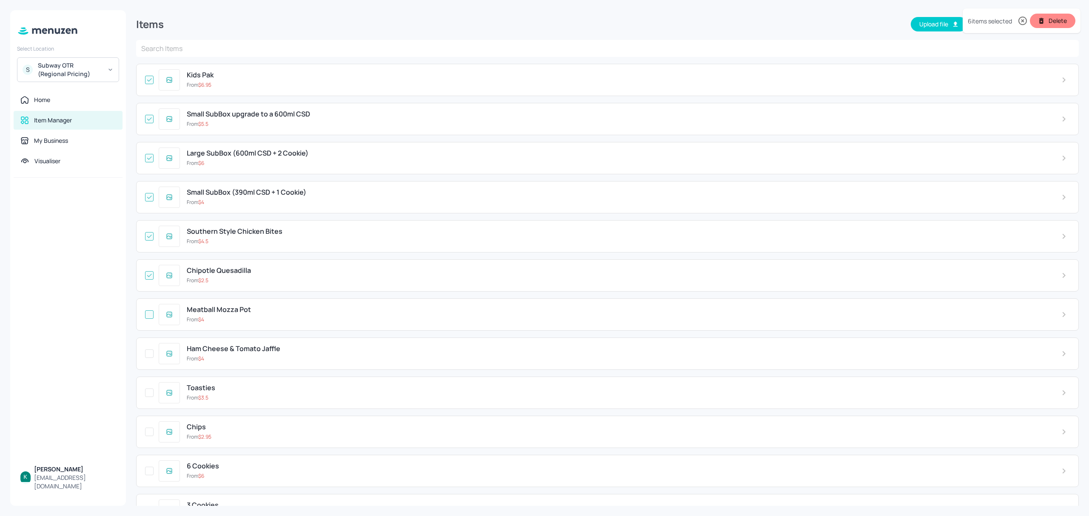
click at [148, 316] on input "checkbox" at bounding box center [149, 314] width 15 height 15
checkbox input "true"
click at [150, 354] on input "checkbox" at bounding box center [149, 353] width 15 height 15
checkbox input "true"
click at [148, 393] on input "checkbox" at bounding box center [149, 392] width 15 height 15
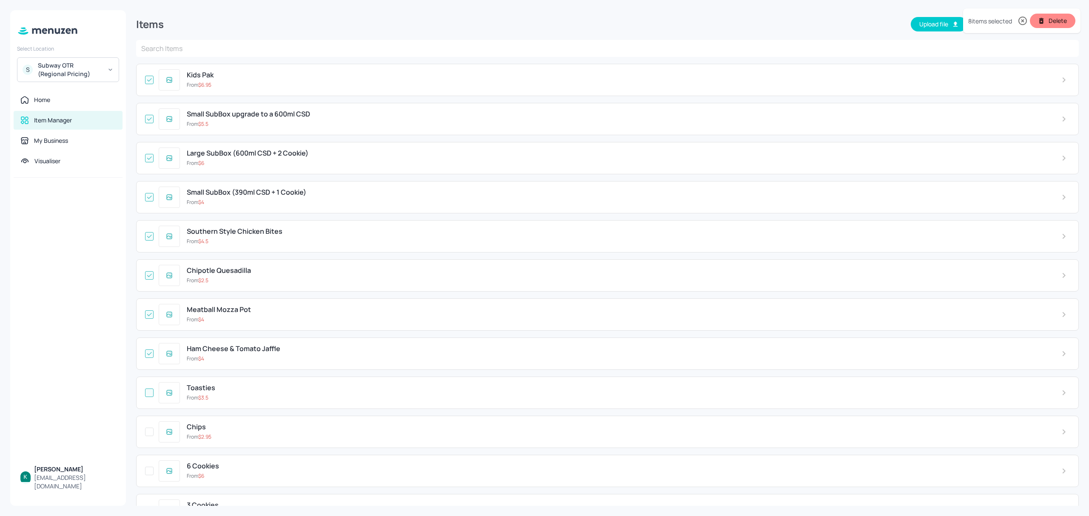
checkbox input "true"
drag, startPoint x: 150, startPoint y: 434, endPoint x: 141, endPoint y: 448, distance: 16.1
click at [148, 436] on input "checkbox" at bounding box center [149, 432] width 15 height 15
checkbox input "true"
click at [150, 476] on input "checkbox" at bounding box center [149, 471] width 15 height 15
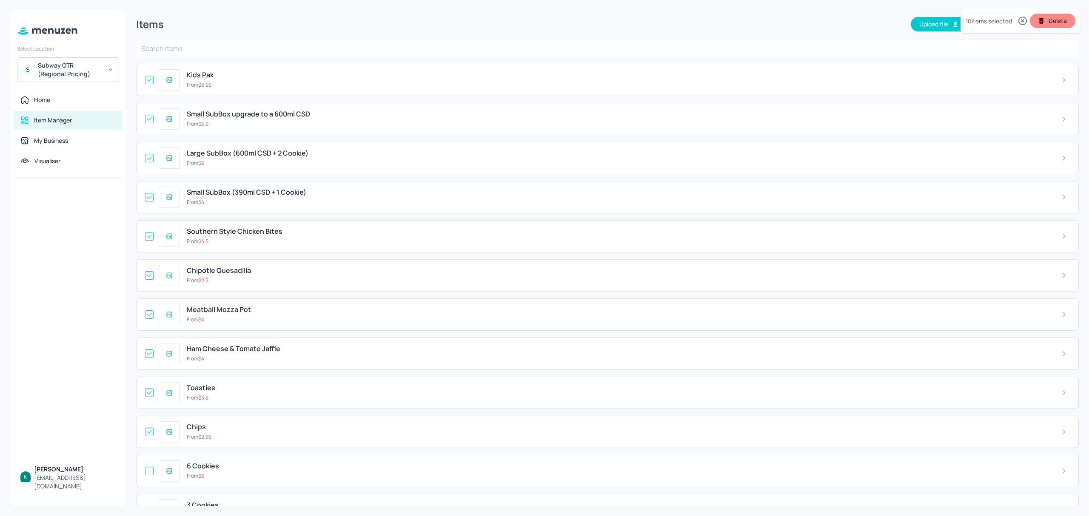
checkbox input "true"
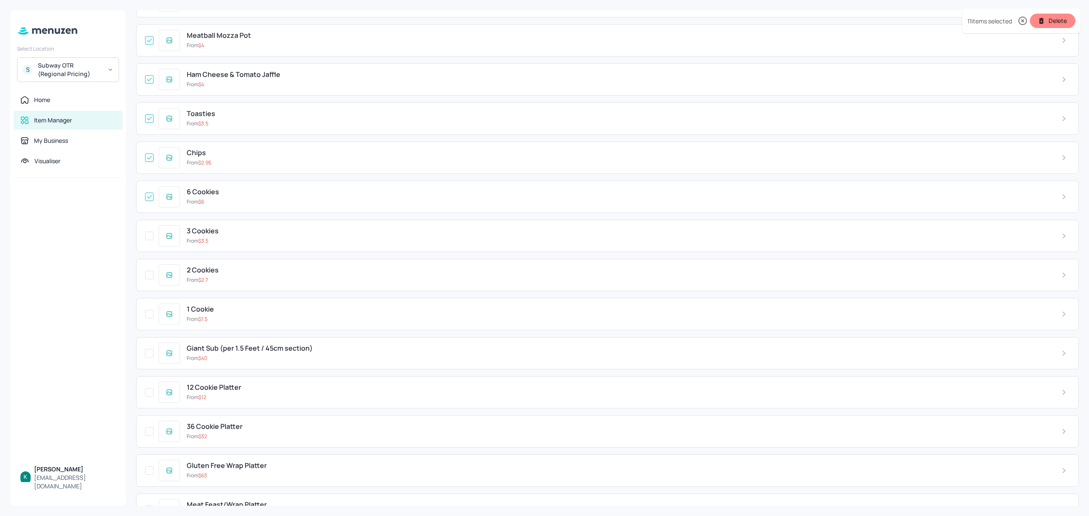
scroll to position [283, 0]
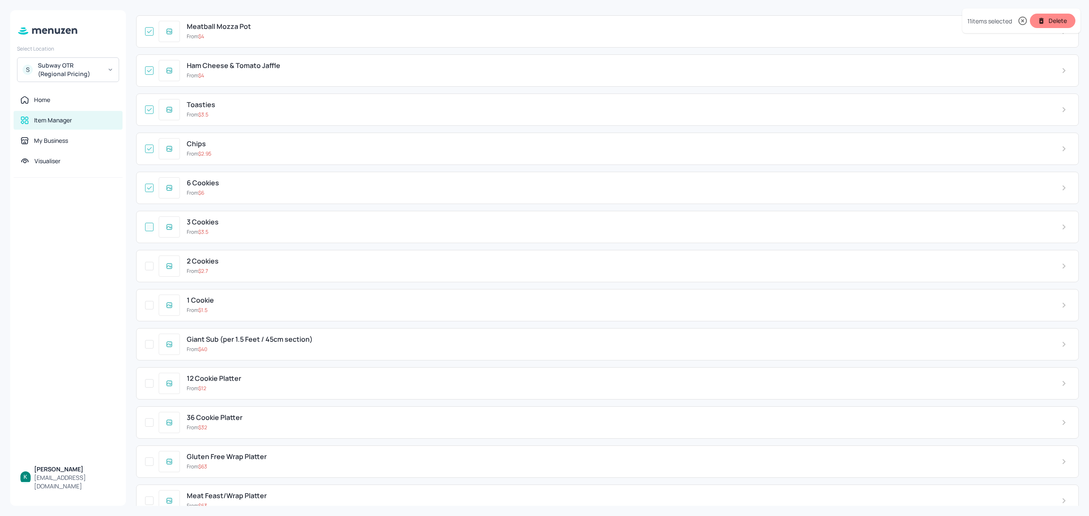
drag, startPoint x: 150, startPoint y: 229, endPoint x: 149, endPoint y: 251, distance: 22.2
click at [150, 230] on input "checkbox" at bounding box center [149, 227] width 15 height 15
checkbox input "true"
click at [150, 271] on input "checkbox" at bounding box center [149, 266] width 15 height 15
checkbox input "true"
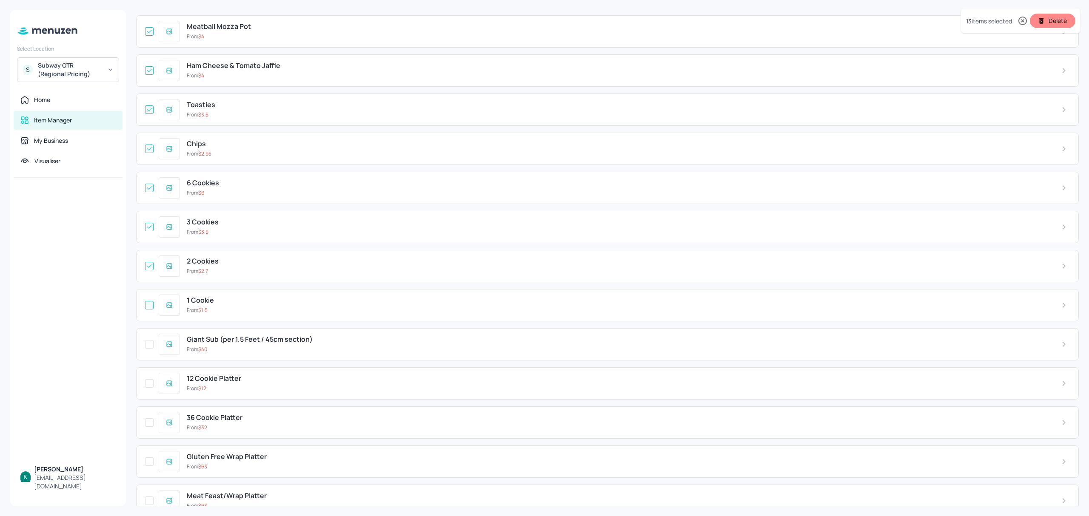
click at [149, 308] on input "checkbox" at bounding box center [149, 305] width 15 height 15
checkbox input "true"
click at [150, 350] on input "checkbox" at bounding box center [149, 344] width 15 height 15
checkbox input "true"
click at [148, 387] on input "checkbox" at bounding box center [149, 383] width 15 height 15
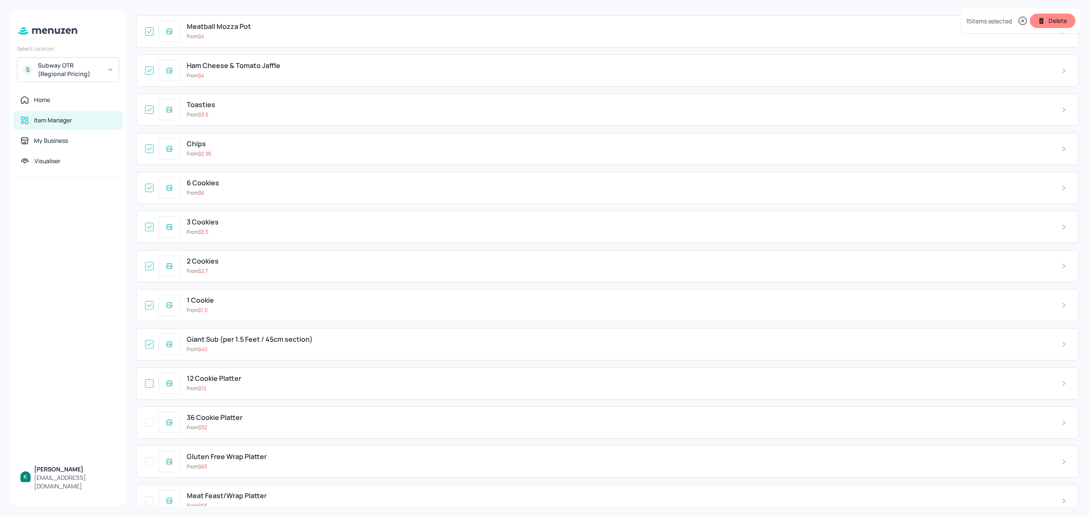
checkbox input "true"
checkbox input "false"
click at [1059, 24] on button "Delete" at bounding box center [1053, 21] width 46 height 14
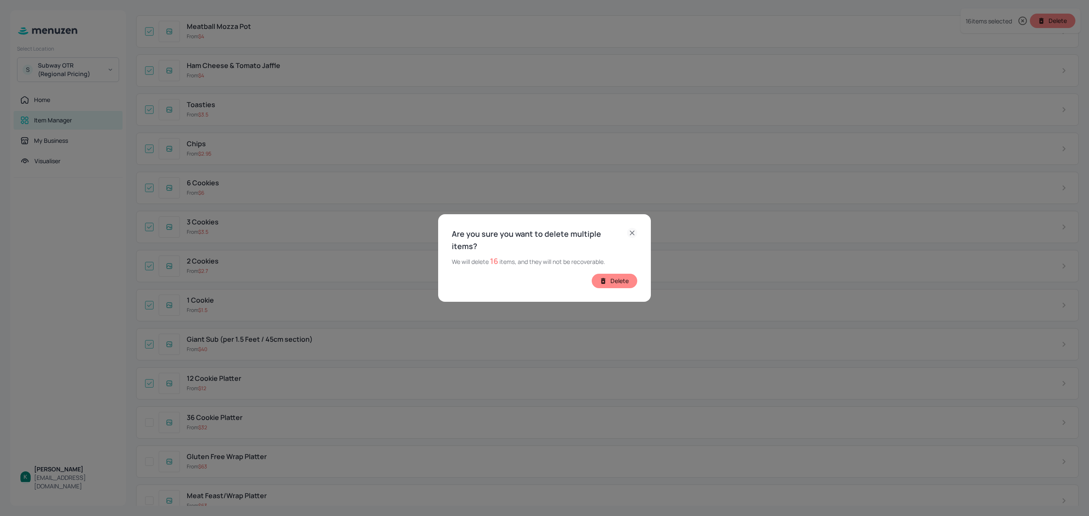
click at [614, 274] on button "Delete" at bounding box center [615, 281] width 46 height 14
checkbox input "false"
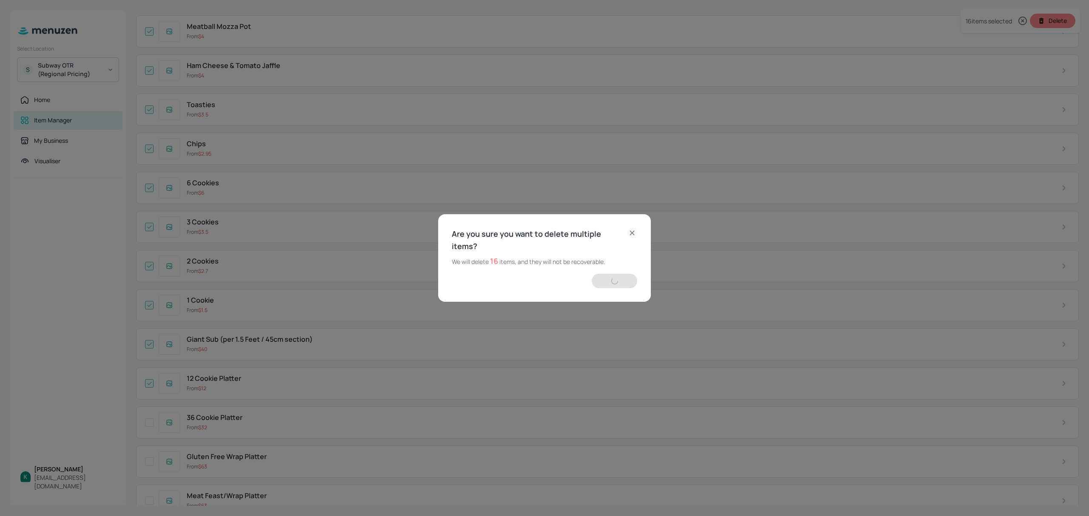
checkbox input "false"
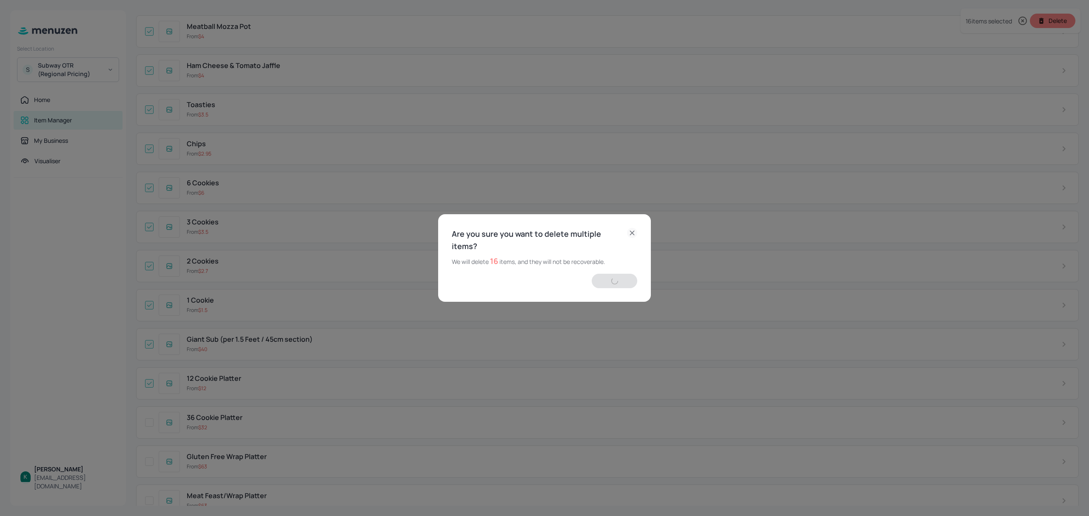
checkbox input "false"
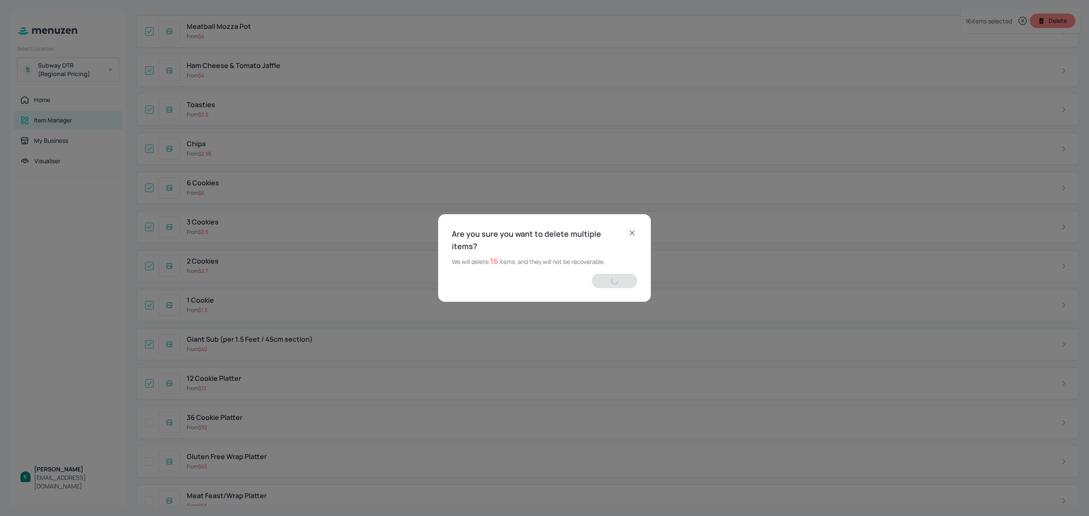
checkbox input "false"
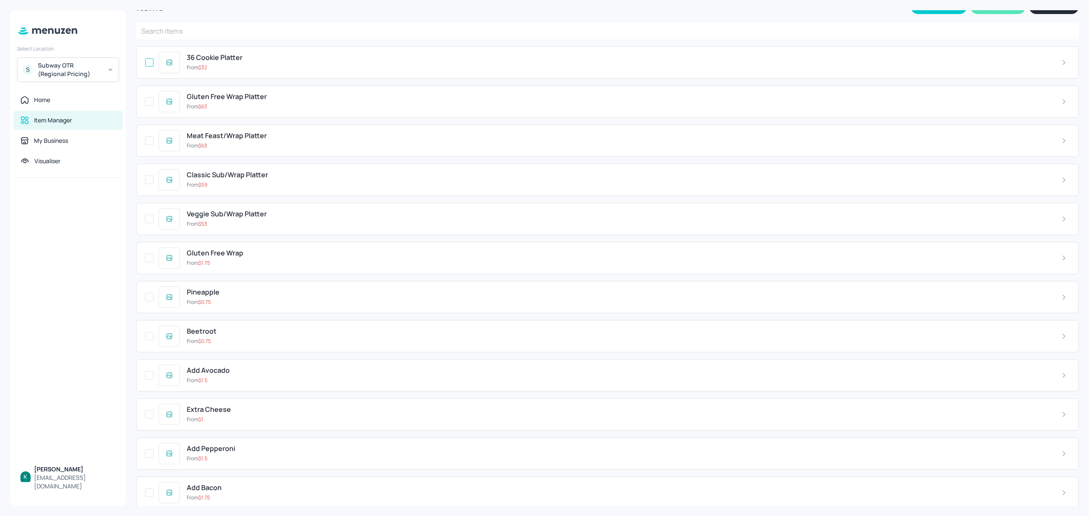
scroll to position [0, 0]
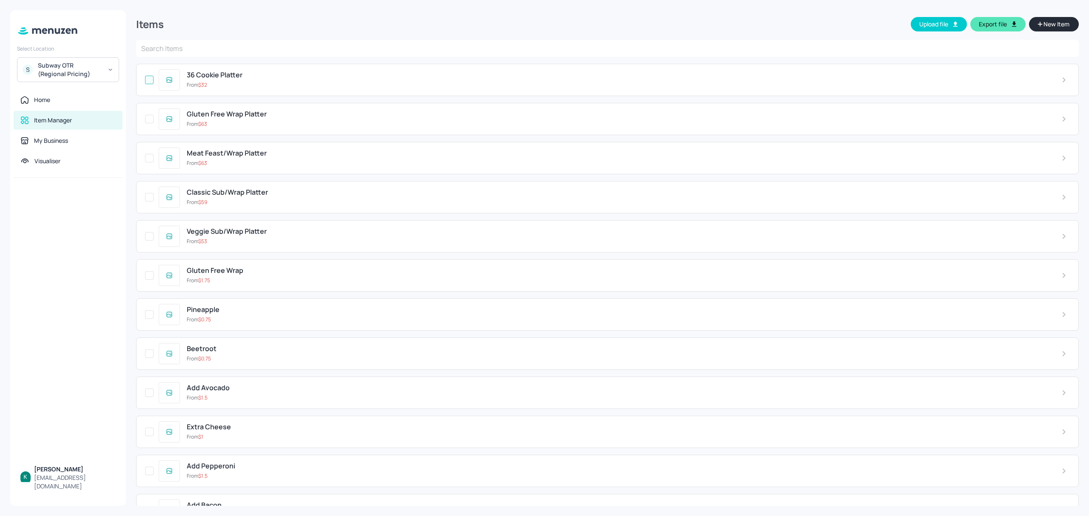
click at [149, 81] on input "checkbox" at bounding box center [149, 79] width 15 height 15
click at [149, 120] on input "checkbox" at bounding box center [149, 118] width 15 height 15
checkbox input "true"
click at [150, 154] on input "checkbox" at bounding box center [149, 158] width 15 height 15
checkbox input "true"
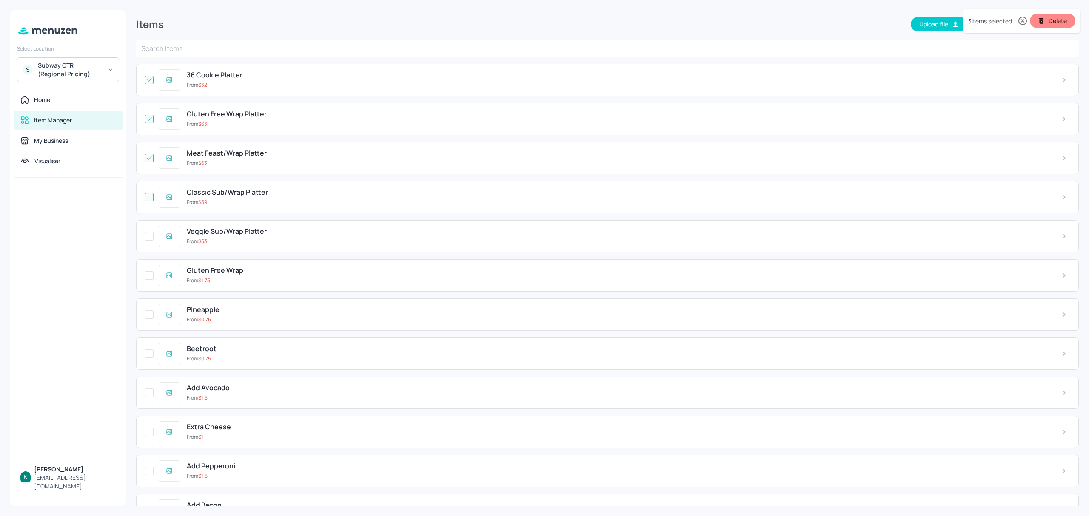
click at [148, 196] on input "checkbox" at bounding box center [149, 197] width 15 height 15
checkbox input "true"
click at [149, 237] on input "checkbox" at bounding box center [149, 236] width 15 height 15
checkbox input "true"
drag, startPoint x: 146, startPoint y: 276, endPoint x: 146, endPoint y: 293, distance: 16.6
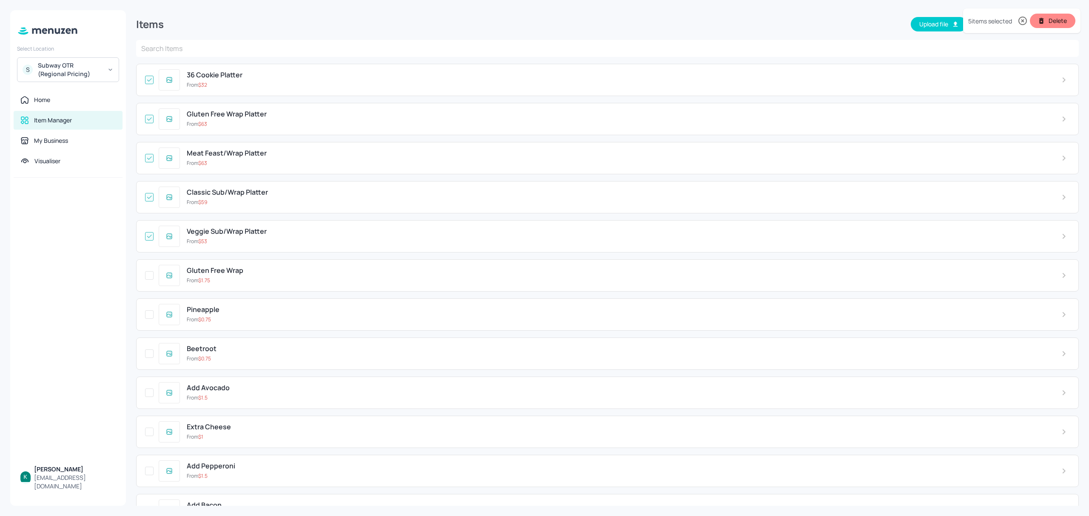
click at [146, 281] on input "checkbox" at bounding box center [149, 275] width 15 height 15
checkbox input "true"
click at [148, 321] on input "checkbox" at bounding box center [149, 314] width 15 height 15
checkbox input "true"
drag, startPoint x: 147, startPoint y: 355, endPoint x: 147, endPoint y: 361, distance: 6.0
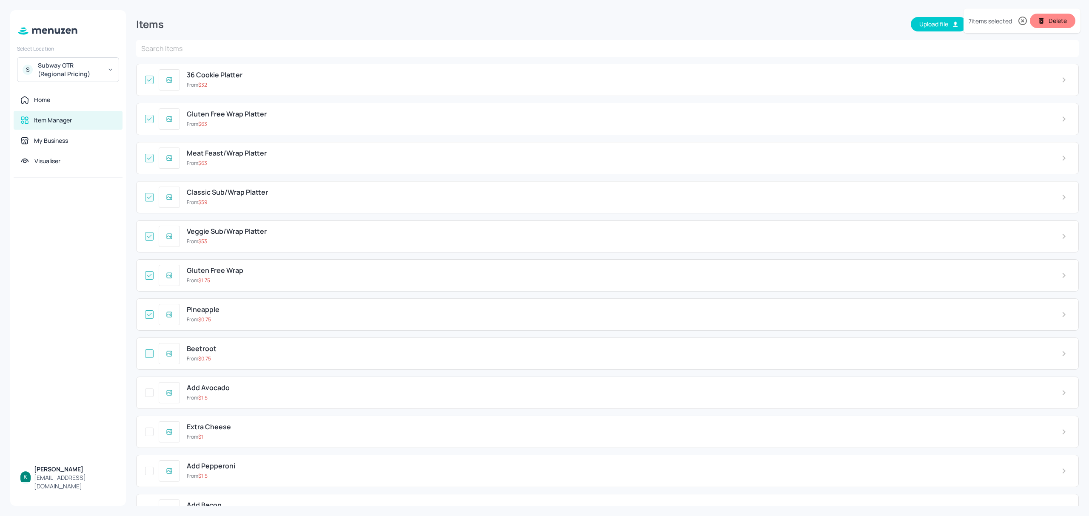
click at [147, 356] on input "checkbox" at bounding box center [149, 353] width 15 height 15
checkbox input "true"
click at [148, 397] on input "checkbox" at bounding box center [149, 392] width 15 height 15
checkbox input "true"
drag, startPoint x: 150, startPoint y: 433, endPoint x: 150, endPoint y: 439, distance: 6.4
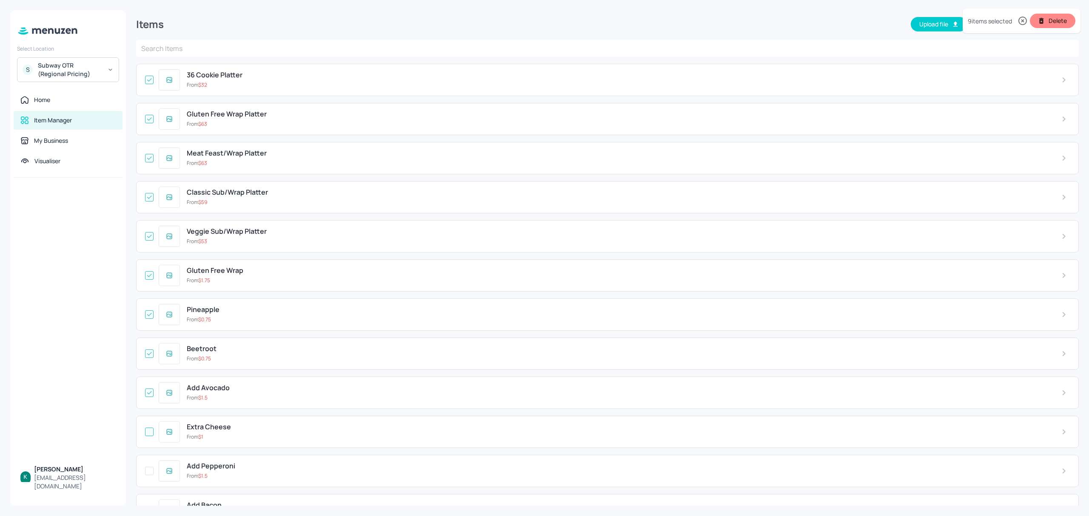
click at [150, 434] on input "checkbox" at bounding box center [149, 432] width 15 height 15
checkbox input "true"
click at [151, 473] on input "checkbox" at bounding box center [149, 471] width 15 height 15
checkbox input "true"
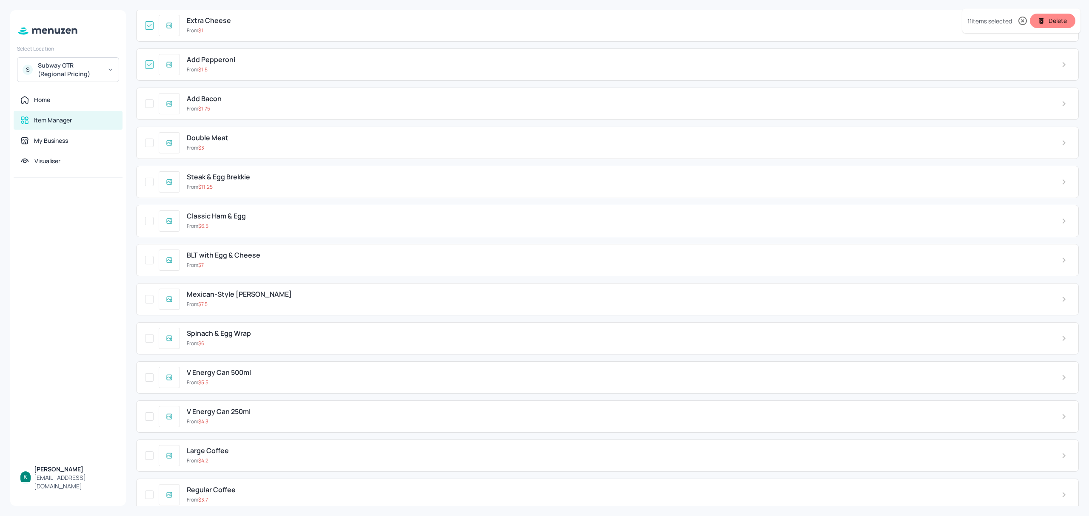
scroll to position [453, 0]
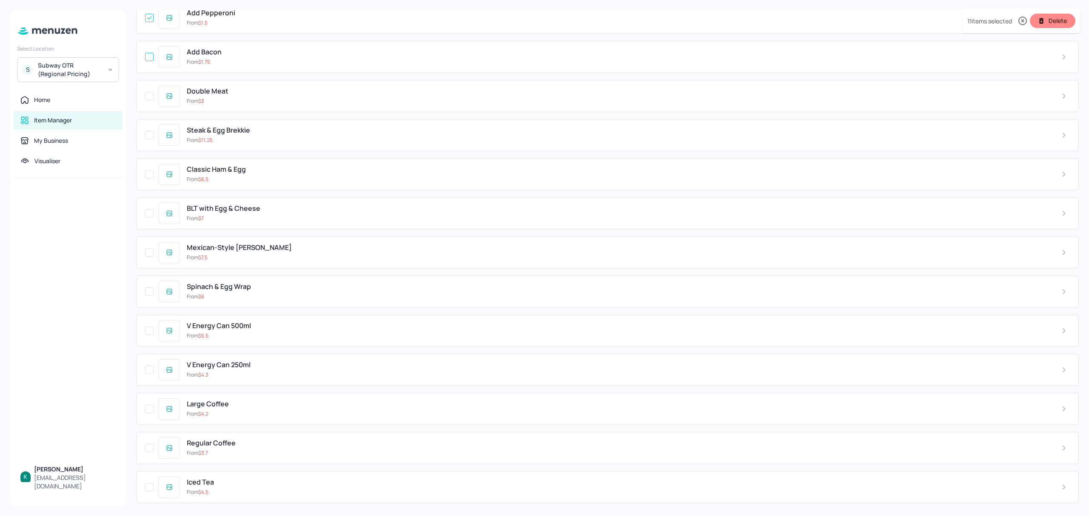
click at [151, 60] on input "checkbox" at bounding box center [149, 56] width 15 height 15
checkbox input "true"
drag, startPoint x: 150, startPoint y: 96, endPoint x: 150, endPoint y: 107, distance: 11.1
click at [150, 97] on input "checkbox" at bounding box center [149, 95] width 15 height 15
checkbox input "true"
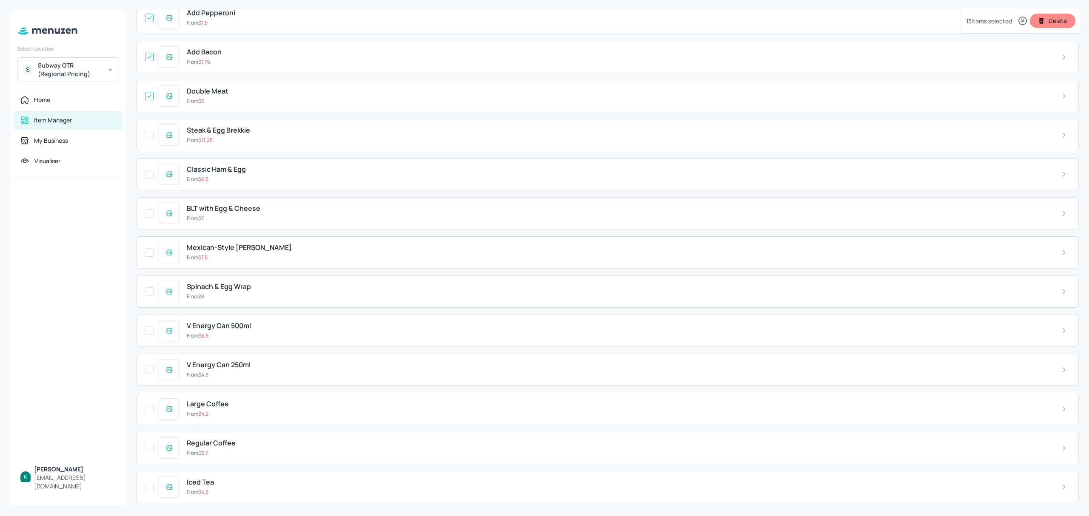
drag, startPoint x: 149, startPoint y: 138, endPoint x: 145, endPoint y: 157, distance: 19.5
click at [148, 143] on input "checkbox" at bounding box center [149, 135] width 15 height 15
checkbox input "true"
drag, startPoint x: 150, startPoint y: 179, endPoint x: 148, endPoint y: 193, distance: 14.1
click at [150, 182] on input "checkbox" at bounding box center [149, 174] width 15 height 15
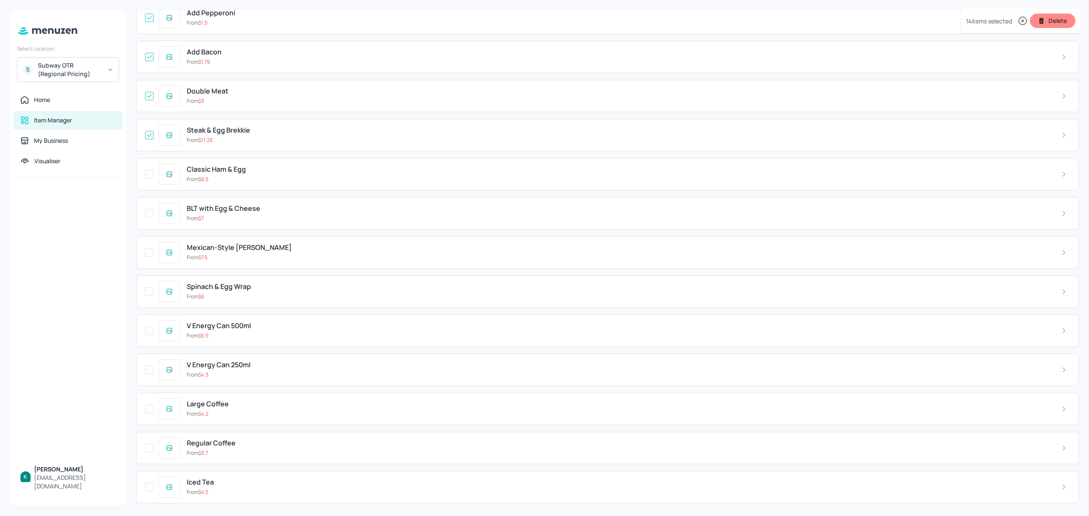
checkbox input "true"
drag, startPoint x: 150, startPoint y: 216, endPoint x: 145, endPoint y: 239, distance: 23.1
click at [150, 217] on input "checkbox" at bounding box center [149, 213] width 15 height 15
checkbox input "true"
click at [148, 260] on input "checkbox" at bounding box center [149, 252] width 15 height 15
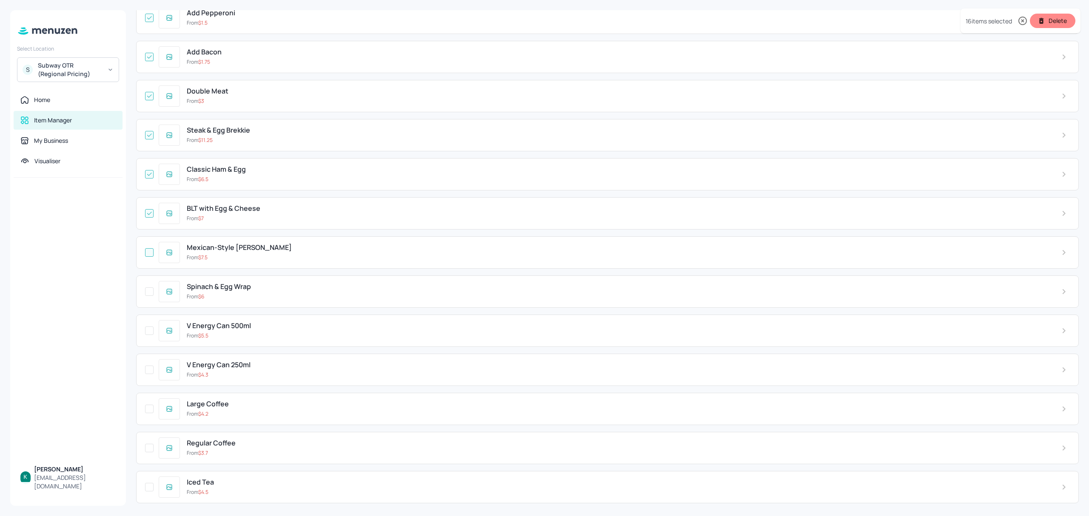
checkbox input "true"
click at [151, 297] on input "checkbox" at bounding box center [149, 291] width 15 height 15
checkbox input "true"
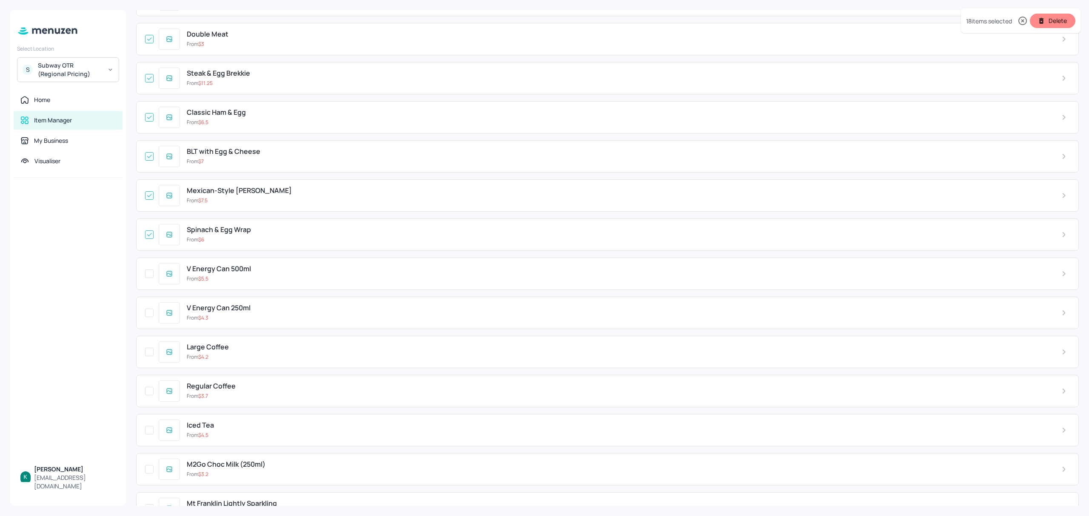
scroll to position [567, 0]
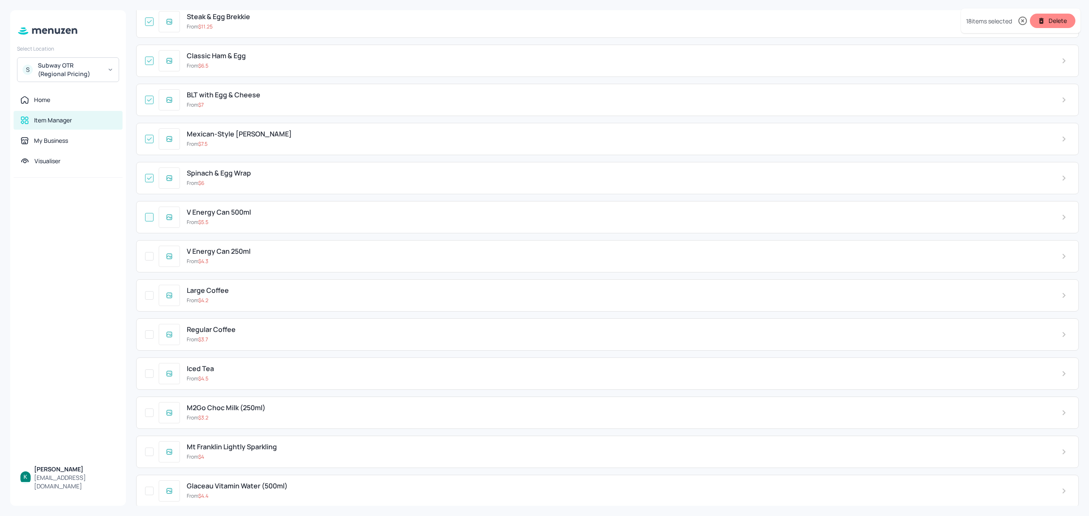
click at [155, 222] on input "checkbox" at bounding box center [149, 217] width 15 height 15
checkbox input "true"
click at [149, 260] on input "checkbox" at bounding box center [149, 256] width 15 height 15
checkbox input "true"
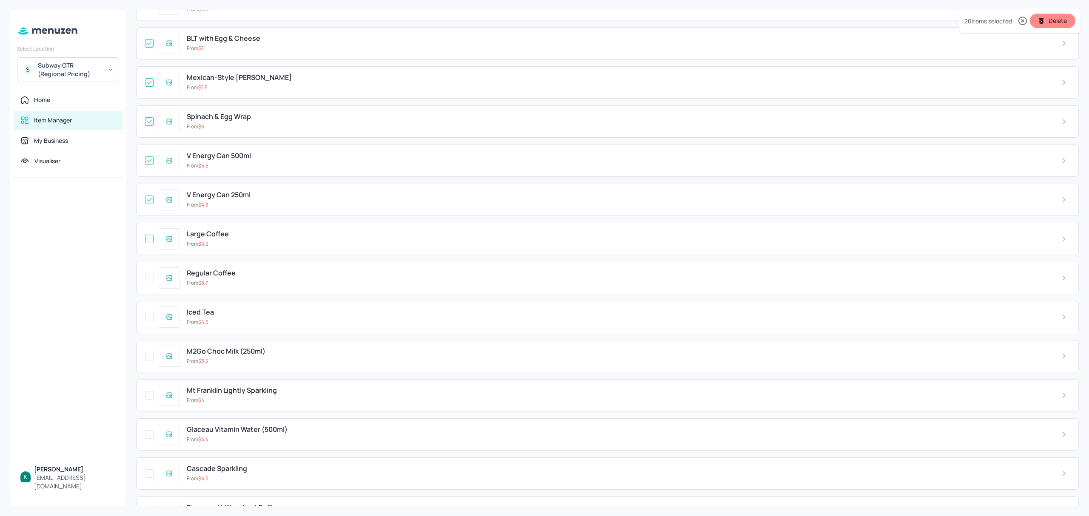
click at [152, 245] on input "checkbox" at bounding box center [149, 238] width 15 height 15
checkbox input "true"
click at [148, 286] on input "checkbox" at bounding box center [149, 278] width 15 height 15
checkbox input "true"
click at [152, 325] on input "checkbox" at bounding box center [149, 317] width 15 height 15
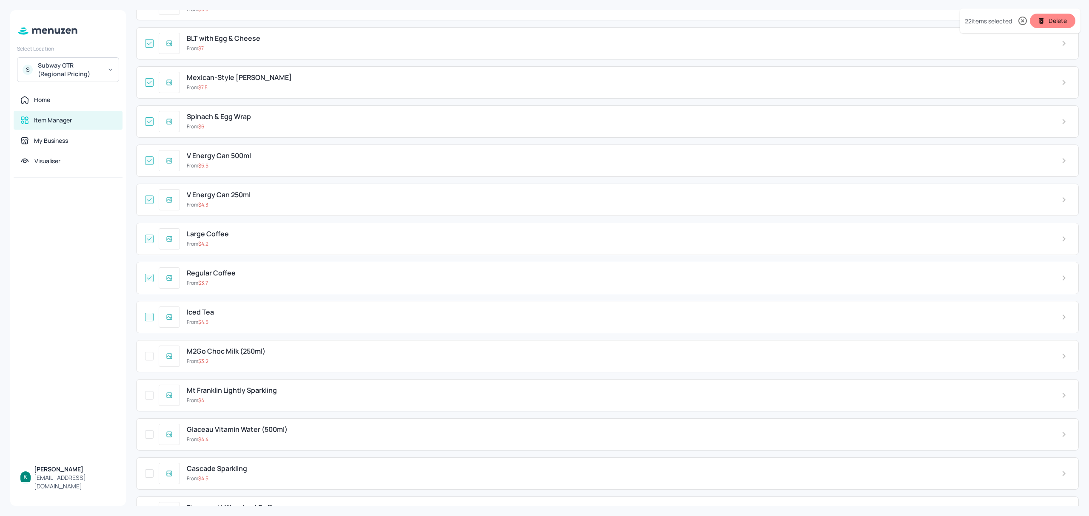
checkbox input "true"
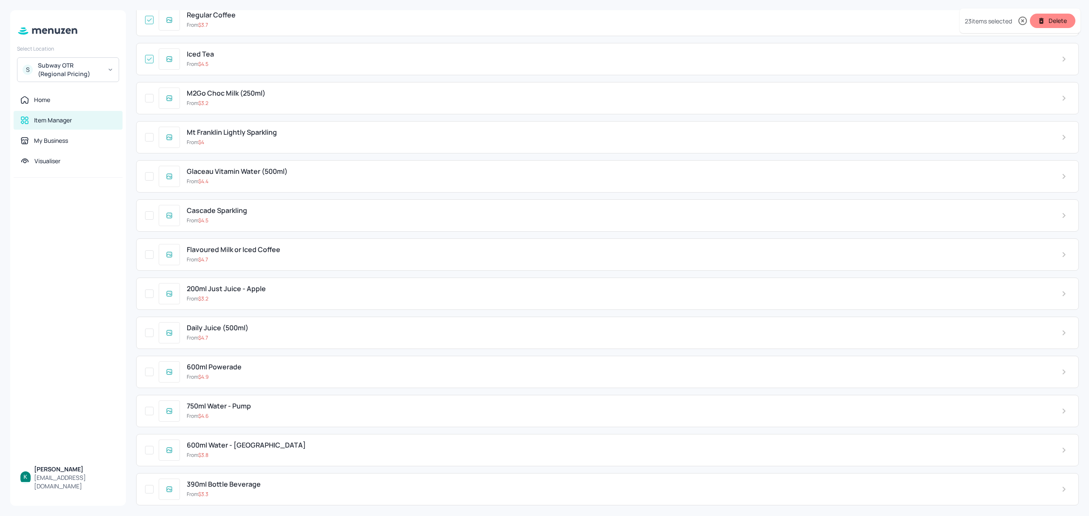
scroll to position [907, 0]
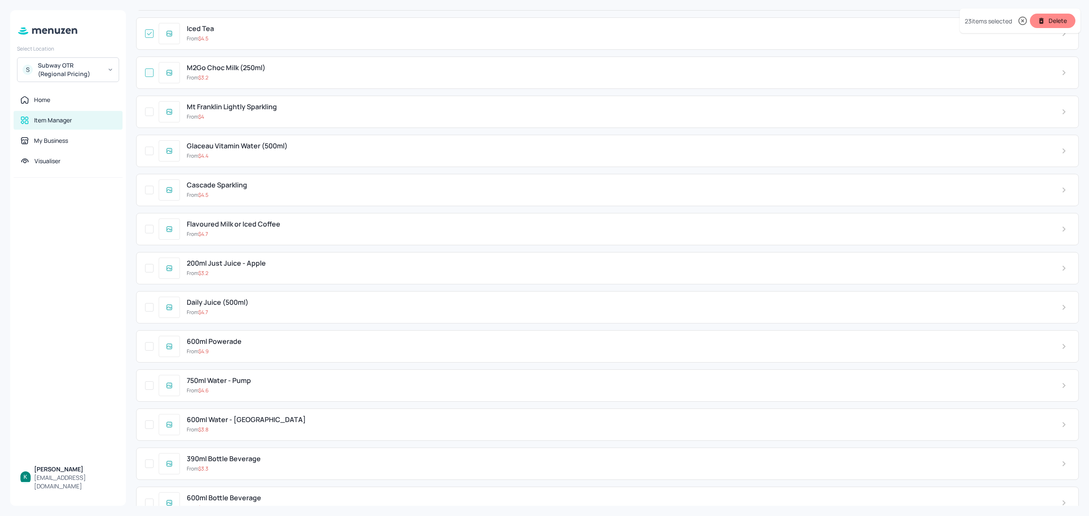
click at [151, 78] on input "checkbox" at bounding box center [149, 72] width 15 height 15
checkbox input "true"
drag, startPoint x: 150, startPoint y: 117, endPoint x: 150, endPoint y: 142, distance: 25.5
click at [150, 120] on input "checkbox" at bounding box center [149, 111] width 15 height 15
checkbox input "true"
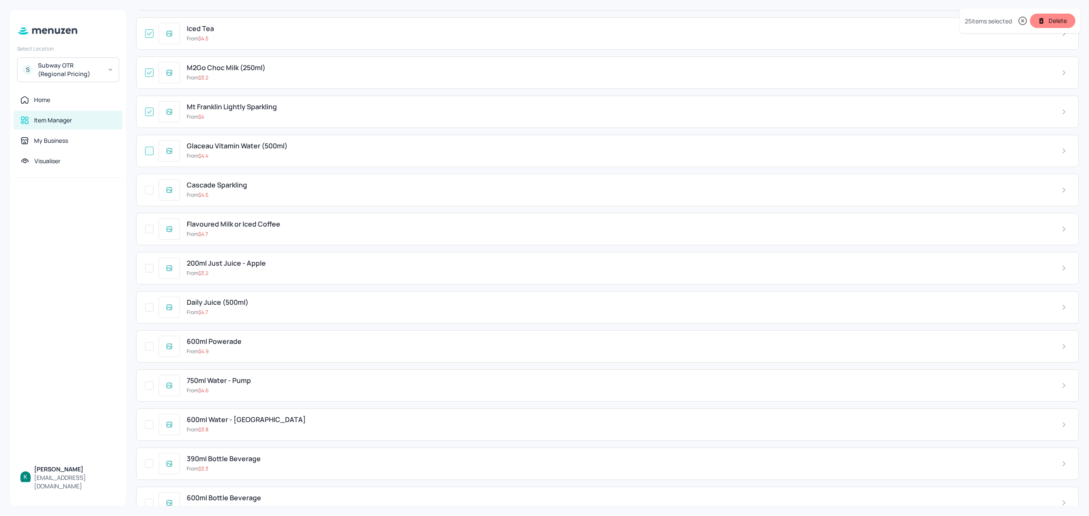
drag, startPoint x: 149, startPoint y: 157, endPoint x: 149, endPoint y: 164, distance: 6.8
click at [149, 159] on input "checkbox" at bounding box center [149, 150] width 15 height 15
checkbox input "true"
click at [146, 198] on input "checkbox" at bounding box center [149, 189] width 15 height 15
checkbox input "true"
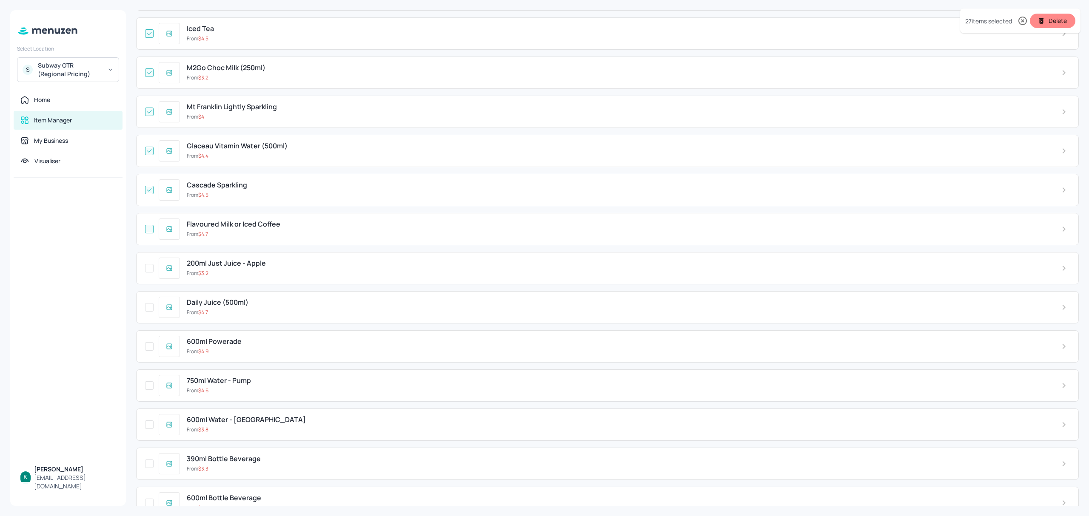
drag, startPoint x: 147, startPoint y: 238, endPoint x: 147, endPoint y: 243, distance: 5.1
click at [147, 237] on input "checkbox" at bounding box center [149, 229] width 15 height 15
checkbox input "true"
drag, startPoint x: 150, startPoint y: 278, endPoint x: 150, endPoint y: 286, distance: 8.5
click at [150, 276] on input "checkbox" at bounding box center [149, 268] width 15 height 15
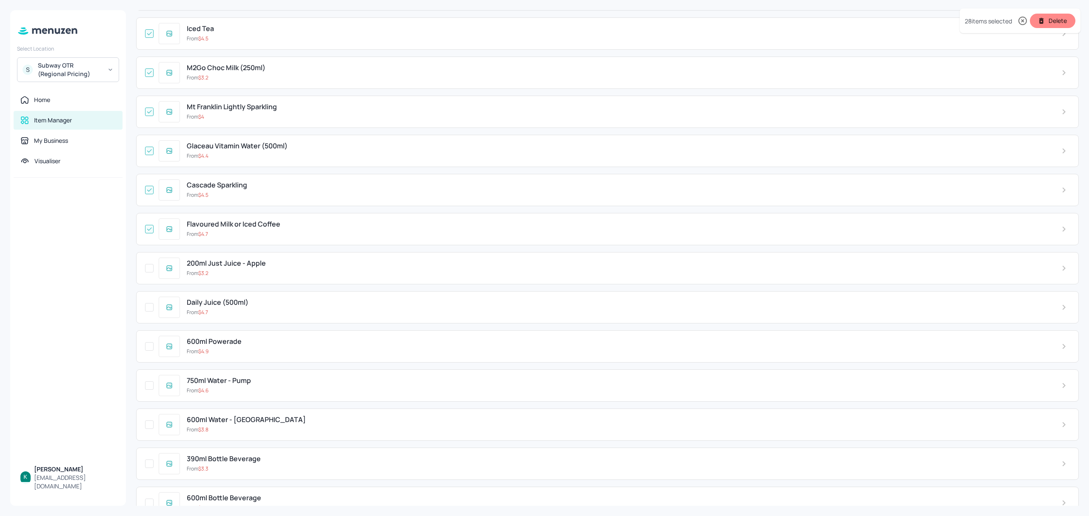
checkbox input "true"
click at [152, 315] on input "checkbox" at bounding box center [149, 307] width 15 height 15
checkbox input "true"
drag, startPoint x: 146, startPoint y: 356, endPoint x: 148, endPoint y: 348, distance: 7.8
click at [145, 354] on input "checkbox" at bounding box center [149, 346] width 15 height 15
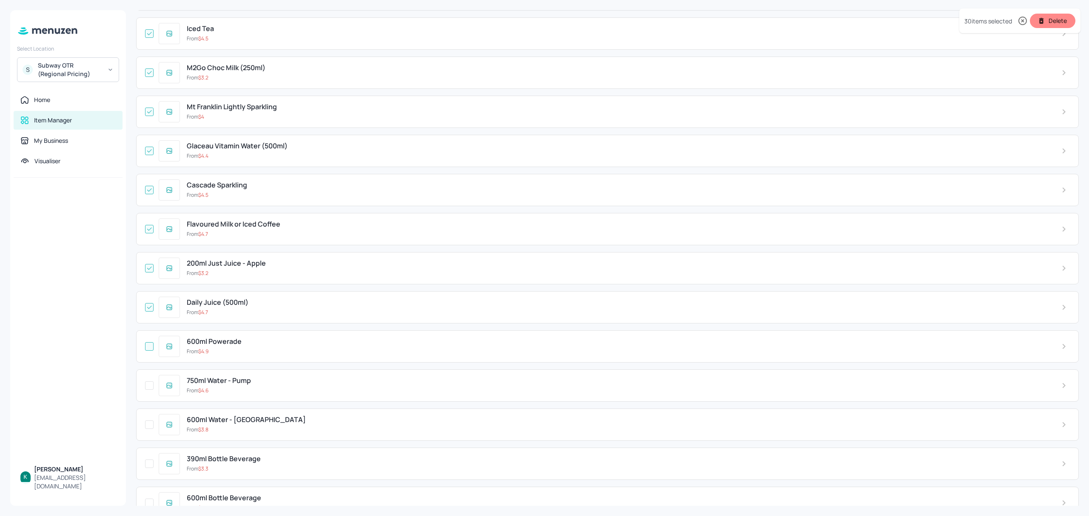
checkbox input "true"
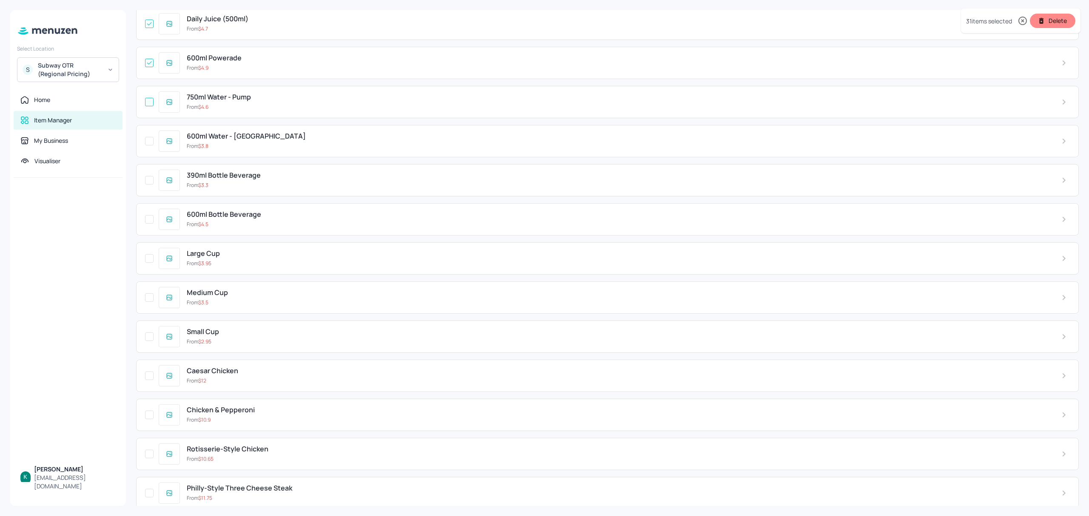
click at [148, 110] on input "checkbox" at bounding box center [149, 101] width 15 height 15
checkbox input "true"
drag, startPoint x: 148, startPoint y: 148, endPoint x: 147, endPoint y: 157, distance: 9.0
click at [147, 149] on input "checkbox" at bounding box center [149, 141] width 15 height 15
checkbox input "true"
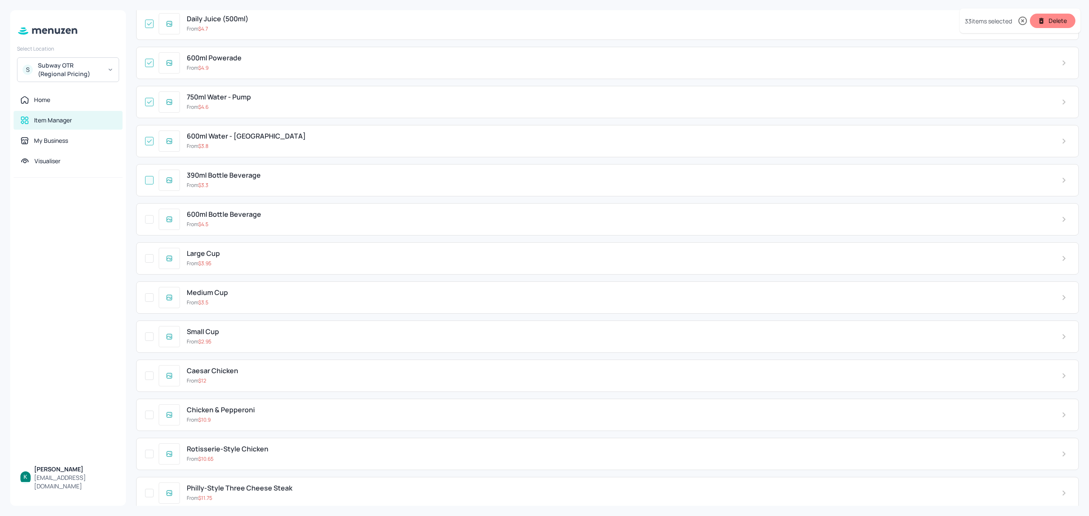
drag, startPoint x: 147, startPoint y: 191, endPoint x: 147, endPoint y: 196, distance: 5.1
click at [147, 188] on input "checkbox" at bounding box center [149, 180] width 15 height 15
checkbox input "true"
drag, startPoint x: 149, startPoint y: 232, endPoint x: 149, endPoint y: 237, distance: 4.7
click at [149, 227] on input "checkbox" at bounding box center [149, 219] width 15 height 15
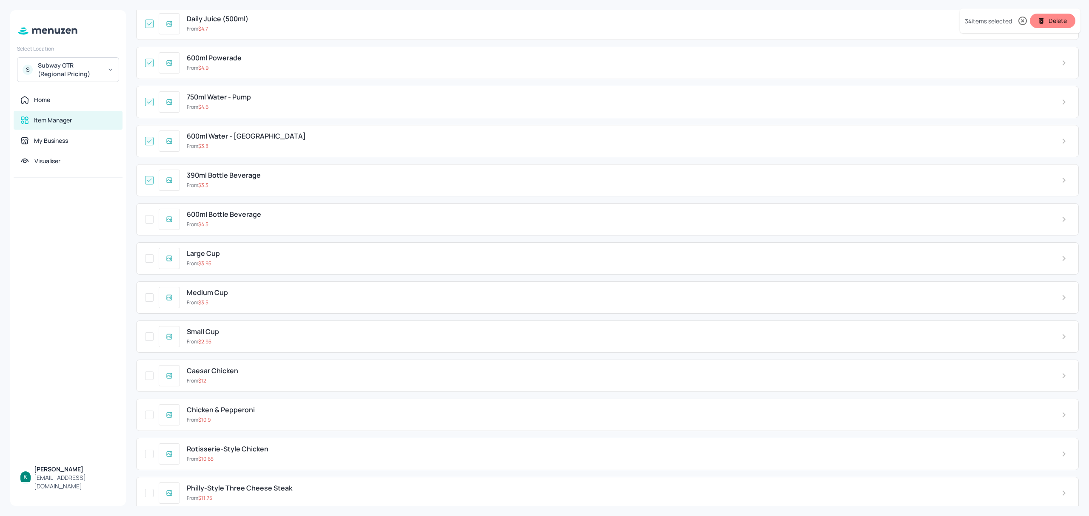
checkbox input "true"
click at [148, 266] on input "checkbox" at bounding box center [149, 258] width 15 height 15
checkbox input "true"
checkbox input "false"
click at [1043, 23] on icon "button" at bounding box center [1041, 21] width 5 height 6
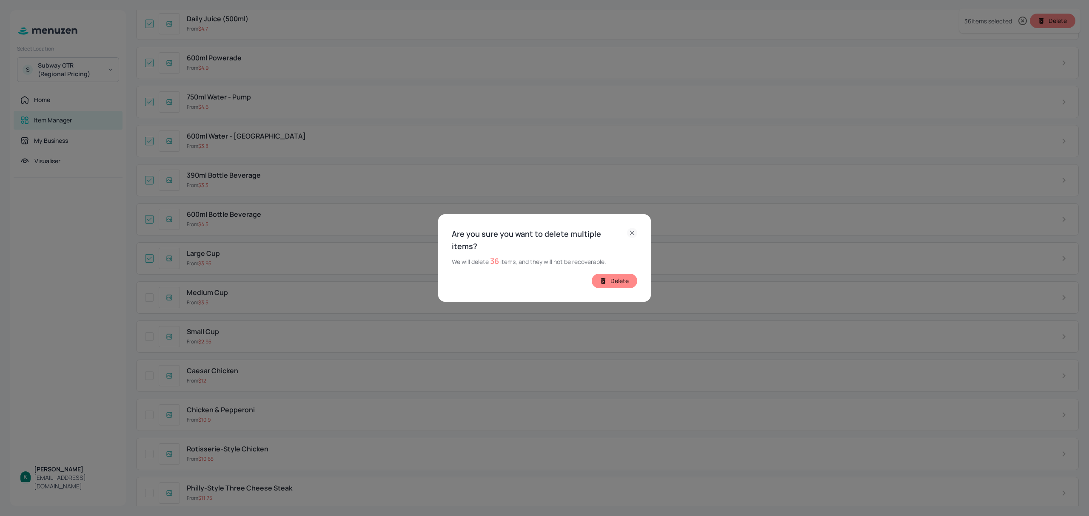
click at [630, 277] on button "Delete" at bounding box center [615, 281] width 46 height 14
checkbox input "false"
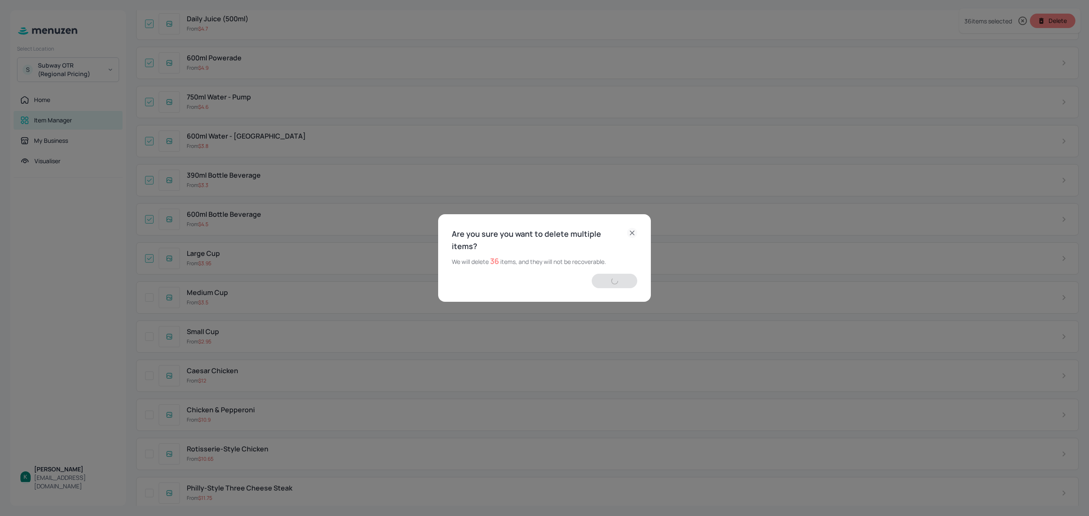
checkbox input "false"
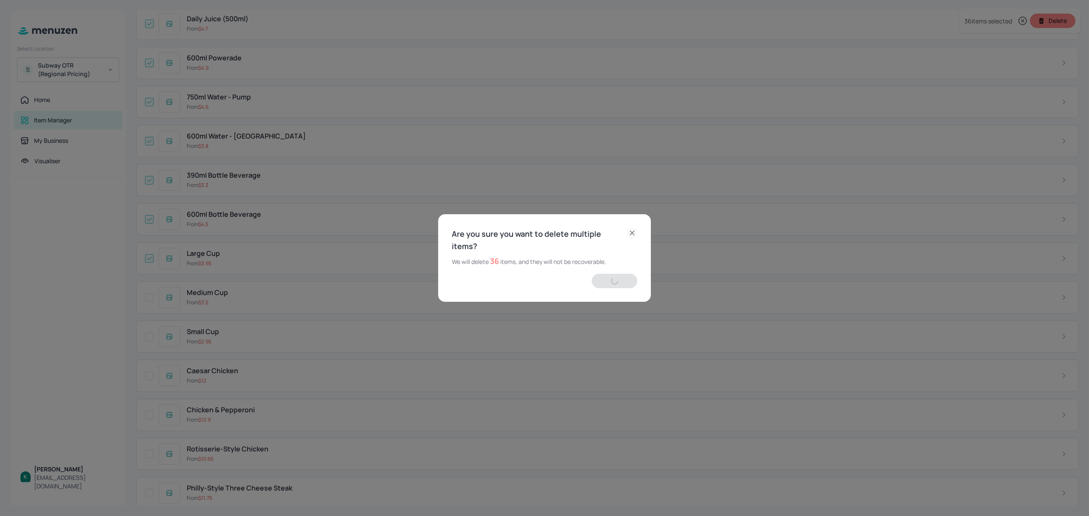
checkbox input "false"
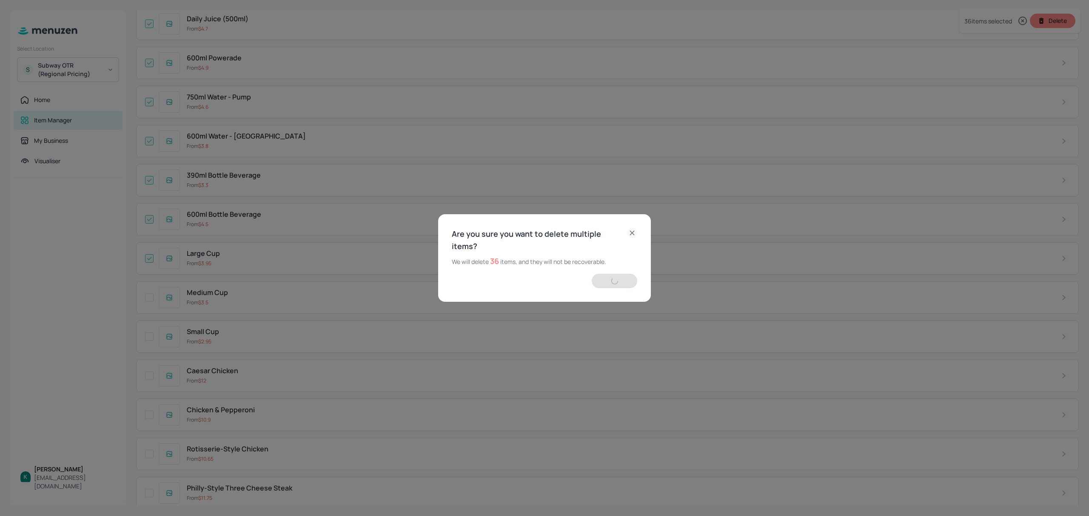
checkbox input "false"
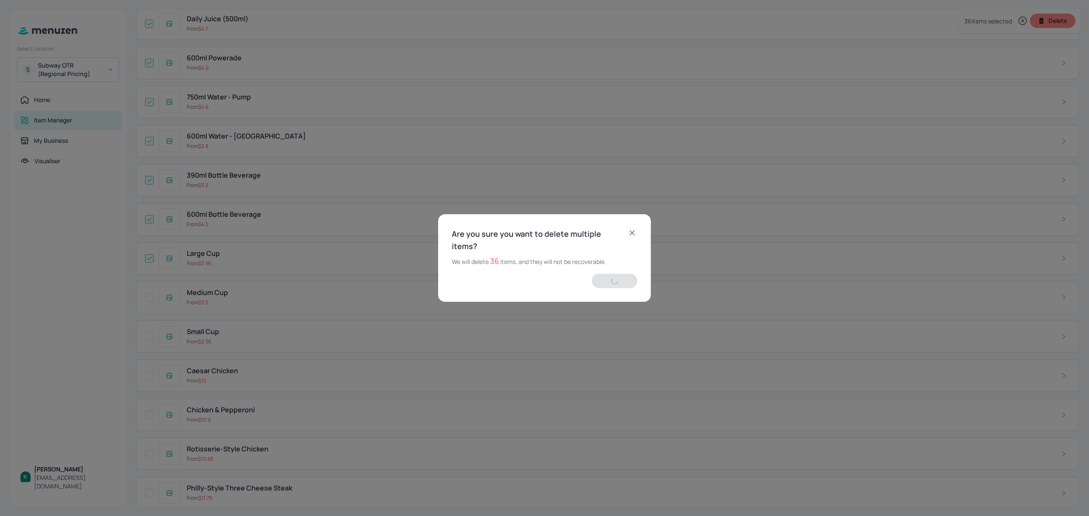
checkbox input "false"
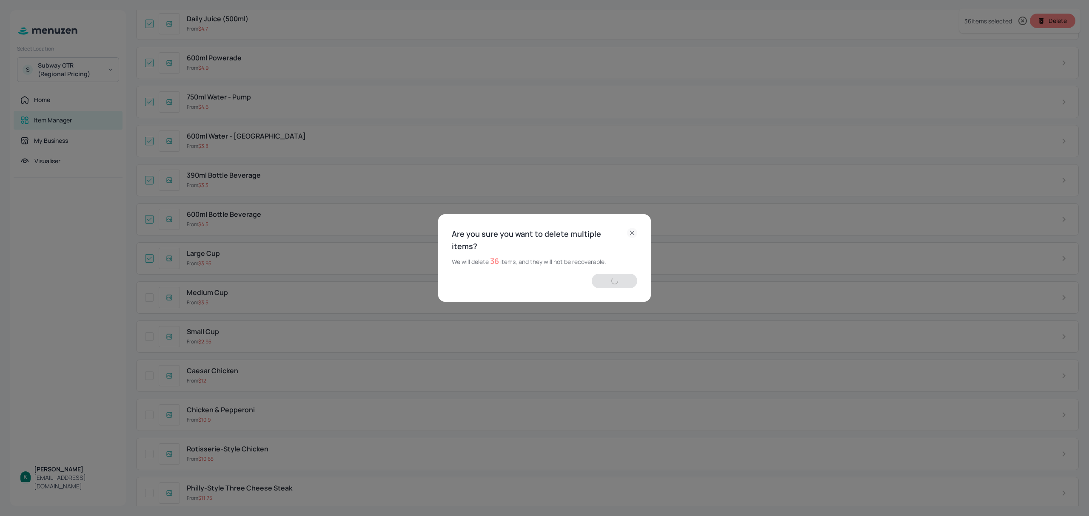
checkbox input "false"
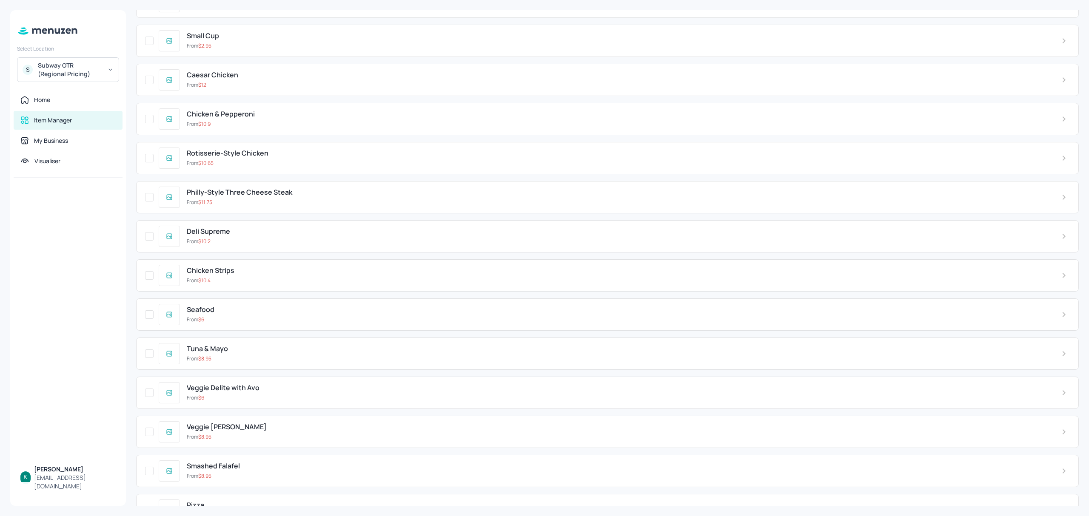
scroll to position [0, 0]
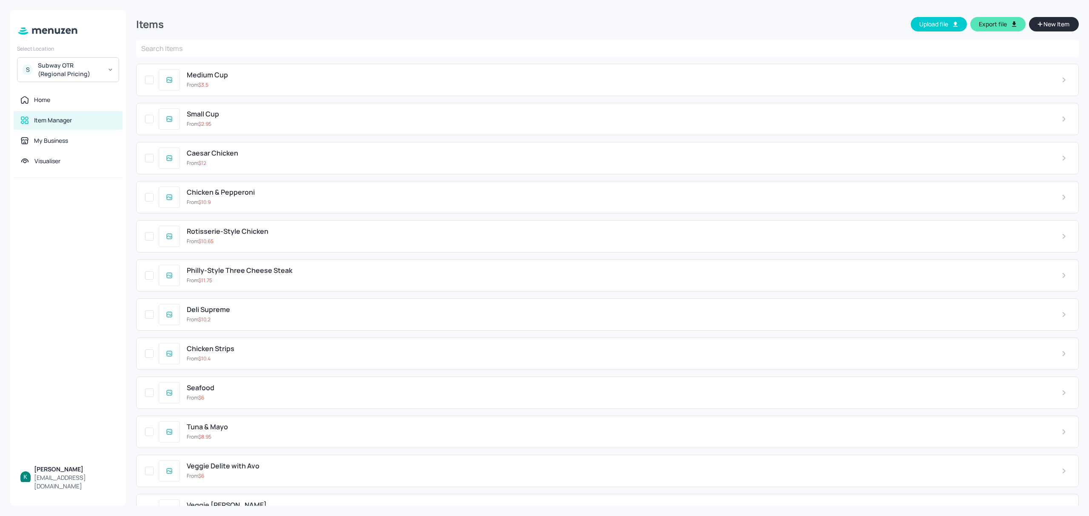
drag, startPoint x: 148, startPoint y: 79, endPoint x: 154, endPoint y: 97, distance: 19.1
click at [148, 79] on input "checkbox" at bounding box center [149, 79] width 15 height 15
click at [152, 118] on input "checkbox" at bounding box center [149, 118] width 15 height 15
checkbox input "true"
drag, startPoint x: 151, startPoint y: 159, endPoint x: 151, endPoint y: 166, distance: 6.8
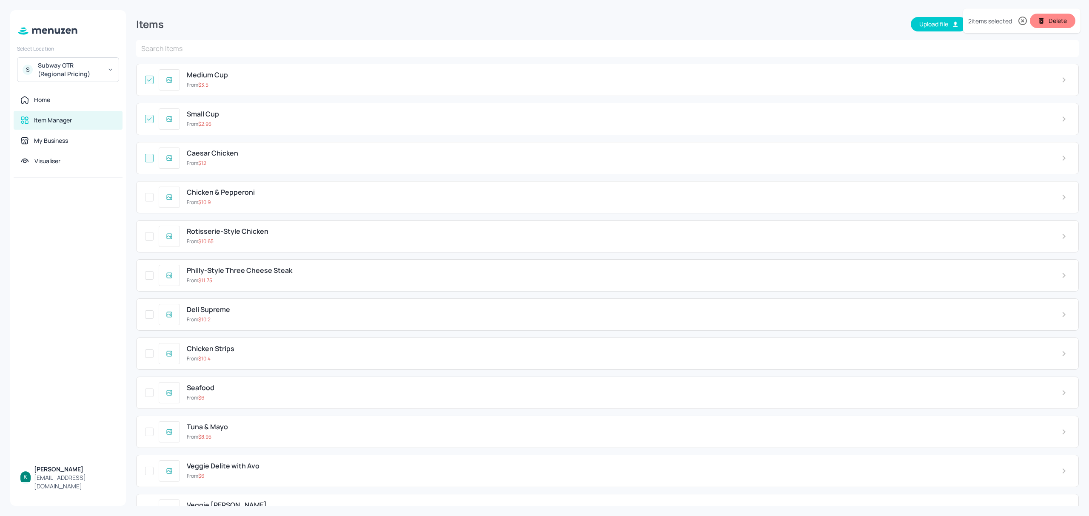
click at [151, 163] on input "checkbox" at bounding box center [149, 158] width 15 height 15
checkbox input "true"
click at [152, 200] on input "checkbox" at bounding box center [149, 197] width 15 height 15
checkbox input "true"
click at [150, 240] on input "checkbox" at bounding box center [149, 236] width 15 height 15
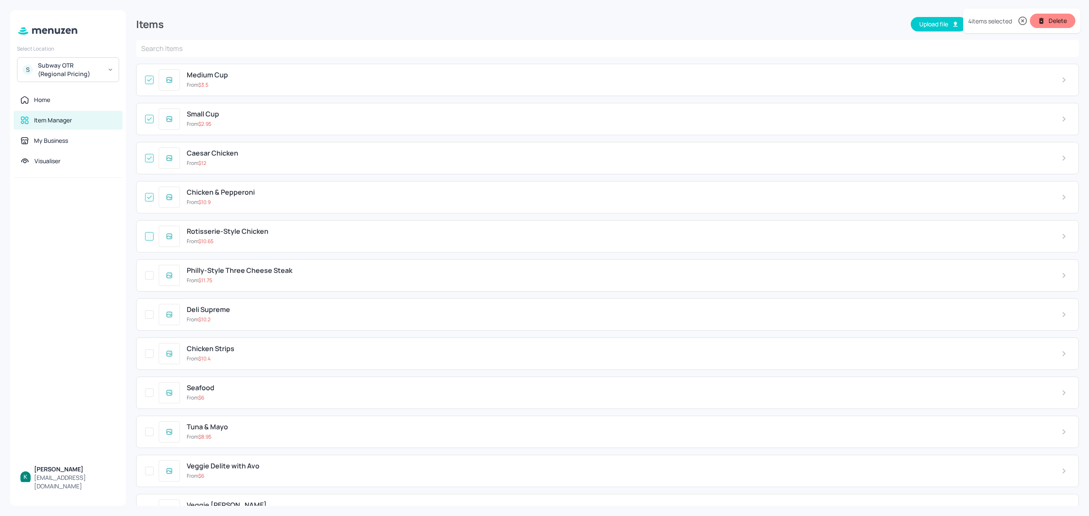
checkbox input "true"
click at [148, 280] on input "checkbox" at bounding box center [149, 275] width 15 height 15
checkbox input "true"
click at [148, 319] on input "checkbox" at bounding box center [149, 314] width 15 height 15
checkbox input "true"
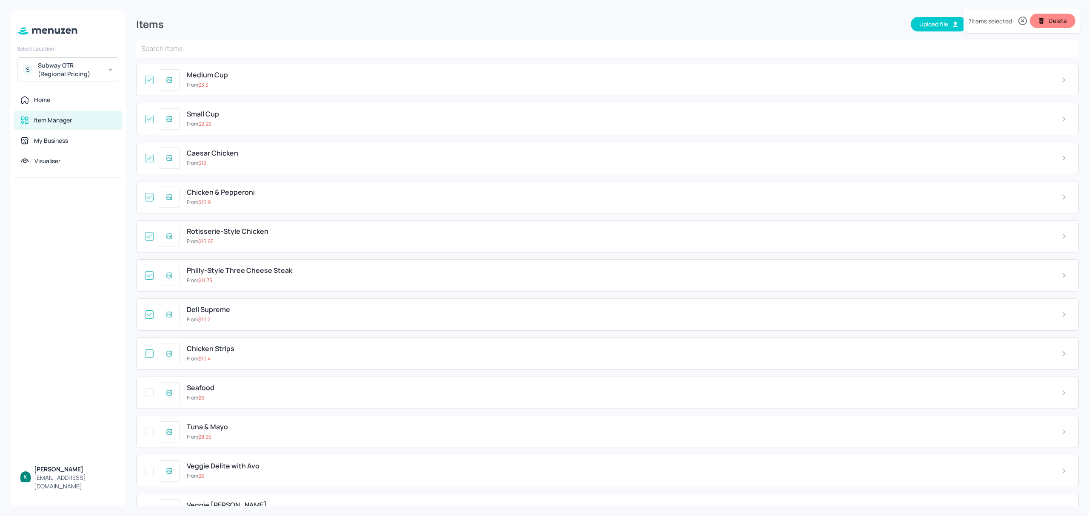
click at [148, 356] on input "checkbox" at bounding box center [149, 353] width 15 height 15
checkbox input "true"
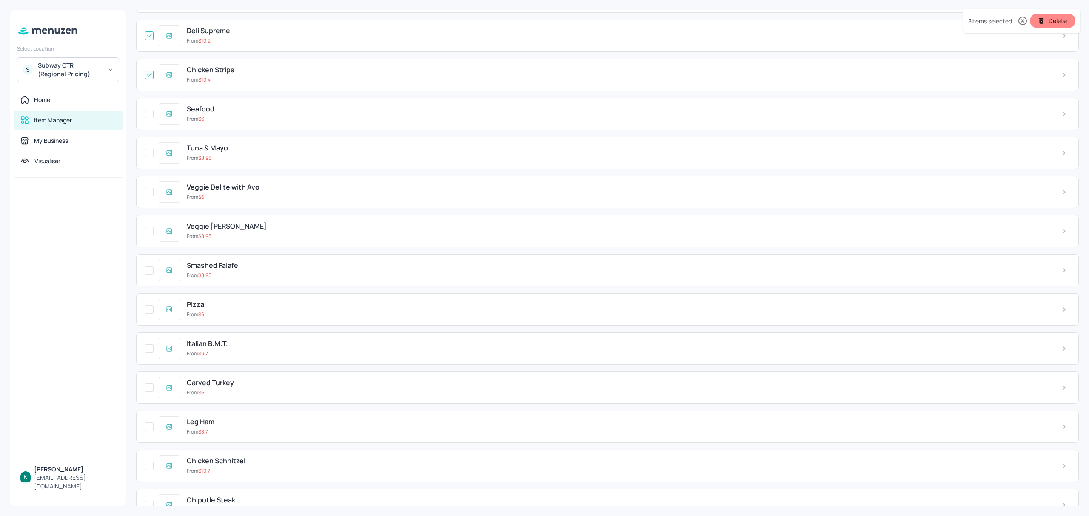
scroll to position [283, 0]
click at [148, 111] on input "checkbox" at bounding box center [149, 109] width 15 height 15
checkbox input "true"
click at [156, 148] on input "checkbox" at bounding box center [149, 148] width 15 height 15
checkbox input "true"
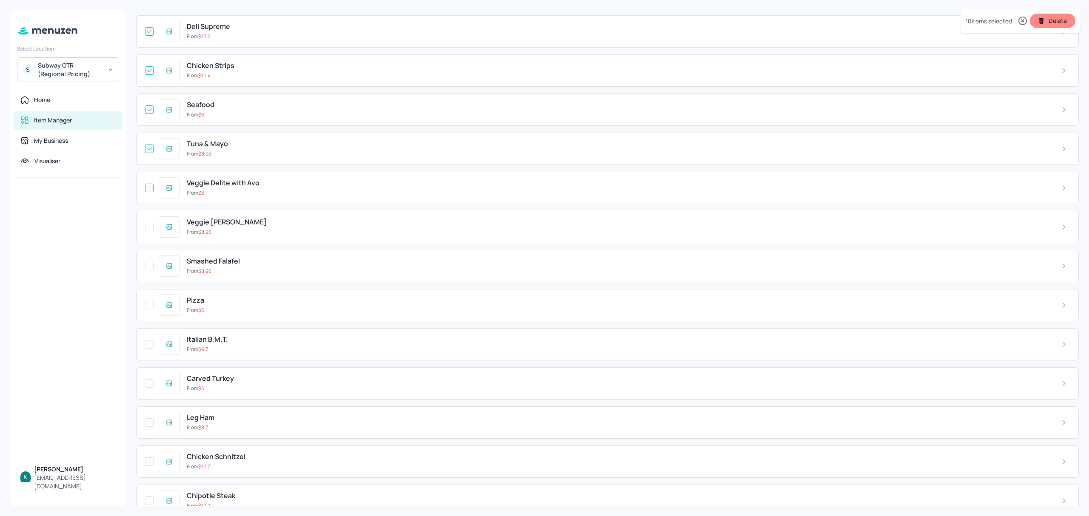
click at [150, 191] on input "checkbox" at bounding box center [149, 187] width 15 height 15
checkbox input "true"
click at [146, 232] on input "checkbox" at bounding box center [149, 227] width 15 height 15
checkbox input "true"
click at [146, 268] on input "checkbox" at bounding box center [149, 266] width 15 height 15
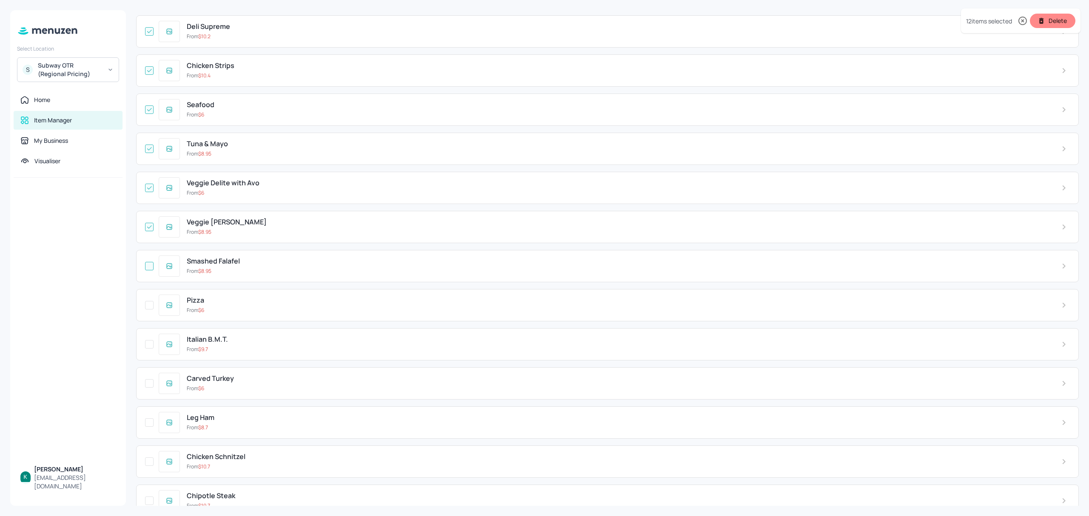
checkbox input "true"
drag, startPoint x: 147, startPoint y: 310, endPoint x: 146, endPoint y: 315, distance: 5.1
click at [147, 311] on input "checkbox" at bounding box center [149, 305] width 15 height 15
checkbox input "true"
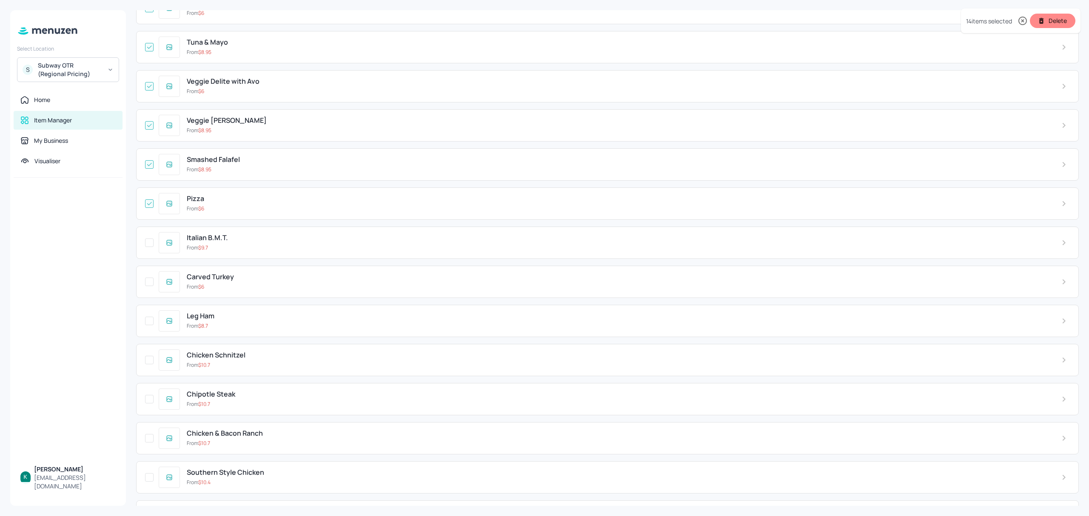
scroll to position [397, 0]
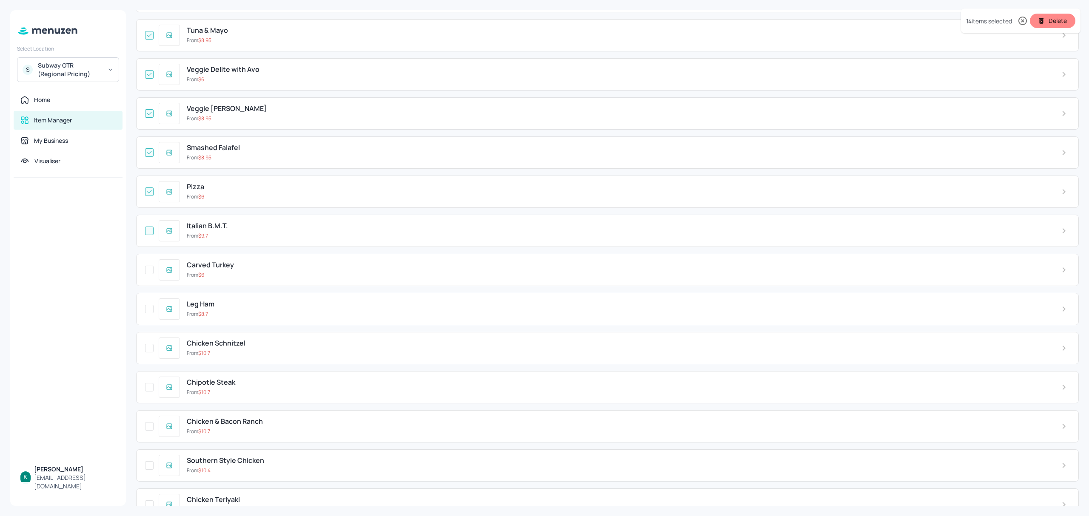
click at [152, 236] on input "checkbox" at bounding box center [149, 230] width 15 height 15
checkbox input "true"
click at [150, 272] on input "checkbox" at bounding box center [149, 269] width 15 height 15
checkbox input "true"
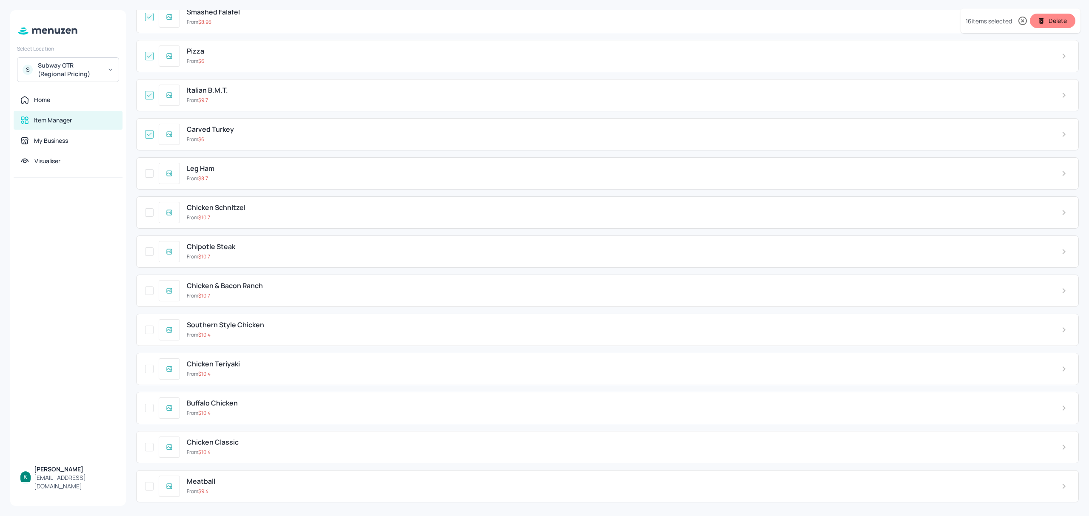
scroll to position [543, 0]
click at [152, 168] on input "checkbox" at bounding box center [149, 169] width 15 height 15
checkbox input "true"
click at [150, 209] on input "checkbox" at bounding box center [149, 209] width 15 height 15
checkbox input "true"
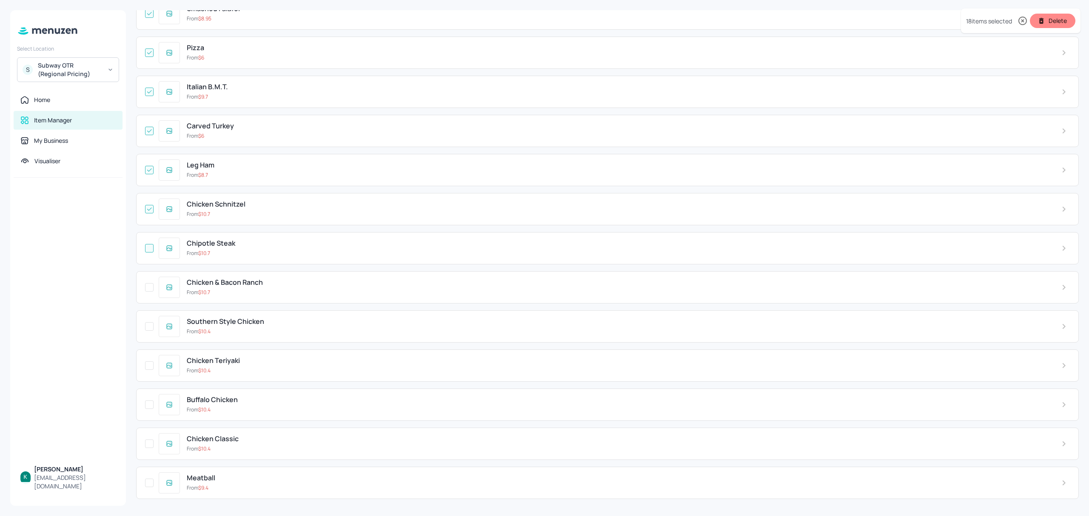
click at [152, 242] on input "checkbox" at bounding box center [149, 248] width 15 height 15
checkbox input "true"
click at [148, 289] on input "checkbox" at bounding box center [149, 287] width 15 height 15
checkbox input "true"
click at [148, 327] on input "checkbox" at bounding box center [149, 326] width 15 height 15
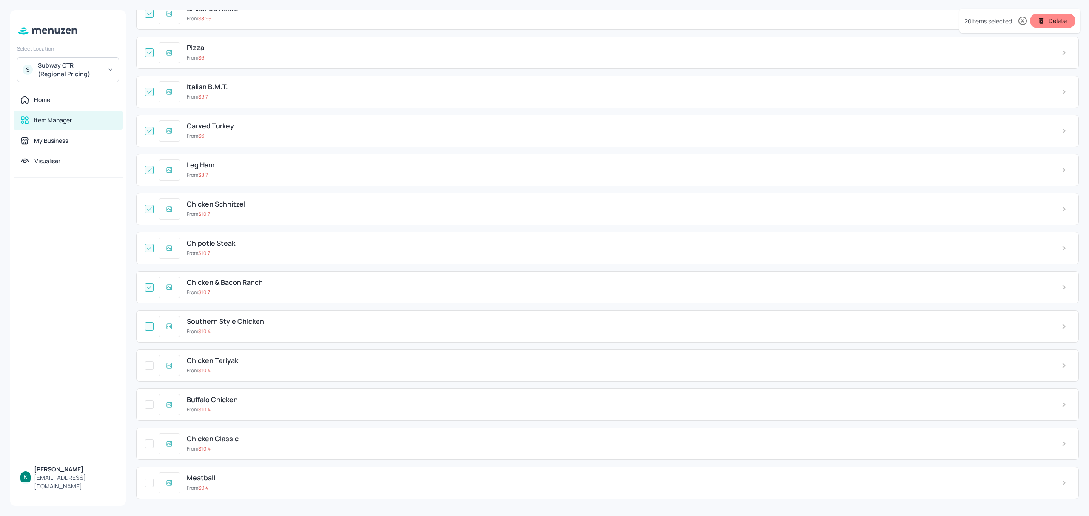
checkbox input "true"
click at [151, 364] on input "checkbox" at bounding box center [149, 365] width 15 height 15
checkbox input "true"
click at [149, 404] on input "checkbox" at bounding box center [149, 404] width 15 height 15
checkbox input "true"
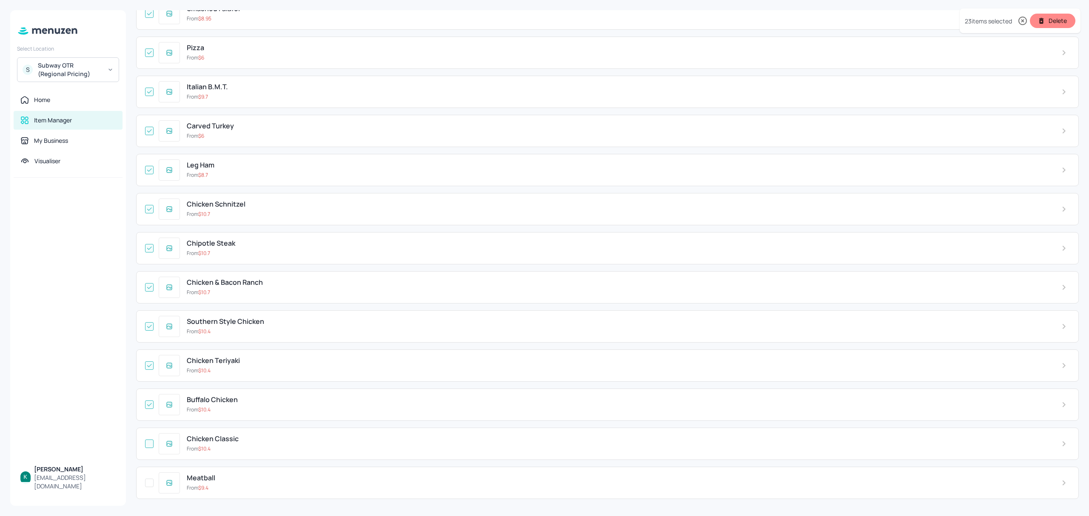
drag, startPoint x: 145, startPoint y: 441, endPoint x: 145, endPoint y: 468, distance: 27.7
click at [145, 441] on input "checkbox" at bounding box center [149, 443] width 15 height 15
checkbox input "true"
click at [148, 483] on input "checkbox" at bounding box center [149, 483] width 15 height 15
checkbox input "true"
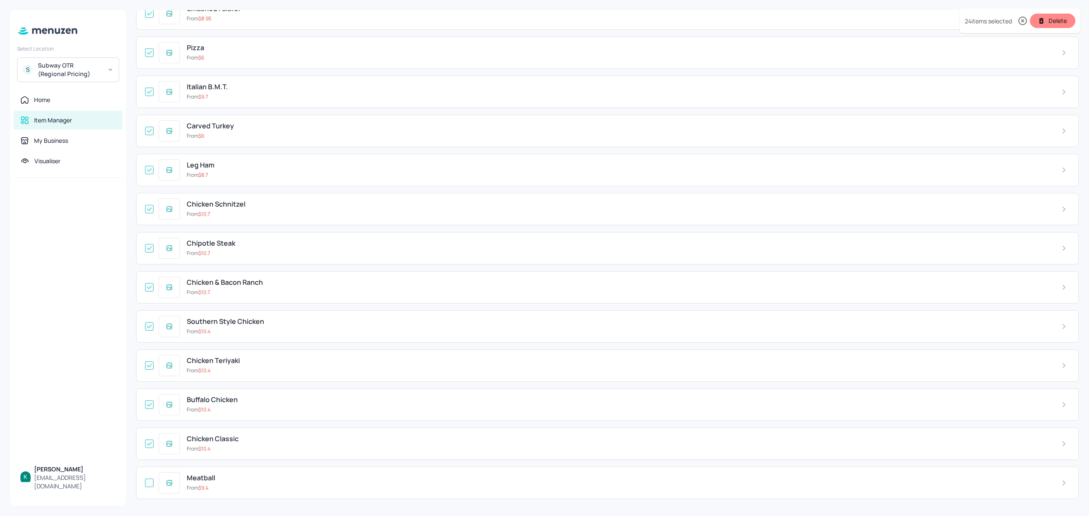
checkbox input "false"
click at [1058, 15] on button "Delete" at bounding box center [1053, 21] width 46 height 14
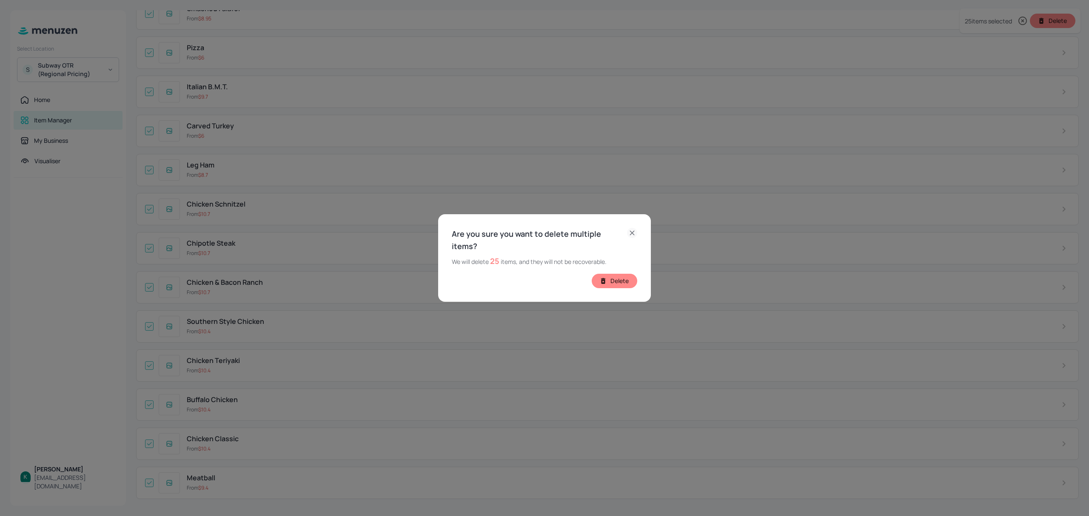
click at [629, 274] on button "Delete" at bounding box center [615, 281] width 46 height 14
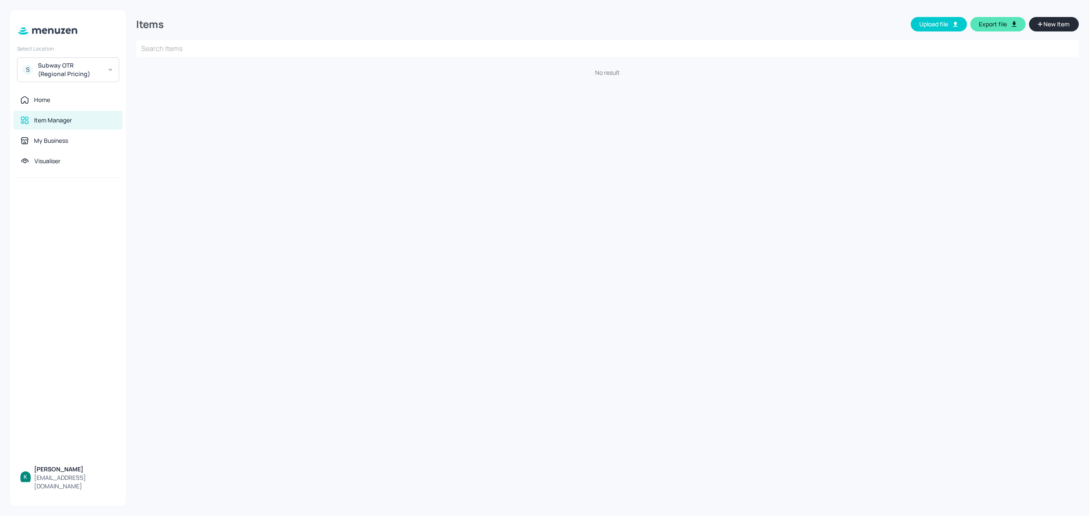
click at [94, 72] on div "Subway OTR (Regional Pricing)" at bounding box center [70, 69] width 64 height 17
click at [86, 93] on div "Subway OTR (Metro)" at bounding box center [63, 94] width 48 height 5
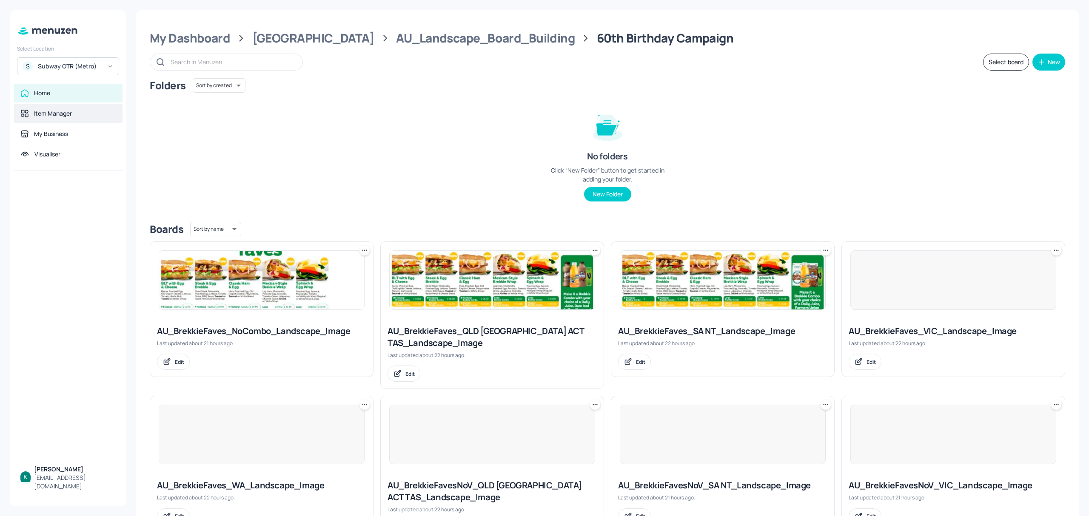
click at [60, 110] on div "Item Manager" at bounding box center [53, 113] width 38 height 9
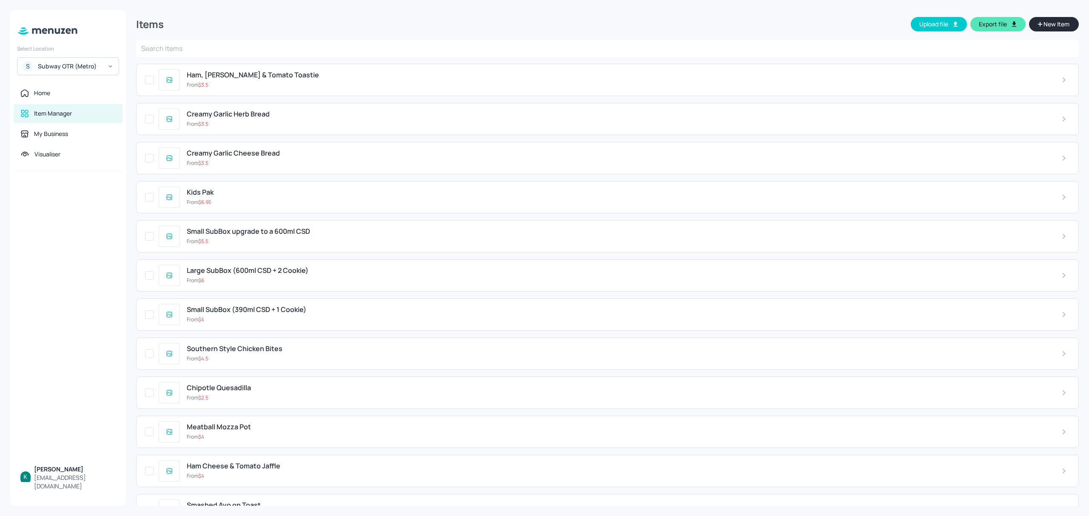
click at [992, 25] on button "Export file" at bounding box center [997, 24] width 55 height 14
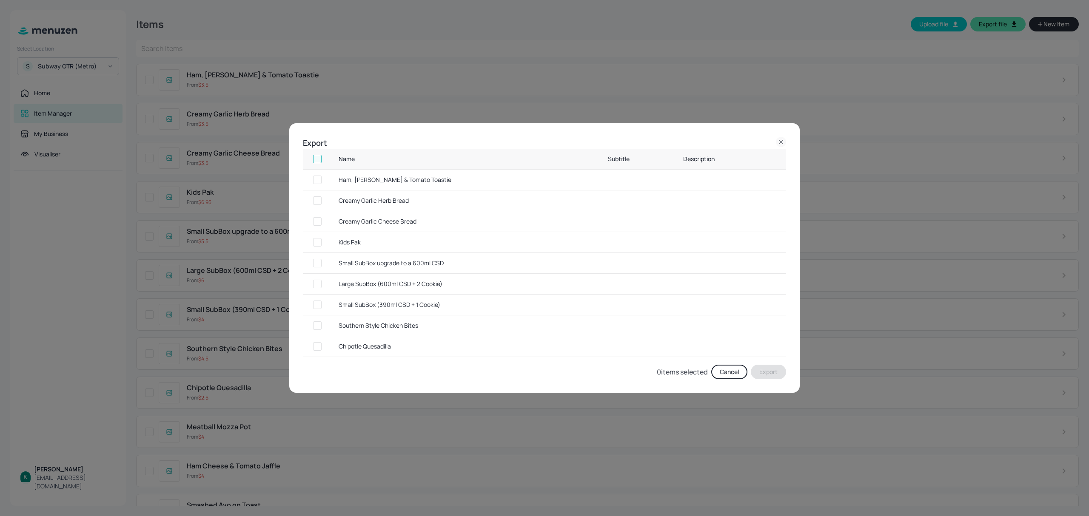
click at [319, 160] on input "checkbox" at bounding box center [317, 158] width 15 height 15
checkbox input "true"
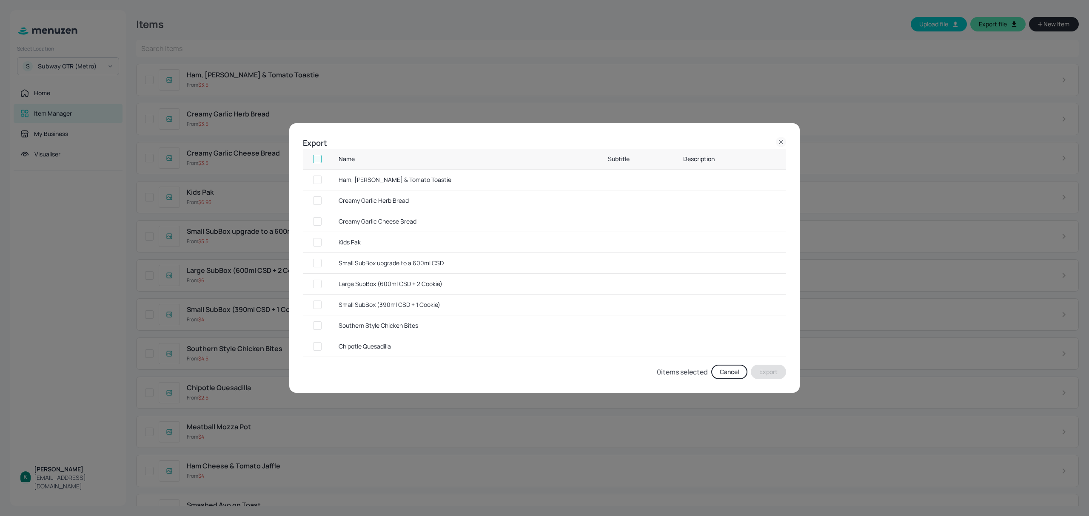
checkbox input "true"
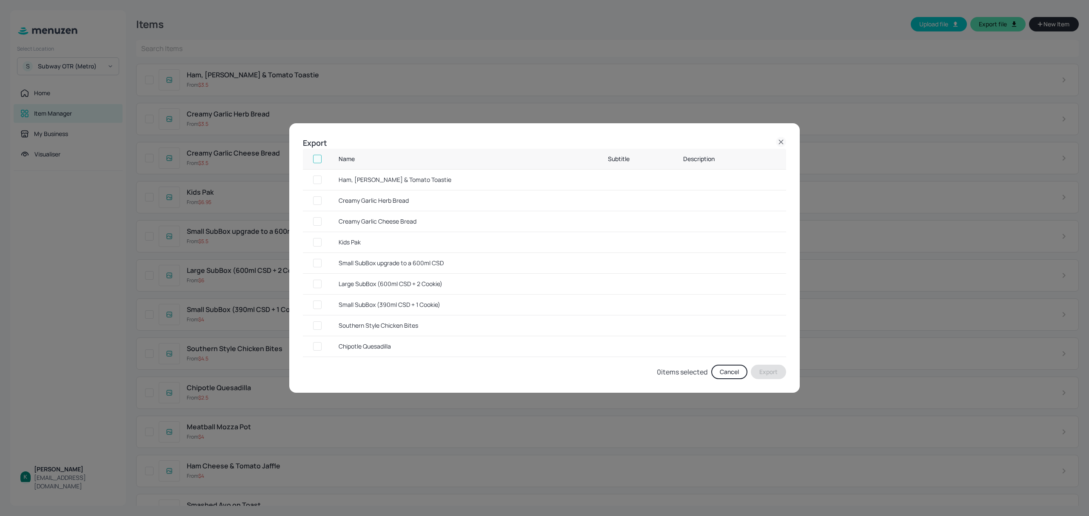
checkbox input "true"
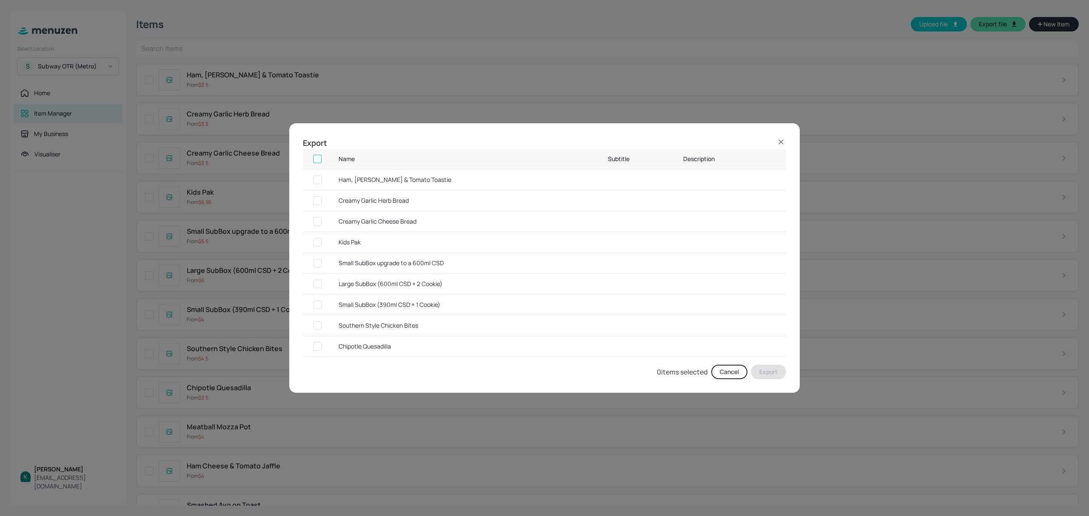
checkbox input "true"
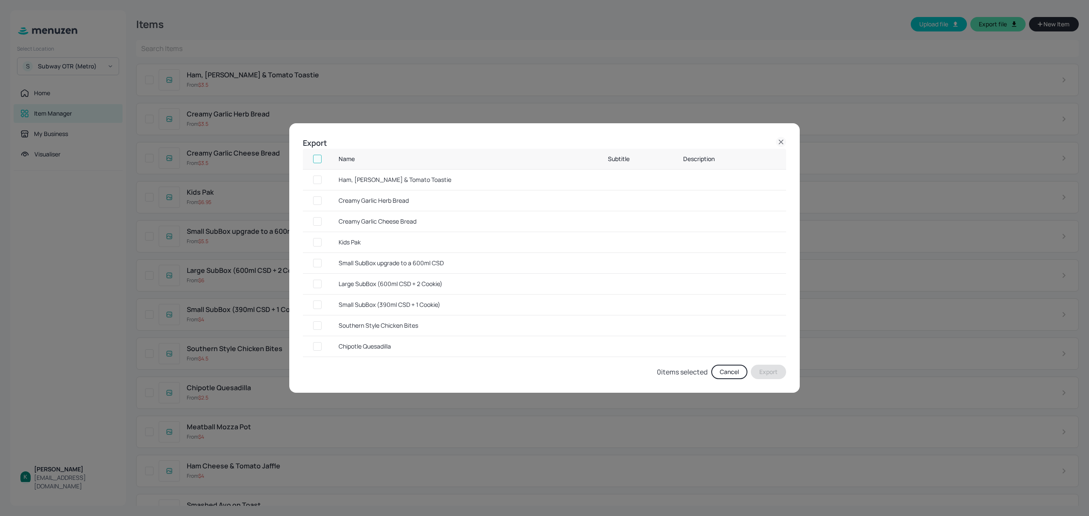
checkbox input "true"
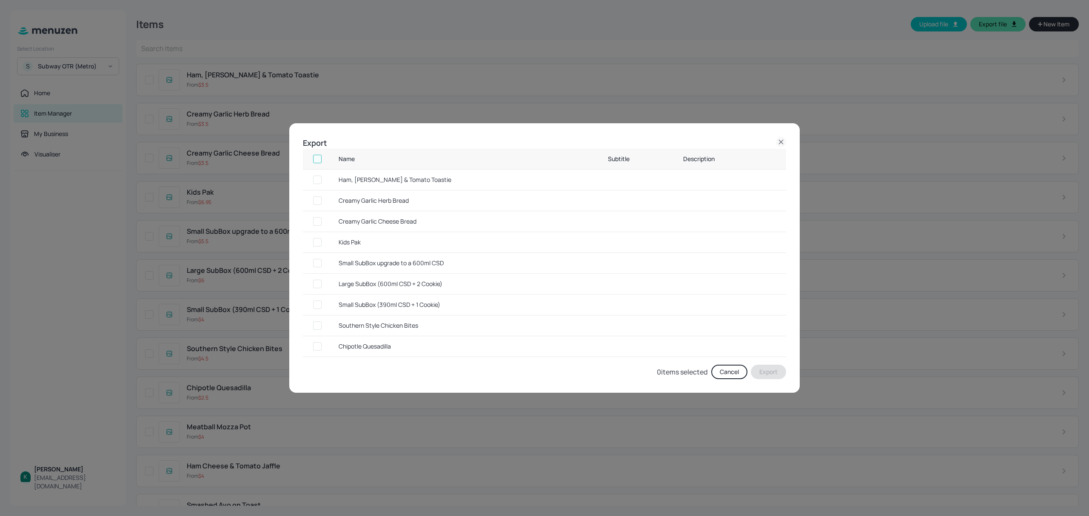
checkbox input "true"
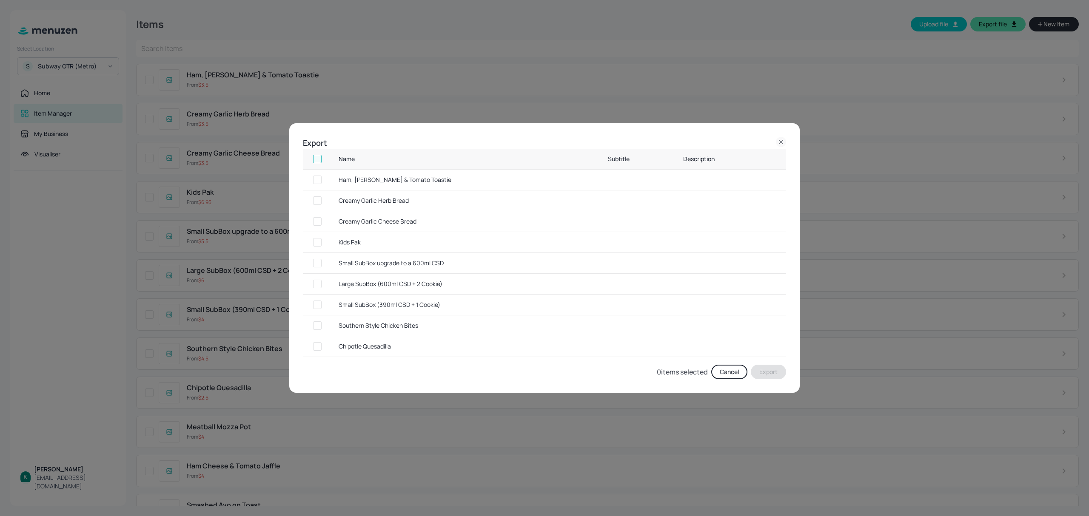
checkbox input "true"
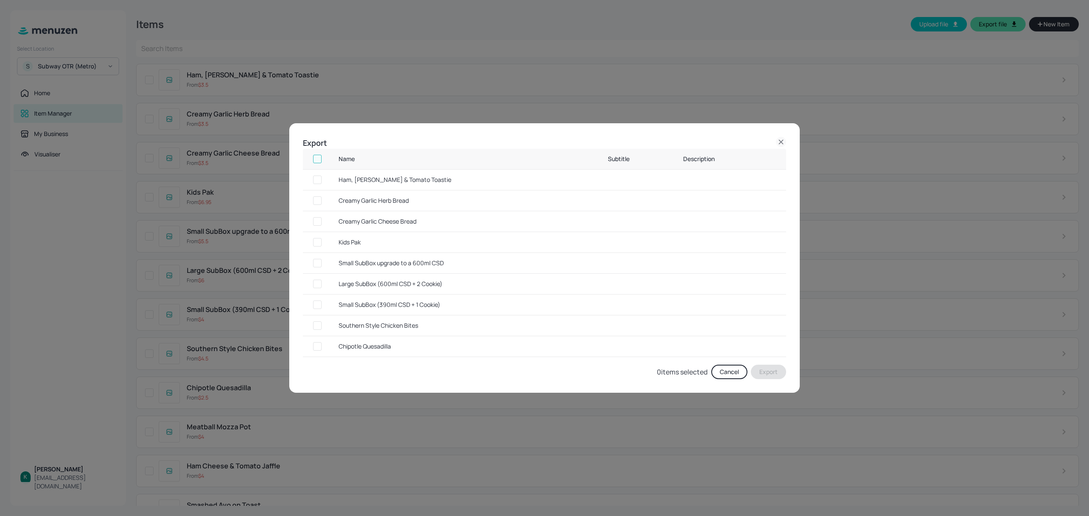
checkbox input "true"
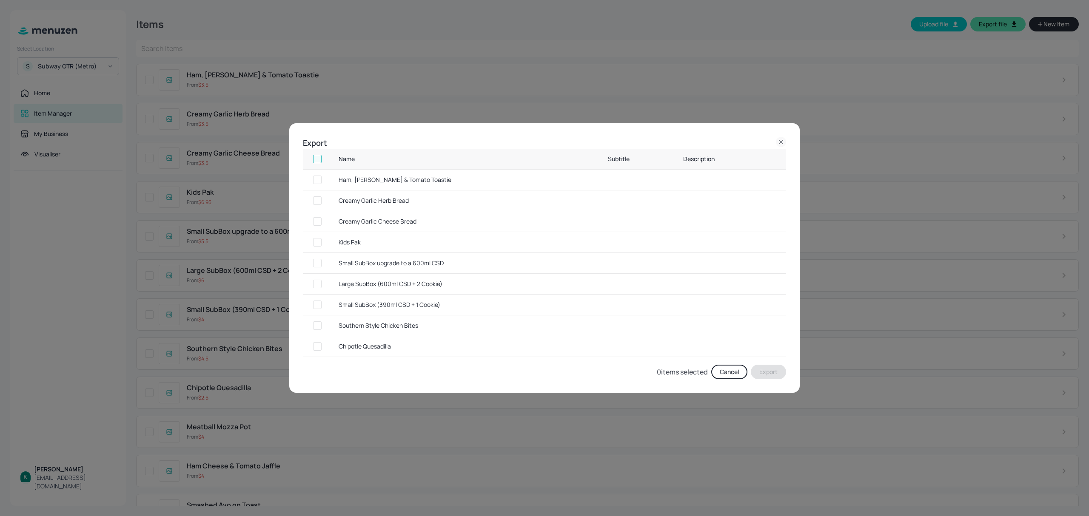
checkbox input "true"
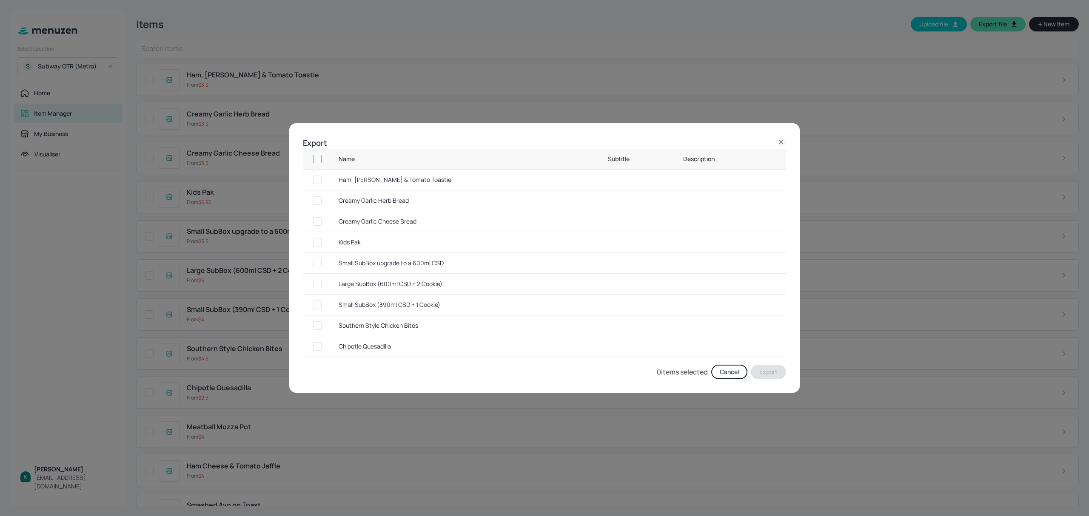
checkbox input "true"
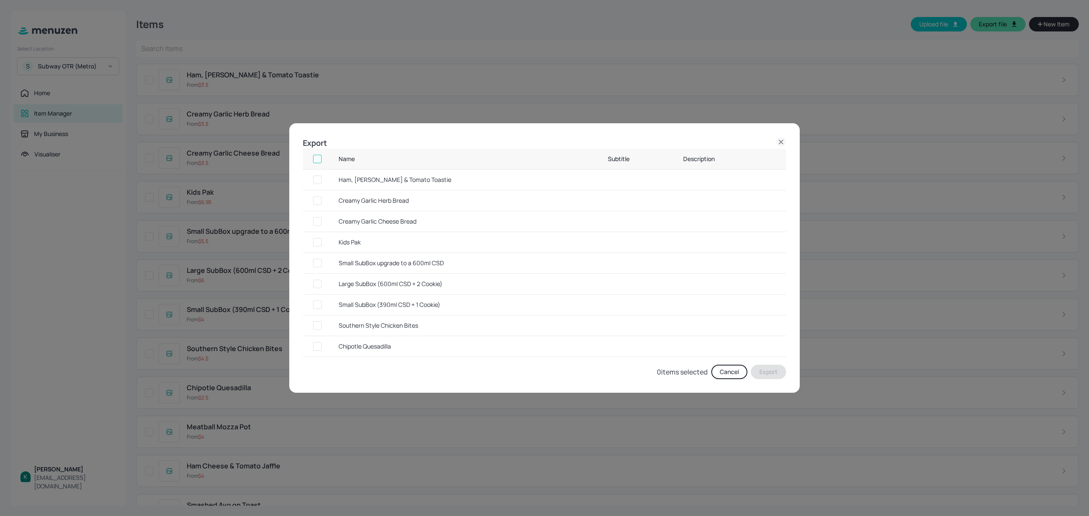
checkbox input "true"
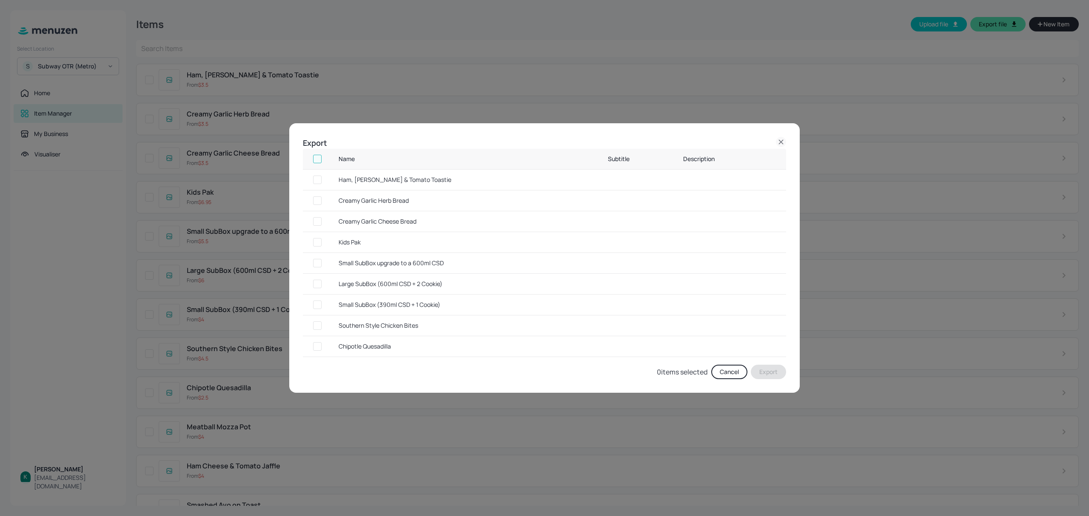
checkbox input "true"
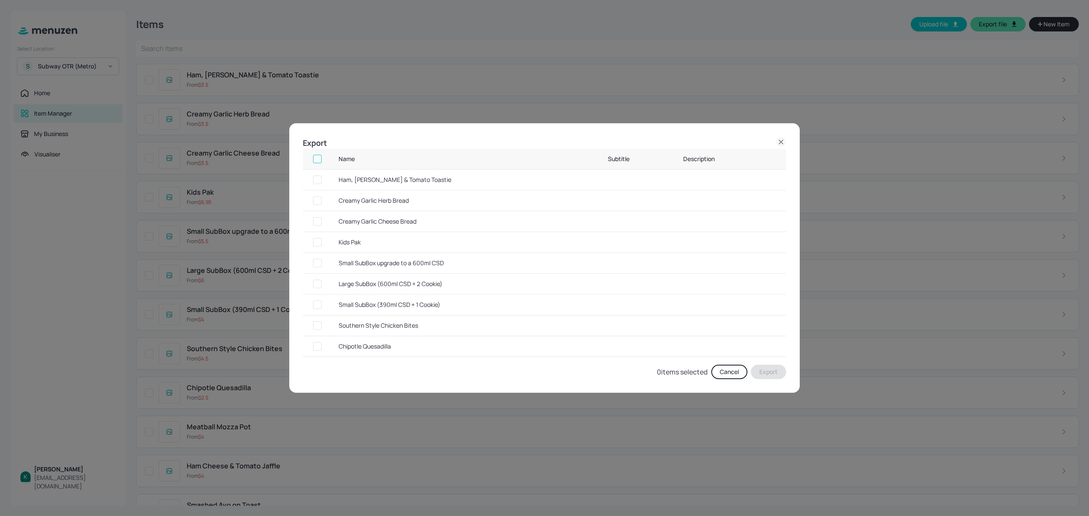
checkbox input "true"
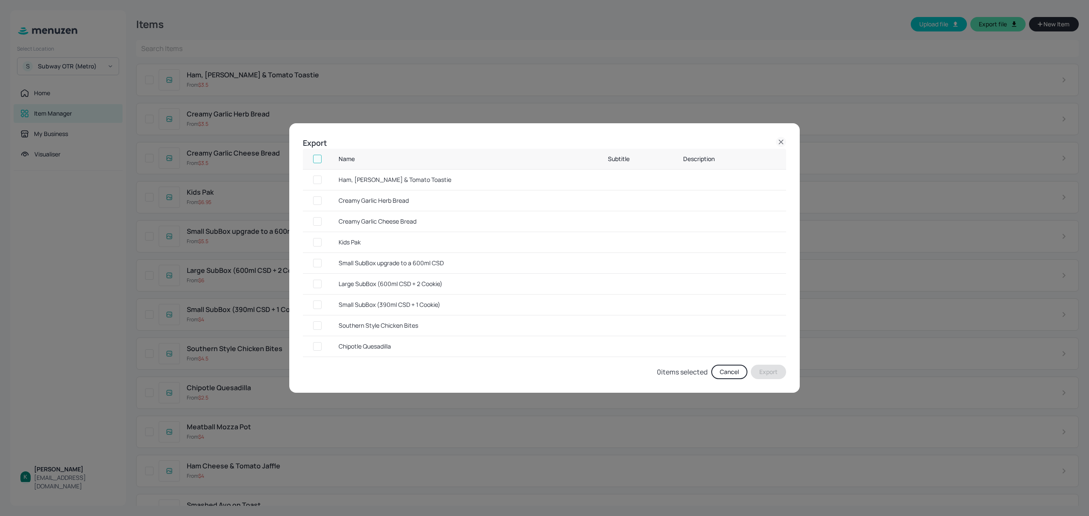
checkbox input "true"
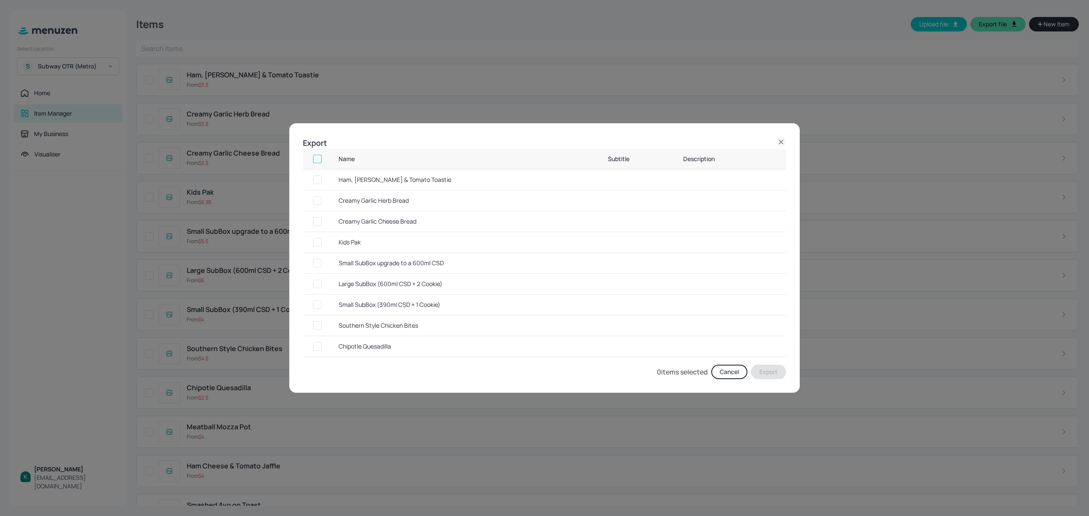
checkbox input "true"
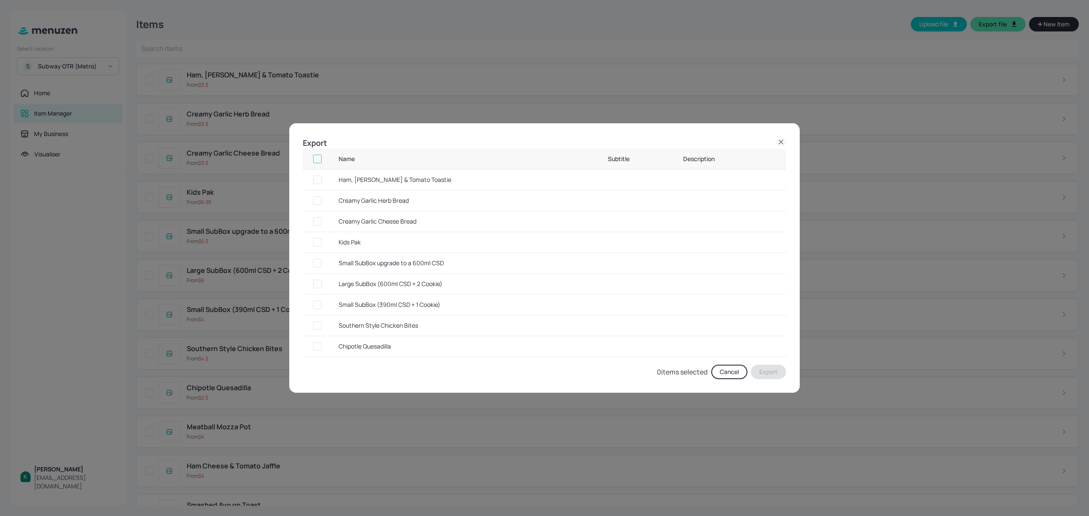
checkbox input "true"
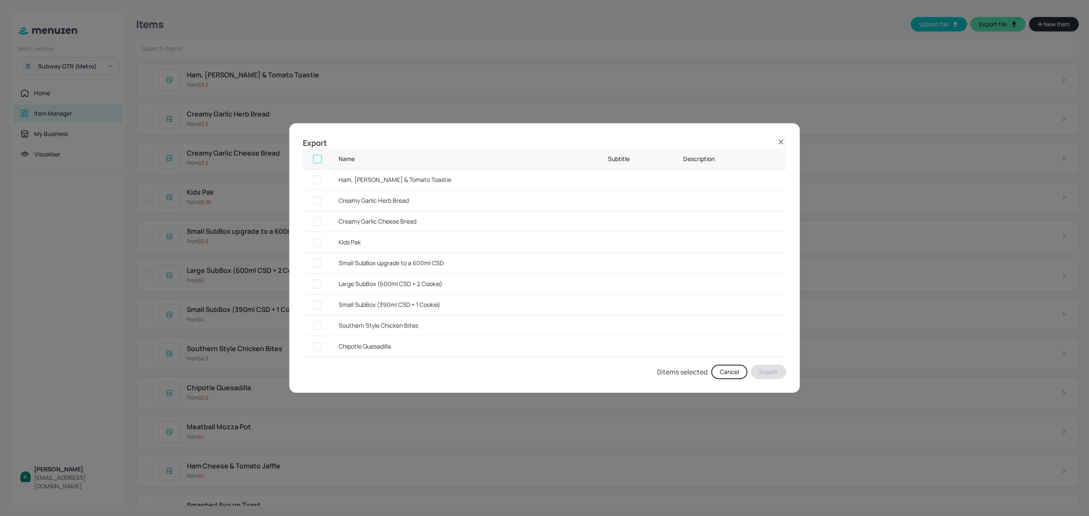
checkbox input "true"
click at [771, 372] on button "Export" at bounding box center [768, 372] width 35 height 14
click at [783, 143] on icon at bounding box center [781, 142] width 10 height 10
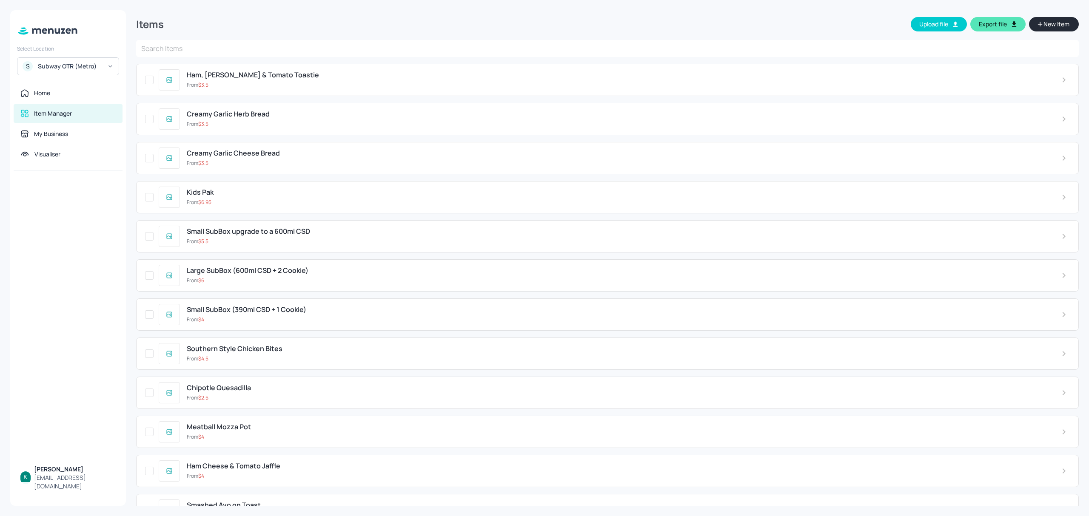
click at [99, 70] on div "Subway OTR (Metro)" at bounding box center [70, 66] width 64 height 9
click at [86, 86] on div "Subway OTR (Regional Pricing)" at bounding box center [75, 87] width 72 height 5
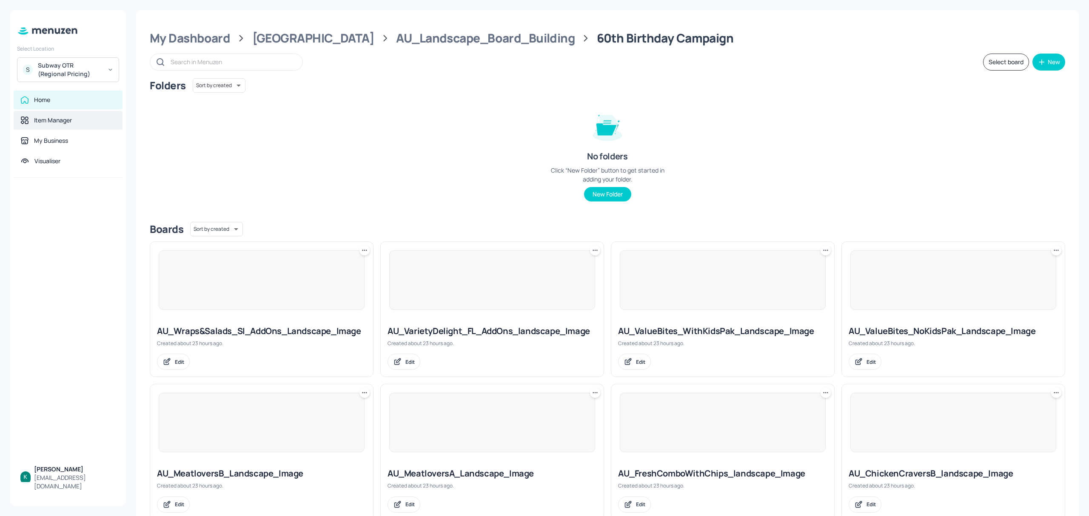
click at [66, 121] on div "Item Manager" at bounding box center [53, 120] width 38 height 9
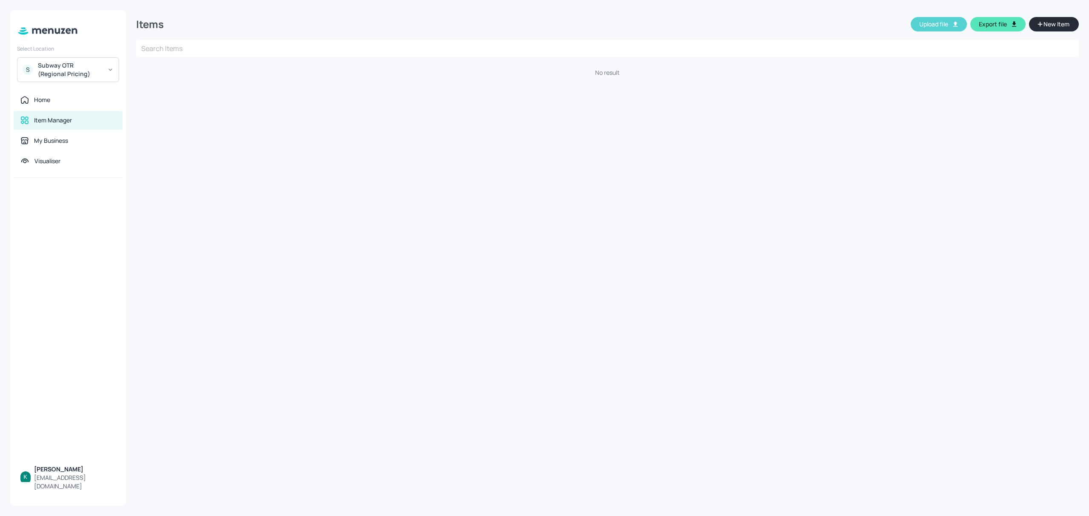
click at [942, 22] on button "Upload file" at bounding box center [939, 24] width 56 height 14
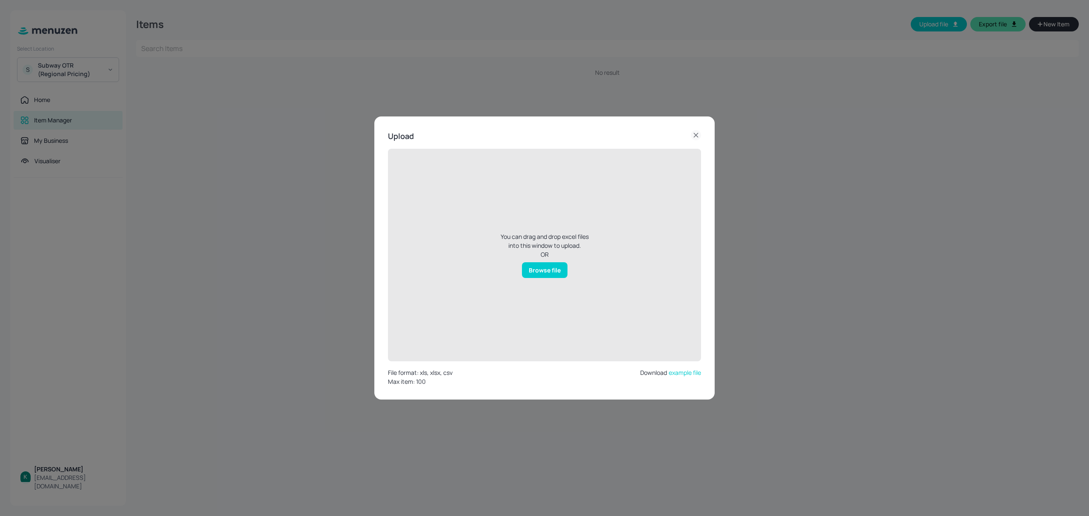
click at [543, 269] on div "Browse file" at bounding box center [545, 270] width 46 height 16
click at [0, 0] on input "Browse file" at bounding box center [0, 0] width 0 height 0
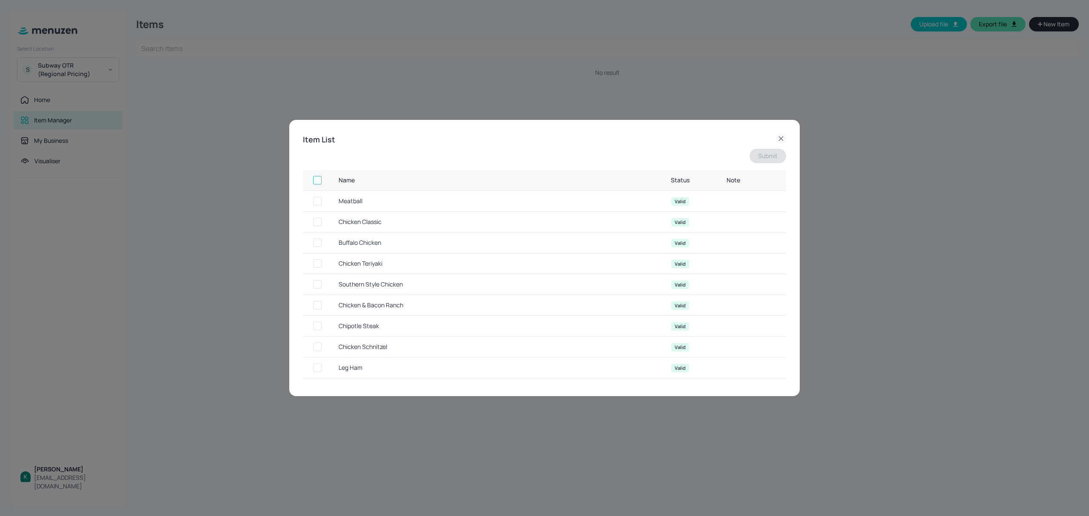
click at [318, 183] on input "checkbox" at bounding box center [317, 180] width 15 height 15
checkbox input "true"
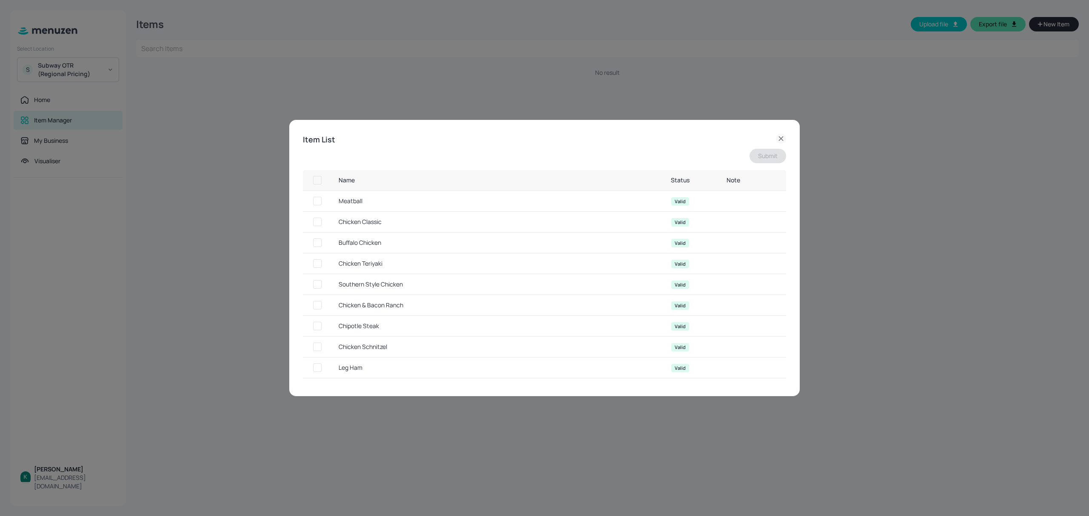
checkbox input "true"
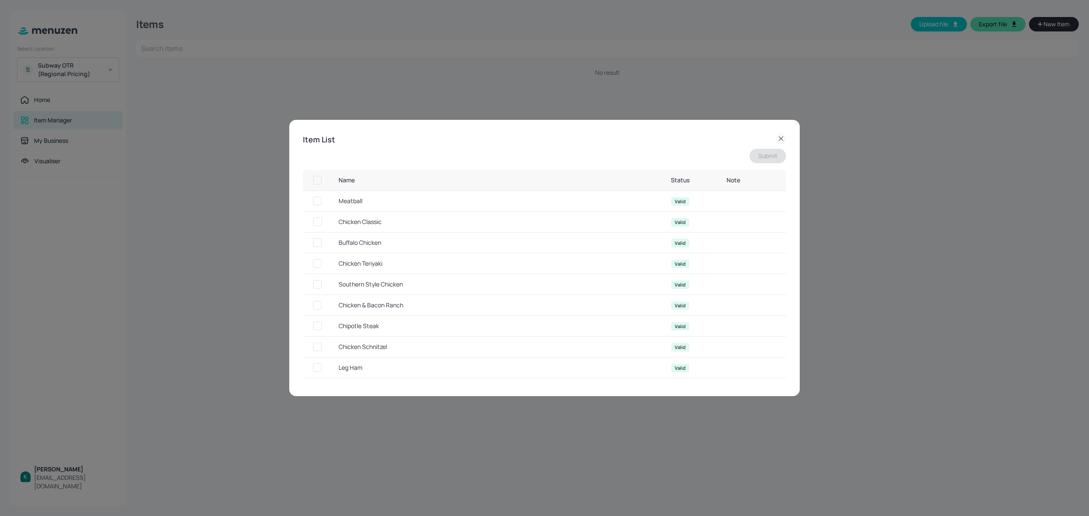
checkbox input "true"
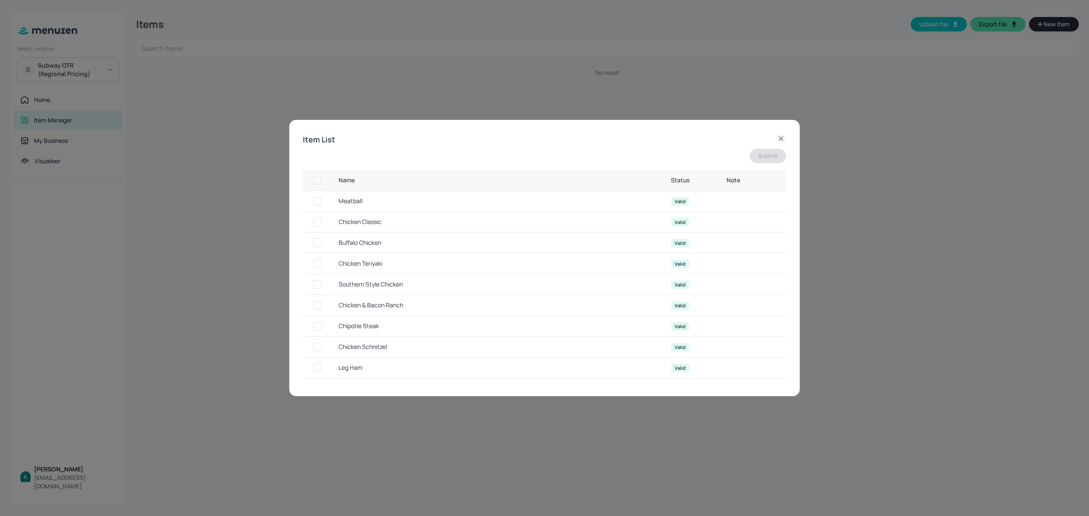
checkbox input "true"
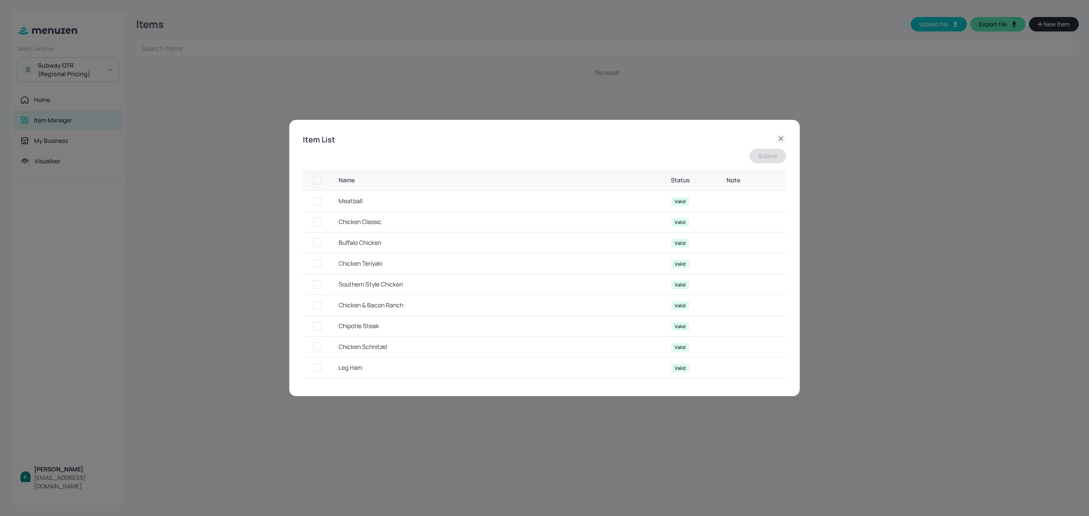
checkbox input "true"
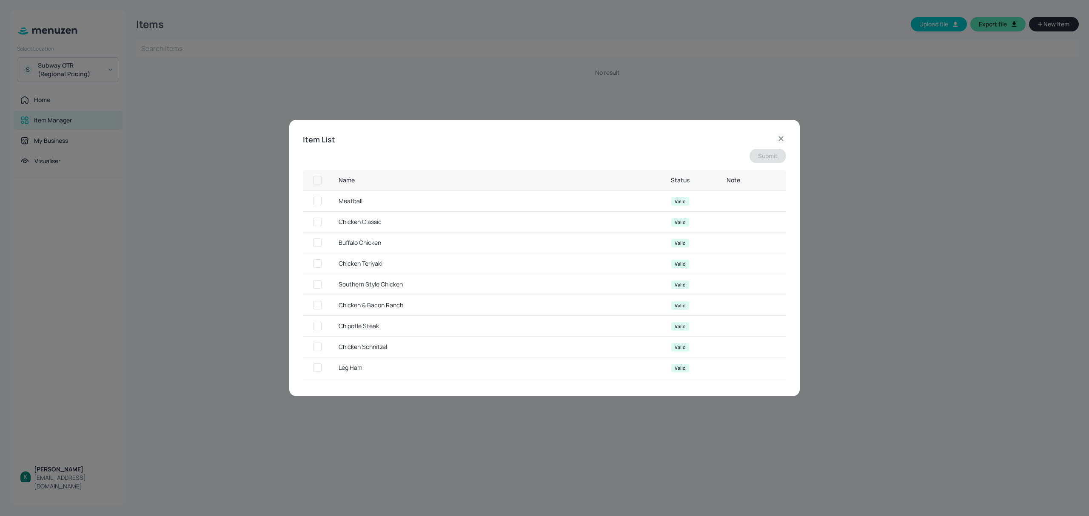
checkbox input "true"
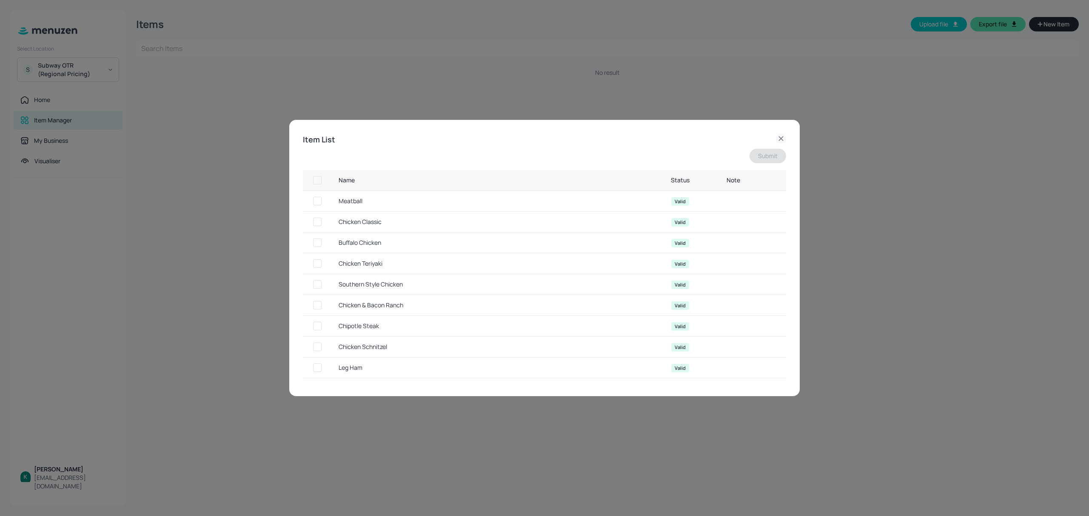
checkbox input "true"
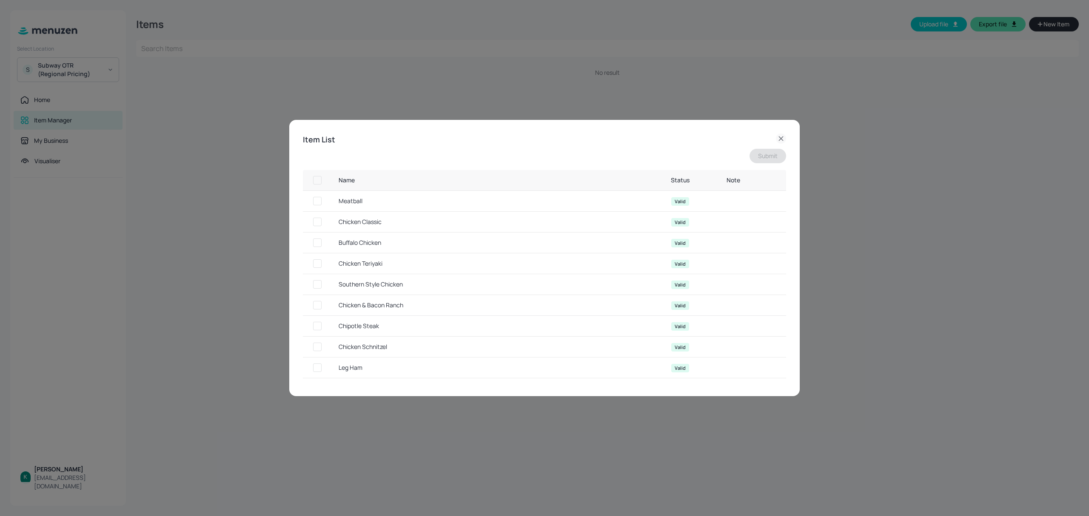
checkbox input "true"
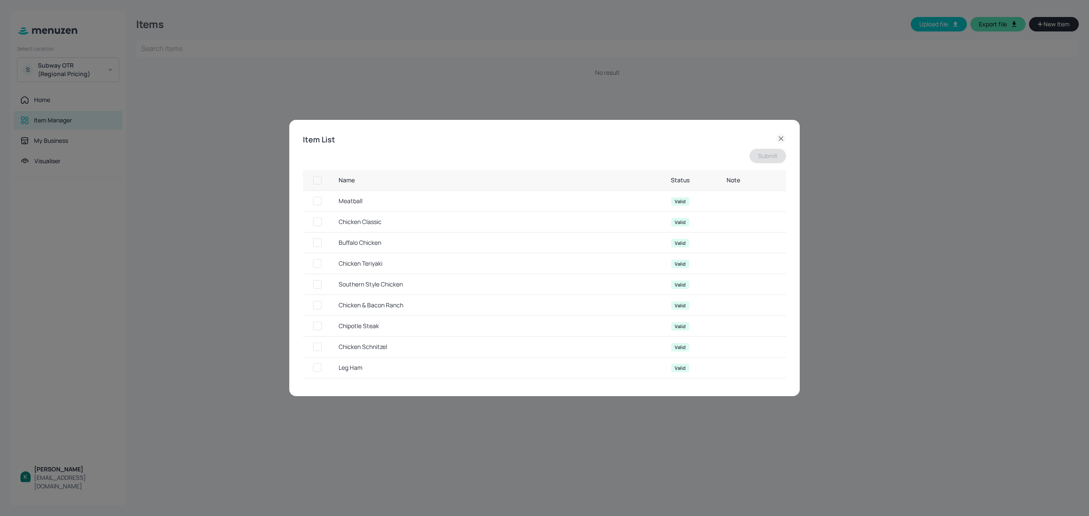
checkbox input "true"
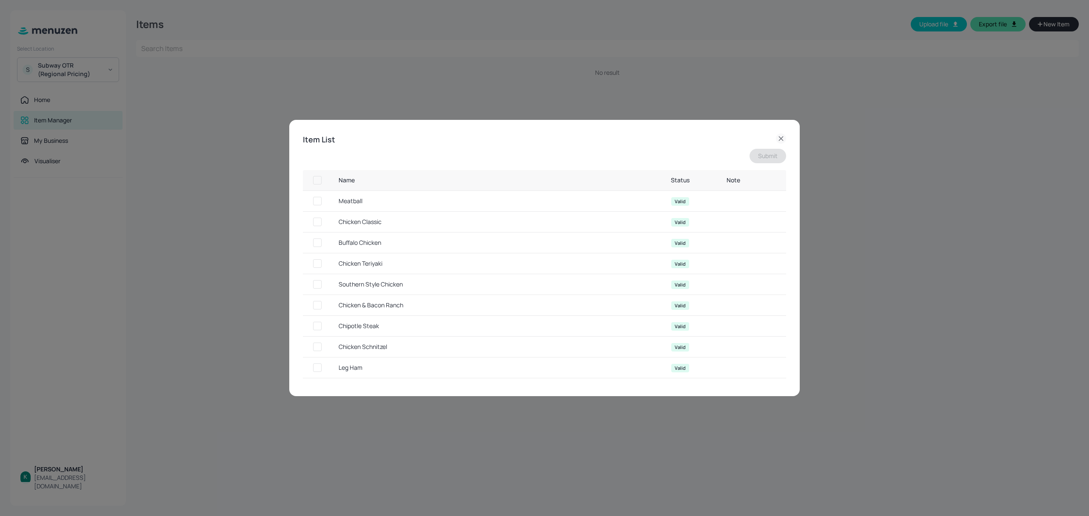
checkbox input "true"
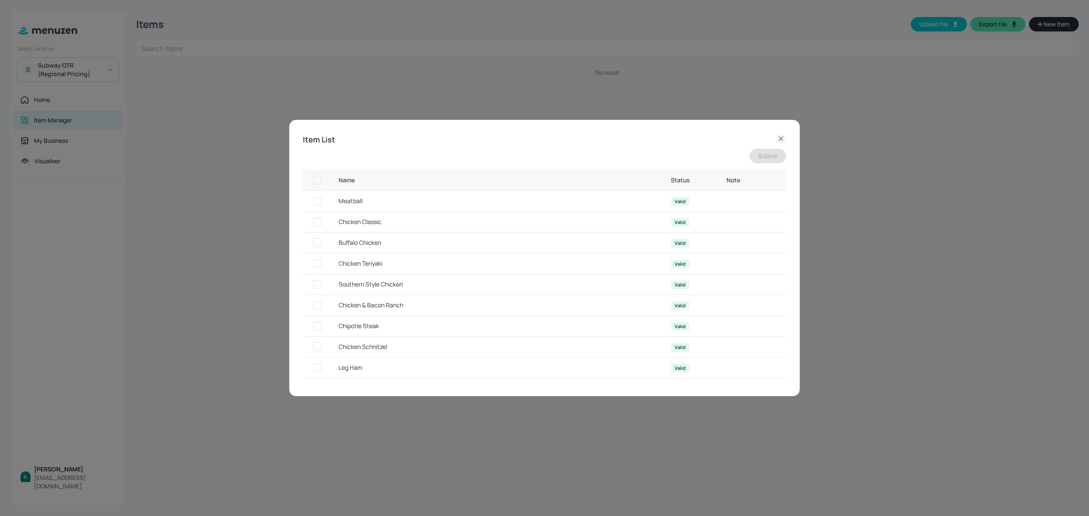
checkbox input "true"
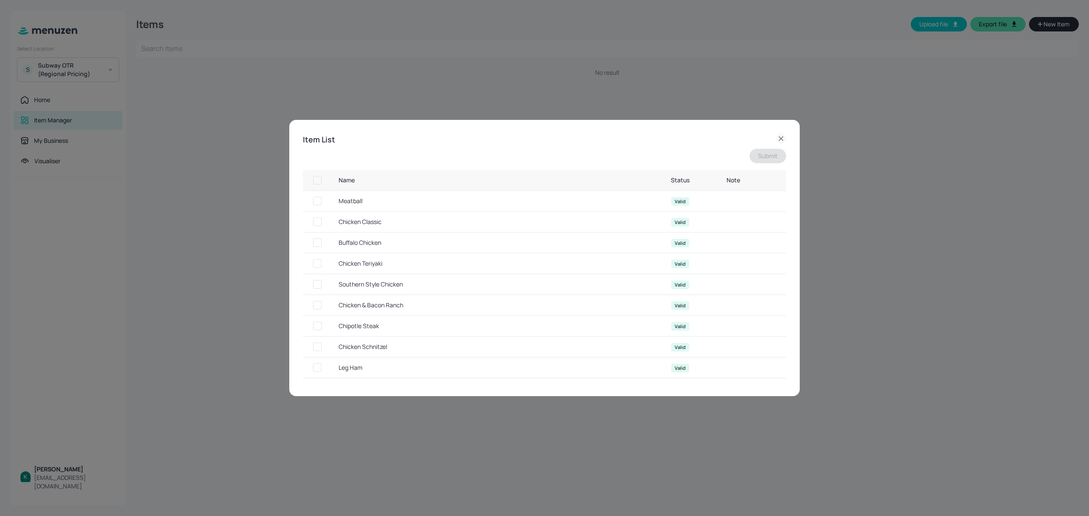
checkbox input "true"
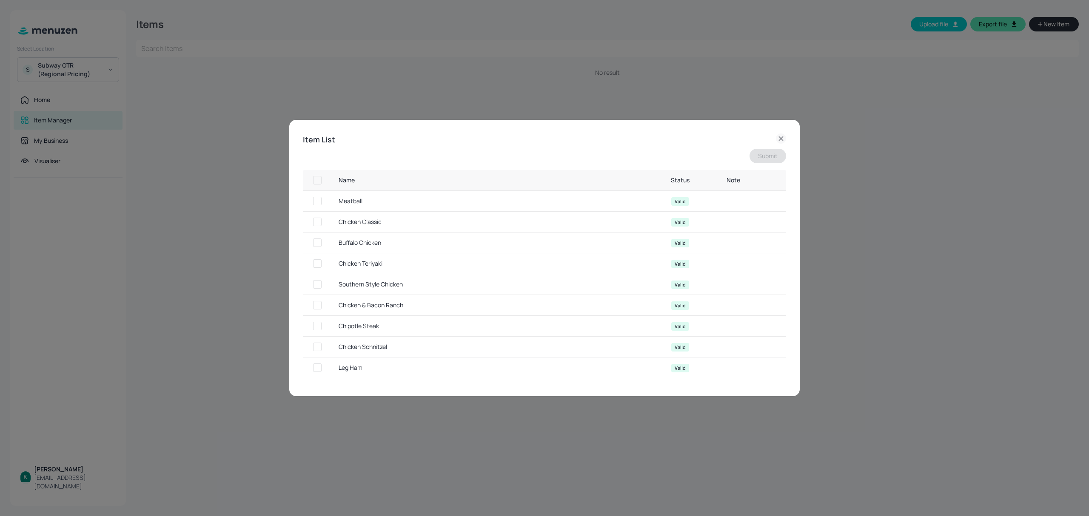
checkbox input "true"
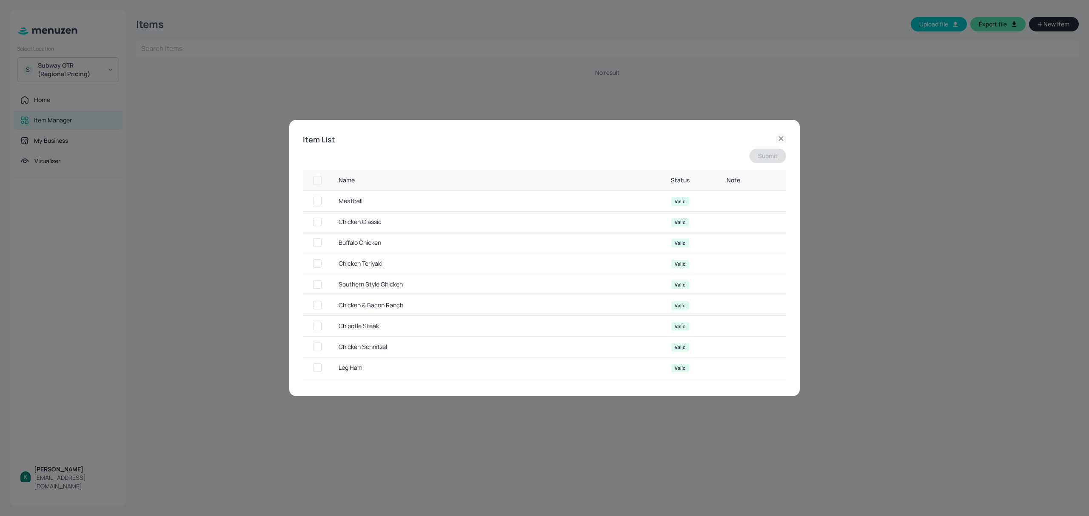
checkbox input "true"
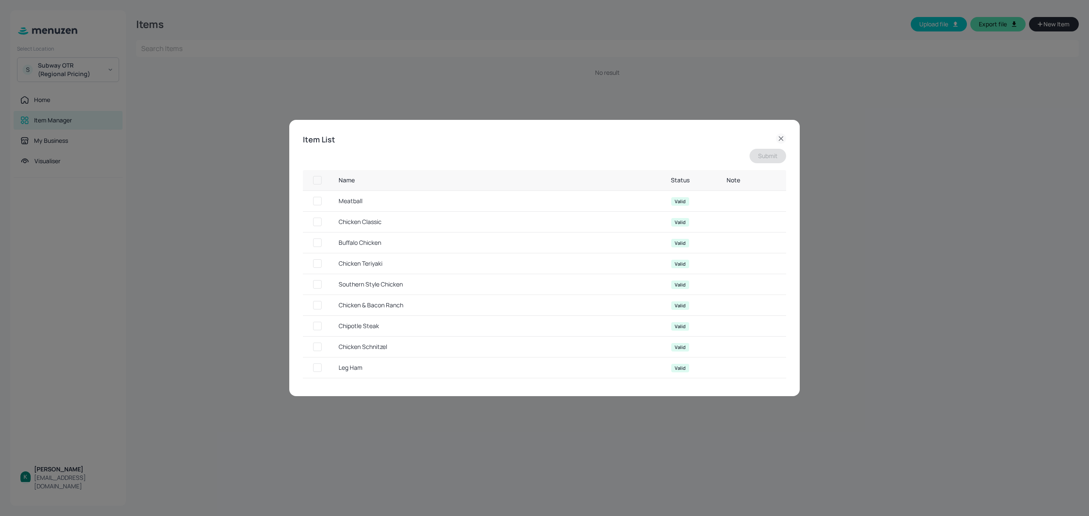
checkbox input "true"
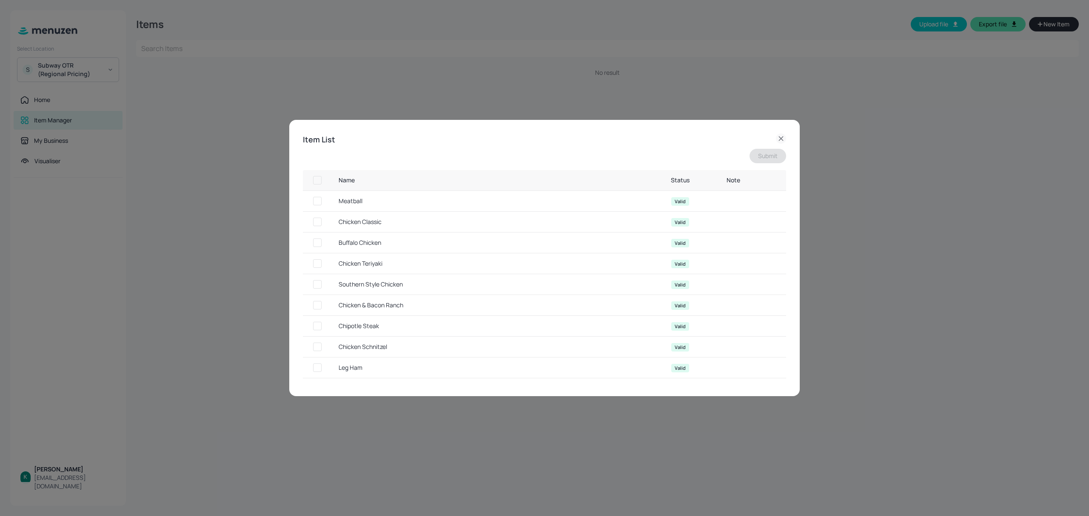
checkbox input "true"
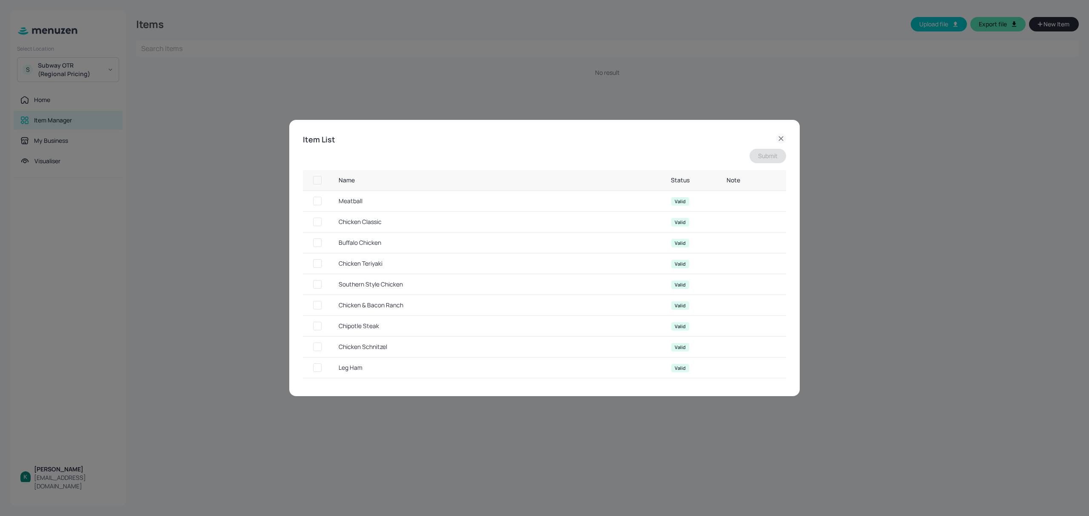
checkbox input "true"
click at [772, 158] on button "Submit" at bounding box center [768, 156] width 37 height 14
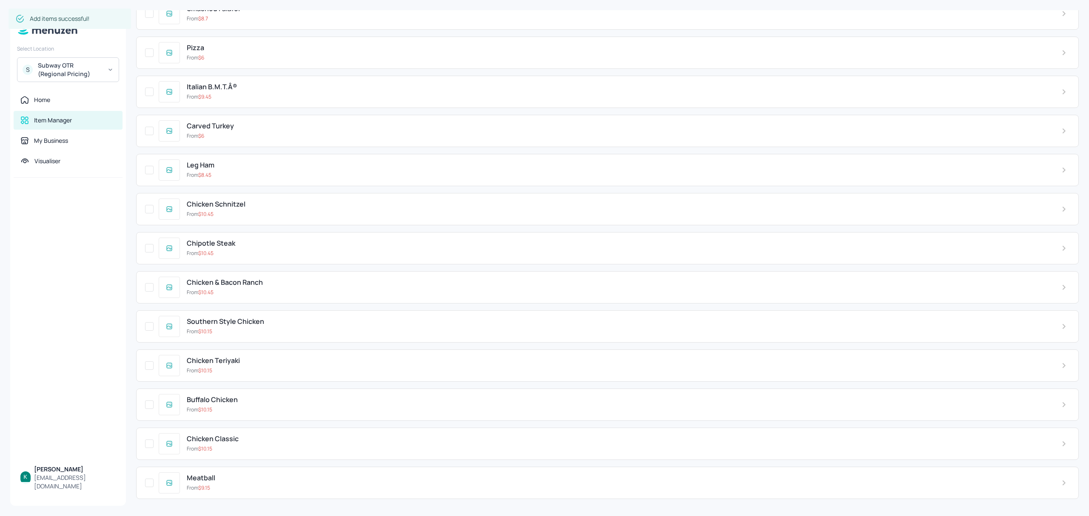
scroll to position [2711, 0]
click at [264, 482] on div "Meatball" at bounding box center [617, 478] width 861 height 8
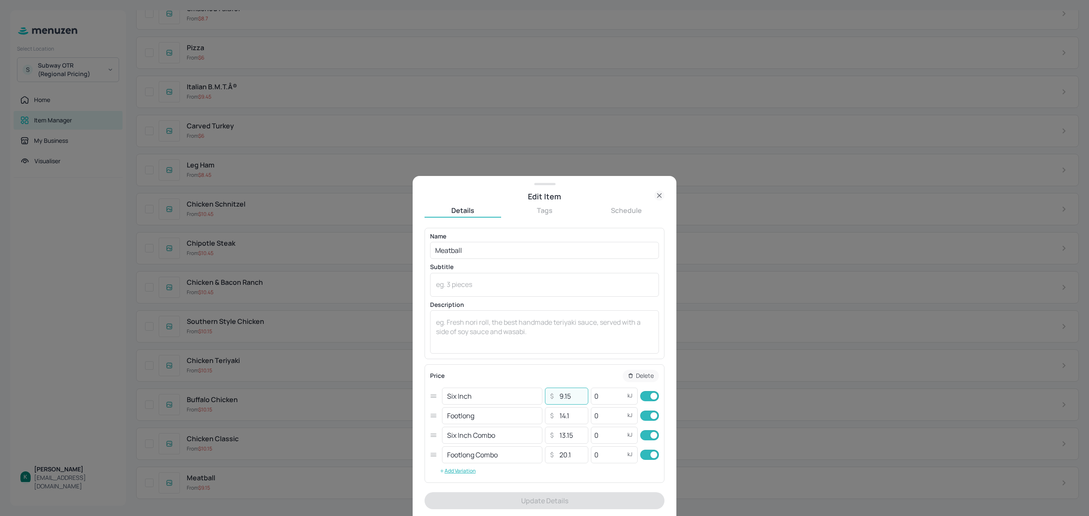
drag, startPoint x: 569, startPoint y: 401, endPoint x: 562, endPoint y: 402, distance: 7.3
click at [562, 402] on input "9.15" at bounding box center [571, 396] width 30 height 17
type input "9.40"
click at [569, 414] on input "14.1" at bounding box center [571, 416] width 30 height 17
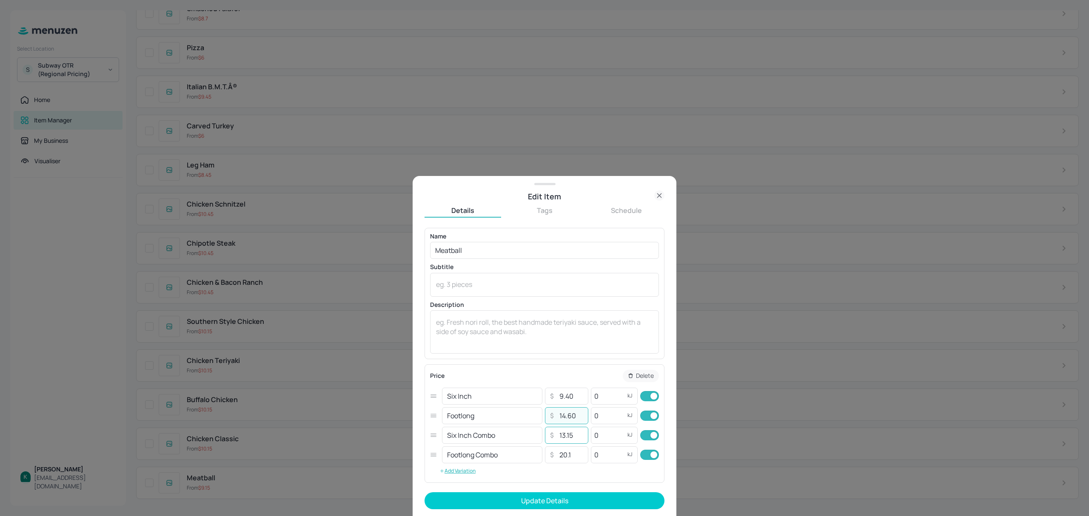
type input "14.60"
click at [578, 440] on input "13.15" at bounding box center [571, 435] width 30 height 17
type input "13.40"
click at [573, 458] on input "20.1" at bounding box center [571, 455] width 30 height 17
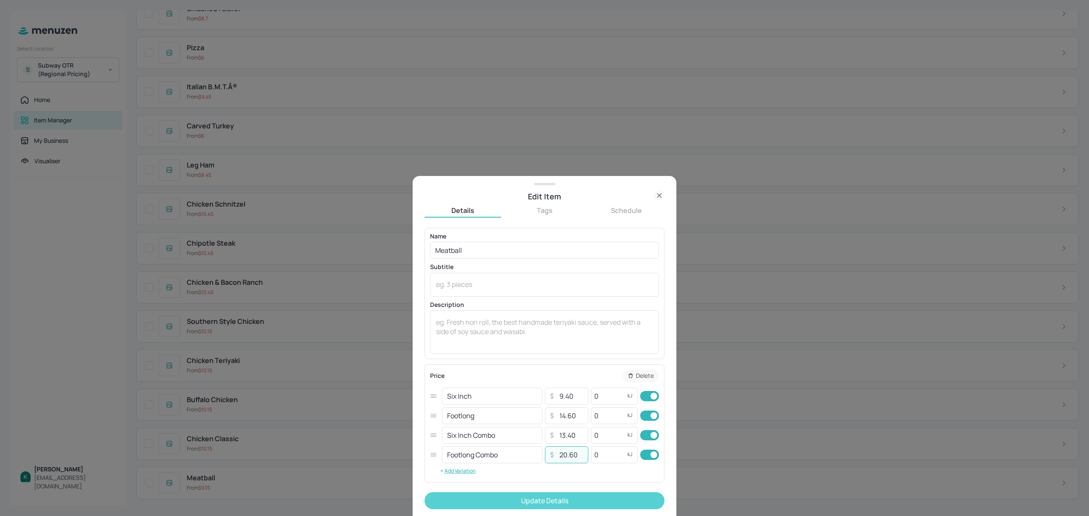
type input "20.60"
click at [576, 498] on button "Update Details" at bounding box center [545, 501] width 240 height 17
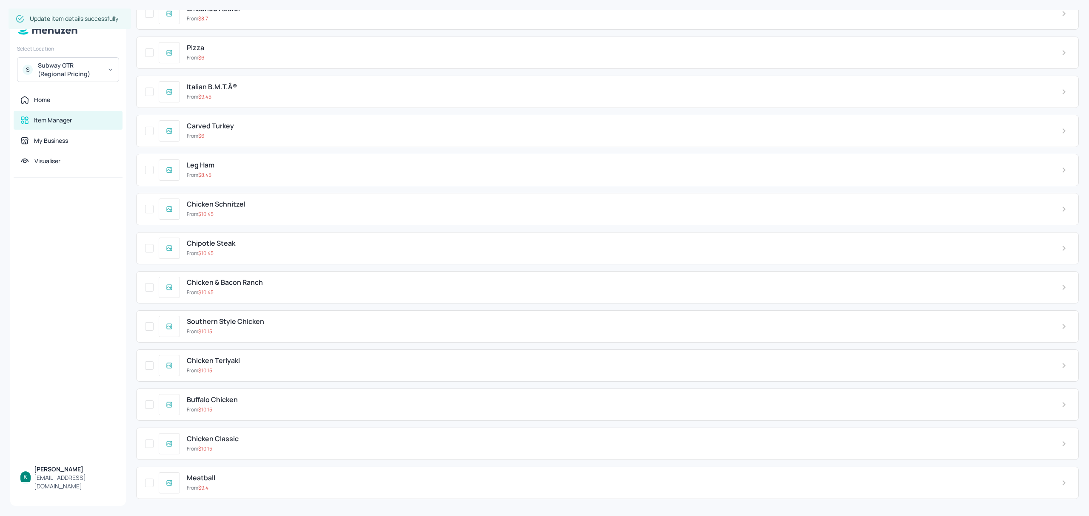
click at [271, 442] on div "Chicken Classic" at bounding box center [617, 439] width 861 height 8
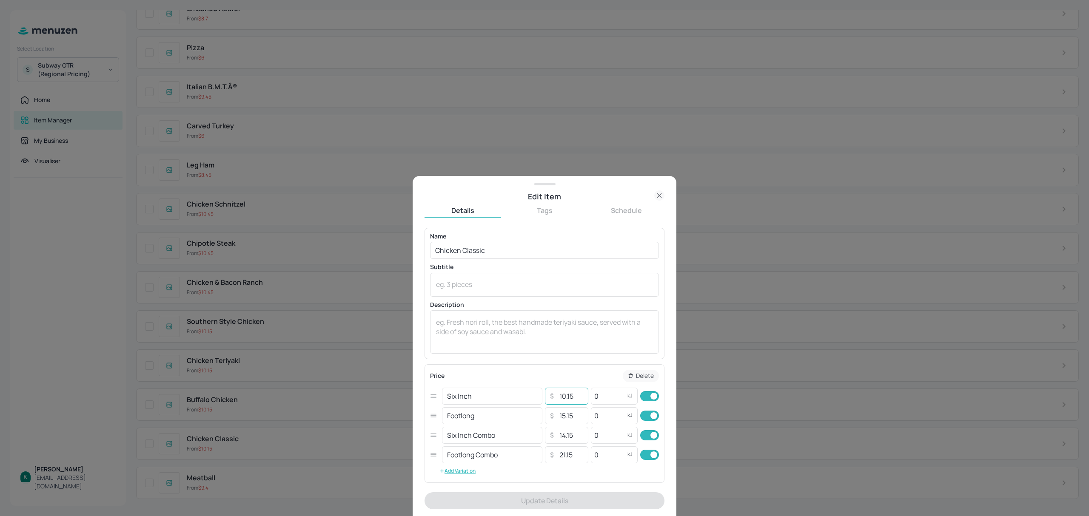
click at [573, 398] on input "10.15" at bounding box center [571, 396] width 30 height 17
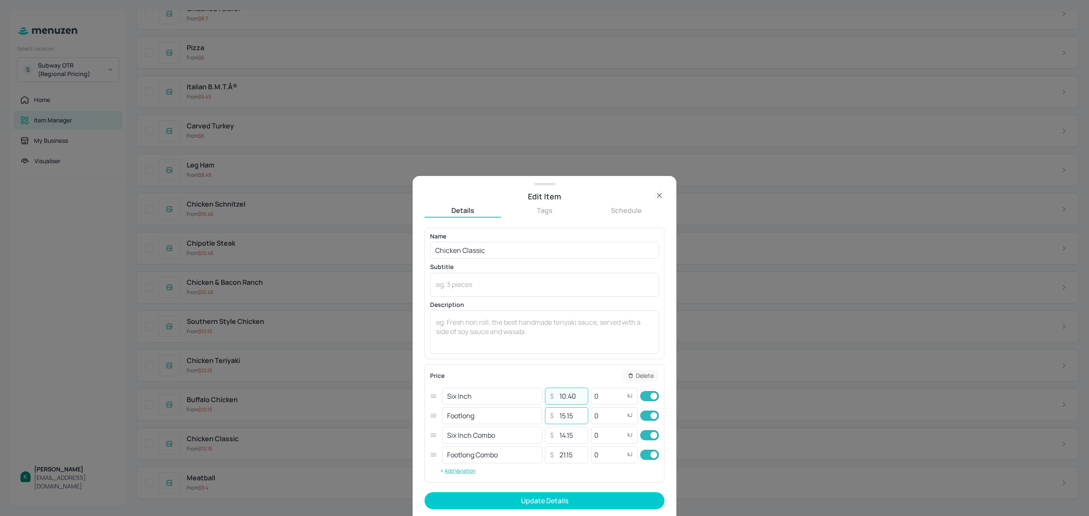
type input "10.40"
click at [571, 419] on input "15.15" at bounding box center [571, 416] width 30 height 17
type input "15.65"
click at [575, 438] on input "14.15" at bounding box center [571, 435] width 30 height 17
type input "14.40"
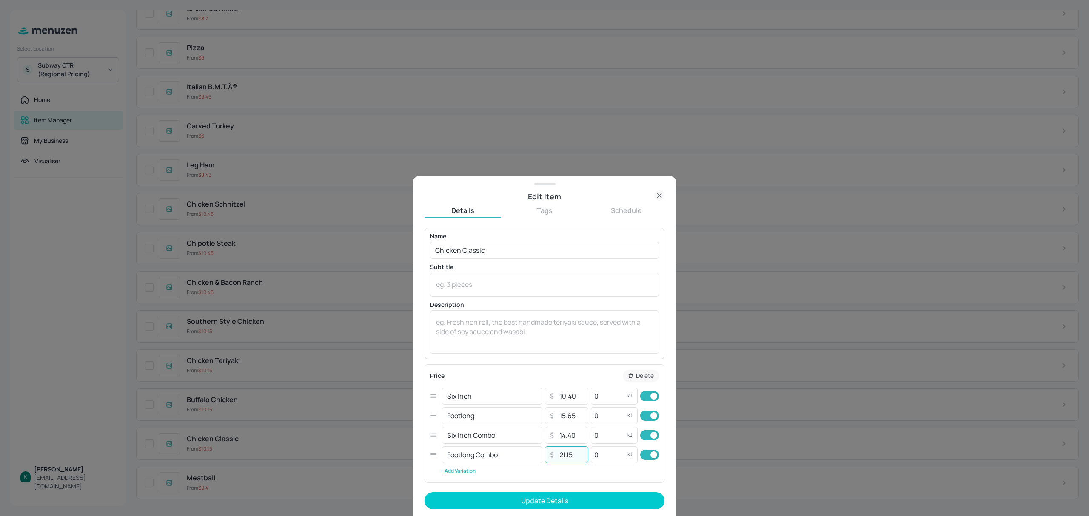
click at [576, 460] on input "21.15" at bounding box center [571, 455] width 30 height 17
type input "21.65"
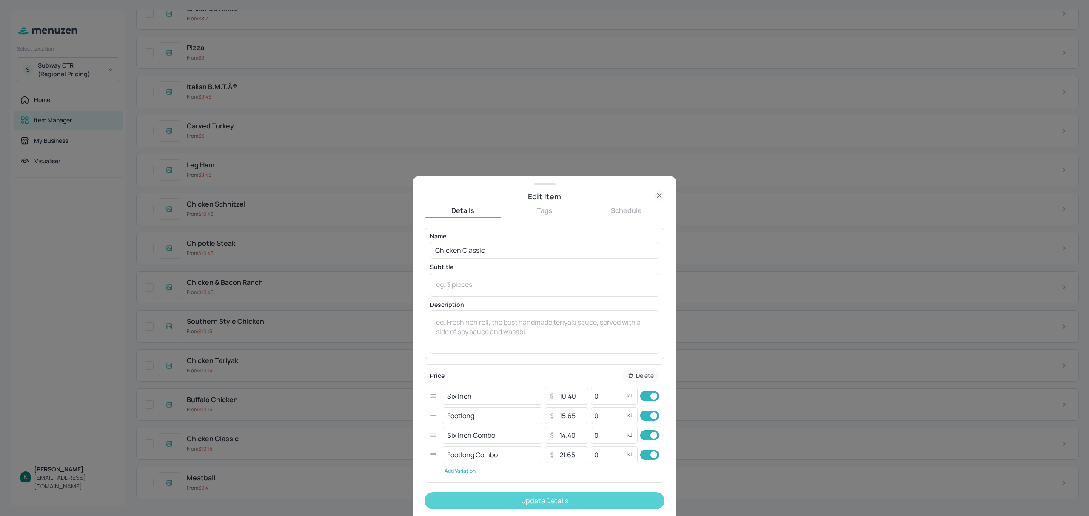
click at [593, 503] on button "Update Details" at bounding box center [545, 501] width 240 height 17
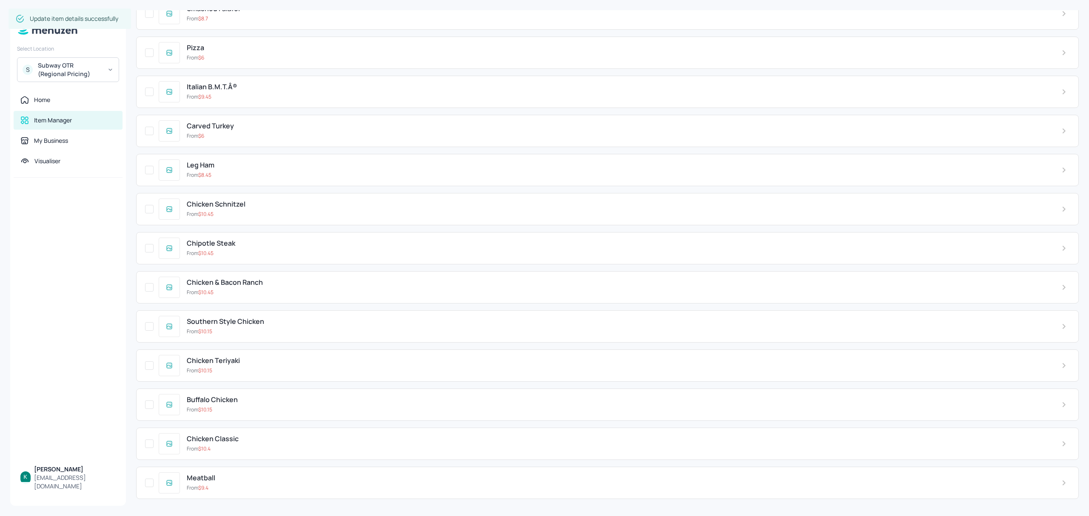
click at [251, 410] on div "From $ 10.15" at bounding box center [617, 410] width 861 height 8
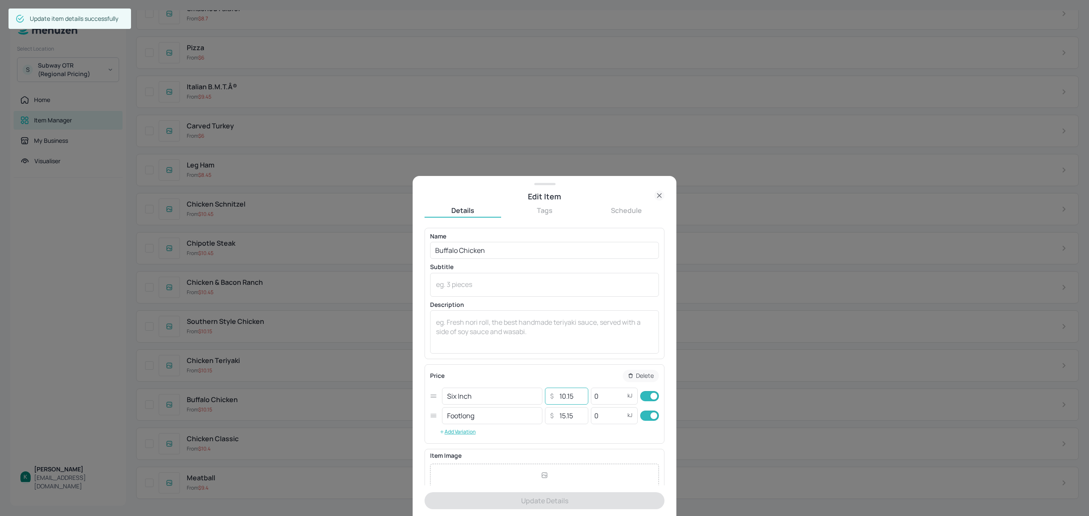
click at [579, 395] on input "10.15" at bounding box center [571, 396] width 30 height 17
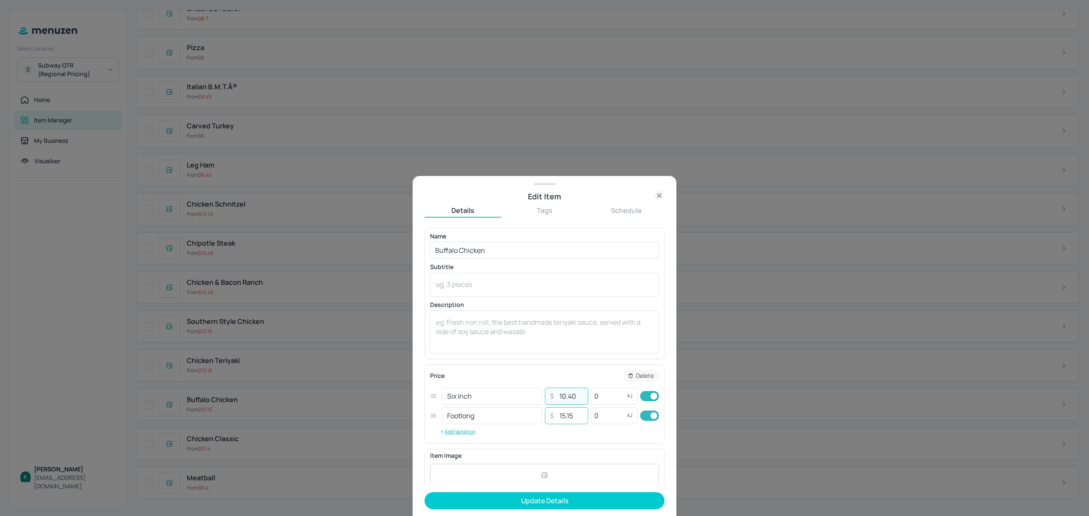
type input "10.40"
click at [575, 419] on input "15.15" at bounding box center [571, 416] width 30 height 17
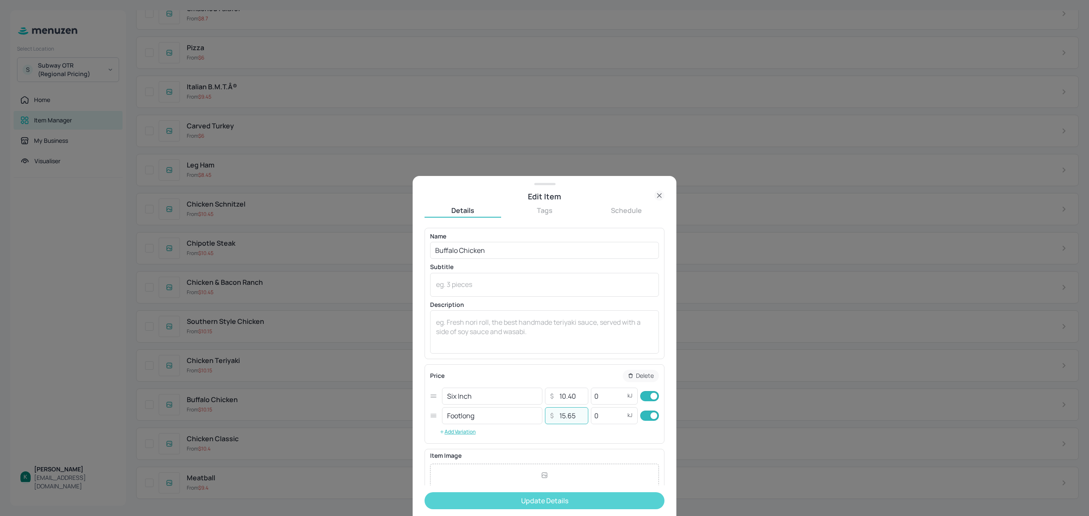
type input "15.65"
click at [542, 502] on button "Update Details" at bounding box center [545, 501] width 240 height 17
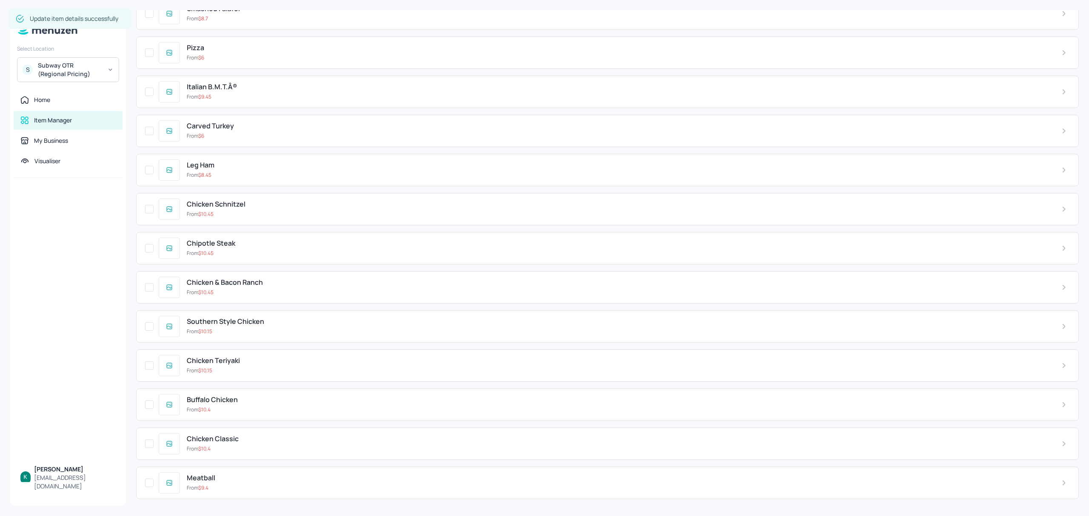
click at [240, 365] on div "Chicken Teriyaki From $ 10.15" at bounding box center [617, 365] width 875 height 17
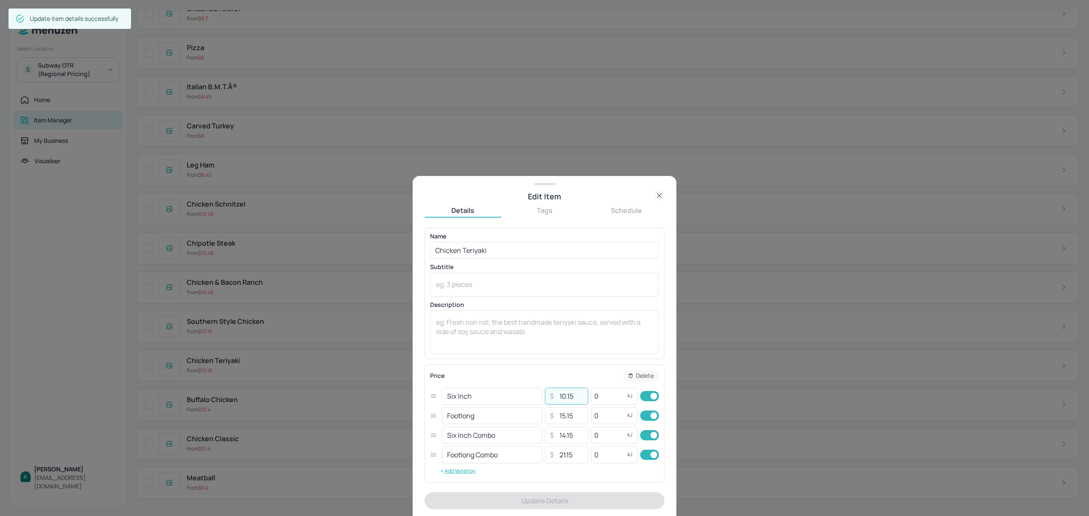
click at [576, 397] on input "10.15" at bounding box center [571, 396] width 30 height 17
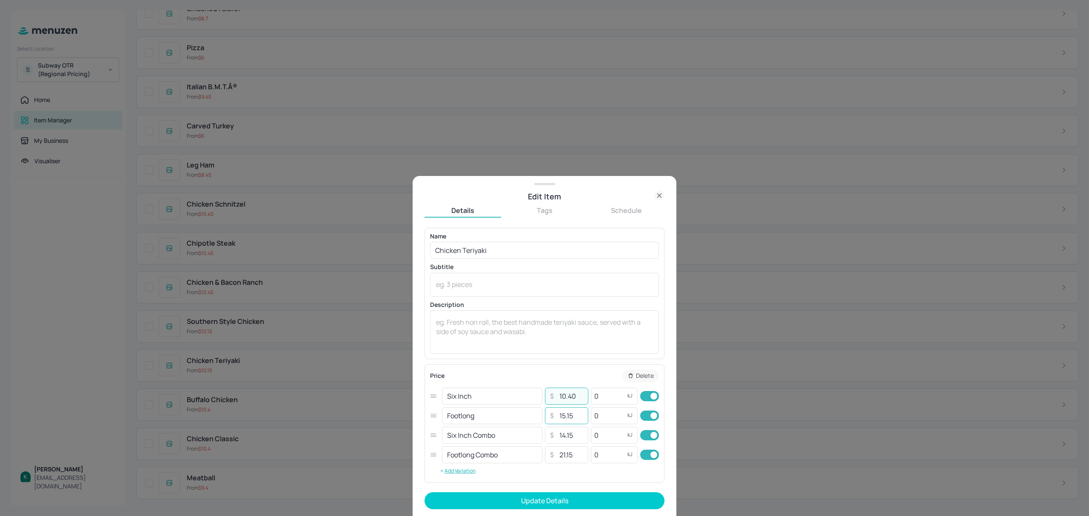
type input "10.40"
click at [578, 421] on input "15.15" at bounding box center [571, 416] width 30 height 17
type input "15.65"
click at [574, 436] on input "14.15" at bounding box center [571, 435] width 30 height 17
type input "14.40"
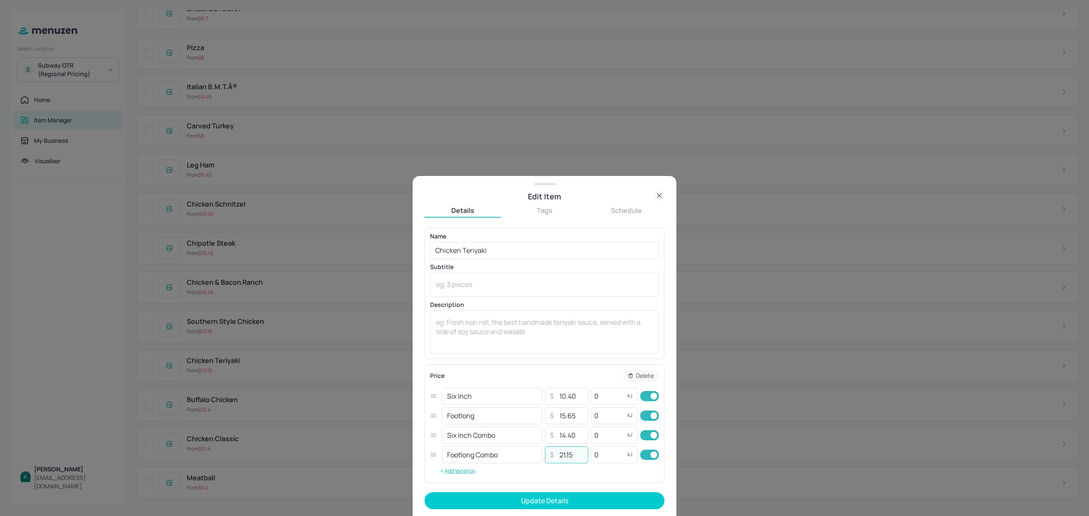
click at [577, 457] on input "21.15" at bounding box center [571, 455] width 30 height 17
type input "21.65"
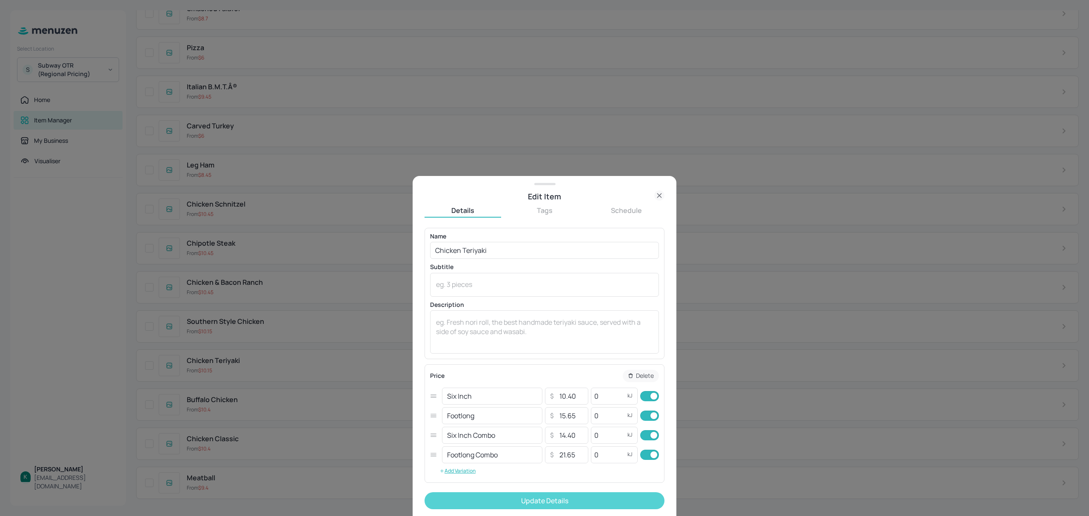
click at [574, 500] on button "Update Details" at bounding box center [545, 501] width 240 height 17
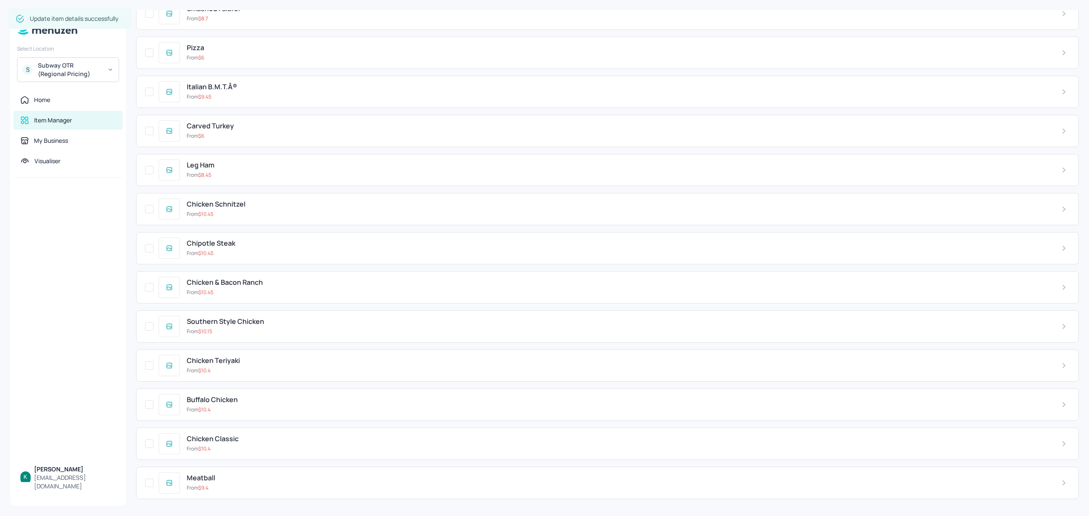
click at [251, 329] on div "From $ 10.15" at bounding box center [617, 332] width 861 height 8
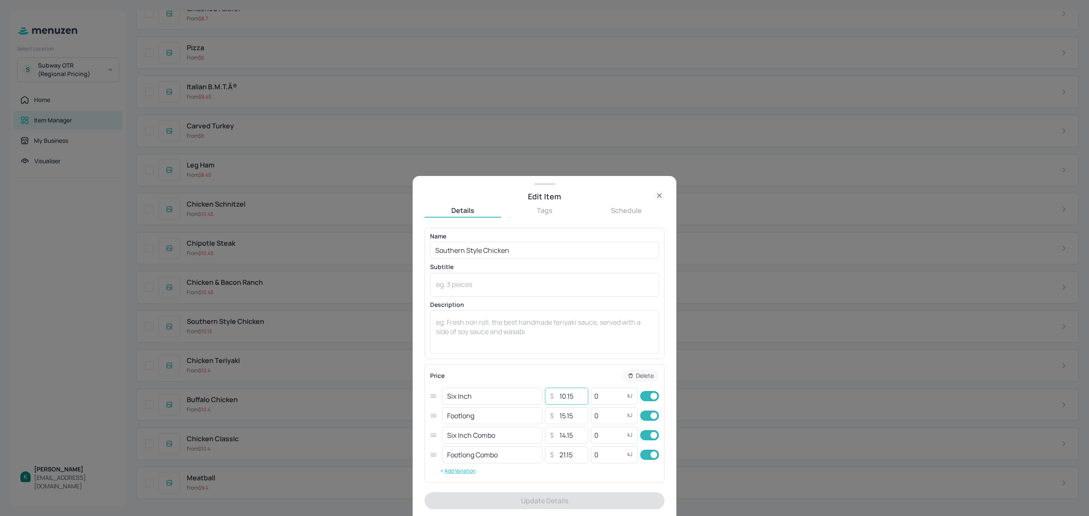
click at [579, 401] on input "10.15" at bounding box center [571, 396] width 30 height 17
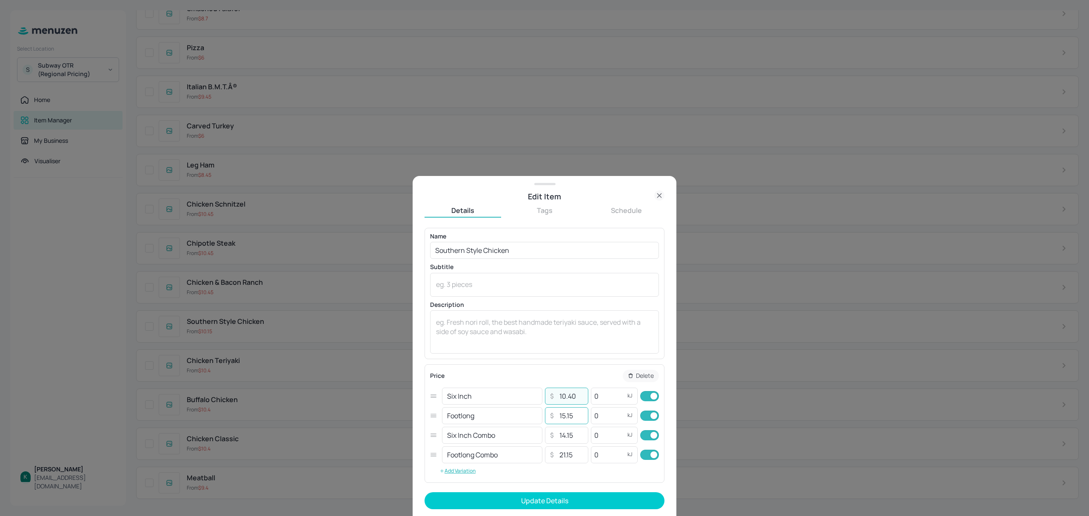
type input "10.40"
click at [579, 421] on input "15.15" at bounding box center [571, 416] width 30 height 17
type input "15.65"
click at [576, 436] on input "14.15" at bounding box center [571, 435] width 30 height 17
click at [581, 454] on input "21.15" at bounding box center [571, 455] width 30 height 17
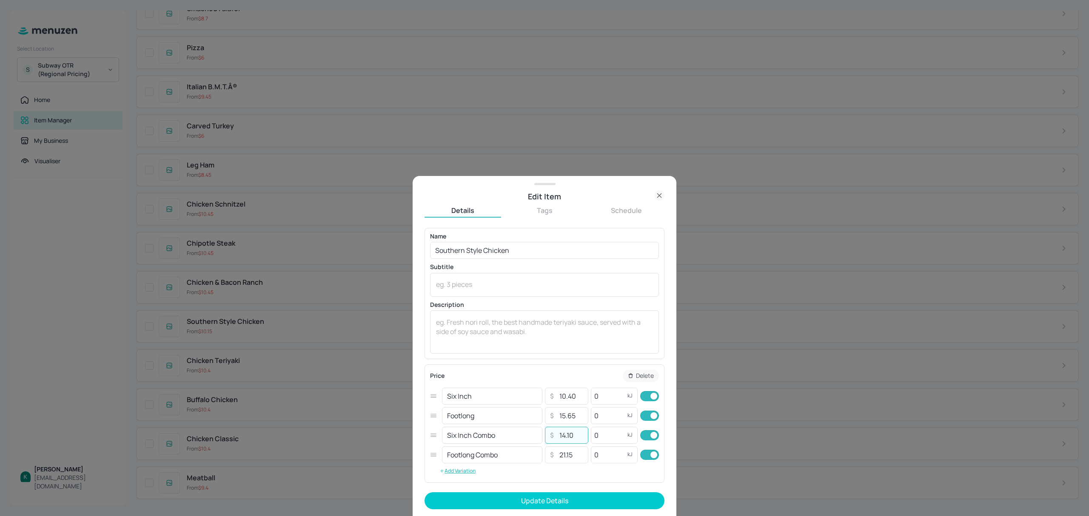
click at [578, 441] on input "14.10" at bounding box center [571, 435] width 30 height 17
type input "14.40"
click at [580, 455] on input "21.15" at bounding box center [571, 455] width 30 height 17
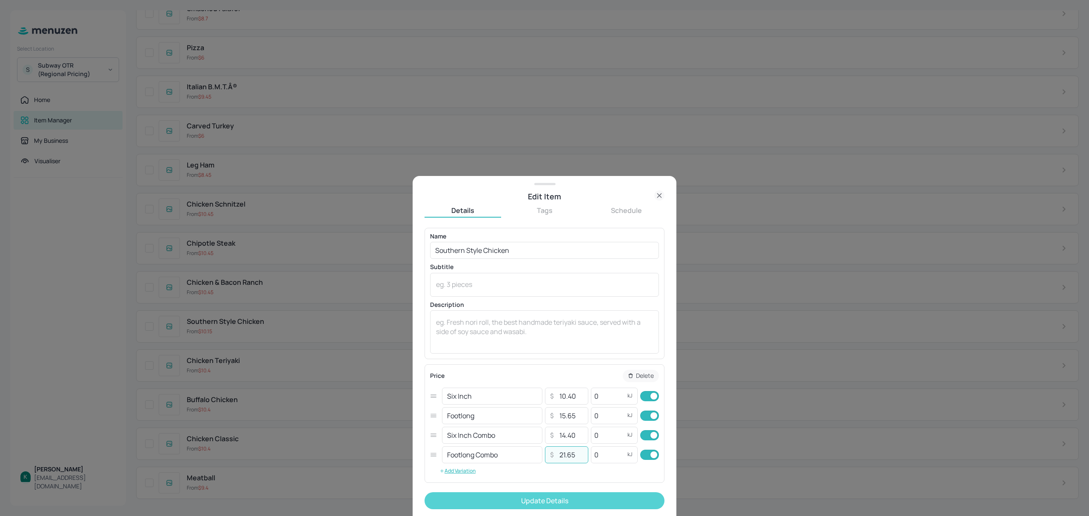
type input "21.65"
click at [556, 504] on button "Update Details" at bounding box center [545, 501] width 240 height 17
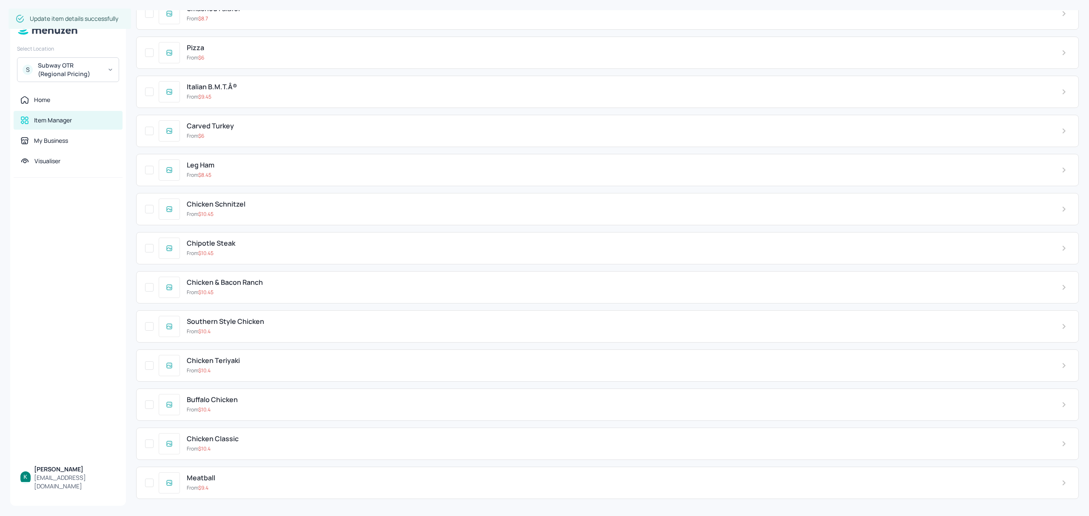
click at [257, 289] on div "From $ 10.45" at bounding box center [617, 293] width 861 height 8
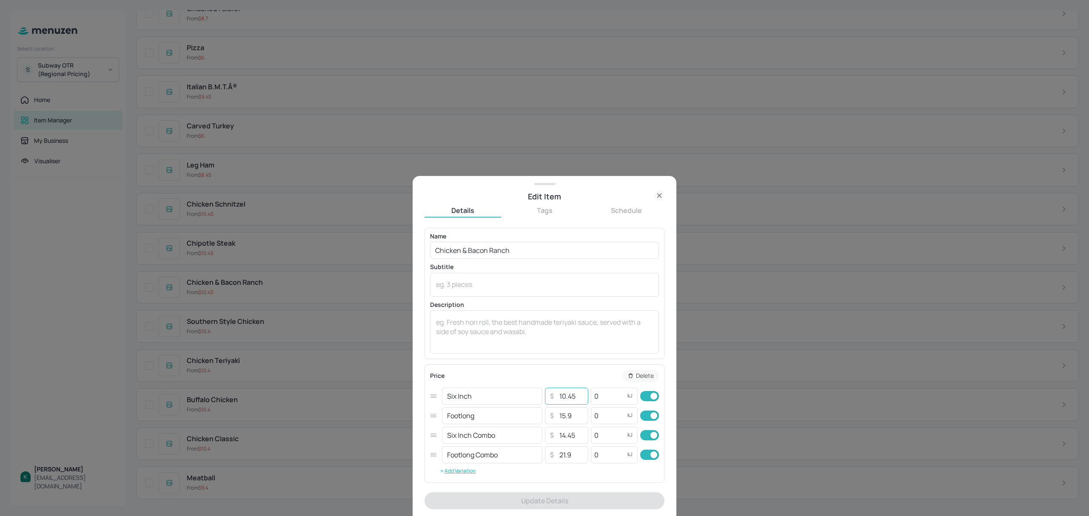
click at [575, 398] on input "10.45" at bounding box center [571, 396] width 30 height 17
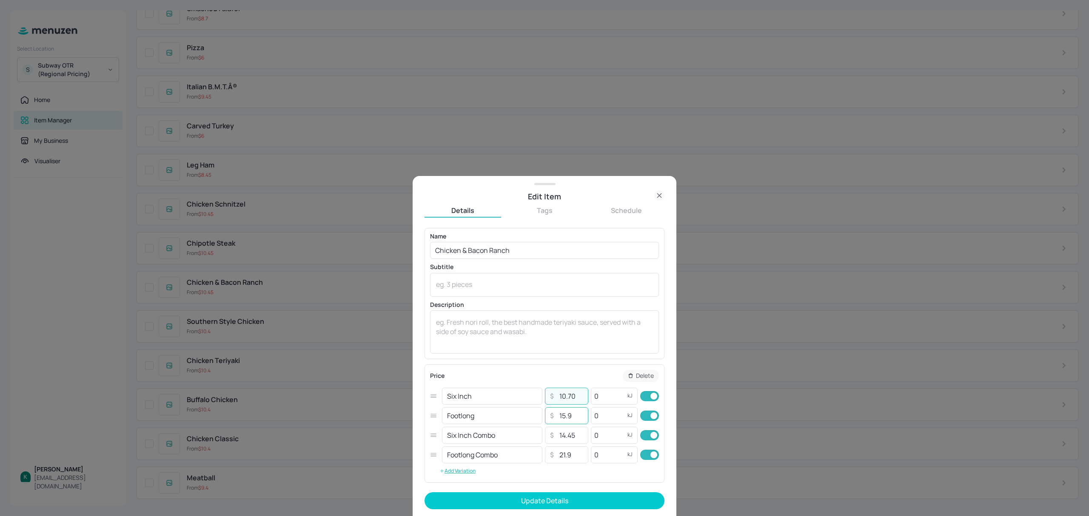
type input "10.70"
click at [576, 419] on input "15.9" at bounding box center [571, 416] width 30 height 17
type input "16.40"
click at [573, 436] on input "14.45" at bounding box center [571, 435] width 30 height 17
type input "14.70"
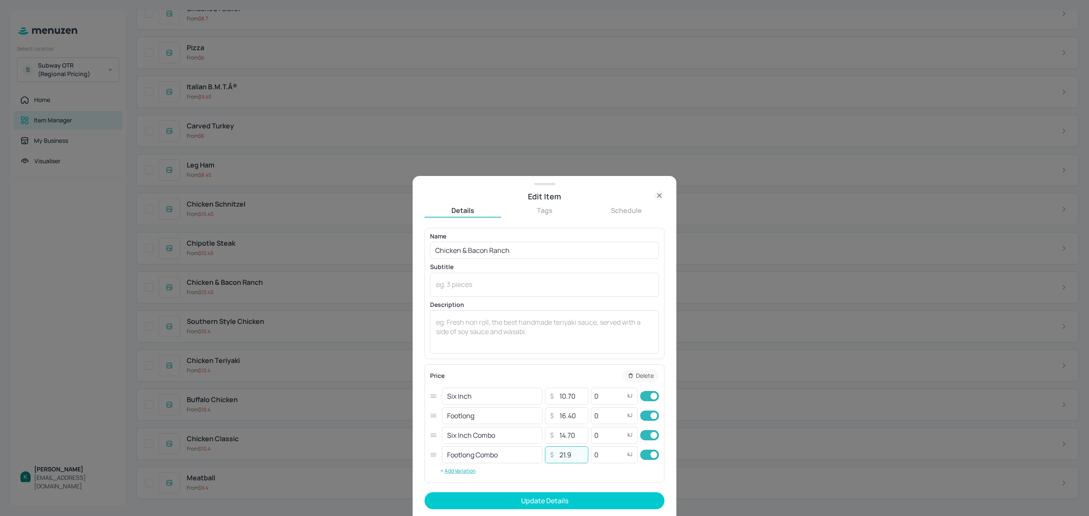
click at [577, 458] on input "21.9" at bounding box center [571, 455] width 30 height 17
type input "22.40"
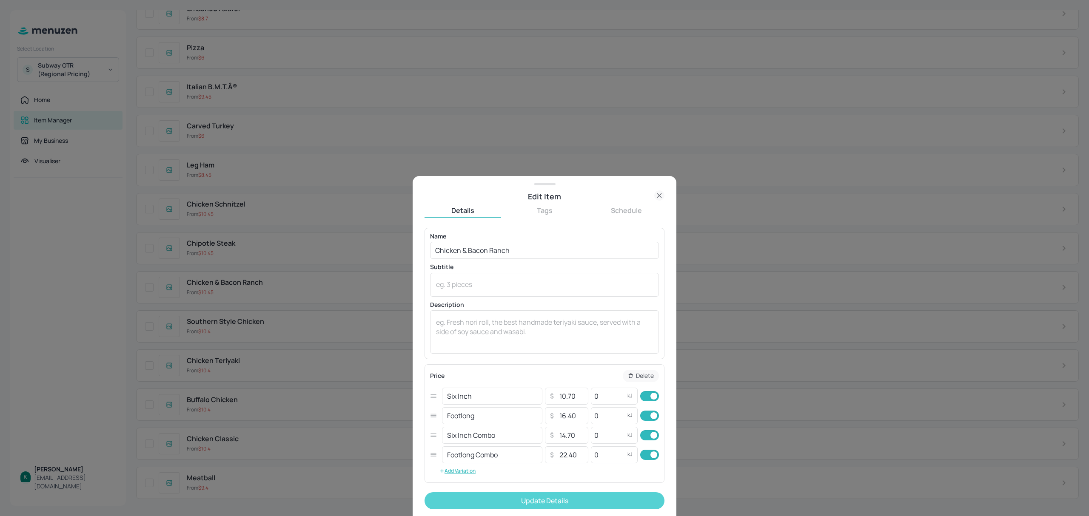
click at [589, 504] on button "Update Details" at bounding box center [545, 501] width 240 height 17
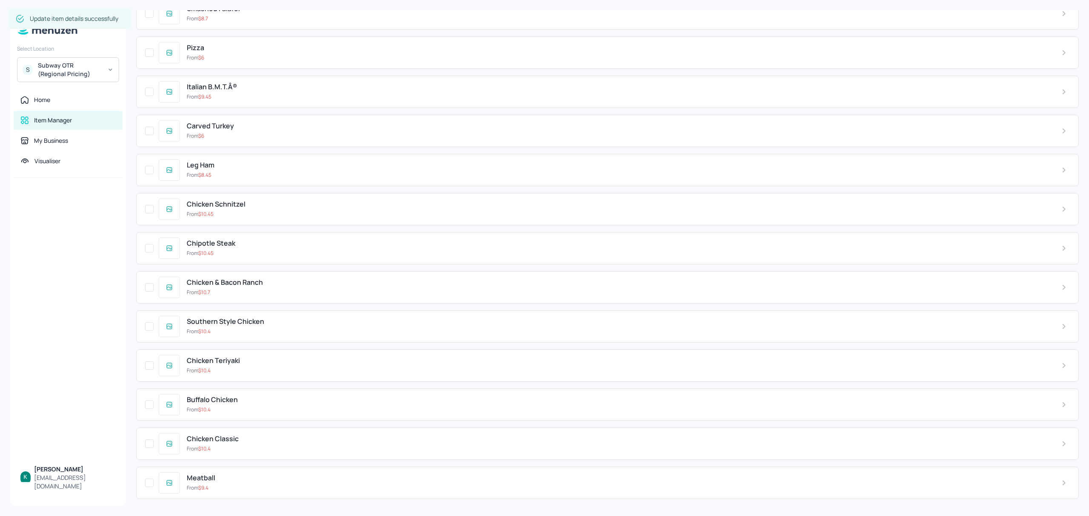
click at [246, 250] on div "From $ 10.45" at bounding box center [617, 254] width 861 height 8
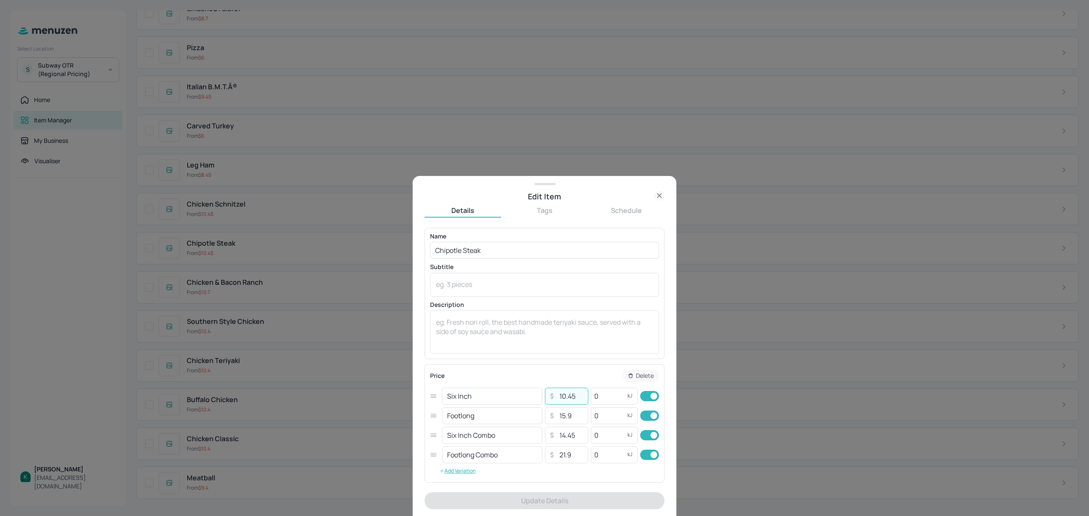
click at [582, 397] on input "10.45" at bounding box center [571, 396] width 30 height 17
type input "10.70"
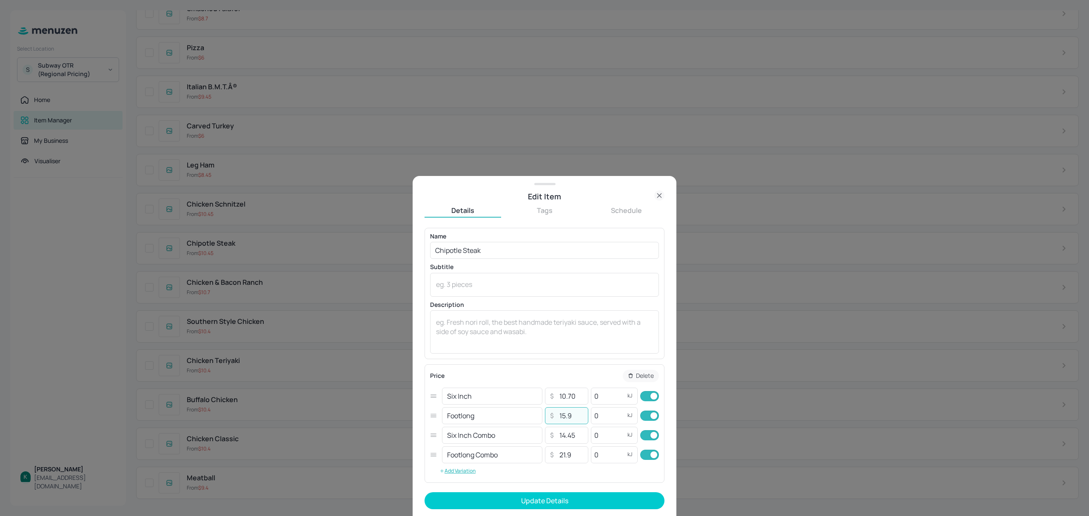
click at [574, 411] on input "15.9" at bounding box center [571, 416] width 30 height 17
type input "16.40"
click at [579, 433] on input "14.45" at bounding box center [571, 435] width 30 height 17
type input "14.70"
click at [581, 452] on input "21.9" at bounding box center [571, 455] width 30 height 17
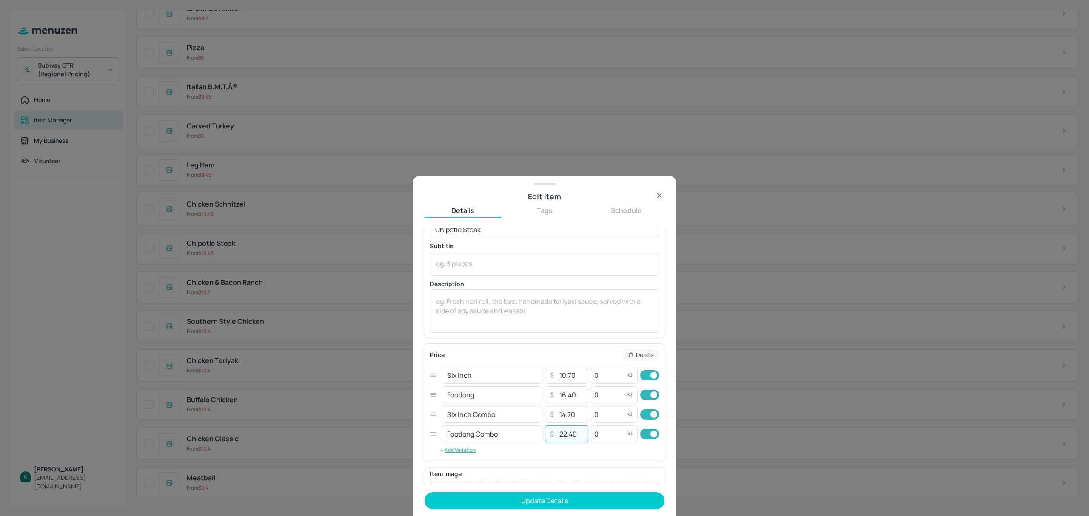
scroll to position [57, 0]
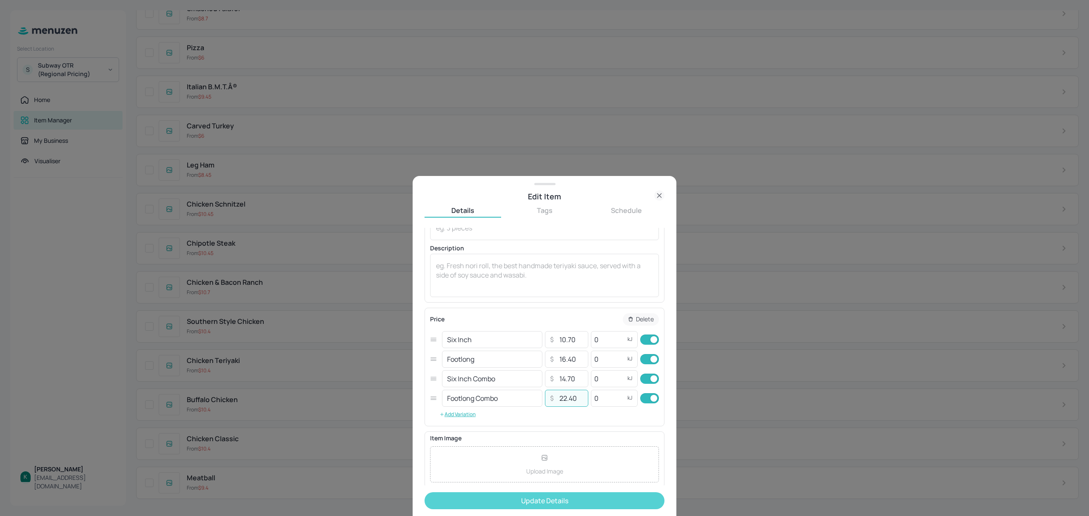
type input "22.40"
click at [579, 501] on button "Update Details" at bounding box center [545, 501] width 240 height 17
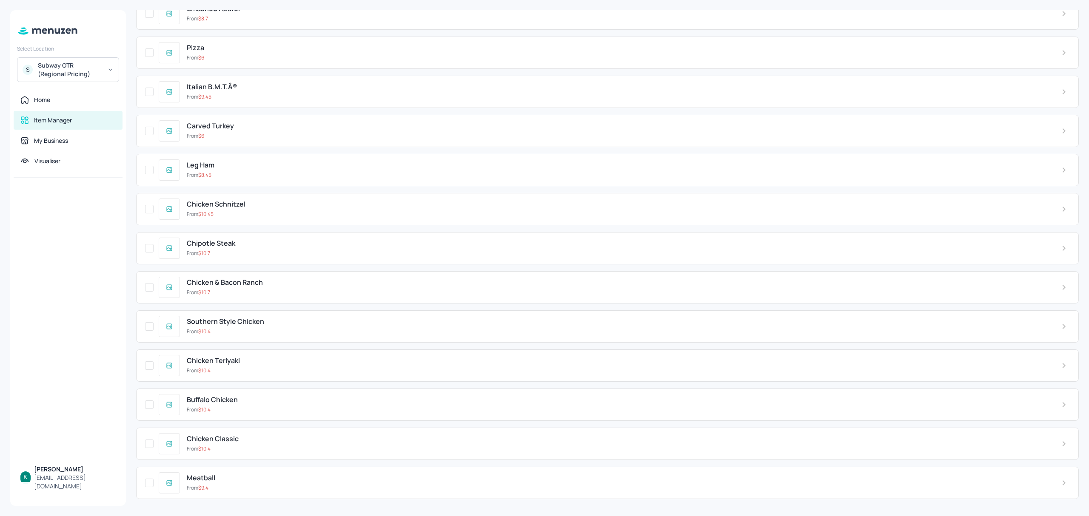
click at [225, 207] on div "Chicken Schnitzel From $ 10.45" at bounding box center [617, 208] width 875 height 17
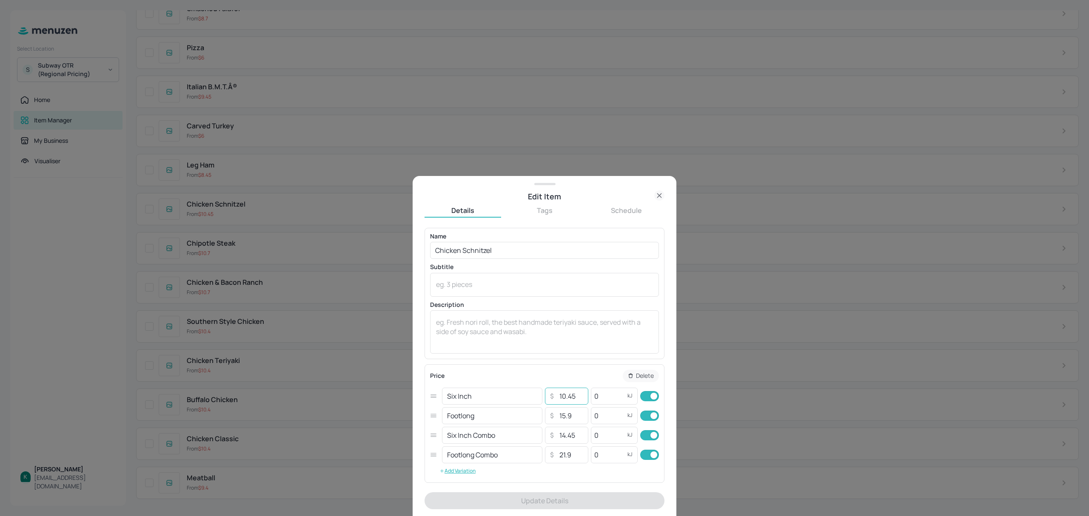
click at [579, 403] on input "10.45" at bounding box center [571, 396] width 30 height 17
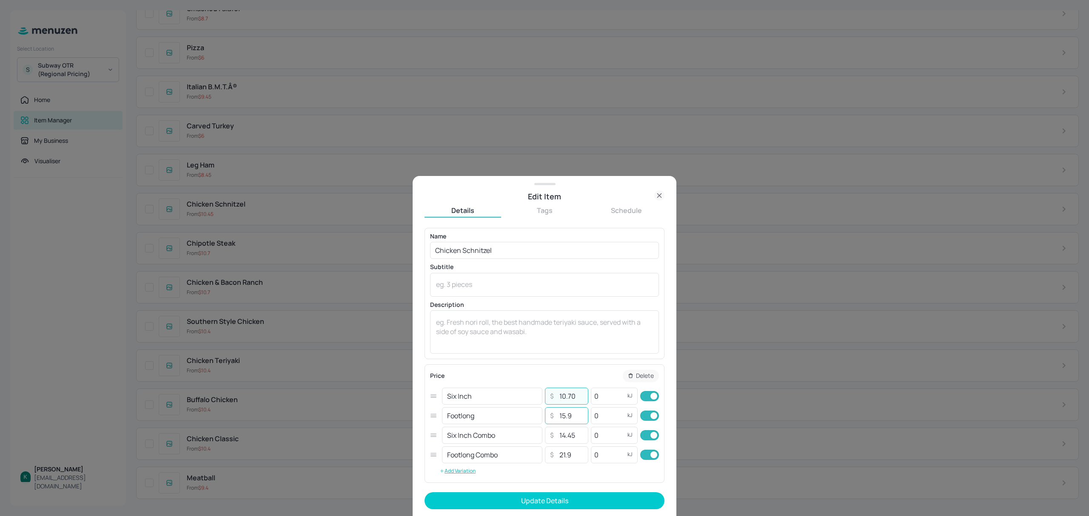
type input "10.70"
click at [580, 417] on input "15.9" at bounding box center [571, 416] width 30 height 17
type input "16.4"
click at [581, 431] on input "14.45" at bounding box center [571, 435] width 30 height 17
type input "14.70"
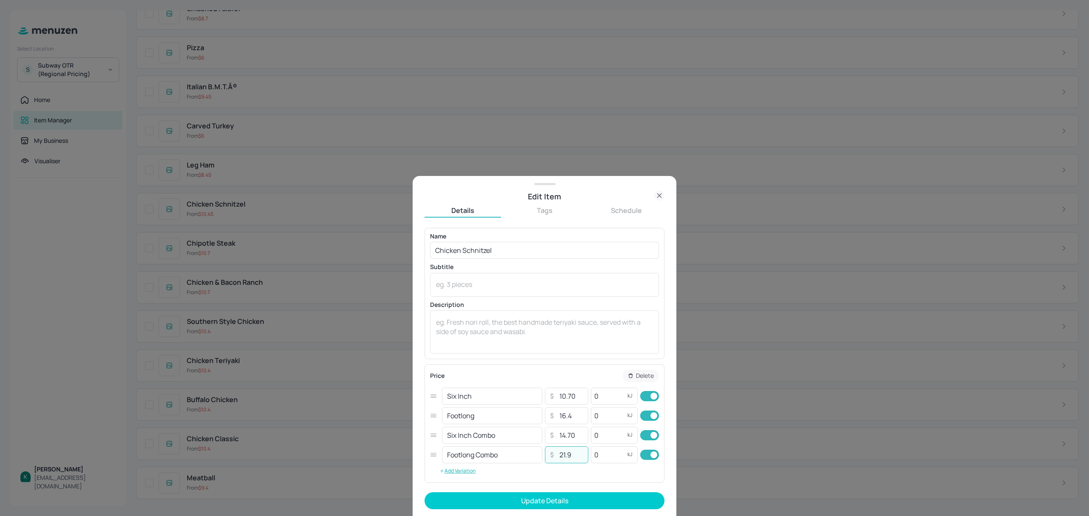
click at [582, 457] on input "21.9" at bounding box center [571, 455] width 30 height 17
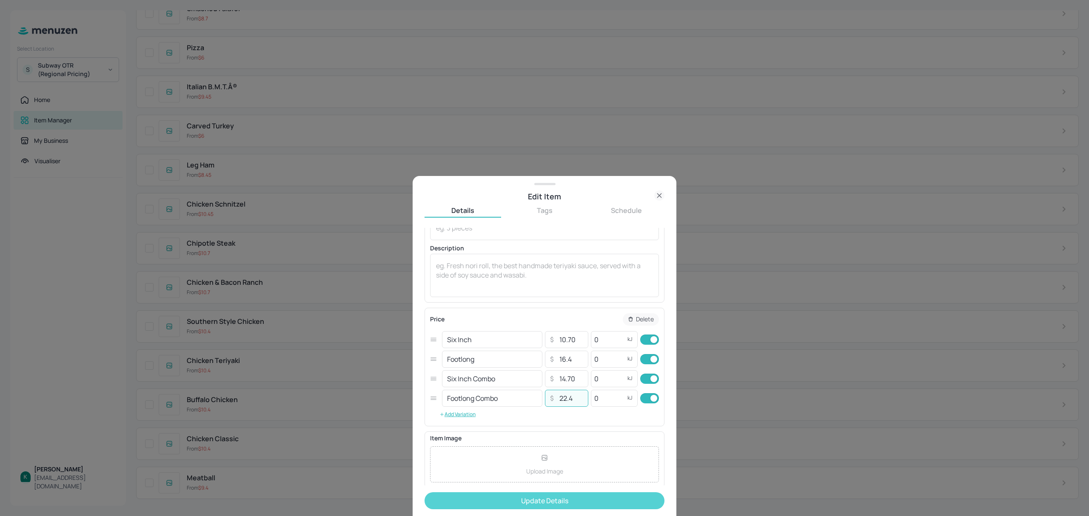
type input "22.4"
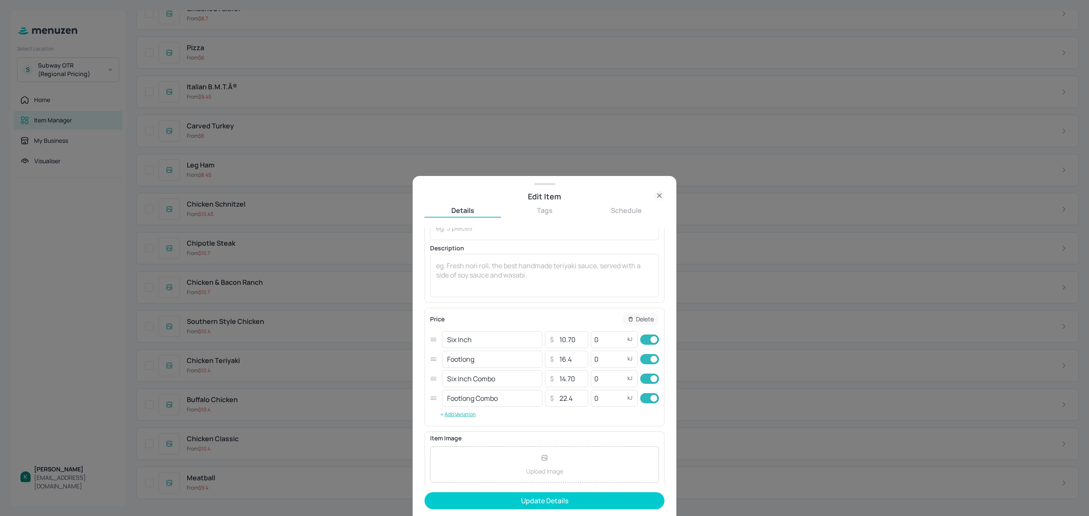
drag, startPoint x: 595, startPoint y: 498, endPoint x: 576, endPoint y: 462, distance: 40.3
click at [576, 462] on form "Name Chicken Schnitzel ​ Subtitle x ​ Description x ​ Price Delete Six Inch ​ ​…" at bounding box center [545, 372] width 240 height 288
click at [571, 498] on button "Update Details" at bounding box center [545, 501] width 240 height 17
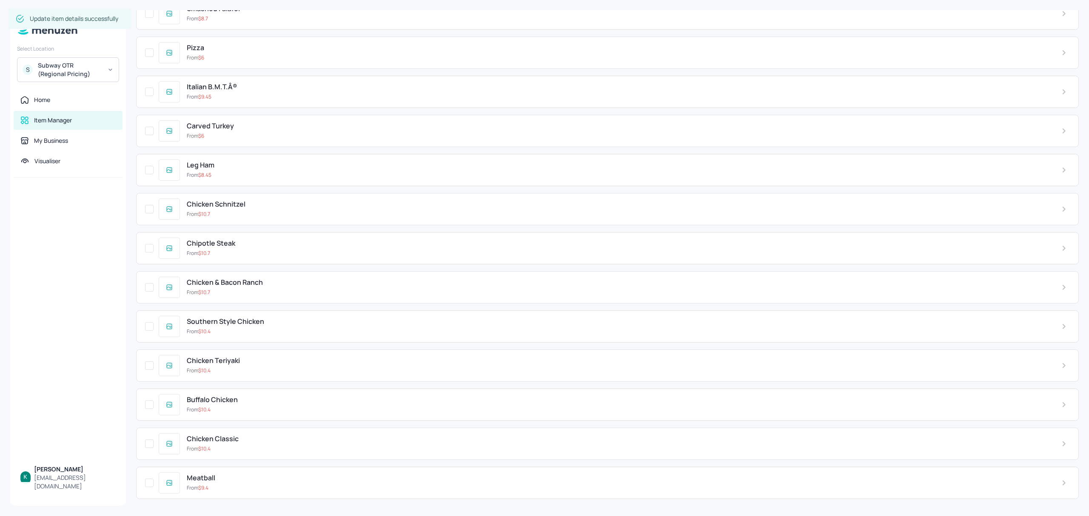
click at [244, 255] on div "From $ 10.7" at bounding box center [617, 254] width 861 height 8
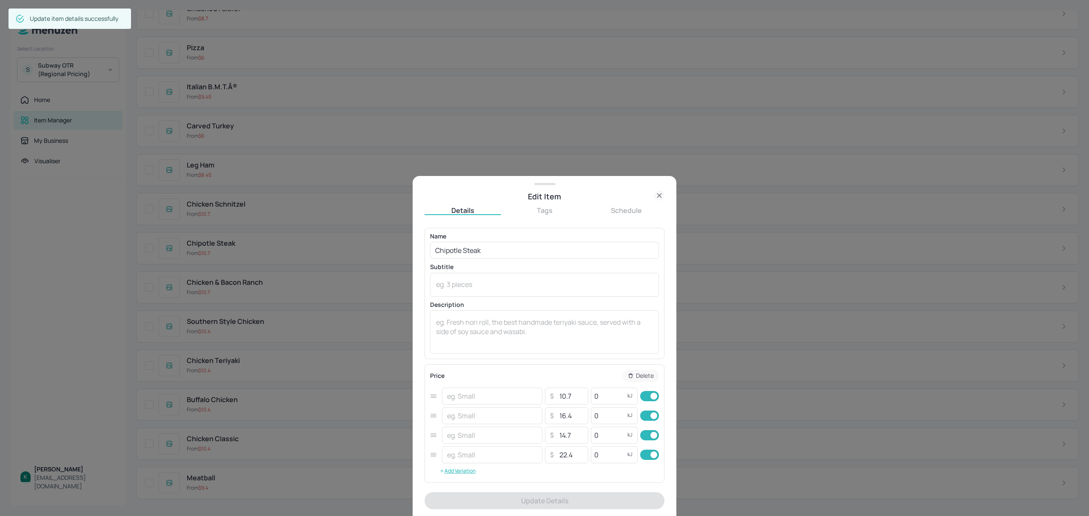
type input "Six Inch"
type input "Footlong"
type input "Six Inch Combo"
type input "Footlong Combo"
click at [662, 197] on icon at bounding box center [659, 196] width 10 height 10
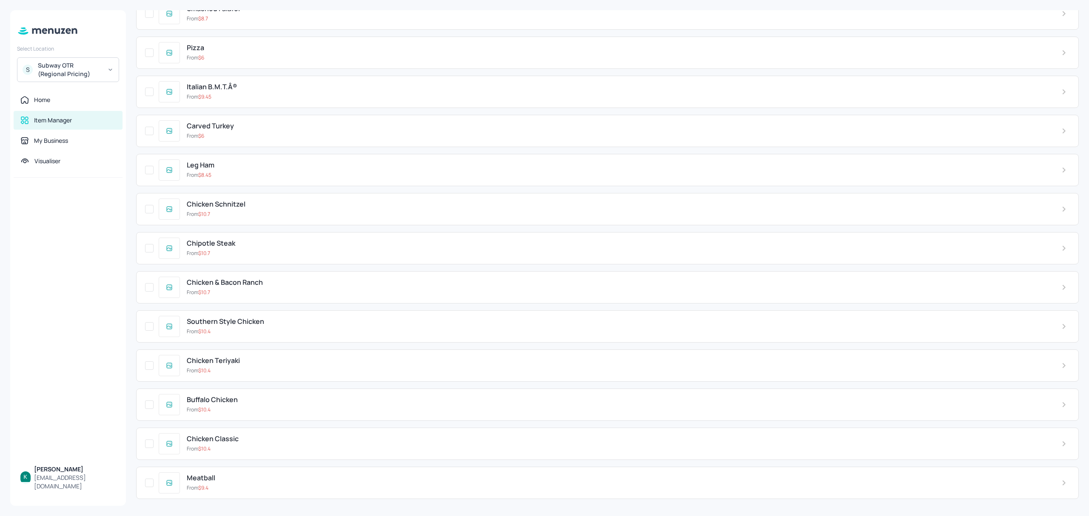
click at [237, 167] on div "Leg Ham" at bounding box center [617, 165] width 861 height 8
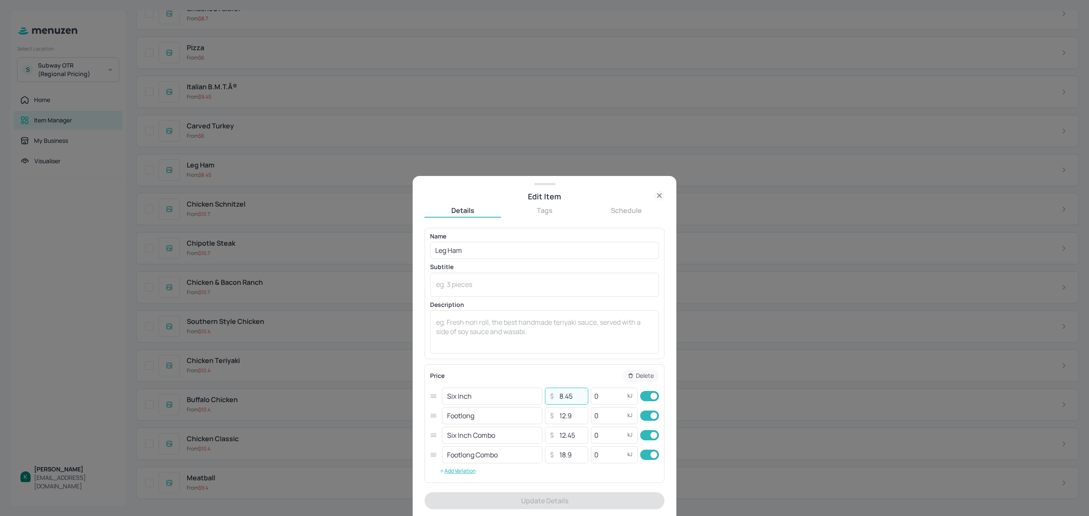
click at [573, 402] on input "8.45" at bounding box center [571, 396] width 30 height 17
type input "8.70"
click at [574, 416] on input "12.9" at bounding box center [571, 416] width 30 height 17
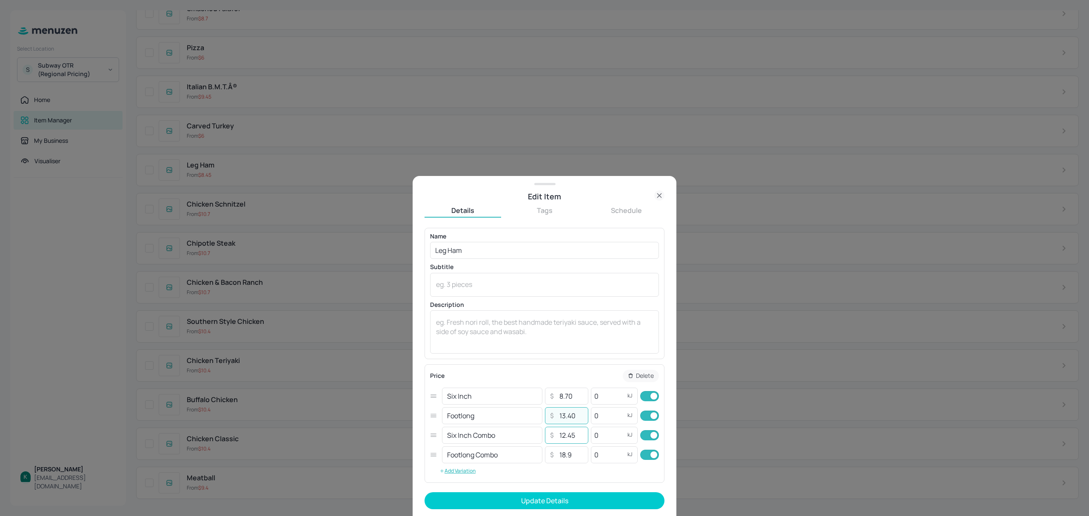
type input "13.40"
click at [577, 435] on input "12.45" at bounding box center [571, 435] width 30 height 17
type input "12.70"
click at [577, 458] on input "18.9" at bounding box center [571, 455] width 30 height 17
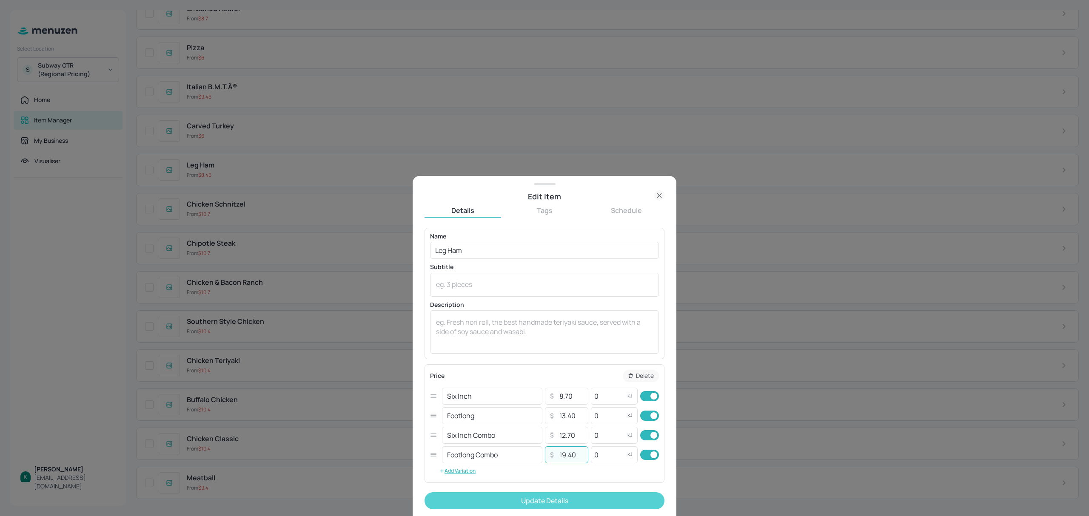
type input "19.40"
click at [506, 504] on button "Update Details" at bounding box center [545, 501] width 240 height 17
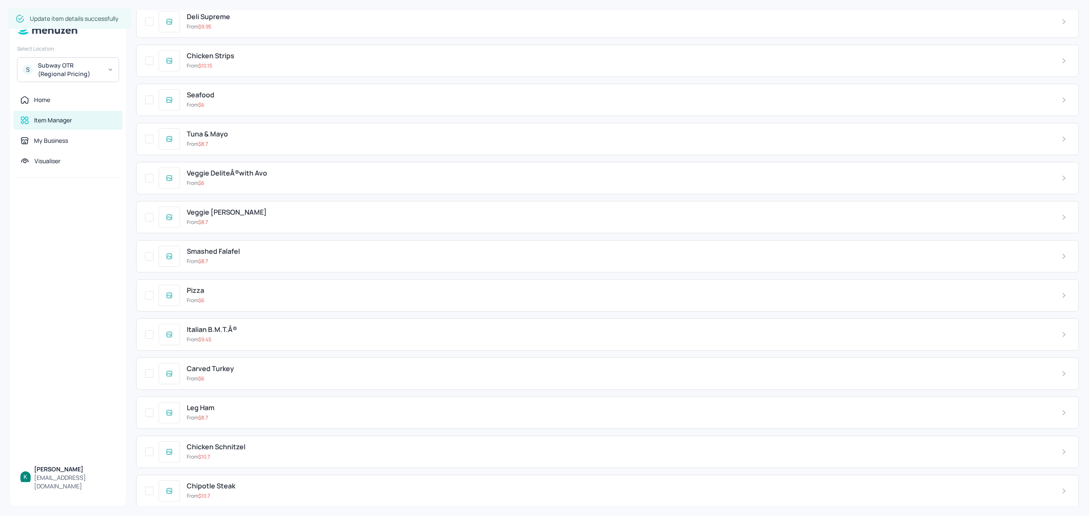
scroll to position [2427, 0]
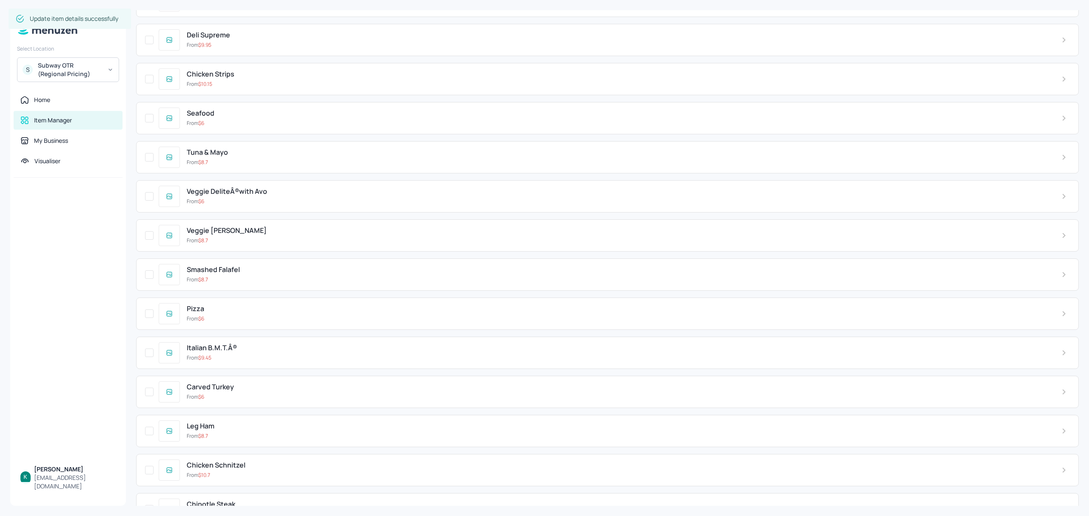
click at [225, 391] on span "Carved Turkey" at bounding box center [210, 387] width 47 height 8
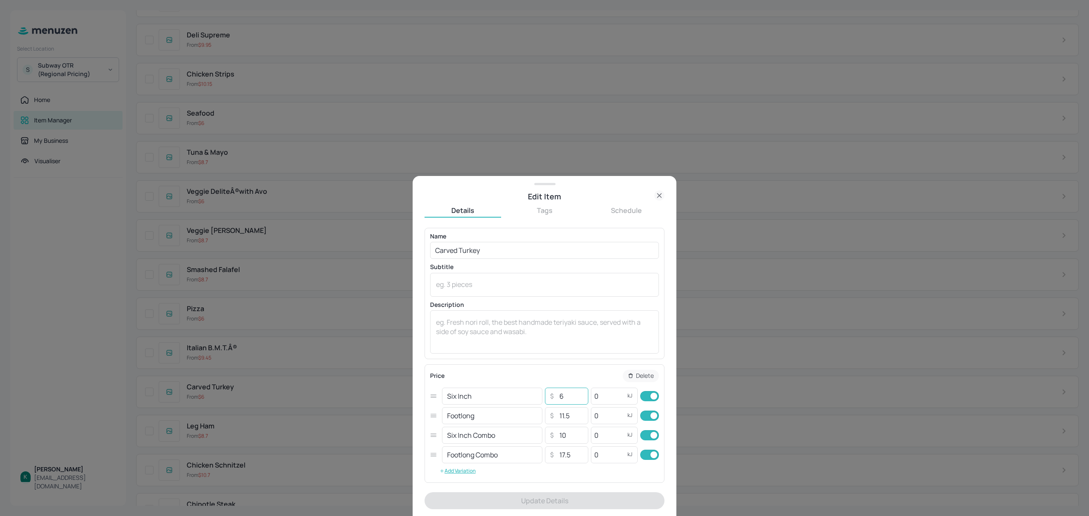
click at [572, 400] on input "6" at bounding box center [571, 396] width 30 height 17
click at [659, 191] on icon at bounding box center [659, 196] width 10 height 10
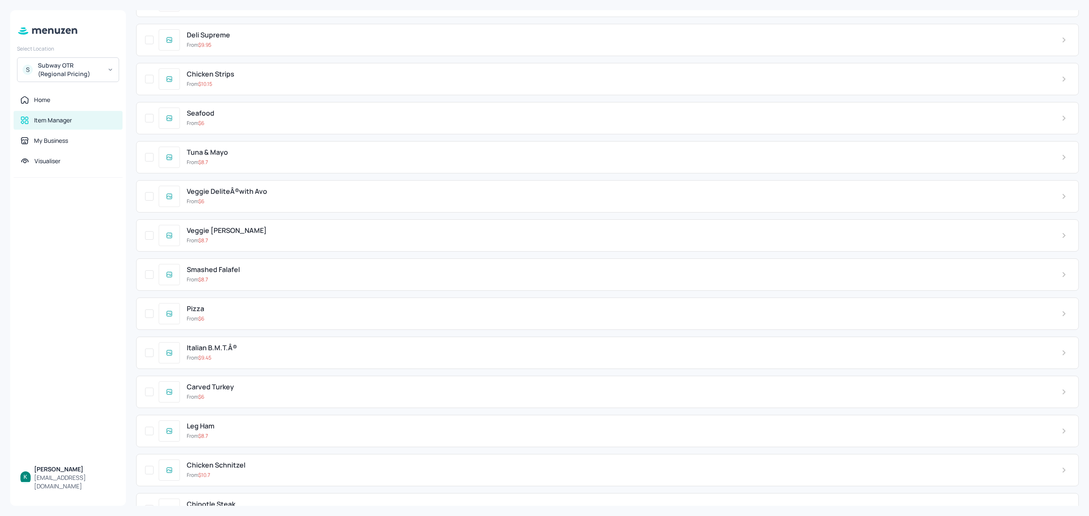
click at [230, 352] on span "Italian B.M.T.Â®" at bounding box center [212, 348] width 50 height 8
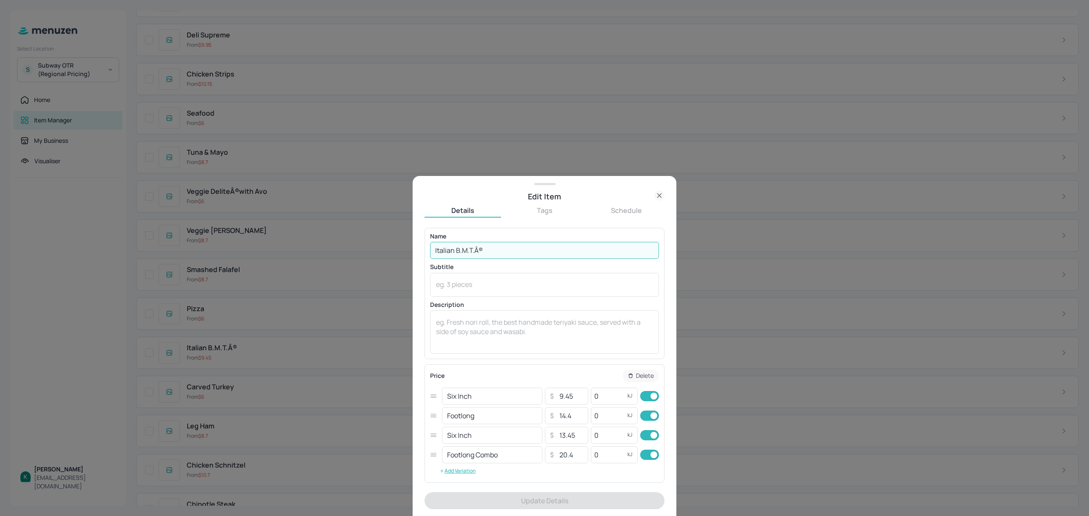
click at [484, 252] on input "Italian B.M.T.Â®" at bounding box center [544, 250] width 229 height 17
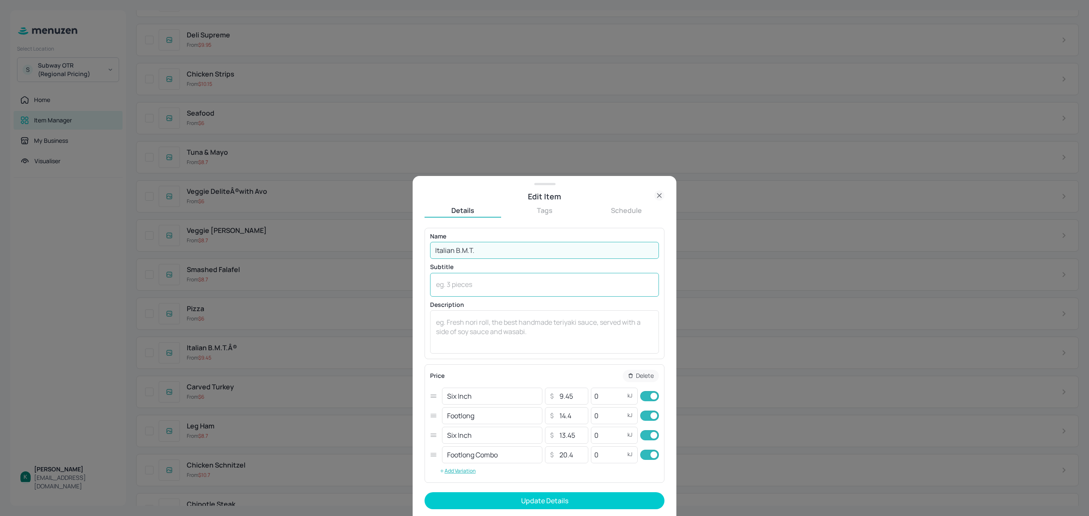
type input "Italian B.M.T."
click at [607, 274] on div "x ​" at bounding box center [544, 285] width 229 height 24
click at [578, 397] on input "9.45" at bounding box center [571, 396] width 30 height 17
type input "9.70"
click at [574, 419] on input "14.4" at bounding box center [571, 416] width 30 height 17
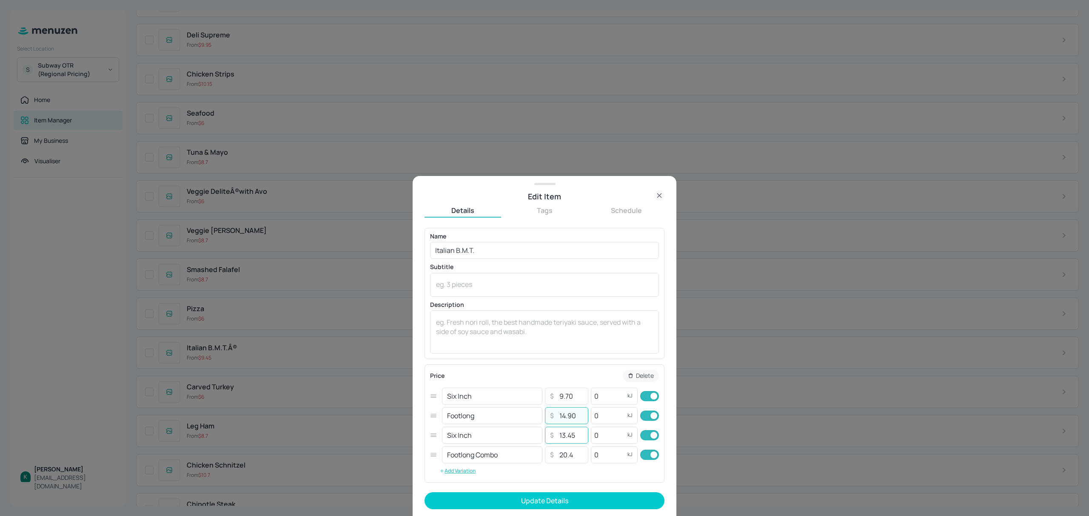
type input "14.90"
click at [577, 436] on input "13.45" at bounding box center [571, 435] width 30 height 17
type input "13.70"
click at [578, 455] on input "20.4" at bounding box center [571, 455] width 30 height 17
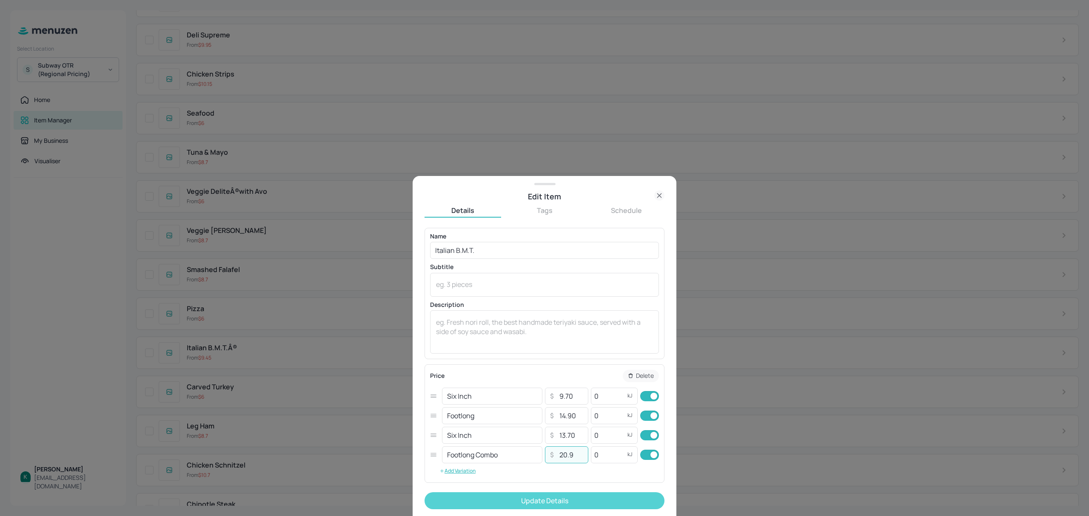
type input "20.9"
click at [582, 501] on button "Update Details" at bounding box center [545, 501] width 240 height 17
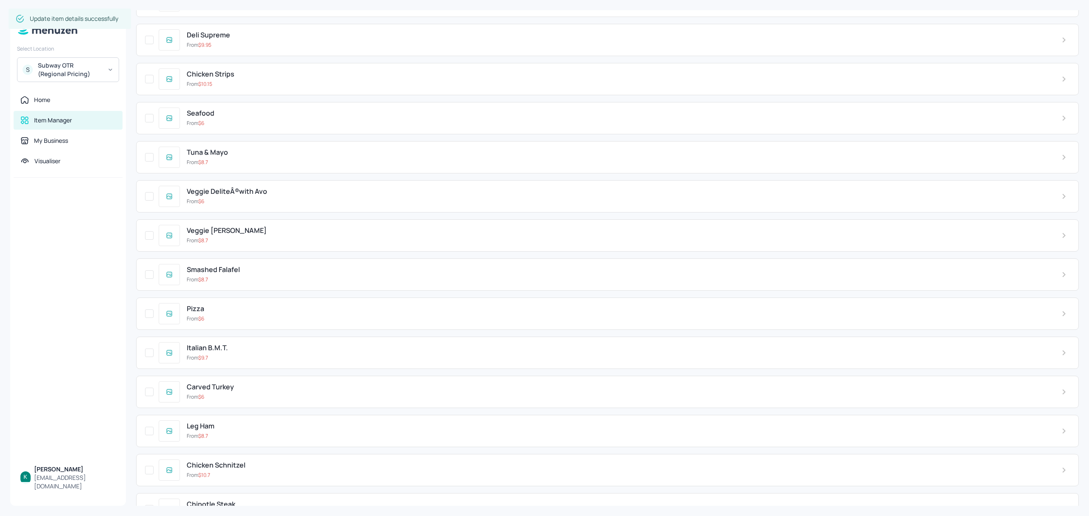
click at [230, 323] on div "From $ 6" at bounding box center [617, 319] width 861 height 8
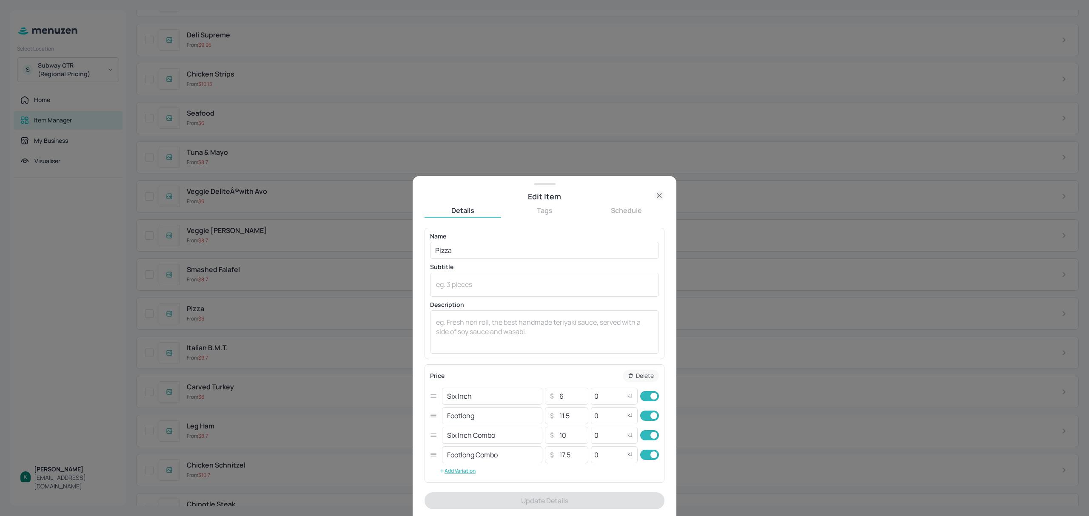
click at [659, 195] on icon at bounding box center [659, 196] width 10 height 10
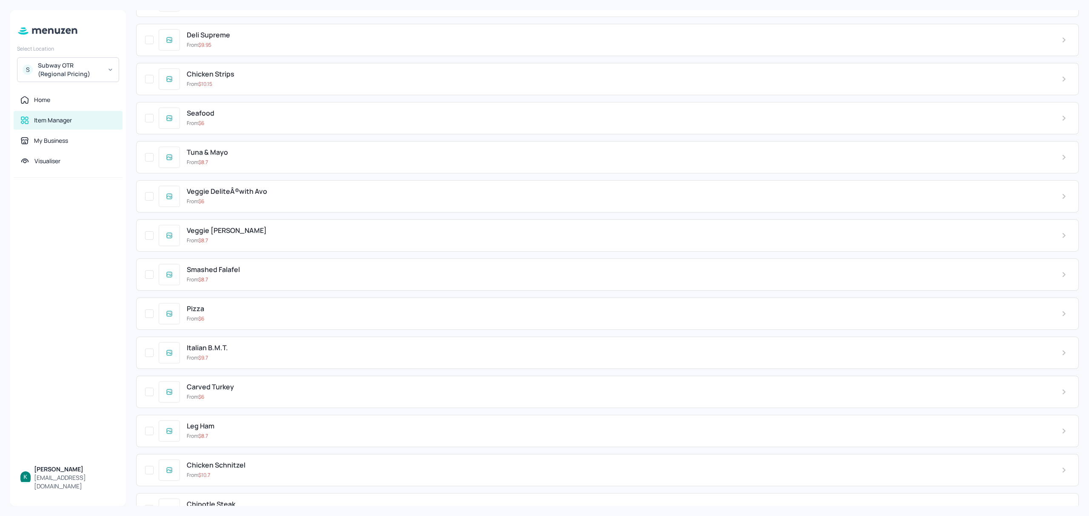
click at [267, 274] on div "Smashed Falafel" at bounding box center [617, 270] width 861 height 8
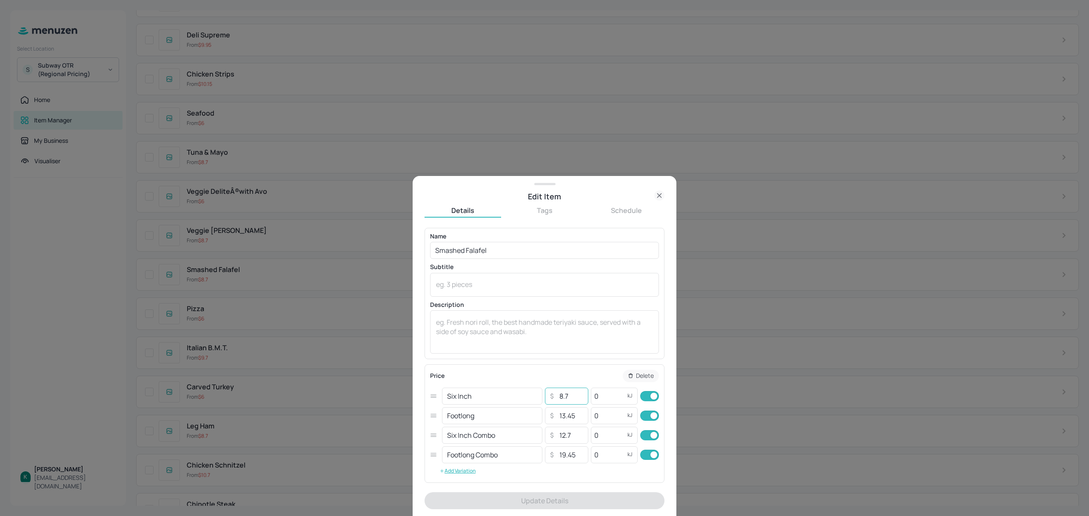
click at [578, 399] on input "8.7" at bounding box center [571, 396] width 30 height 17
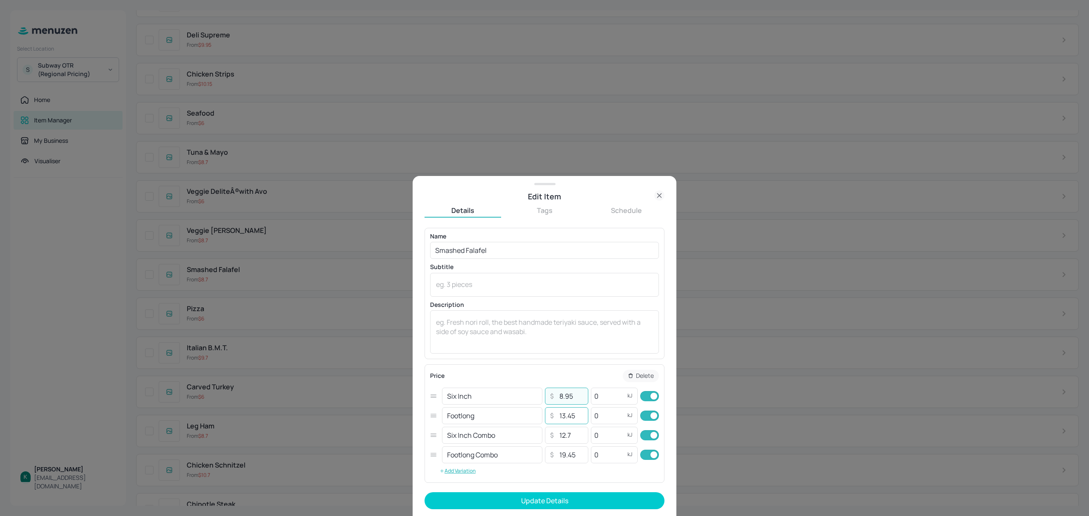
type input "8.95"
click at [579, 419] on input "13.45" at bounding box center [571, 416] width 30 height 17
type input "13.95"
click at [580, 434] on input "12.7" at bounding box center [571, 435] width 30 height 17
type input "12.95"
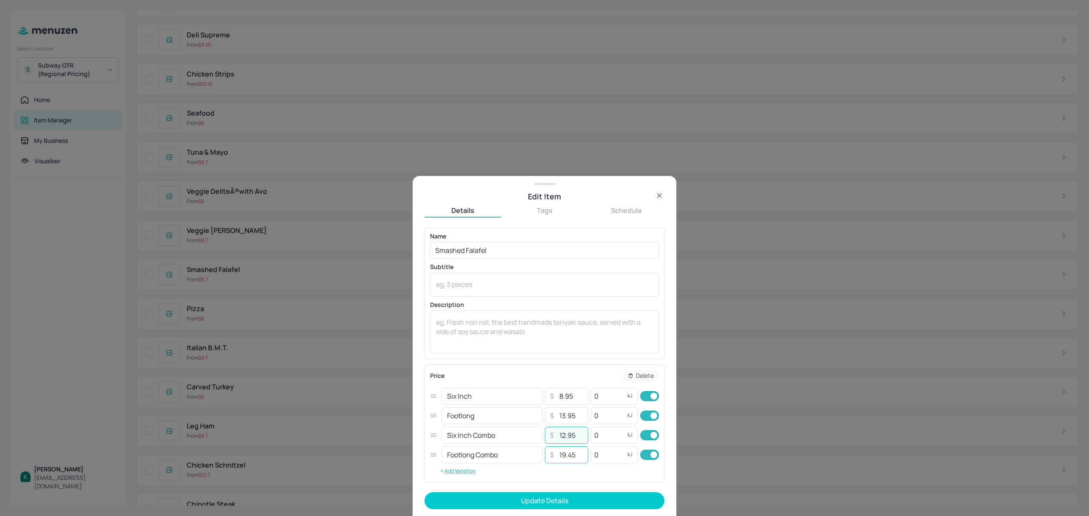
click at [579, 457] on input "19.45" at bounding box center [571, 455] width 30 height 17
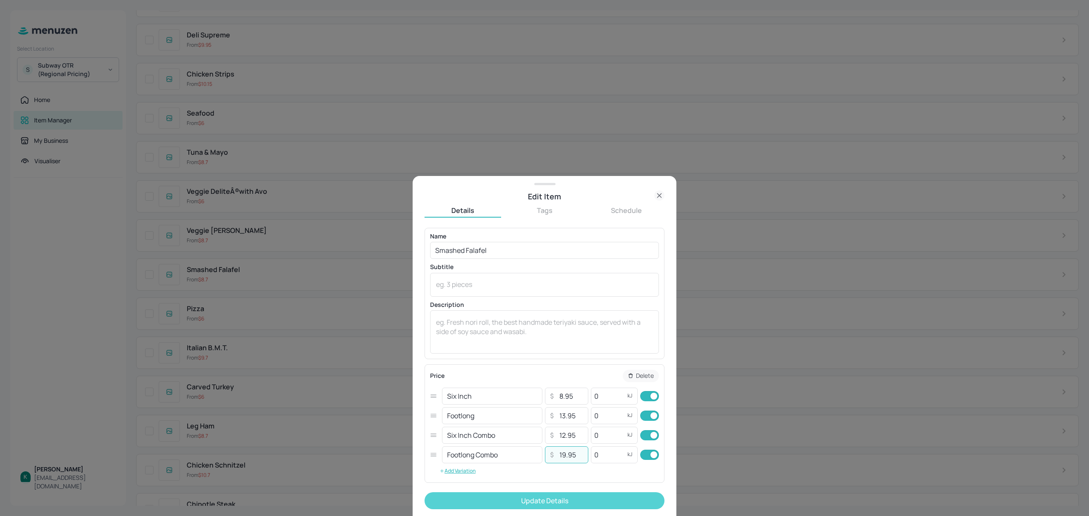
type input "19.95"
click at [573, 503] on button "Update Details" at bounding box center [545, 501] width 240 height 17
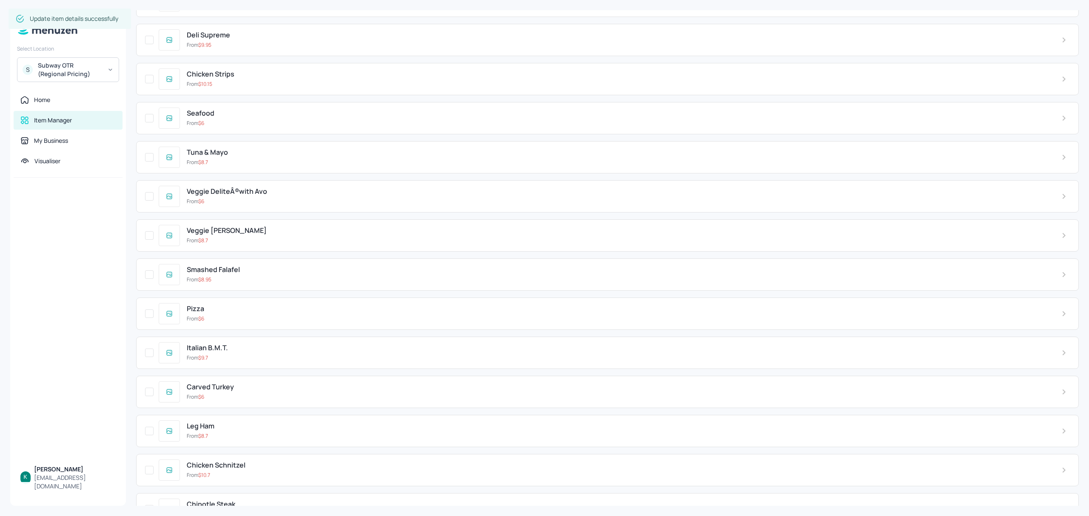
click at [245, 245] on div "From $ 8.7" at bounding box center [617, 241] width 861 height 8
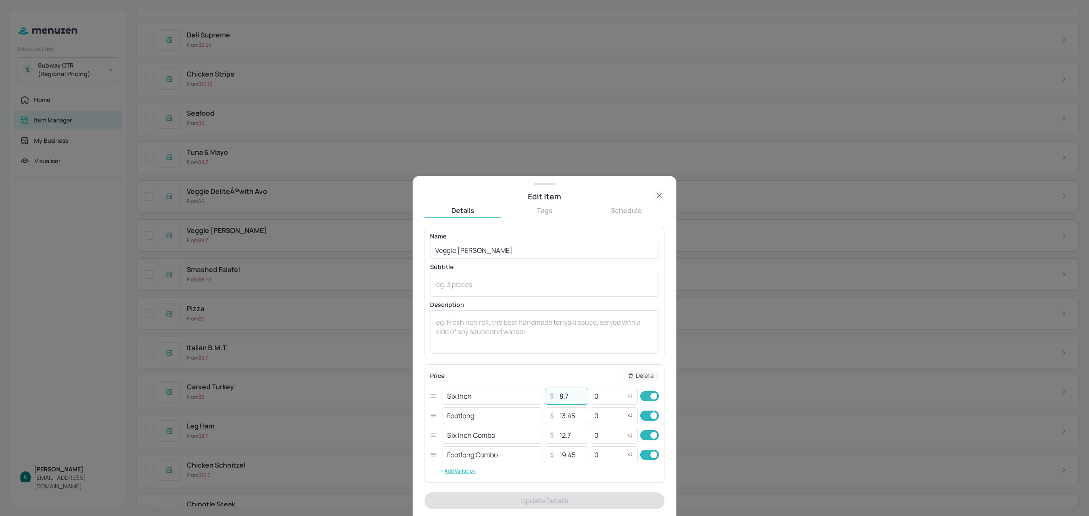
click at [576, 398] on input "8.7" at bounding box center [571, 396] width 30 height 17
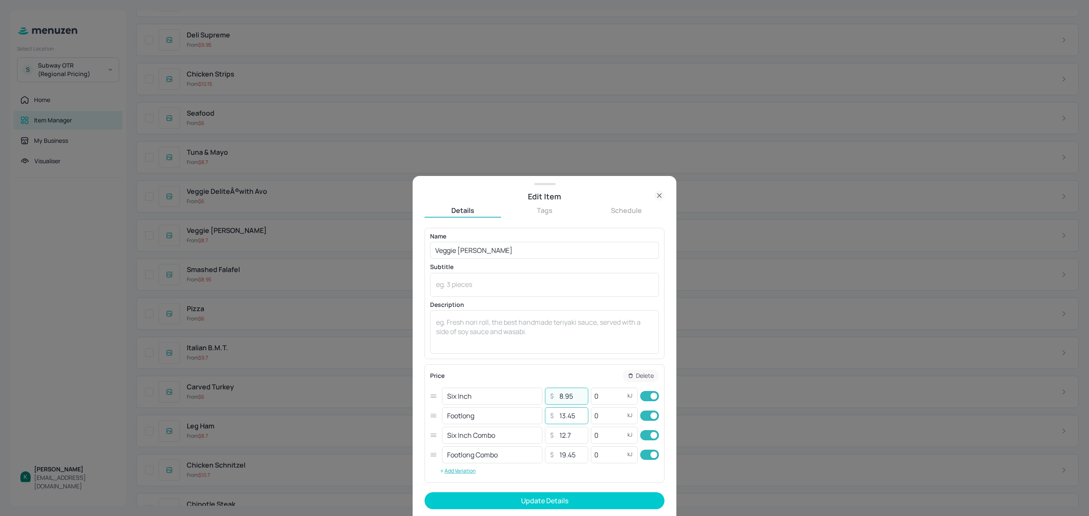
type input "8.95"
click at [578, 419] on input "13.45" at bounding box center [571, 416] width 30 height 17
type input "13.95"
click at [581, 438] on input "12.7" at bounding box center [571, 435] width 30 height 17
type input "12.95"
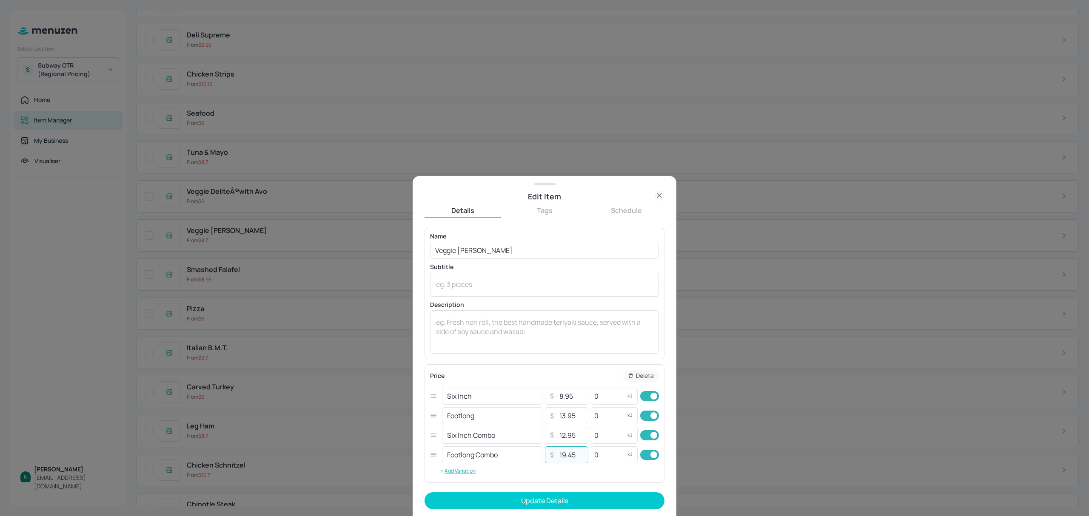
click at [579, 452] on input "19.45" at bounding box center [571, 455] width 30 height 17
type input "19.95"
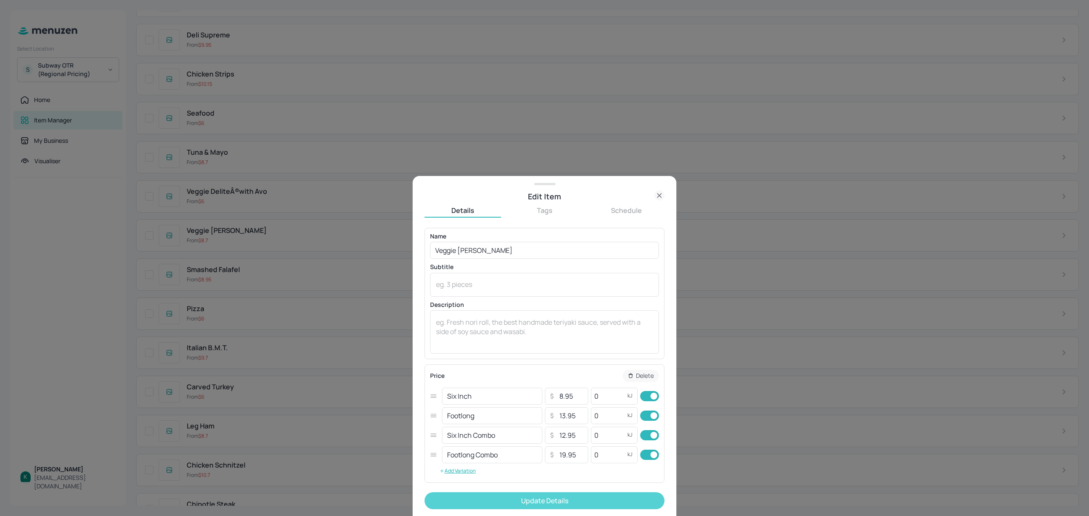
click at [579, 500] on button "Update Details" at bounding box center [545, 501] width 240 height 17
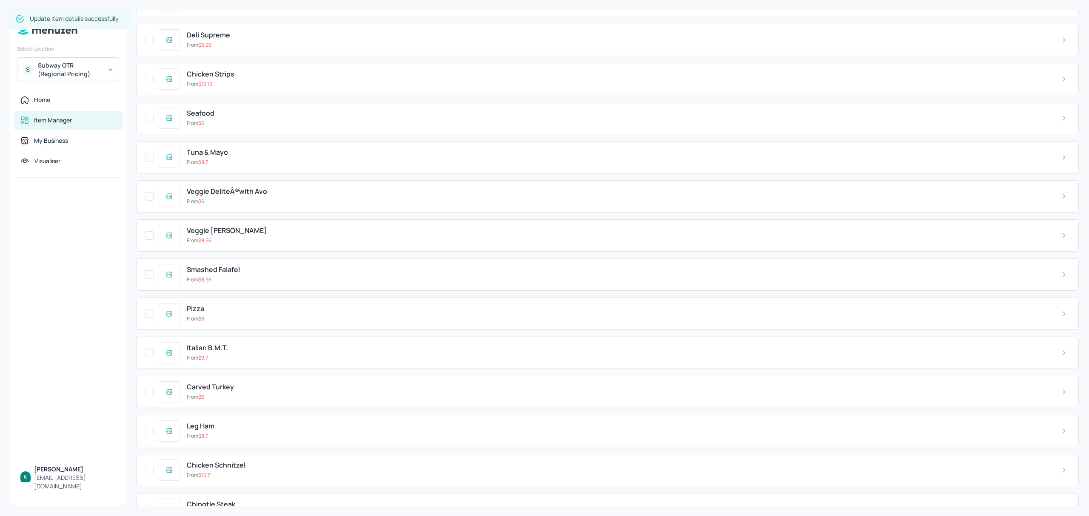
click at [288, 205] on div "Veggie DeliteÂ®with Avo From $ 6" at bounding box center [617, 196] width 875 height 17
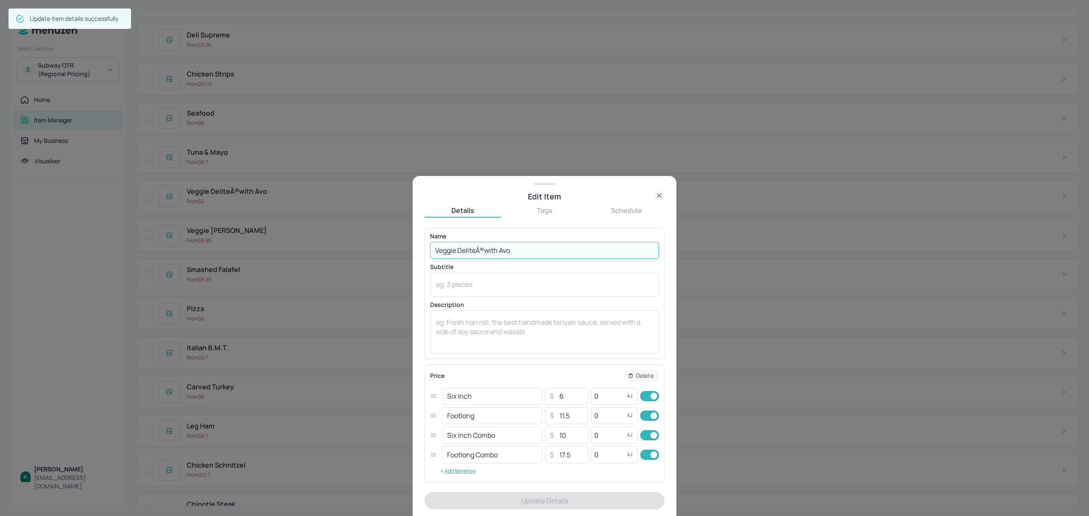
click at [484, 251] on input "Veggie DeliteÂ®with Avo" at bounding box center [544, 250] width 229 height 17
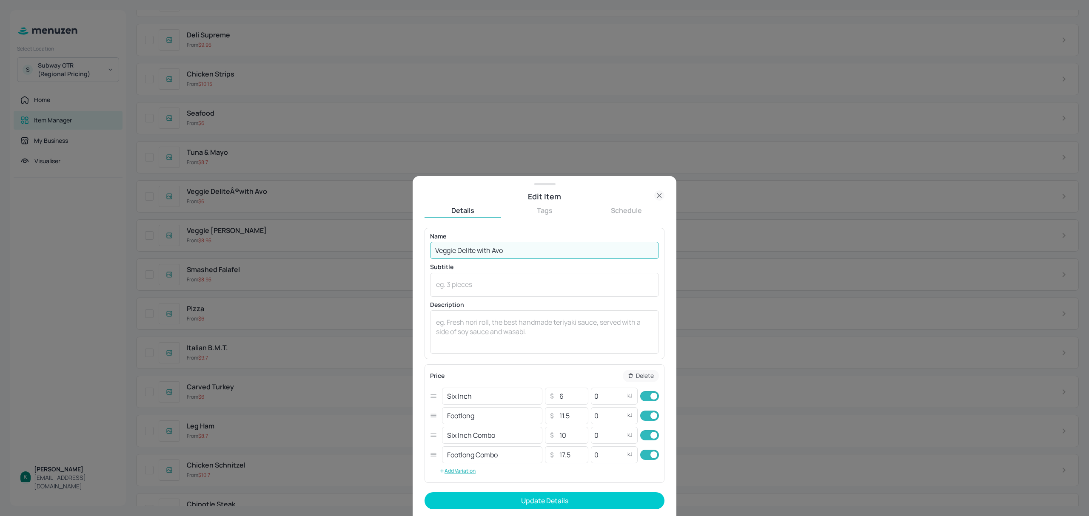
type input "Veggie Delite with Avo"
click at [661, 196] on icon at bounding box center [659, 196] width 10 height 10
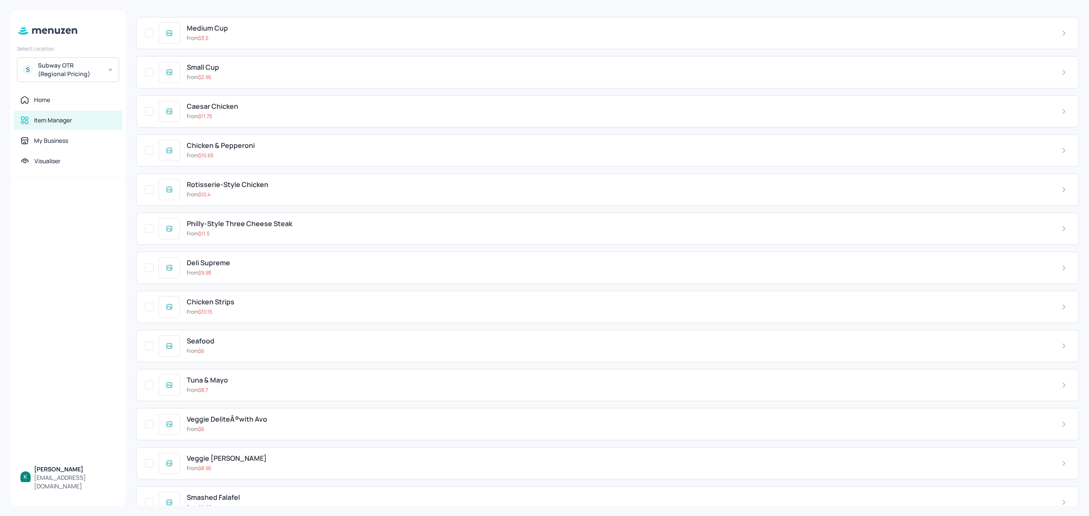
scroll to position [2144, 0]
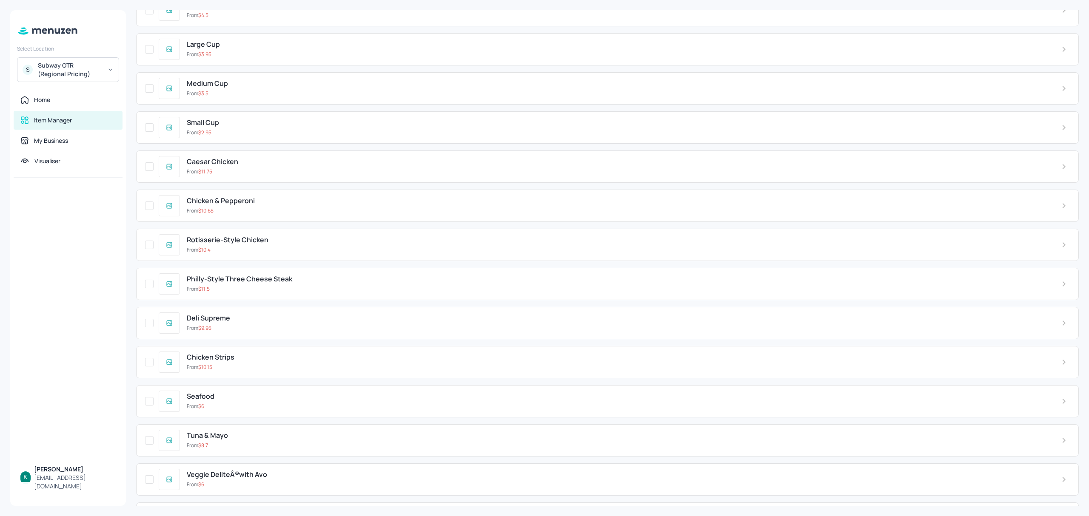
click at [230, 440] on div "Tuna & Mayo" at bounding box center [617, 436] width 861 height 8
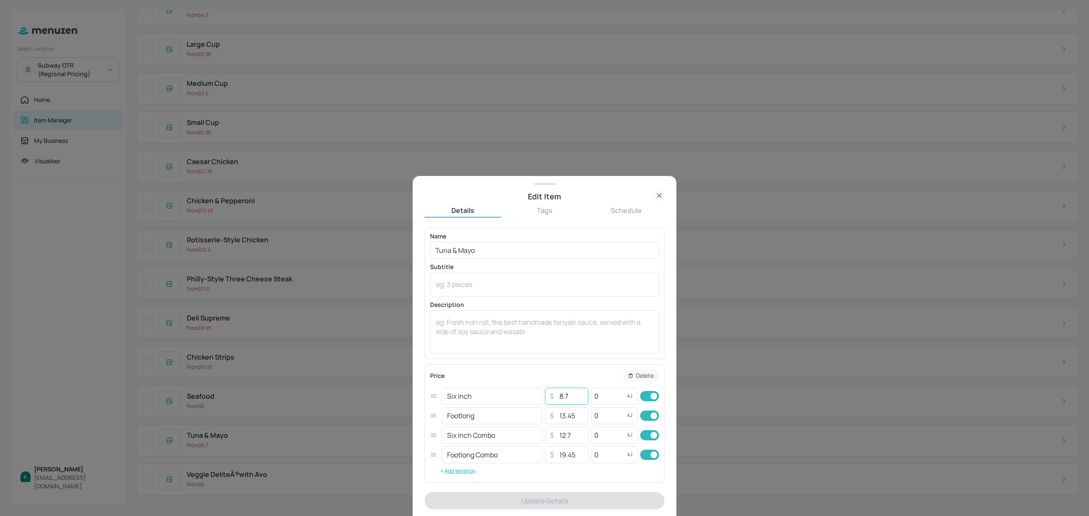
click at [579, 400] on input "8.7" at bounding box center [571, 396] width 30 height 17
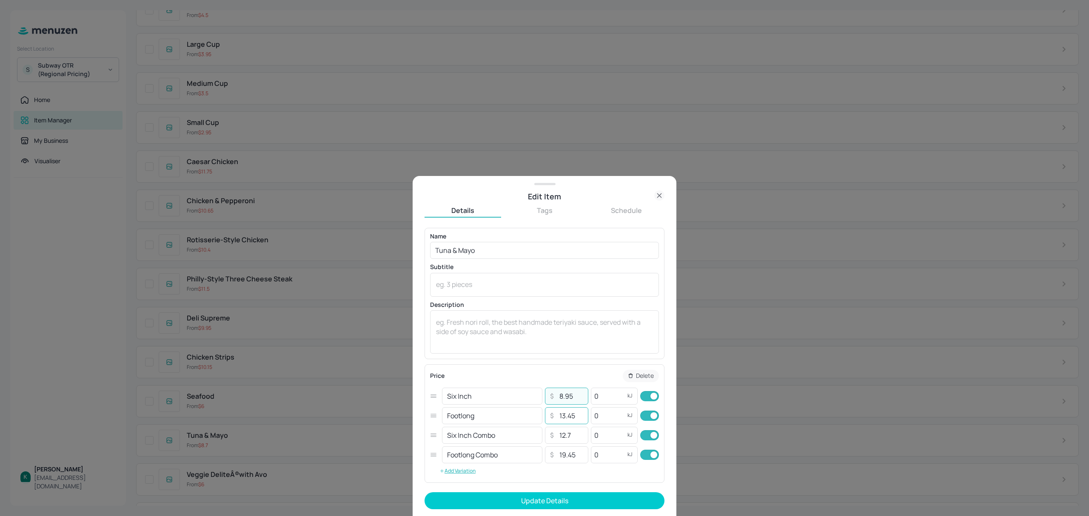
type input "8.95"
click at [579, 419] on input "13.45" at bounding box center [571, 416] width 30 height 17
type input "13.95"
click at [579, 439] on input "12.7" at bounding box center [571, 435] width 30 height 17
type input "12.95"
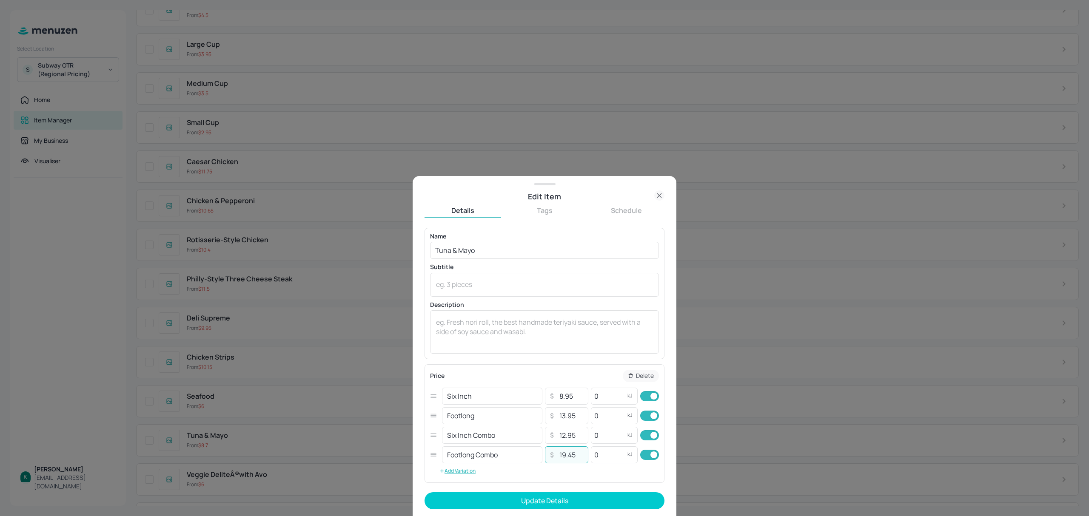
click at [578, 455] on input "19.45" at bounding box center [571, 455] width 30 height 17
type input "19.95"
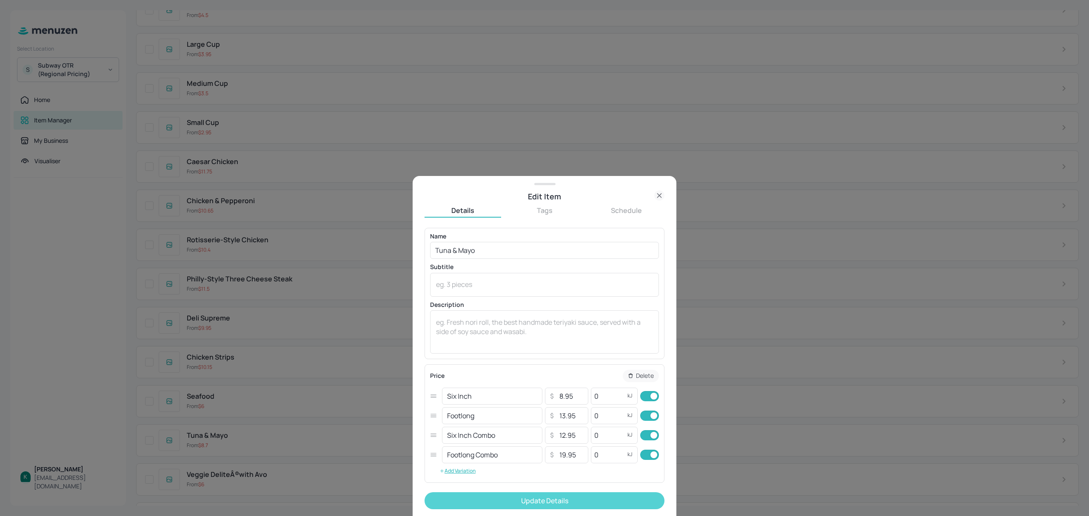
click at [578, 499] on button "Update Details" at bounding box center [545, 501] width 240 height 17
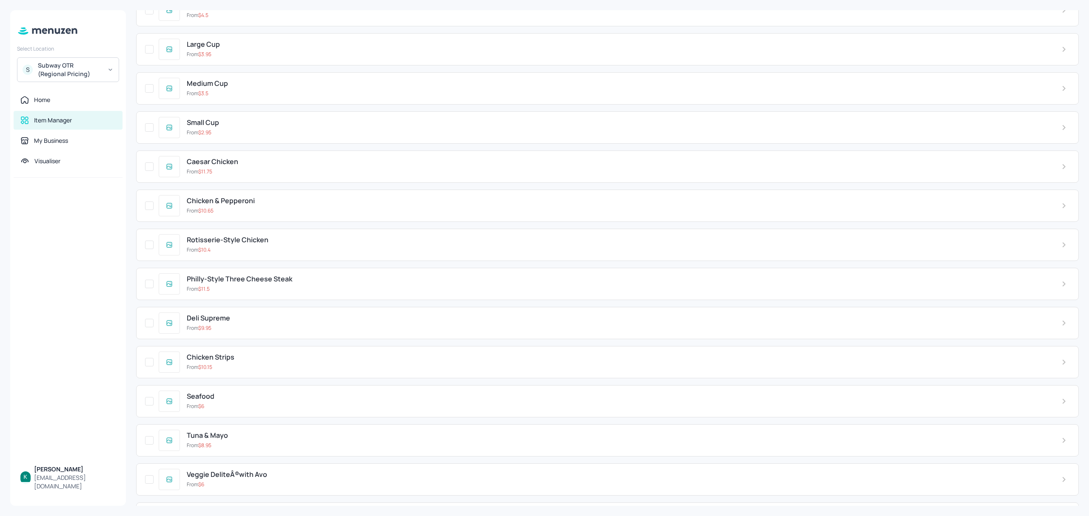
click at [244, 411] on div "From $ 6" at bounding box center [617, 407] width 861 height 8
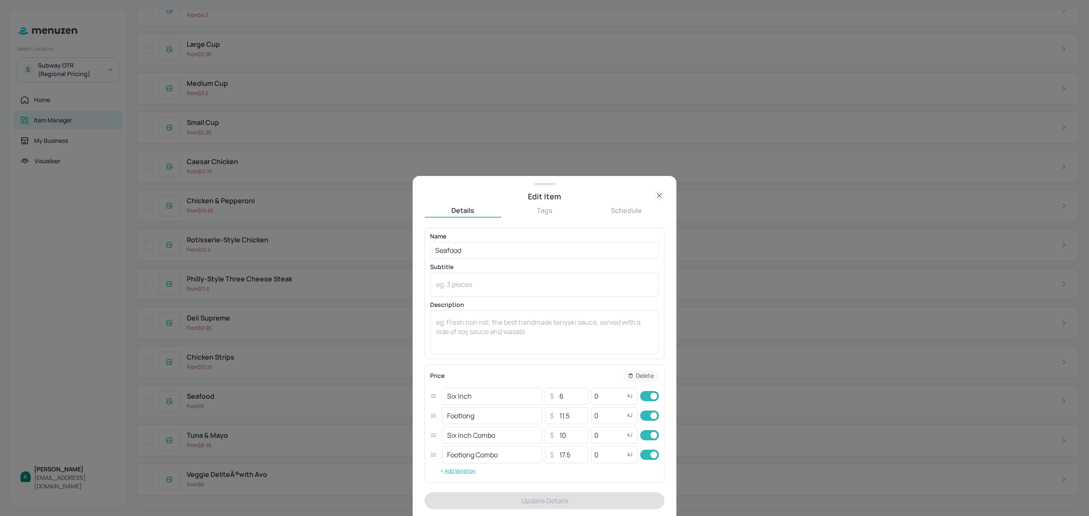
click at [660, 194] on icon at bounding box center [659, 196] width 10 height 10
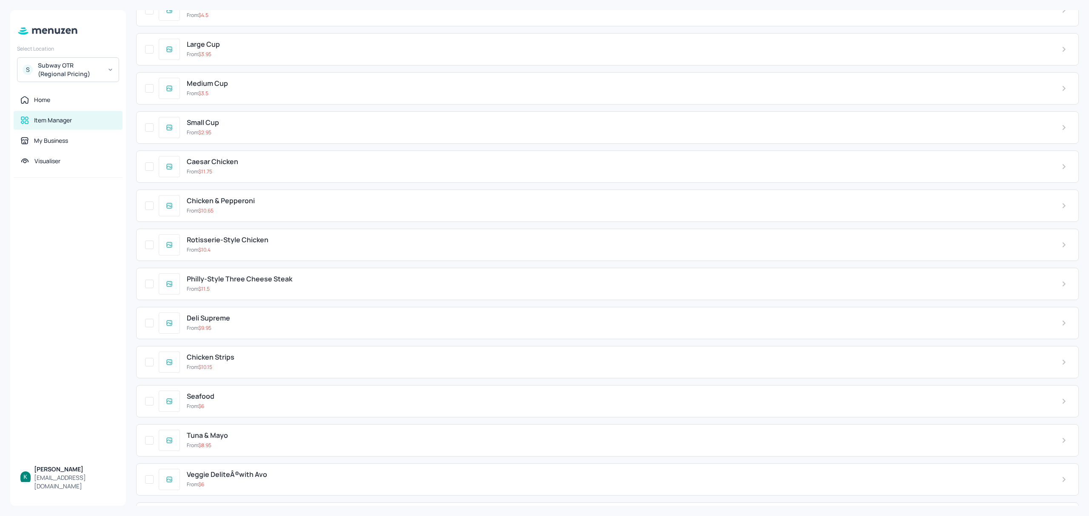
click at [244, 371] on div "Chicken Strips From $ 10.15" at bounding box center [617, 362] width 875 height 17
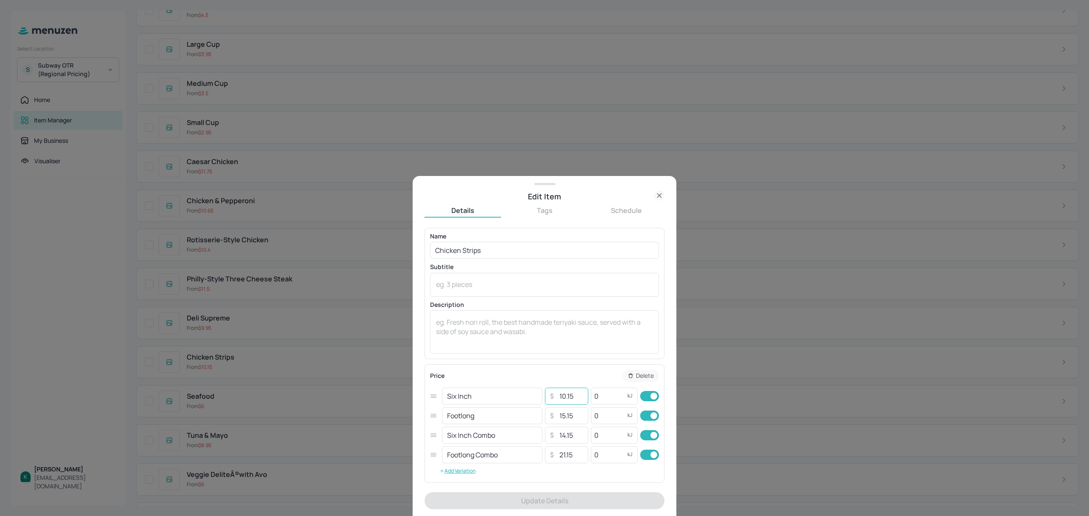
click at [580, 399] on input "10.15" at bounding box center [571, 396] width 30 height 17
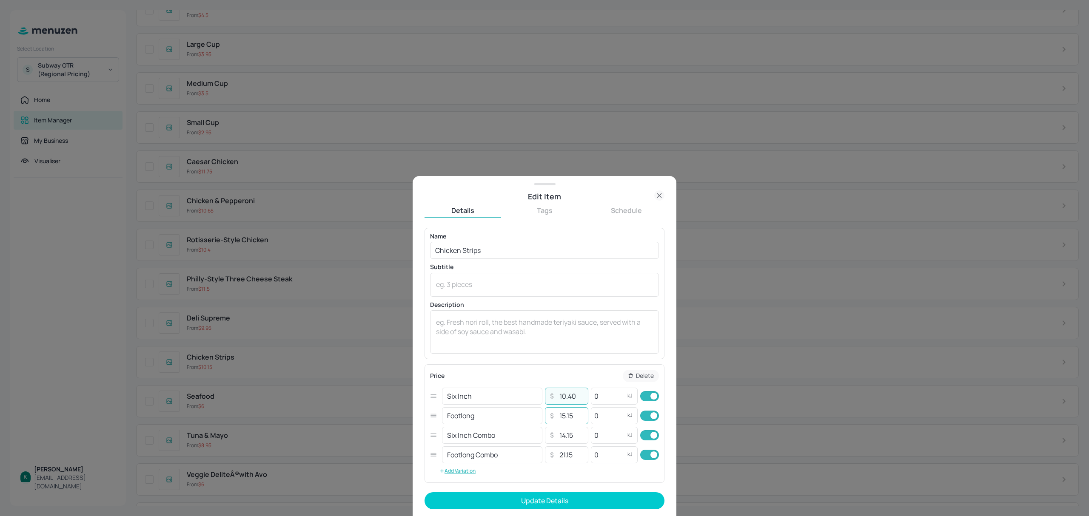
type input "10.40"
click at [576, 416] on input "15.15" at bounding box center [571, 416] width 30 height 17
type input "15.65"
click at [578, 437] on input "14.15" at bounding box center [571, 435] width 30 height 17
type input "14.40"
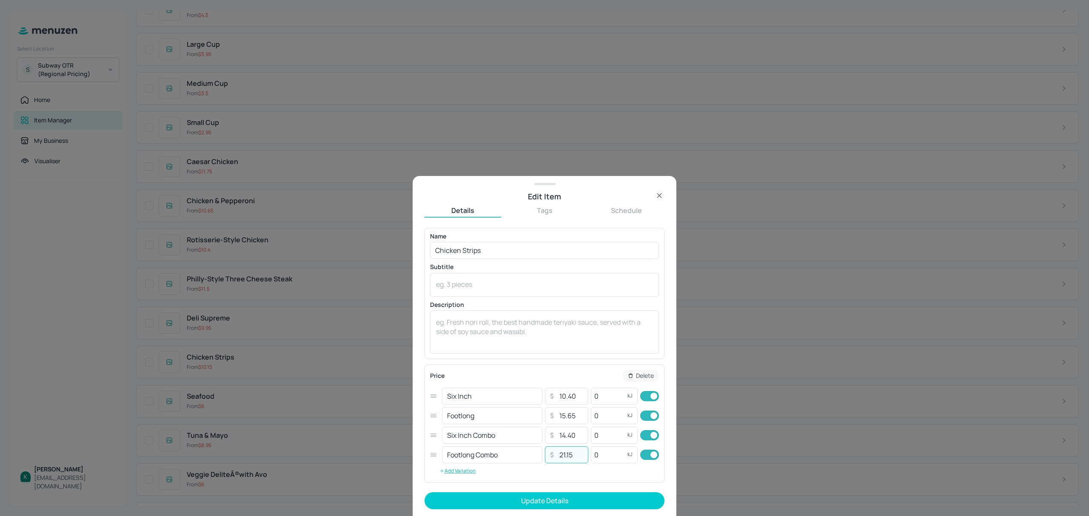
click at [579, 455] on input "21.15" at bounding box center [571, 455] width 30 height 17
type input "21.65"
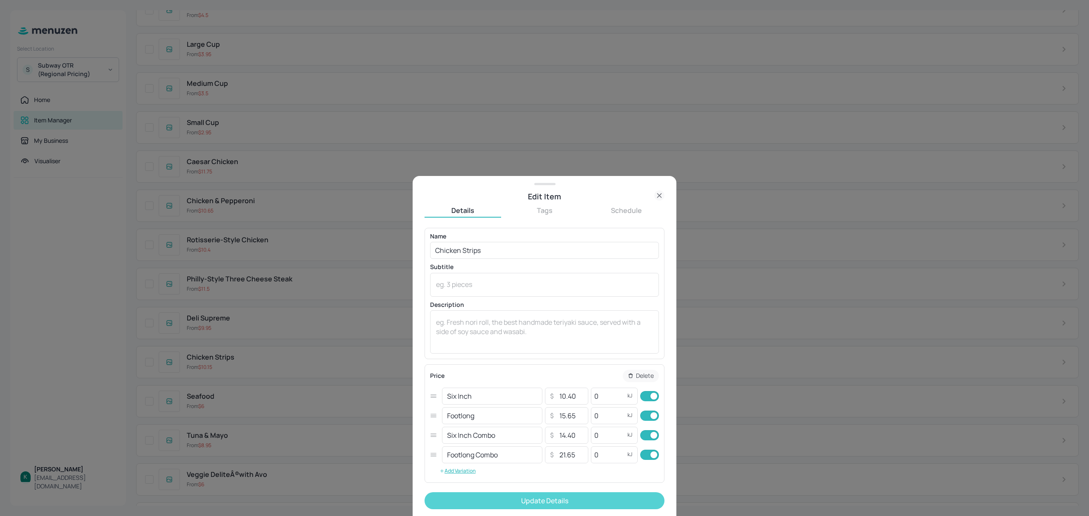
click at [584, 503] on button "Update Details" at bounding box center [545, 501] width 240 height 17
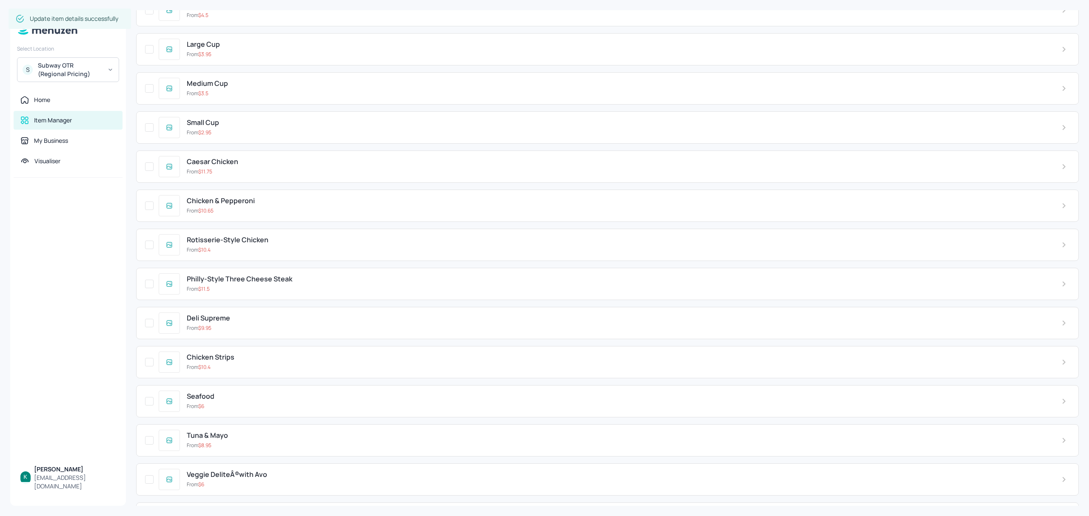
click at [244, 322] on div "Deli Supreme" at bounding box center [617, 318] width 861 height 8
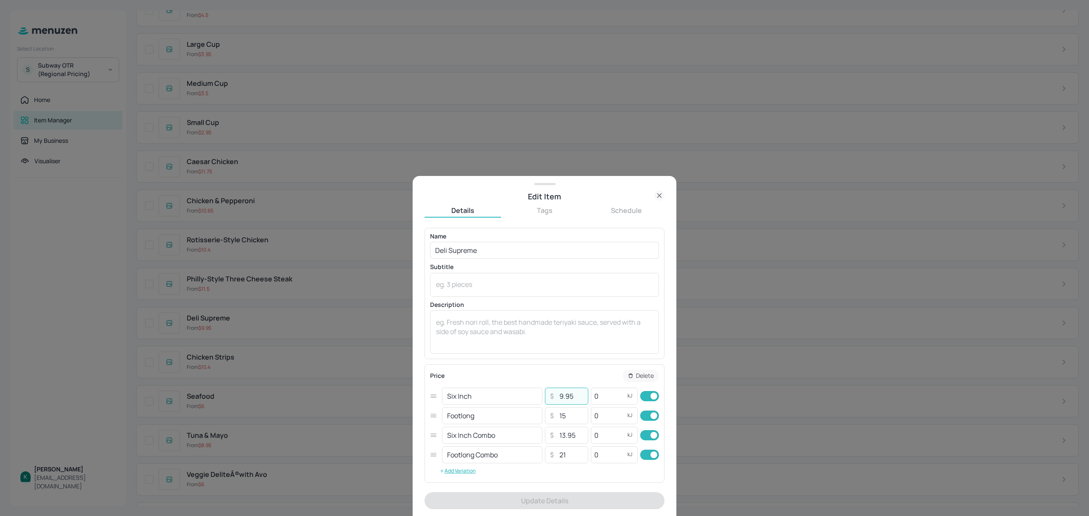
drag, startPoint x: 572, startPoint y: 400, endPoint x: 554, endPoint y: 399, distance: 17.9
click at [556, 399] on input "9.95" at bounding box center [571, 396] width 30 height 17
type input "10.20"
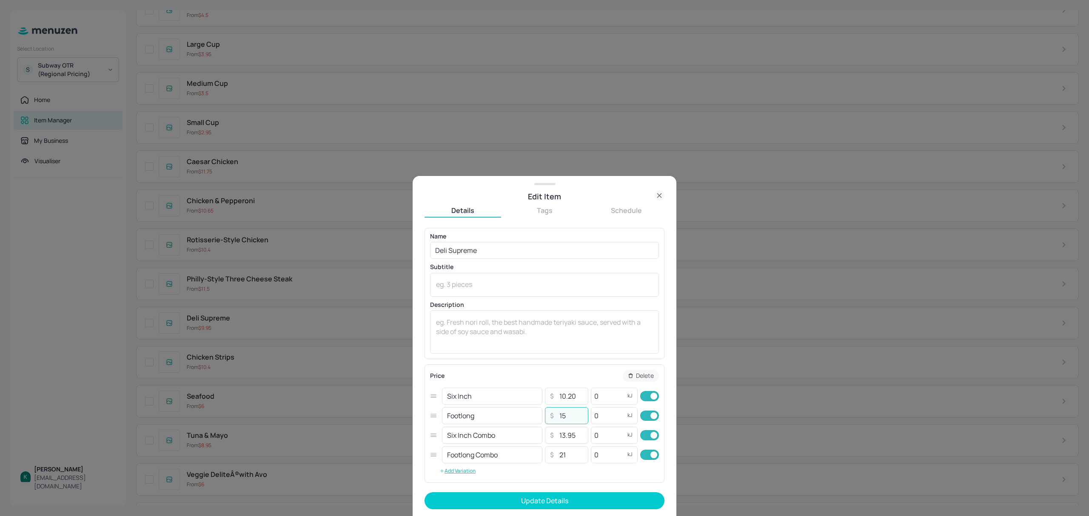
drag, startPoint x: 573, startPoint y: 416, endPoint x: 558, endPoint y: 416, distance: 14.5
click at [558, 416] on input "15" at bounding box center [571, 416] width 30 height 17
type input "15.50"
drag, startPoint x: 575, startPoint y: 435, endPoint x: 551, endPoint y: 435, distance: 23.8
click at [551, 435] on div "​ 13.95 ​" at bounding box center [566, 435] width 43 height 17
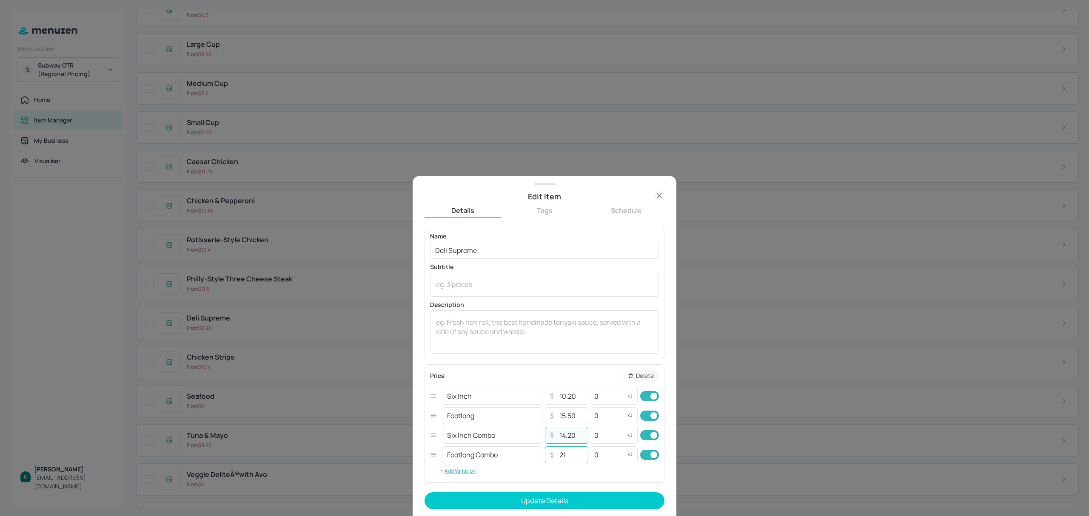
type input "14.20"
drag, startPoint x: 577, startPoint y: 455, endPoint x: 540, endPoint y: 455, distance: 37.4
click at [540, 455] on div "Footlong Combo ​ ​ 21 ​ 0 kJ ​" at bounding box center [544, 455] width 229 height 20
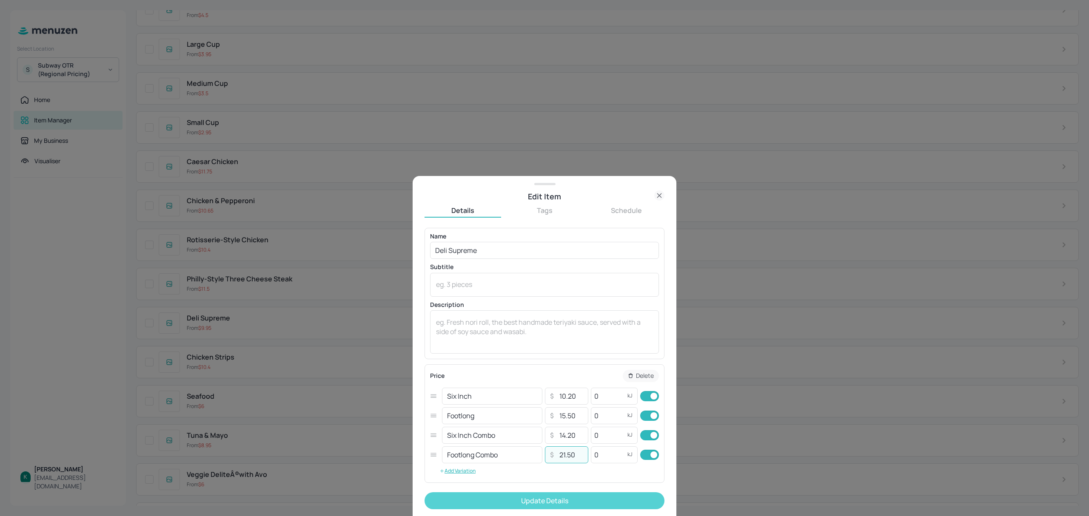
type input "21.50"
click at [568, 501] on button "Update Details" at bounding box center [545, 501] width 240 height 17
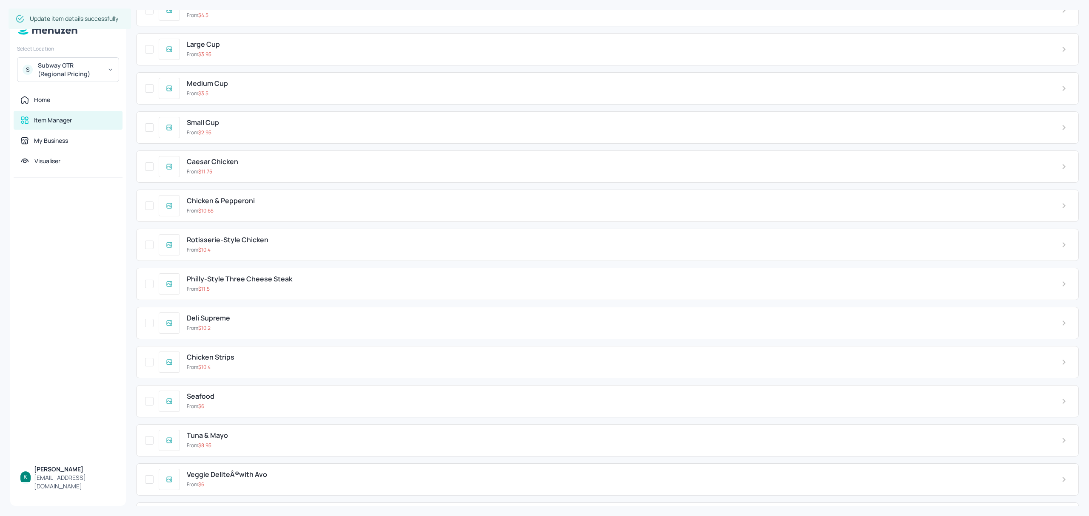
click at [234, 293] on div "From $ 11.5" at bounding box center [617, 289] width 861 height 8
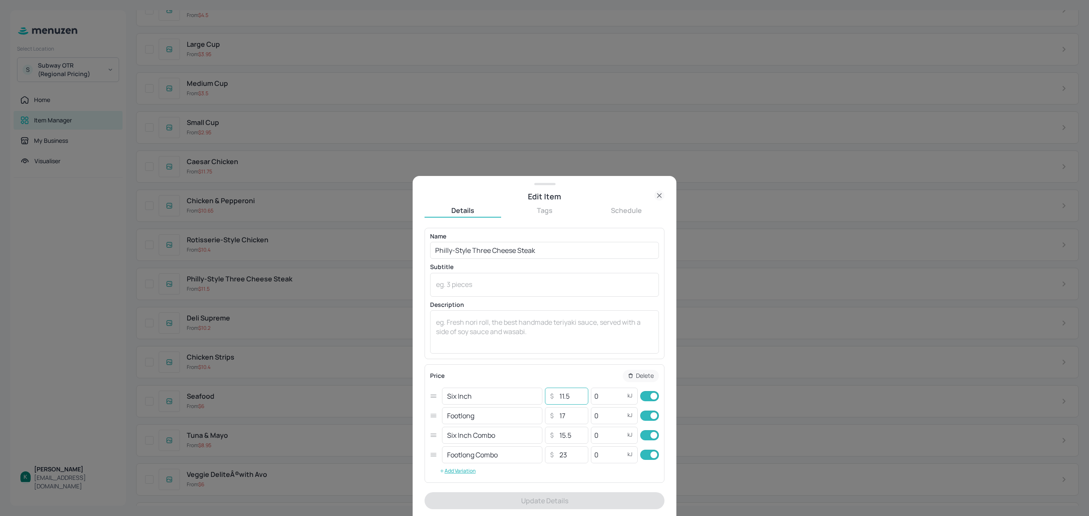
click at [577, 398] on input "11.5" at bounding box center [571, 396] width 30 height 17
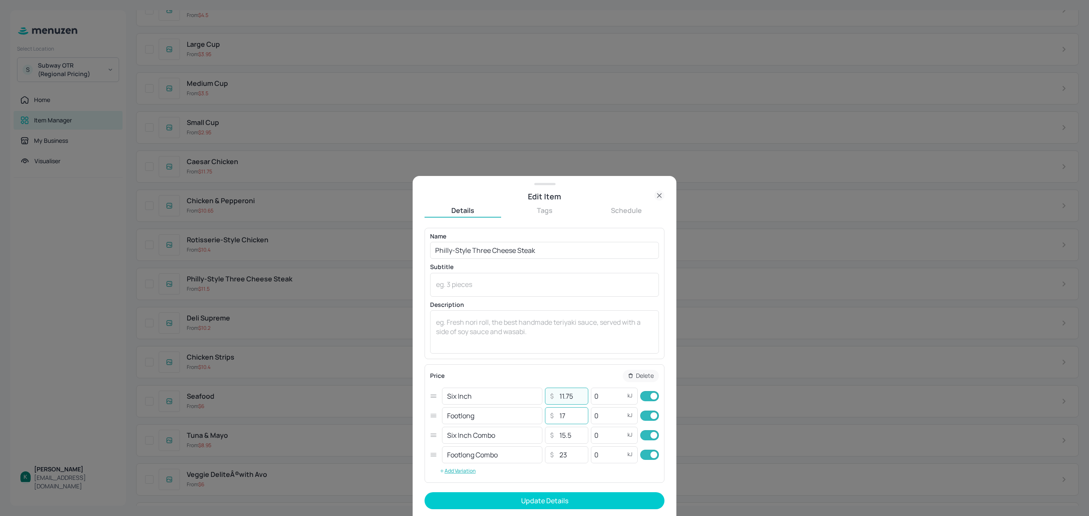
type input "11.75"
click at [573, 418] on input "17" at bounding box center [571, 416] width 30 height 17
type input "17.50"
drag, startPoint x: 576, startPoint y: 437, endPoint x: 553, endPoint y: 437, distance: 22.1
click at [556, 437] on input "15.5" at bounding box center [571, 435] width 30 height 17
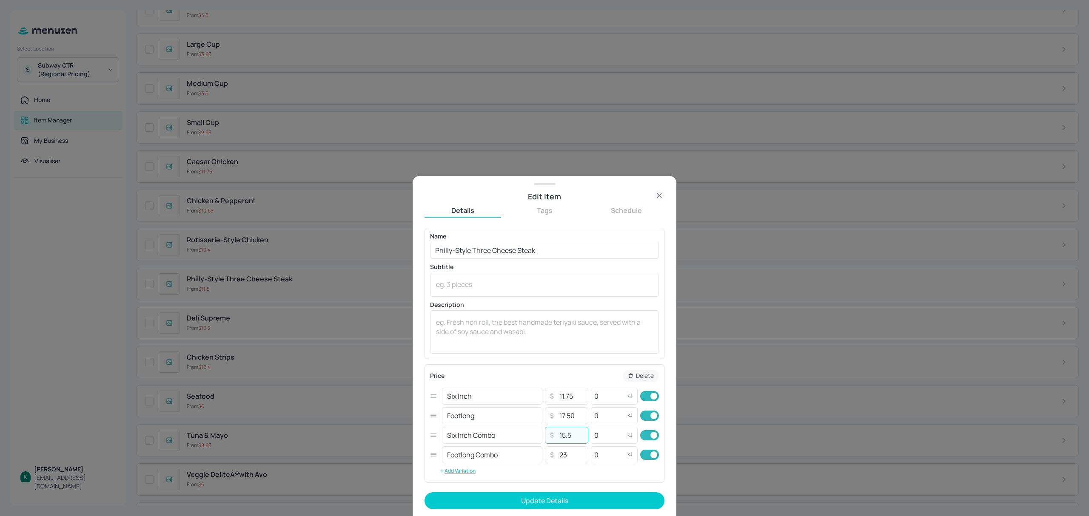
click at [581, 436] on input "15.5" at bounding box center [571, 435] width 30 height 17
type input "15.75"
click at [574, 455] on input "23" at bounding box center [571, 455] width 30 height 17
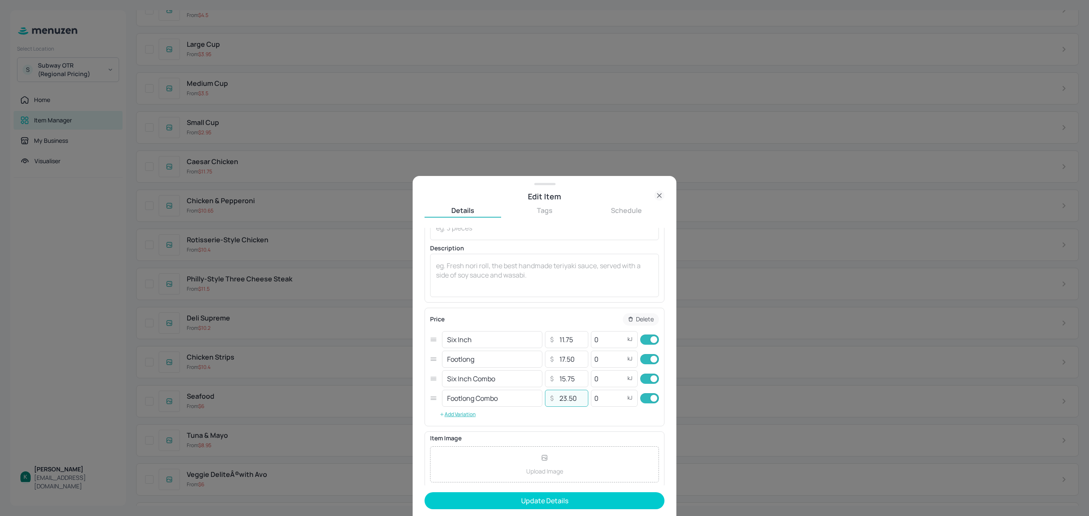
scroll to position [0, 0]
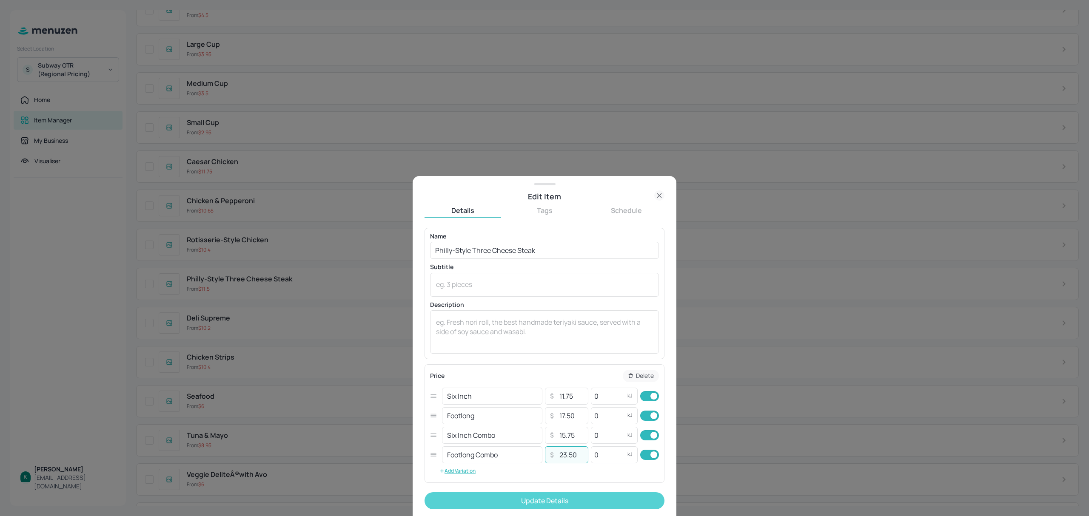
type input "23.50"
click at [554, 499] on button "Update Details" at bounding box center [545, 501] width 240 height 17
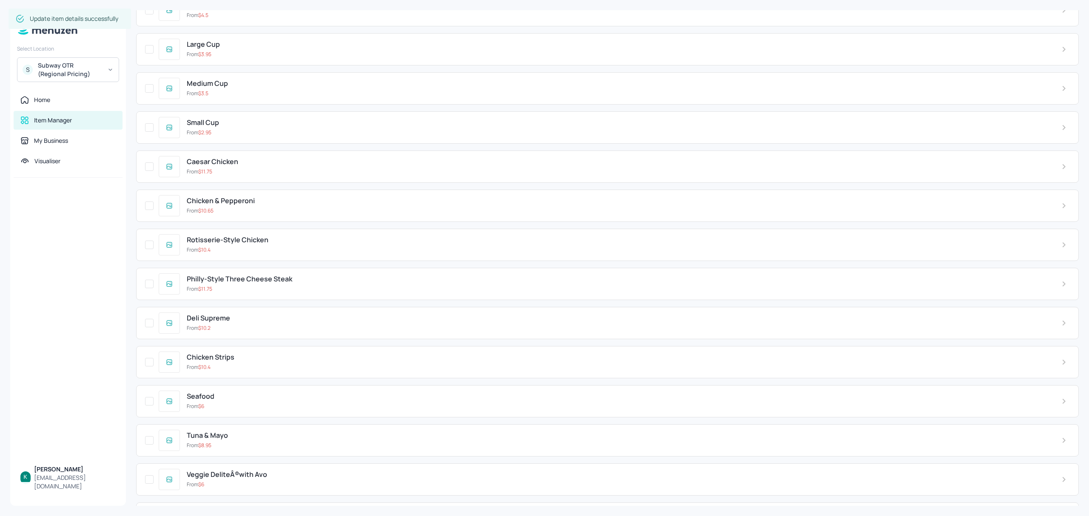
click at [242, 254] on div "From $ 10.4" at bounding box center [617, 250] width 861 height 8
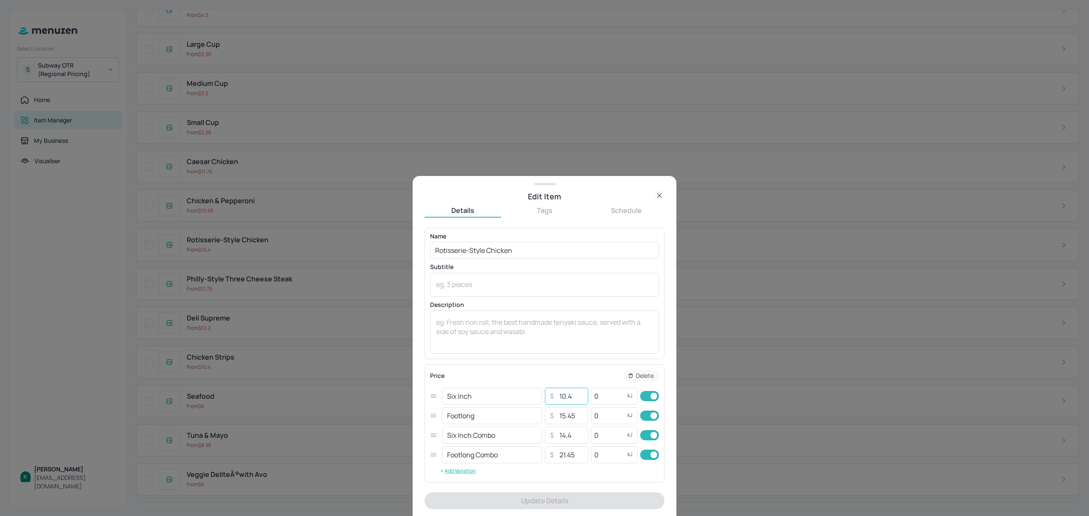
click at [576, 399] on input "10.4" at bounding box center [571, 396] width 30 height 17
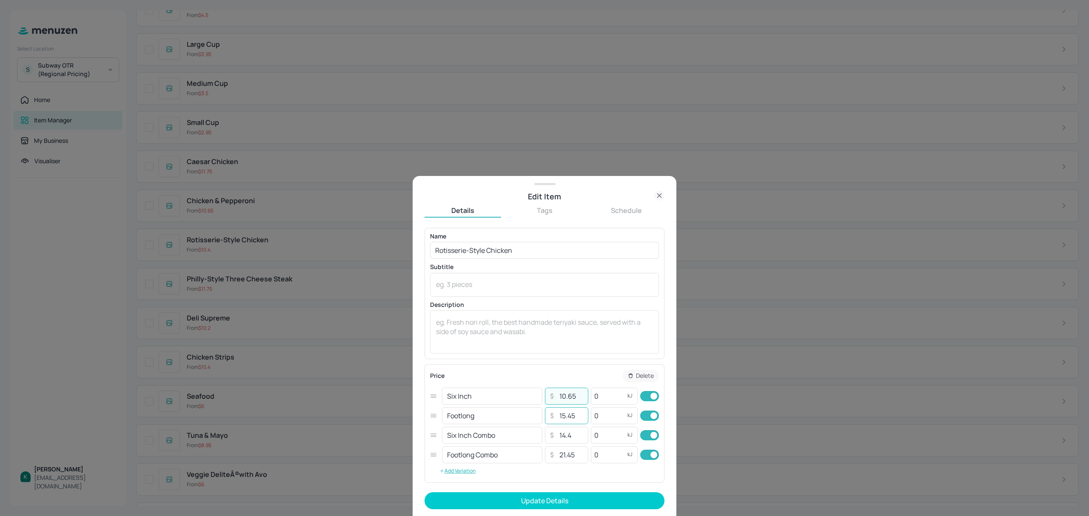
type input "10.65"
click at [578, 416] on input "15.45" at bounding box center [571, 416] width 30 height 17
type input "15.95"
click at [574, 439] on input "14.4" at bounding box center [571, 435] width 30 height 17
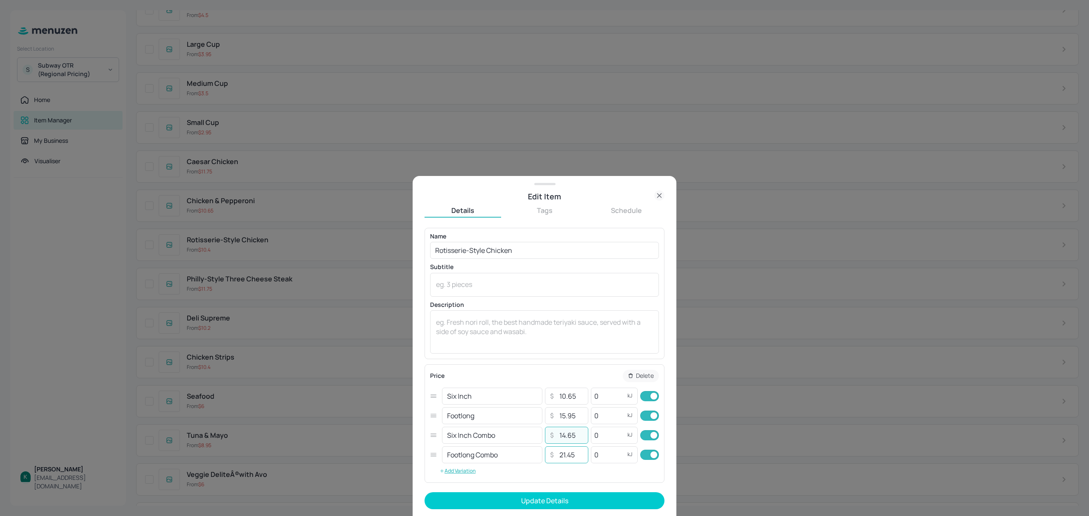
type input "14.65"
click at [578, 453] on input "21.45" at bounding box center [571, 455] width 30 height 17
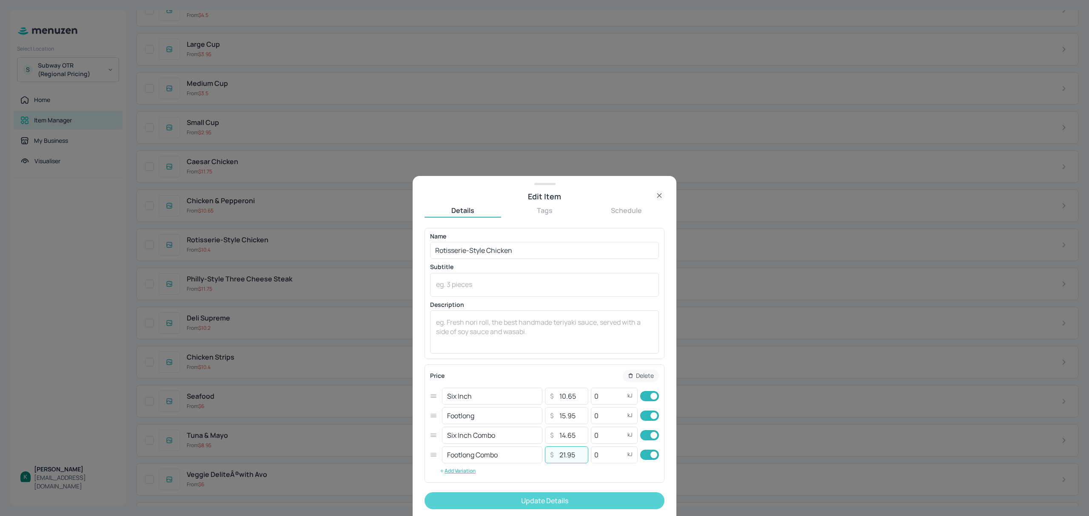
type input "21.95"
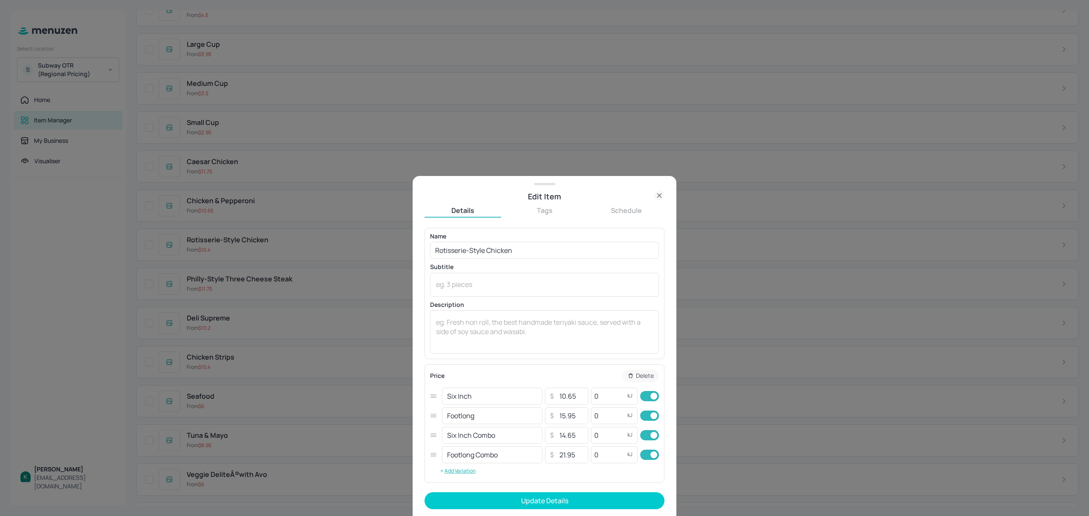
click at [589, 507] on button "Update Details" at bounding box center [545, 501] width 240 height 17
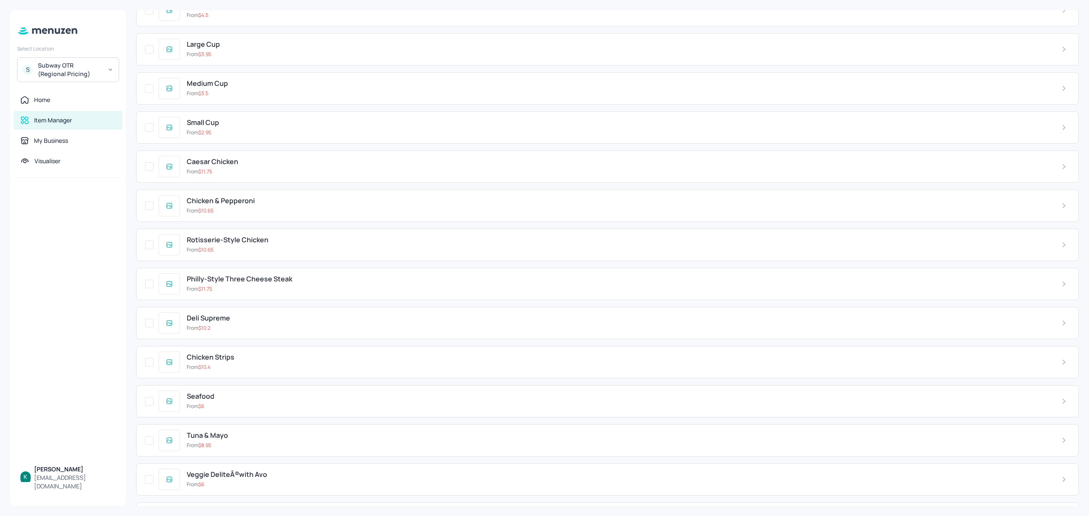
click at [247, 205] on span "Chicken & Pepperoni" at bounding box center [221, 201] width 68 height 8
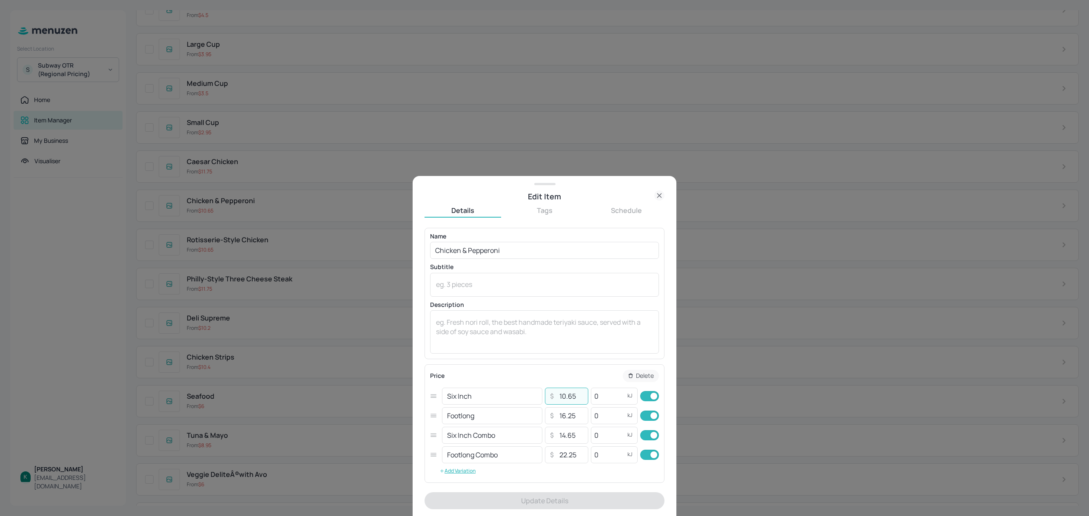
click at [579, 398] on input "10.65" at bounding box center [571, 396] width 30 height 17
type input "10.90"
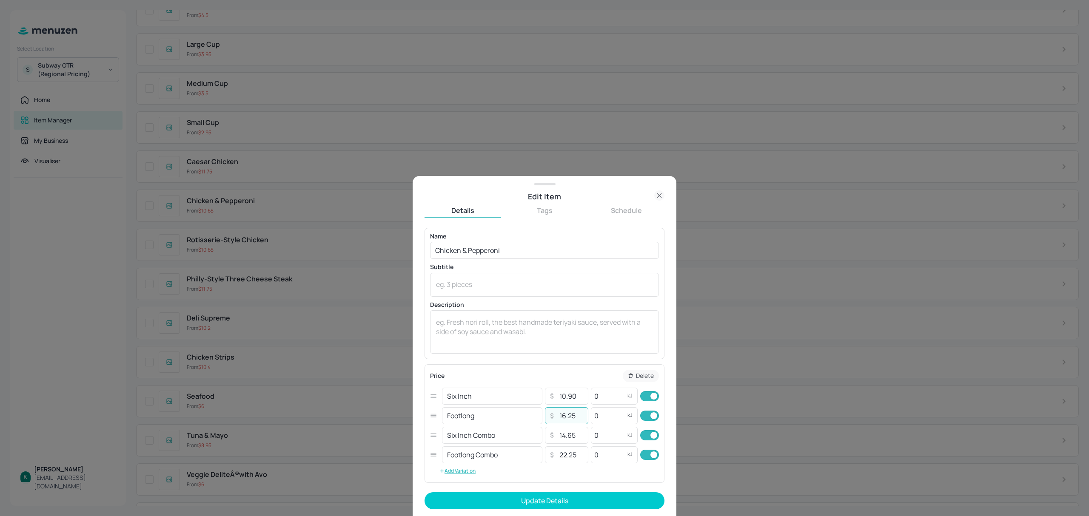
click at [577, 417] on input "16.25" at bounding box center [571, 416] width 30 height 17
type input "16.75"
click at [579, 436] on input "14.65" at bounding box center [571, 435] width 30 height 17
type input "14.90"
click at [579, 456] on input "22.25" at bounding box center [571, 455] width 30 height 17
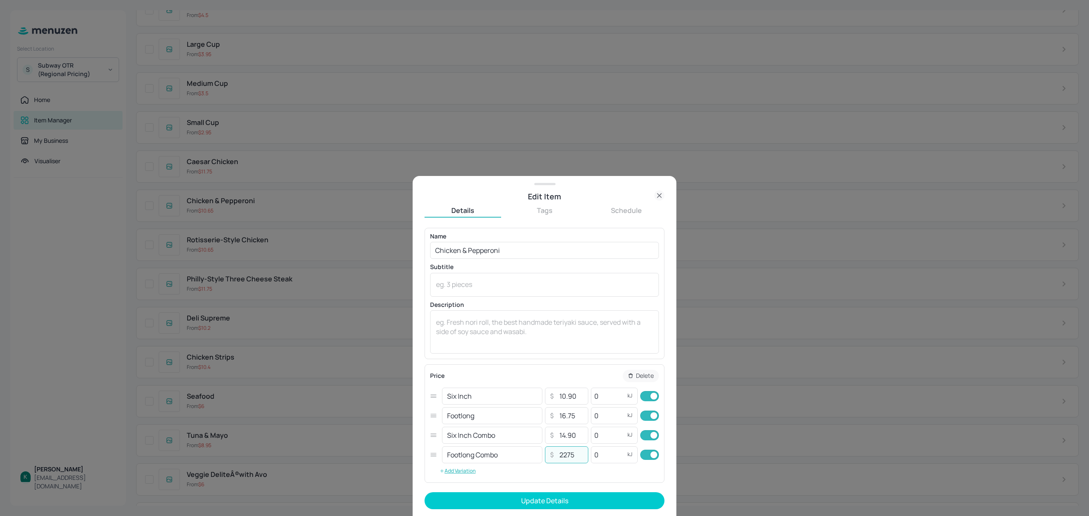
click at [565, 455] on input "2275" at bounding box center [571, 455] width 30 height 17
type input "22.75"
click at [576, 501] on button "Update Details" at bounding box center [545, 501] width 240 height 17
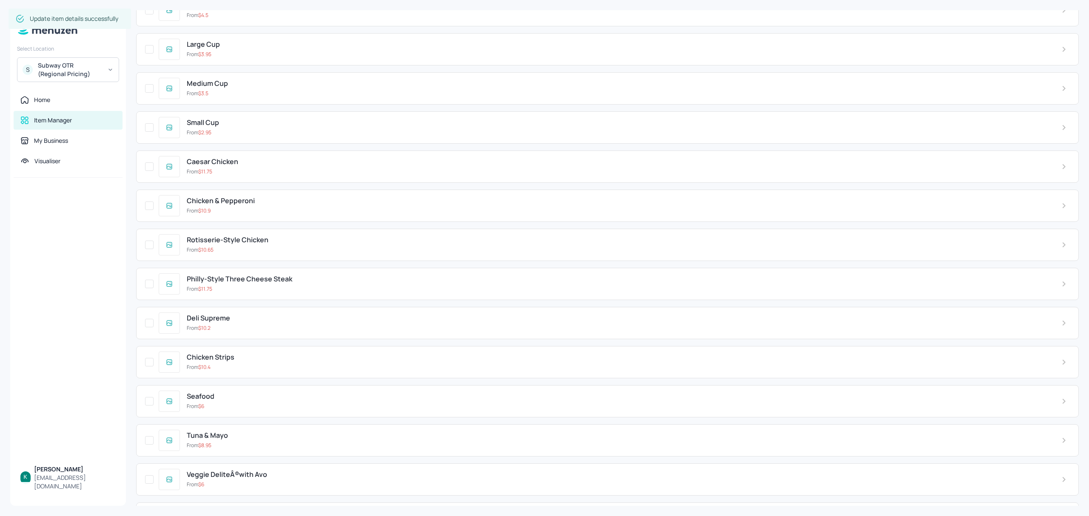
click at [237, 166] on span "Caesar Chicken" at bounding box center [212, 162] width 51 height 8
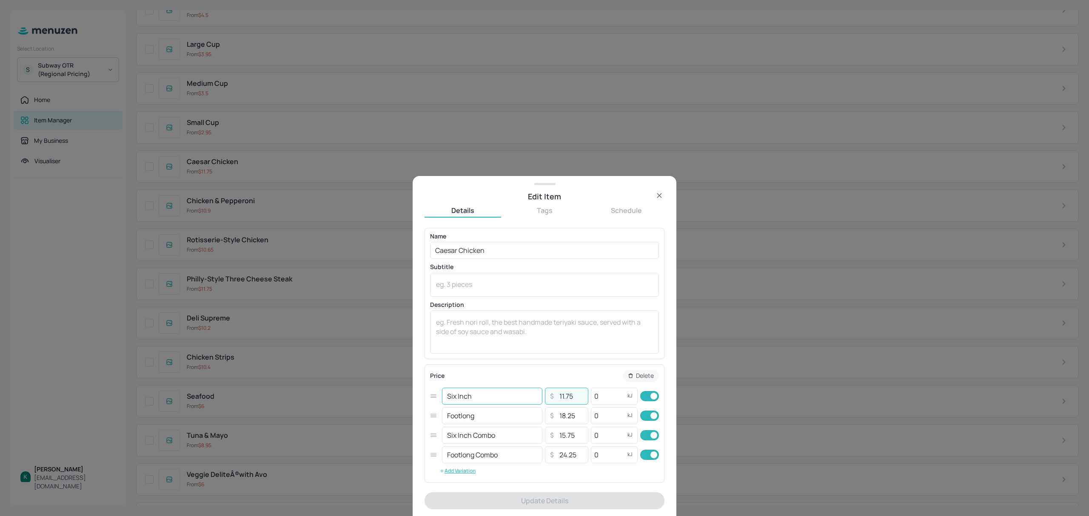
drag, startPoint x: 580, startPoint y: 399, endPoint x: 539, endPoint y: 404, distance: 41.2
click at [545, 402] on div "​ 11.75 ​" at bounding box center [566, 396] width 43 height 17
type input "12"
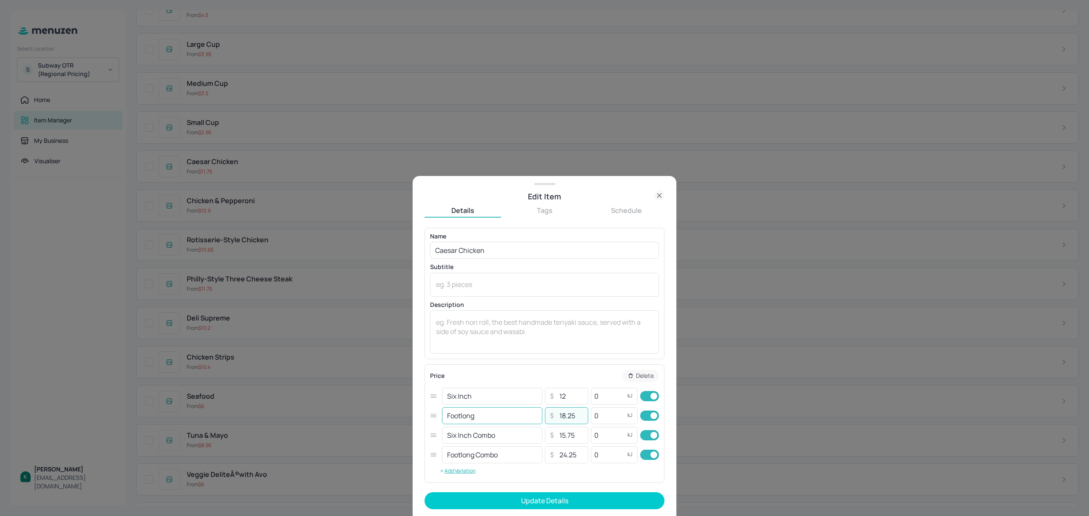
drag, startPoint x: 579, startPoint y: 418, endPoint x: 531, endPoint y: 419, distance: 48.5
click at [531, 419] on div "Footlong ​ ​ 18.25 ​ 0 kJ ​" at bounding box center [544, 416] width 229 height 20
type input "18.75"
drag, startPoint x: 577, startPoint y: 436, endPoint x: 538, endPoint y: 436, distance: 38.7
click at [538, 436] on div "Six Inch Combo ​ ​ 15.75 ​ 0 kJ ​" at bounding box center [544, 436] width 229 height 20
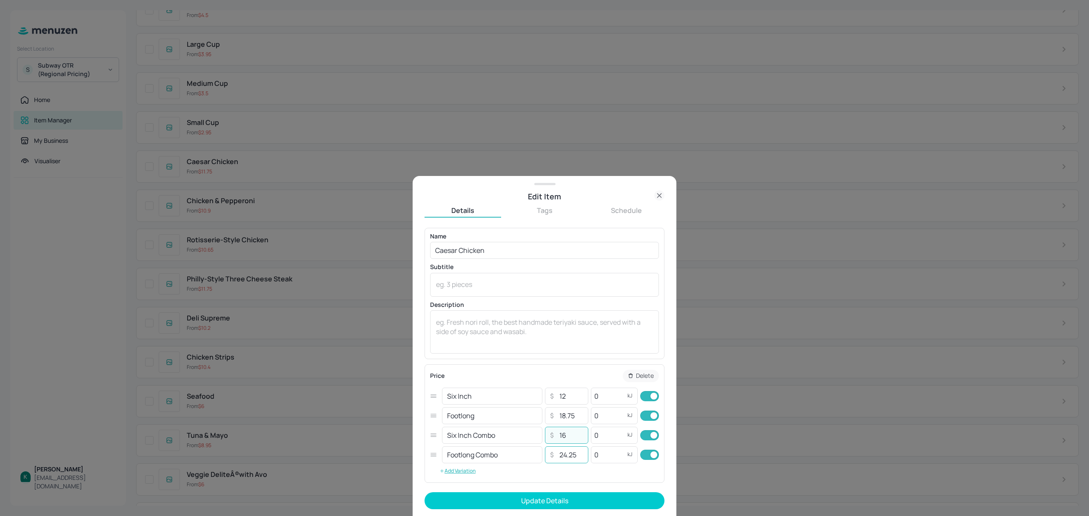
type input "16"
drag, startPoint x: 581, startPoint y: 455, endPoint x: 518, endPoint y: 453, distance: 63.0
click at [518, 453] on div "Footlong Combo ​ ​ 24.25 ​ 0 kJ ​" at bounding box center [544, 455] width 229 height 20
click at [577, 454] on input "24.25" at bounding box center [571, 455] width 30 height 17
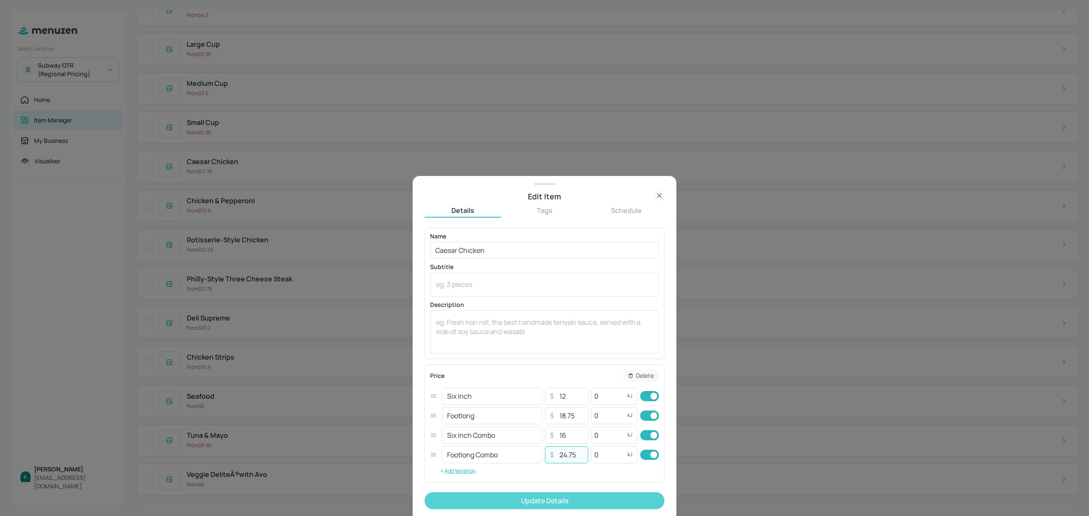
type input "24.75"
click at [599, 501] on button "Update Details" at bounding box center [545, 501] width 240 height 17
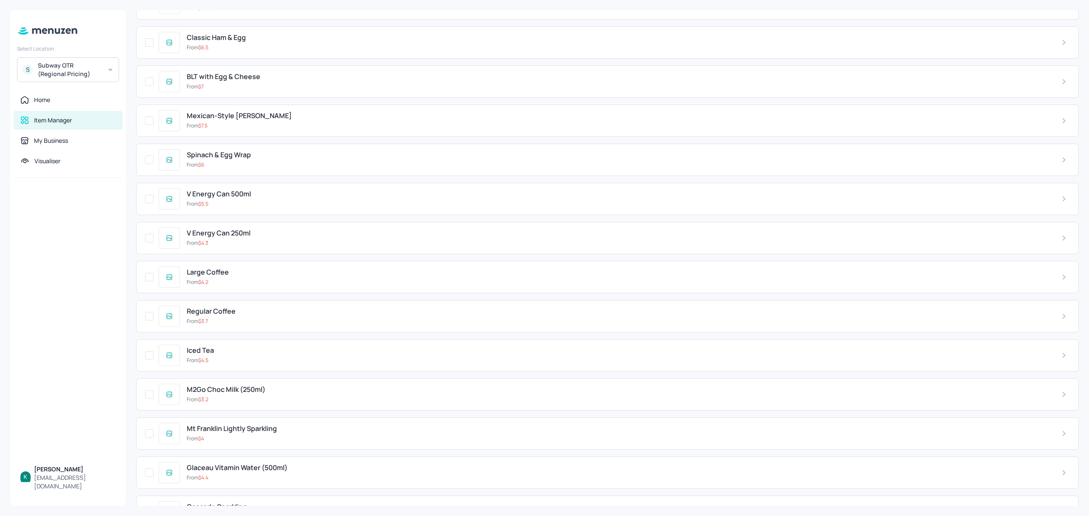
scroll to position [1293, 0]
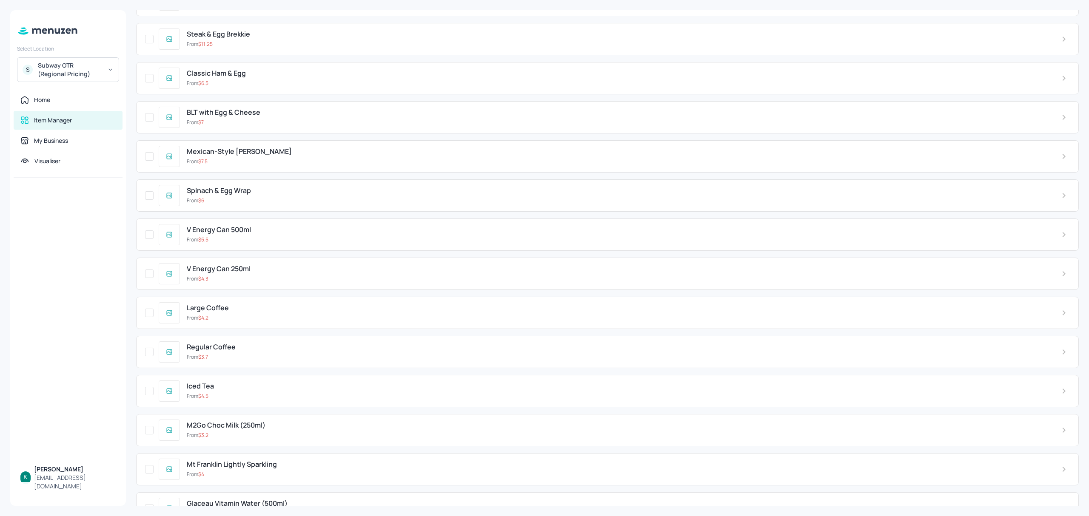
click at [278, 205] on div "From $ 6" at bounding box center [617, 201] width 861 height 8
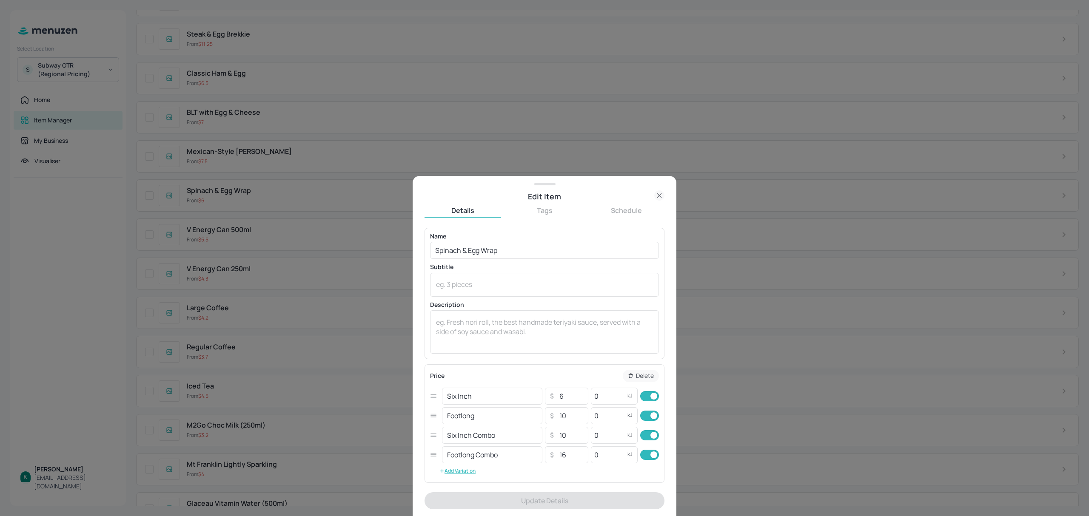
click at [657, 195] on icon at bounding box center [659, 196] width 10 height 10
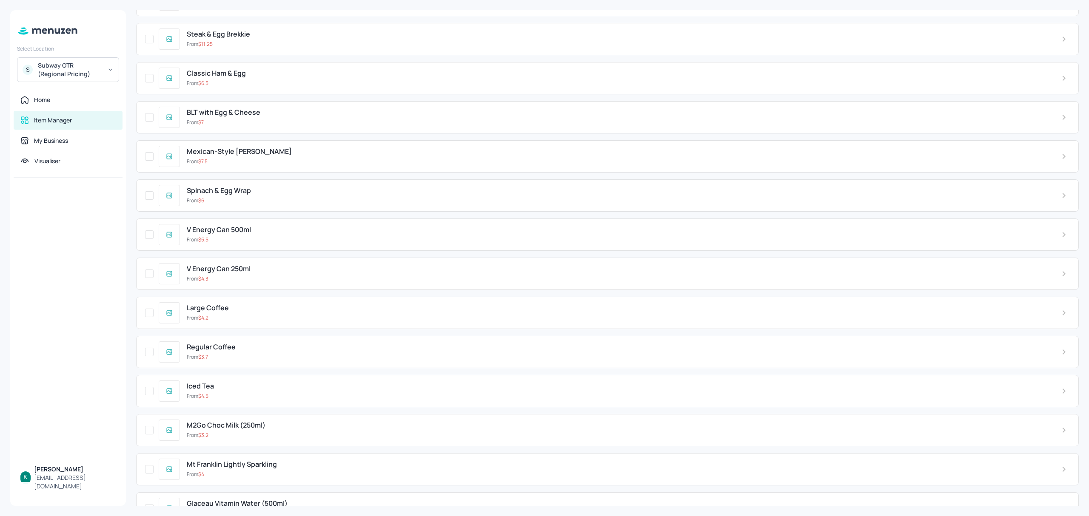
click at [244, 165] on div "From $ 7.5" at bounding box center [617, 162] width 861 height 8
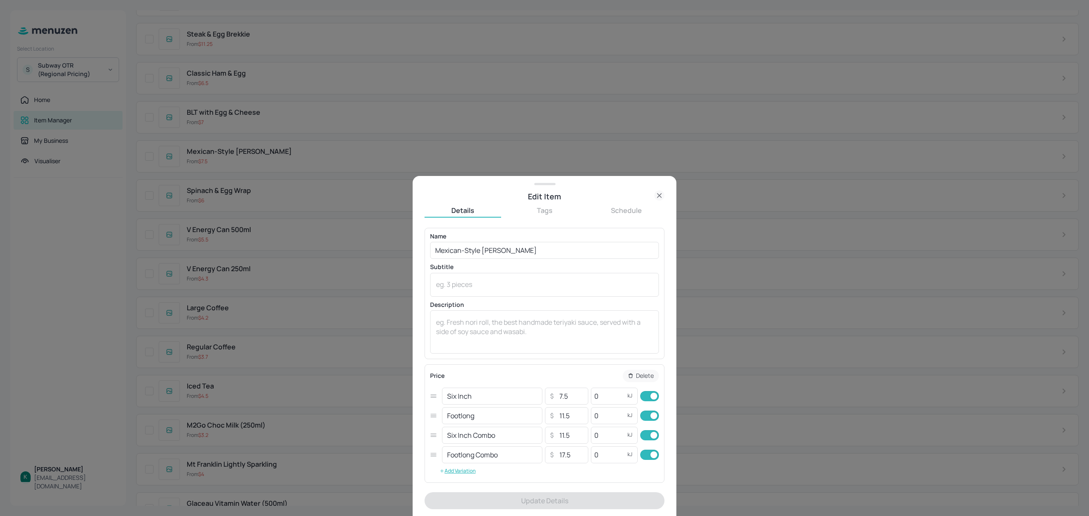
click at [664, 193] on icon at bounding box center [659, 196] width 10 height 10
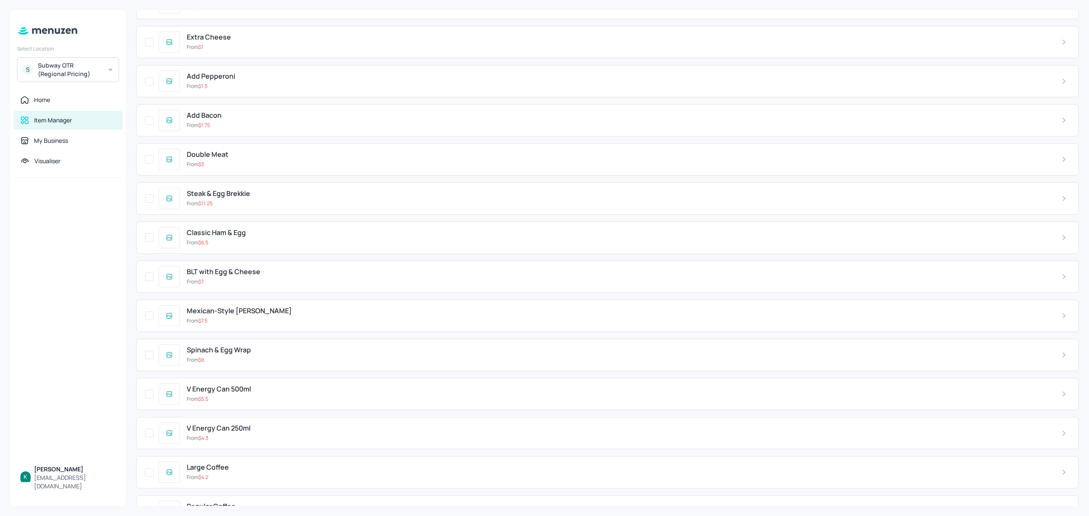
scroll to position [1123, 0]
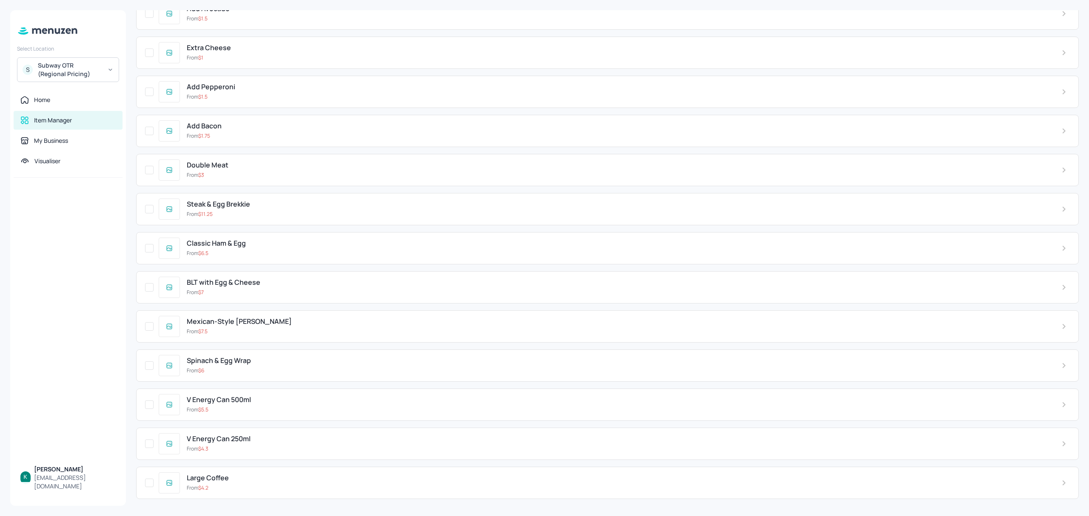
click at [245, 296] on div "From $ 7" at bounding box center [617, 293] width 861 height 8
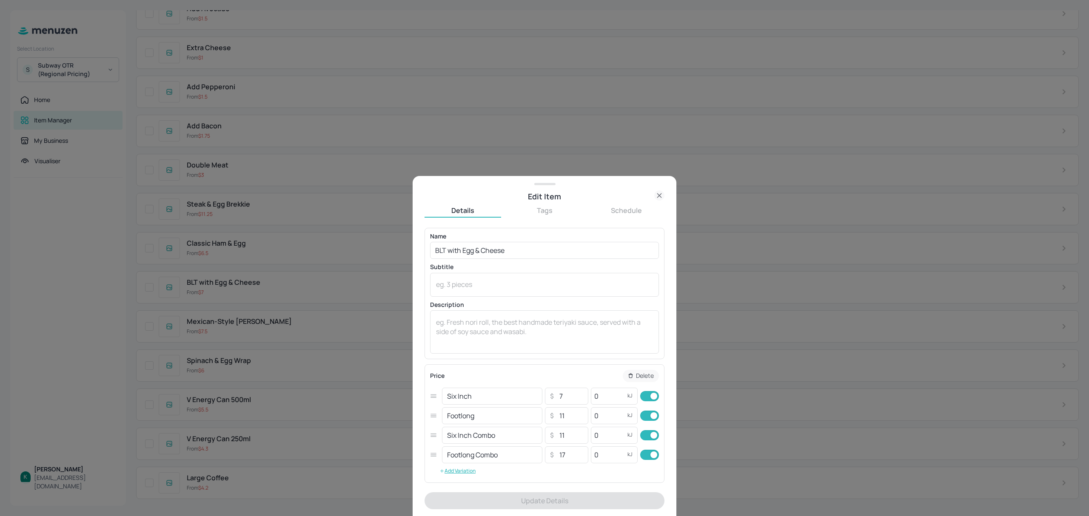
click at [659, 194] on icon at bounding box center [659, 196] width 10 height 10
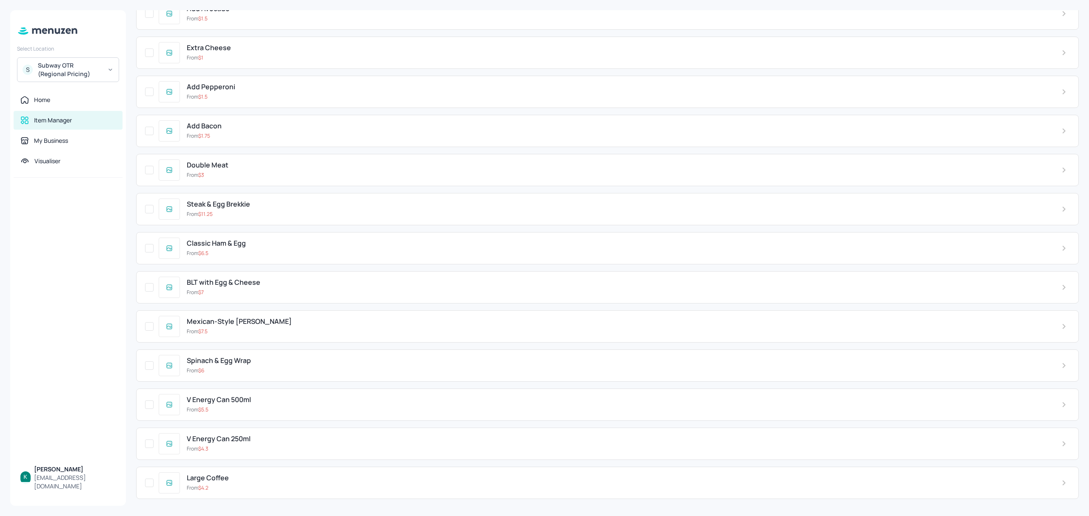
click at [216, 257] on div "From $ 6.5" at bounding box center [617, 254] width 861 height 8
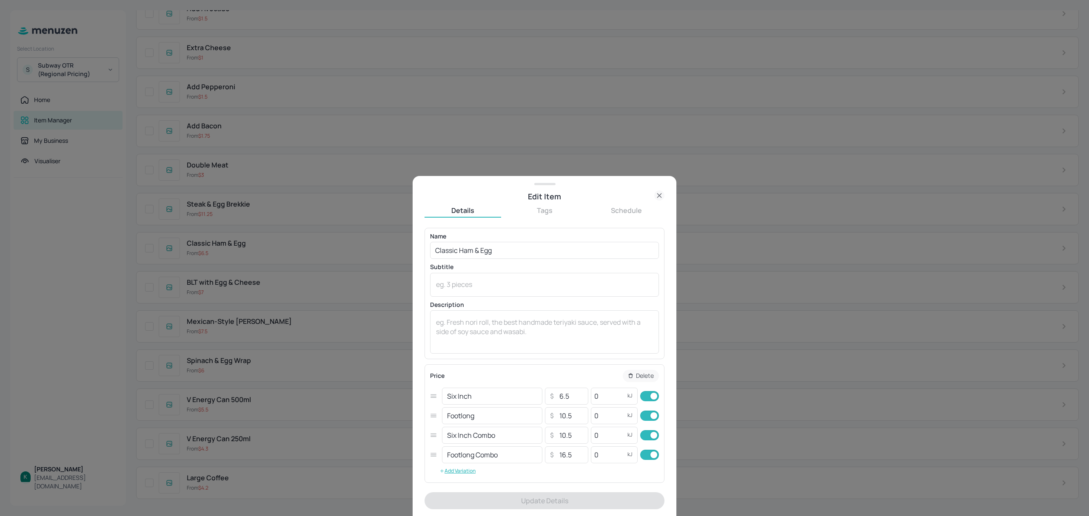
click at [658, 193] on icon at bounding box center [659, 196] width 10 height 10
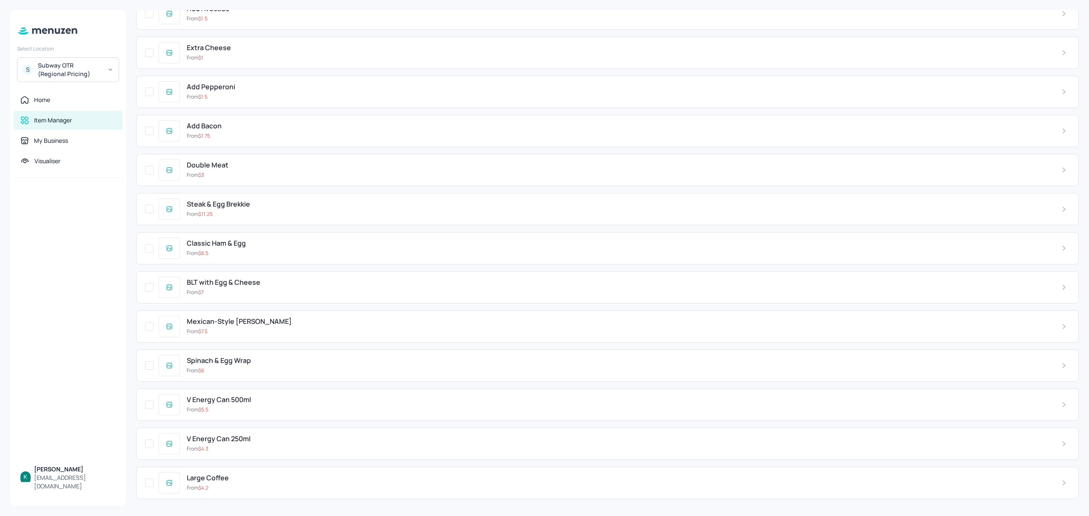
click at [230, 218] on div "From $ 11.25" at bounding box center [617, 215] width 861 height 8
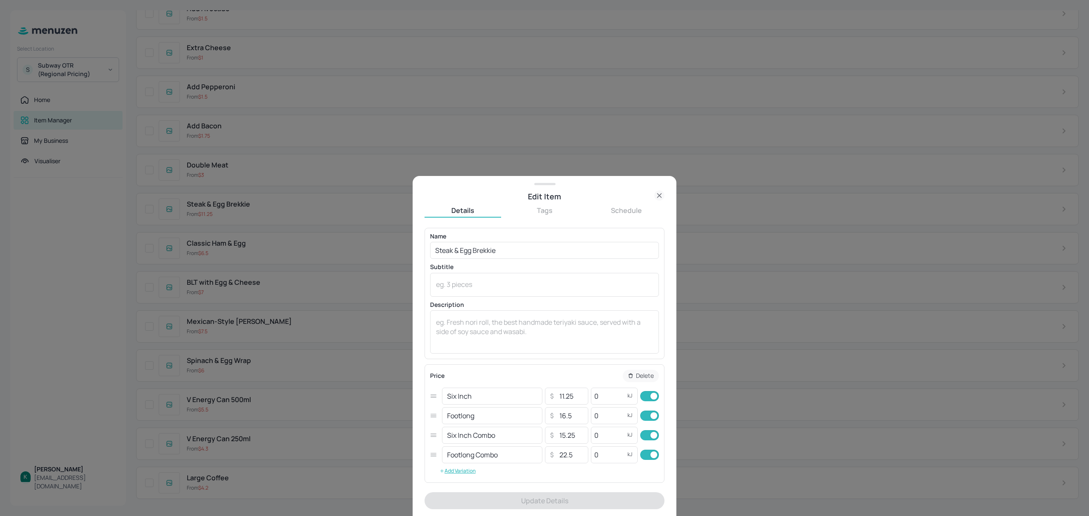
click at [662, 196] on icon at bounding box center [659, 196] width 10 height 10
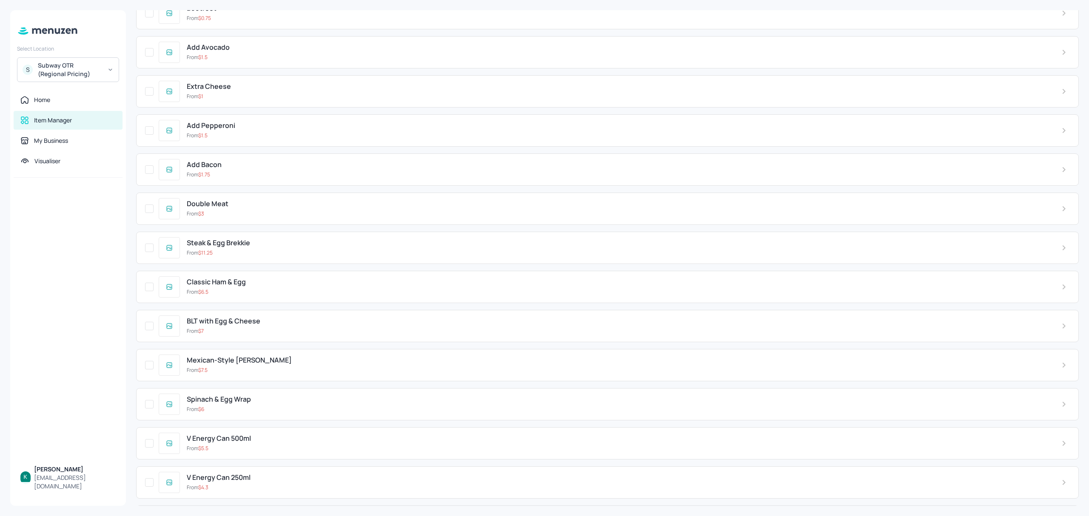
scroll to position [1066, 0]
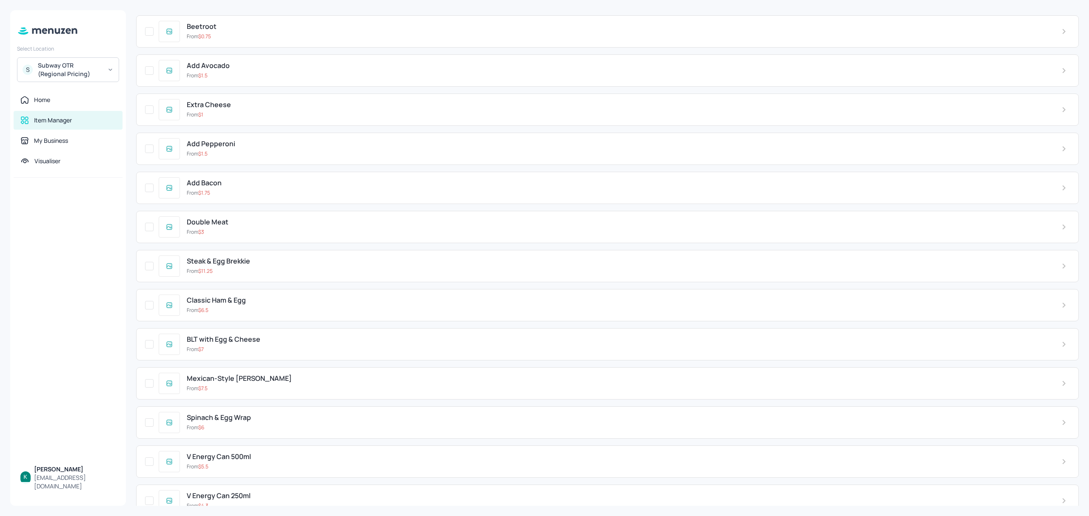
click at [242, 226] on div "Double Meat" at bounding box center [617, 222] width 861 height 8
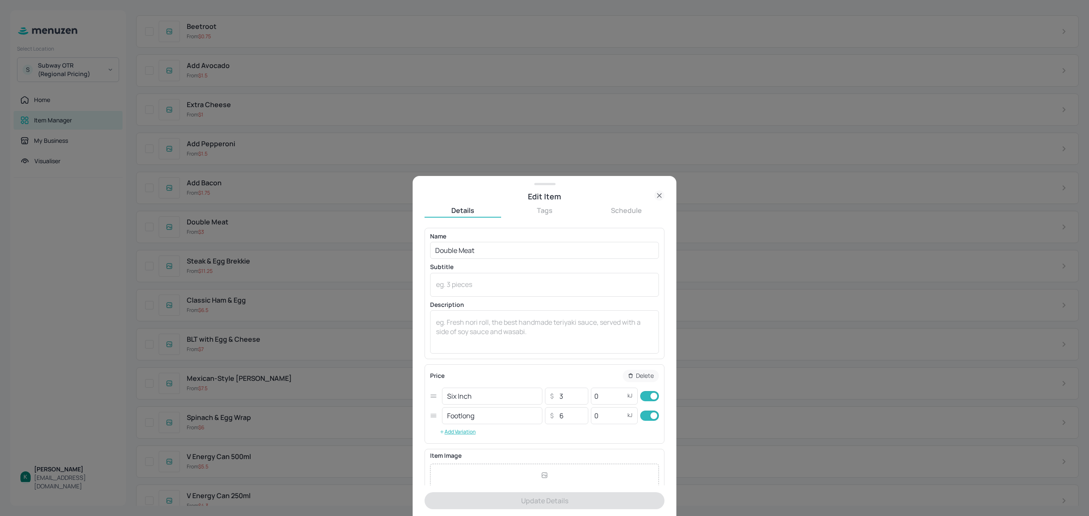
click at [661, 192] on icon at bounding box center [659, 196] width 10 height 10
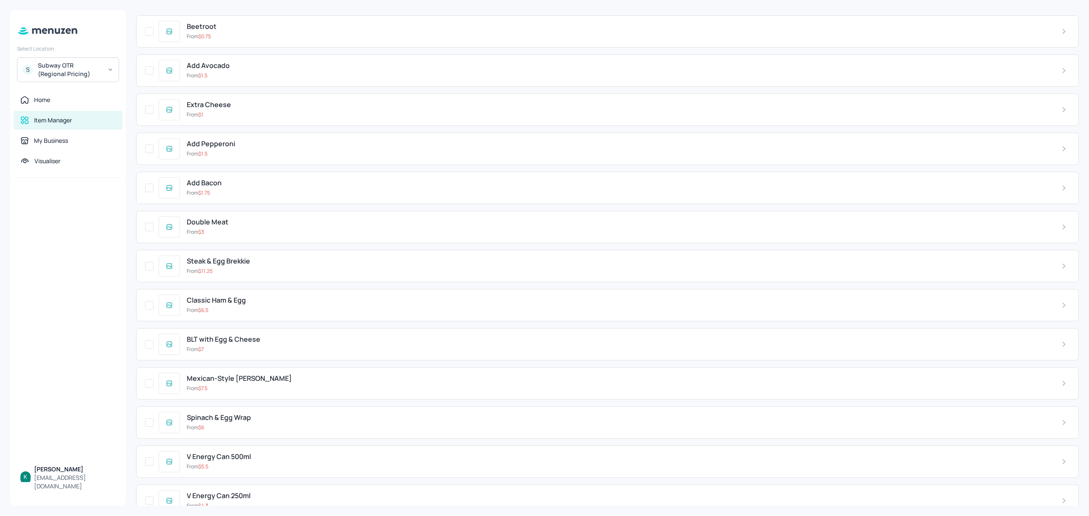
click at [225, 187] on div "Add Bacon" at bounding box center [617, 183] width 861 height 8
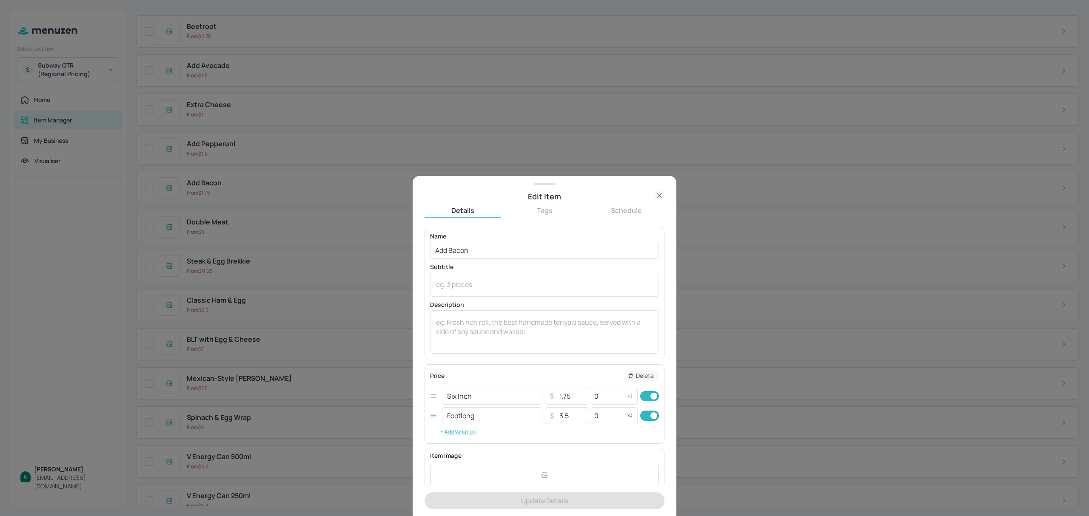
click at [660, 196] on icon at bounding box center [659, 196] width 10 height 10
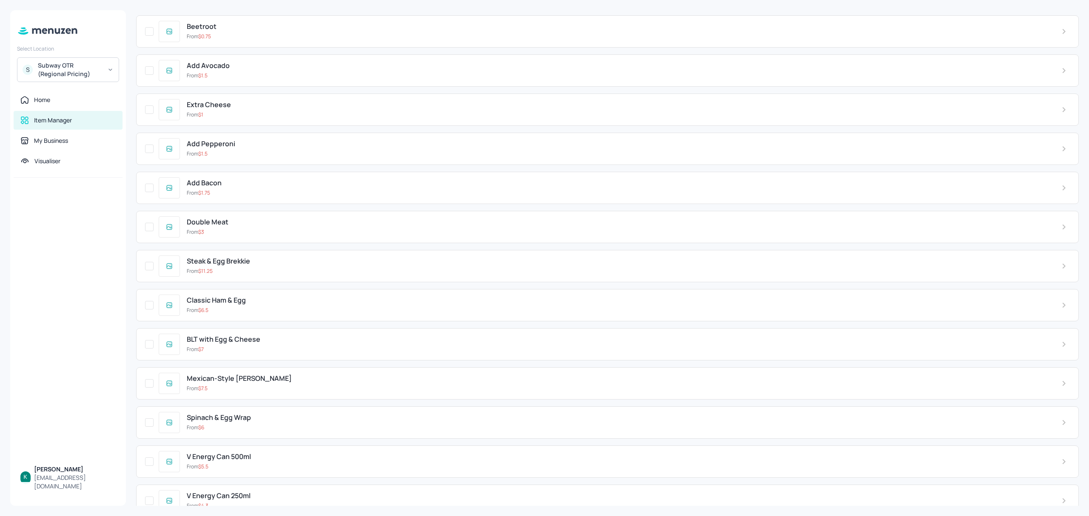
click at [239, 148] on div "Add Pepperoni" at bounding box center [617, 144] width 861 height 8
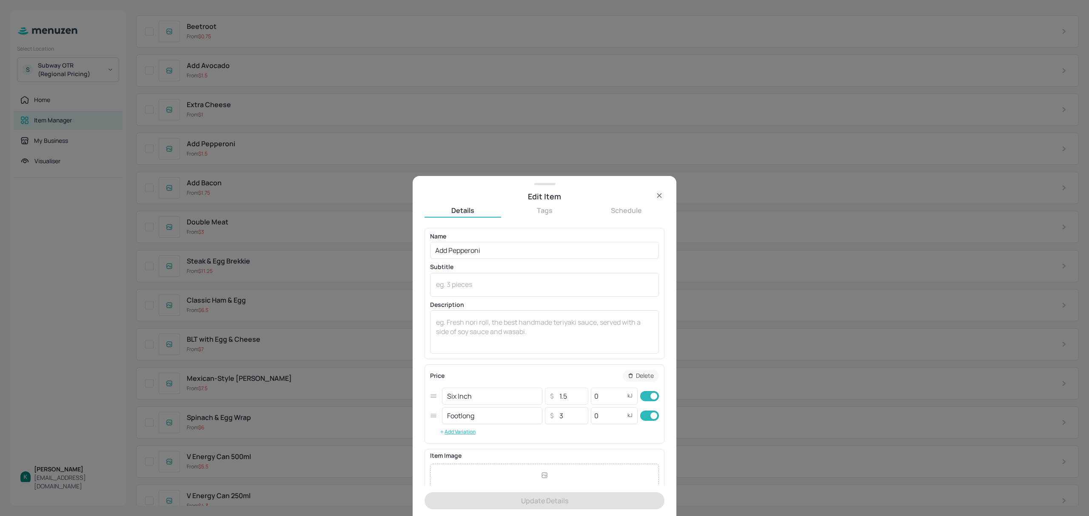
click at [659, 194] on icon at bounding box center [659, 196] width 10 height 10
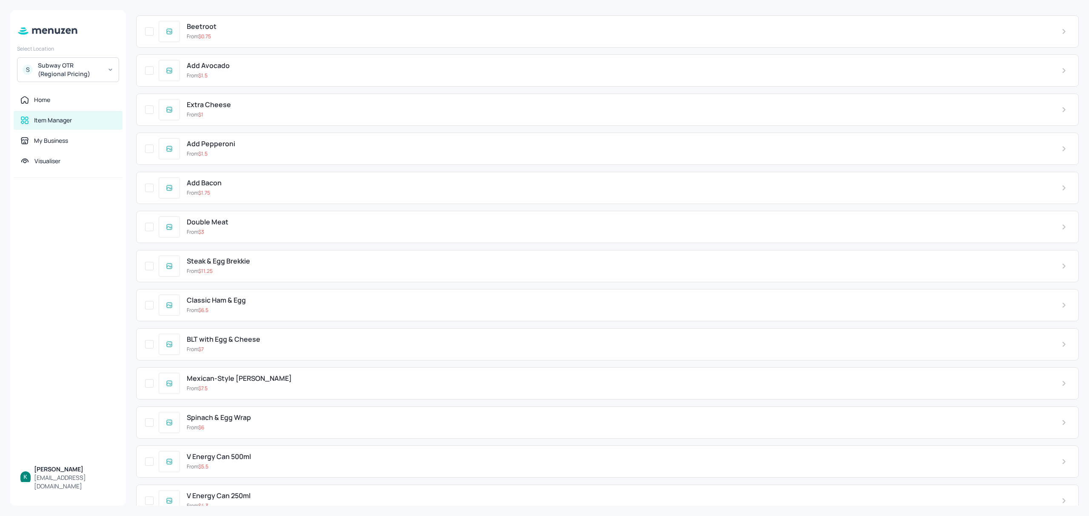
click at [262, 109] on div "Extra Cheese" at bounding box center [617, 105] width 861 height 8
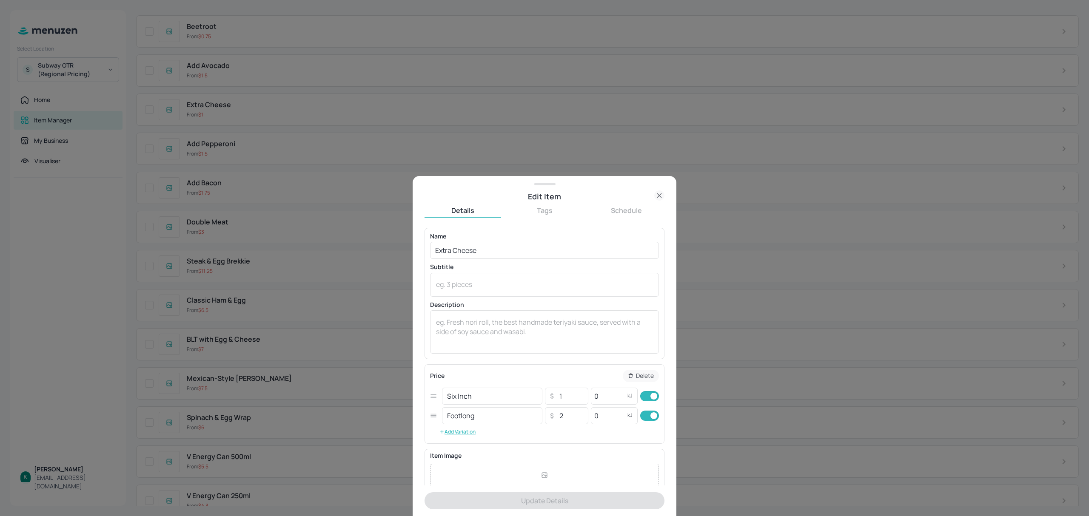
click at [660, 197] on icon at bounding box center [659, 196] width 4 height 4
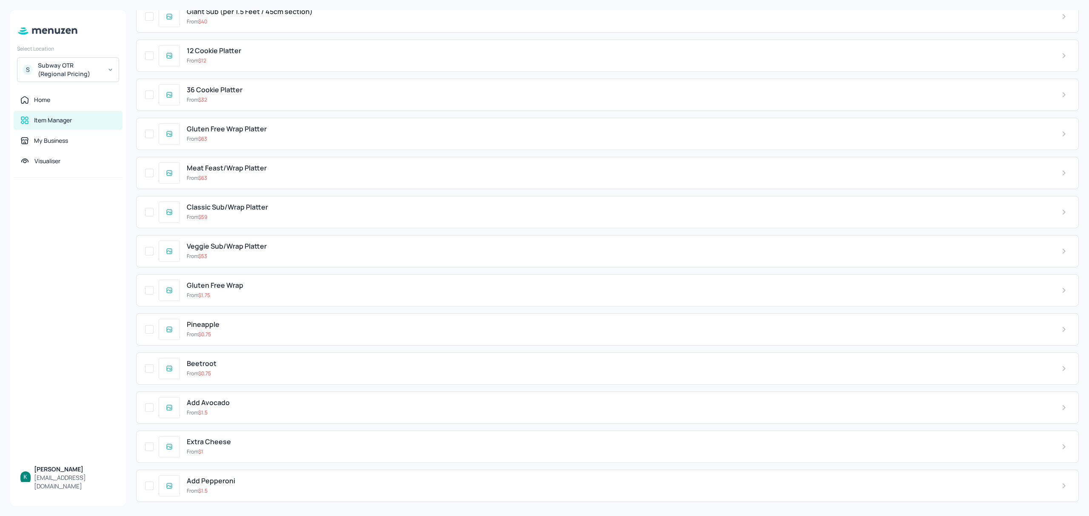
scroll to position [726, 0]
click at [232, 420] on div "From $ 1.5" at bounding box center [617, 416] width 861 height 8
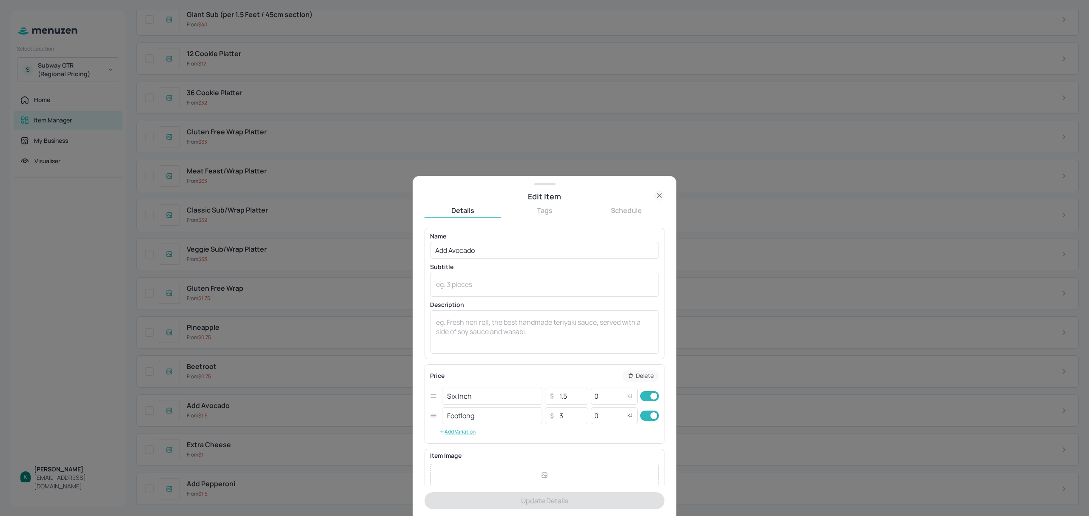
click at [660, 193] on icon at bounding box center [659, 196] width 10 height 10
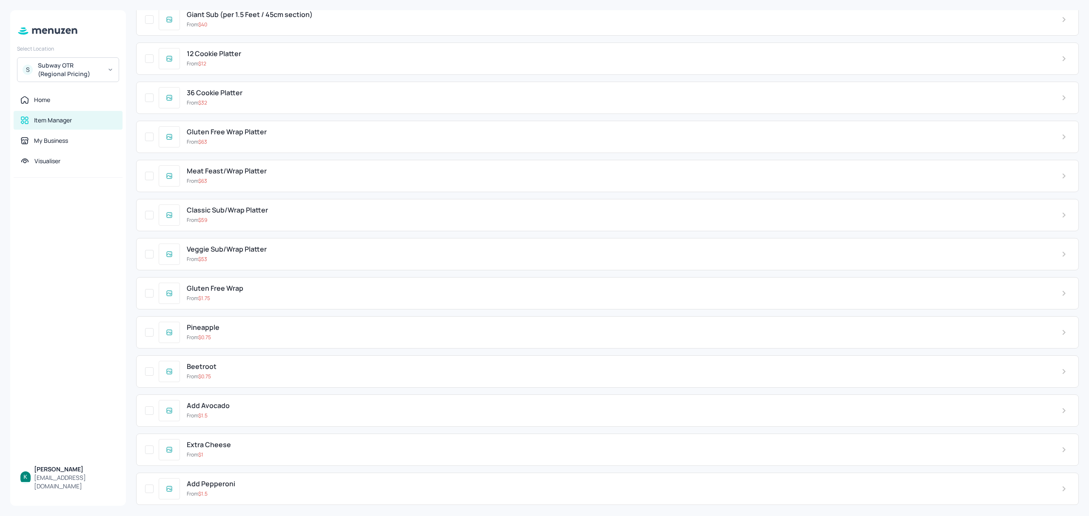
click at [227, 381] on div "From $ 0.75" at bounding box center [617, 377] width 861 height 8
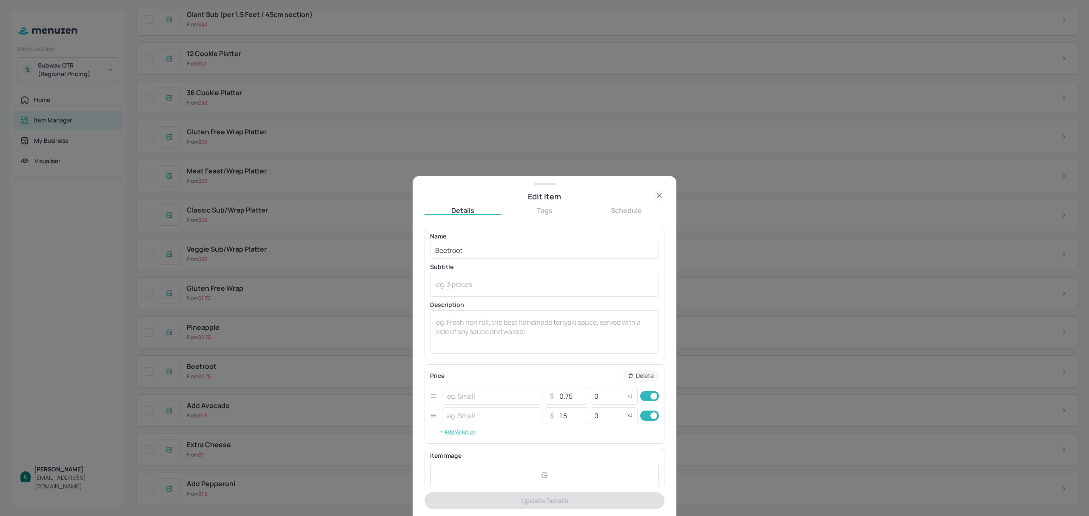
type input "Six Inch"
type input "Footlong"
click at [661, 193] on icon at bounding box center [659, 196] width 10 height 10
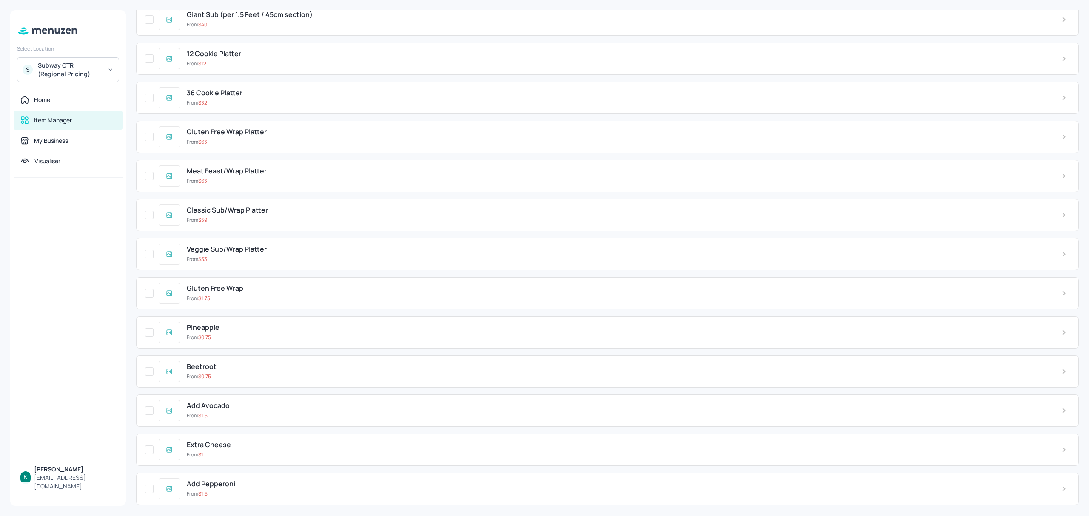
click at [282, 339] on div "Pineapple From $ 0.75" at bounding box center [617, 332] width 875 height 17
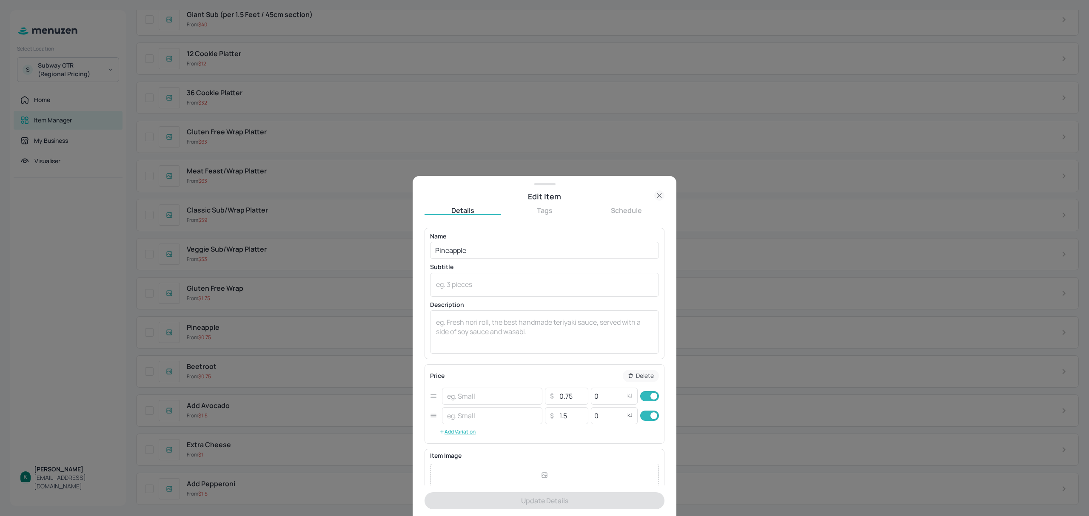
type input "Six Inch"
type input "Footlong"
click at [661, 195] on icon at bounding box center [659, 196] width 10 height 10
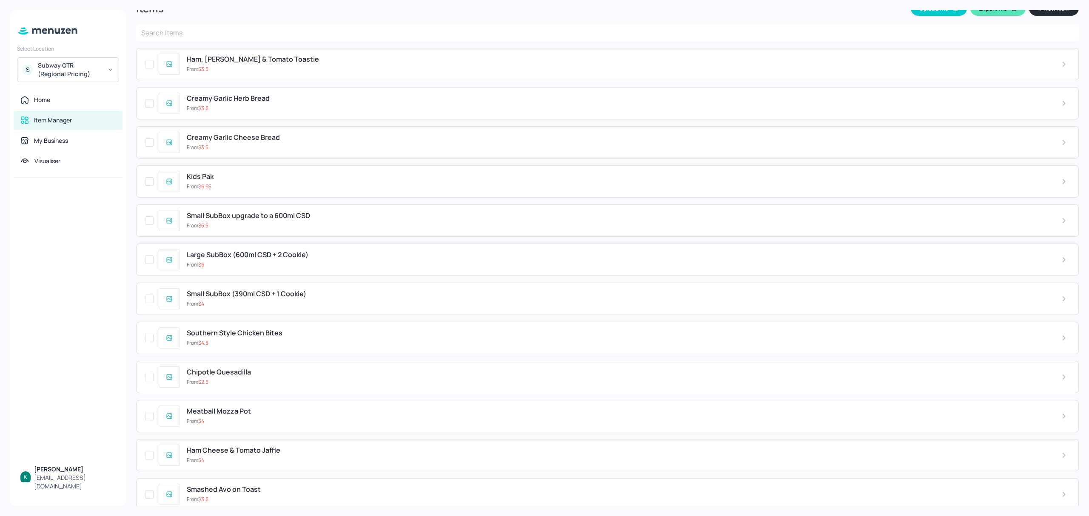
scroll to position [0, 0]
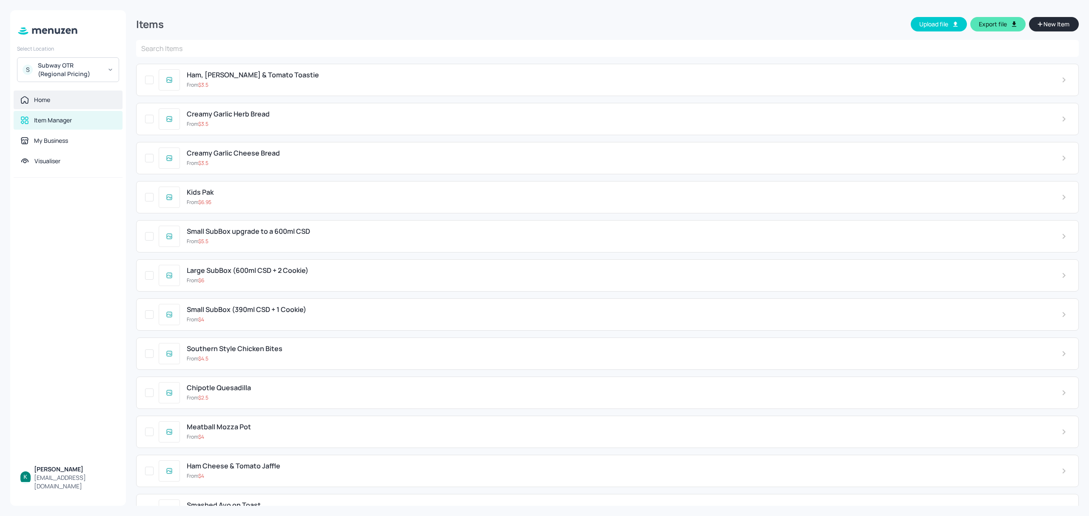
click at [59, 100] on div "Home" at bounding box center [67, 100] width 95 height 9
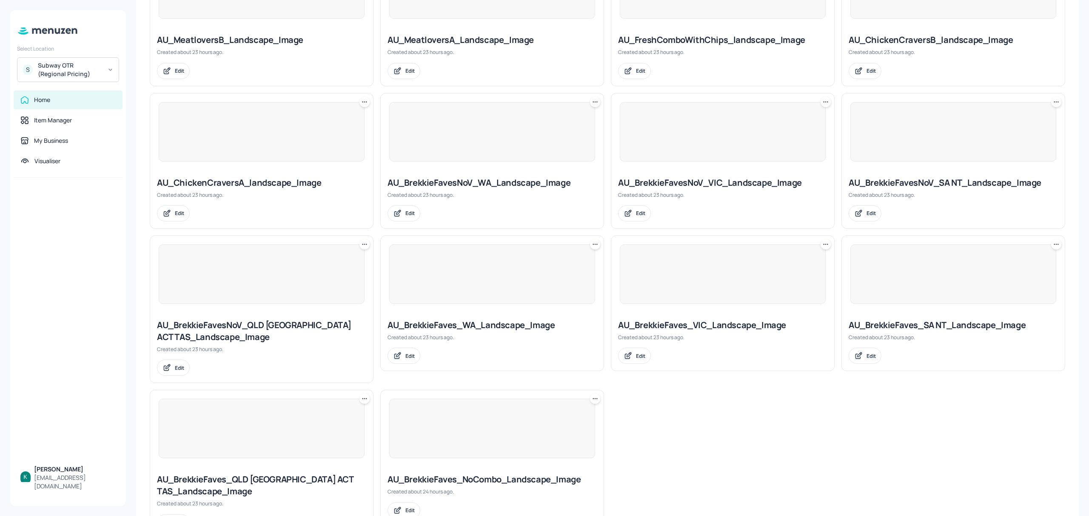
scroll to position [479, 0]
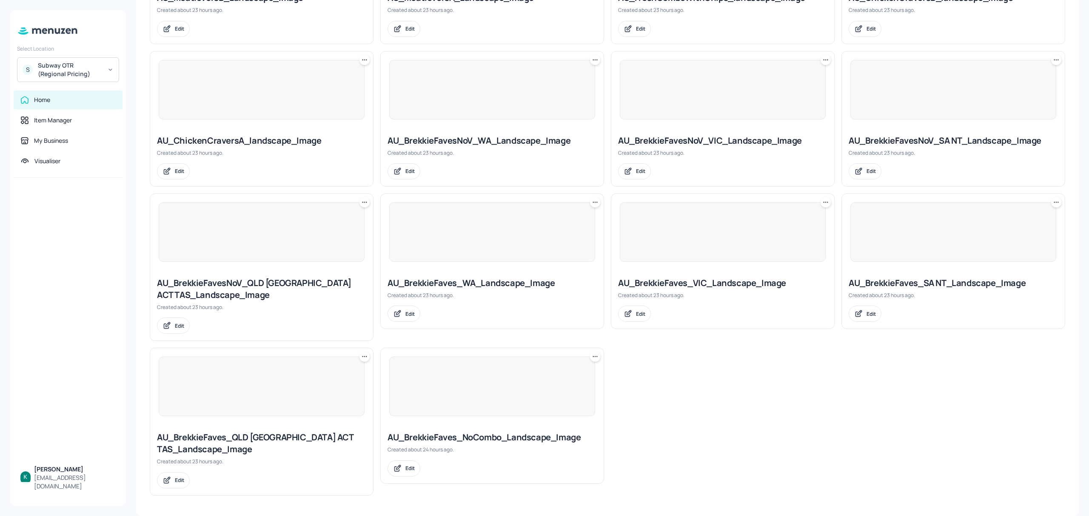
click at [472, 277] on div "AU_BrekkieFaves_WA_Landscape_Image" at bounding box center [492, 283] width 209 height 12
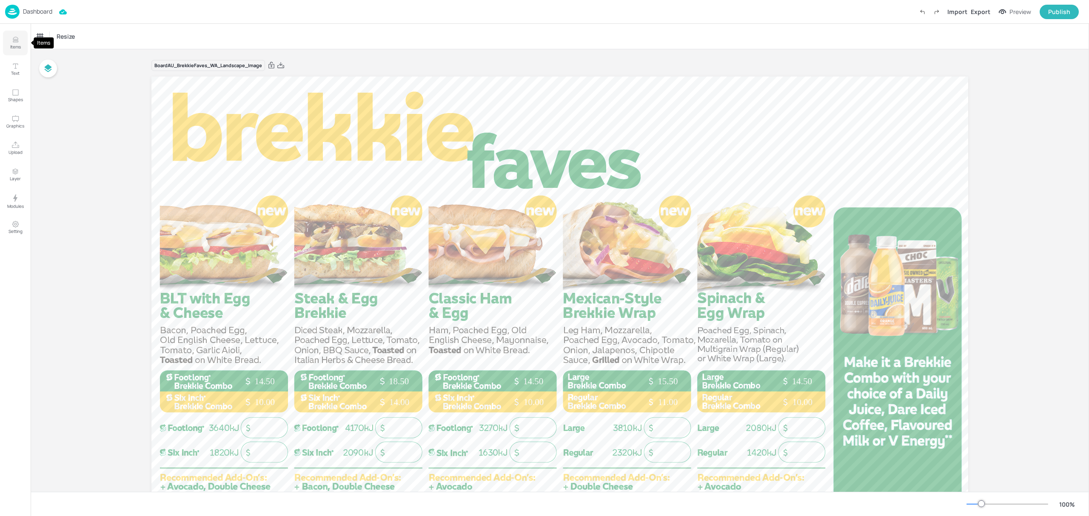
click at [17, 47] on p "Items" at bounding box center [15, 47] width 11 height 6
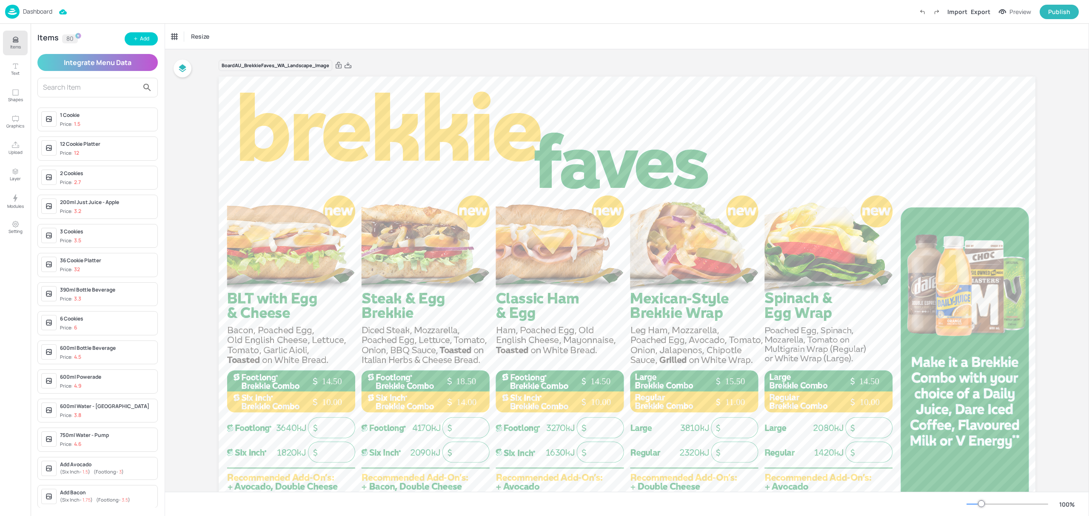
click at [32, 7] on div "Dashboard" at bounding box center [28, 12] width 47 height 14
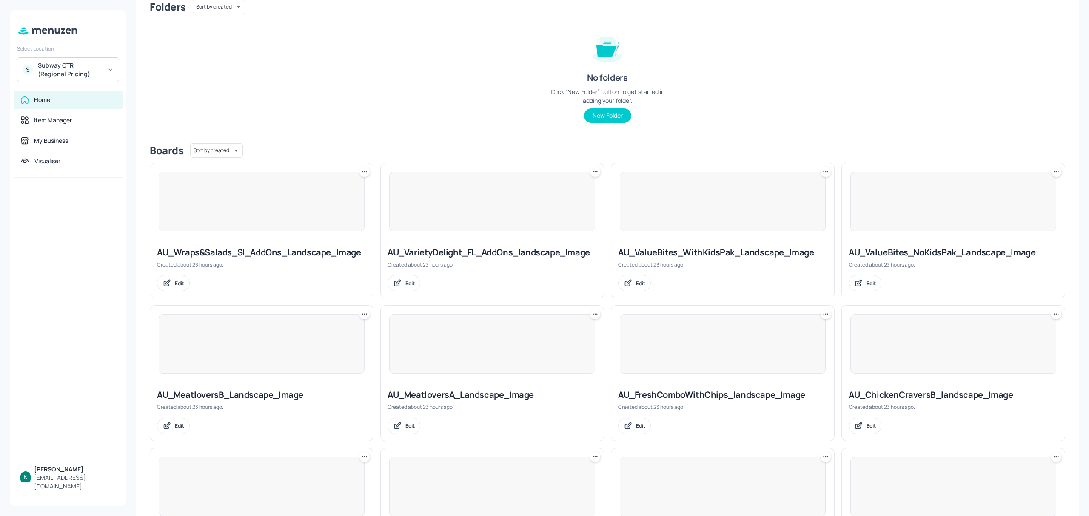
scroll to position [113, 0]
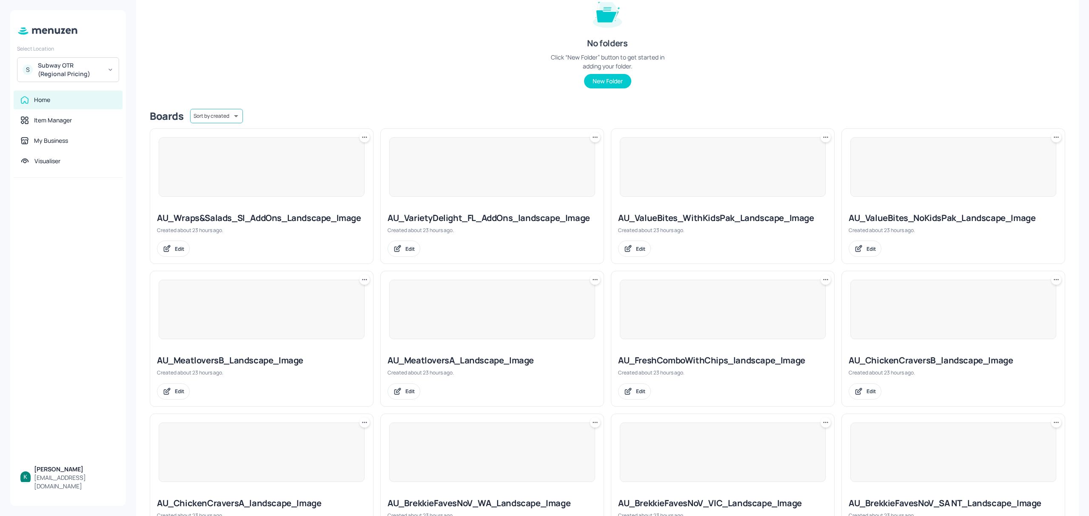
click at [231, 111] on body "Select Location S Subway OTR (Regional Pricing) Home Item Manager My Business V…" at bounding box center [544, 258] width 1089 height 516
click at [229, 135] on li "Sort by name" at bounding box center [216, 134] width 69 height 15
type input "name"
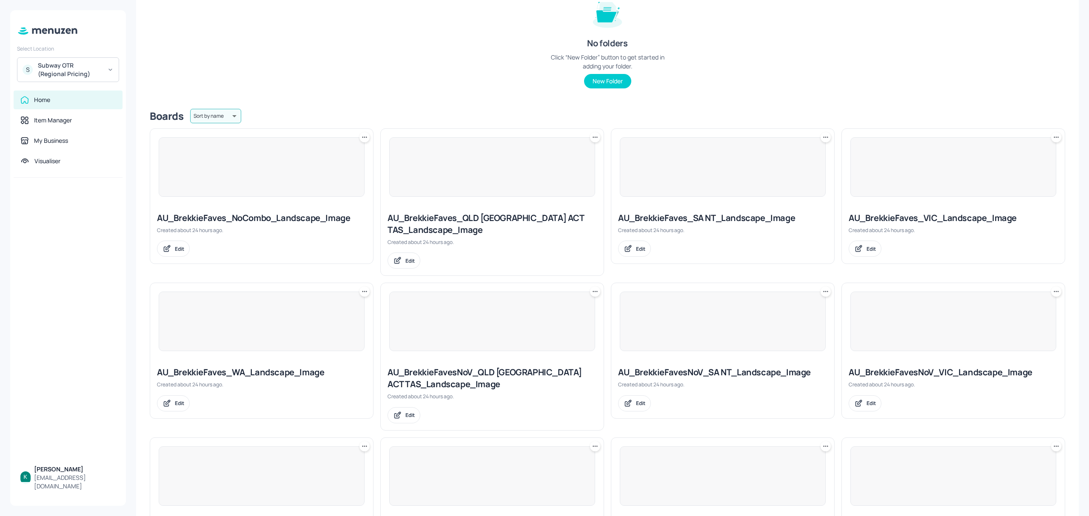
click at [287, 216] on div "AU_BrekkieFaves_NoCombo_Landscape_Image" at bounding box center [261, 218] width 209 height 12
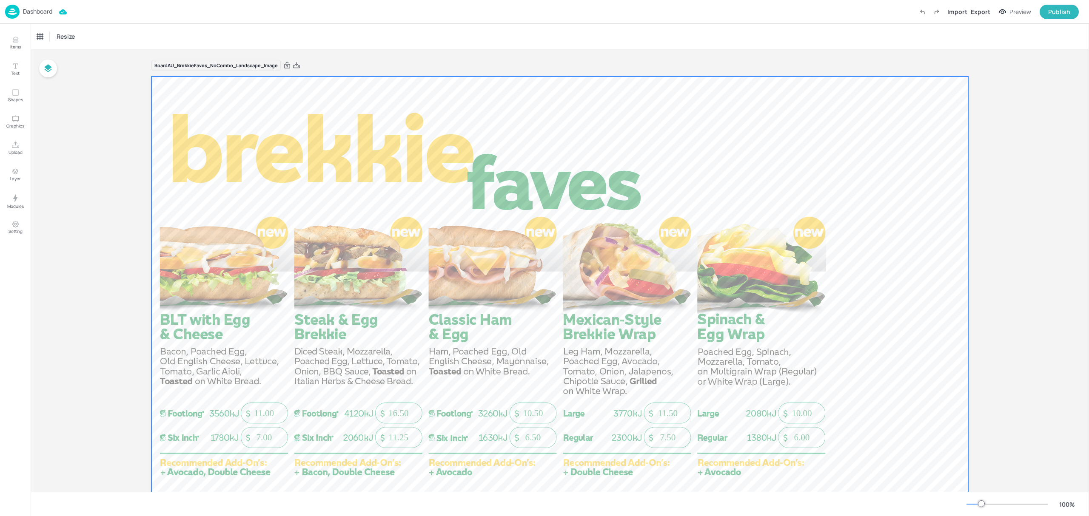
scroll to position [57, 0]
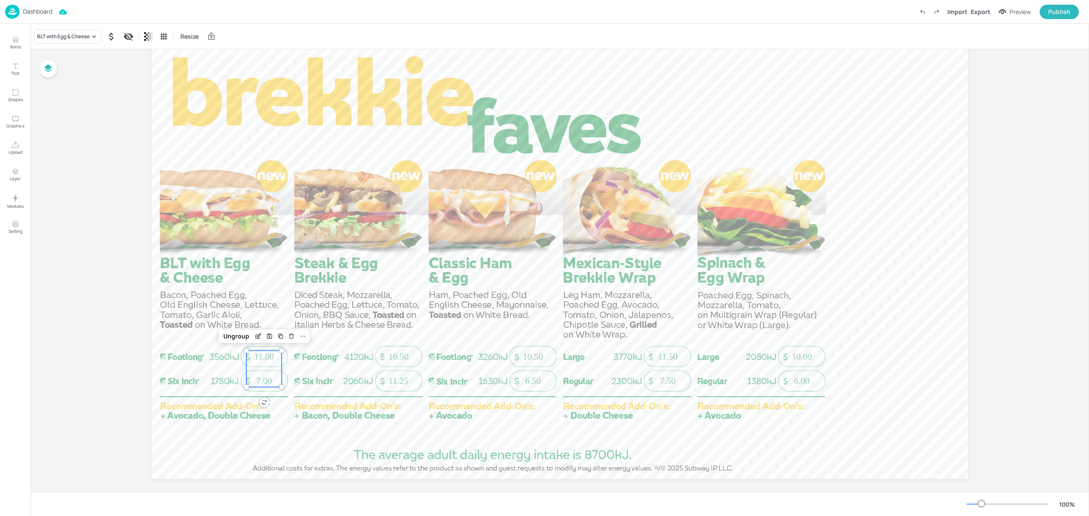
click at [261, 354] on span "11.00" at bounding box center [264, 357] width 20 height 10
click at [80, 36] on div "BLT with Egg & Cheese" at bounding box center [63, 37] width 53 height 8
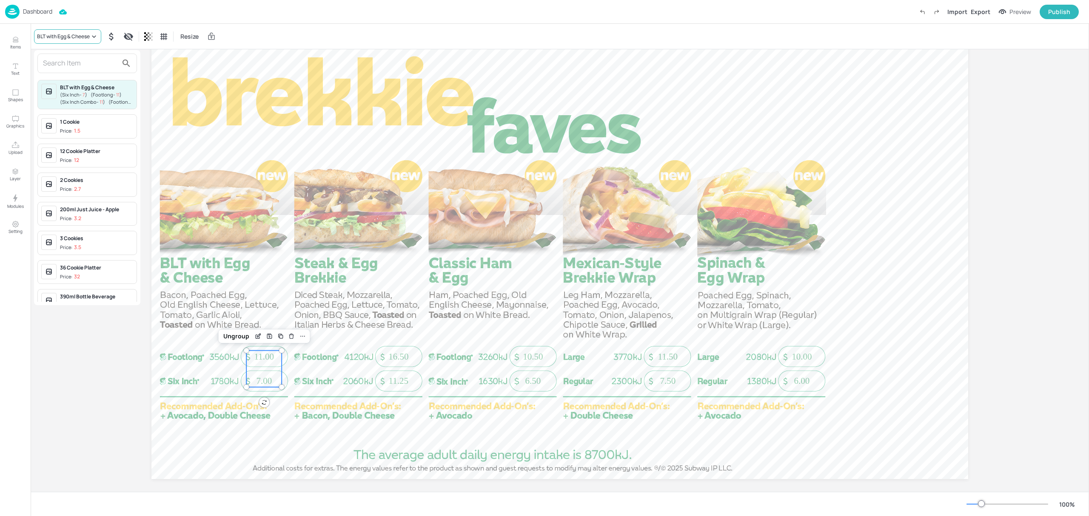
click at [80, 36] on div at bounding box center [544, 258] width 1089 height 516
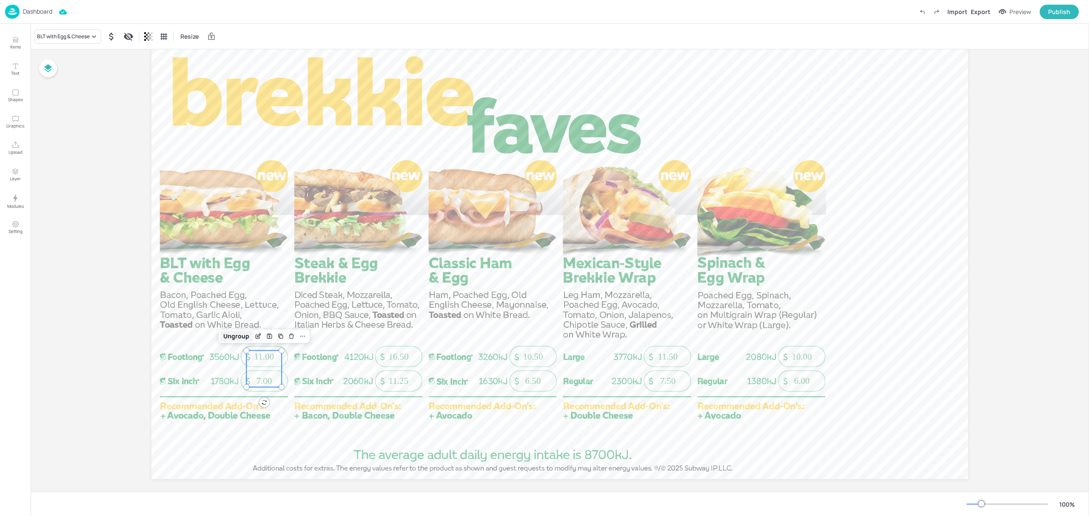
click at [235, 337] on div "Ungroup" at bounding box center [236, 336] width 33 height 11
click at [254, 357] on span "11.00" at bounding box center [264, 357] width 20 height 10
click at [77, 36] on div "Subway-SixInchOfc" at bounding box center [65, 36] width 60 height 12
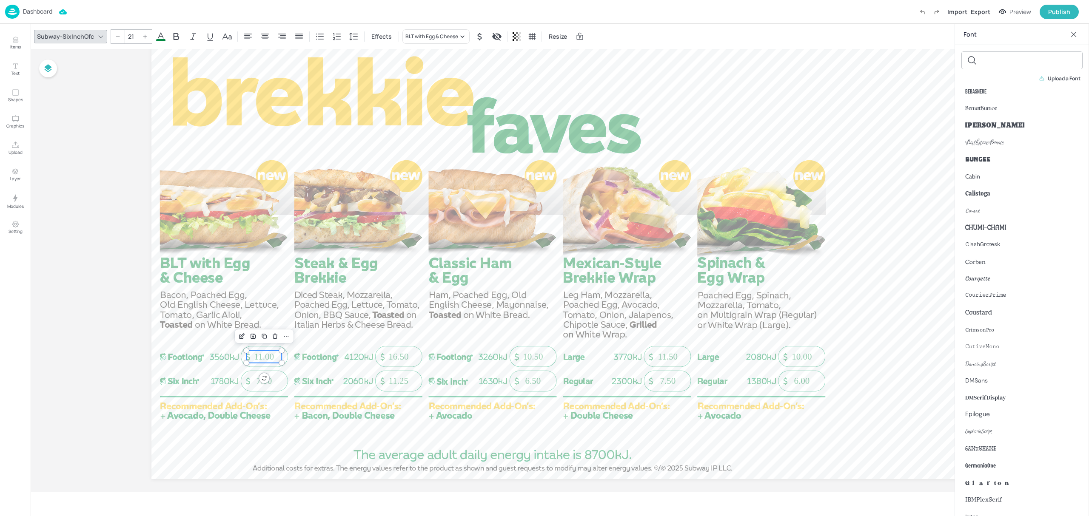
scroll to position [0, 0]
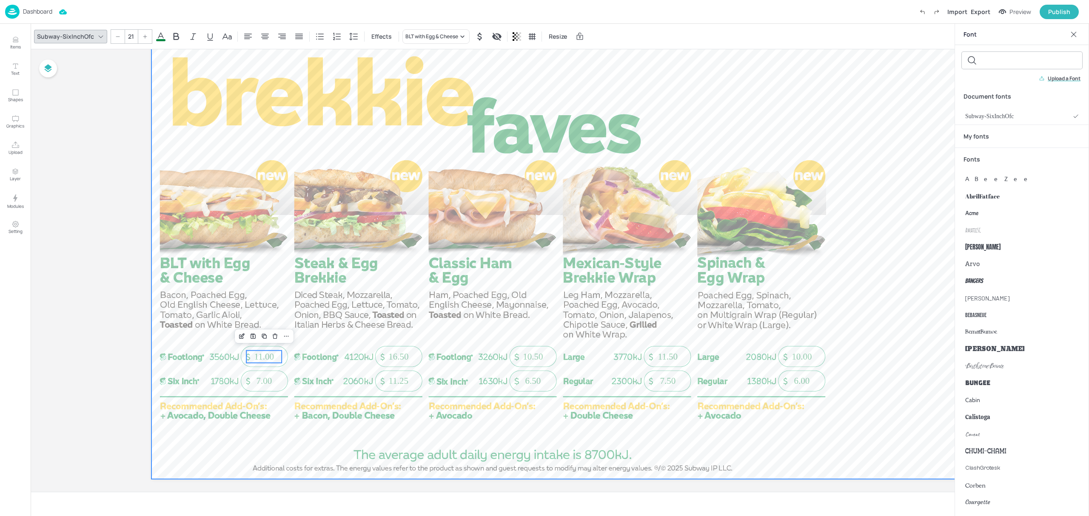
click at [935, 174] on div at bounding box center [559, 249] width 817 height 459
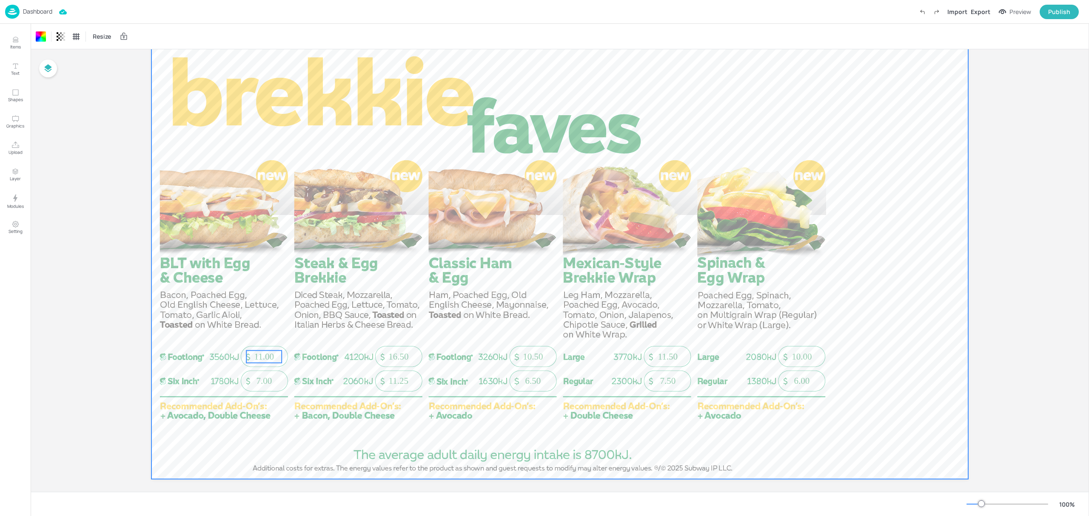
click at [266, 358] on span "11.00" at bounding box center [264, 357] width 20 height 10
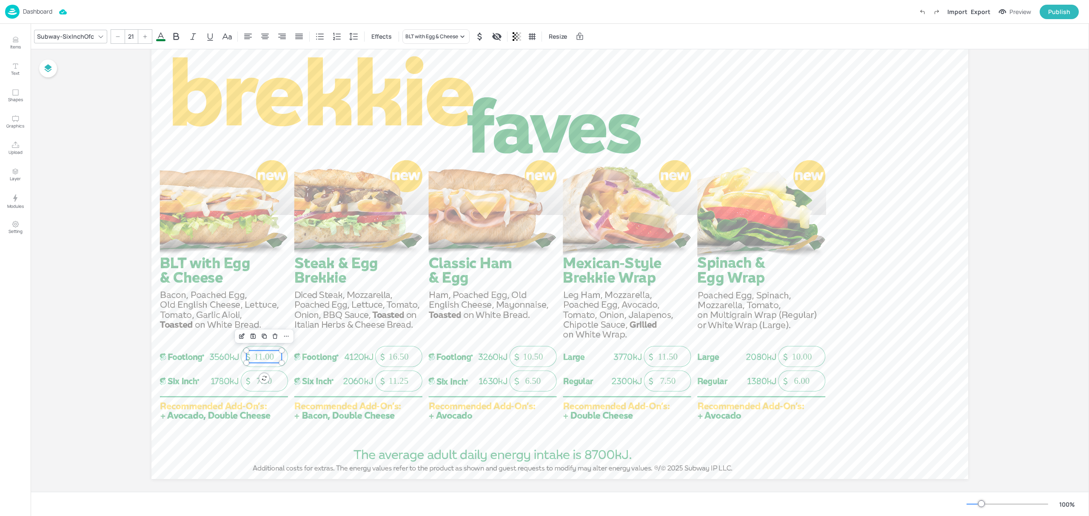
click at [77, 38] on div "Subway-SixInchOfc" at bounding box center [65, 36] width 60 height 12
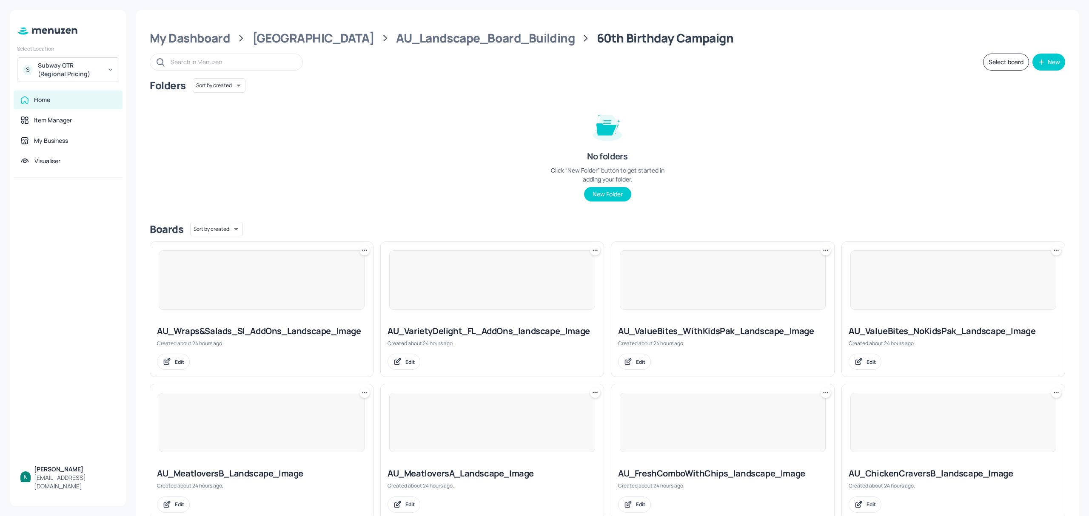
click at [94, 67] on div "Subway OTR (Regional Pricing)" at bounding box center [70, 69] width 64 height 17
click at [79, 92] on div "Subway OTR (Metro)" at bounding box center [63, 94] width 48 height 5
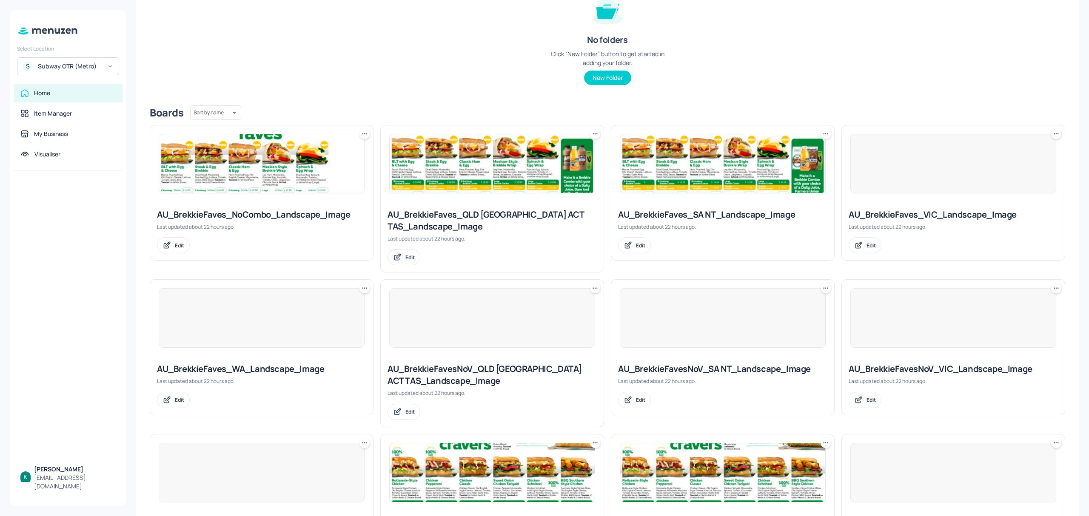
scroll to position [227, 0]
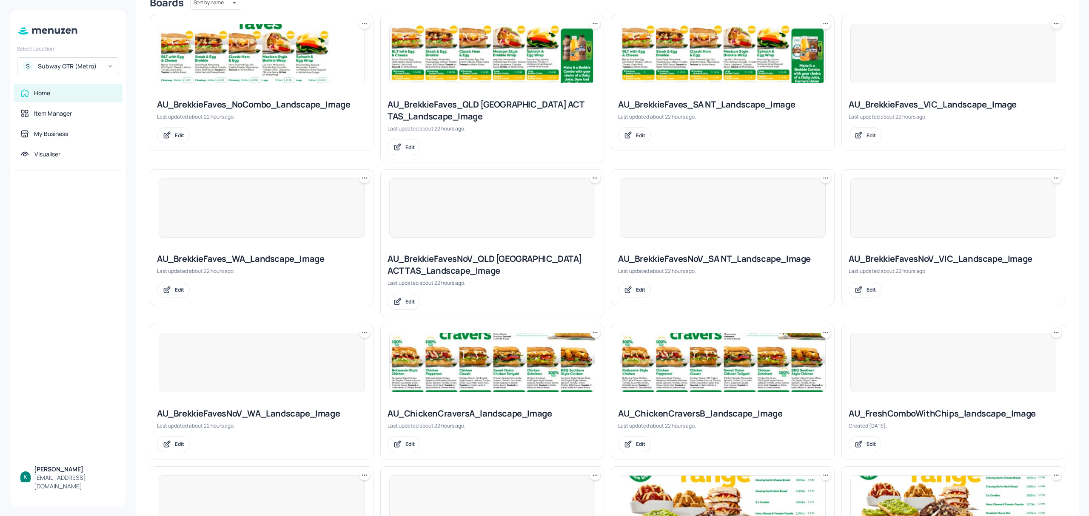
click at [286, 91] on div at bounding box center [261, 53] width 223 height 77
click at [286, 101] on div "AU_BrekkieFaves_NoCombo_Landscape_Image" at bounding box center [261, 105] width 209 height 12
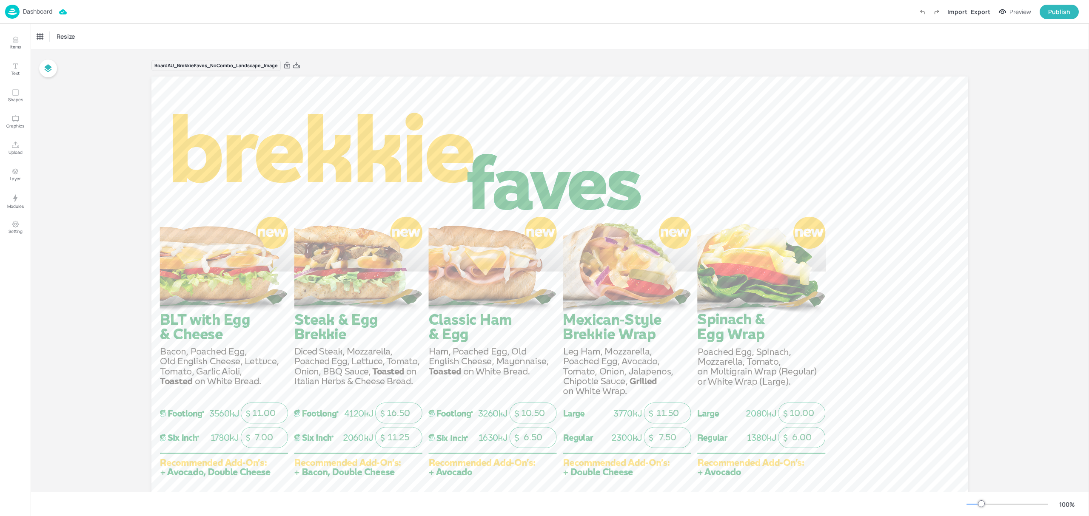
click at [44, 5] on div "Dashboard" at bounding box center [28, 12] width 47 height 14
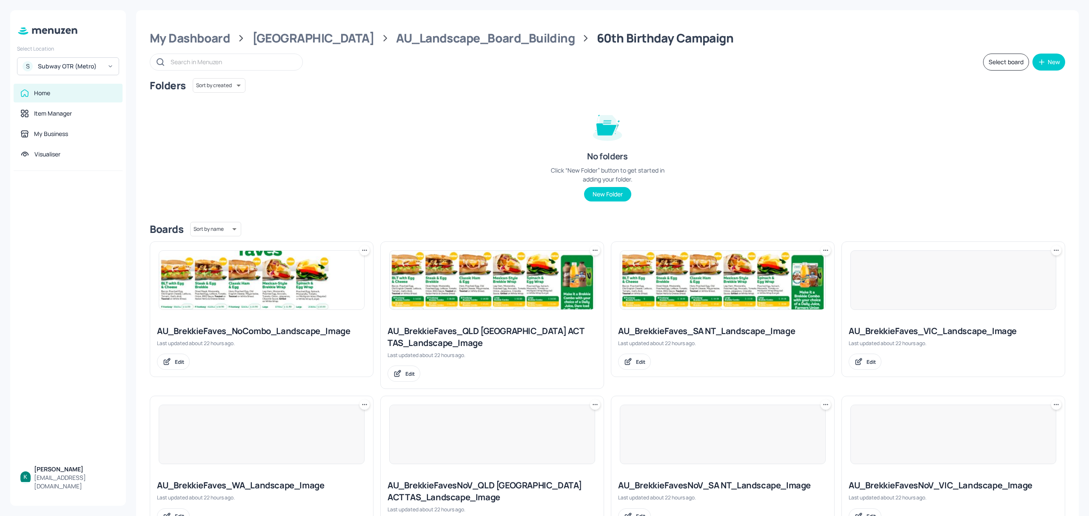
click at [286, 288] on img at bounding box center [261, 280] width 205 height 59
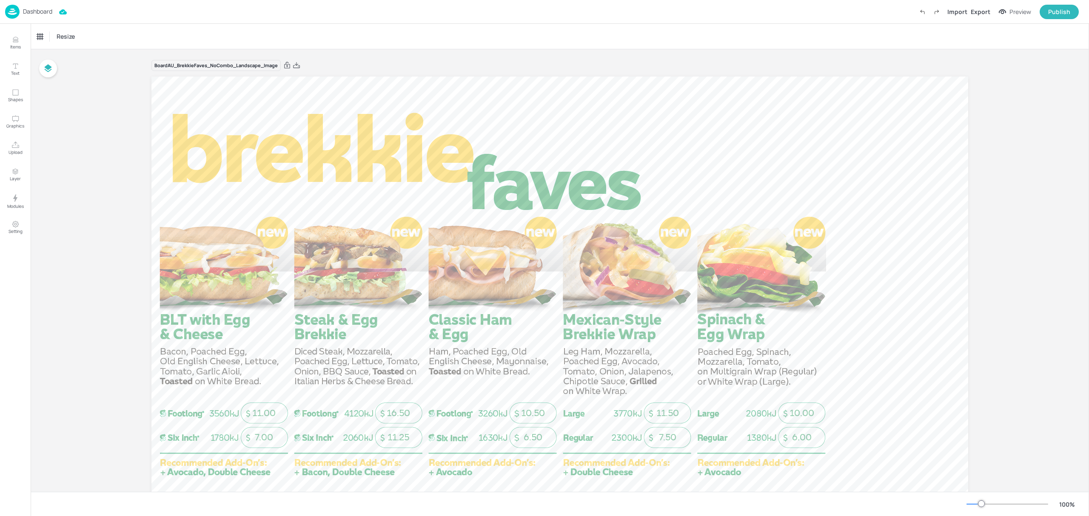
click at [44, 6] on div "Dashboard" at bounding box center [28, 12] width 47 height 14
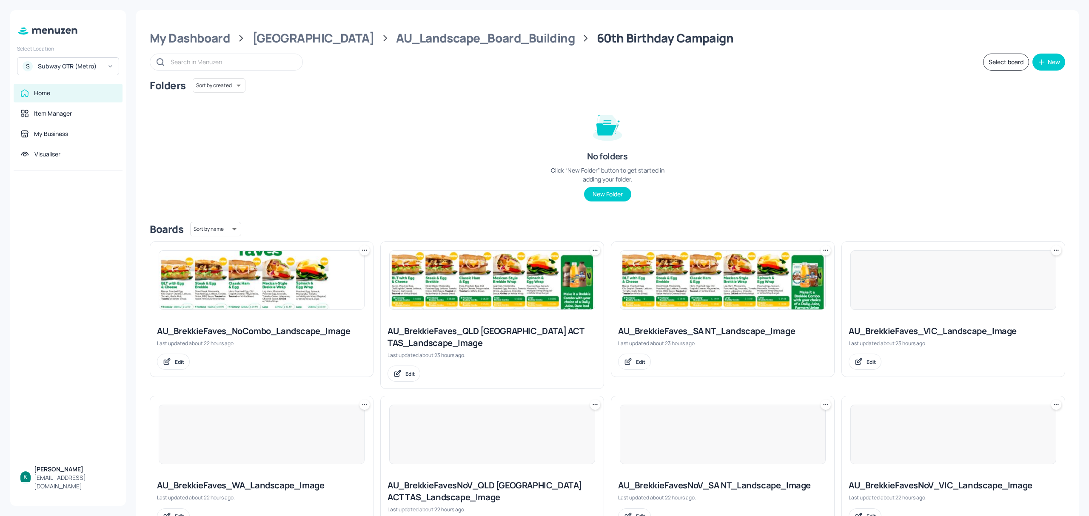
click at [447, 343] on div "AU_BrekkieFaves_QLD [GEOGRAPHIC_DATA] ACT TAS_Landscape_Image" at bounding box center [492, 337] width 209 height 24
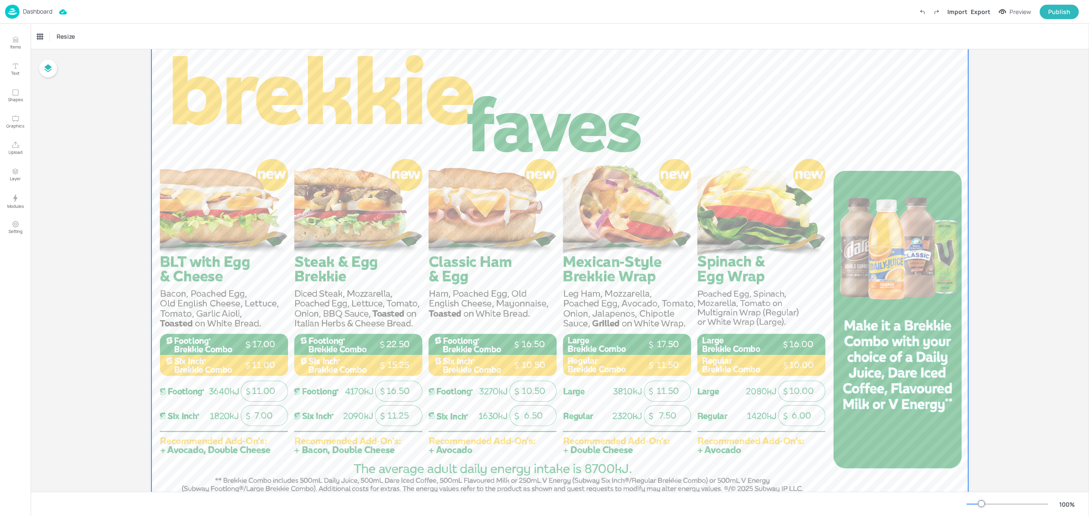
scroll to position [57, 0]
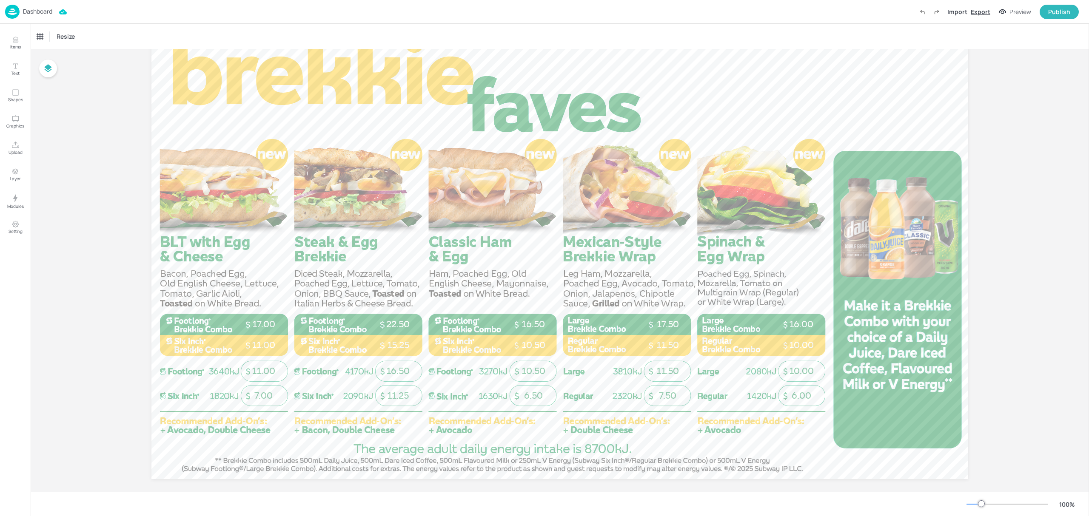
click at [977, 14] on div "Export" at bounding box center [981, 11] width 20 height 9
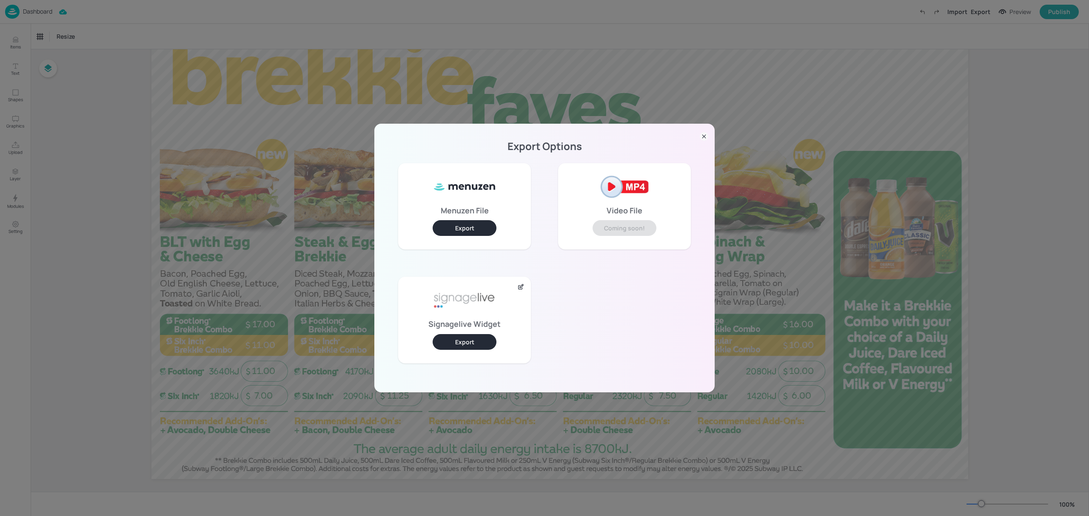
click at [477, 230] on button "Export" at bounding box center [465, 228] width 64 height 16
click at [620, 85] on div "Export Options Menuzen File Export Video File Coming soon! Signagelive Widget E…" at bounding box center [544, 258] width 1089 height 516
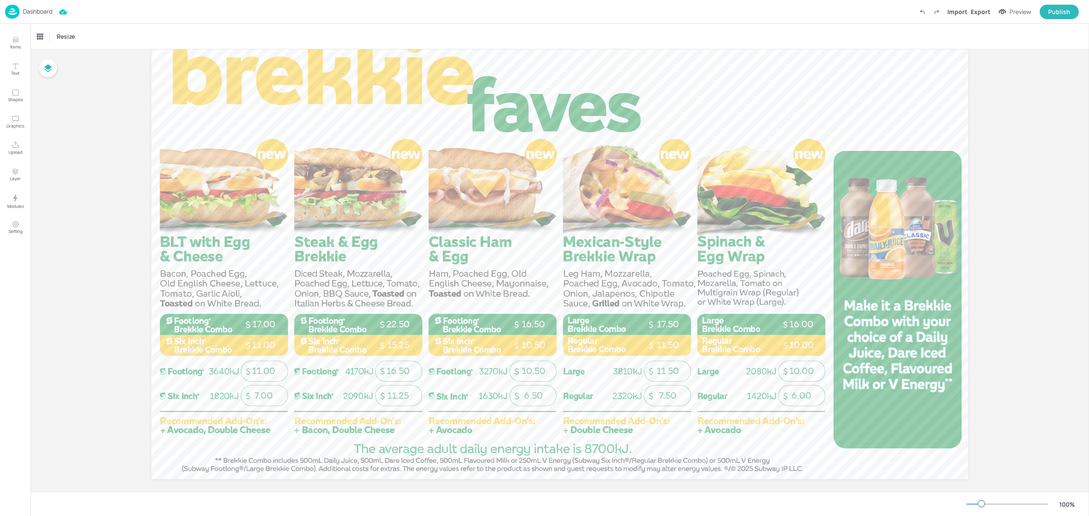
click at [26, 9] on p "Dashboard" at bounding box center [37, 12] width 29 height 6
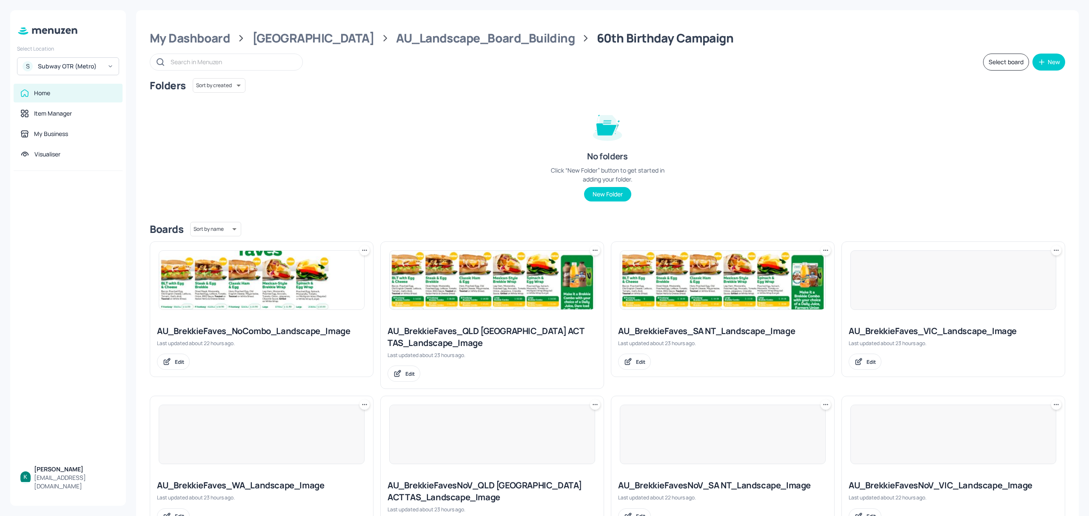
click at [705, 327] on div "AU_BrekkieFaves_SA NT_Landscape_Image" at bounding box center [722, 331] width 209 height 12
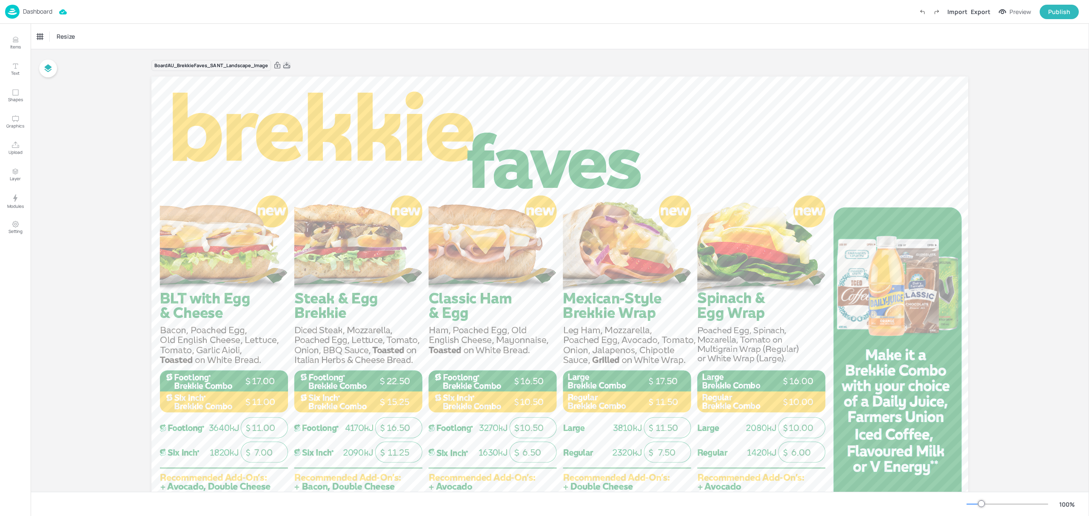
click at [289, 63] on icon at bounding box center [287, 65] width 8 height 9
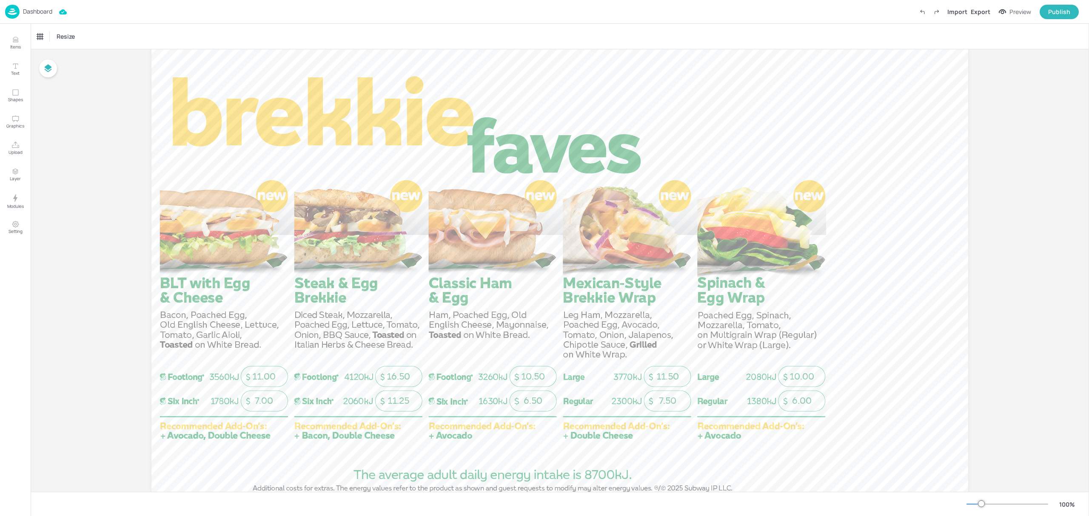
scroll to position [57, 0]
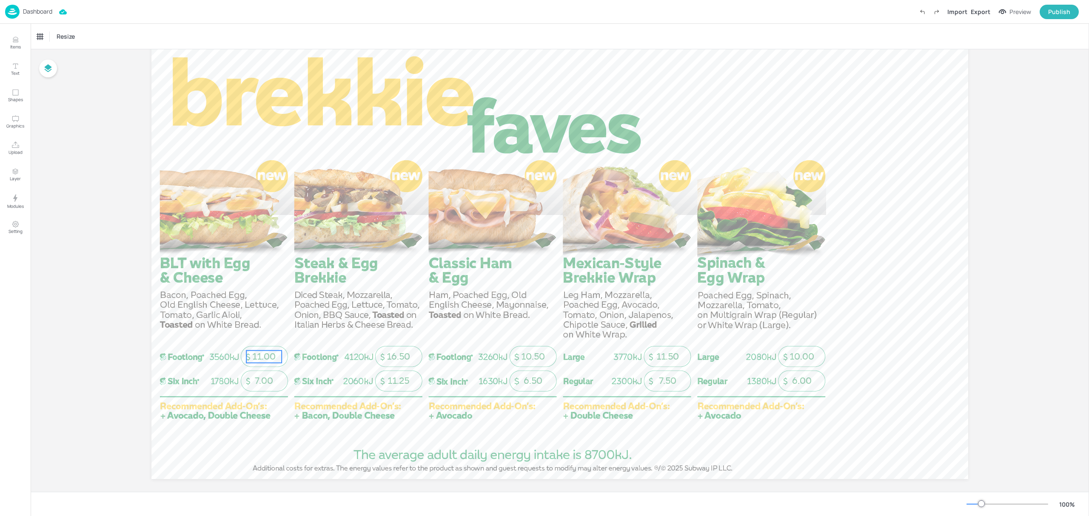
click at [268, 354] on span "11.00" at bounding box center [263, 356] width 23 height 11
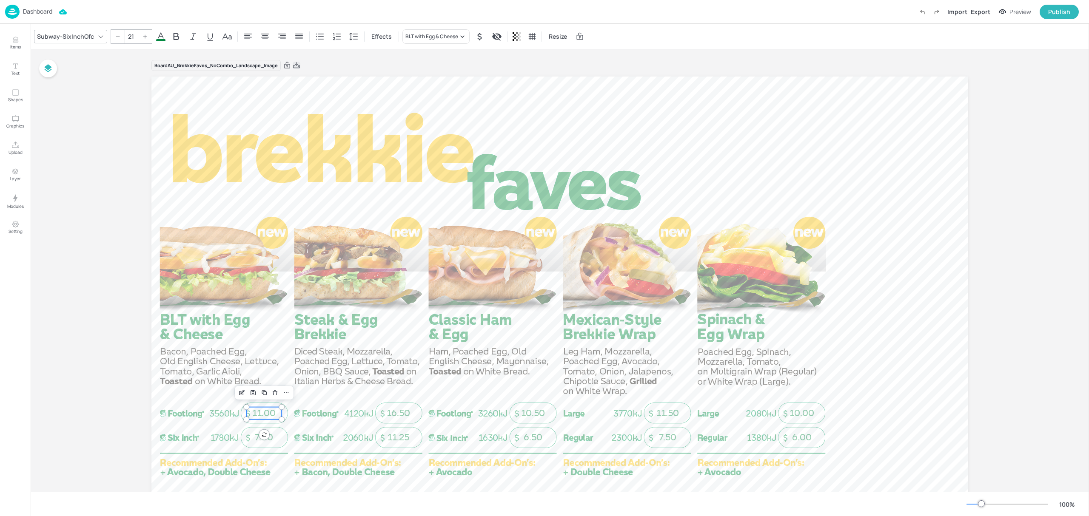
click at [294, 68] on icon at bounding box center [296, 65] width 7 height 6
